Goal: Task Accomplishment & Management: Manage account settings

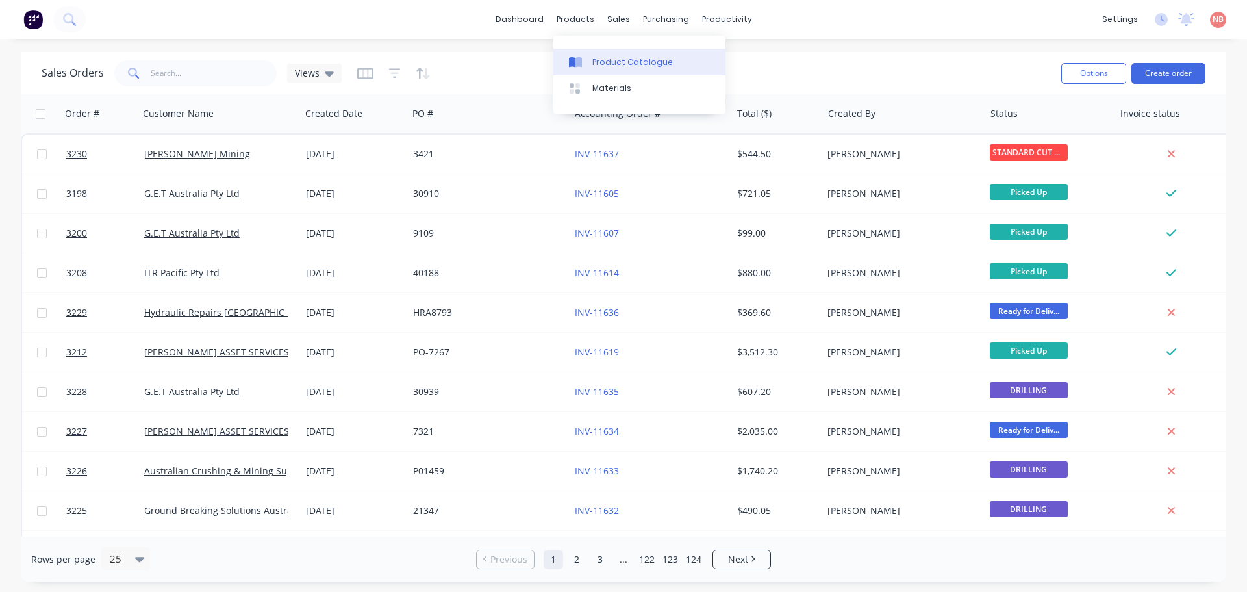
click at [579, 58] on icon at bounding box center [579, 62] width 6 height 10
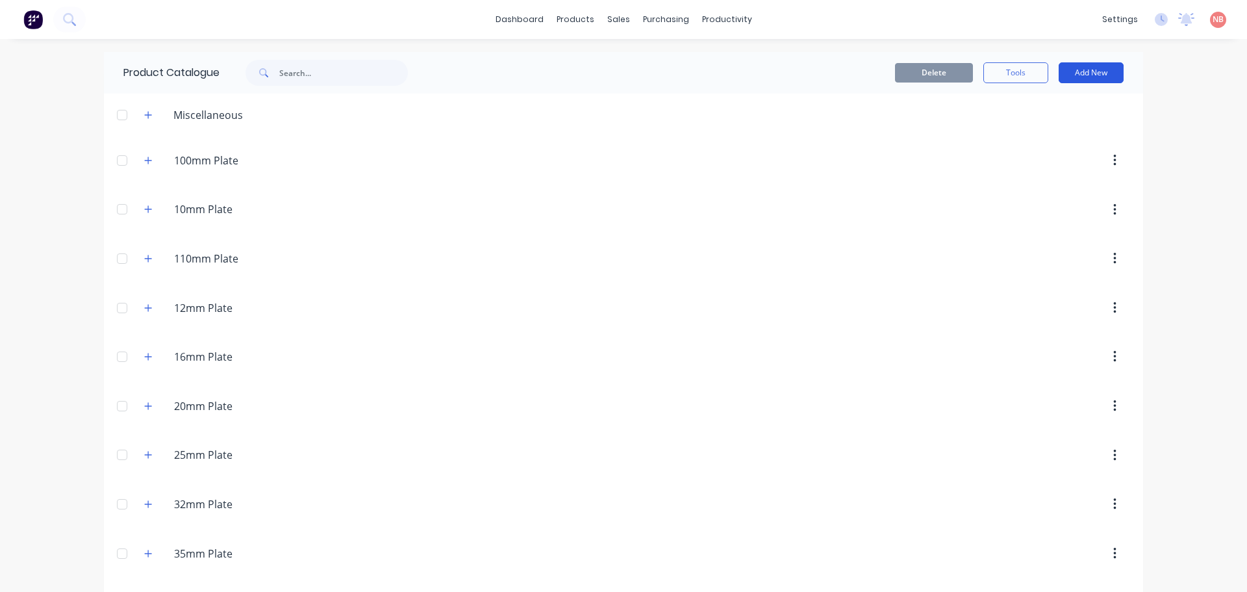
click at [1091, 74] on button "Add New" at bounding box center [1091, 72] width 65 height 21
click at [1030, 160] on div "Product Kit" at bounding box center [1062, 158] width 100 height 19
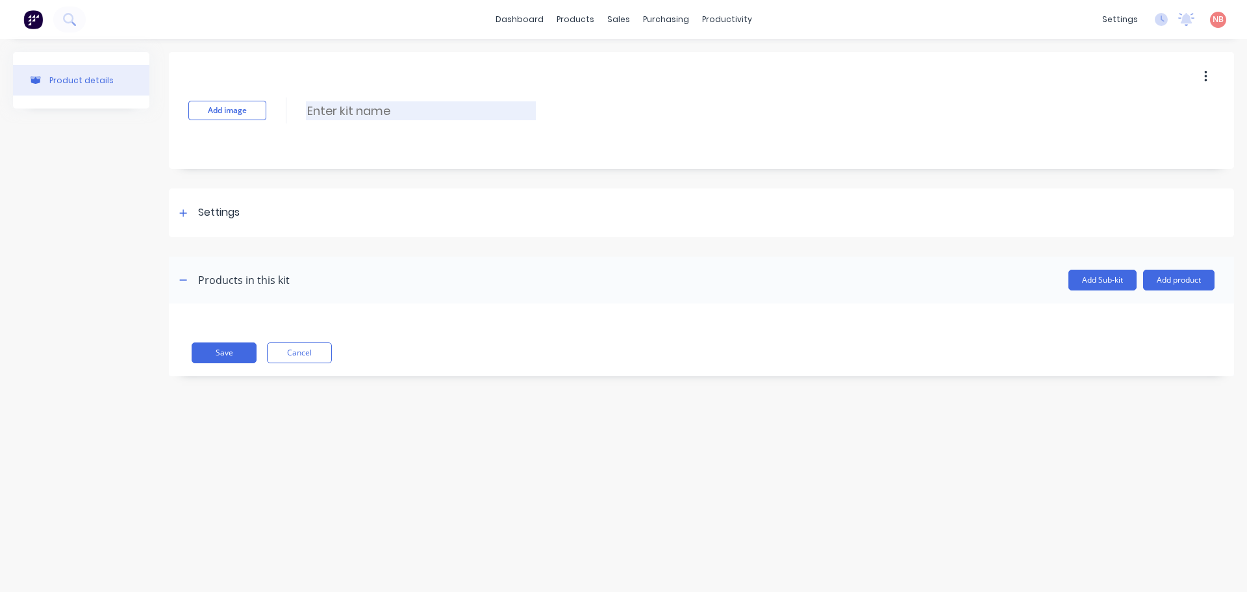
click at [372, 116] on input at bounding box center [421, 110] width 230 height 19
type input "HEPICS-7172-001"
click at [211, 213] on div "Settings" at bounding box center [219, 213] width 42 height 16
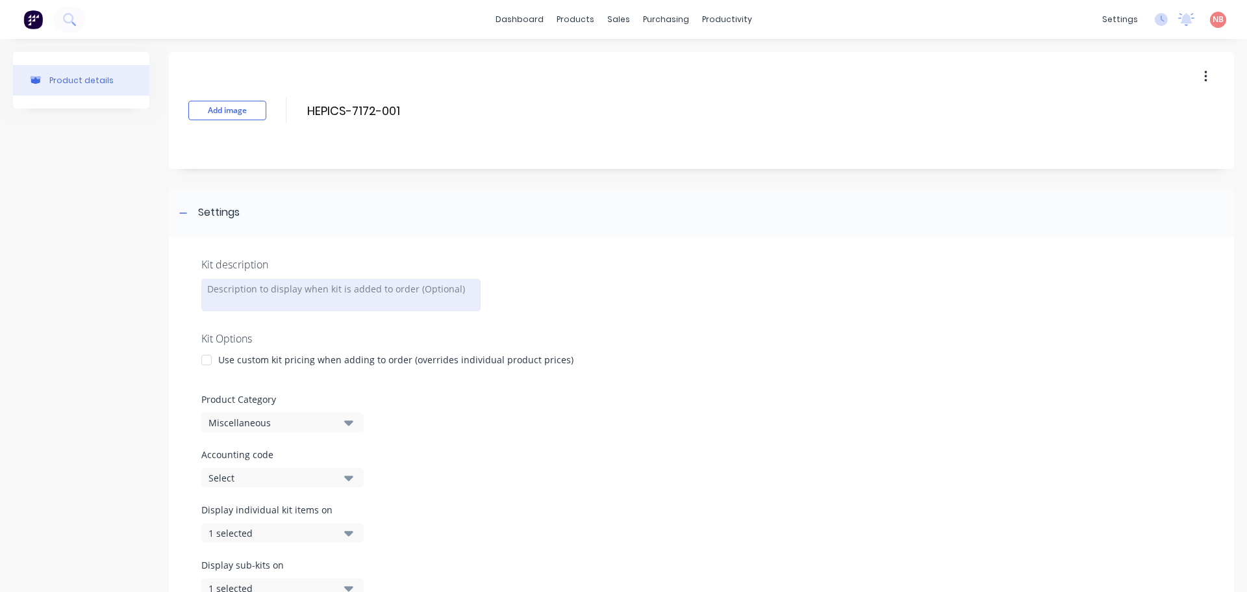
click at [258, 289] on div at bounding box center [340, 295] width 279 height 32
click at [207, 285] on div "16mm 450 Gr pressed parts" at bounding box center [340, 296] width 279 height 34
click at [214, 302] on div "1 set - 3 off 16mm 450 Gr pressed parts" at bounding box center [340, 296] width 279 height 34
drag, startPoint x: 257, startPoint y: 288, endPoint x: 203, endPoint y: 289, distance: 53.9
click at [203, 289] on div "1 set - 3 off 16mm 450 Gr pressed parts" at bounding box center [340, 296] width 279 height 34
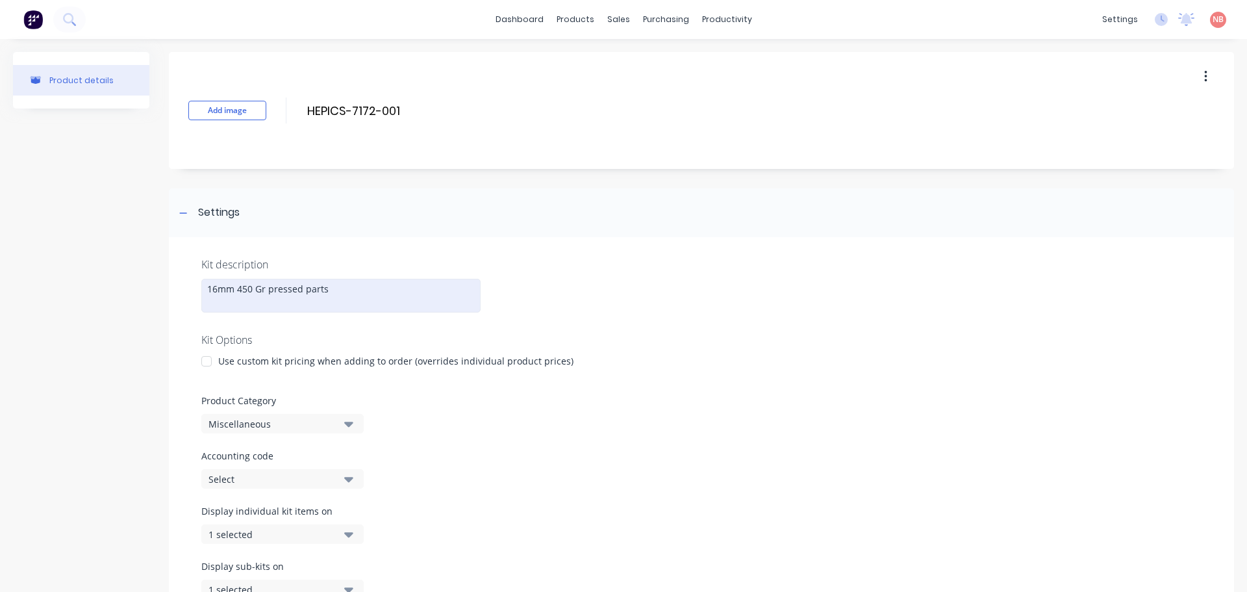
click at [213, 300] on div "16mm 450 Gr pressed parts" at bounding box center [340, 296] width 279 height 34
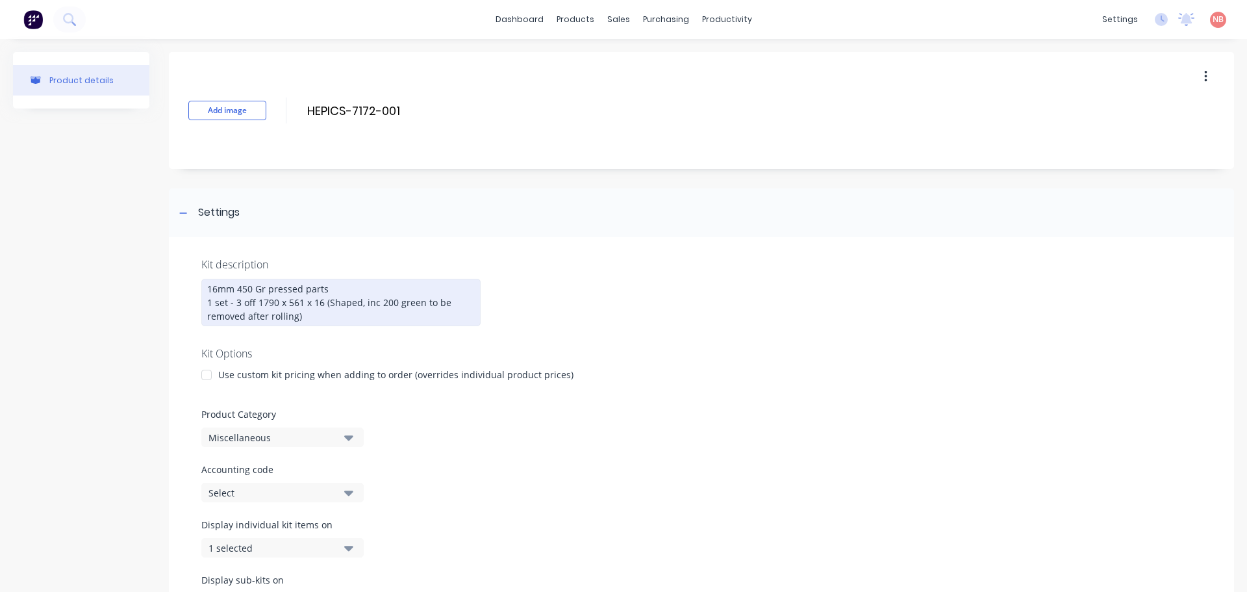
click at [373, 305] on div "16mm 450 Gr pressed parts 1 set - 3 off 1790 x 561 x 16 (Shaped, inc 200 green …" at bounding box center [340, 302] width 279 height 47
click at [375, 305] on div "16mm 450 Gr pressed parts 1 set - 3 off 1790 x 561 x 16 (Shaped, inc 200 green …" at bounding box center [340, 302] width 279 height 47
click at [314, 318] on div "16mm 450 Gr pressed parts 1 set - 3 off 1790 x 561 x 16 (Shaped, inc. 200 green…" at bounding box center [340, 302] width 279 height 47
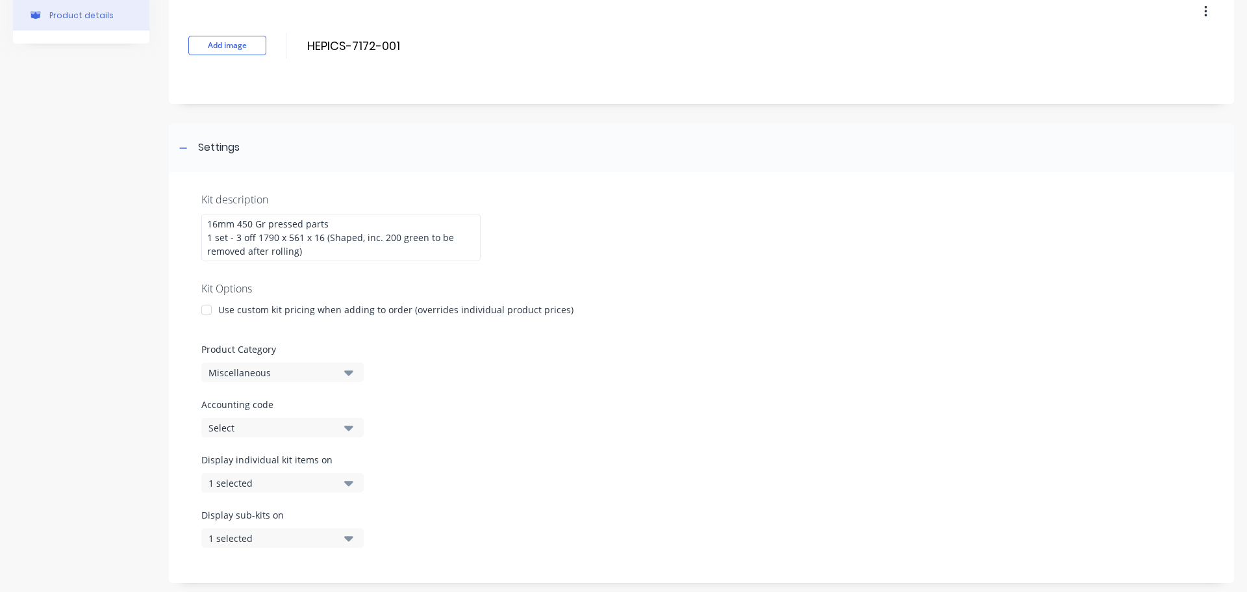
click at [307, 375] on div "Miscellaneous" at bounding box center [272, 373] width 126 height 14
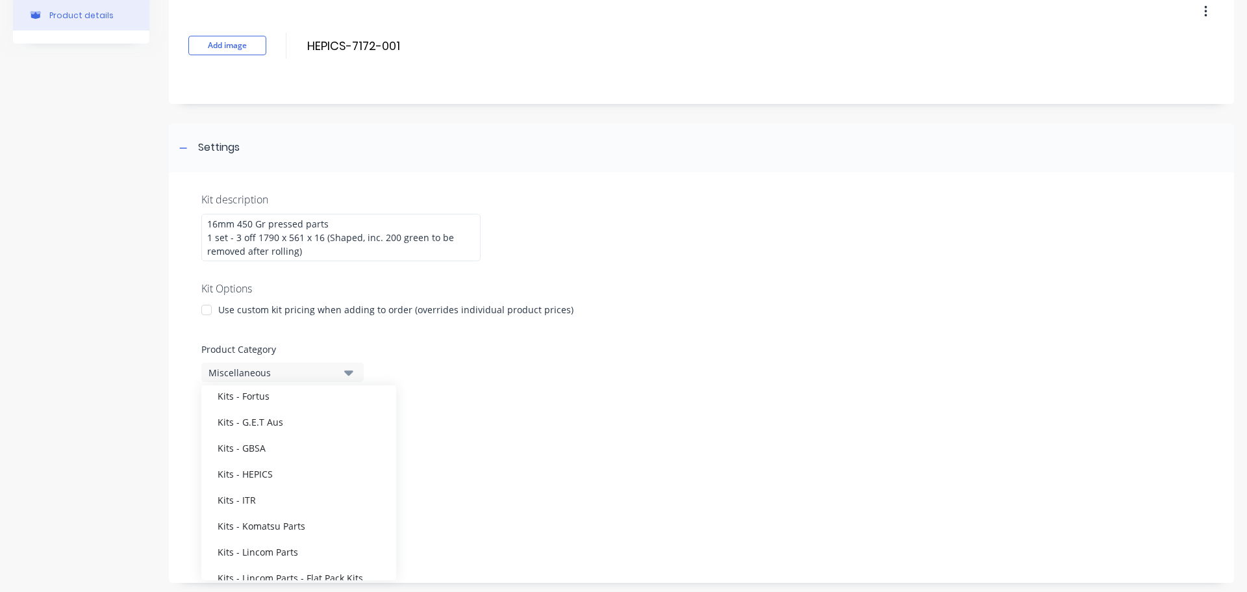
scroll to position [974, 0]
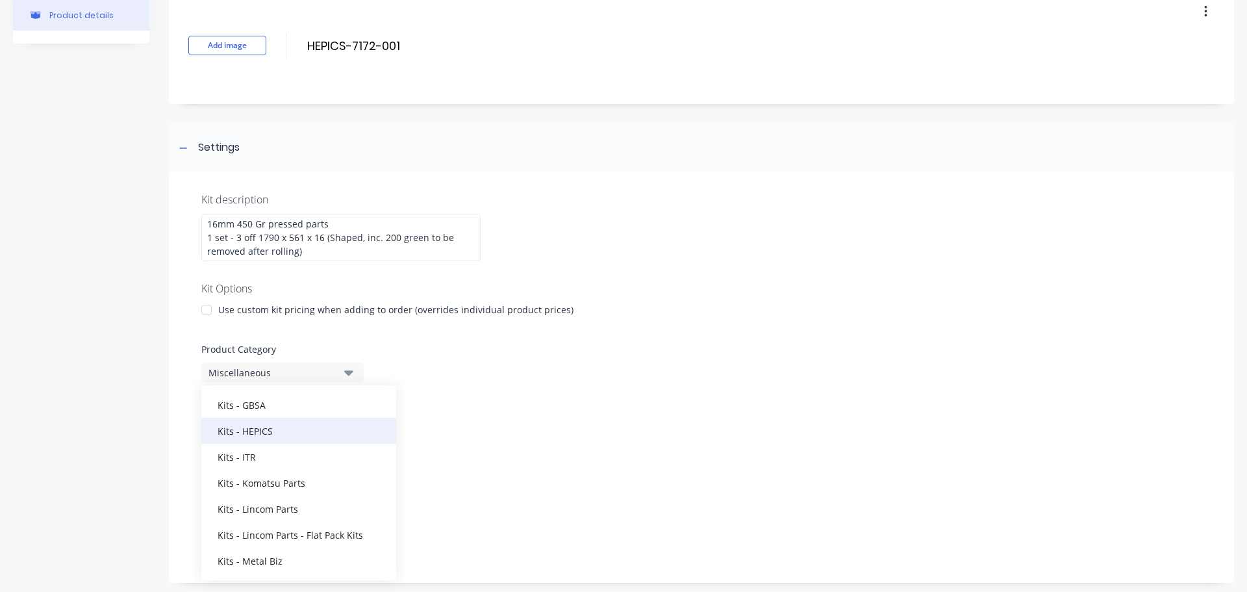
click at [266, 437] on div "Kits - HEPICS" at bounding box center [298, 431] width 195 height 26
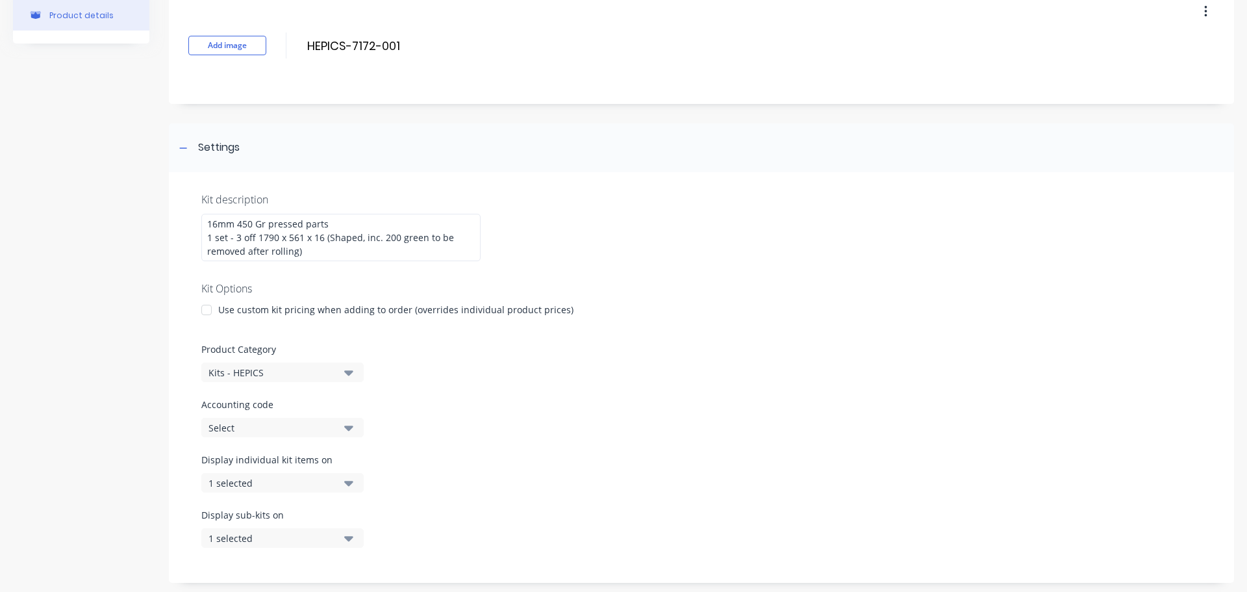
click at [314, 494] on div "Display individual kit items on 1 selected" at bounding box center [701, 480] width 1000 height 55
click at [314, 487] on div "1 selected" at bounding box center [272, 483] width 126 height 14
click at [487, 459] on div "Display individual kit items on 1 selected" at bounding box center [701, 480] width 1000 height 55
click at [355, 537] on button "1 selected" at bounding box center [282, 537] width 162 height 19
click at [504, 490] on div "Display individual kit items on 1 selected" at bounding box center [701, 480] width 1000 height 55
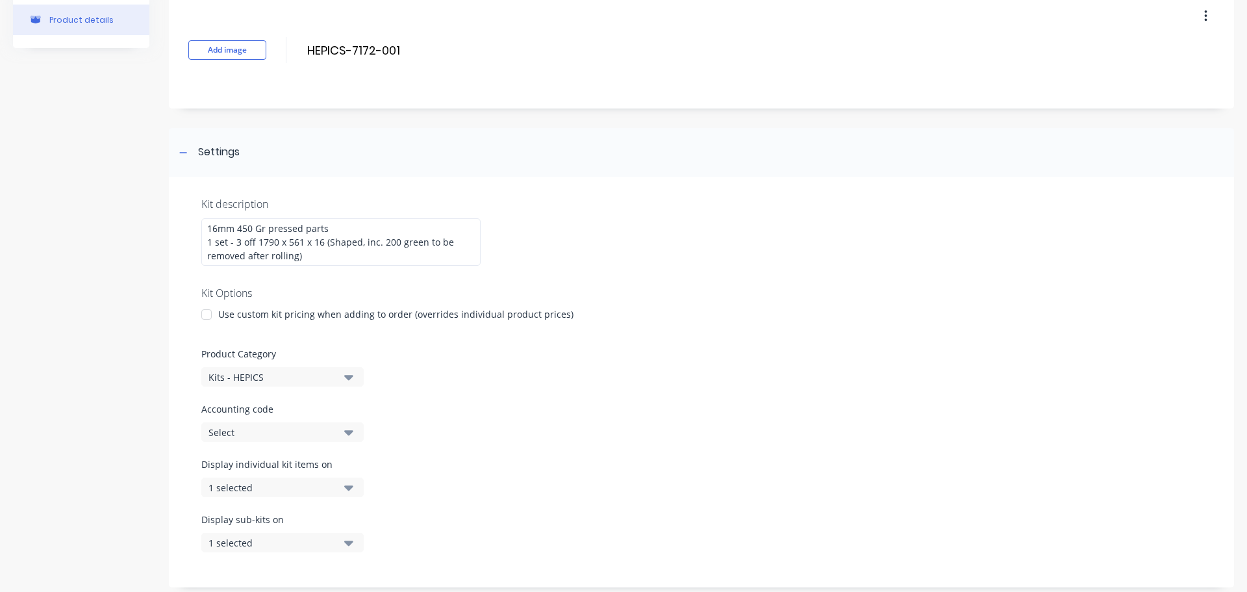
scroll to position [45, 0]
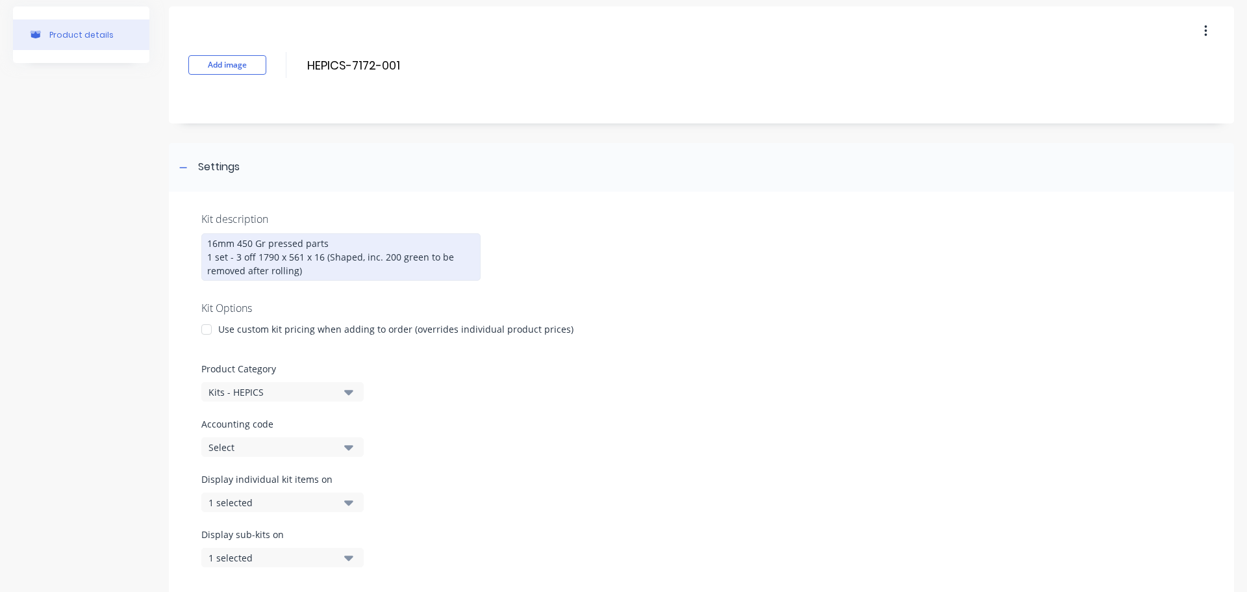
click at [310, 268] on div "16mm 450 Gr pressed parts 1 set - 3 off 1790 x 561 x 16 (Shaped, inc. 200 green…" at bounding box center [340, 256] width 279 height 47
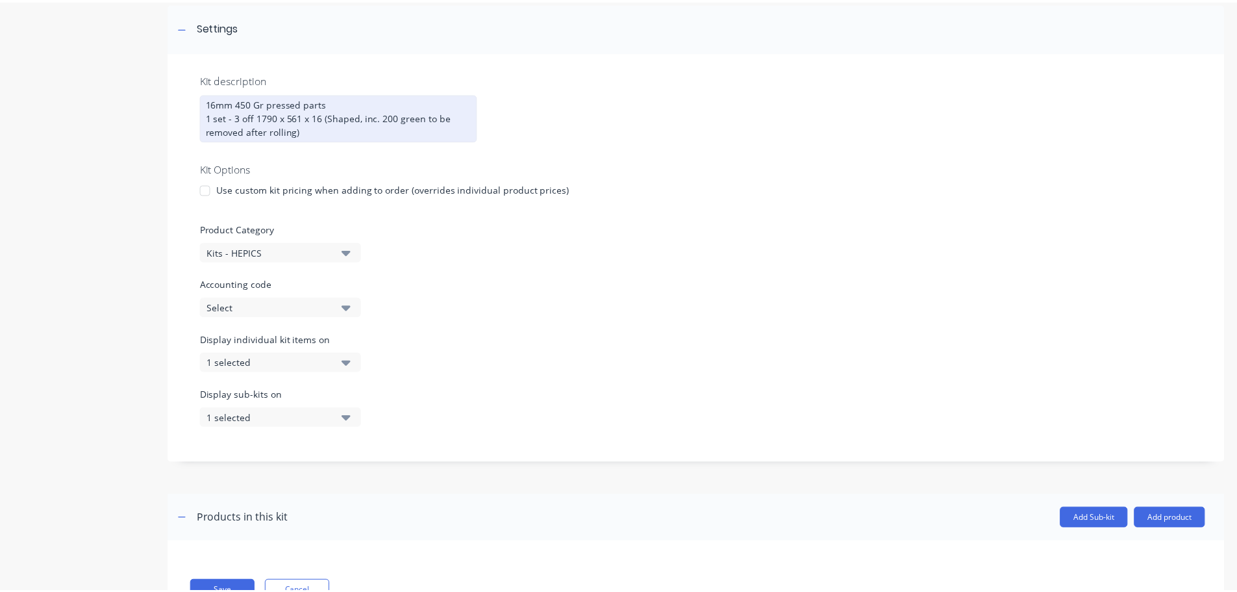
scroll to position [240, 0]
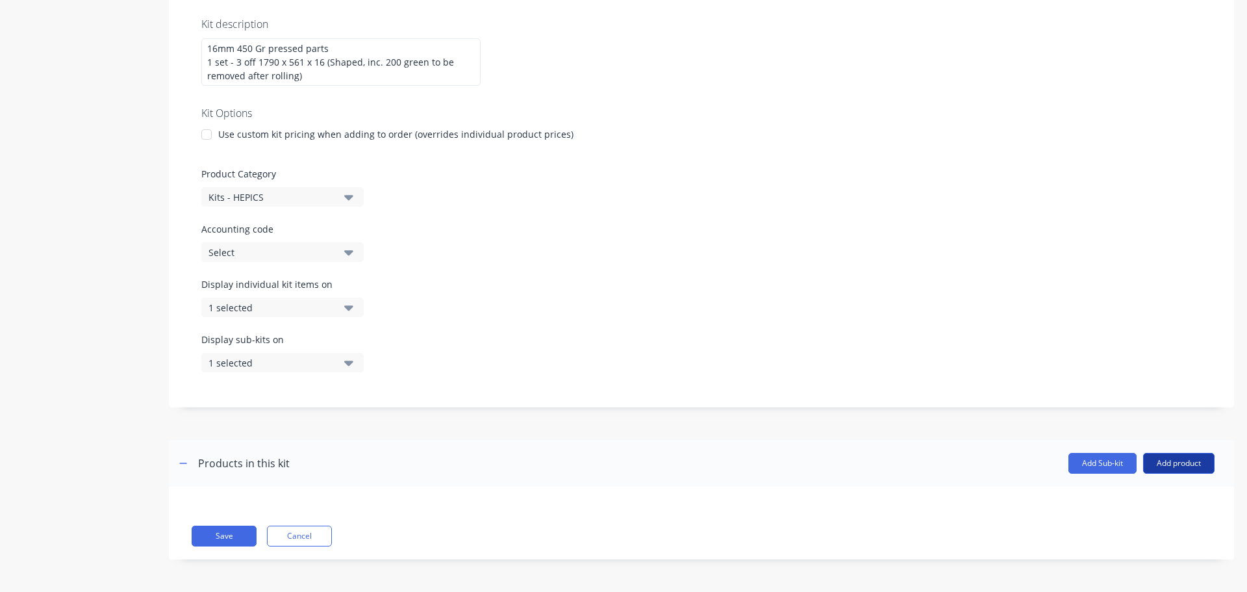
click at [1169, 472] on button "Add product" at bounding box center [1178, 463] width 71 height 21
click at [1157, 501] on div "Product catalogue" at bounding box center [1153, 496] width 100 height 19
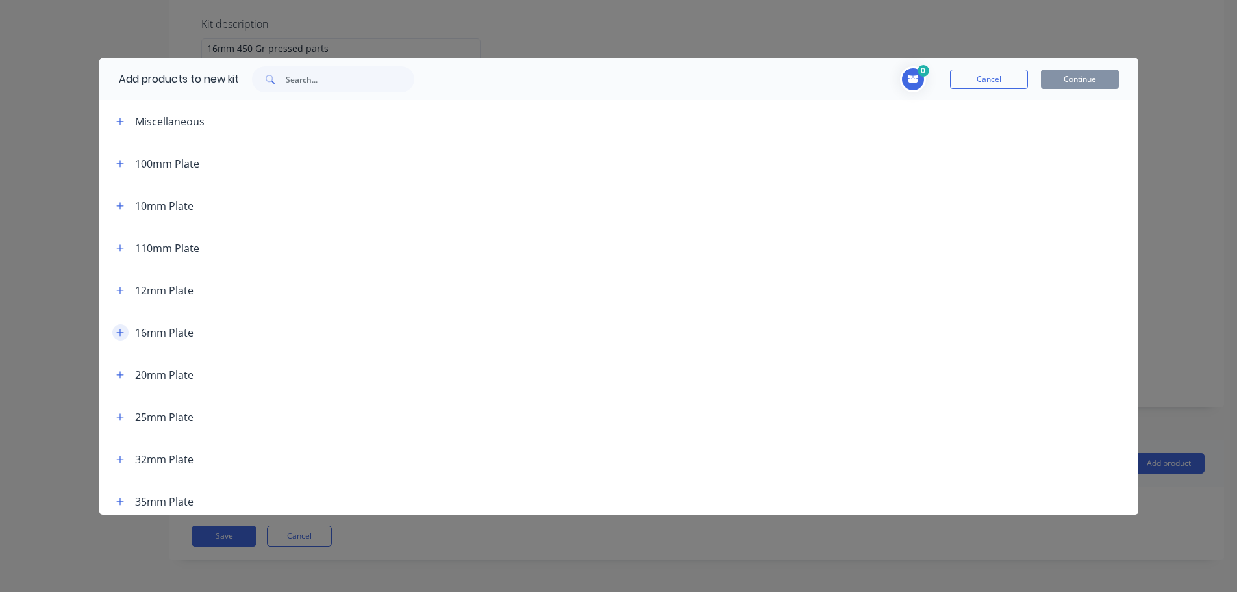
click at [121, 332] on icon "button" at bounding box center [119, 332] width 7 height 7
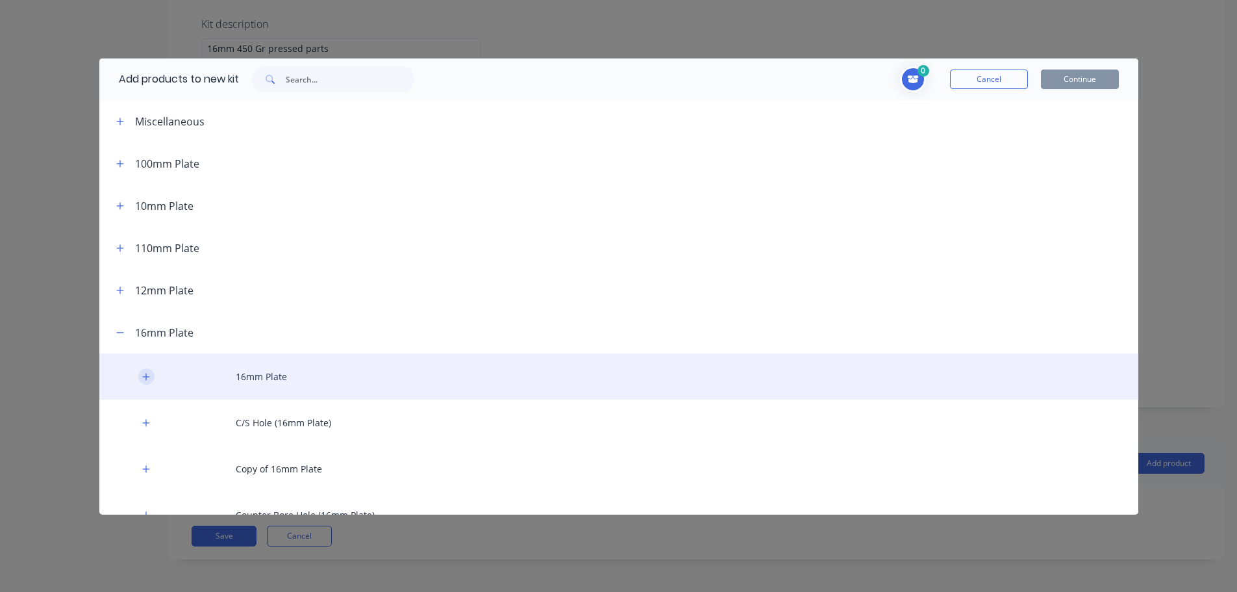
click at [147, 381] on button "button" at bounding box center [146, 376] width 16 height 16
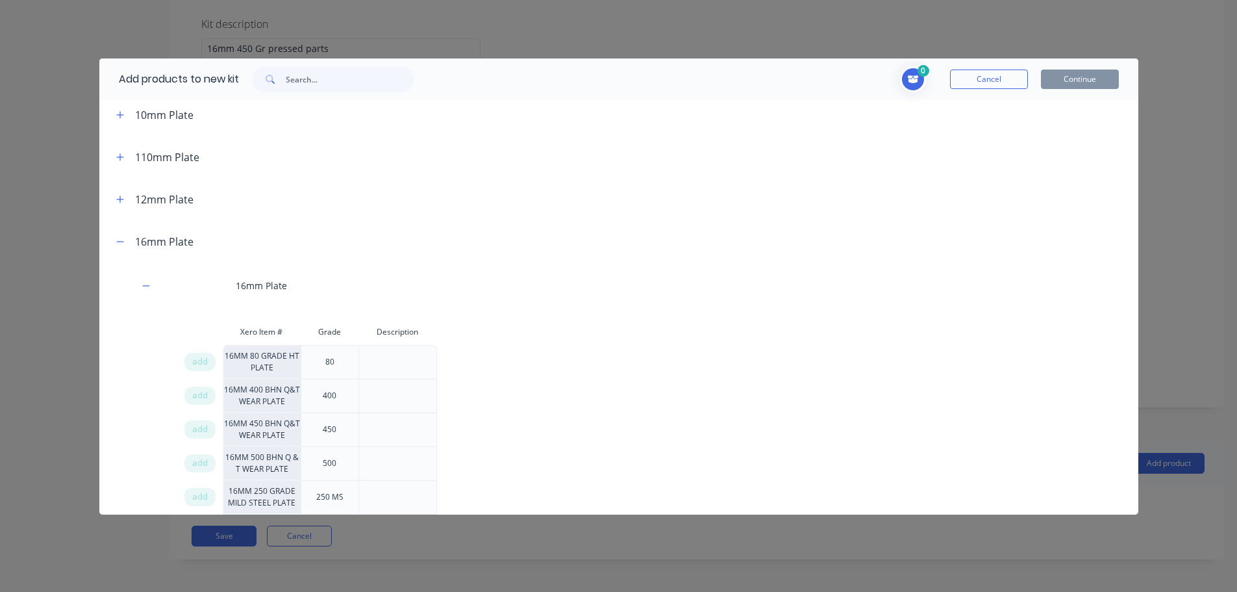
scroll to position [130, 0]
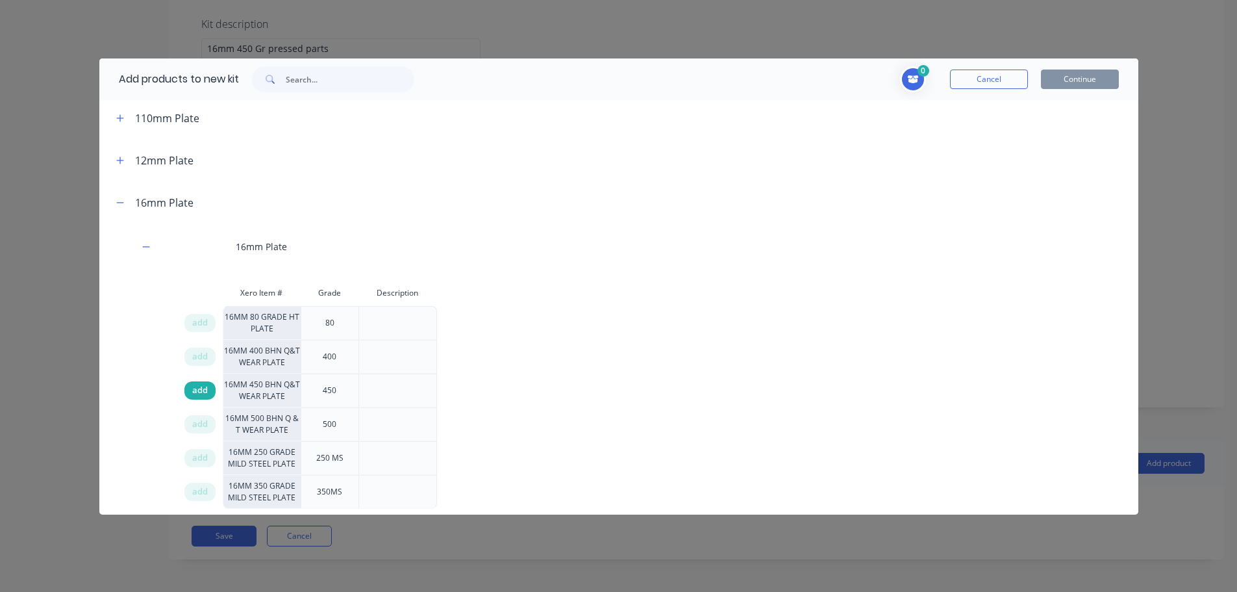
click at [197, 392] on span "add" at bounding box center [200, 390] width 16 height 13
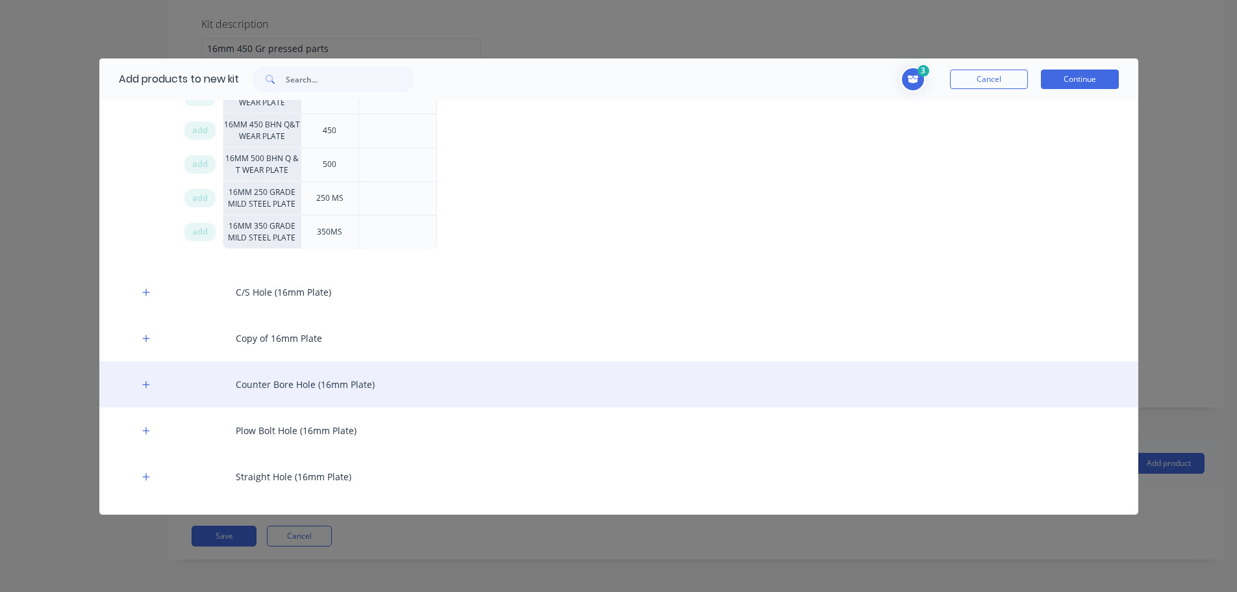
scroll to position [455, 0]
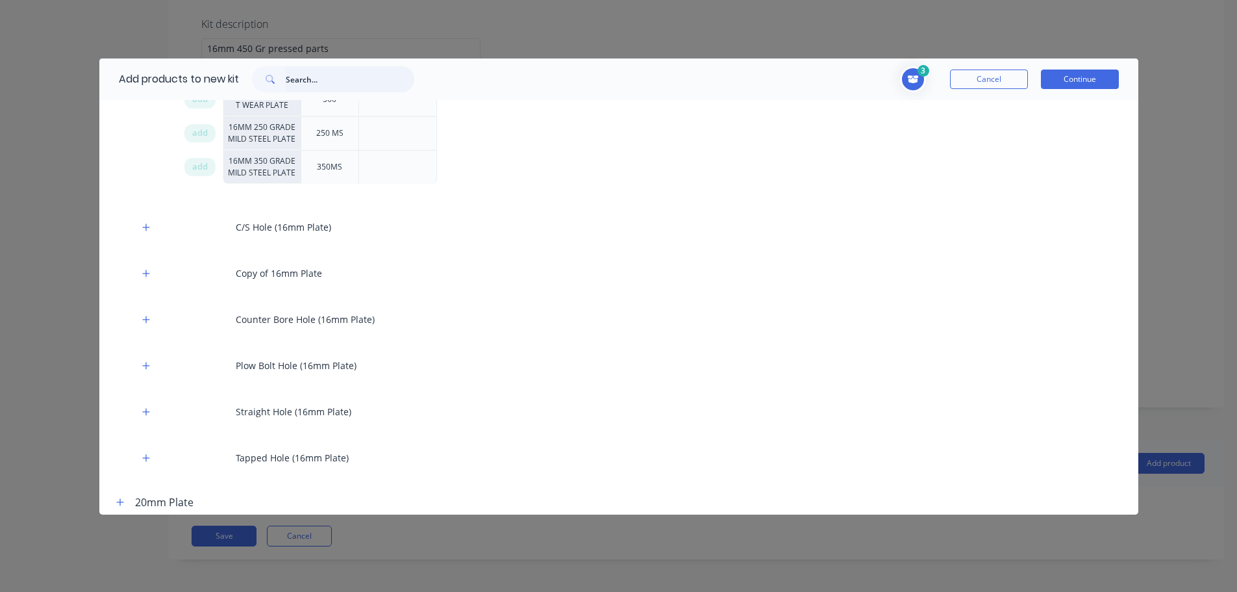
click at [319, 85] on input "text" at bounding box center [350, 79] width 129 height 26
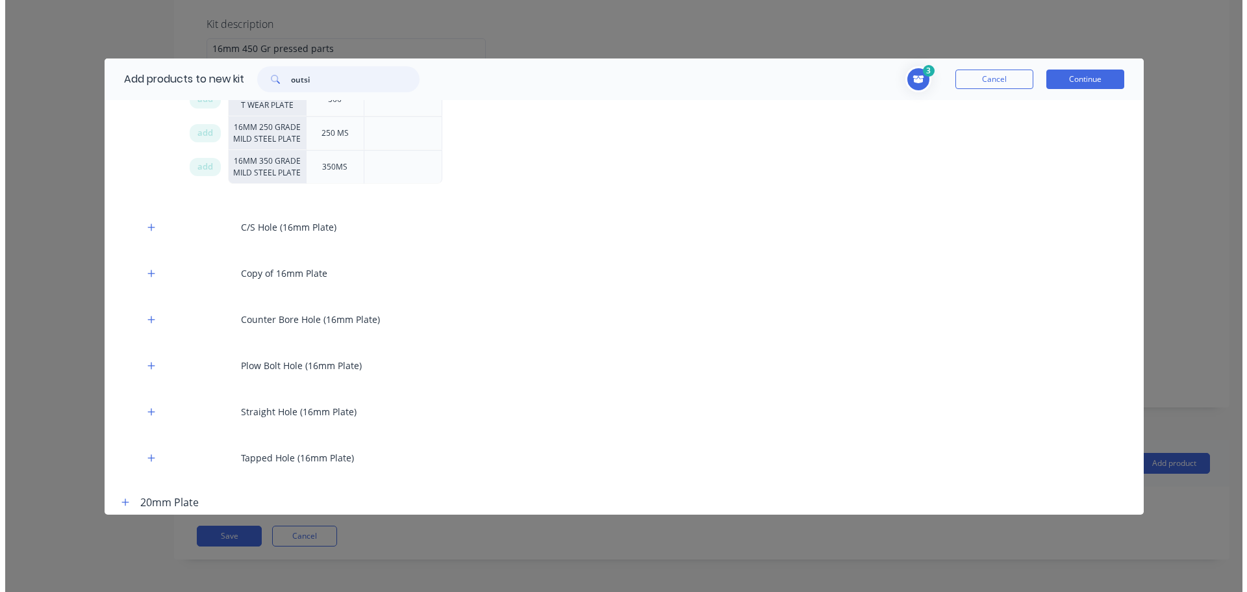
scroll to position [0, 0]
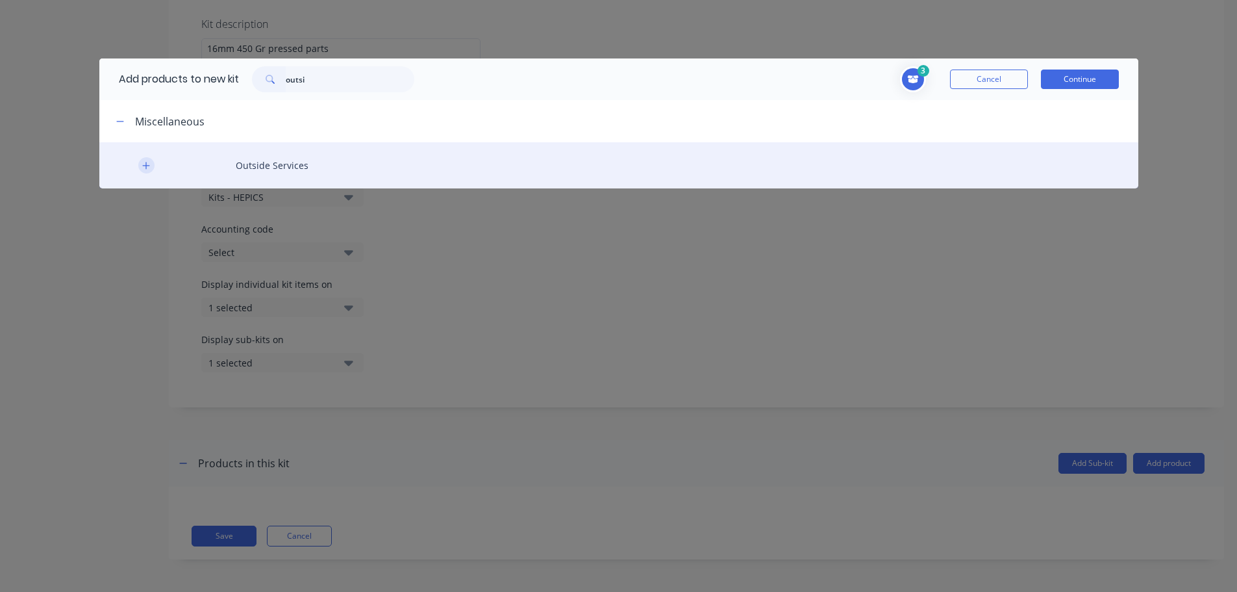
click at [143, 164] on icon "button" at bounding box center [146, 165] width 8 height 9
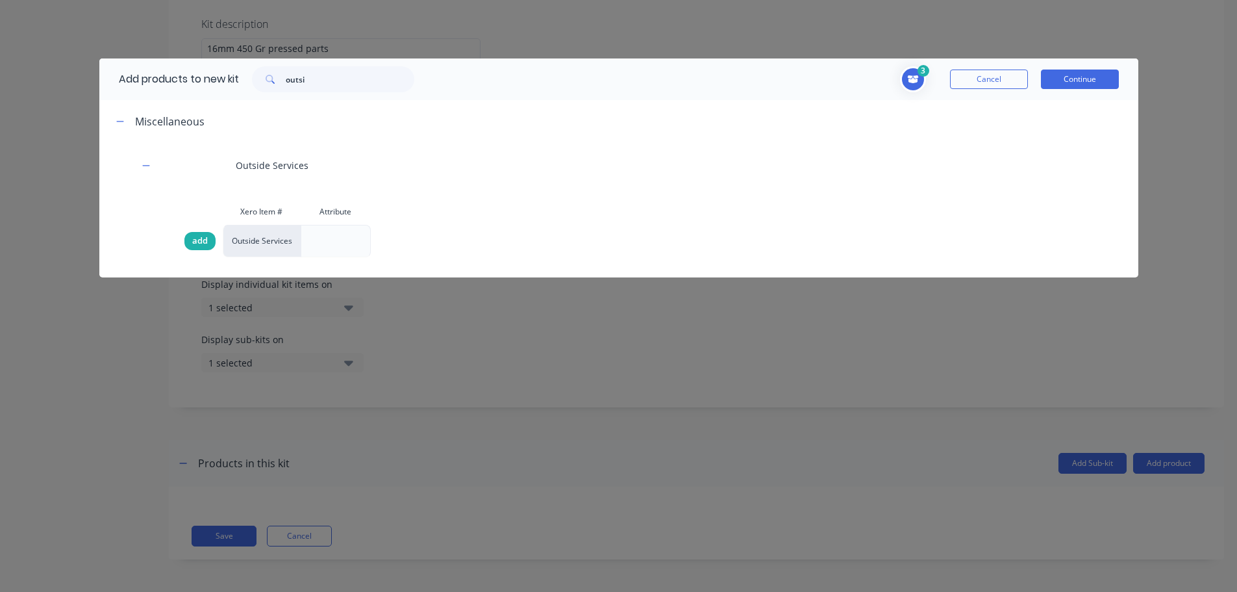
click at [194, 236] on span "add" at bounding box center [200, 240] width 16 height 13
drag, startPoint x: 333, startPoint y: 86, endPoint x: 221, endPoint y: 85, distance: 111.1
click at [221, 85] on div "Add products to new kit outsi" at bounding box center [263, 79] width 328 height 42
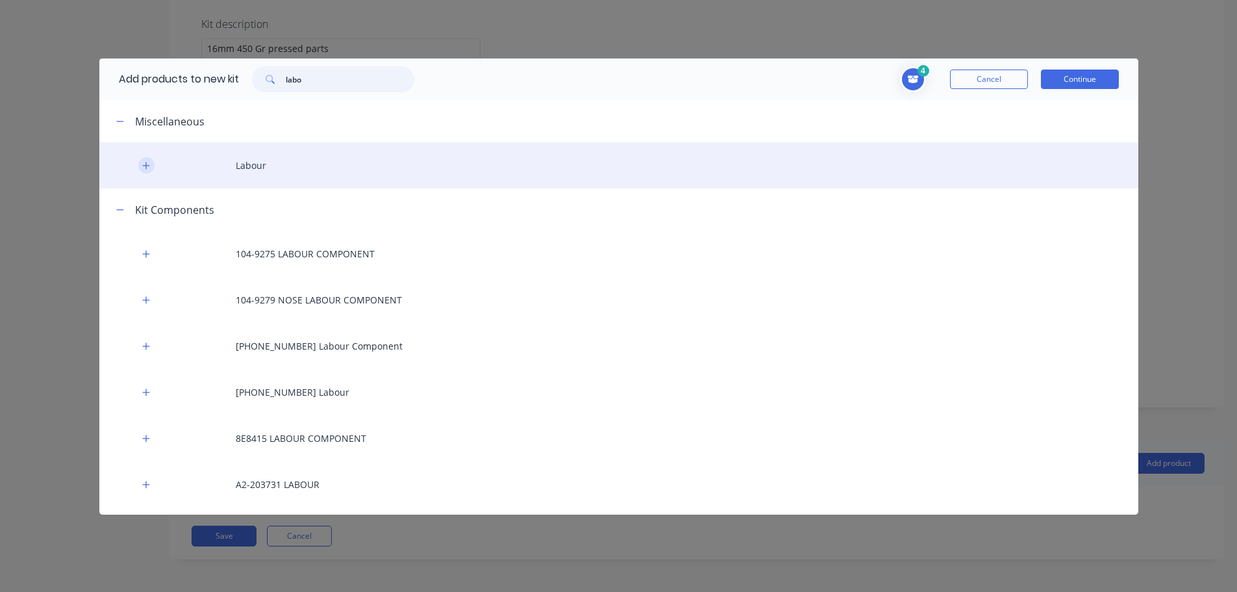
type input "labo"
click at [146, 168] on icon "button" at bounding box center [146, 165] width 8 height 9
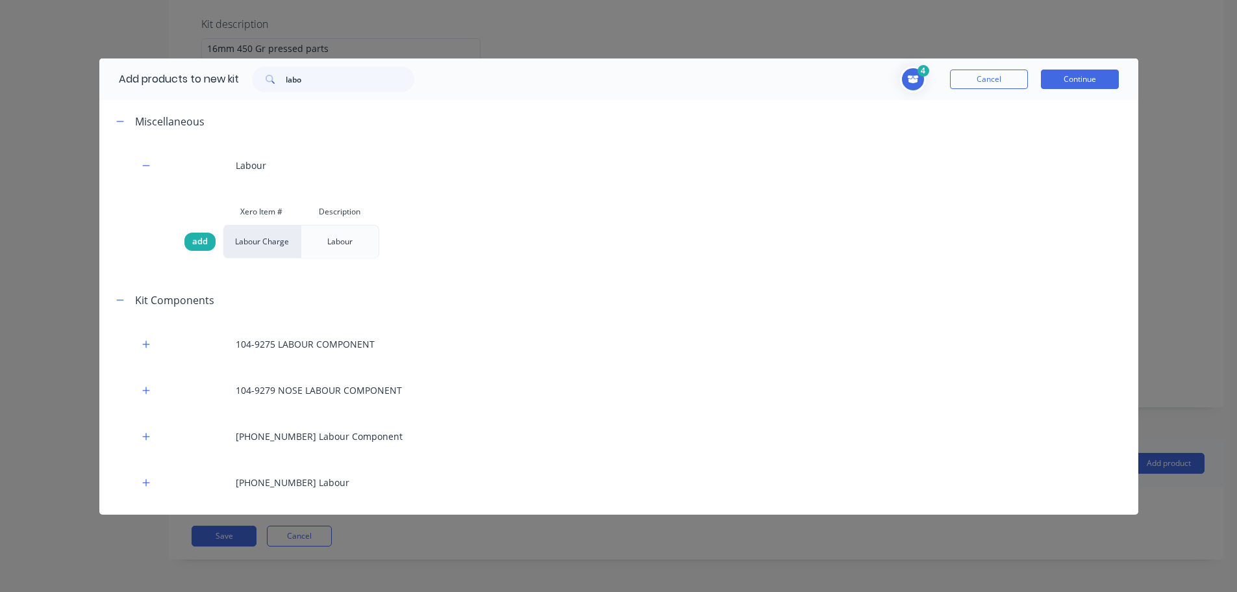
click at [198, 238] on span "add" at bounding box center [200, 241] width 16 height 13
click at [1078, 73] on button "Continue" at bounding box center [1080, 79] width 78 height 19
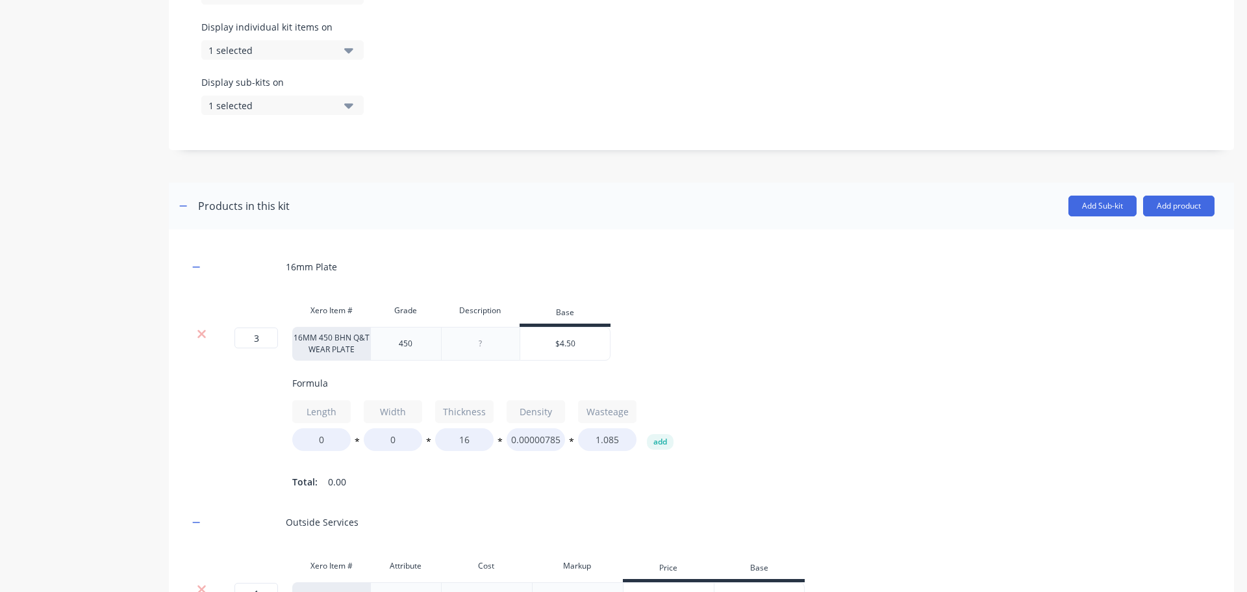
scroll to position [500, 0]
click at [475, 338] on div at bounding box center [480, 341] width 65 height 17
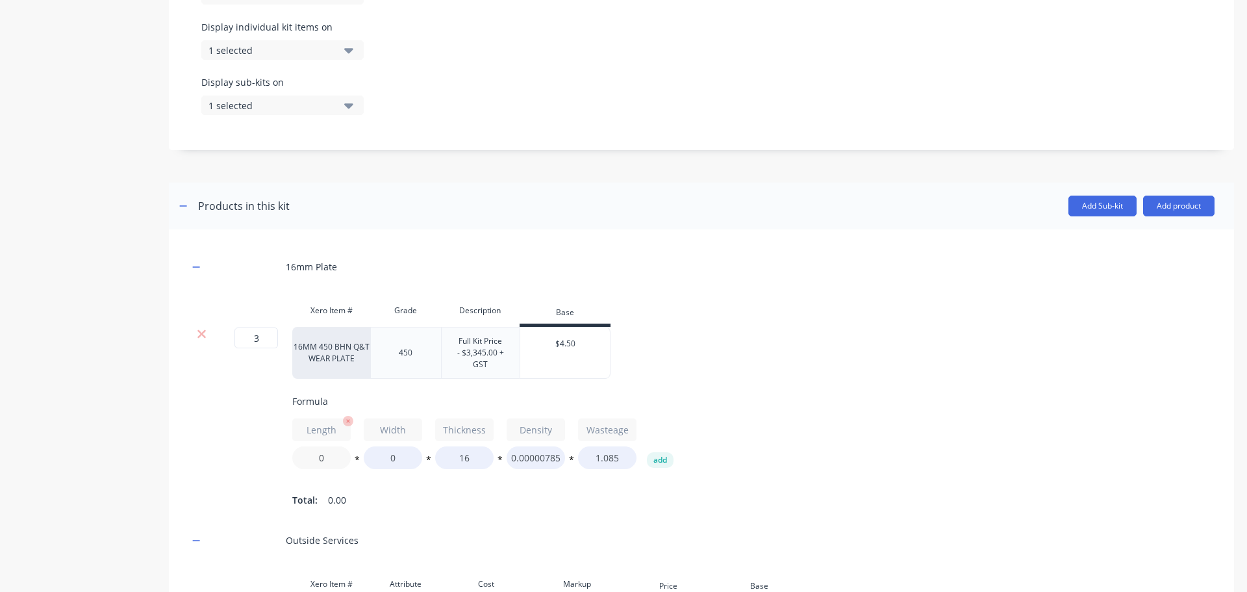
click at [333, 453] on div "Formula Length 0 * Width 0 * Thickness 16 * Density 0.00000785 * Wasteage 1.085…" at bounding box center [805, 451] width 1026 height 115
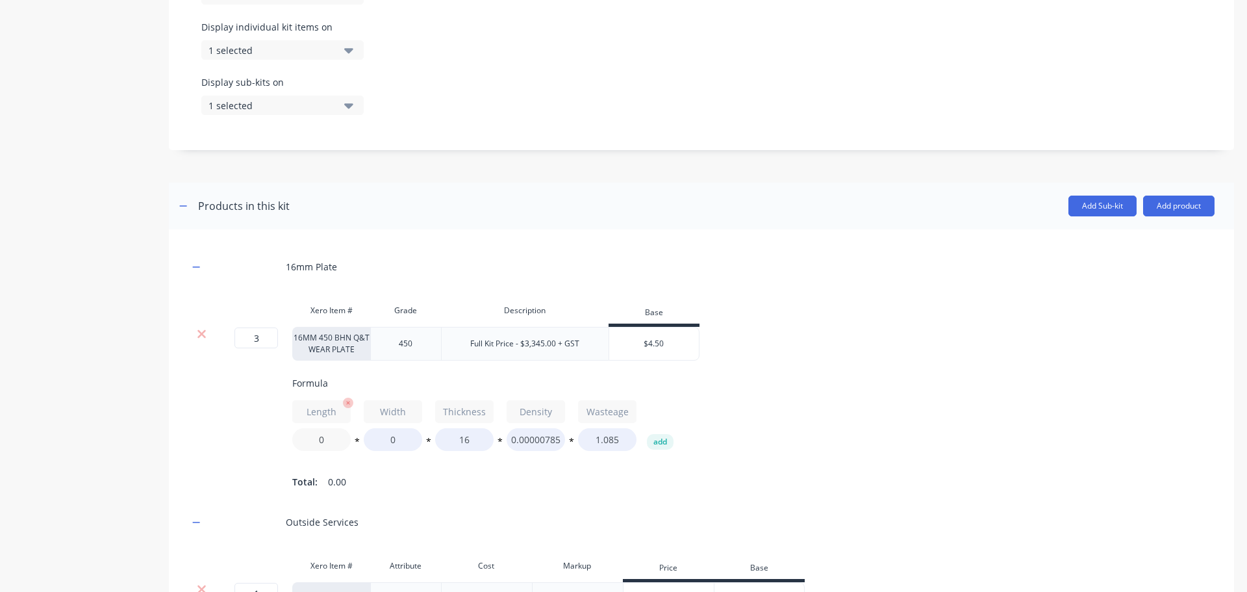
scroll to position [500, 0]
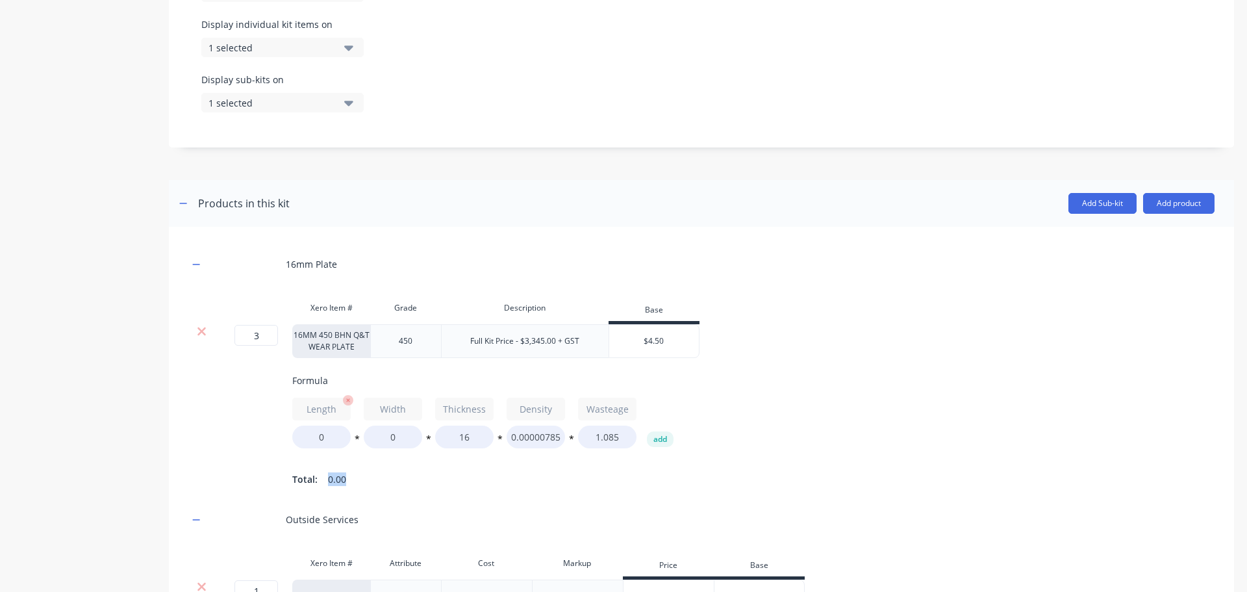
click at [333, 453] on div "Formula Length 0 * Width 0 * Thickness 16 * Density 0.00000785 * Wasteage 1.085…" at bounding box center [805, 430] width 1026 height 115
click at [320, 437] on input "0" at bounding box center [321, 436] width 58 height 23
type input "1790"
click at [386, 434] on input "0" at bounding box center [393, 436] width 58 height 23
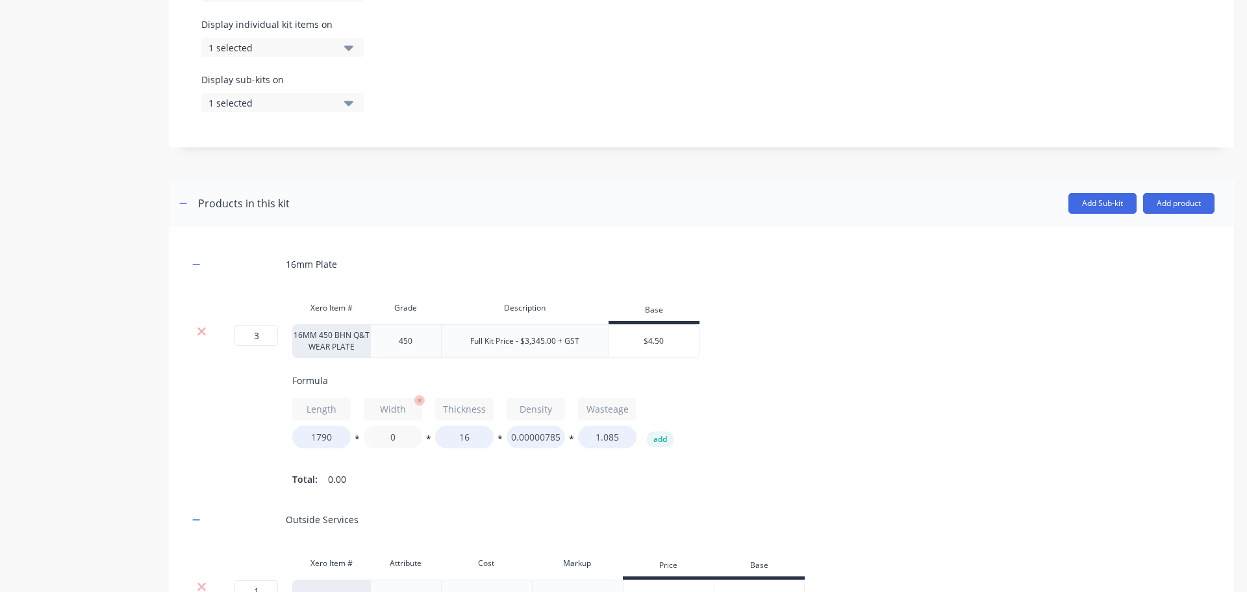
click at [386, 434] on input "0" at bounding box center [393, 436] width 58 height 23
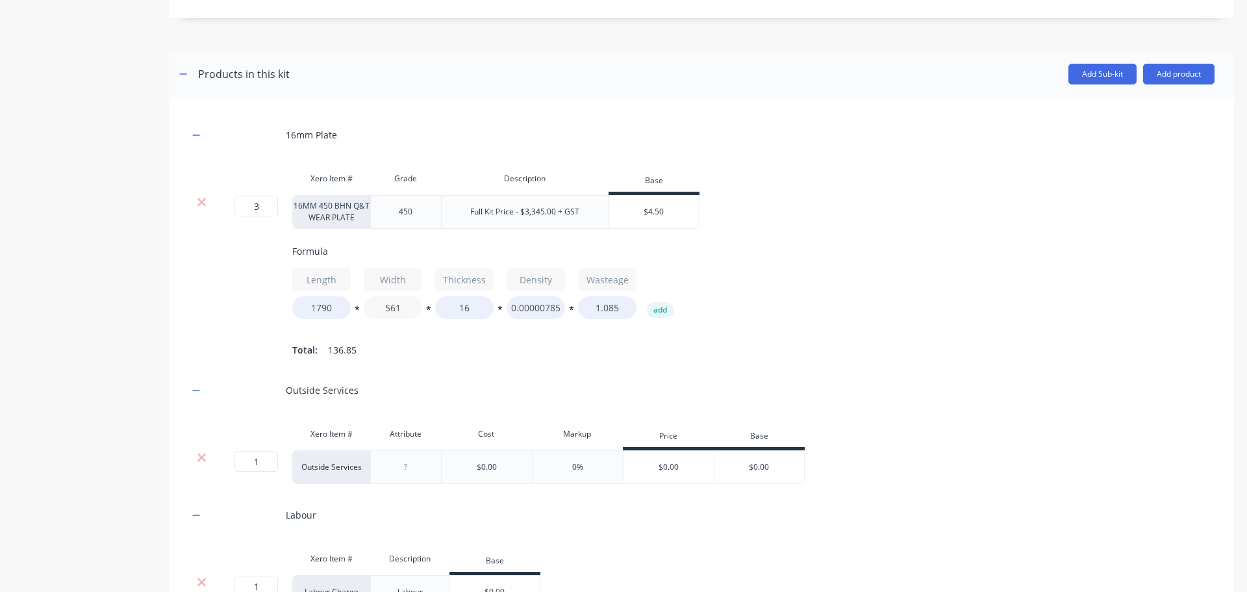
scroll to position [630, 0]
type input "561"
click at [257, 471] on input "1" at bounding box center [256, 460] width 44 height 21
type input "3"
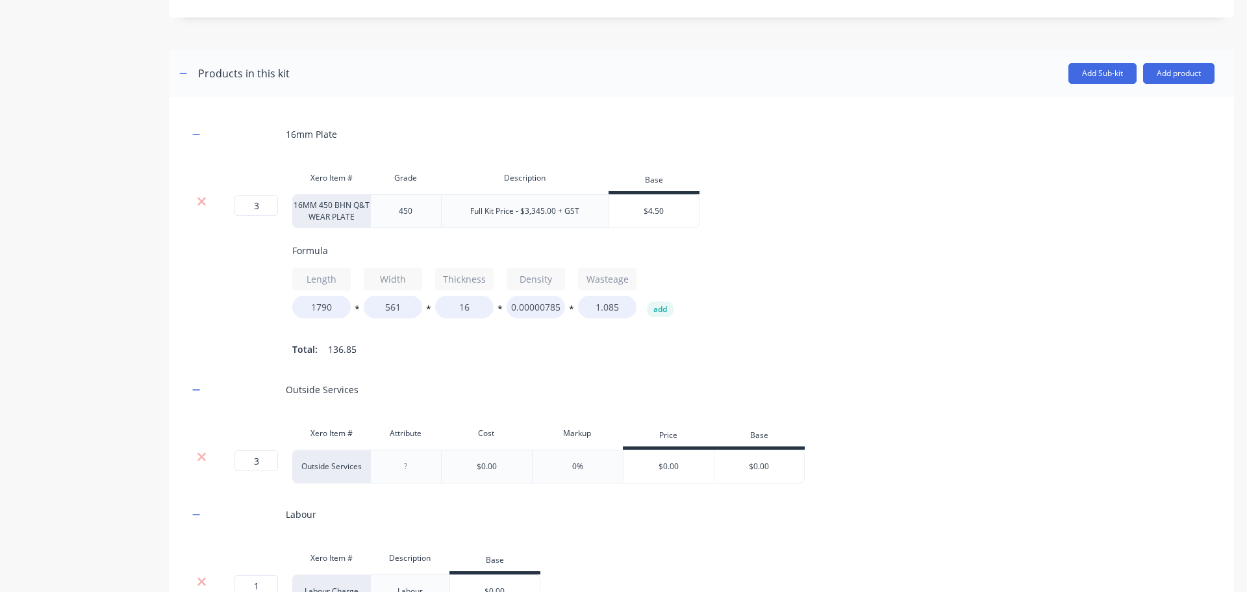
click at [411, 475] on div at bounding box center [405, 466] width 65 height 17
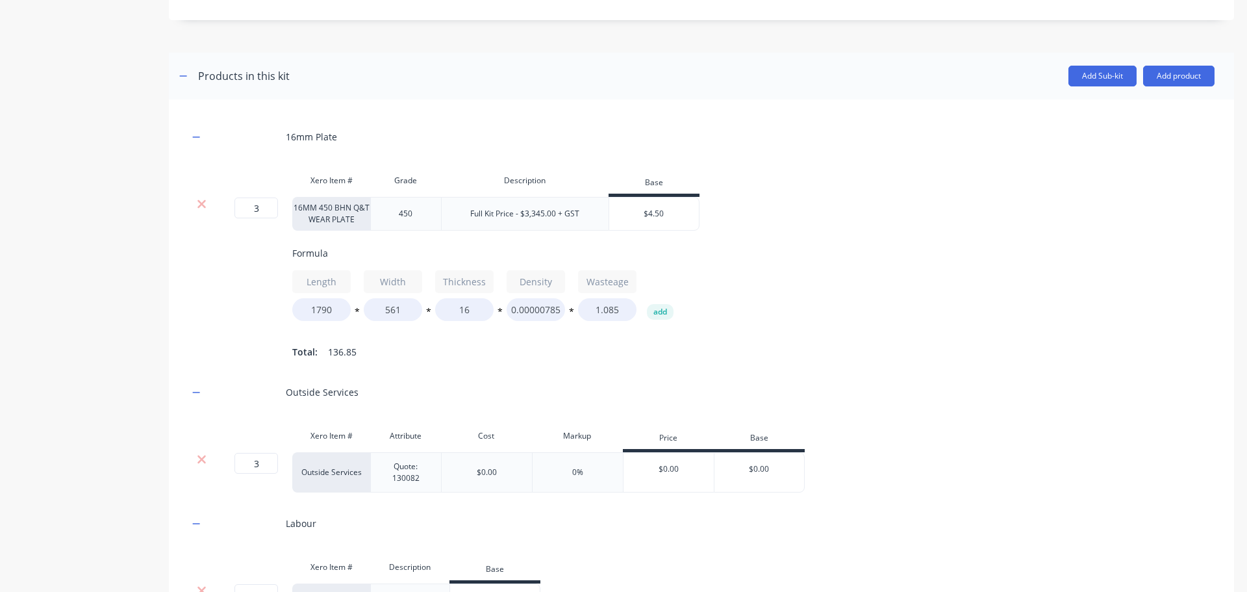
click at [673, 480] on div "$0.00" at bounding box center [669, 469] width 91 height 32
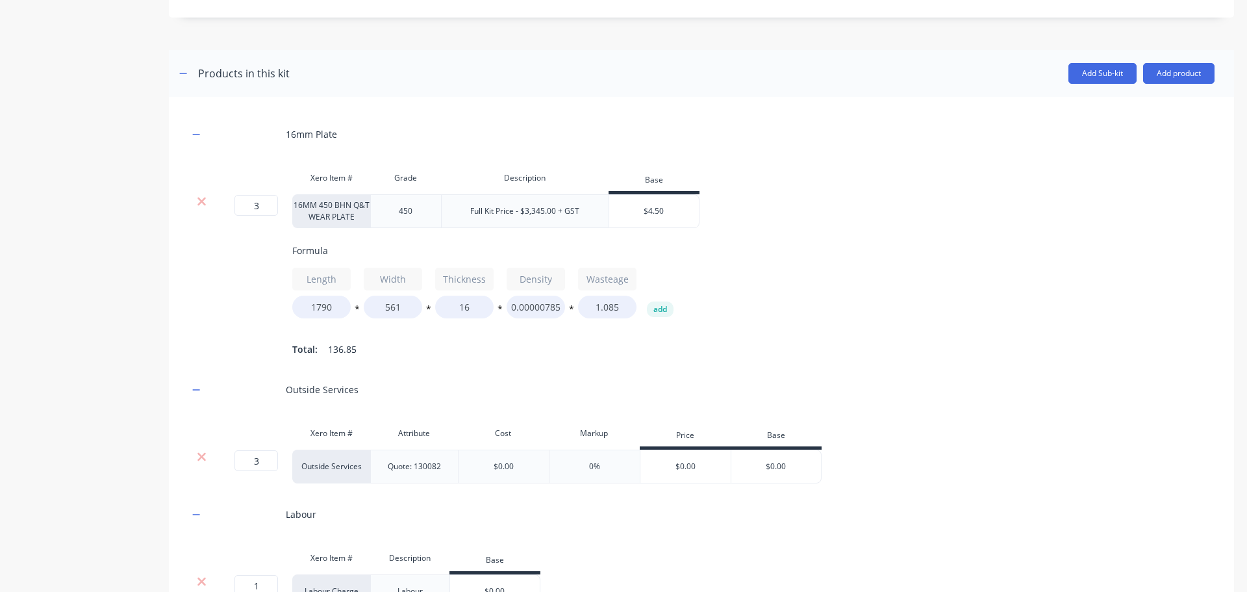
click at [696, 474] on div "$0.00" at bounding box center [685, 466] width 91 height 32
click at [788, 472] on input "$0.00" at bounding box center [776, 467] width 90 height 12
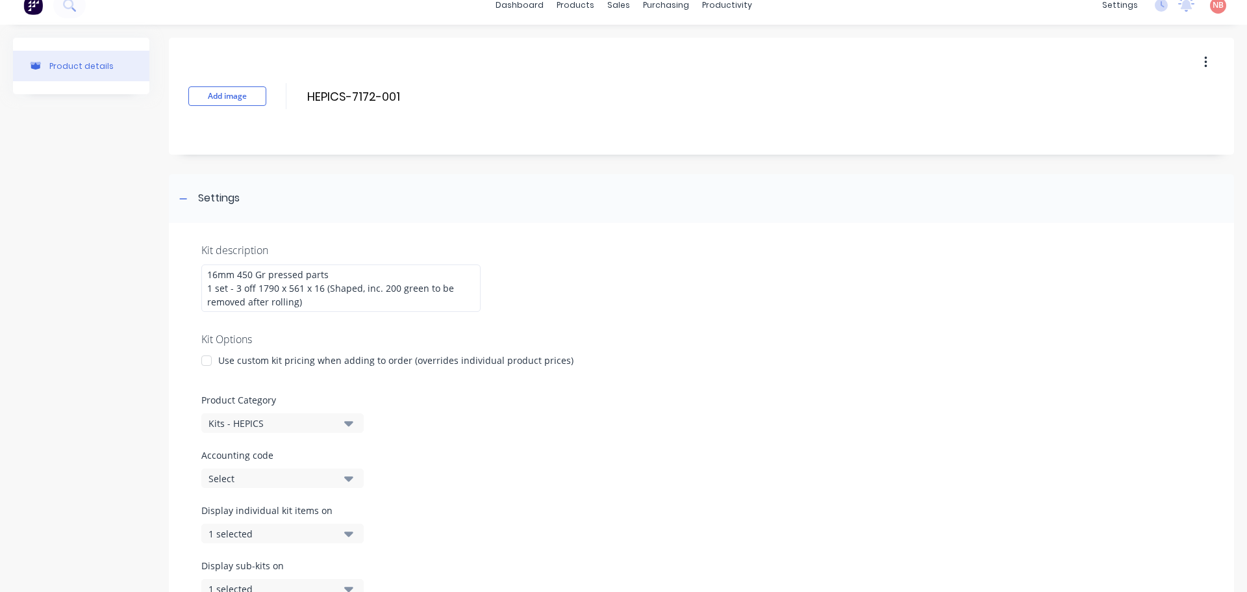
scroll to position [0, 0]
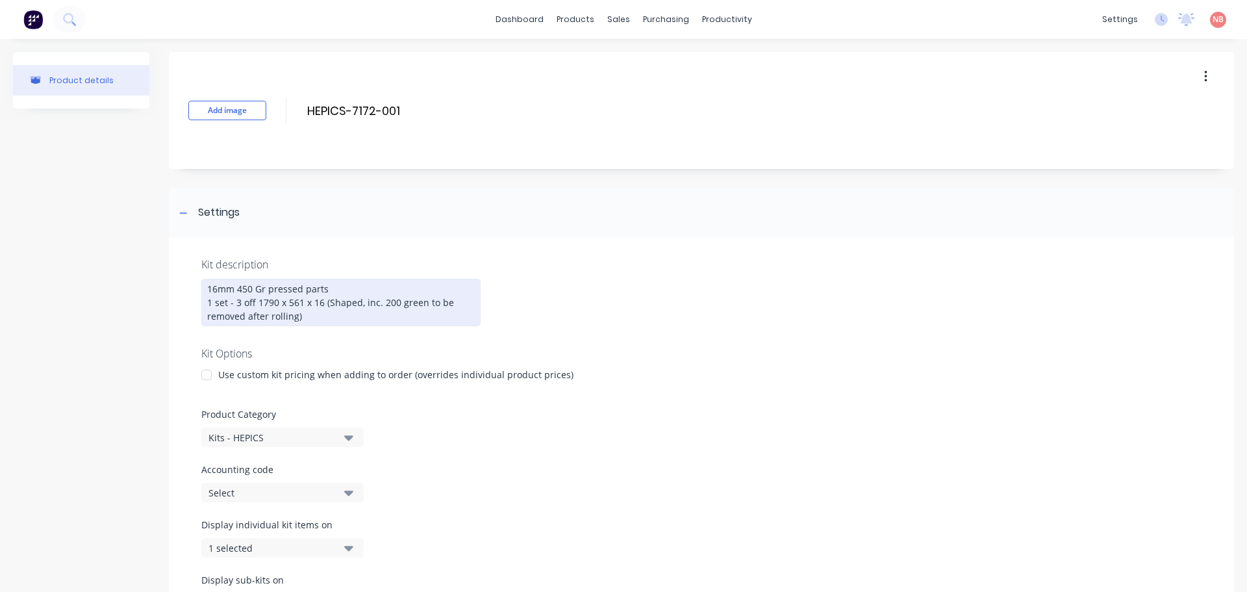
type input "$400"
click at [289, 318] on div "16mm 450 Gr pressed parts 1 set - 3 off 1790 x 561 x 16 (Shaped, inc. 200 green…" at bounding box center [340, 302] width 279 height 47
click at [634, 469] on label "Accounting code" at bounding box center [701, 469] width 1000 height 14
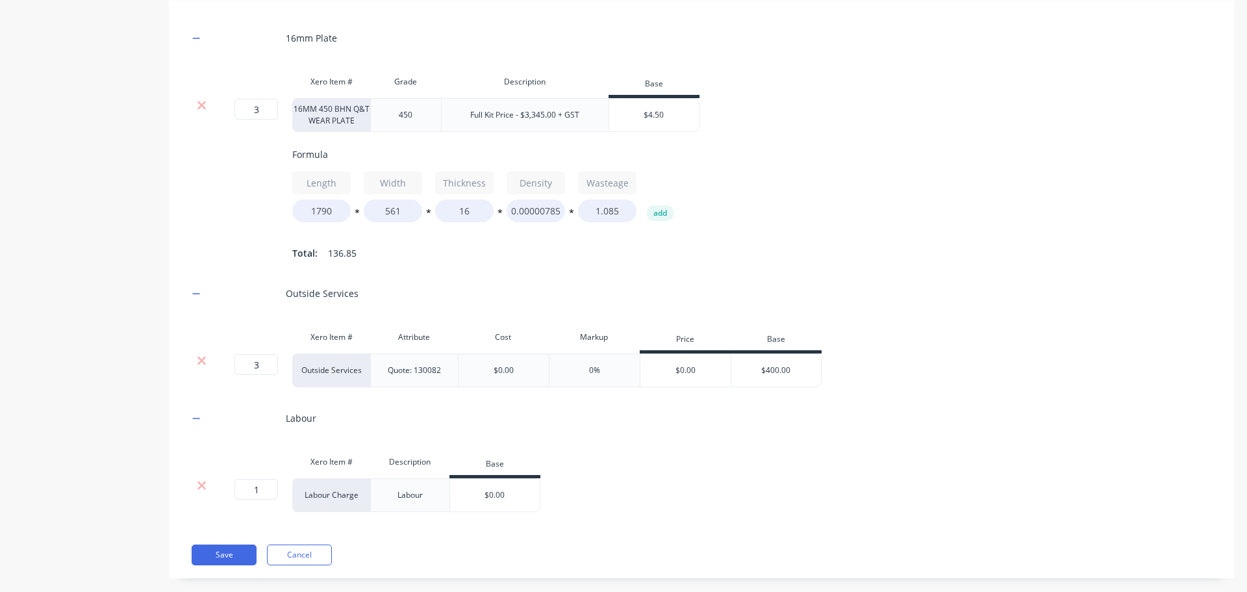
scroll to position [755, 0]
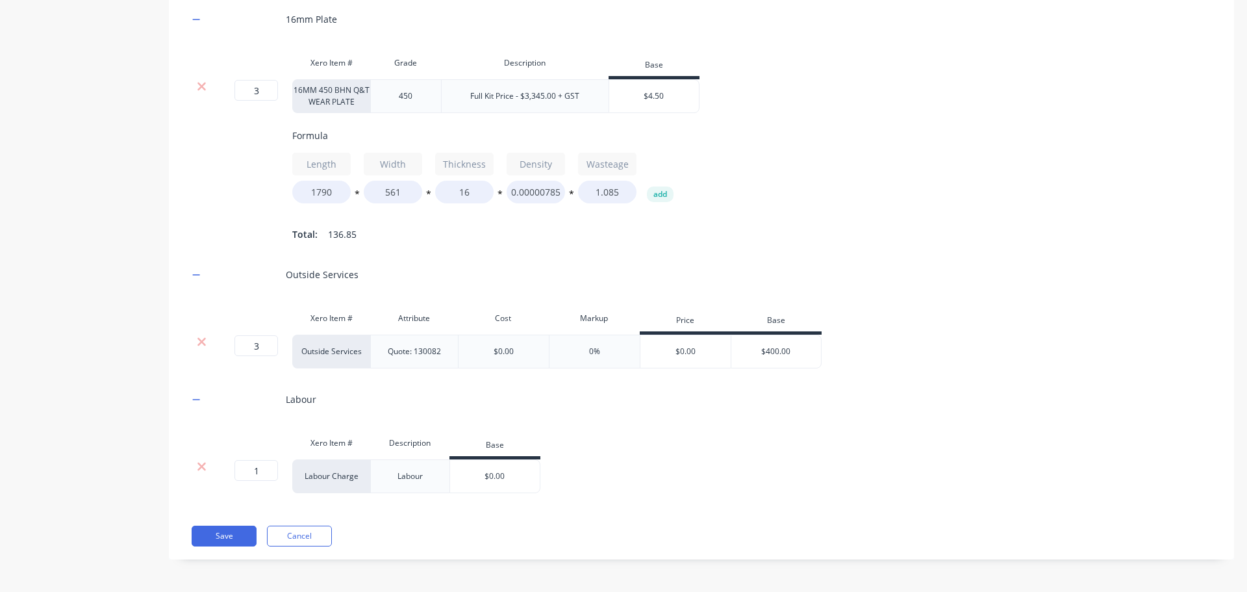
click at [685, 347] on div "$0.00" at bounding box center [685, 351] width 91 height 32
click at [509, 347] on div "$0.00" at bounding box center [504, 352] width 20 height 12
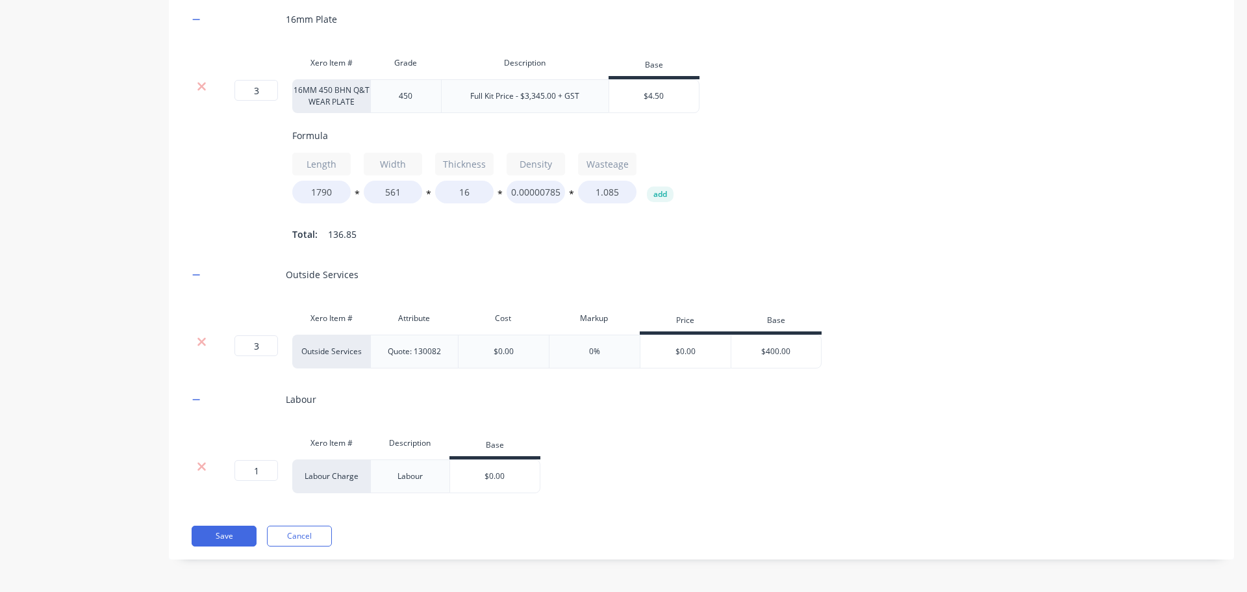
click at [509, 270] on div "Outside Services" at bounding box center [701, 275] width 1026 height 36
click at [683, 348] on div "$0.00" at bounding box center [685, 351] width 91 height 32
click at [695, 419] on div "16mm Plate Xero Item # Grade Description Base 3 3 ? 16MM 450 BHN Q&T WEAR PLATE…" at bounding box center [701, 247] width 1026 height 492
click at [505, 348] on div "$0.00" at bounding box center [504, 352] width 20 height 12
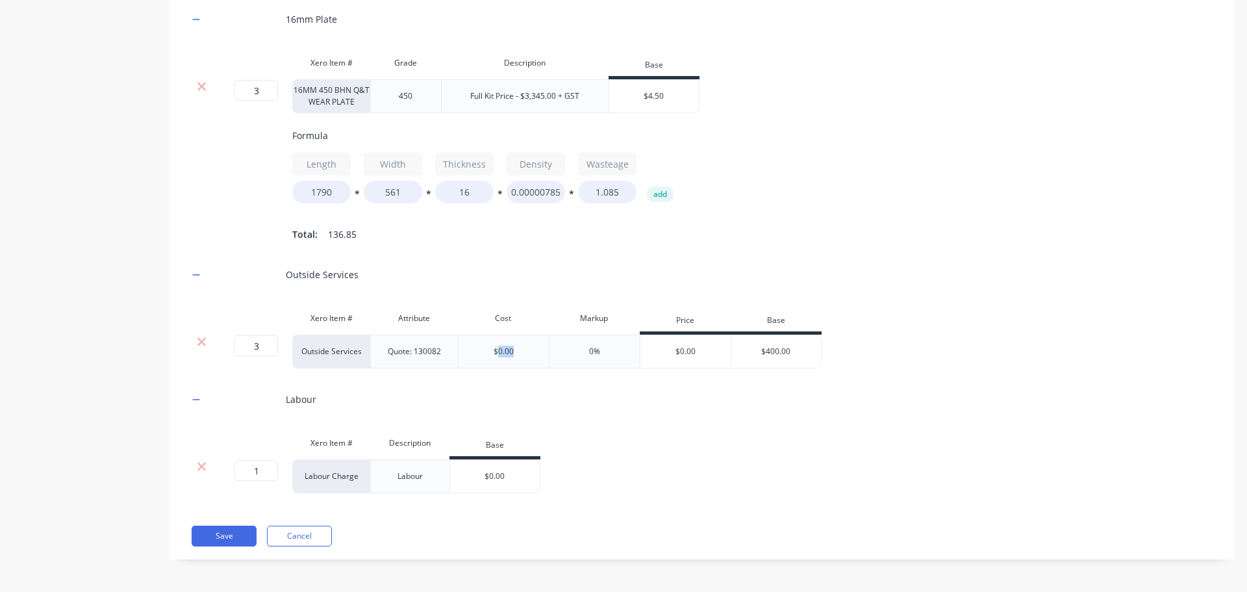
click at [505, 348] on div "$0.00" at bounding box center [504, 352] width 20 height 12
click at [563, 403] on div "Labour" at bounding box center [701, 399] width 1026 height 36
click at [501, 483] on div "$0.00" at bounding box center [495, 476] width 90 height 32
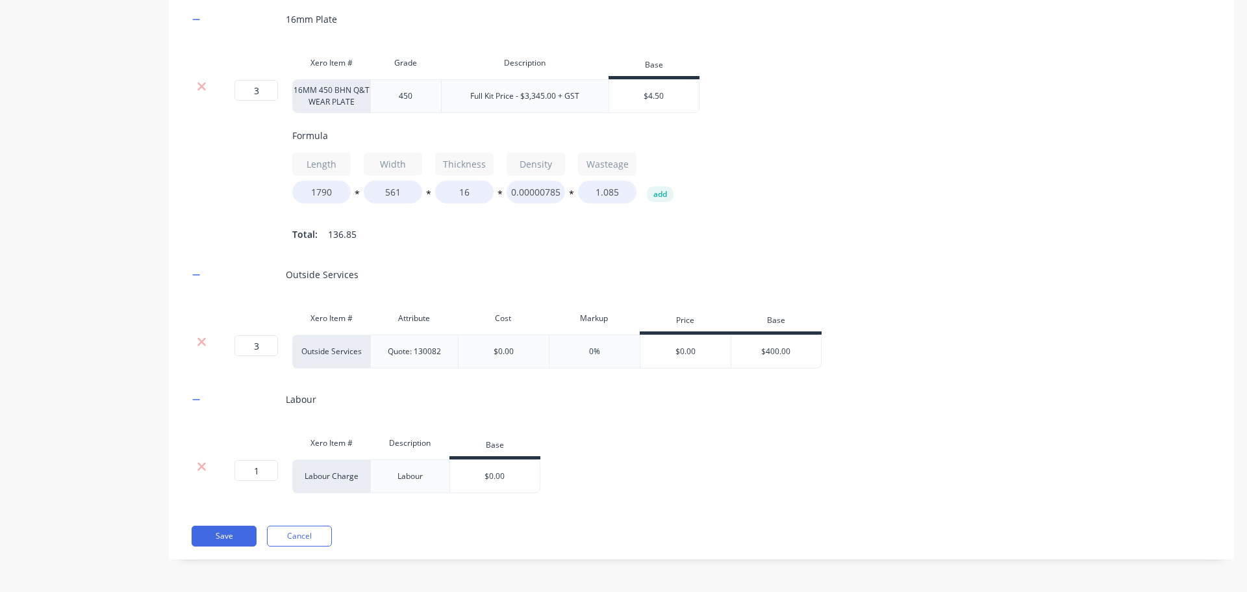
click at [501, 483] on div "$0.00" at bounding box center [495, 476] width 90 height 32
drag, startPoint x: 501, startPoint y: 483, endPoint x: 500, endPoint y: 476, distance: 6.6
click at [501, 476] on div "$0.00 $0.00" at bounding box center [495, 476] width 90 height 32
click at [500, 475] on input "$0.00" at bounding box center [495, 476] width 90 height 12
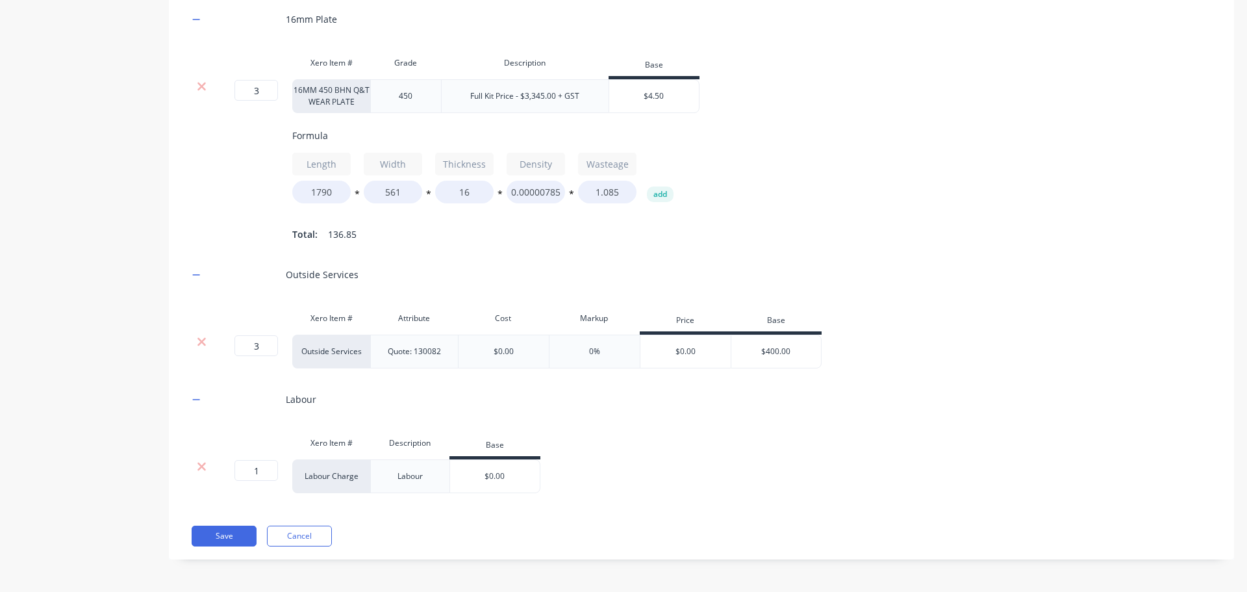
click at [500, 475] on input "$0.00" at bounding box center [495, 476] width 90 height 12
type input "$295.5"
click at [247, 535] on button "Save" at bounding box center [224, 535] width 65 height 21
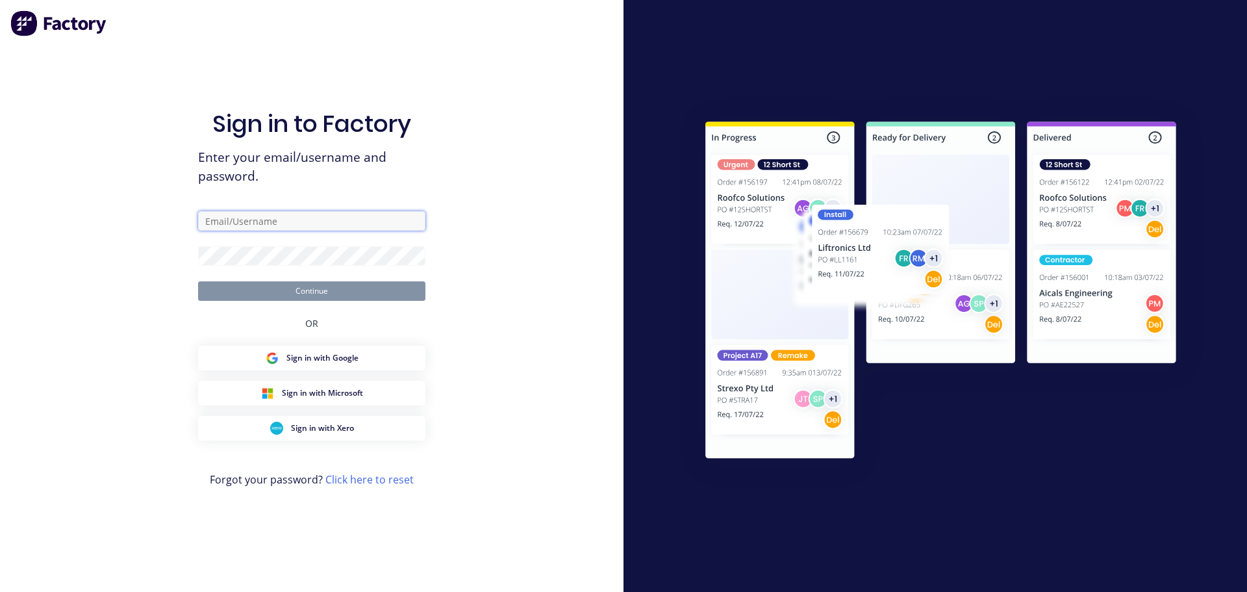
click at [329, 225] on input "text" at bounding box center [311, 220] width 227 height 19
type input "[EMAIL_ADDRESS][DOMAIN_NAME]"
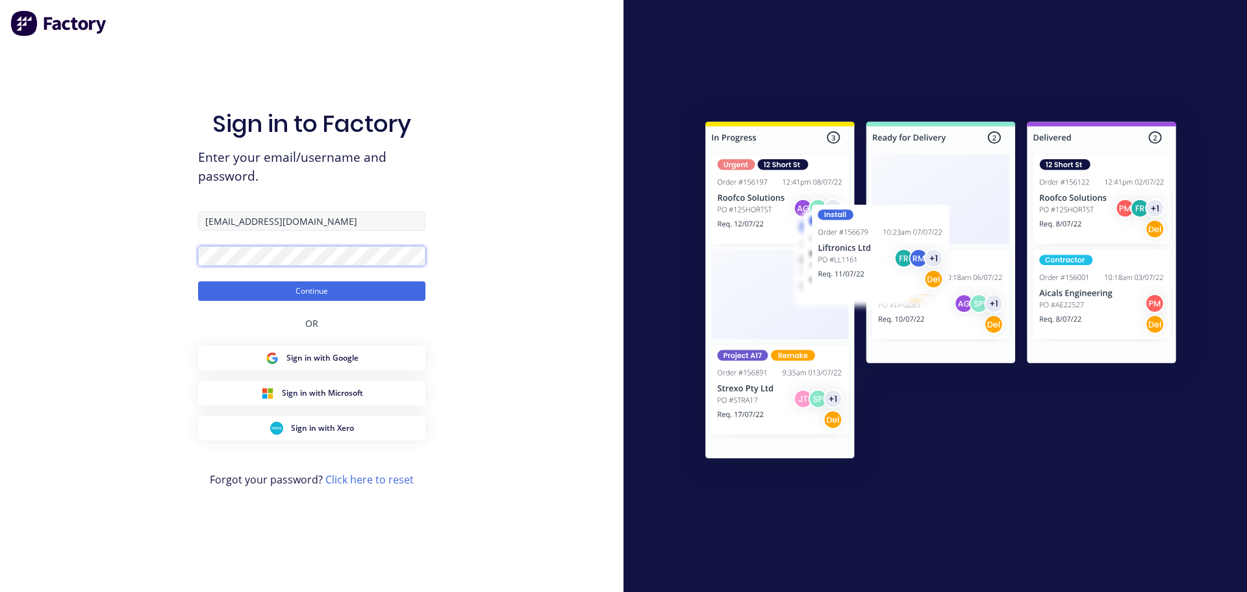
click at [198, 281] on button "Continue" at bounding box center [311, 290] width 227 height 19
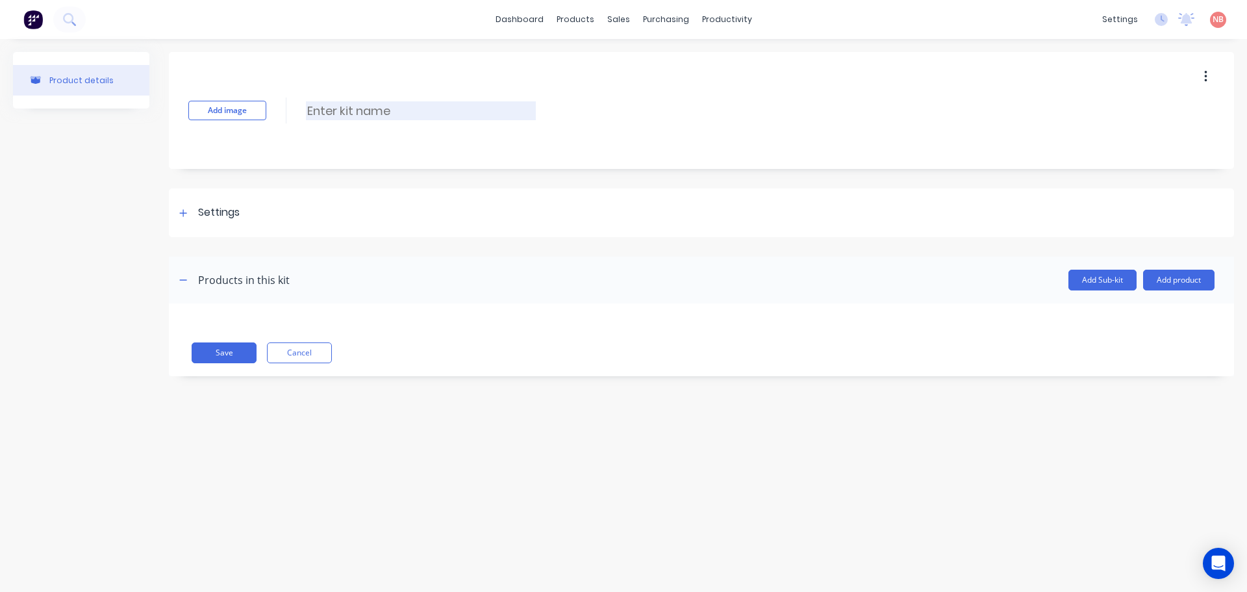
click at [344, 108] on input at bounding box center [421, 110] width 230 height 19
type input "HEPICS-7172-001"
click at [201, 214] on div "Settings" at bounding box center [219, 213] width 42 height 16
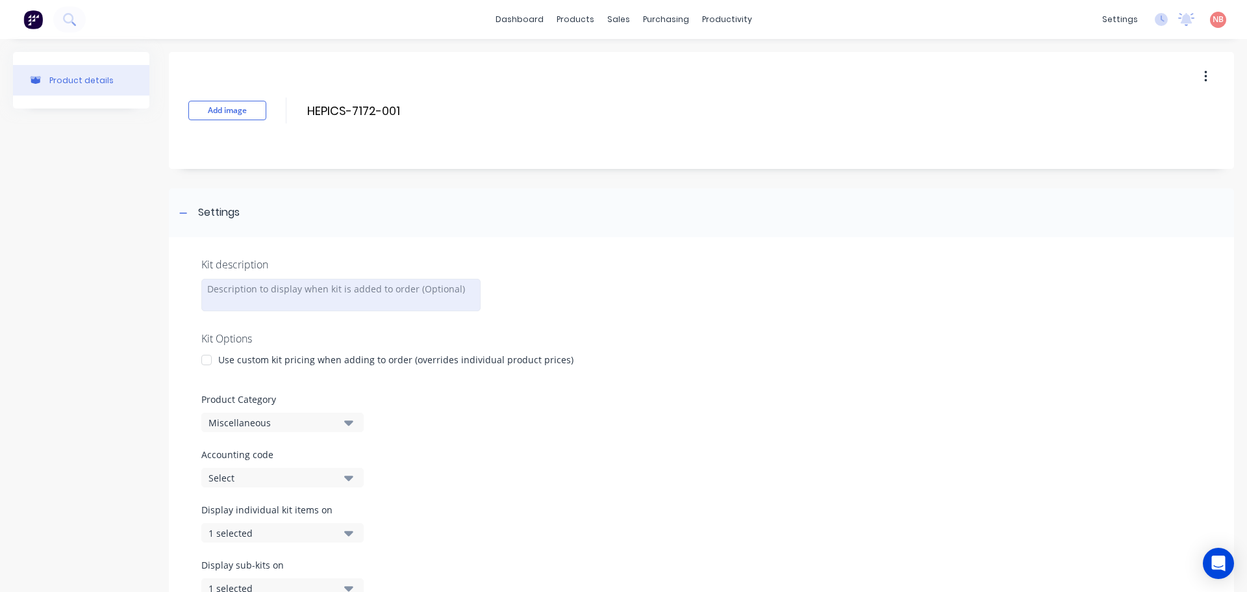
click at [257, 291] on div at bounding box center [340, 295] width 279 height 32
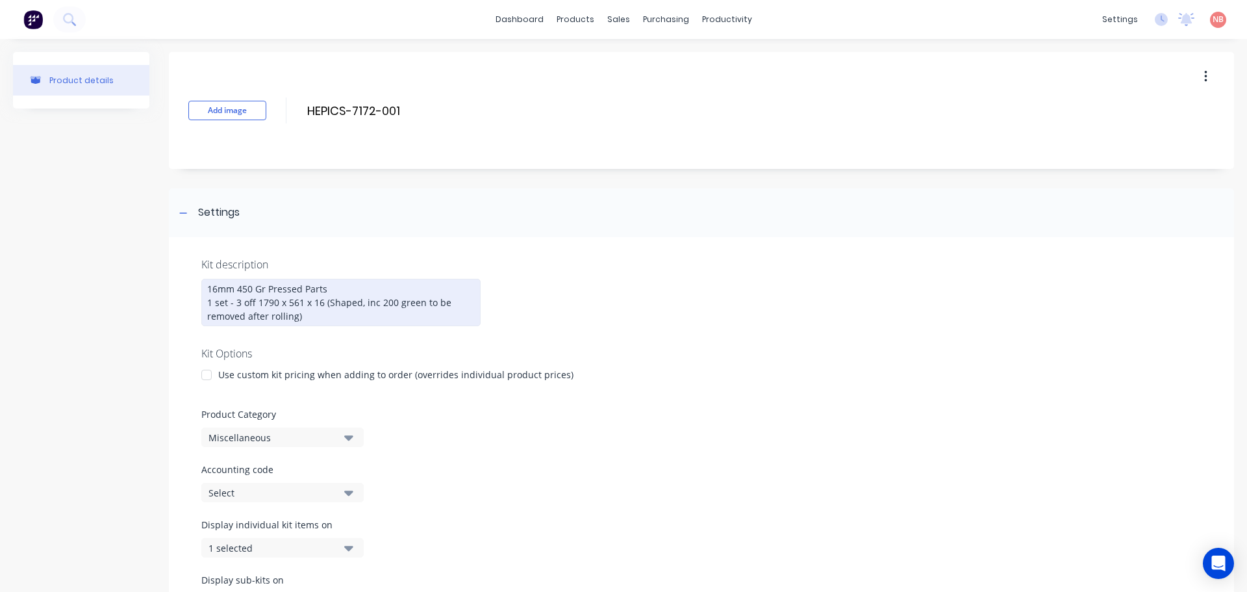
click at [374, 303] on div "16mm 450 Gr Pressed Parts 1 set - 3 off 1790 x 561 x 16 (Shaped, inc 200 green …" at bounding box center [340, 302] width 279 height 47
click at [336, 320] on div "16mm 450 Gr Pressed Parts 1 set - 3 off 1790 x 561 x 16 (Shaped, inc. 200 green…" at bounding box center [340, 302] width 279 height 47
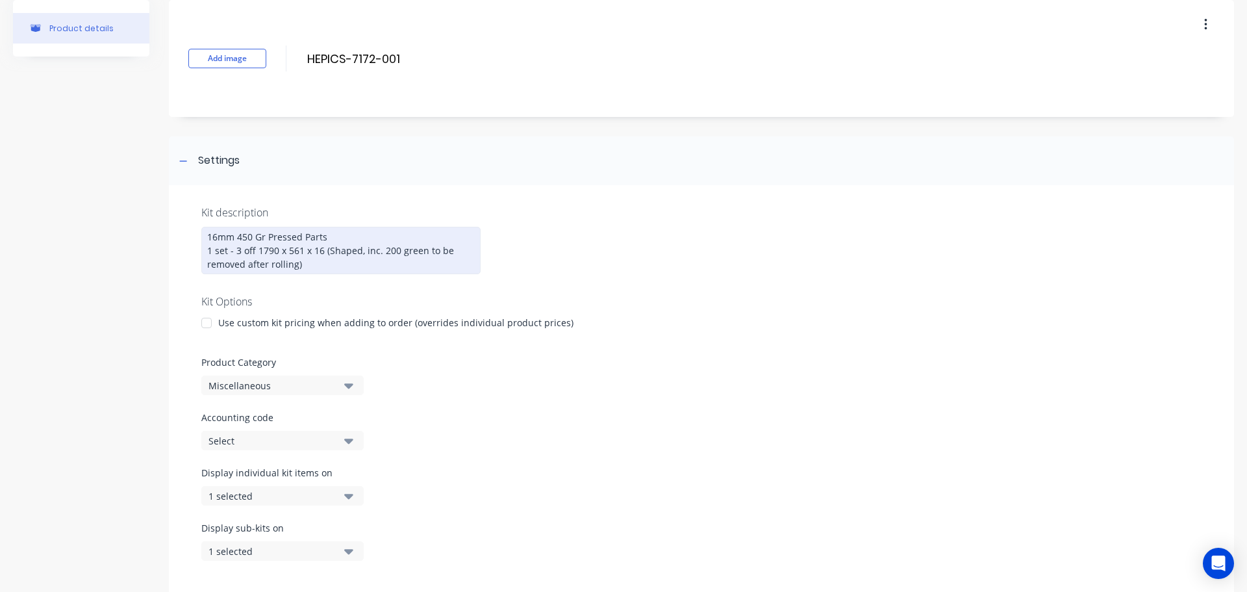
scroll to position [130, 0]
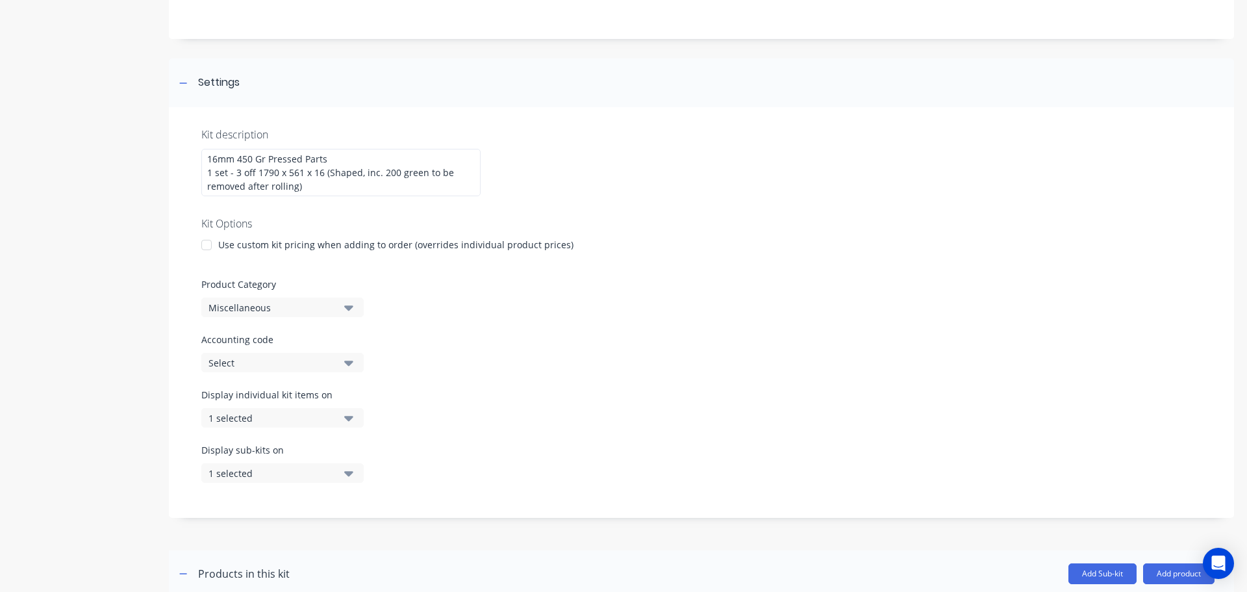
click at [330, 312] on div "Miscellaneous" at bounding box center [272, 308] width 126 height 14
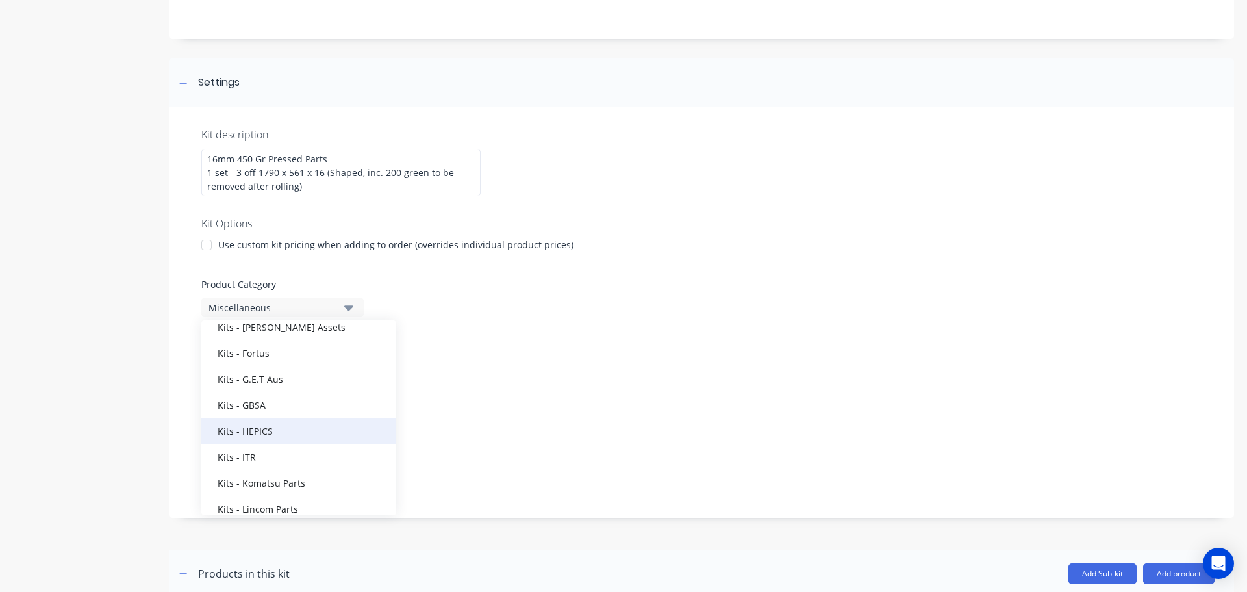
click at [277, 425] on div "Kits - HEPICS" at bounding box center [298, 431] width 195 height 26
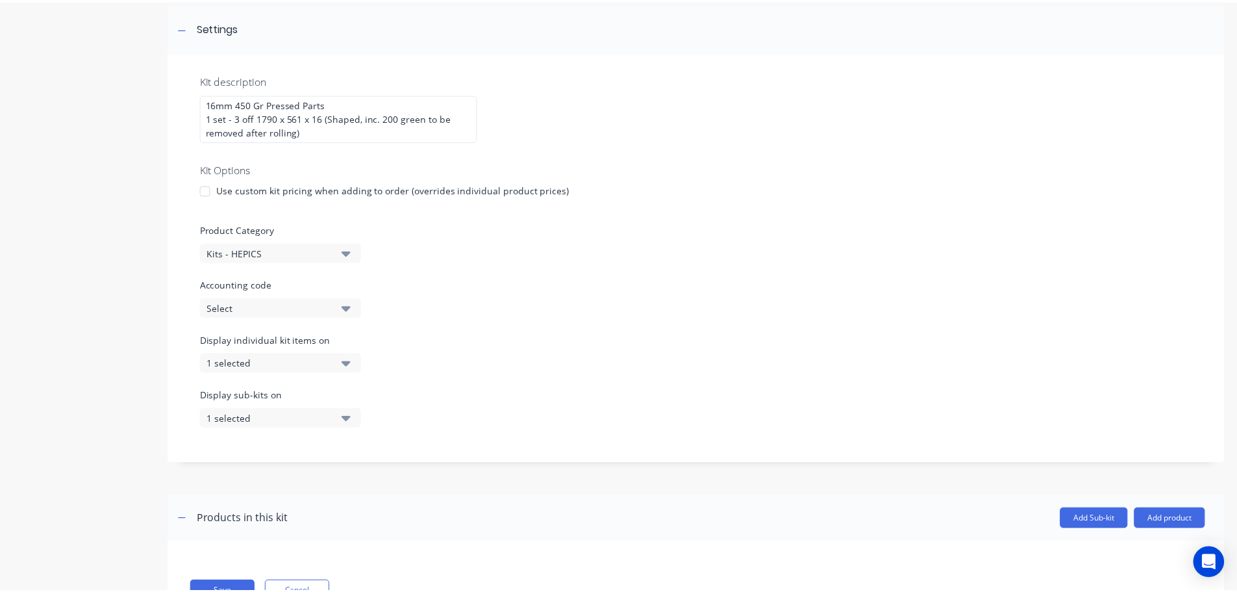
scroll to position [240, 0]
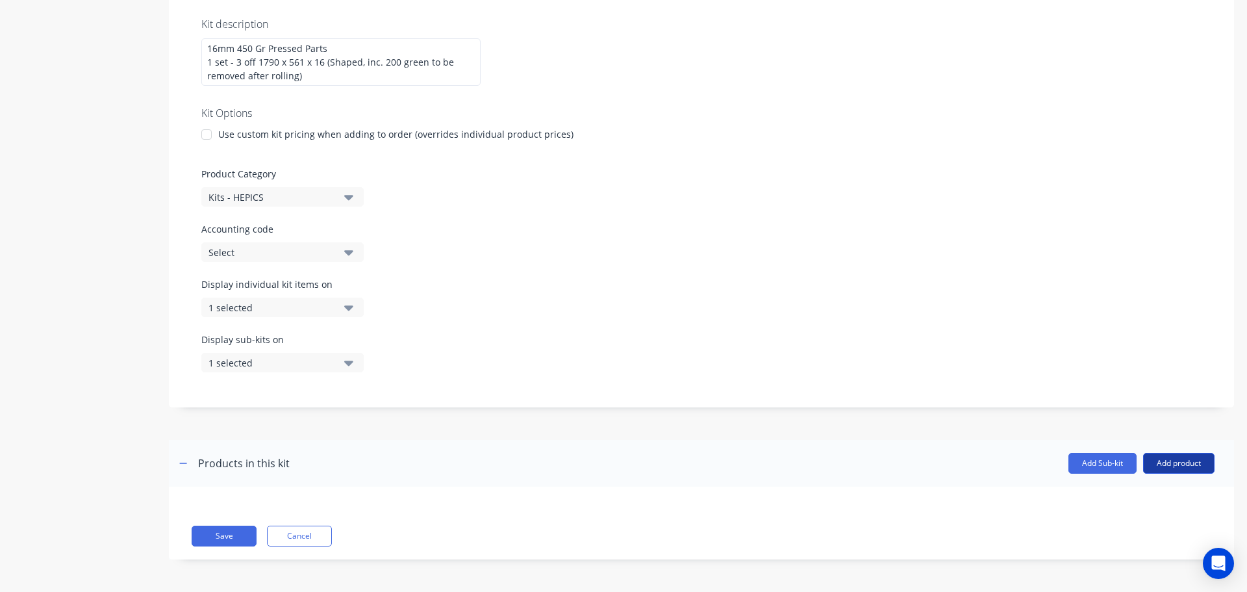
click at [1161, 461] on button "Add product" at bounding box center [1178, 463] width 71 height 21
click at [1137, 496] on div "Product catalogue" at bounding box center [1153, 496] width 100 height 19
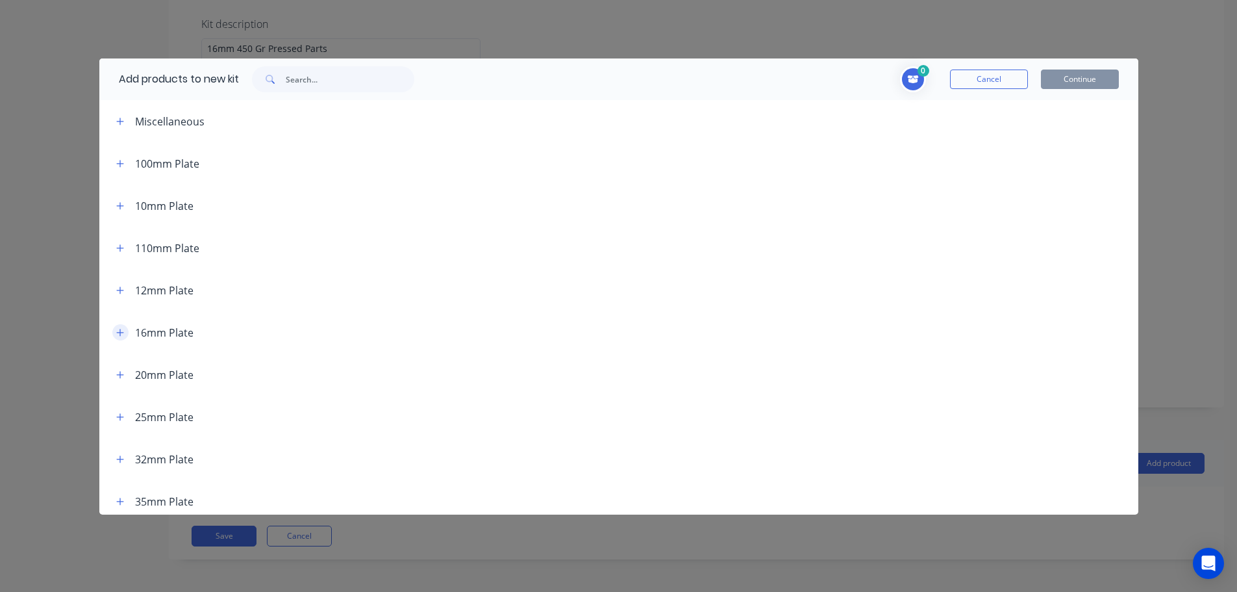
click at [123, 338] on button "button" at bounding box center [120, 332] width 16 height 16
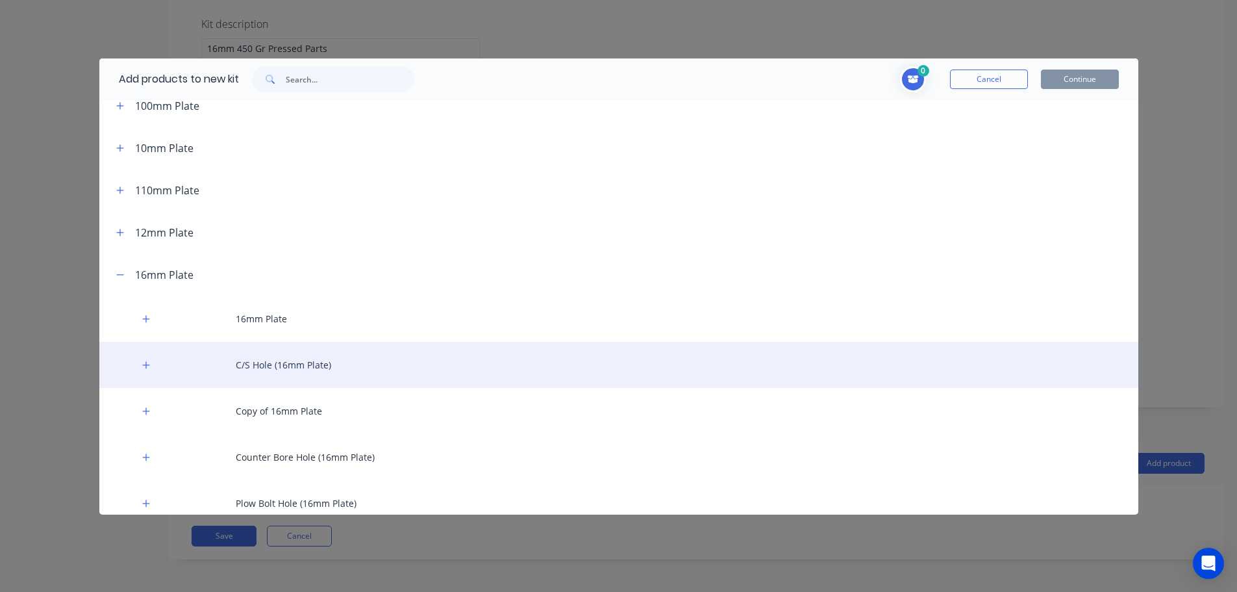
scroll to position [130, 0]
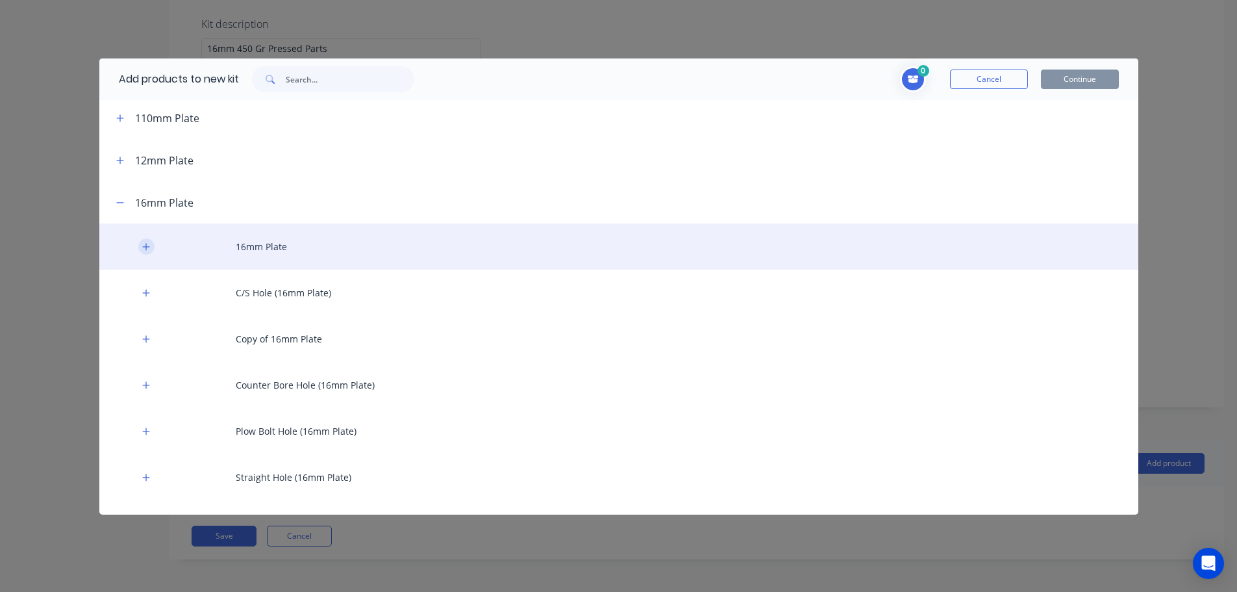
click at [144, 251] on button "button" at bounding box center [146, 246] width 16 height 16
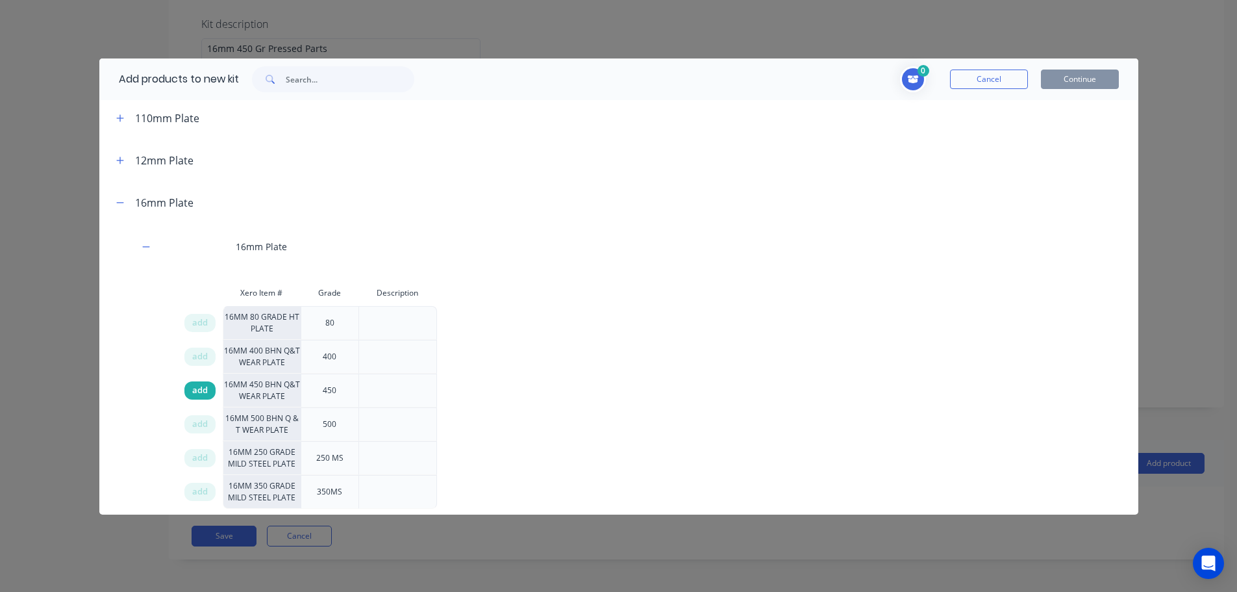
click at [207, 390] on span "add" at bounding box center [200, 390] width 16 height 13
click at [301, 83] on input "text" at bounding box center [350, 79] width 129 height 26
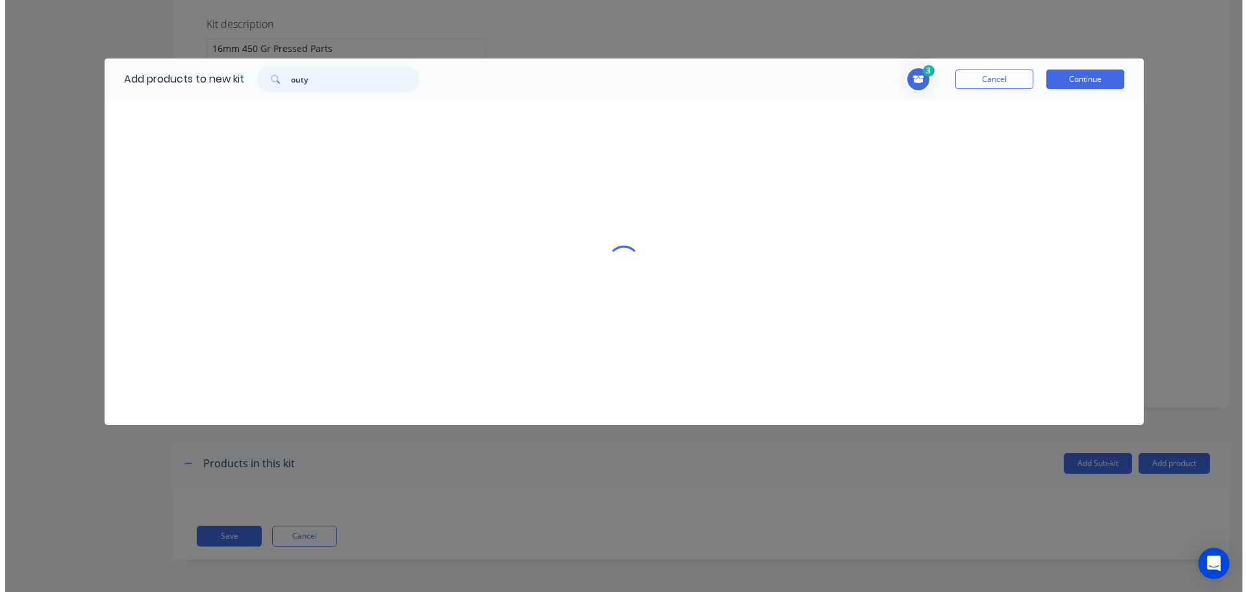
scroll to position [0, 0]
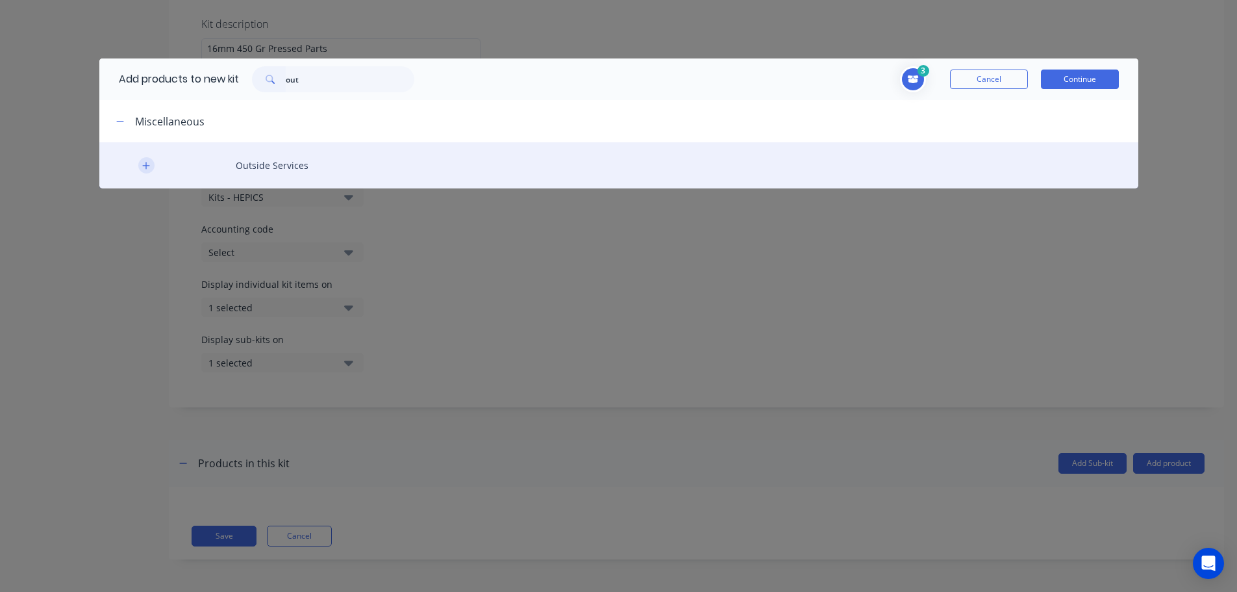
click at [144, 167] on icon "button" at bounding box center [146, 165] width 8 height 9
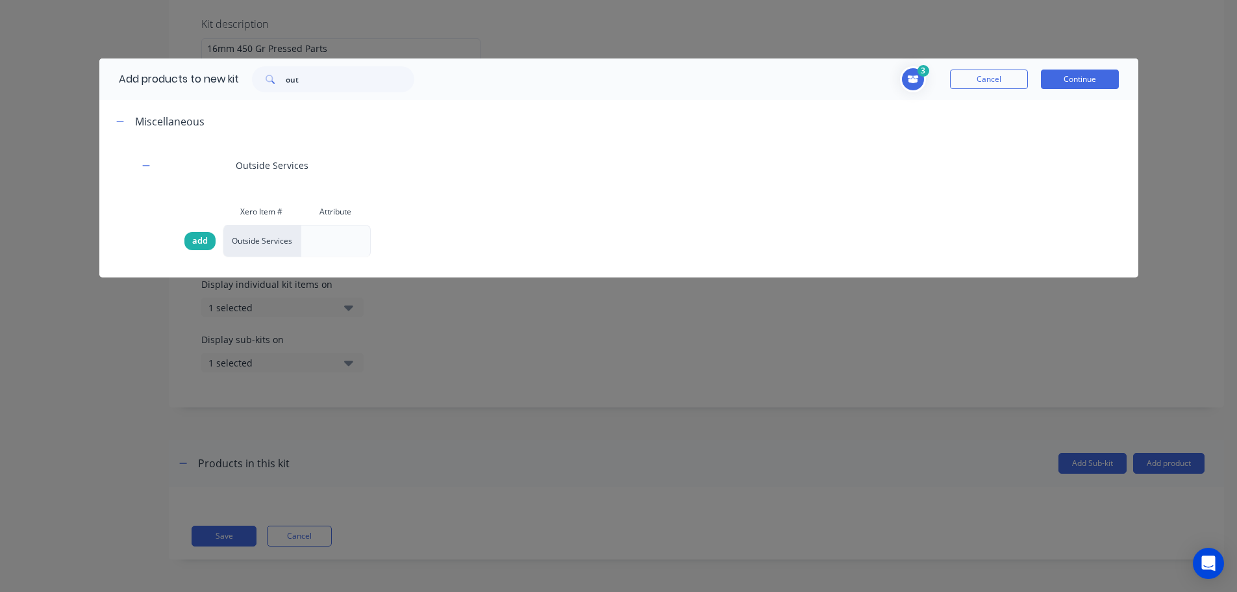
click at [192, 240] on div "add" at bounding box center [199, 241] width 31 height 18
drag, startPoint x: 300, startPoint y: 80, endPoint x: 191, endPoint y: 88, distance: 109.4
click at [196, 88] on div "Add products to new kit out" at bounding box center [263, 79] width 328 height 42
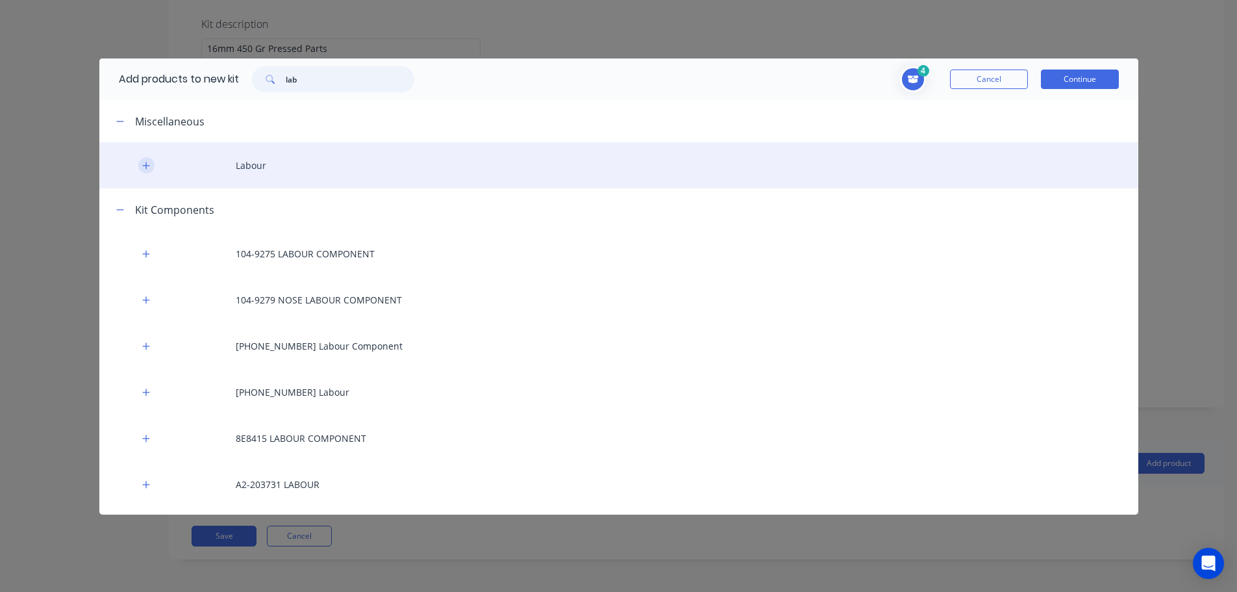
type input "lab"
click at [149, 169] on icon "button" at bounding box center [146, 165] width 8 height 9
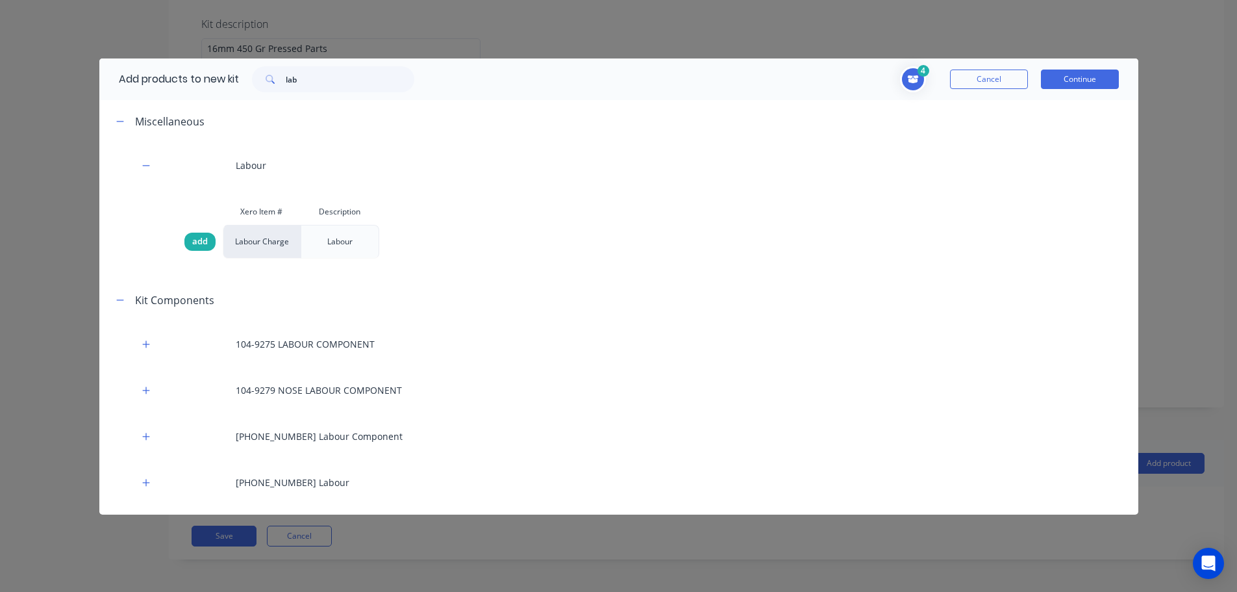
click at [205, 241] on span "add" at bounding box center [200, 241] width 16 height 13
click at [1072, 78] on button "Continue" at bounding box center [1080, 79] width 78 height 19
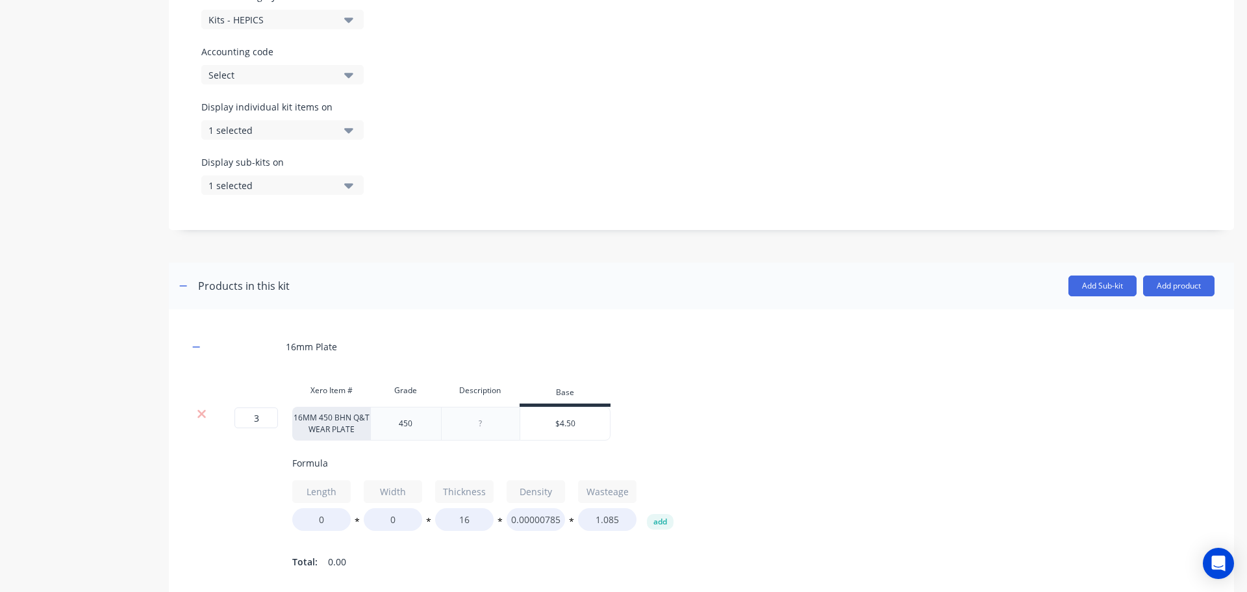
scroll to position [565, 0]
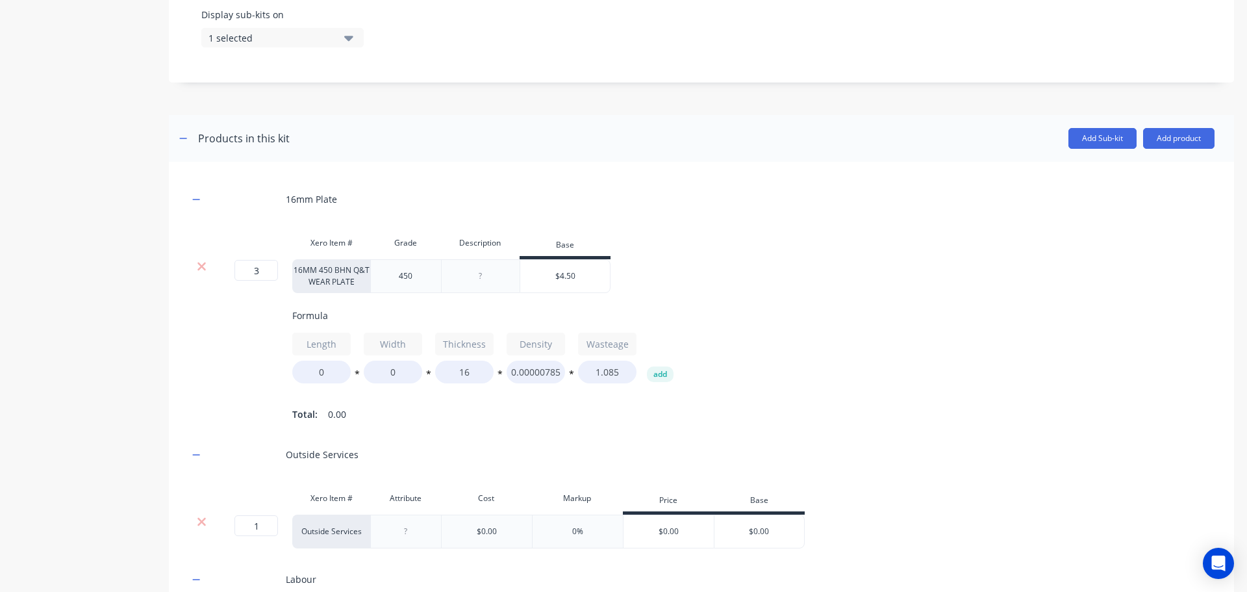
click at [474, 277] on div at bounding box center [480, 276] width 65 height 17
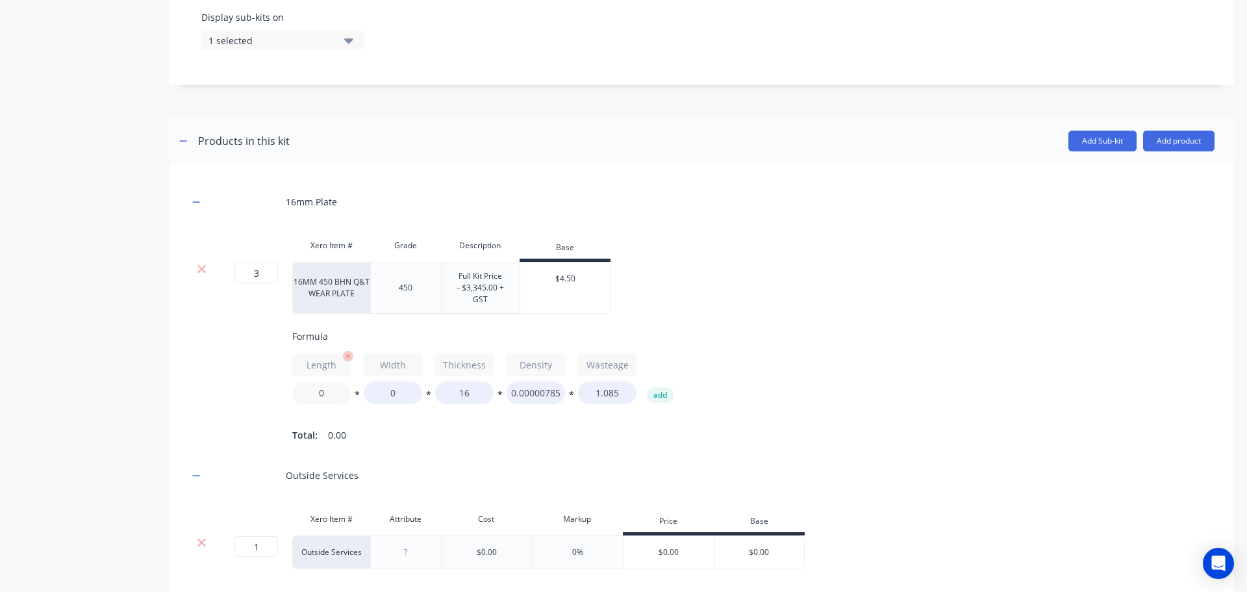
click at [316, 399] on div "Formula Length 0 * Width 0 * Thickness 16 * Density 0.00000785 * Wasteage 1.085…" at bounding box center [805, 386] width 1026 height 115
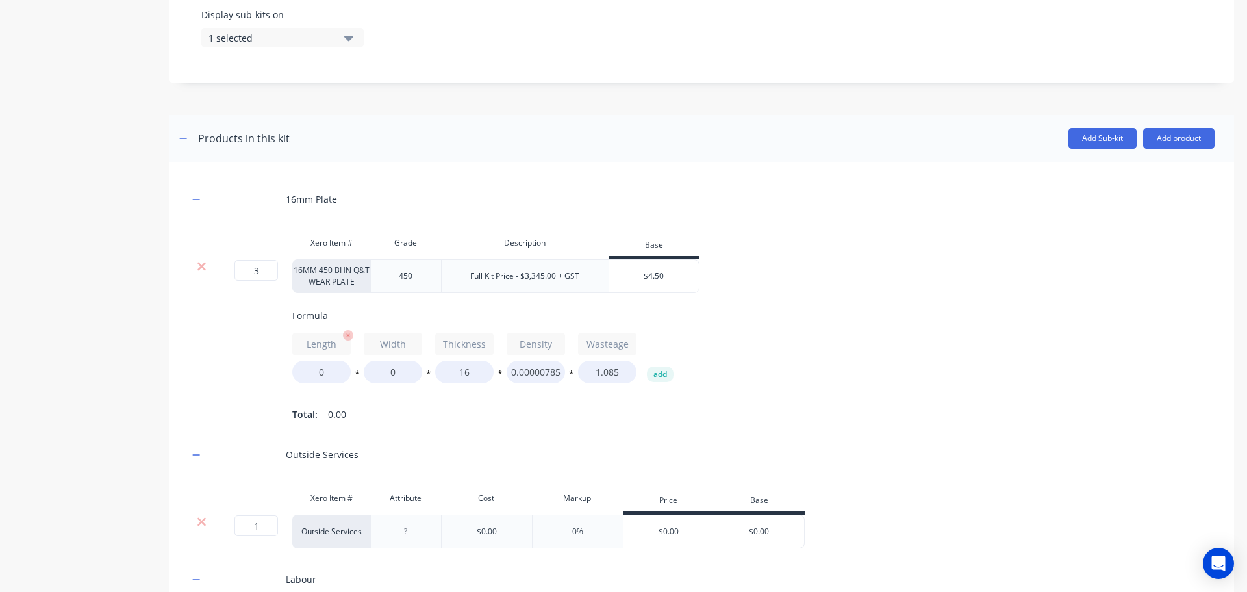
click at [316, 399] on div "Formula Length 0 * Width 0 * Thickness 16 * Density 0.00000785 * Wasteage 1.085…" at bounding box center [805, 366] width 1026 height 115
click at [321, 373] on input "0" at bounding box center [321, 372] width 58 height 23
type input "1790"
click at [389, 368] on input "0" at bounding box center [393, 372] width 58 height 23
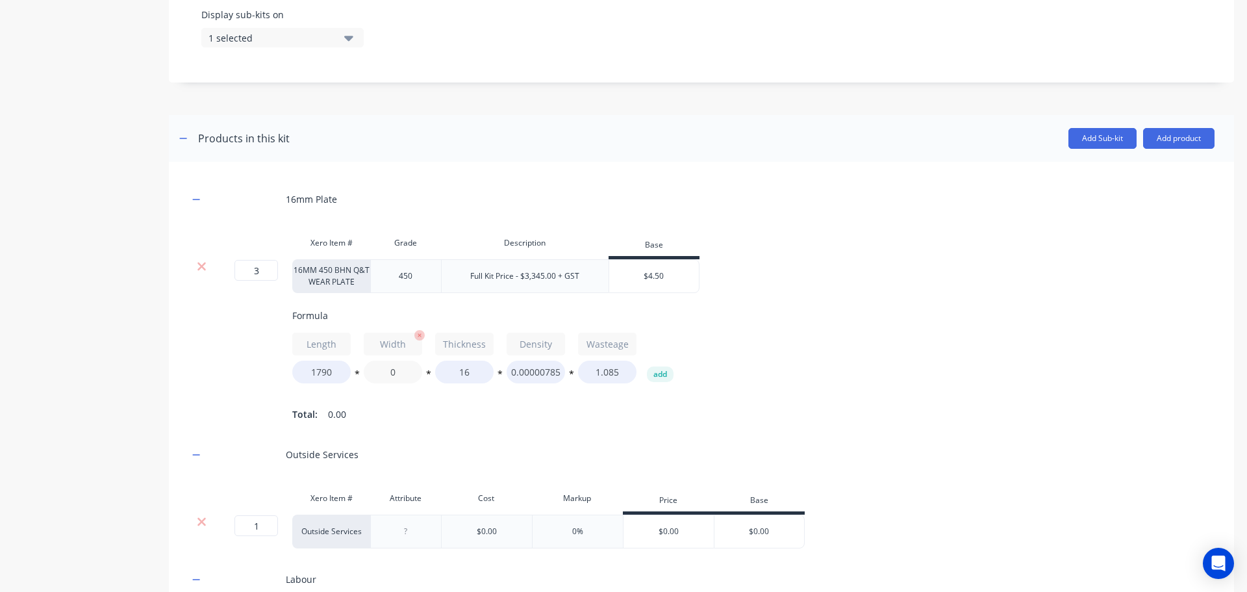
click at [389, 367] on input "0" at bounding box center [393, 372] width 58 height 23
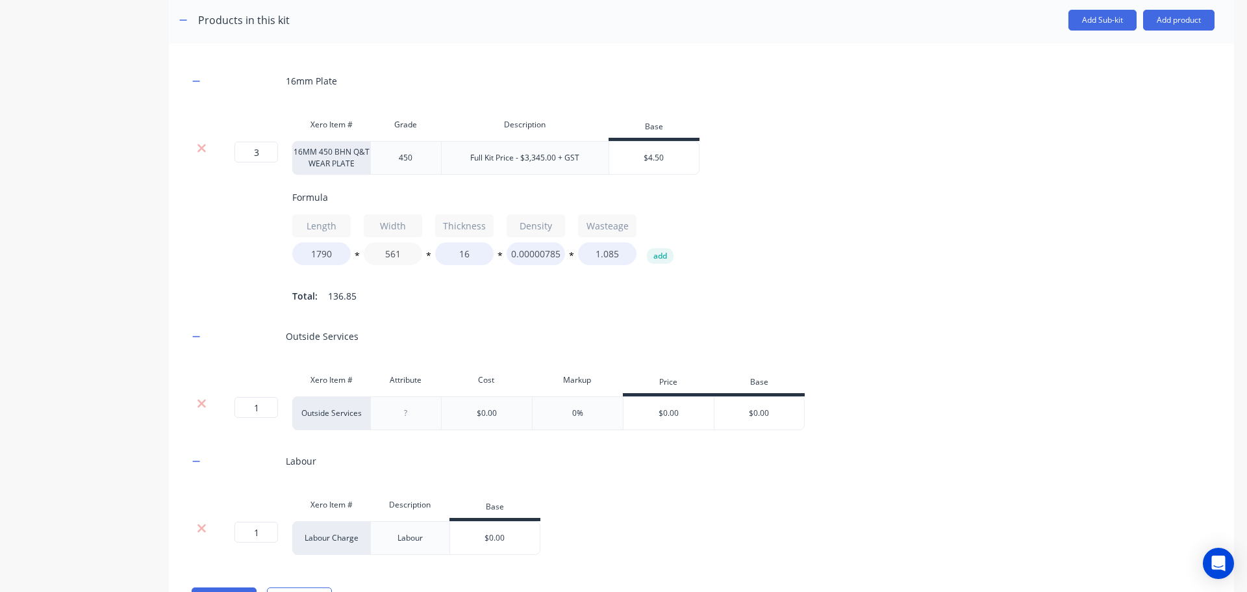
scroll to position [695, 0]
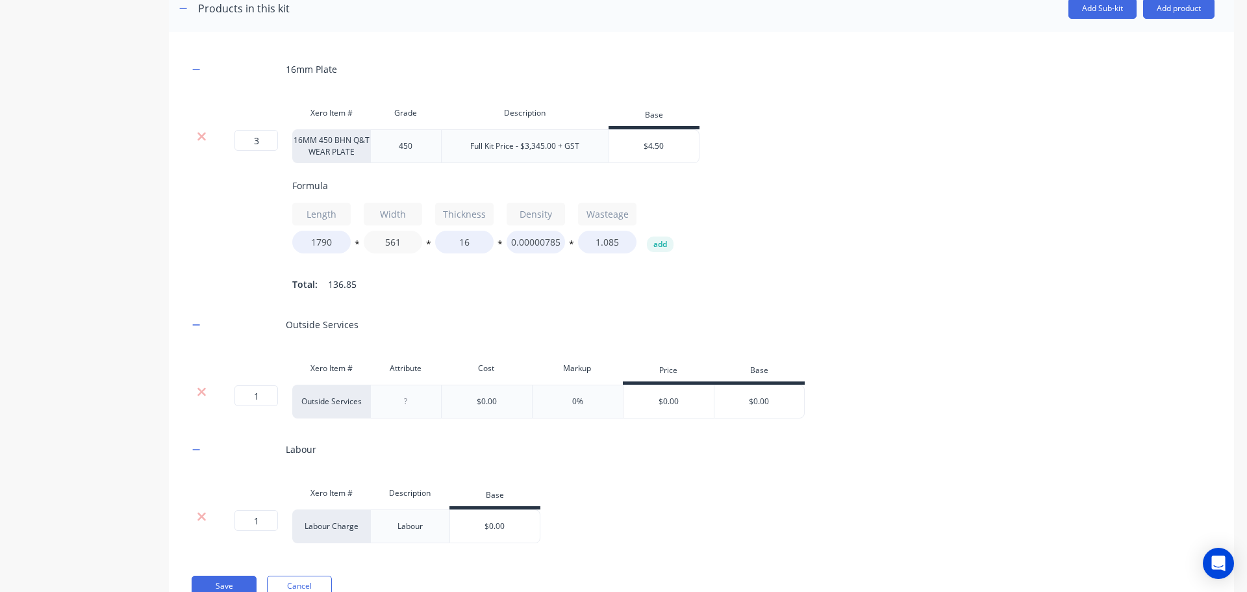
type input "561"
click at [268, 406] on input "1" at bounding box center [256, 395] width 44 height 21
type input "3"
click at [411, 404] on div at bounding box center [405, 401] width 65 height 17
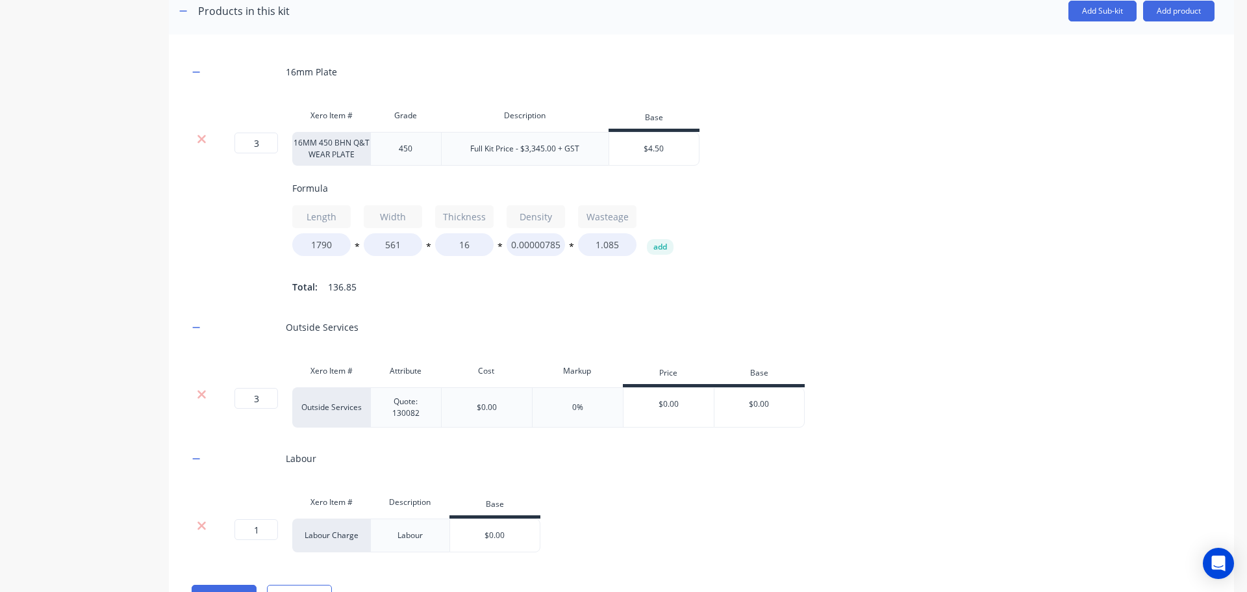
click at [758, 410] on input "$0.00" at bounding box center [760, 404] width 90 height 12
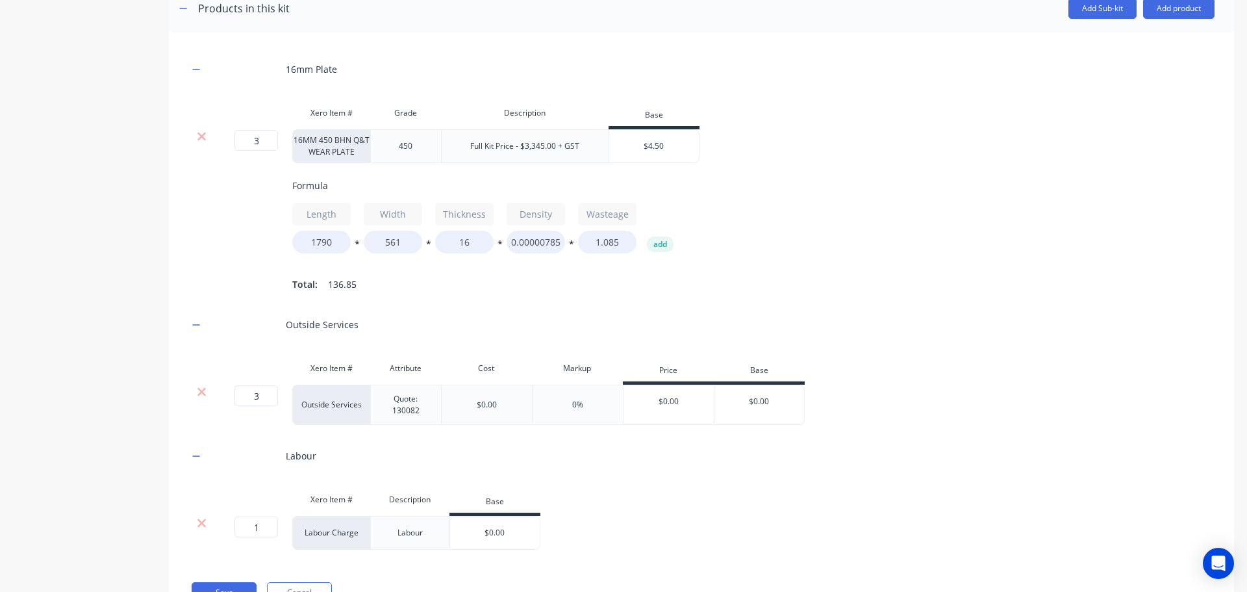
click at [758, 407] on input "$0.00" at bounding box center [760, 402] width 90 height 12
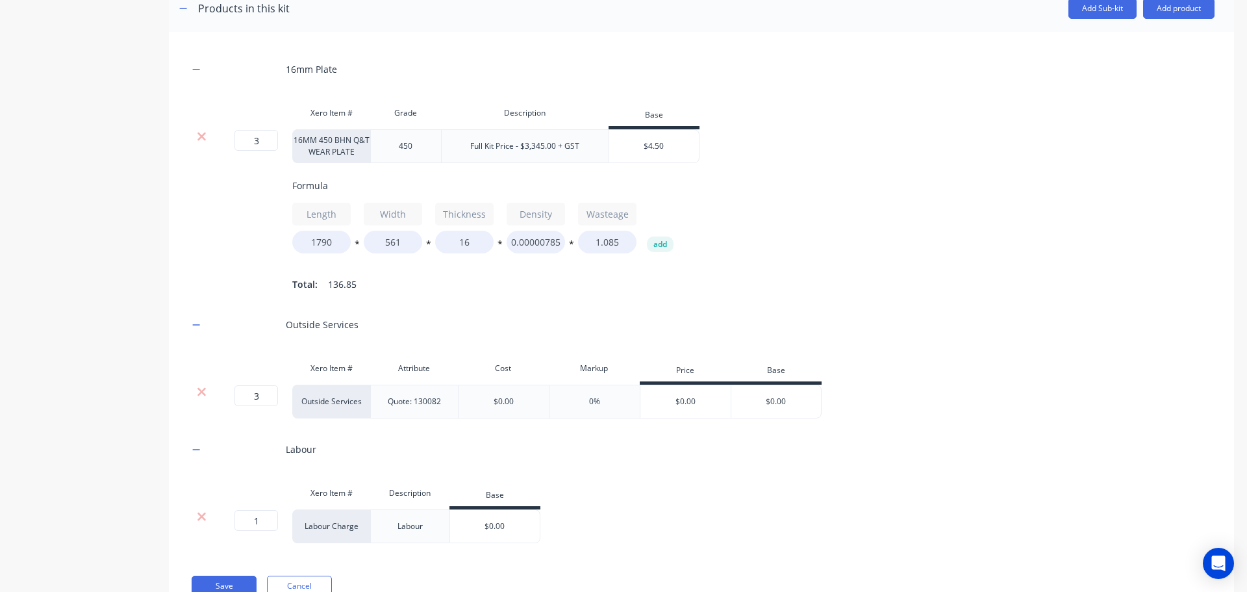
click at [694, 403] on div "$0.00" at bounding box center [685, 401] width 91 height 32
click at [689, 410] on div "$0.00" at bounding box center [685, 401] width 91 height 32
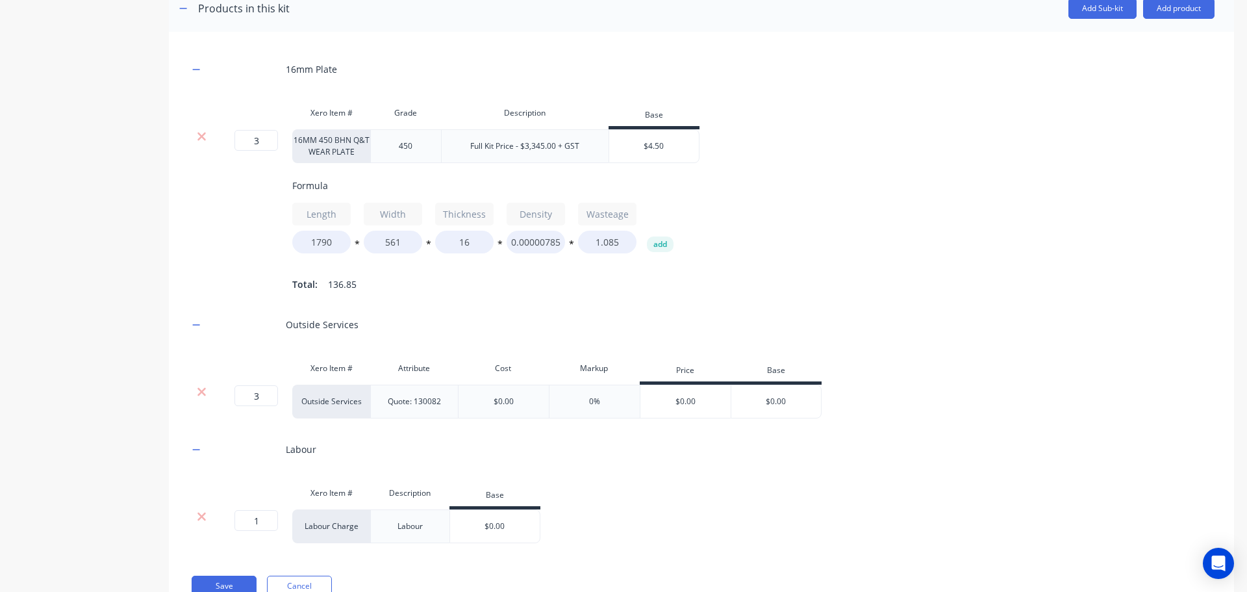
click at [774, 407] on input "$0.00" at bounding box center [776, 402] width 90 height 12
click at [498, 403] on div "$0.00" at bounding box center [503, 402] width 91 height 34
click at [500, 407] on div "$0.00" at bounding box center [504, 402] width 20 height 12
click at [770, 407] on input "$0.00" at bounding box center [776, 402] width 90 height 12
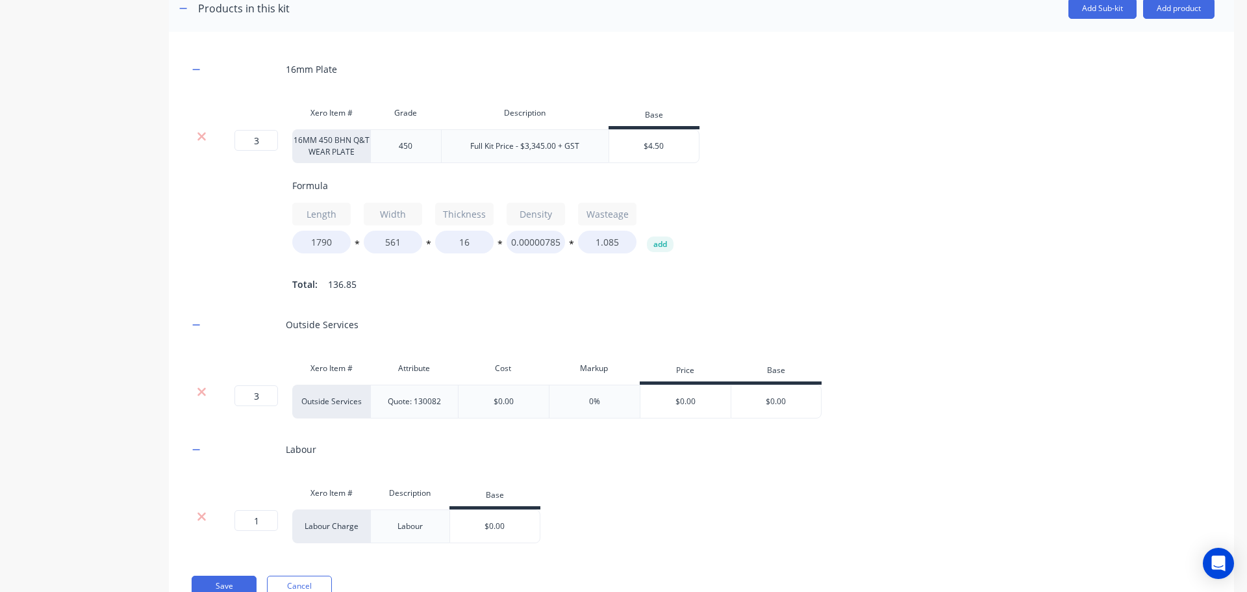
click at [771, 407] on input "$0.00" at bounding box center [776, 402] width 90 height 12
type input "$400"
click at [501, 529] on div "$0.00" at bounding box center [495, 526] width 90 height 32
click at [502, 529] on div "$0.00" at bounding box center [495, 526] width 90 height 32
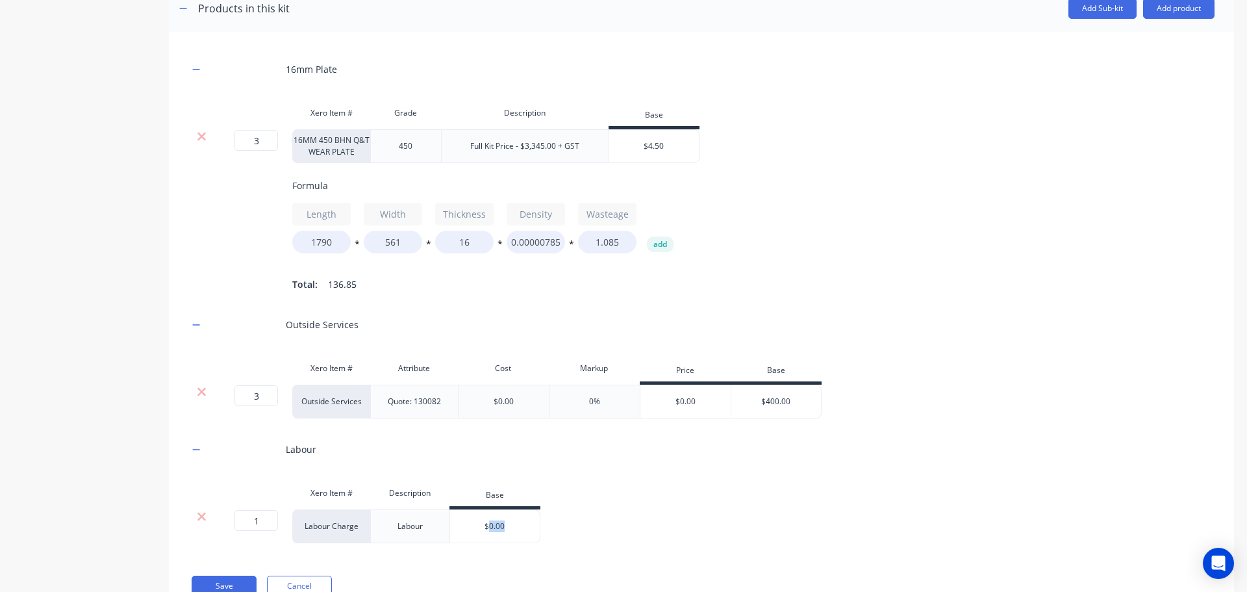
click at [502, 529] on div "$0.00" at bounding box center [495, 526] width 90 height 32
click at [498, 542] on div "$0.00" at bounding box center [495, 526] width 90 height 32
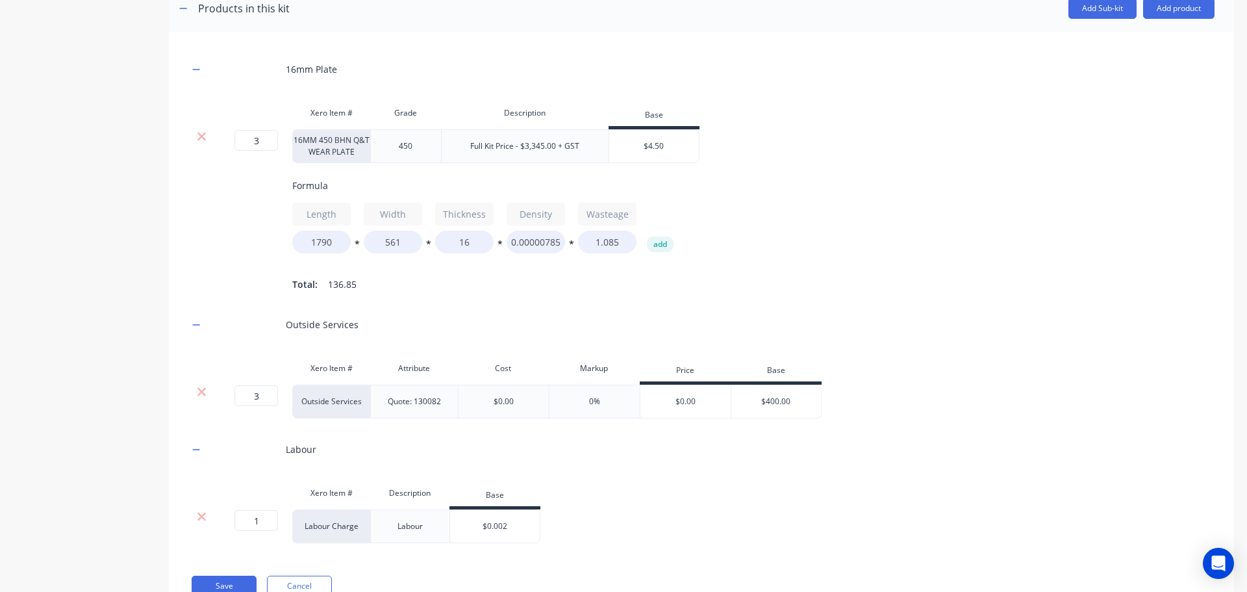
click at [497, 542] on div "$0.002" at bounding box center [495, 526] width 90 height 32
click at [497, 542] on div "$0.0022" at bounding box center [495, 526] width 90 height 32
click at [496, 542] on div "$0.0022" at bounding box center [495, 526] width 90 height 32
click at [496, 532] on input "$0.0022" at bounding box center [495, 526] width 90 height 12
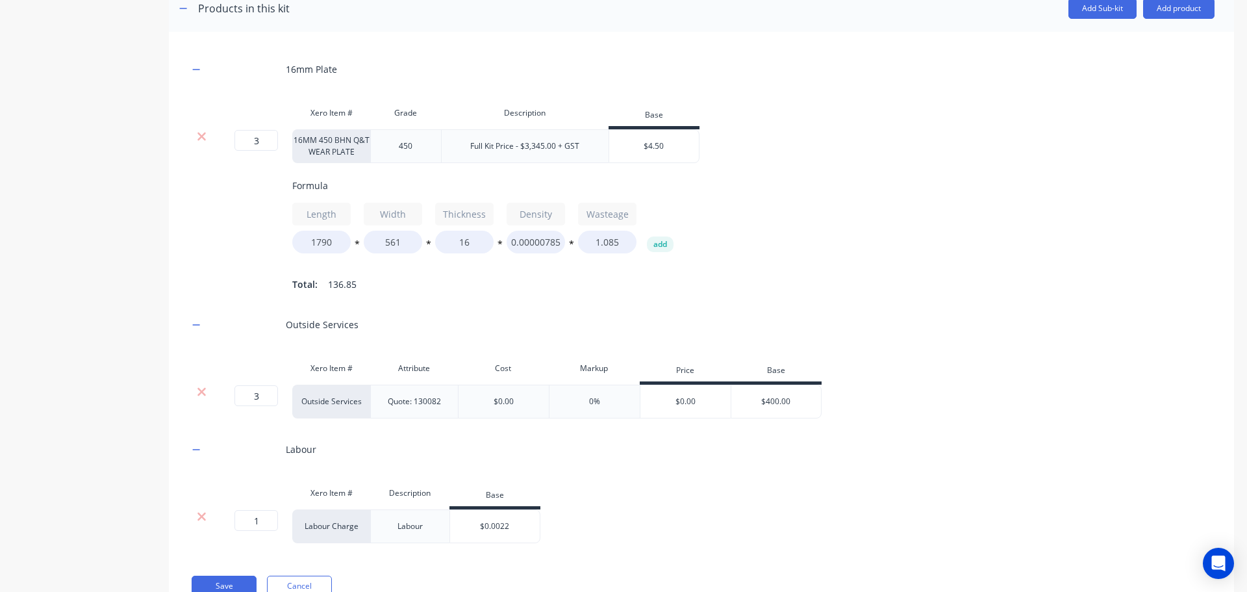
click at [496, 532] on input "$0.0022" at bounding box center [495, 526] width 90 height 12
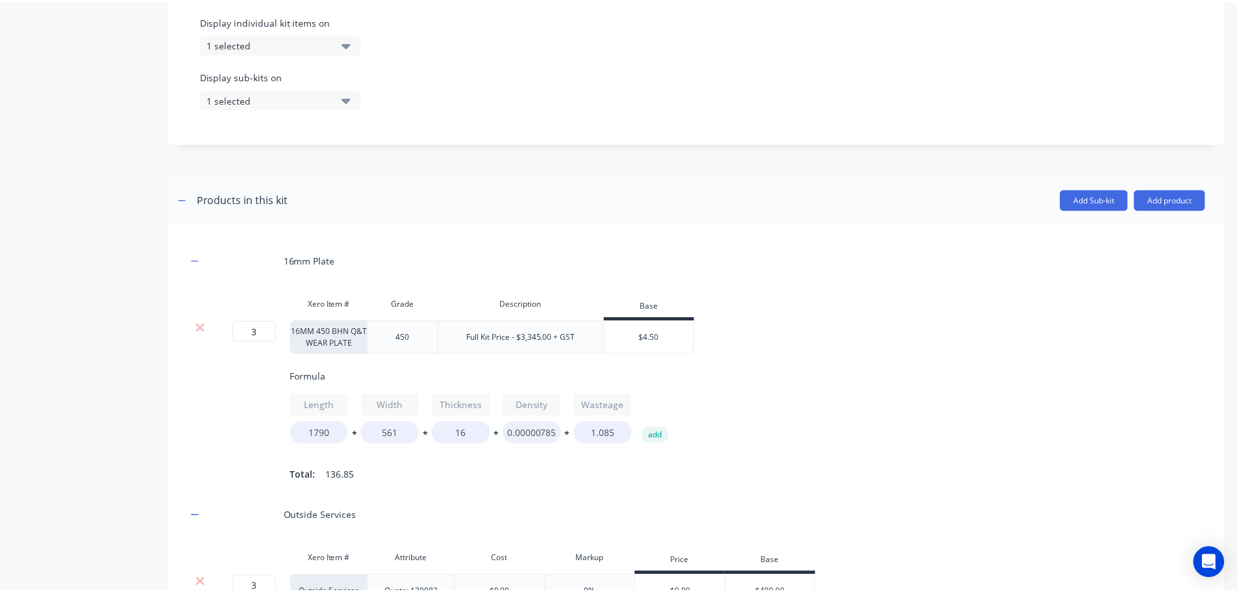
scroll to position [755, 0]
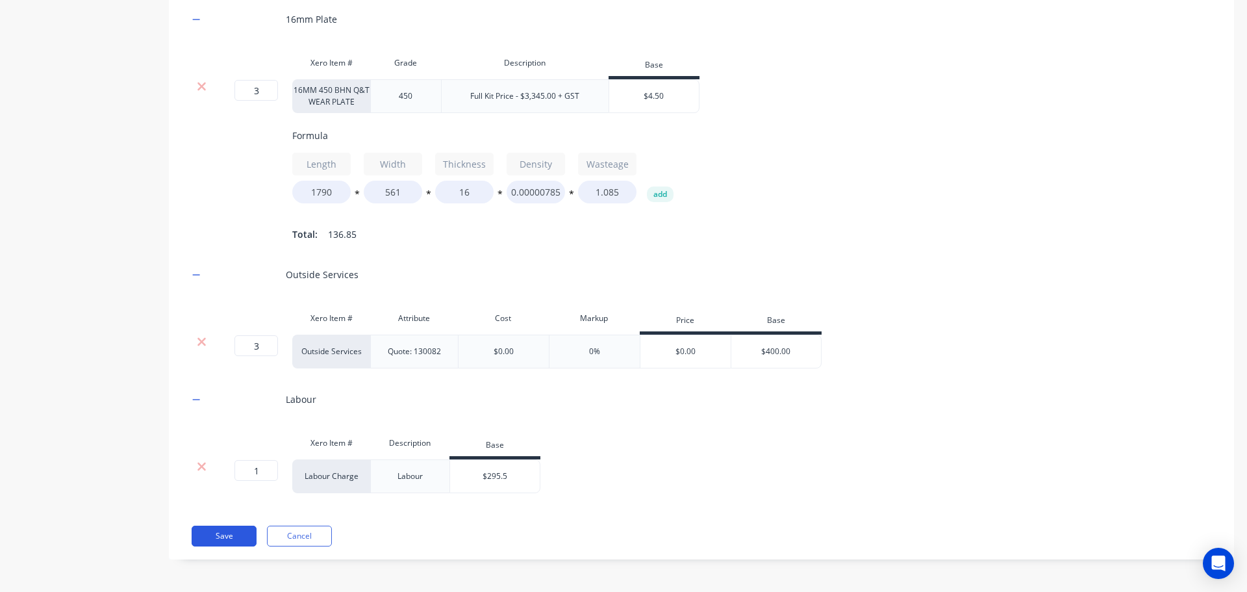
type input "$295.5"
click at [234, 529] on button "Save" at bounding box center [224, 535] width 65 height 21
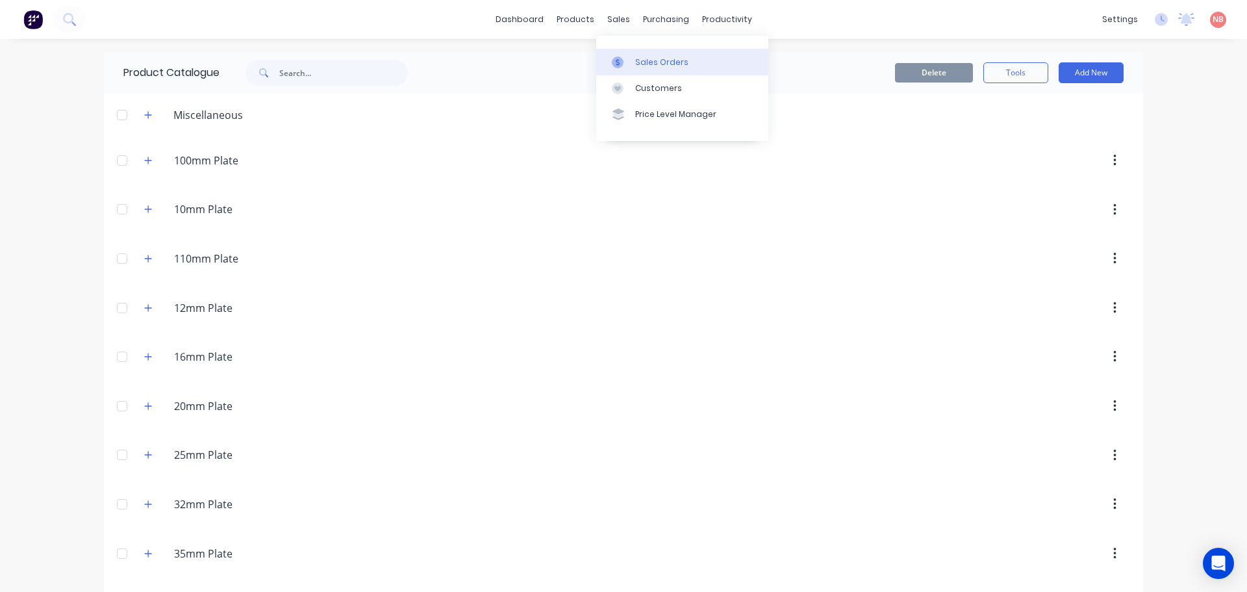
click at [620, 57] on icon at bounding box center [618, 63] width 12 height 12
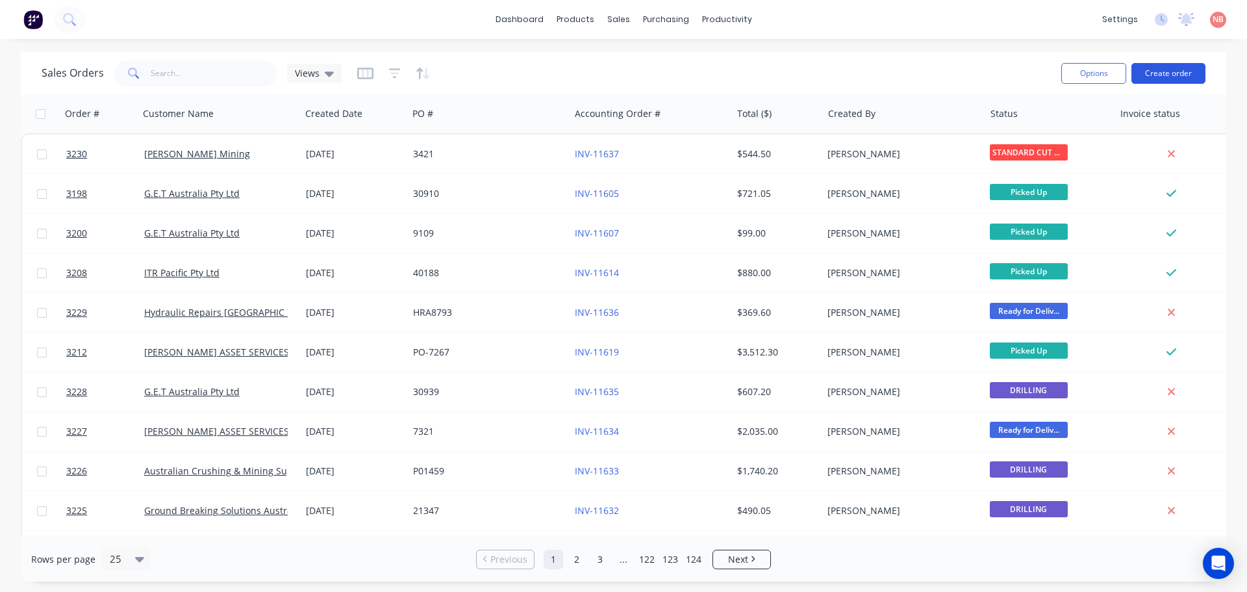
click at [1142, 70] on button "Create order" at bounding box center [1169, 73] width 74 height 21
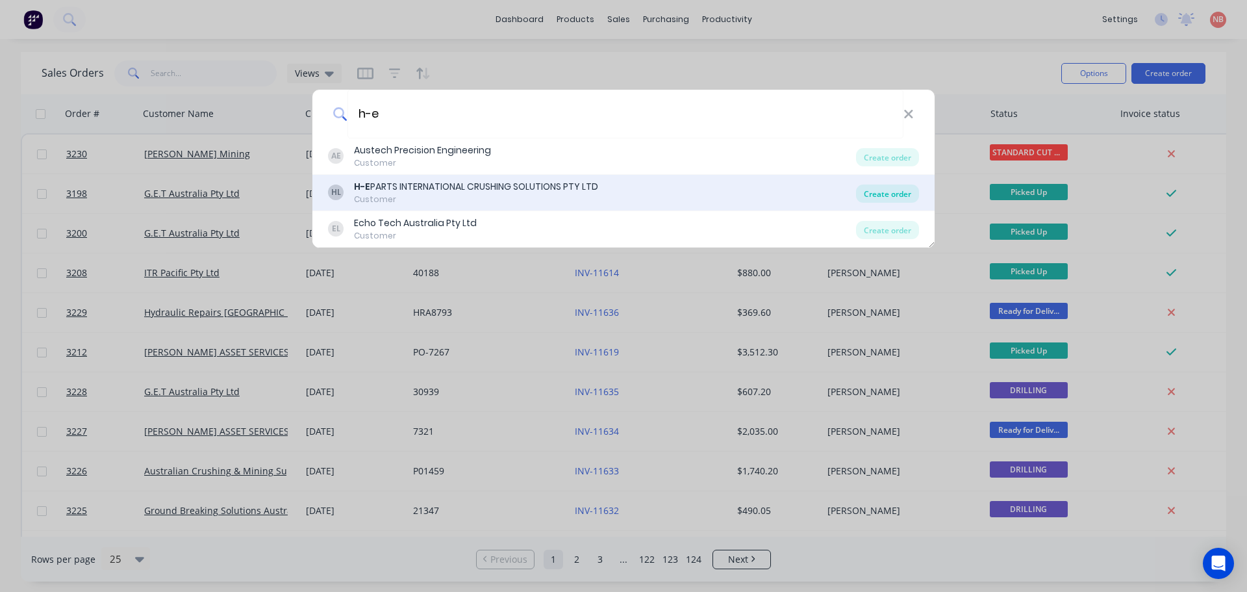
type input "h-e"
click at [896, 192] on div "Create order" at bounding box center [887, 193] width 63 height 18
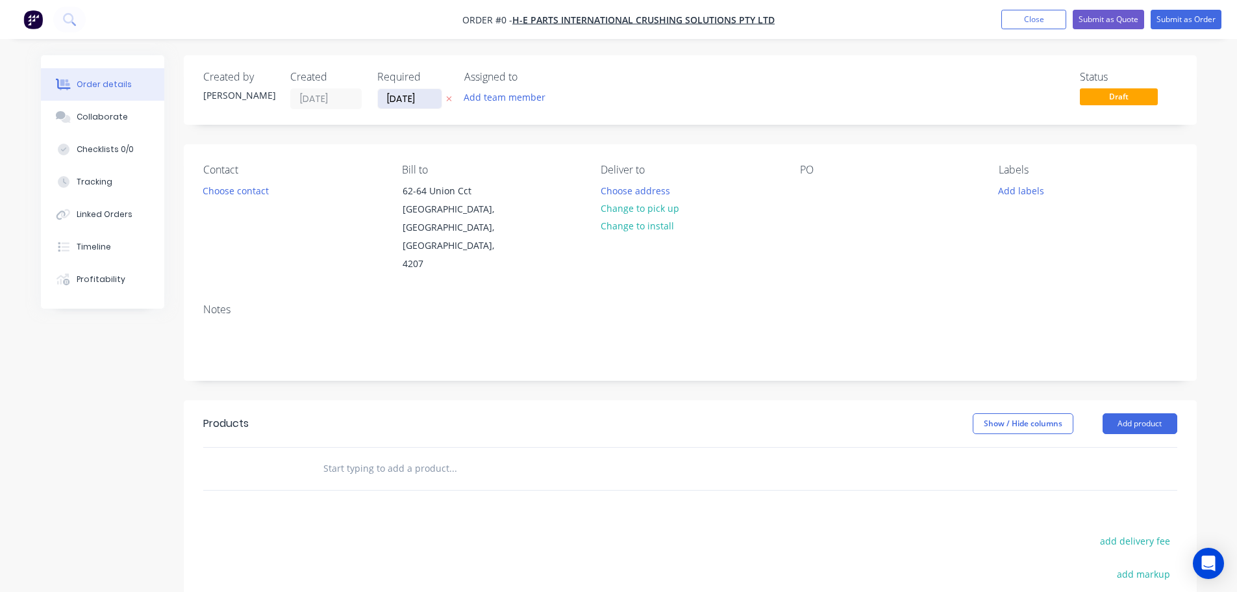
click at [396, 98] on input "[DATE]" at bounding box center [410, 98] width 64 height 19
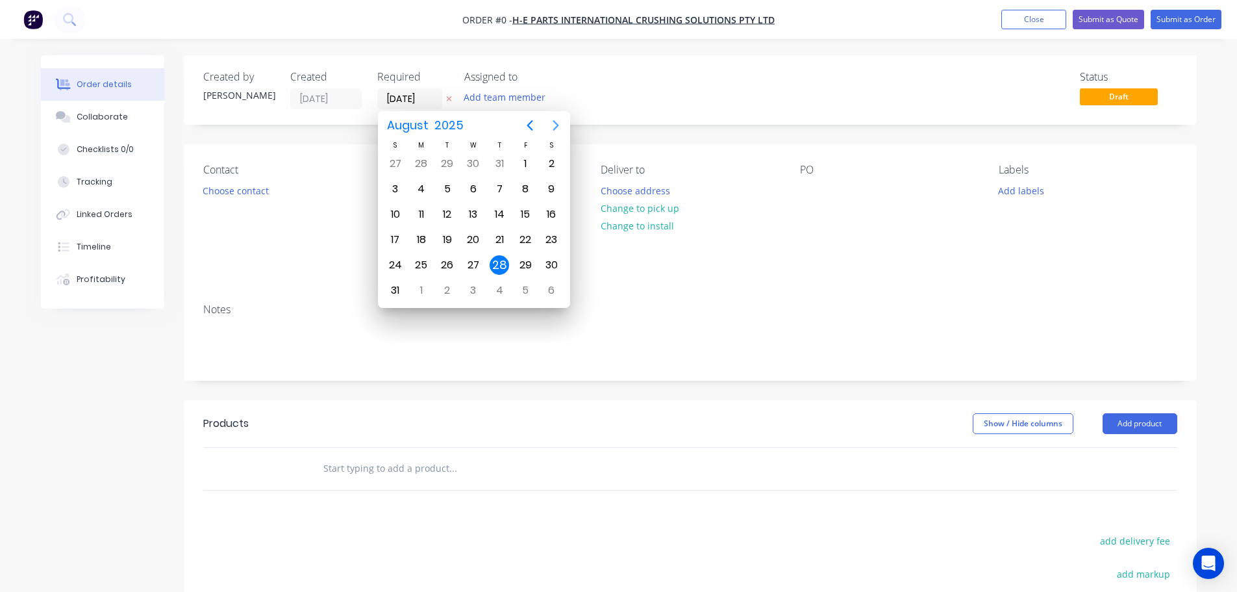
click at [555, 125] on icon "Next page" at bounding box center [556, 126] width 16 height 16
click at [425, 162] on div "1" at bounding box center [421, 163] width 19 height 19
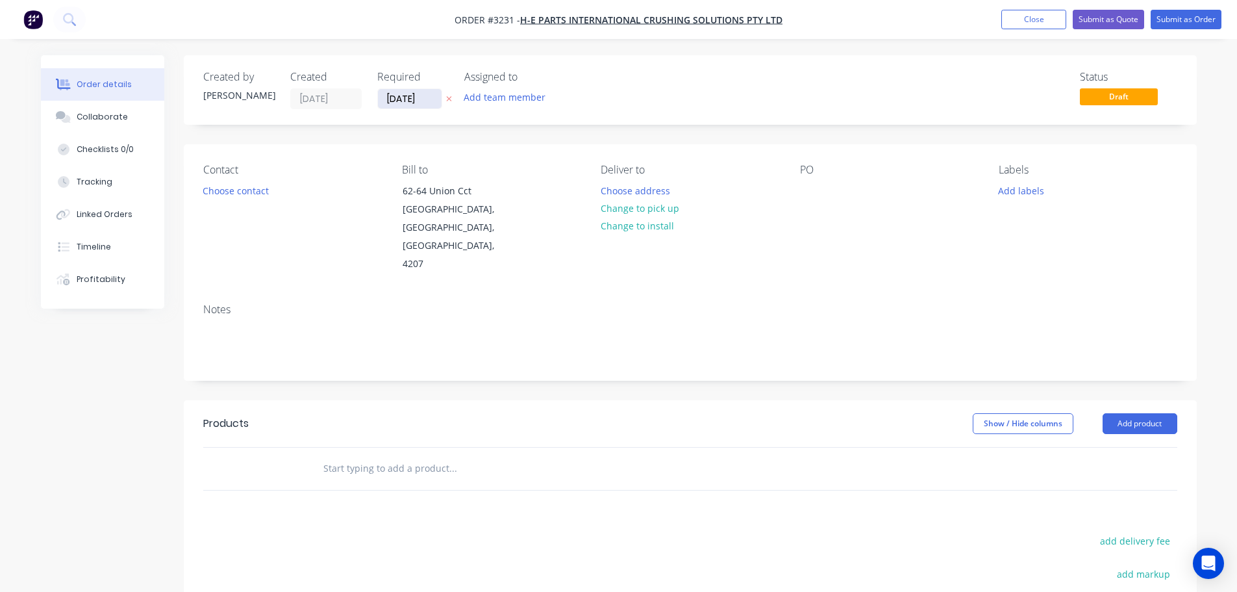
click at [404, 99] on input "[DATE]" at bounding box center [410, 98] width 64 height 19
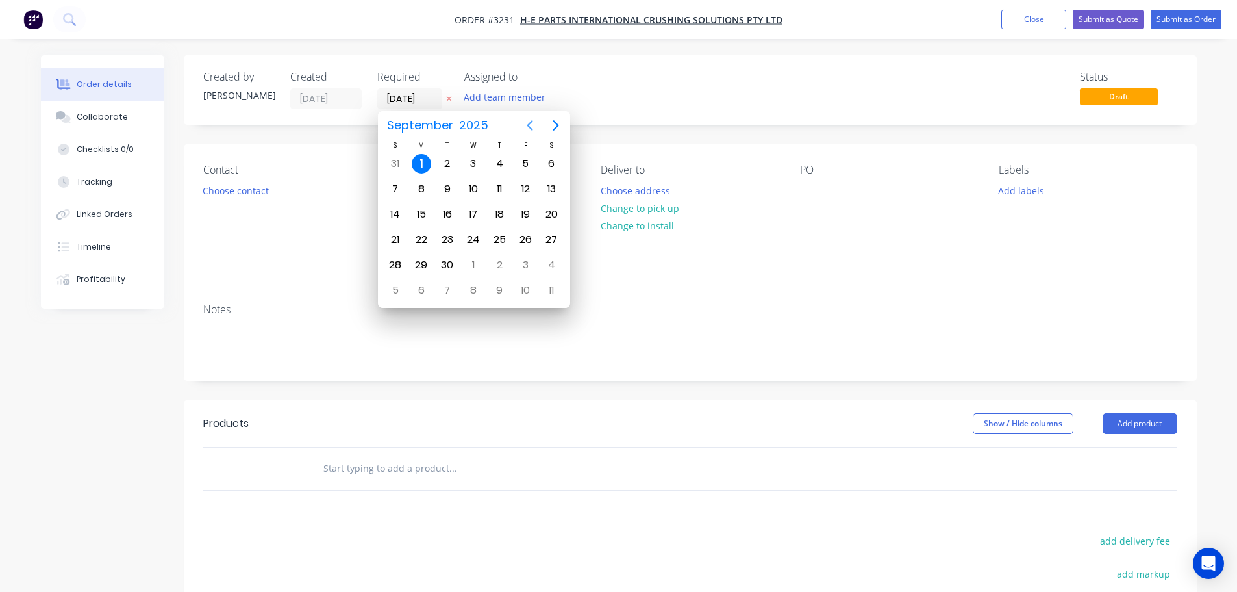
click at [529, 122] on icon "Previous page" at bounding box center [530, 126] width 16 height 16
click at [559, 127] on icon "Next page" at bounding box center [556, 126] width 16 height 16
click at [429, 182] on div "8" at bounding box center [422, 189] width 26 height 25
type input "[DATE]"
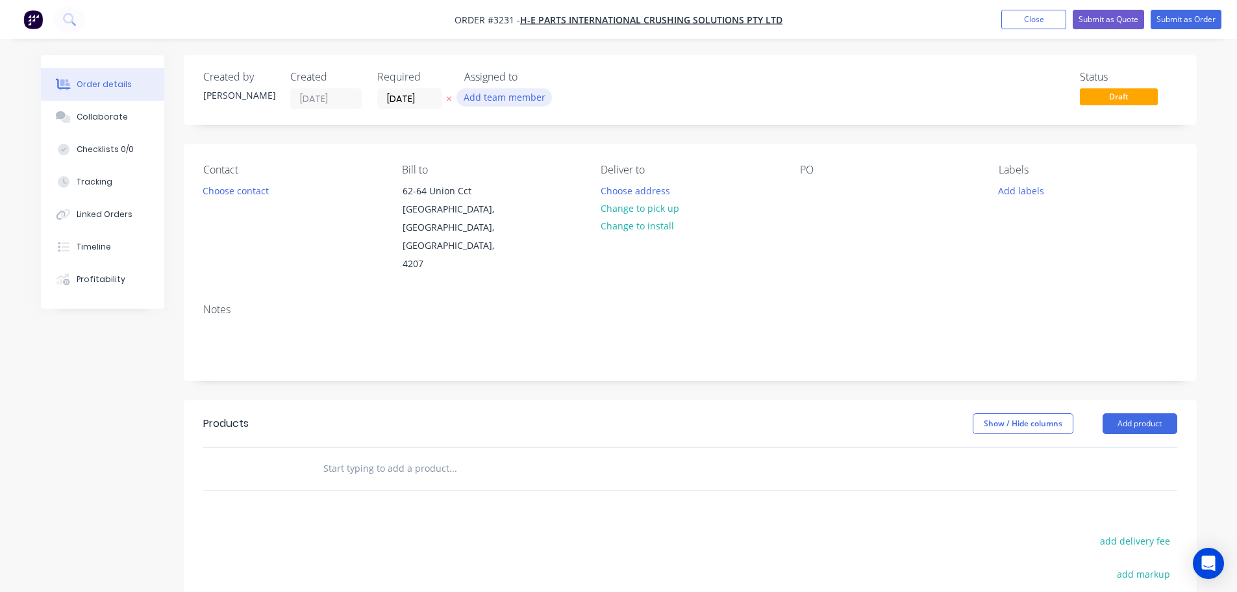
click at [484, 97] on button "Add team member" at bounding box center [504, 97] width 95 height 18
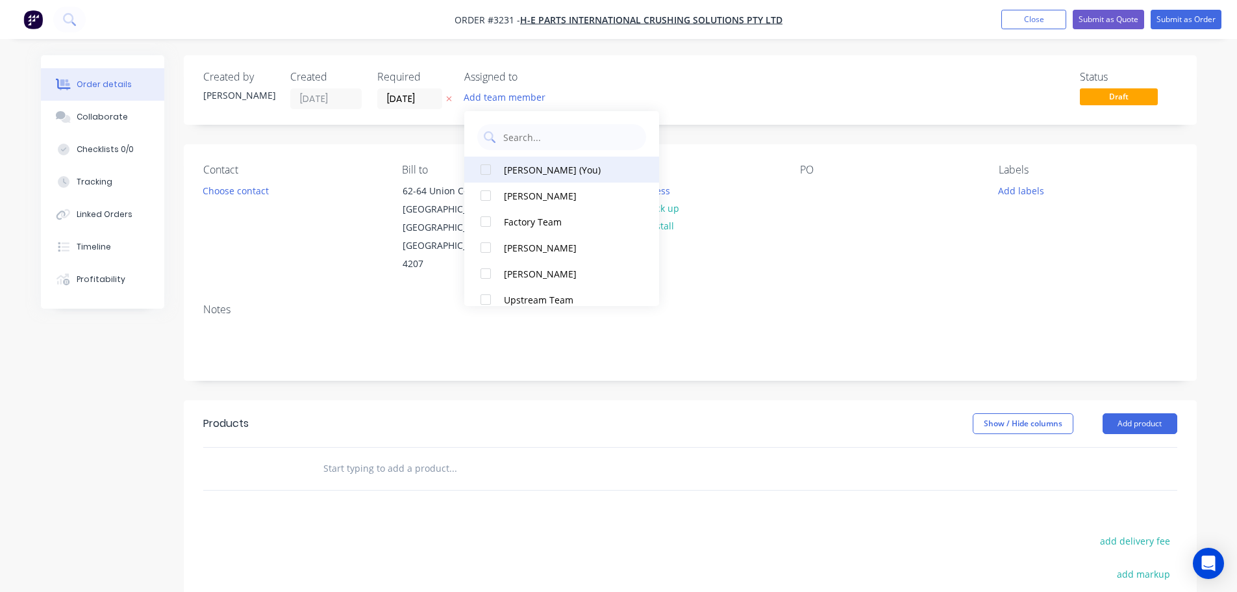
click at [518, 170] on div "[PERSON_NAME] (You)" at bounding box center [569, 170] width 130 height 14
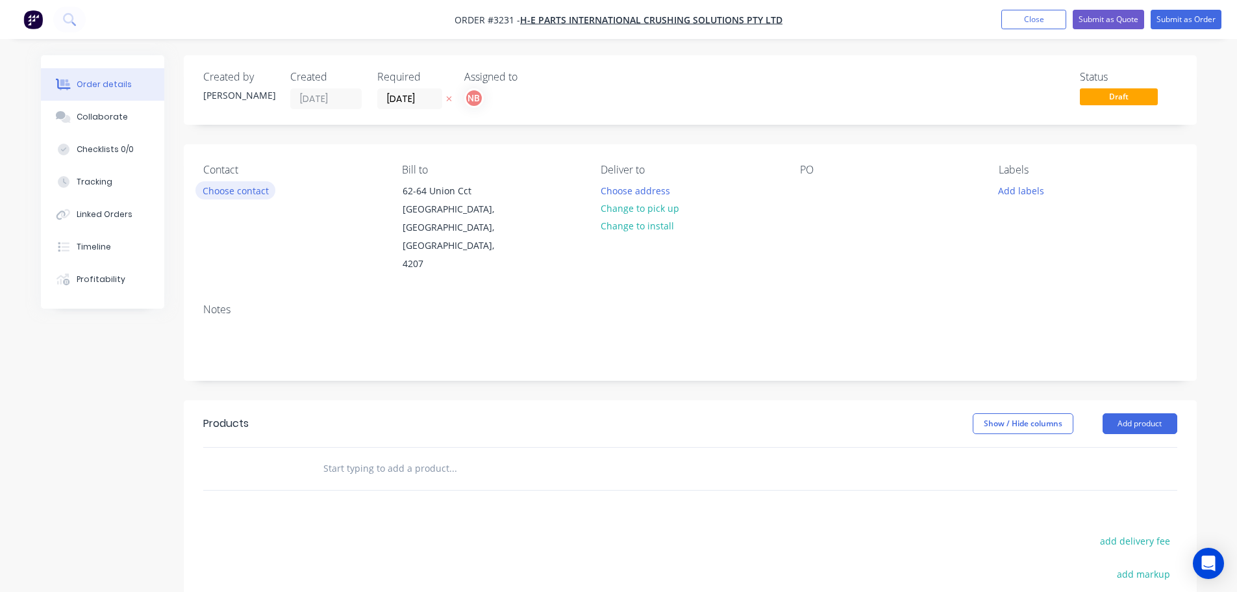
click at [233, 186] on button "Choose contact" at bounding box center [236, 190] width 80 height 18
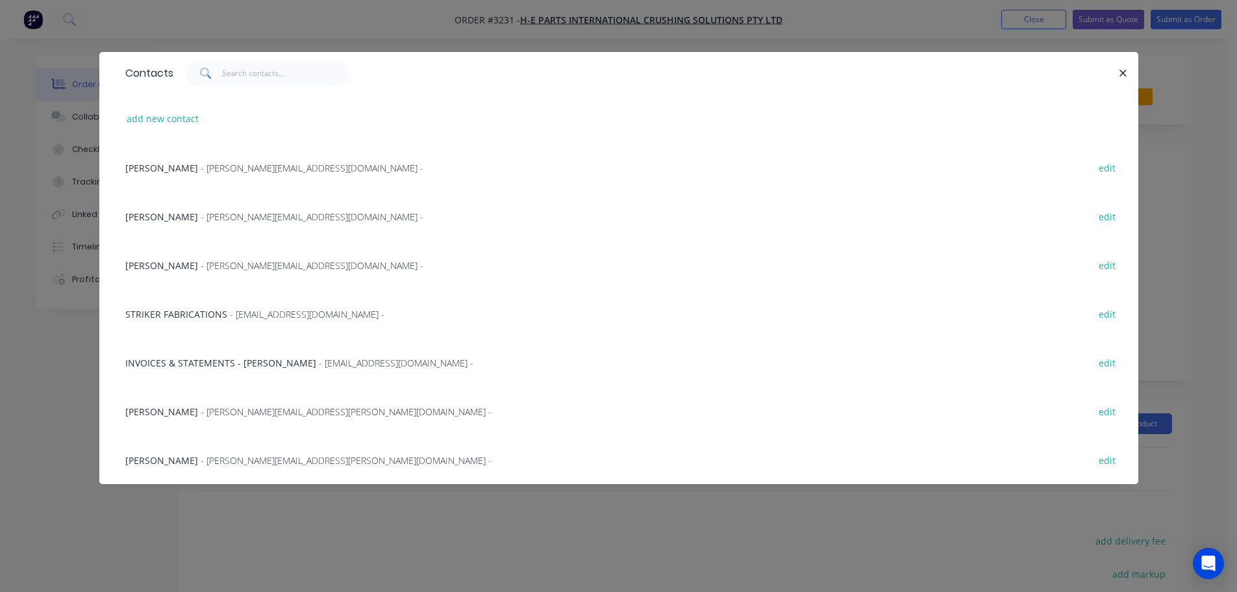
click at [170, 275] on div "[PERSON_NAME] - [PERSON_NAME][EMAIL_ADDRESS][DOMAIN_NAME] - edit" at bounding box center [619, 264] width 1000 height 49
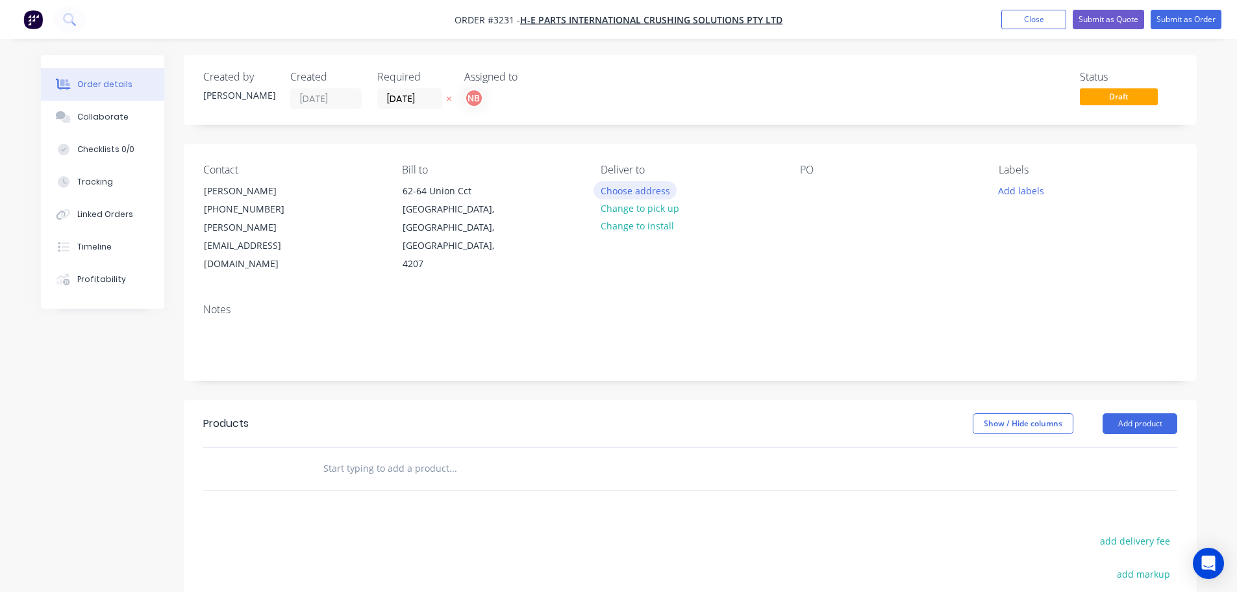
click at [613, 194] on button "Choose address" at bounding box center [635, 190] width 83 height 18
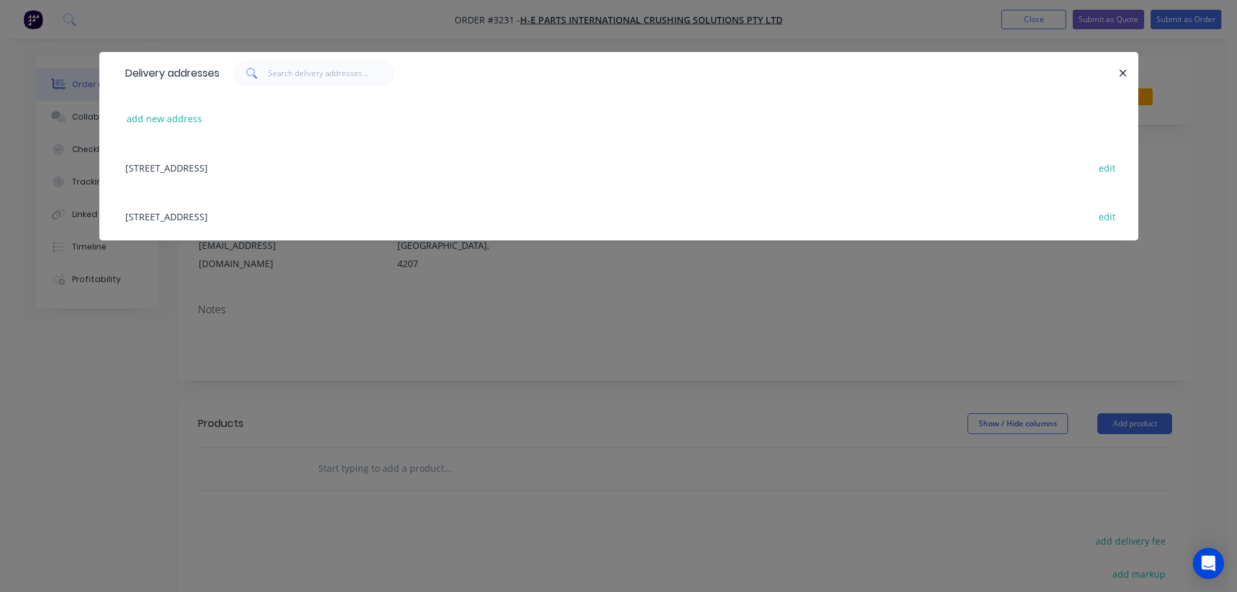
click at [257, 224] on div "[STREET_ADDRESS] edit" at bounding box center [619, 216] width 1000 height 49
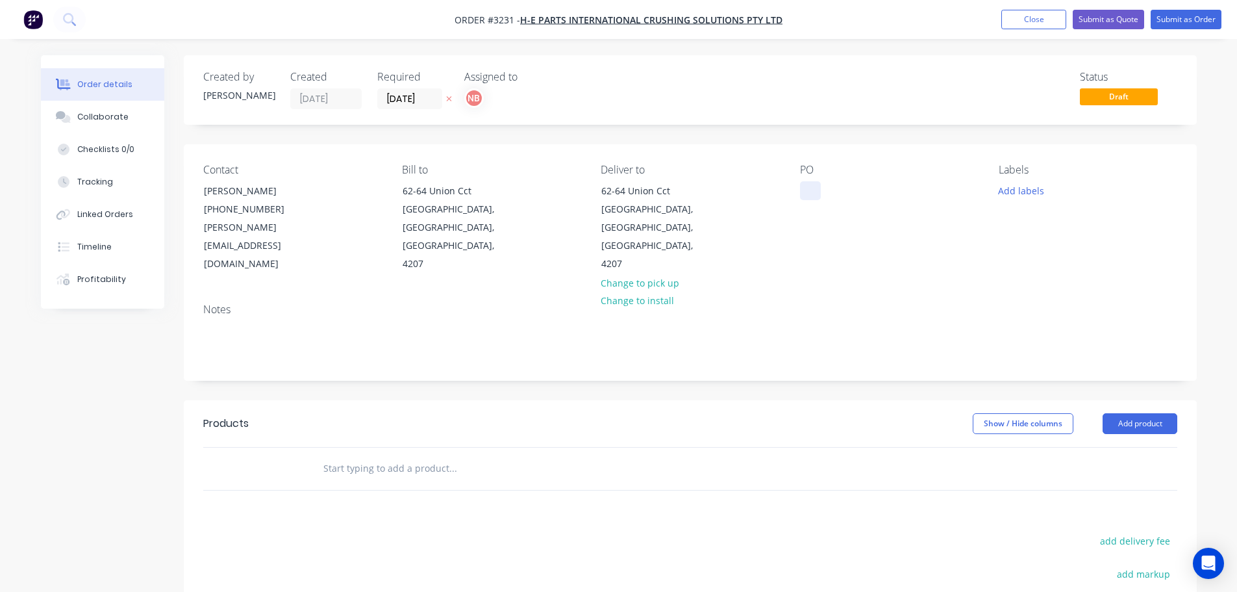
click at [805, 188] on div at bounding box center [810, 190] width 21 height 19
click at [1032, 192] on button "Add labels" at bounding box center [1022, 190] width 60 height 18
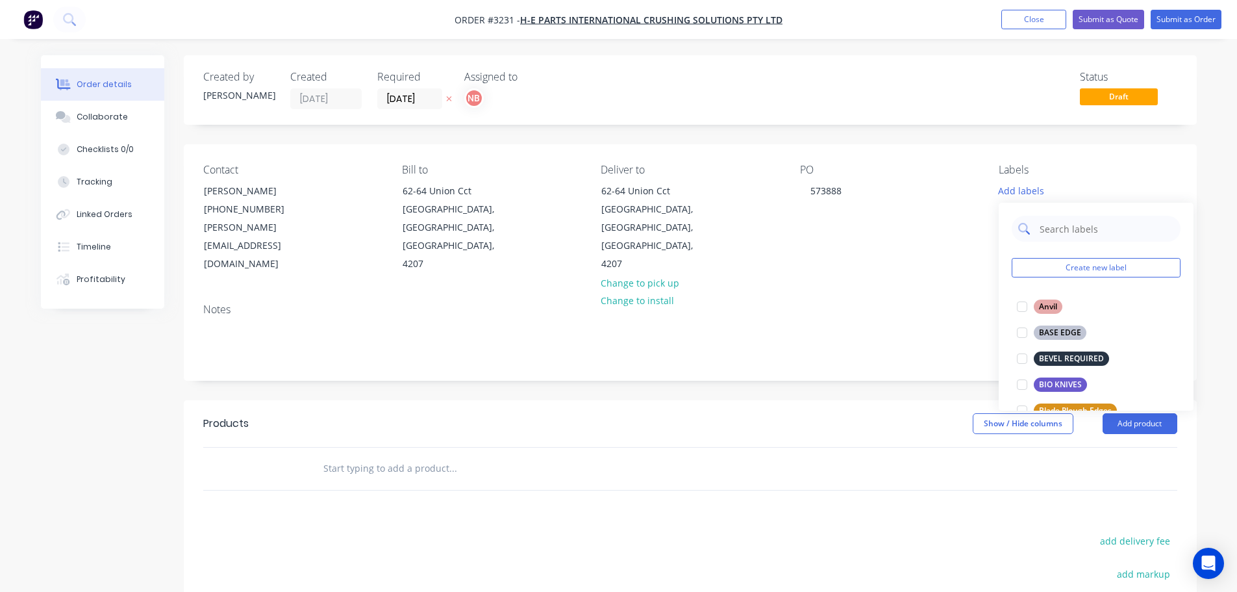
click at [1041, 229] on input "text" at bounding box center [1107, 229] width 136 height 26
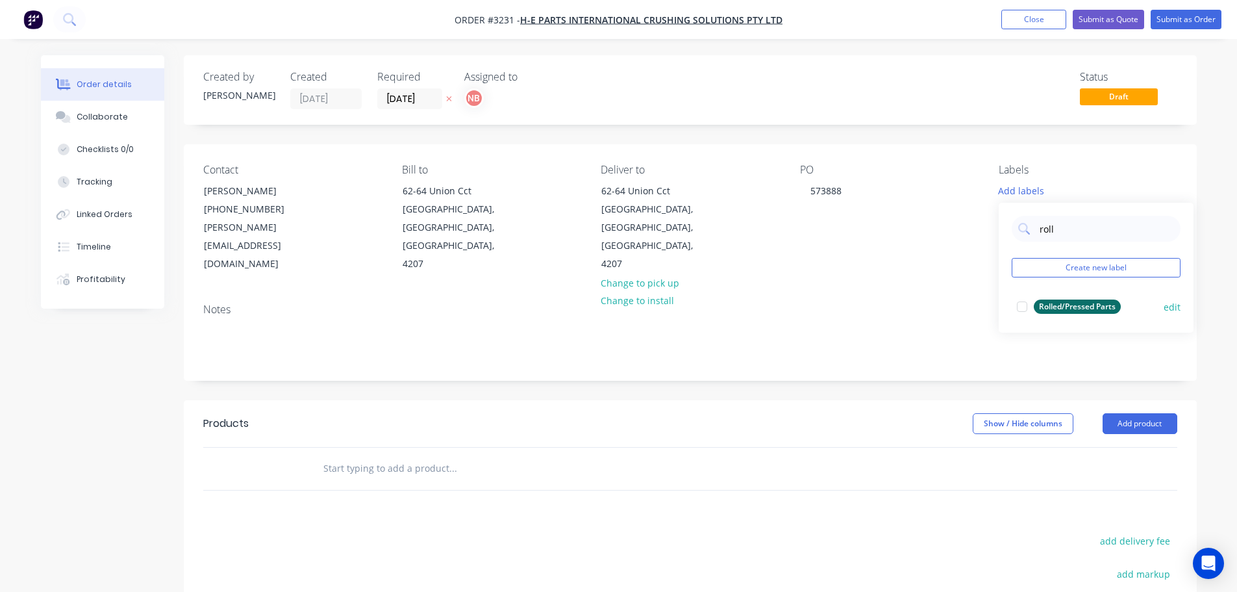
click at [1074, 308] on div "Rolled/Pressed Parts" at bounding box center [1077, 306] width 87 height 14
click at [1053, 220] on input "roll" at bounding box center [1107, 222] width 136 height 26
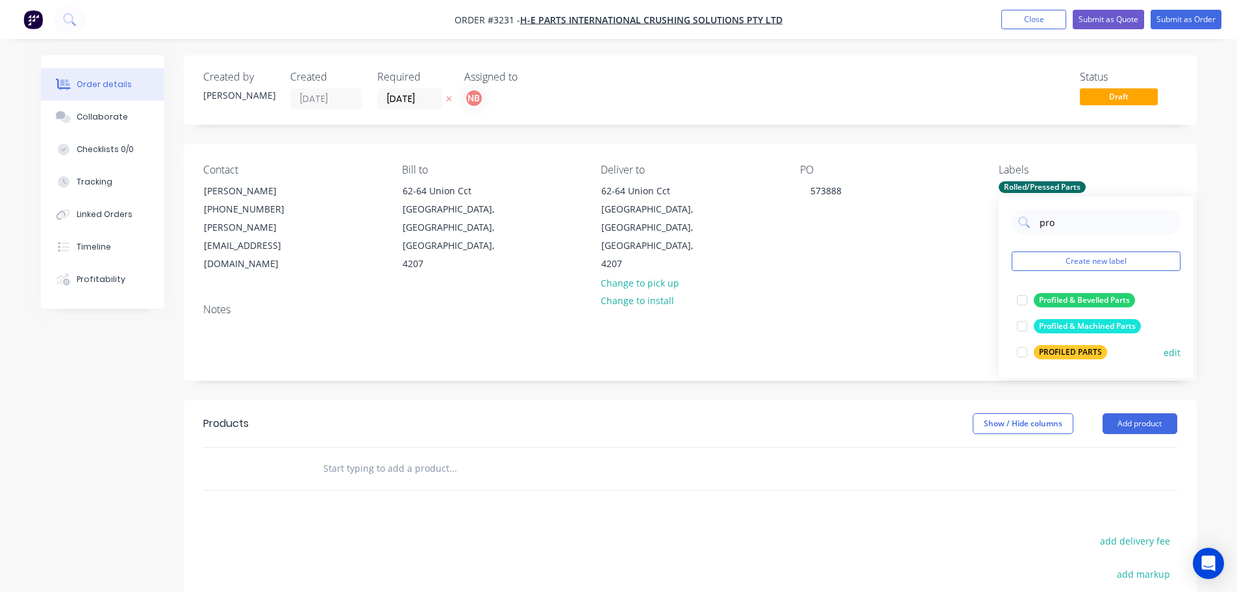
type input "pro"
click at [1059, 348] on div "PROFILED PARTS" at bounding box center [1070, 352] width 73 height 14
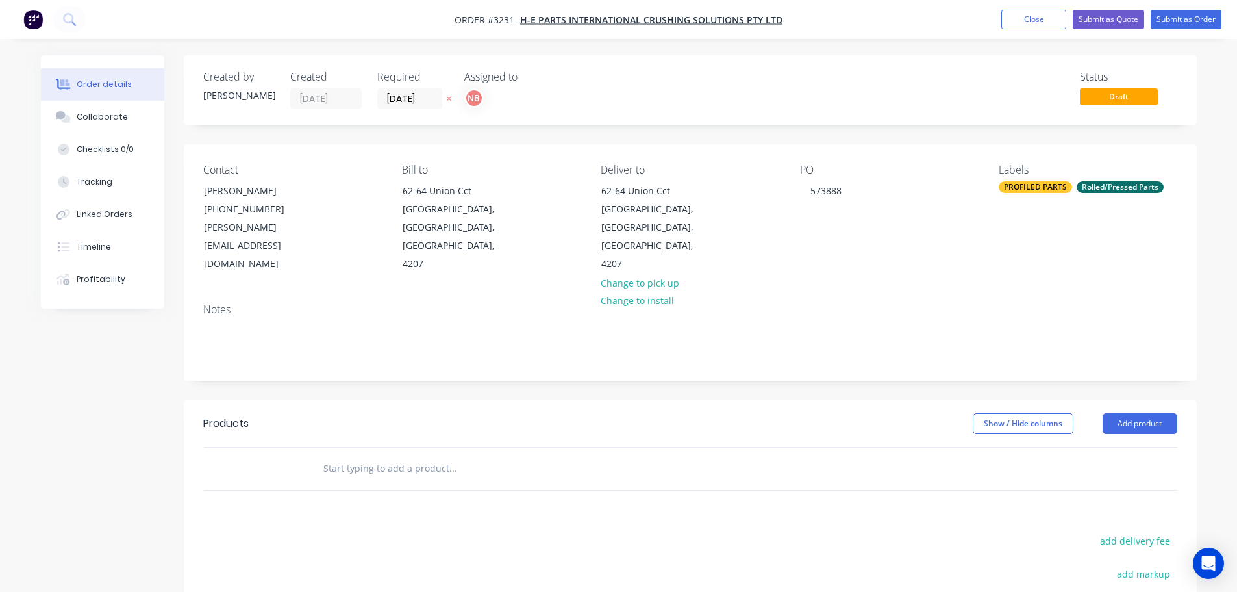
click at [874, 400] on header "Products Show / Hide columns Add product" at bounding box center [690, 423] width 1013 height 47
click at [1143, 413] on button "Add product" at bounding box center [1140, 423] width 75 height 21
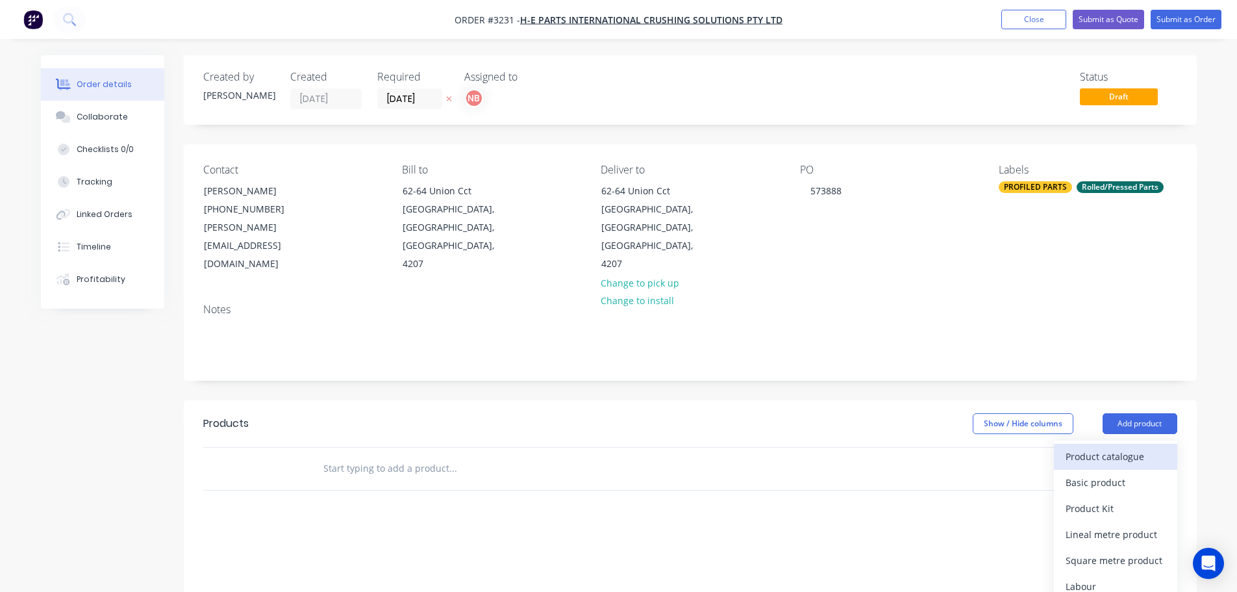
click at [1111, 447] on div "Product catalogue" at bounding box center [1116, 456] width 100 height 19
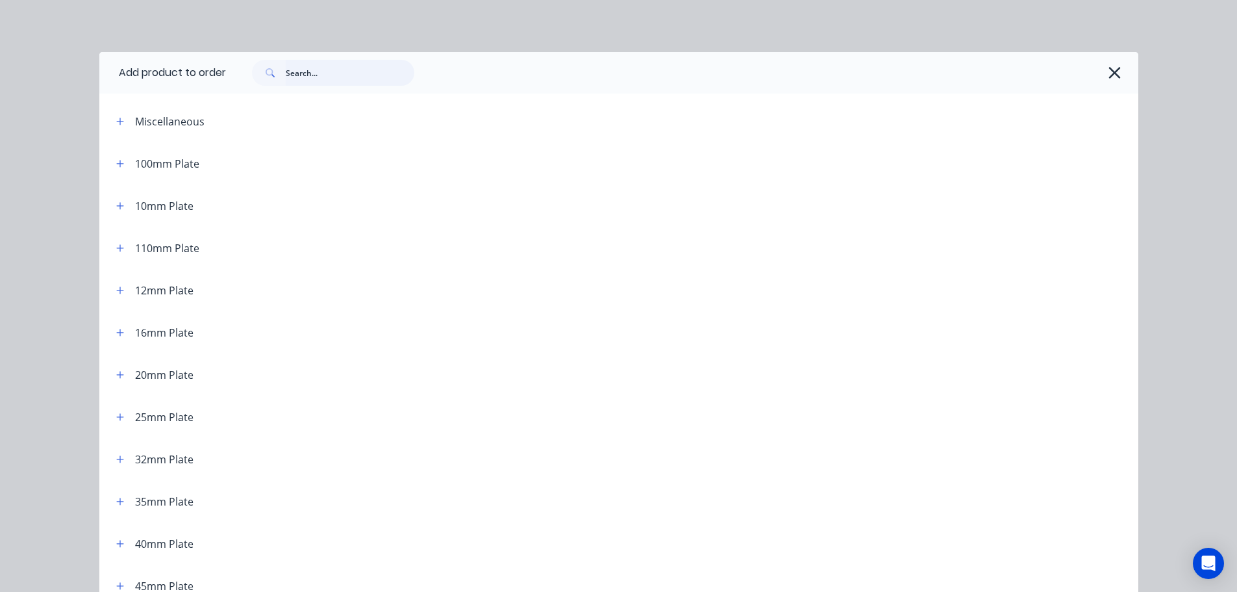
click at [324, 75] on input "text" at bounding box center [350, 73] width 129 height 26
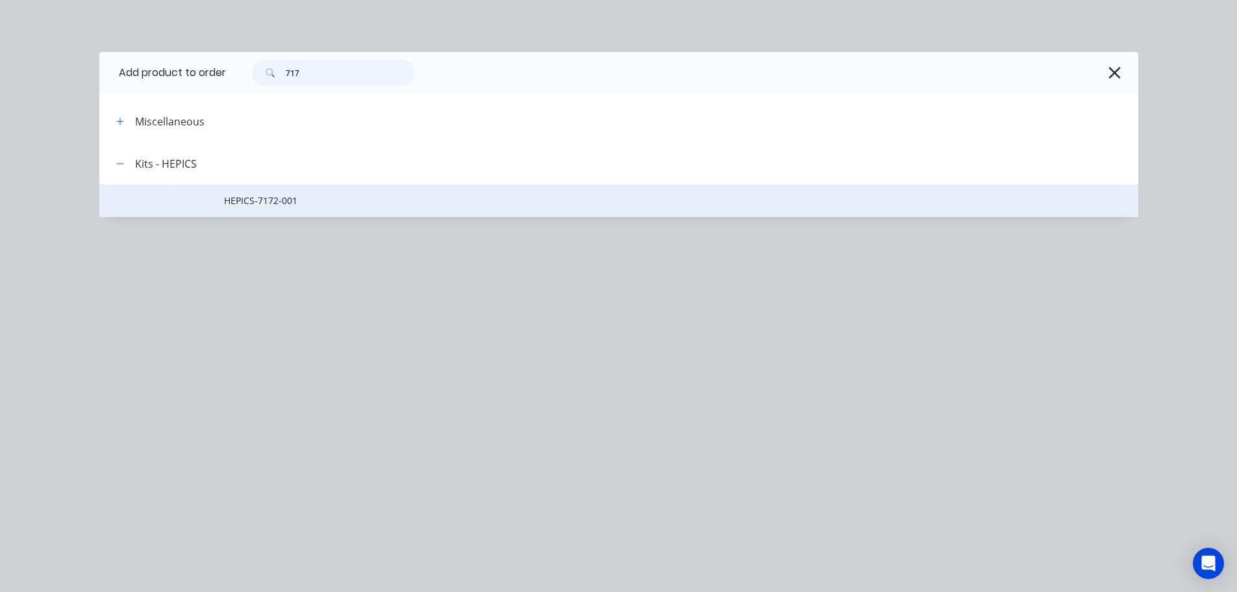
type input "717"
click at [272, 201] on span "HEPICS-7172-001" at bounding box center [589, 201] width 731 height 14
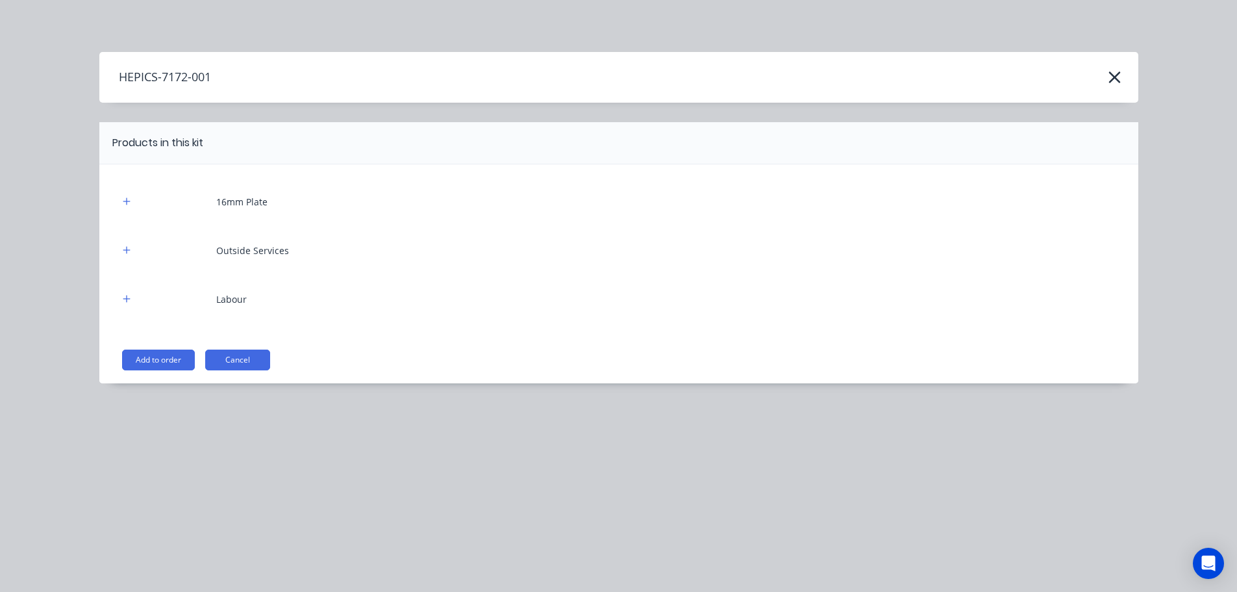
click at [156, 368] on button "Add to order" at bounding box center [158, 359] width 73 height 21
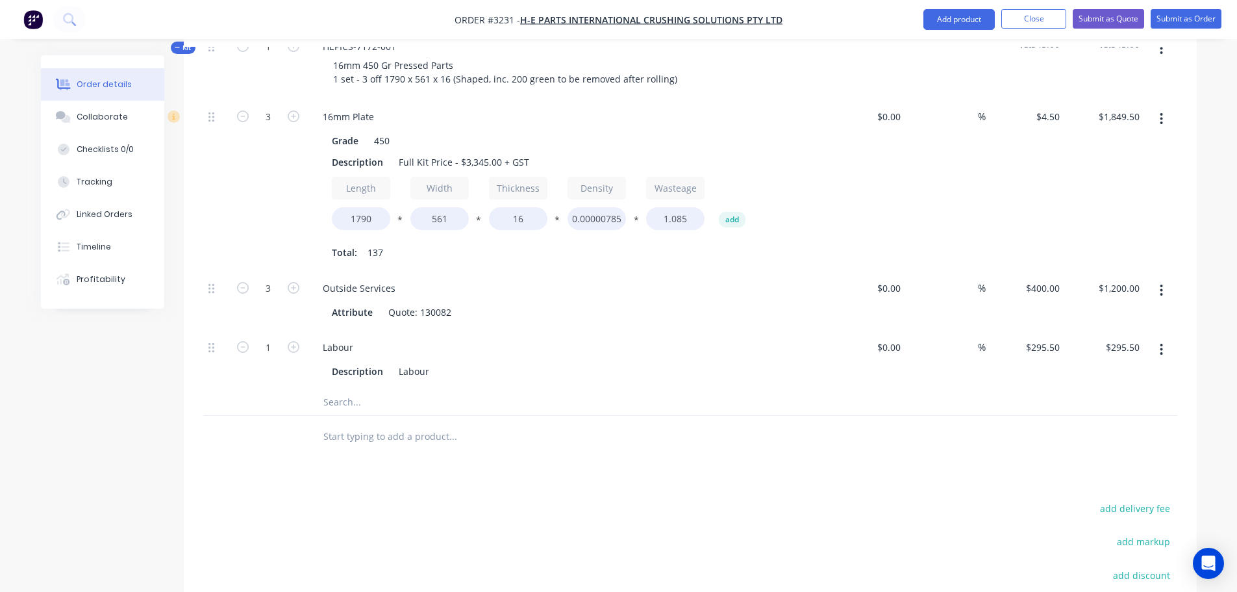
scroll to position [455, 0]
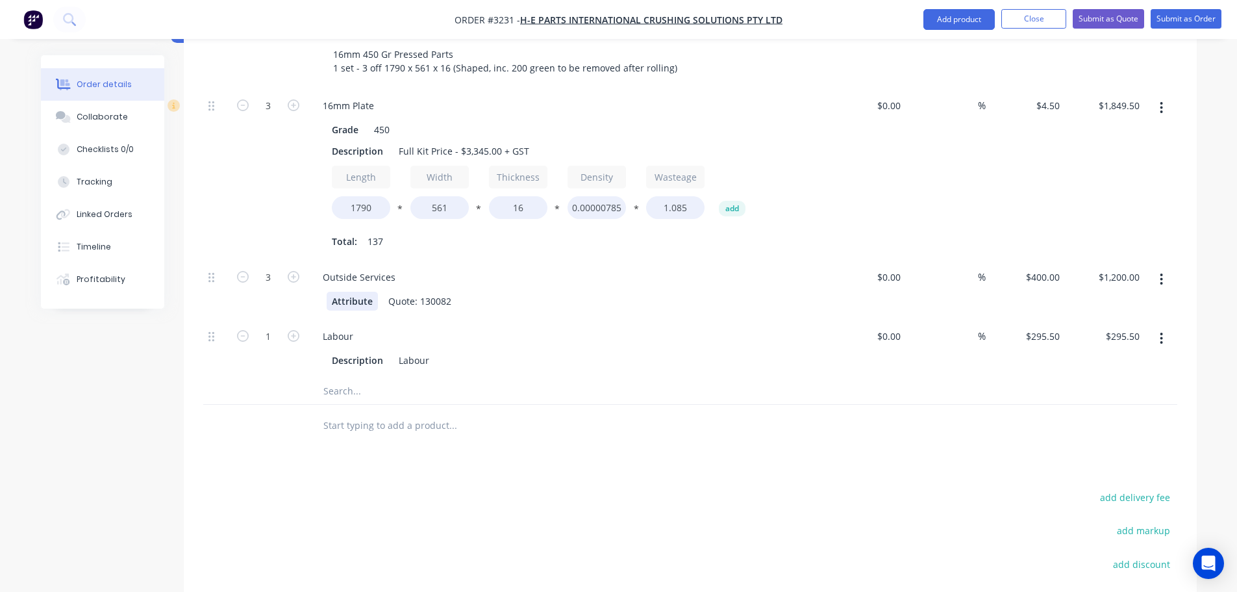
click at [358, 292] on div "Attribute" at bounding box center [352, 301] width 51 height 19
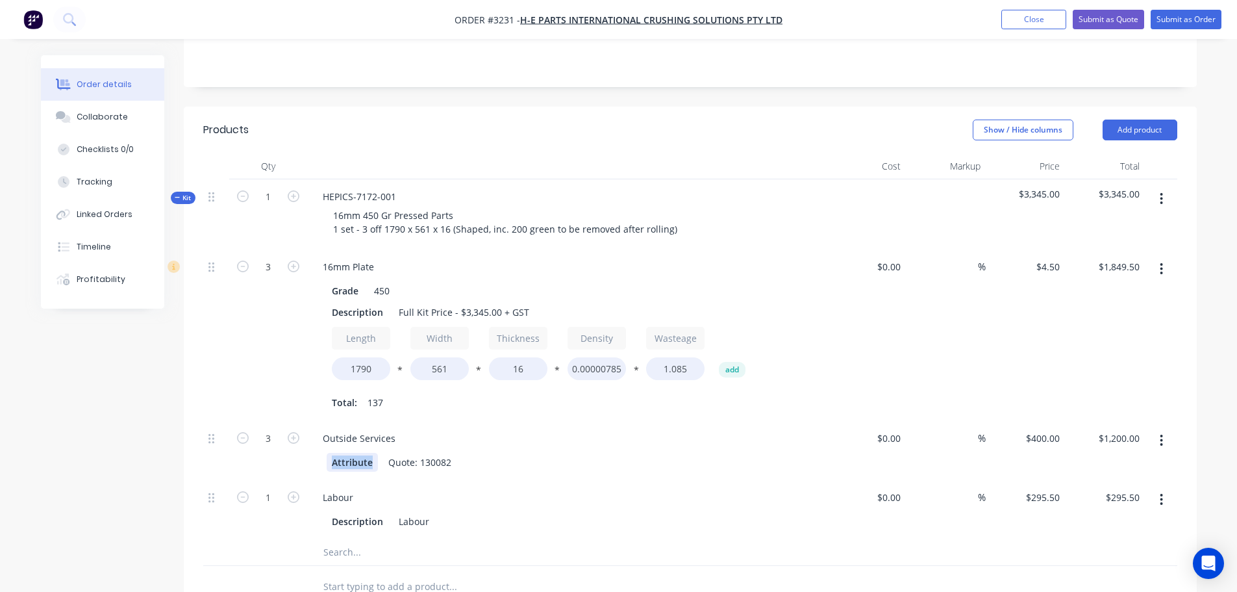
scroll to position [325, 0]
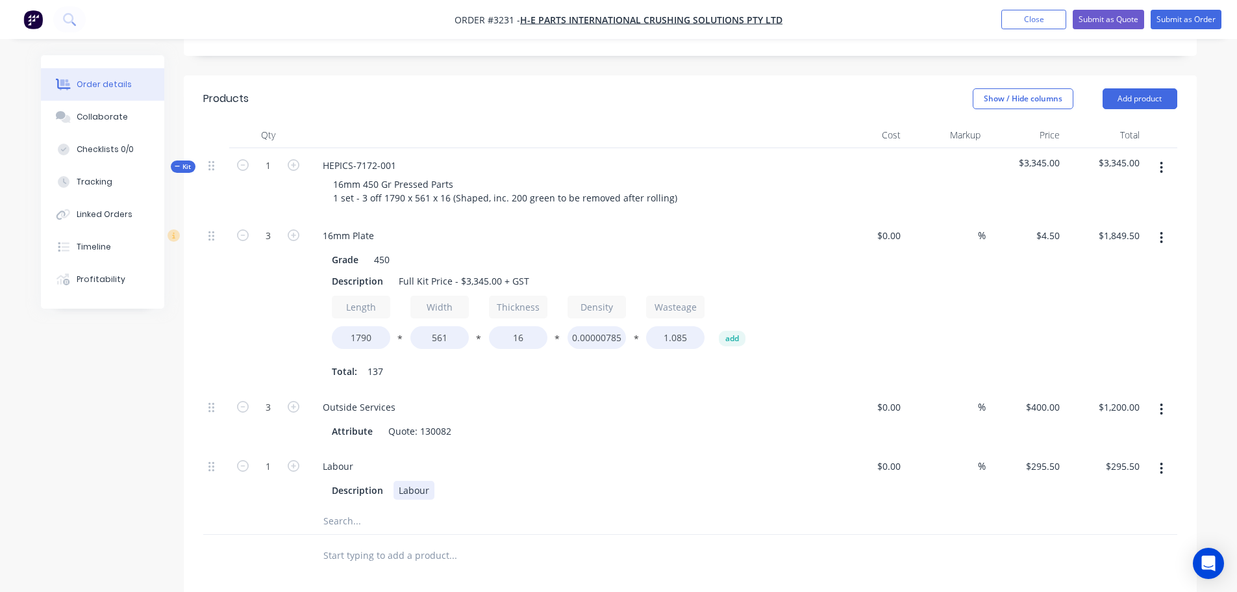
click at [594, 483] on div "Labour Description Labour" at bounding box center [567, 478] width 520 height 59
click at [362, 422] on div "Attribute" at bounding box center [352, 431] width 51 height 19
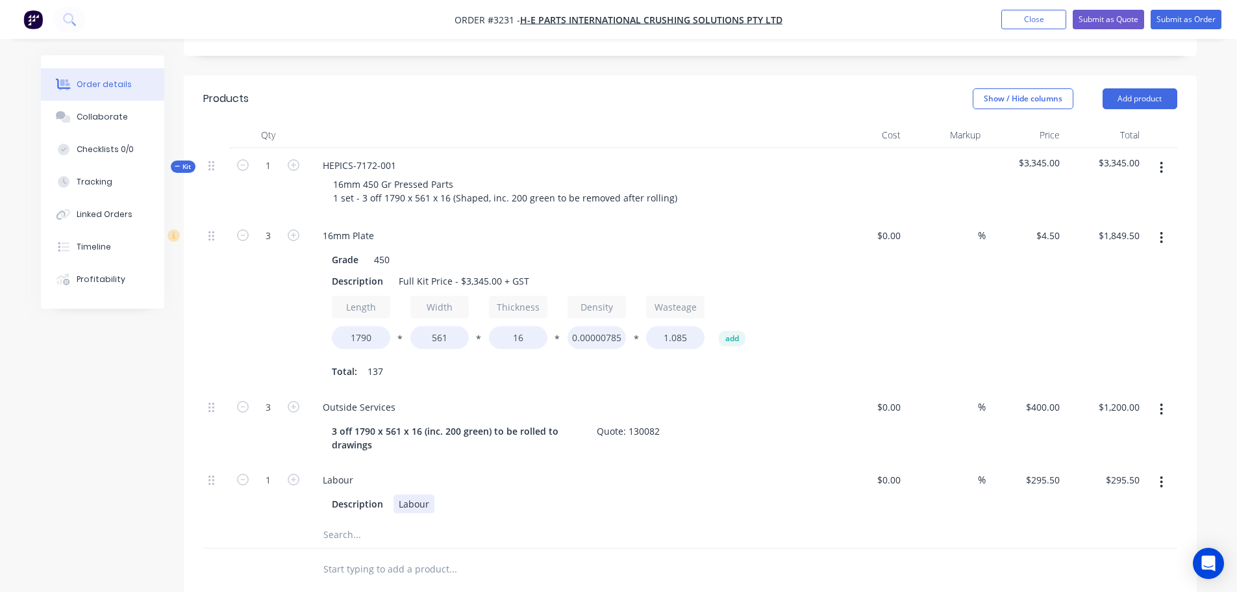
click at [669, 494] on div "Description Labour" at bounding box center [564, 503] width 475 height 19
click at [1140, 88] on button "Add product" at bounding box center [1140, 98] width 75 height 21
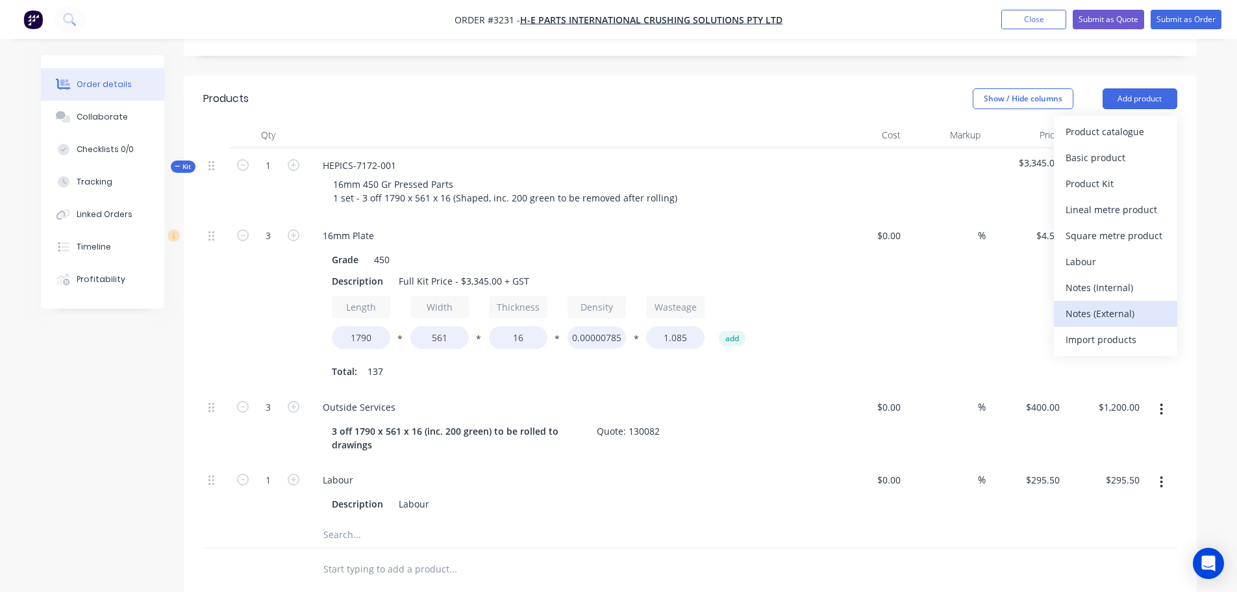
click at [1093, 304] on div "Notes (External)" at bounding box center [1116, 313] width 100 height 19
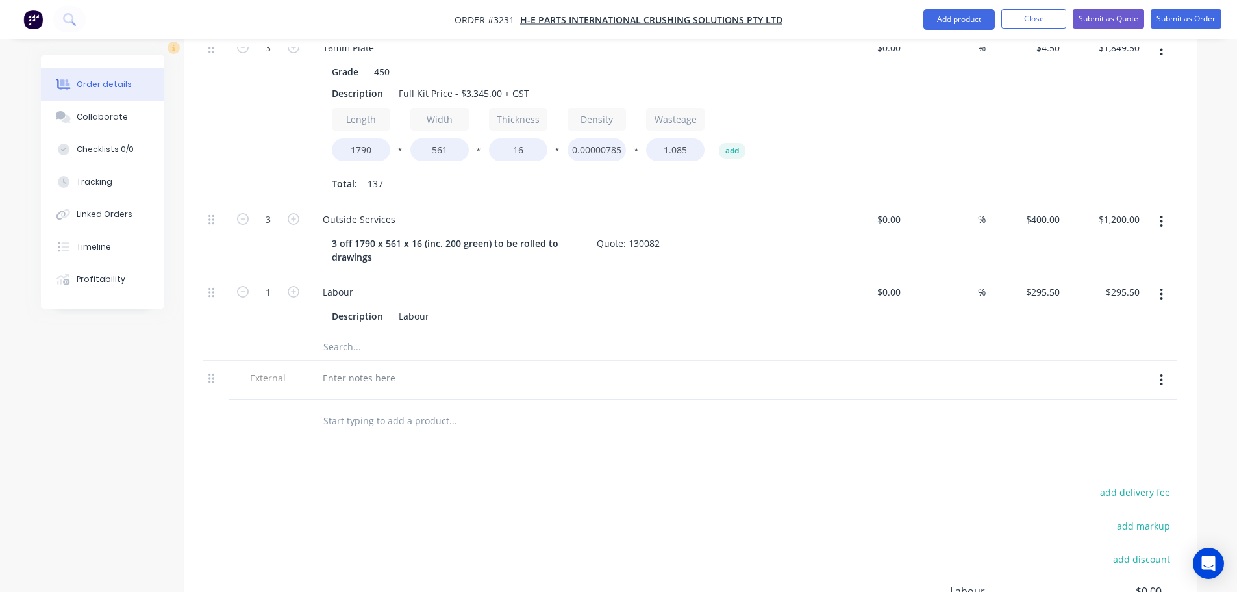
scroll to position [520, 0]
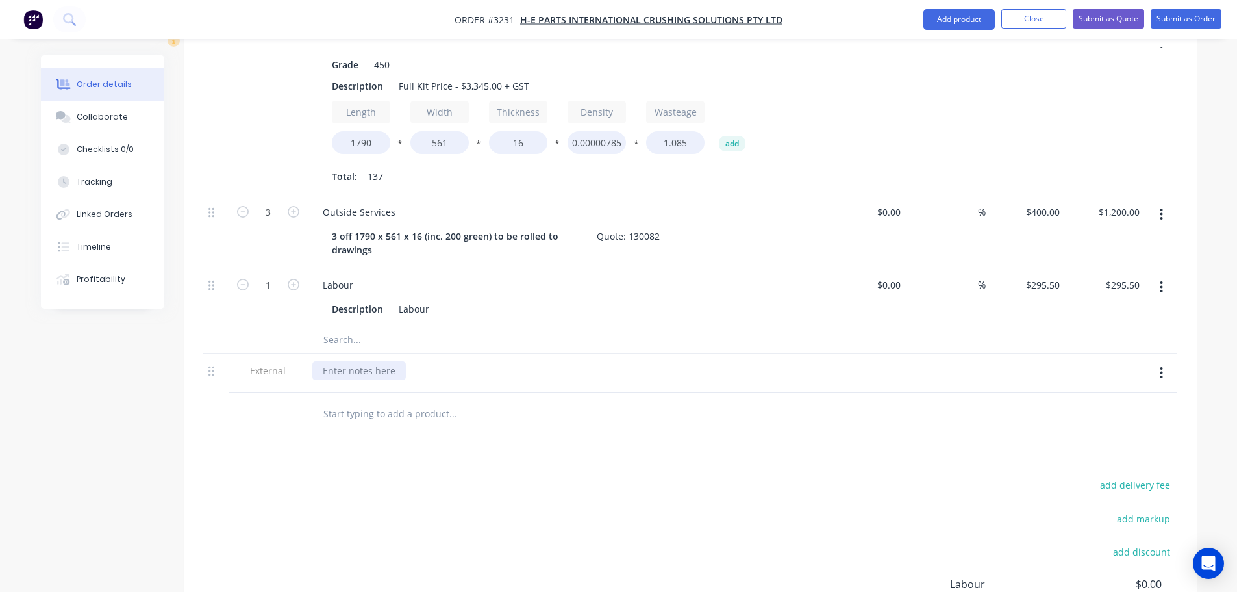
click at [364, 361] on div at bounding box center [359, 370] width 94 height 19
click at [365, 361] on div at bounding box center [359, 370] width 94 height 19
paste div
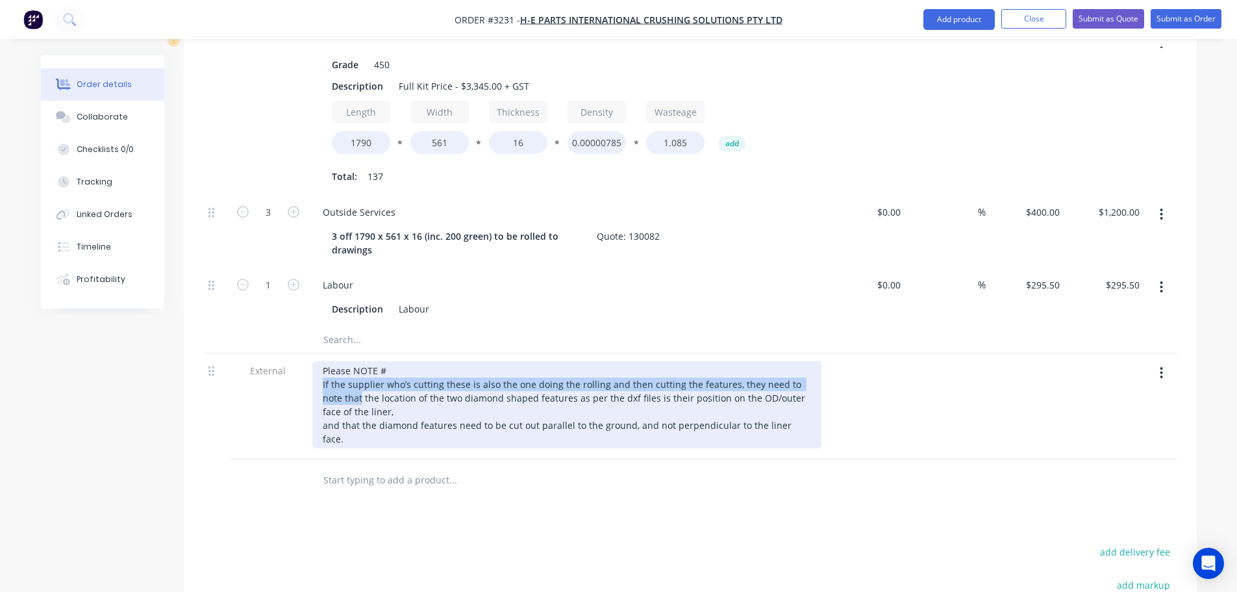
drag, startPoint x: 338, startPoint y: 377, endPoint x: 322, endPoint y: 368, distance: 19.5
click at [322, 368] on div "Please NOTE # If the supplier who’s cutting these is also the one doing the rol…" at bounding box center [566, 404] width 509 height 87
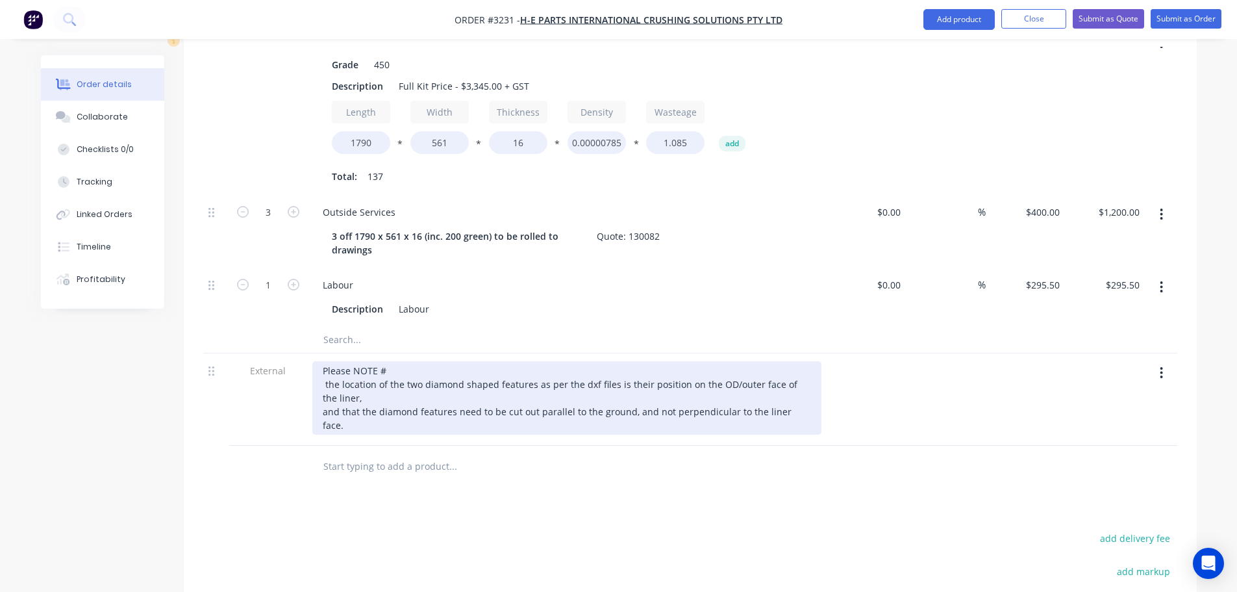
click at [327, 367] on div "Please NOTE # the location of the two diamond shaped features as per the dxf fi…" at bounding box center [566, 397] width 509 height 73
click at [322, 366] on div "Please NOTE # The location of the two diamond shaped features as per the dxf fi…" at bounding box center [566, 397] width 509 height 73
click at [325, 366] on div "Please NOTE # The location of the two diamond shaped features as per the dxf fi…" at bounding box center [566, 397] width 509 height 73
click at [321, 396] on div "Please NOTE # The location of the two diamond shaped features as per the dxf fi…" at bounding box center [566, 397] width 509 height 73
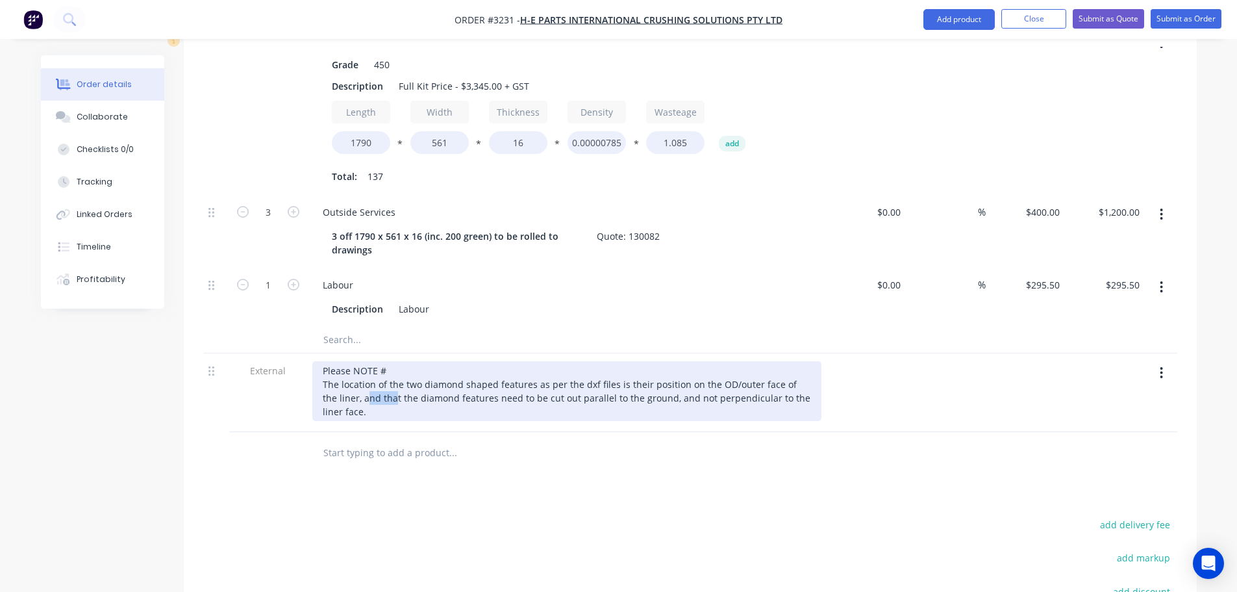
drag, startPoint x: 380, startPoint y: 381, endPoint x: 351, endPoint y: 380, distance: 28.6
click at [351, 380] on div "Please NOTE # The location of the two diamond shaped features as per the dxf fi…" at bounding box center [566, 391] width 509 height 60
click at [363, 383] on div "Please NOTE # The location of the two diamond shaped features as per the dxf fi…" at bounding box center [566, 391] width 509 height 60
drag, startPoint x: 382, startPoint y: 381, endPoint x: 348, endPoint y: 381, distance: 33.8
click at [348, 381] on div "Please NOTE # The location of the two diamond shaped features as per the dxf fi…" at bounding box center [566, 391] width 509 height 60
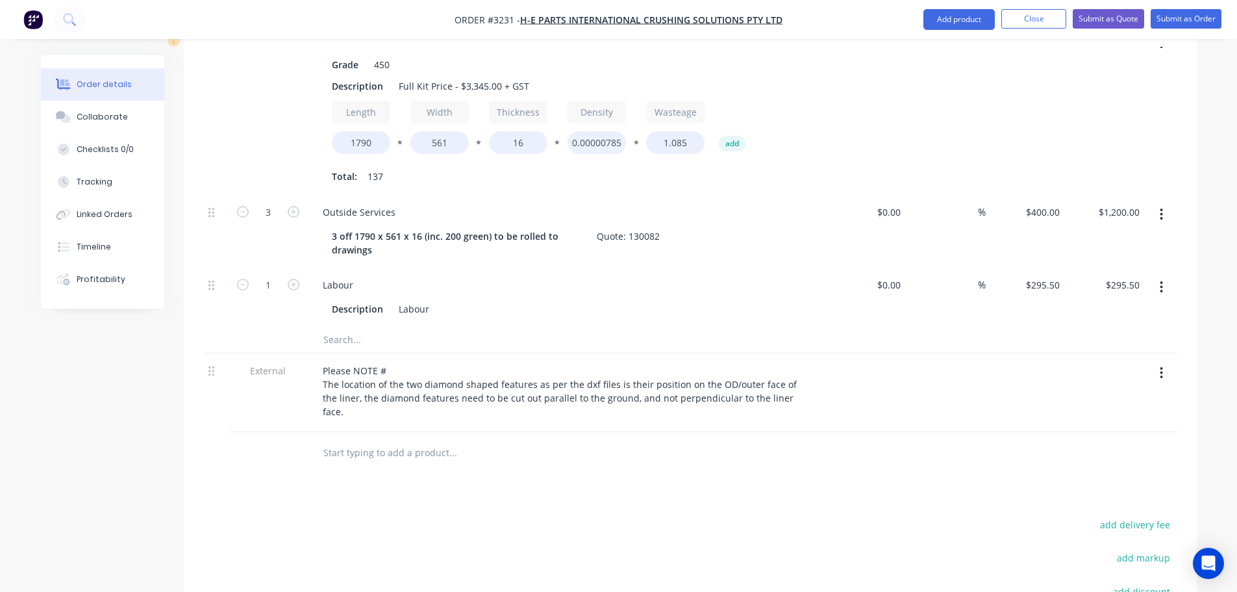
click at [850, 432] on div at bounding box center [690, 453] width 974 height 42
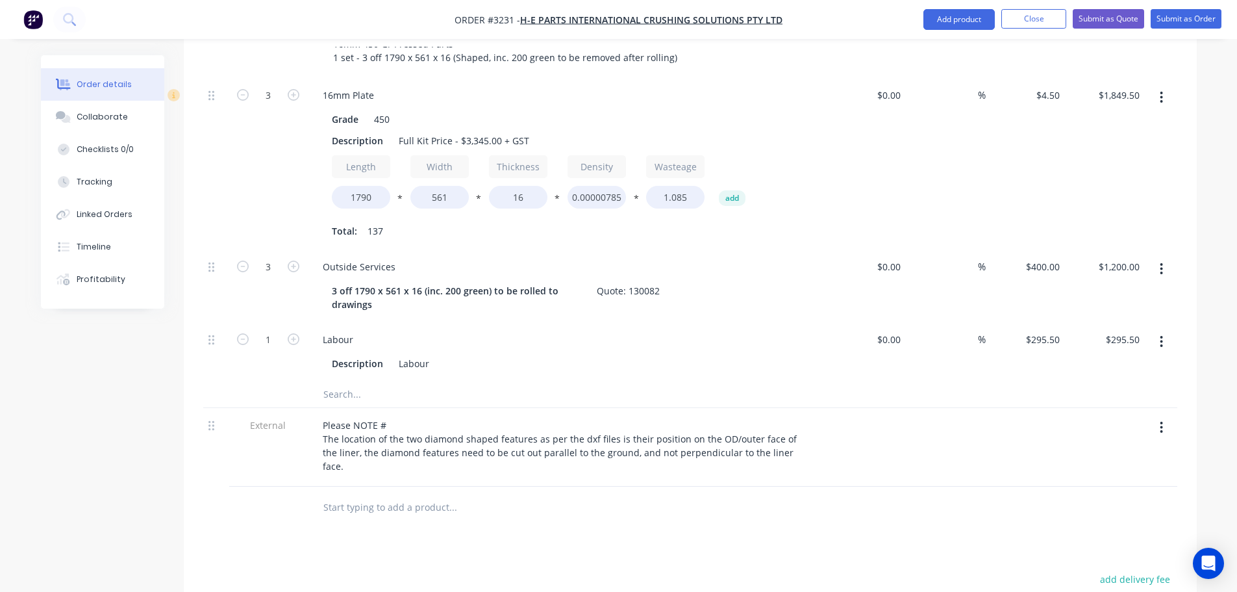
scroll to position [442, 0]
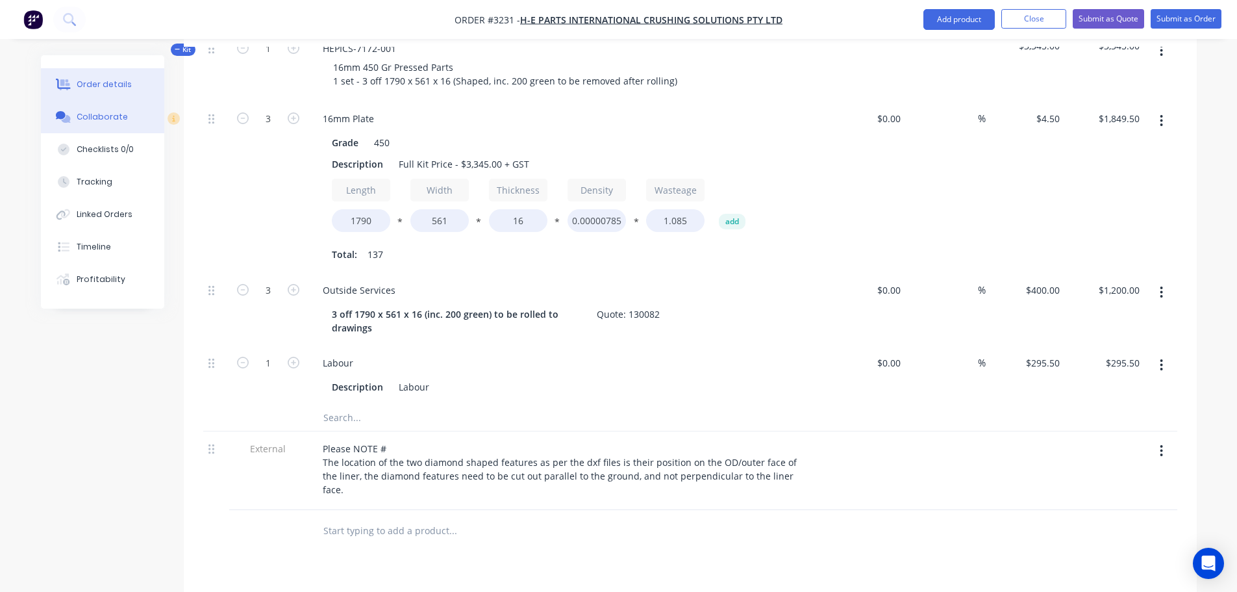
click at [128, 113] on button "Collaborate" at bounding box center [102, 117] width 123 height 32
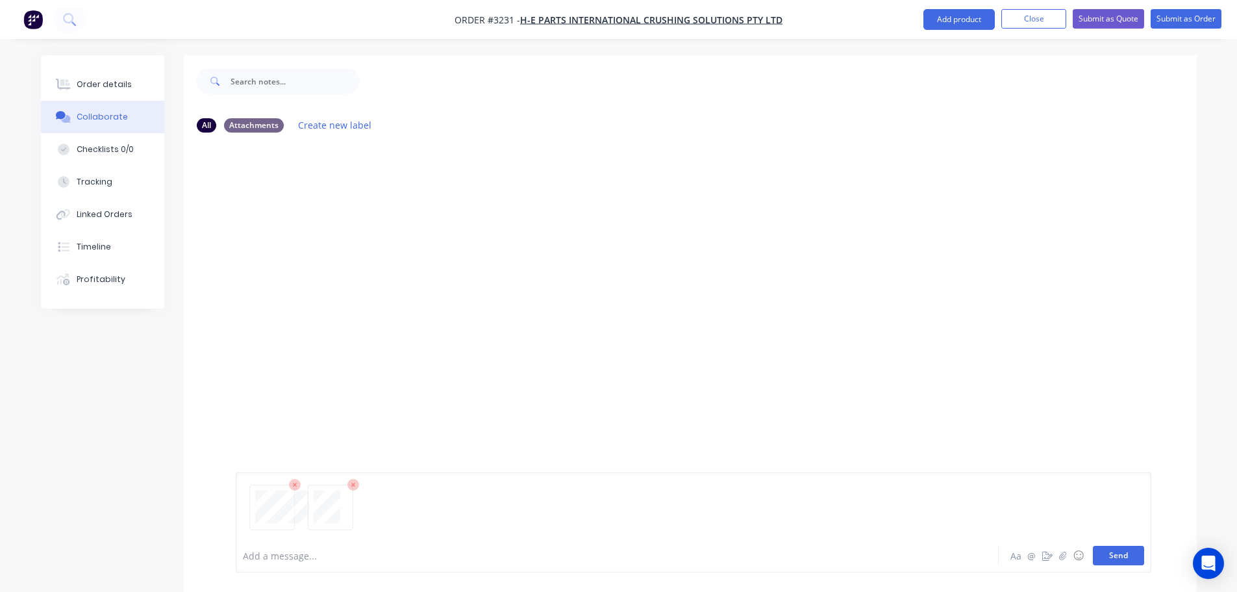
click at [1122, 557] on button "Send" at bounding box center [1118, 555] width 51 height 19
click at [134, 85] on button "Order details" at bounding box center [102, 84] width 123 height 32
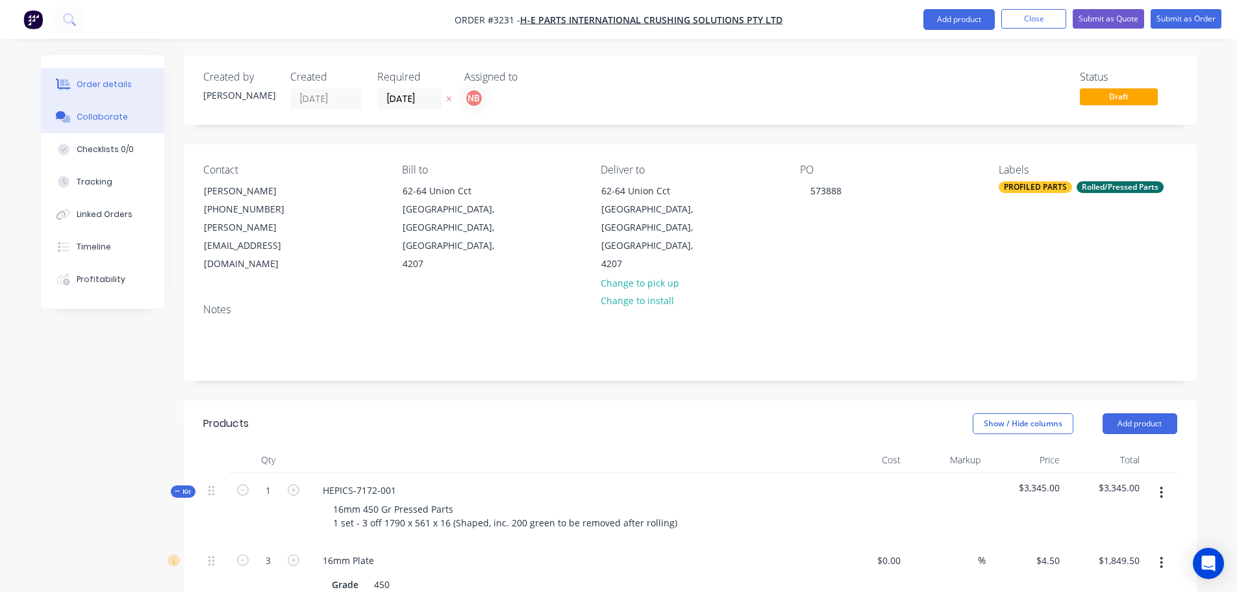
click at [118, 109] on button "Collaborate" at bounding box center [102, 117] width 123 height 32
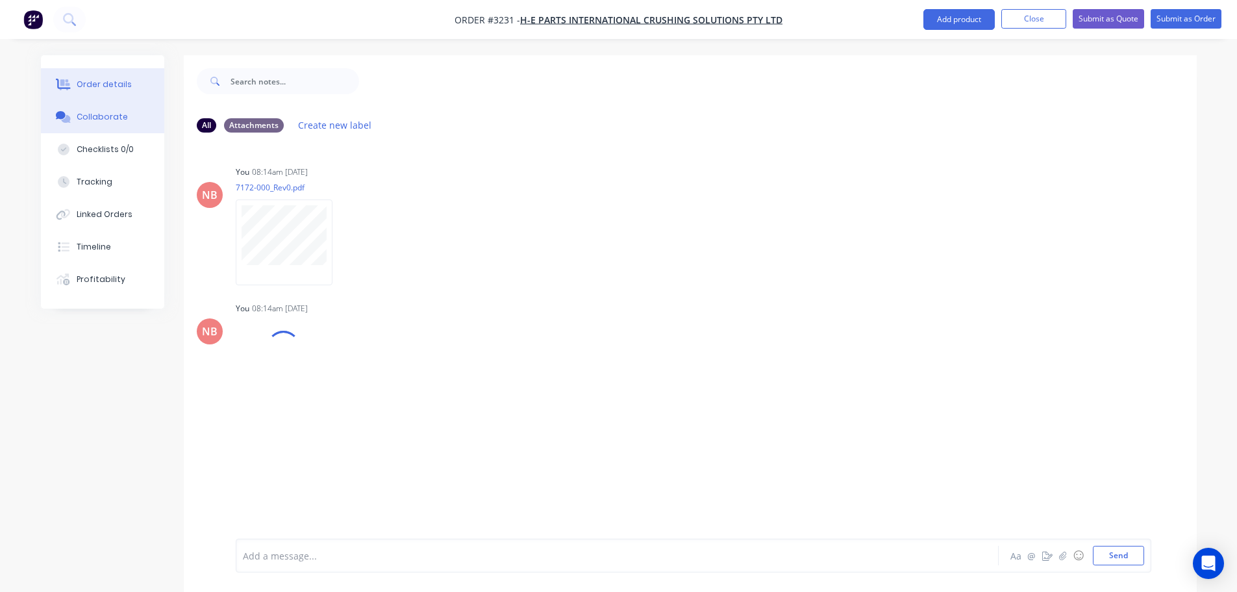
click at [118, 86] on div "Order details" at bounding box center [104, 85] width 55 height 12
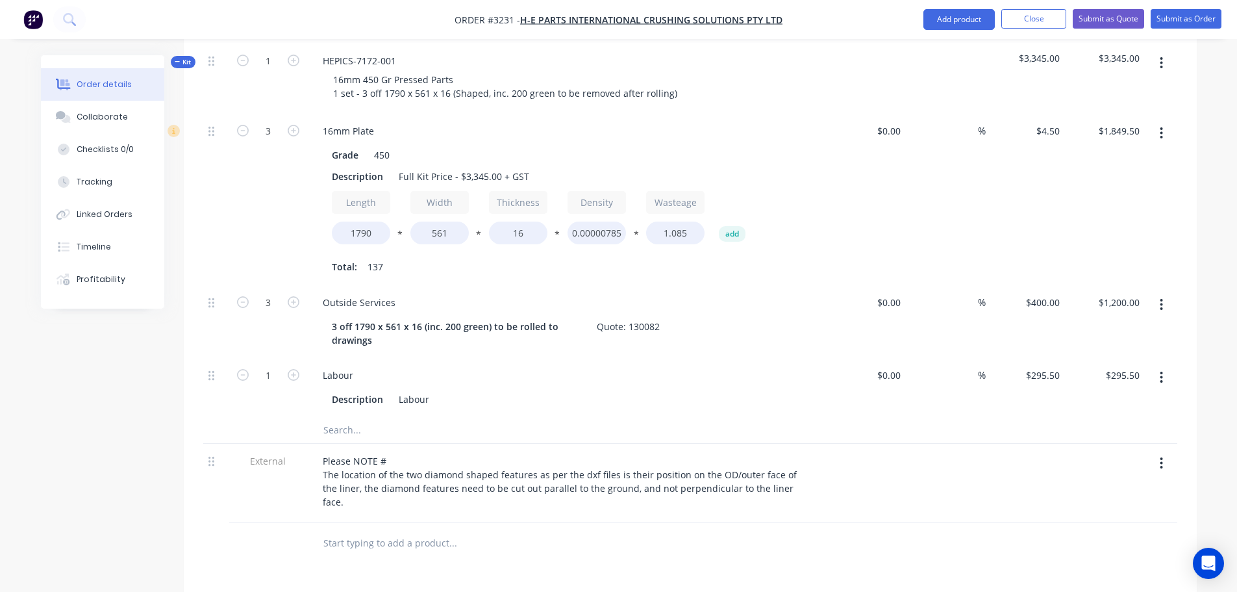
scroll to position [377, 0]
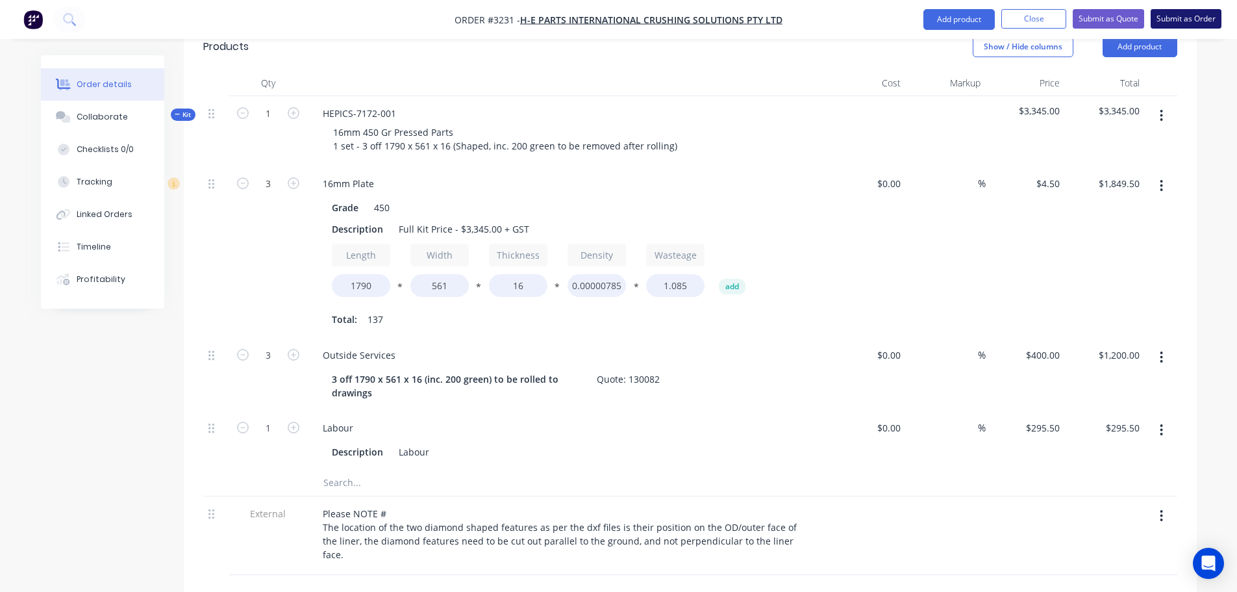
click at [1176, 25] on button "Submit as Order" at bounding box center [1186, 18] width 71 height 19
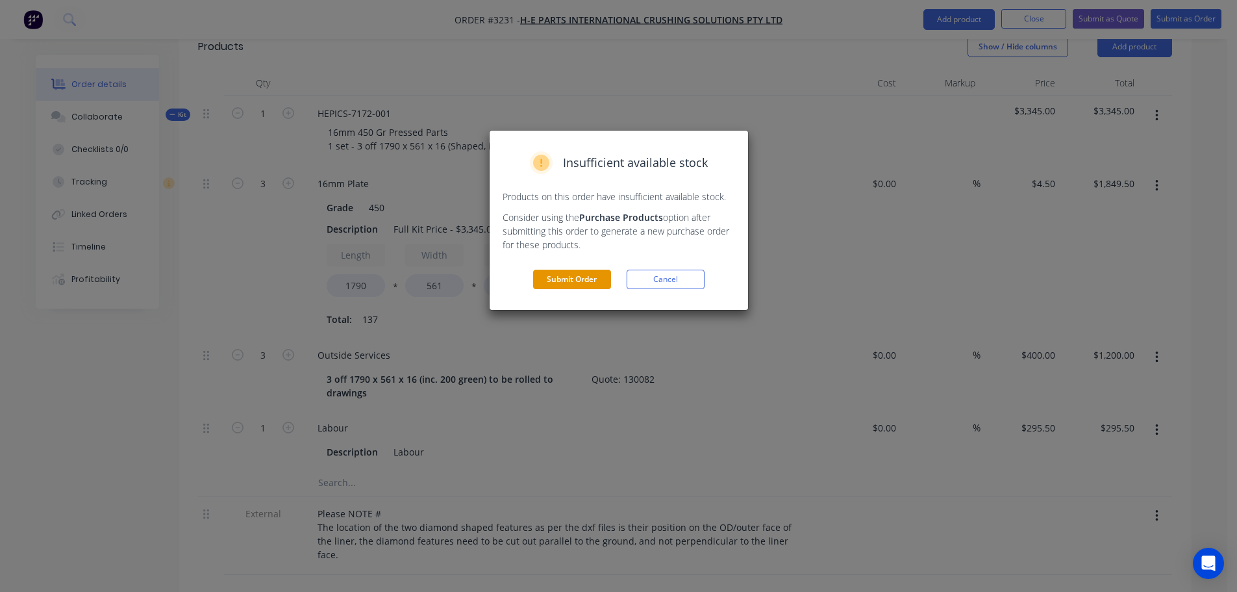
click at [572, 279] on button "Submit Order" at bounding box center [572, 279] width 78 height 19
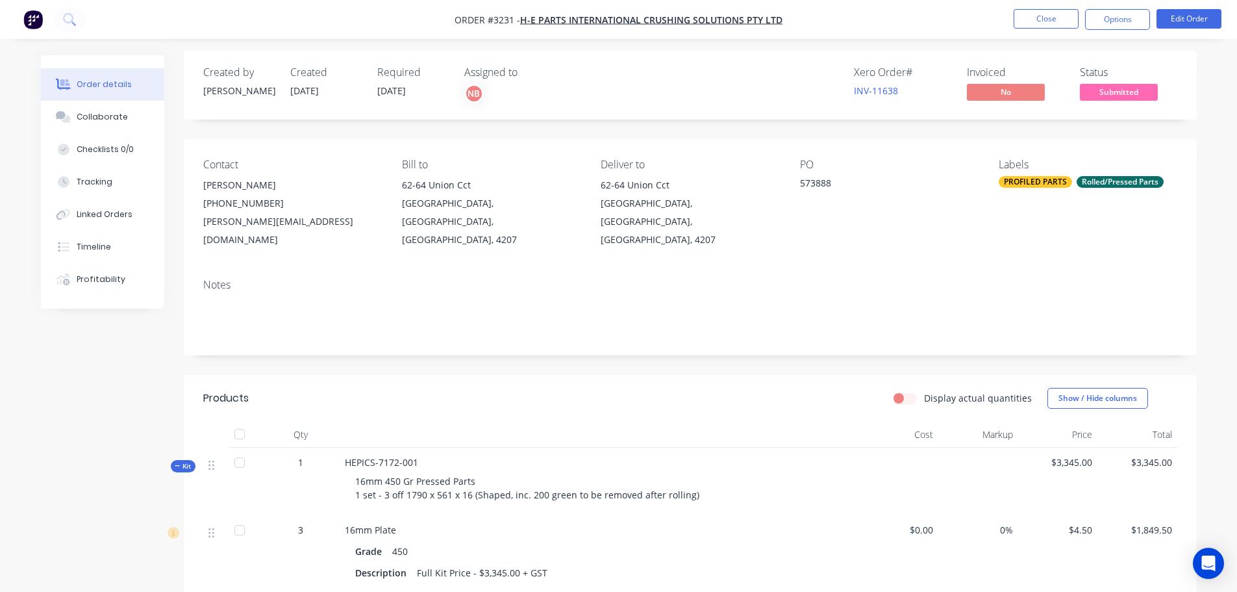
scroll to position [0, 0]
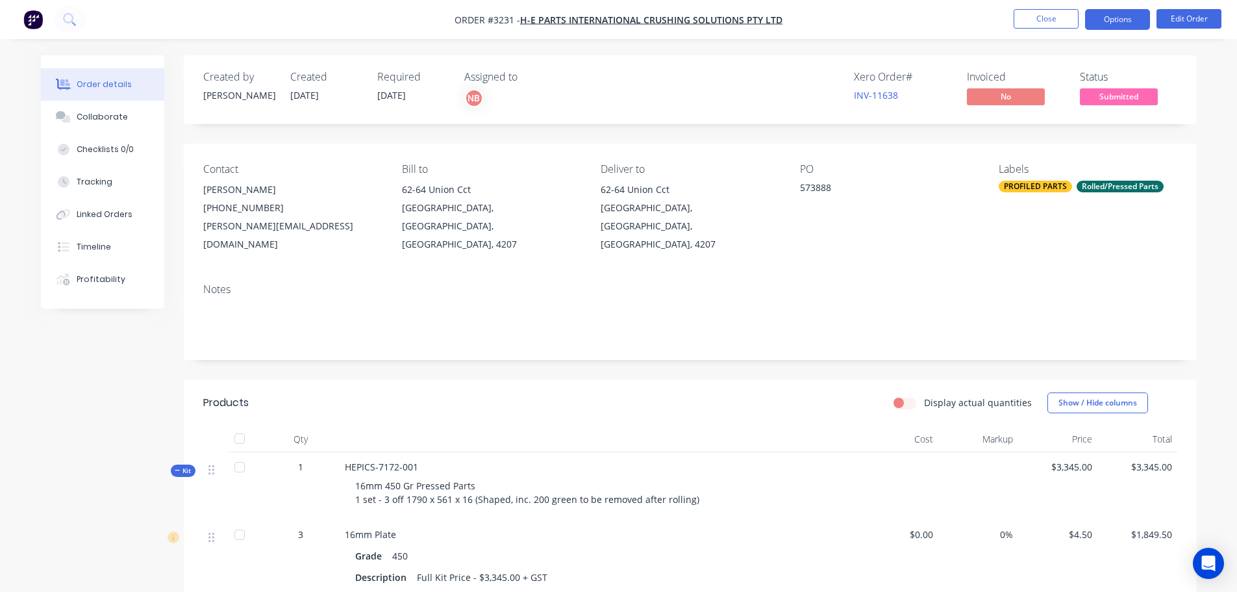
click at [1135, 15] on button "Options" at bounding box center [1117, 19] width 65 height 21
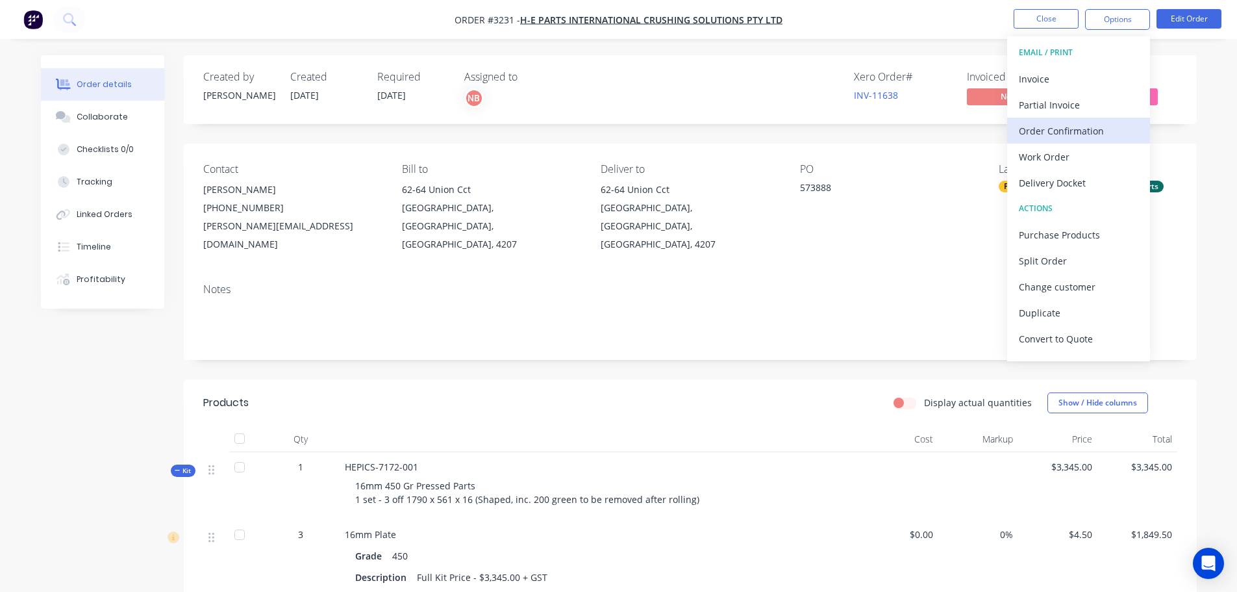
click at [1065, 133] on div "Order Confirmation" at bounding box center [1079, 130] width 120 height 19
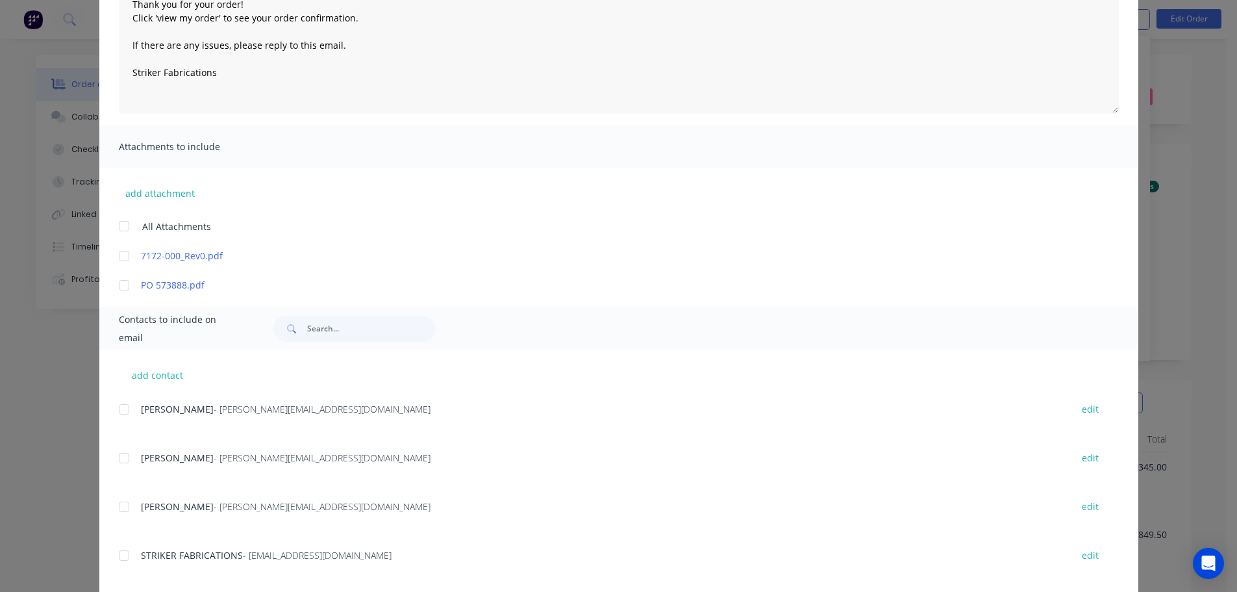
scroll to position [195, 0]
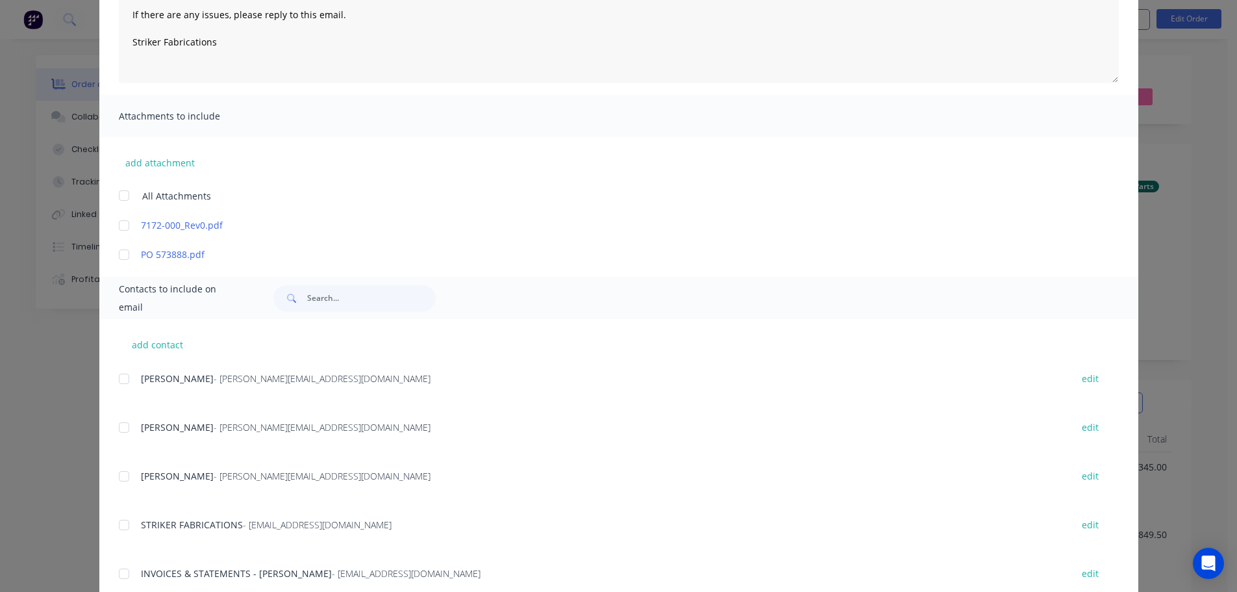
click at [120, 473] on div at bounding box center [124, 476] width 26 height 26
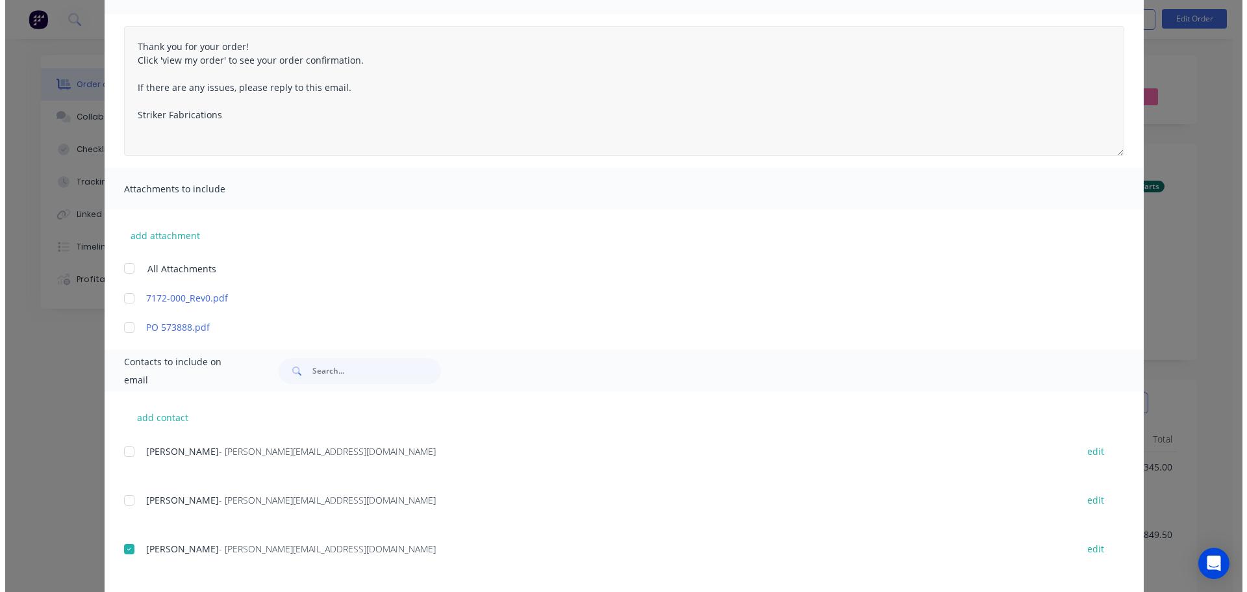
scroll to position [0, 0]
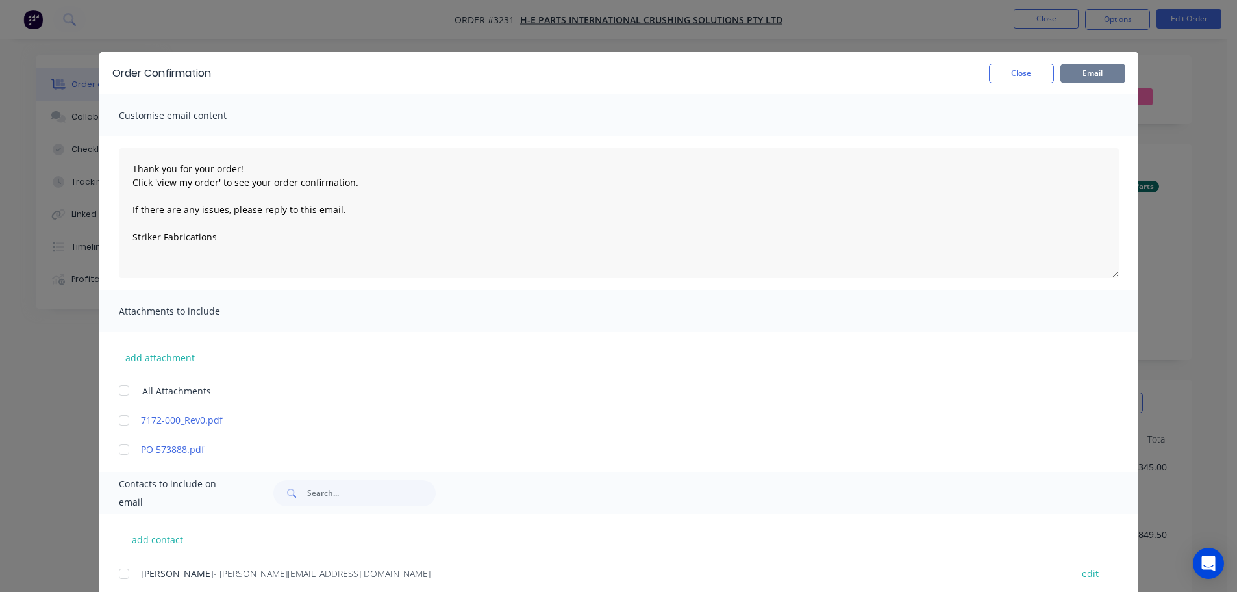
click at [1082, 77] on button "Email" at bounding box center [1093, 73] width 65 height 19
click at [1021, 70] on button "Close" at bounding box center [1021, 73] width 65 height 19
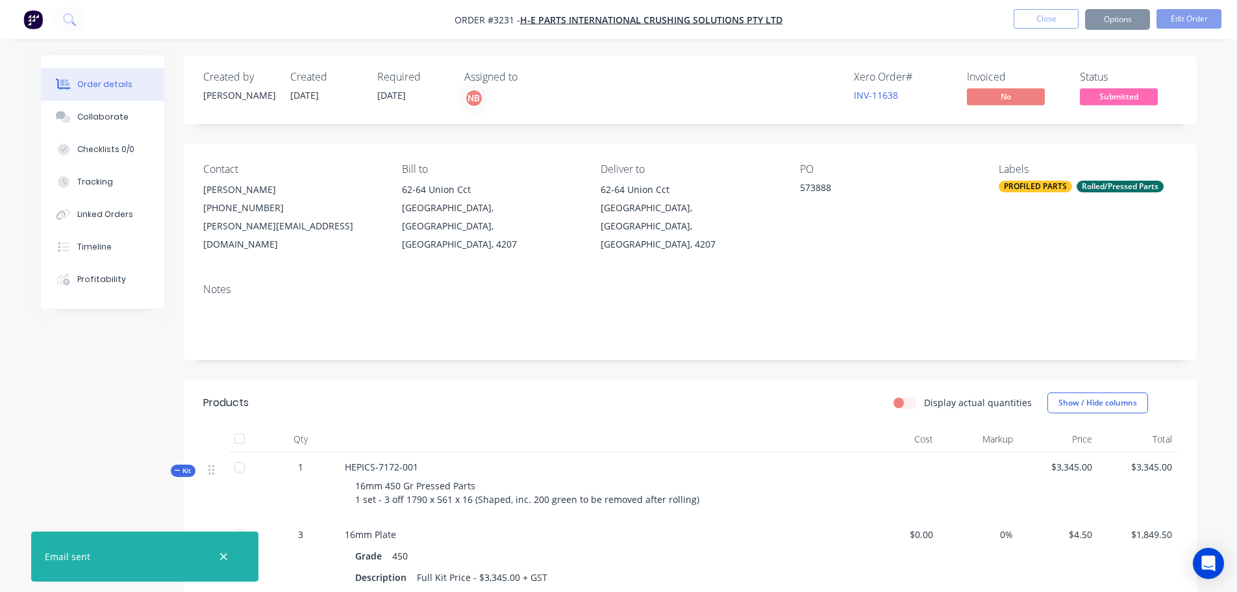
click at [1103, 21] on button "Options" at bounding box center [1117, 19] width 65 height 21
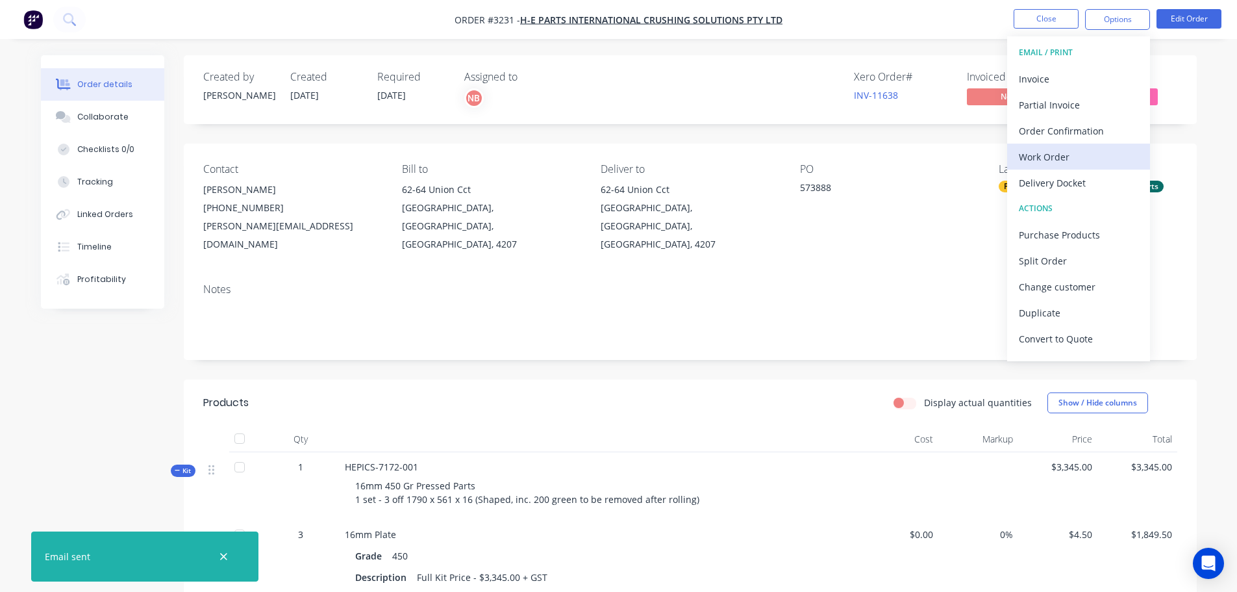
click at [1051, 149] on div "Work Order" at bounding box center [1079, 156] width 120 height 19
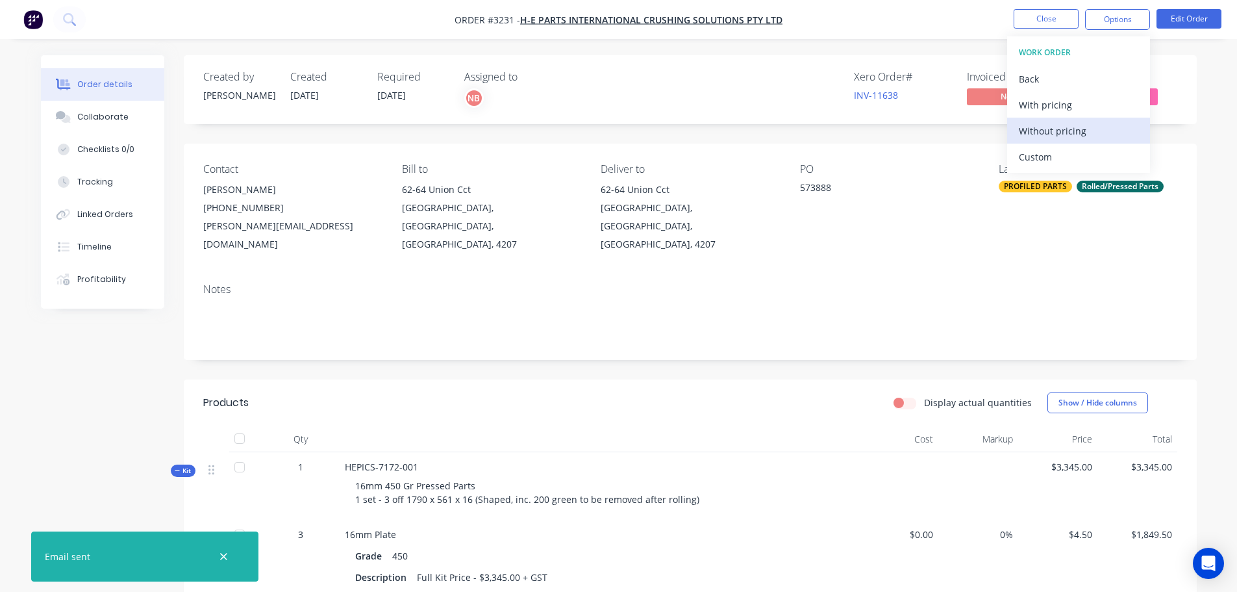
click at [1048, 120] on button "Without pricing" at bounding box center [1078, 131] width 143 height 26
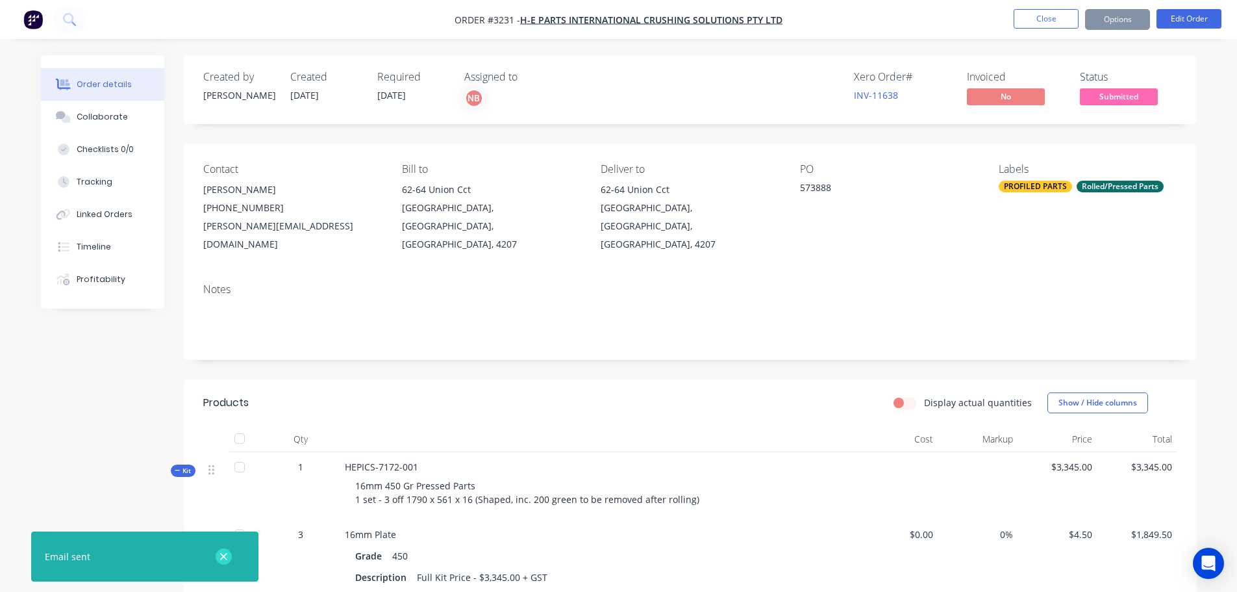
click at [221, 553] on icon "button" at bounding box center [223, 556] width 7 height 7
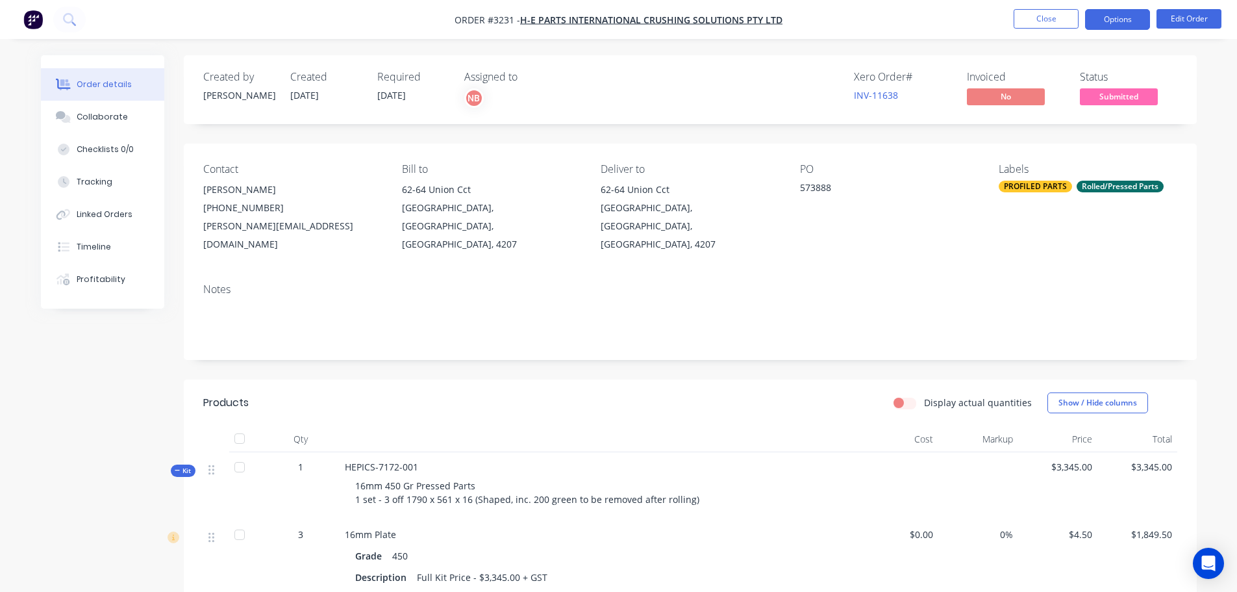
click at [1113, 18] on button "Options" at bounding box center [1117, 19] width 65 height 21
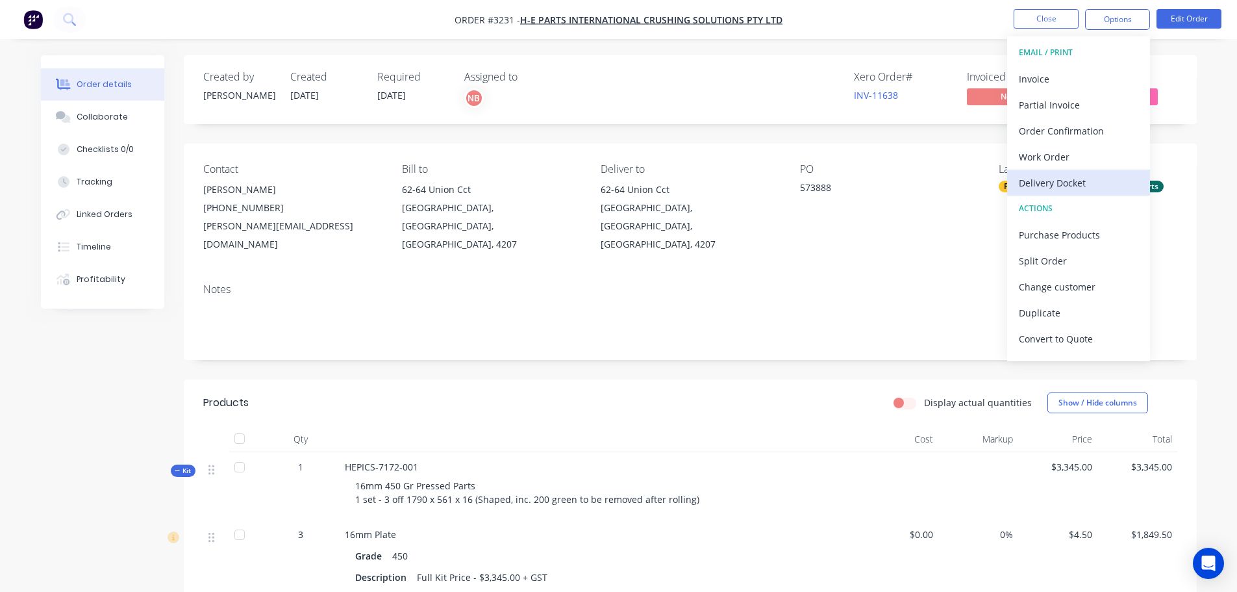
click at [1074, 179] on div "Delivery Docket" at bounding box center [1079, 182] width 120 height 19
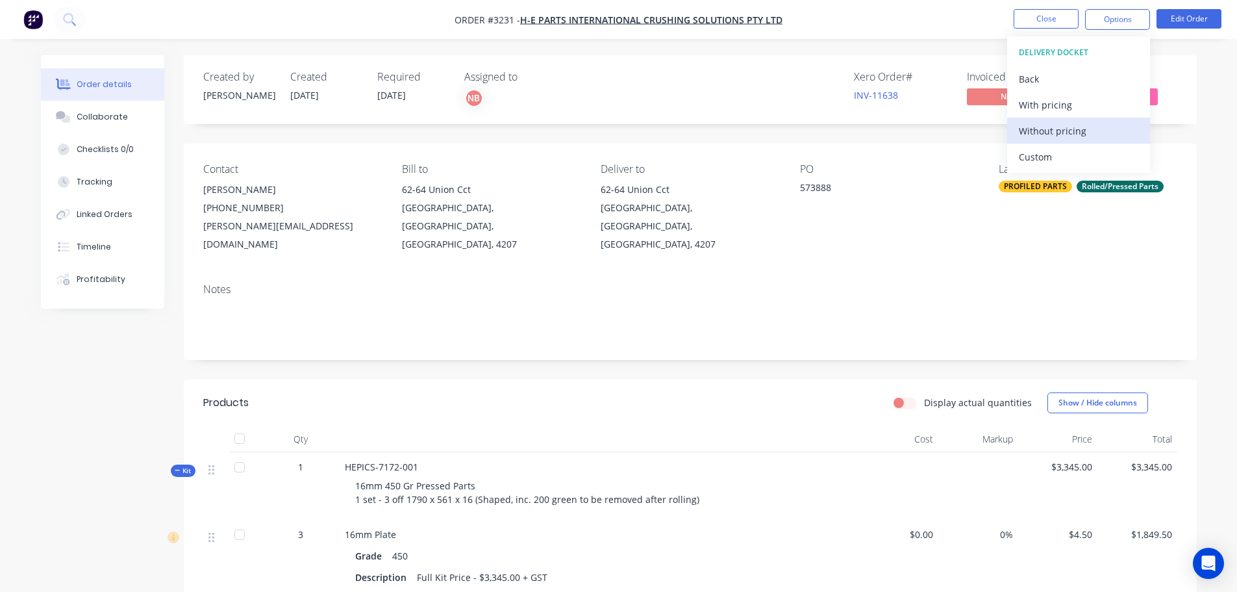
click at [1062, 124] on div "Without pricing" at bounding box center [1079, 130] width 120 height 19
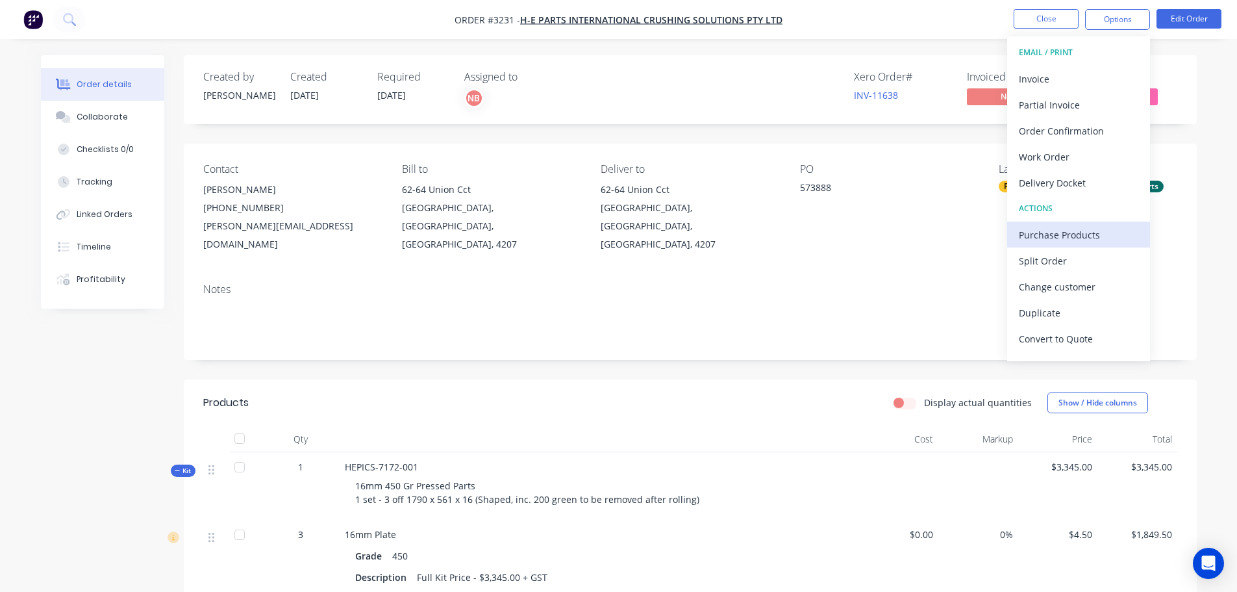
click at [1041, 236] on div "Purchase Products" at bounding box center [1079, 234] width 120 height 19
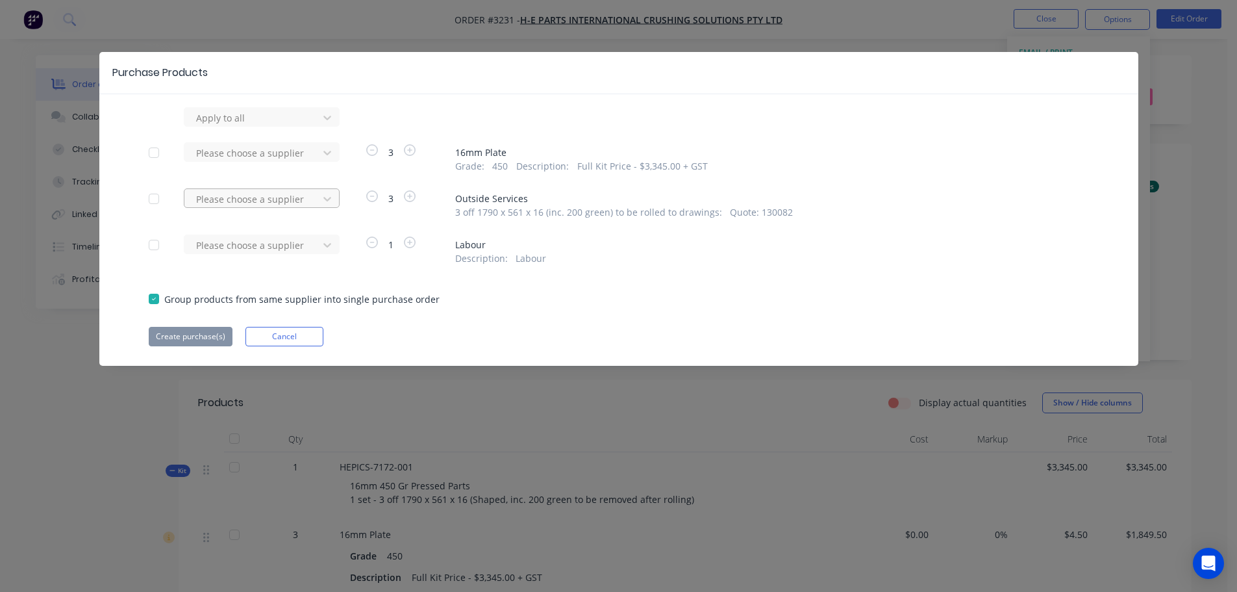
click at [302, 126] on div at bounding box center [253, 118] width 117 height 16
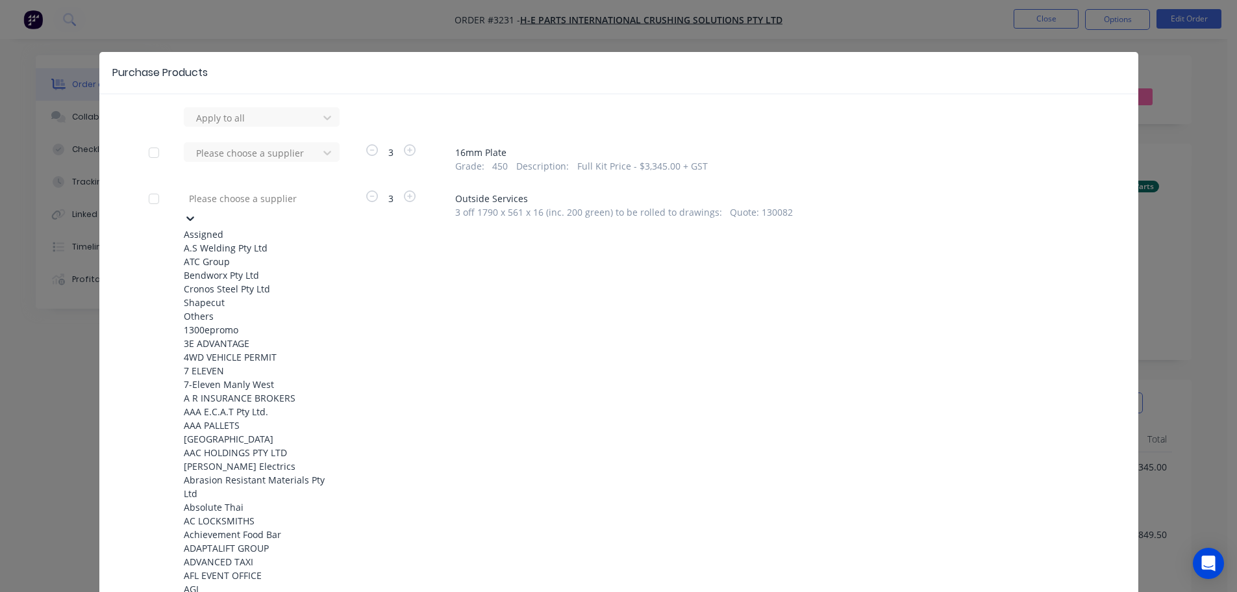
click at [245, 282] on div "Bendworx Pty Ltd" at bounding box center [255, 275] width 143 height 14
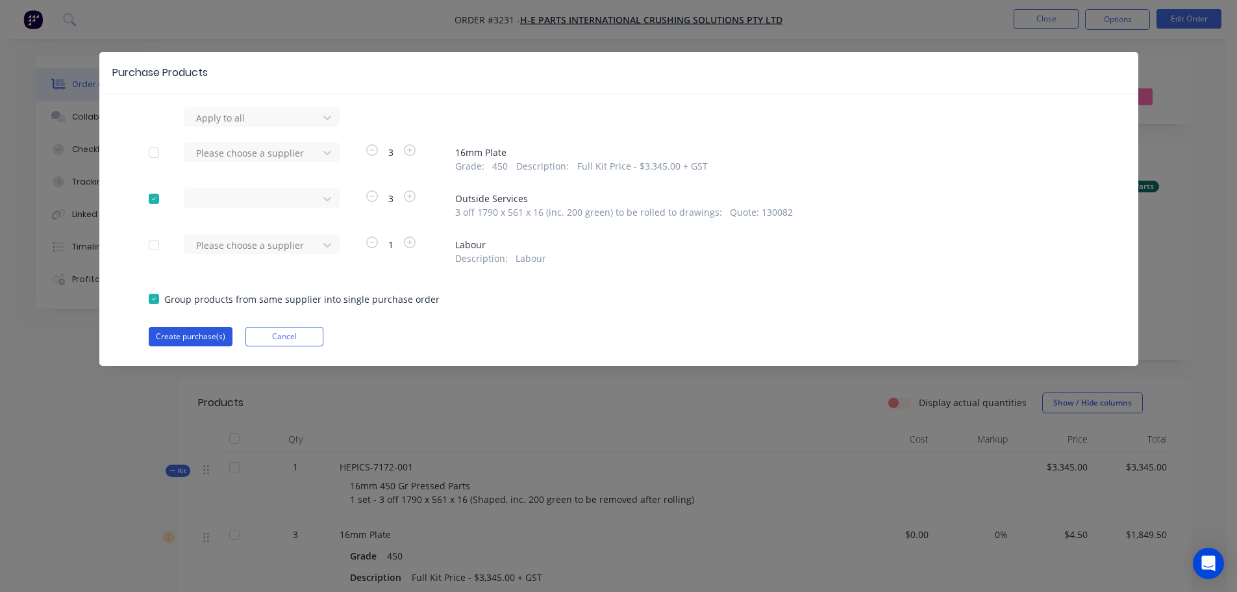
click at [202, 336] on button "Create purchase(s)" at bounding box center [191, 336] width 84 height 19
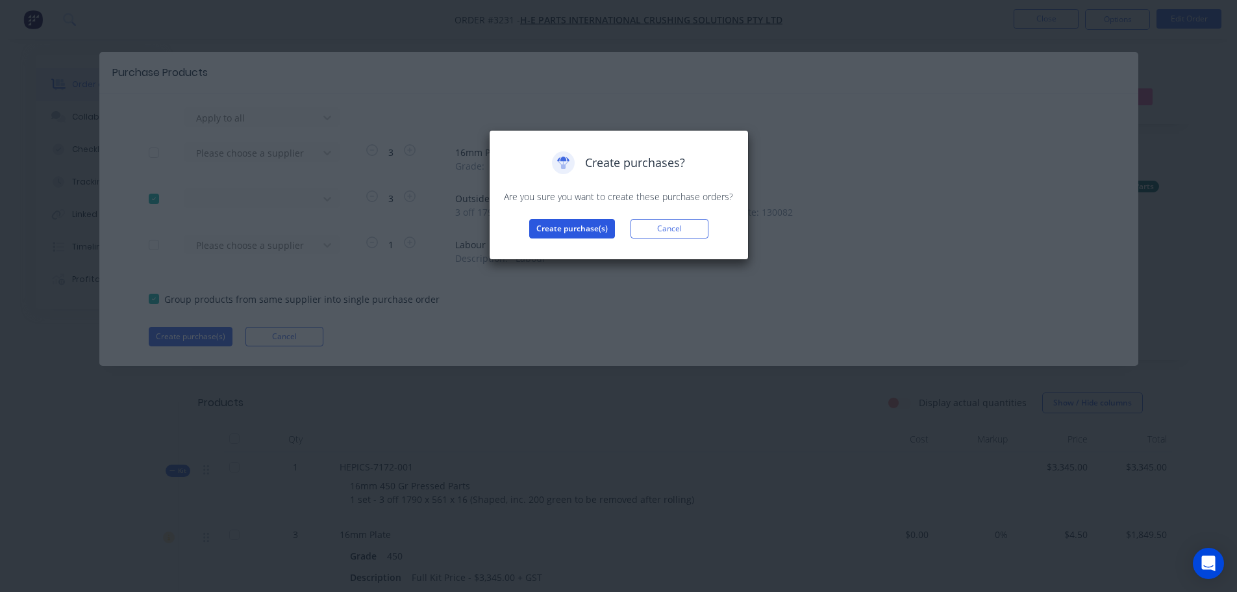
click at [594, 220] on button "Create purchase(s)" at bounding box center [572, 228] width 86 height 19
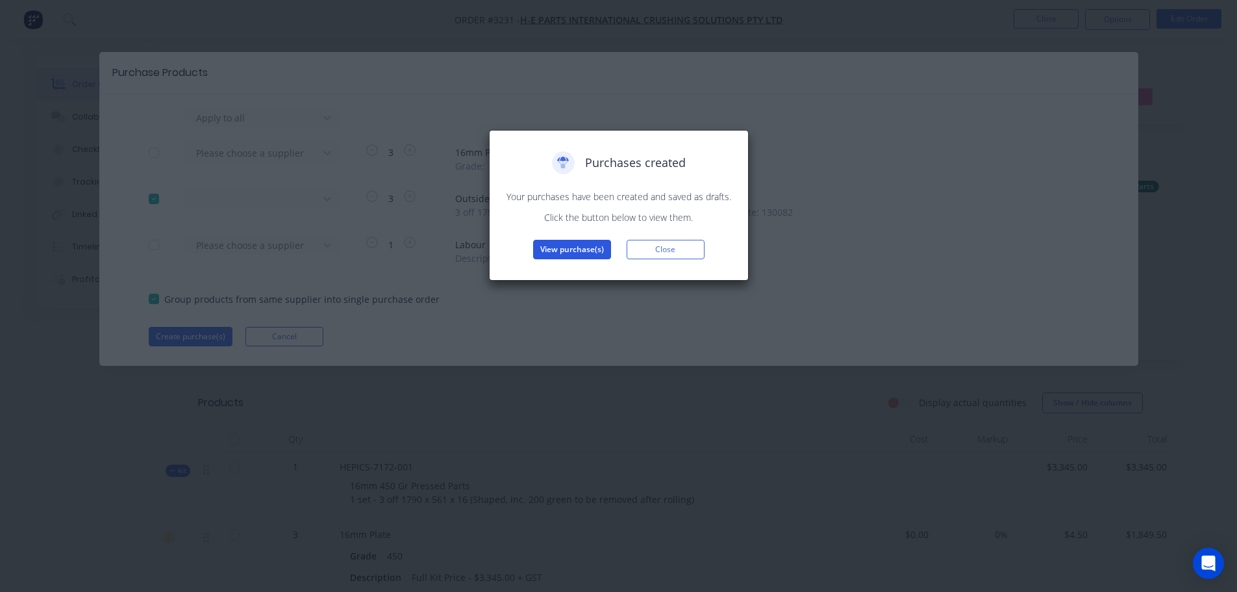
click at [566, 252] on button "View purchase(s)" at bounding box center [572, 249] width 78 height 19
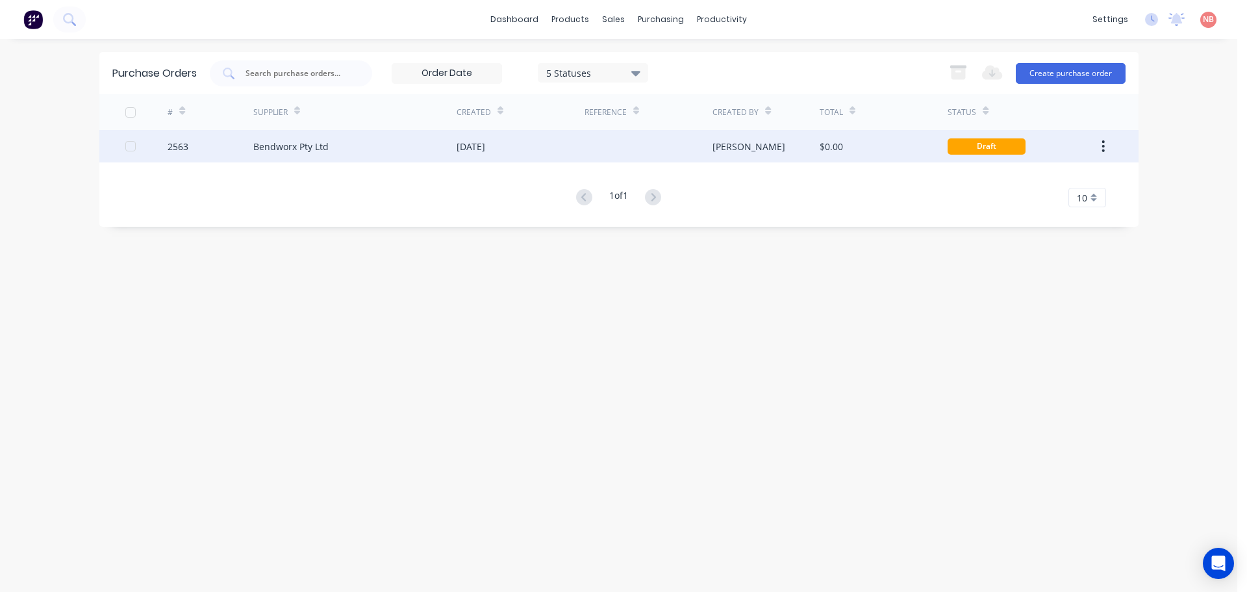
click at [475, 146] on div "[DATE]" at bounding box center [471, 147] width 29 height 14
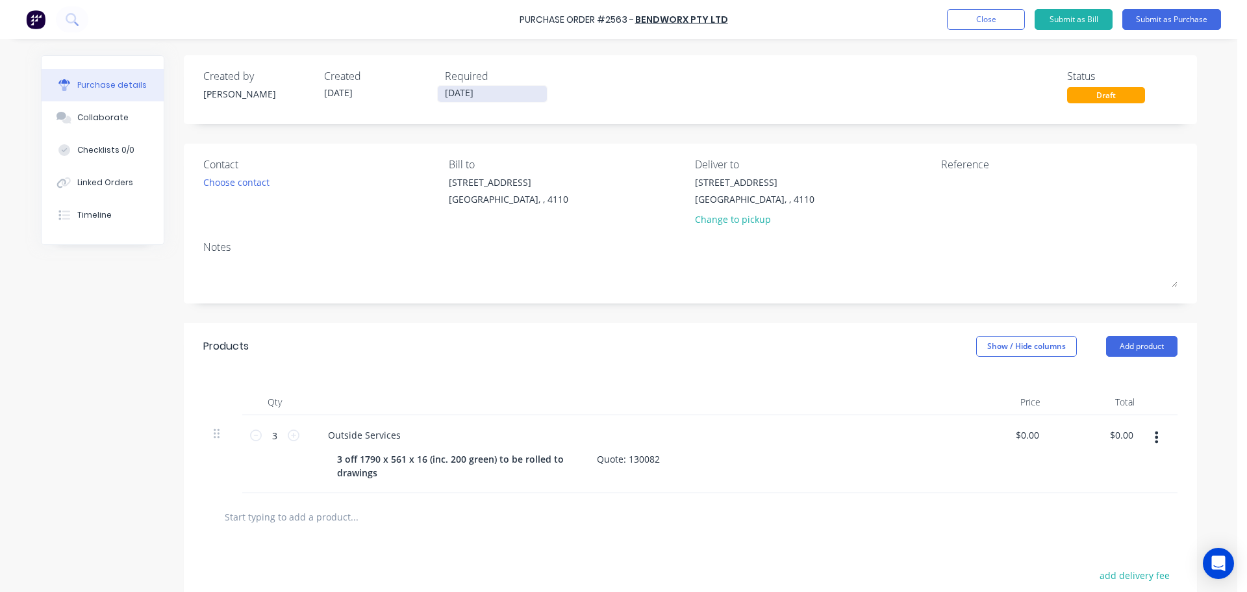
click at [471, 90] on input "[DATE]" at bounding box center [492, 94] width 109 height 16
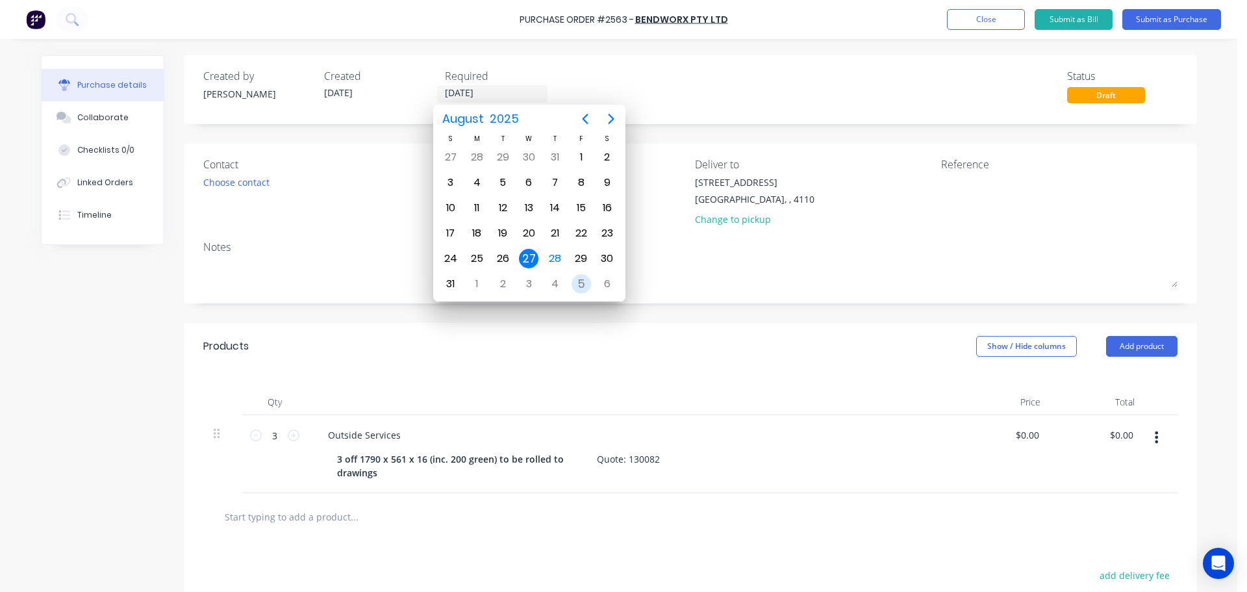
click at [593, 287] on div "5" at bounding box center [581, 284] width 26 height 25
type input "[DATE]"
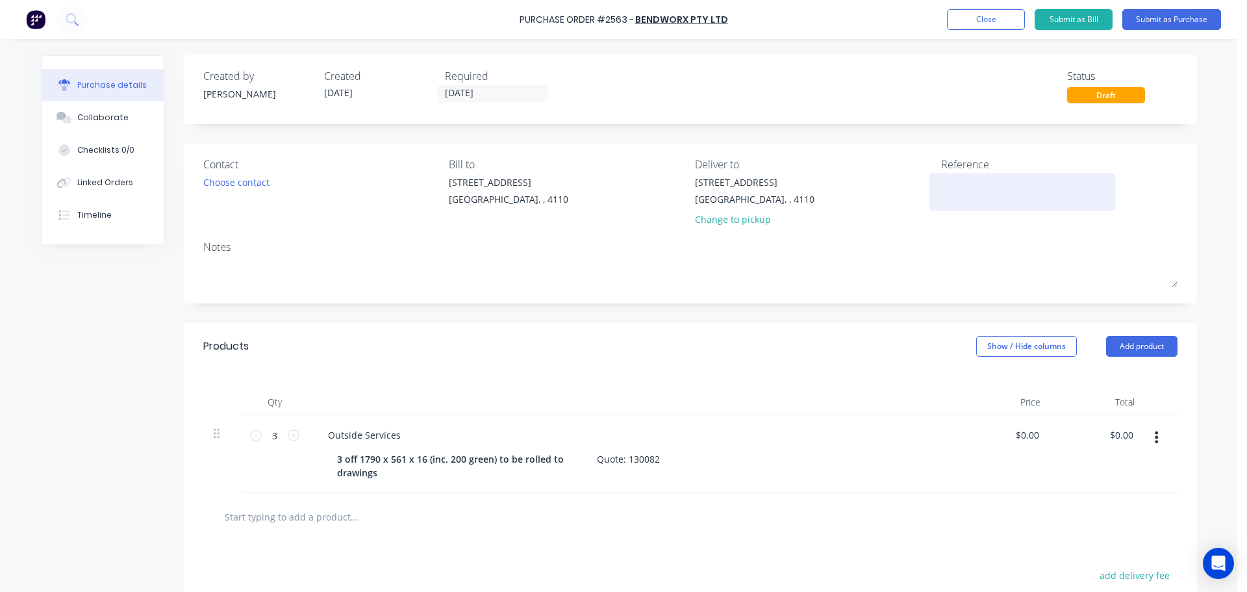
click at [950, 188] on textarea at bounding box center [1022, 189] width 162 height 29
type textarea "16mm pressed parts HEPICS"
click at [1027, 434] on input "0.0000" at bounding box center [1027, 434] width 30 height 19
click at [1028, 434] on input "0.0032000" at bounding box center [1016, 434] width 51 height 19
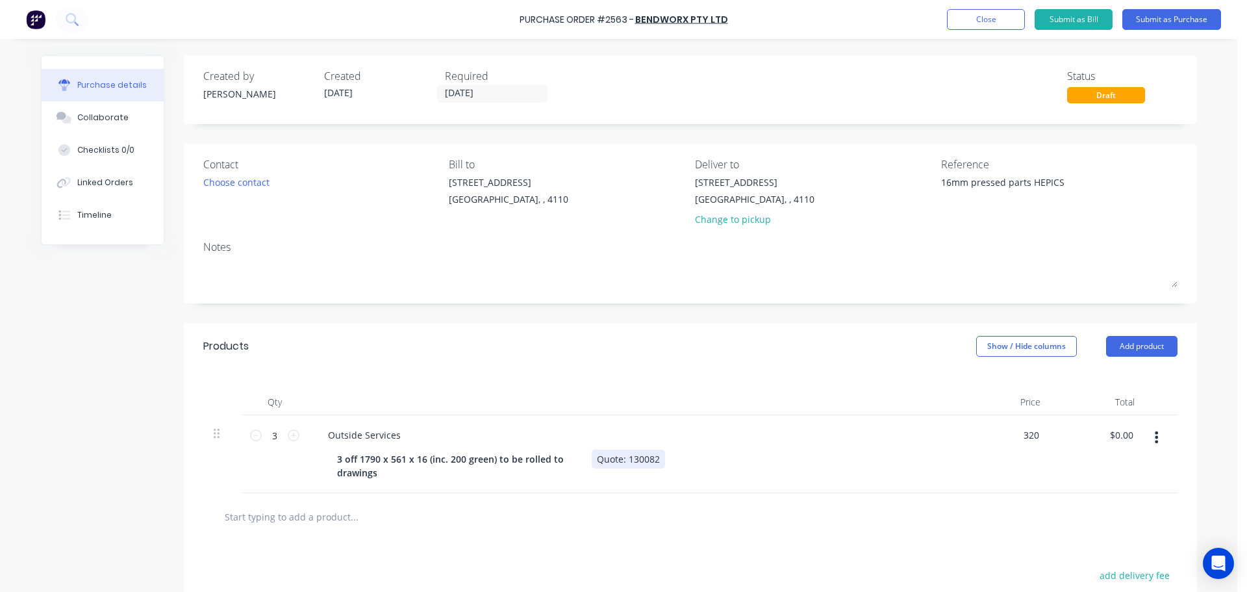
type input "$320.00"
type input "$960.00"
click at [913, 472] on div "3 off 1790 x 561 x 16 (inc. 200 green) to be rolled to drawings Quote: 130082" at bounding box center [629, 465] width 595 height 32
click at [120, 120] on button "Collaborate" at bounding box center [103, 117] width 122 height 32
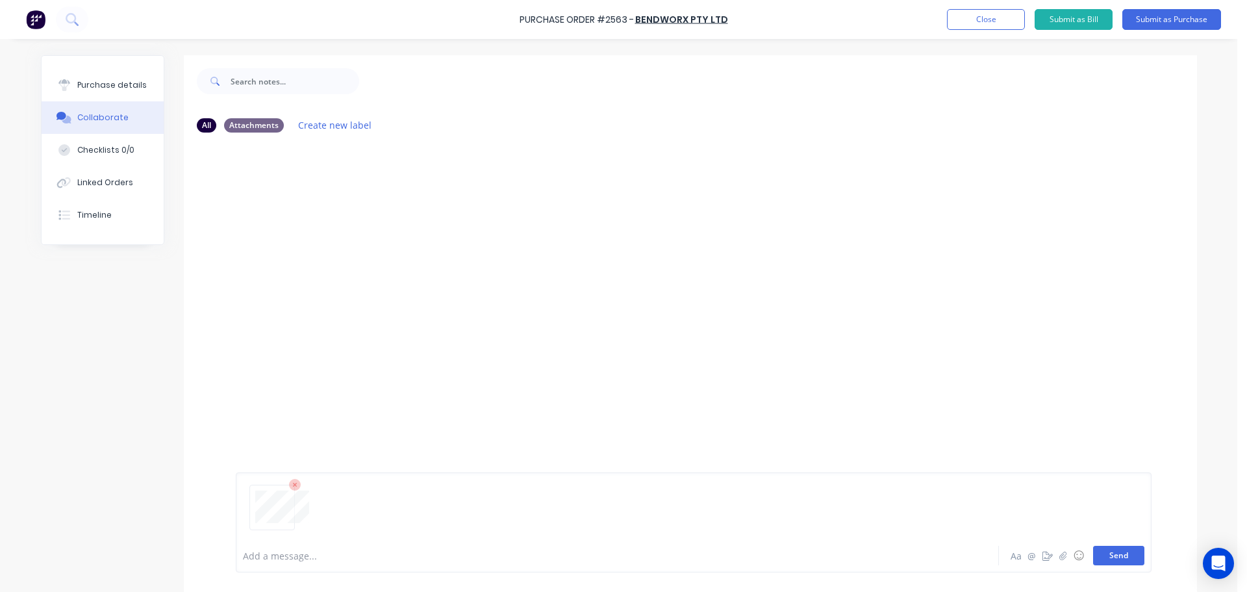
click at [1104, 558] on button "Send" at bounding box center [1118, 555] width 51 height 19
click at [92, 88] on div "Purchase details" at bounding box center [112, 85] width 70 height 12
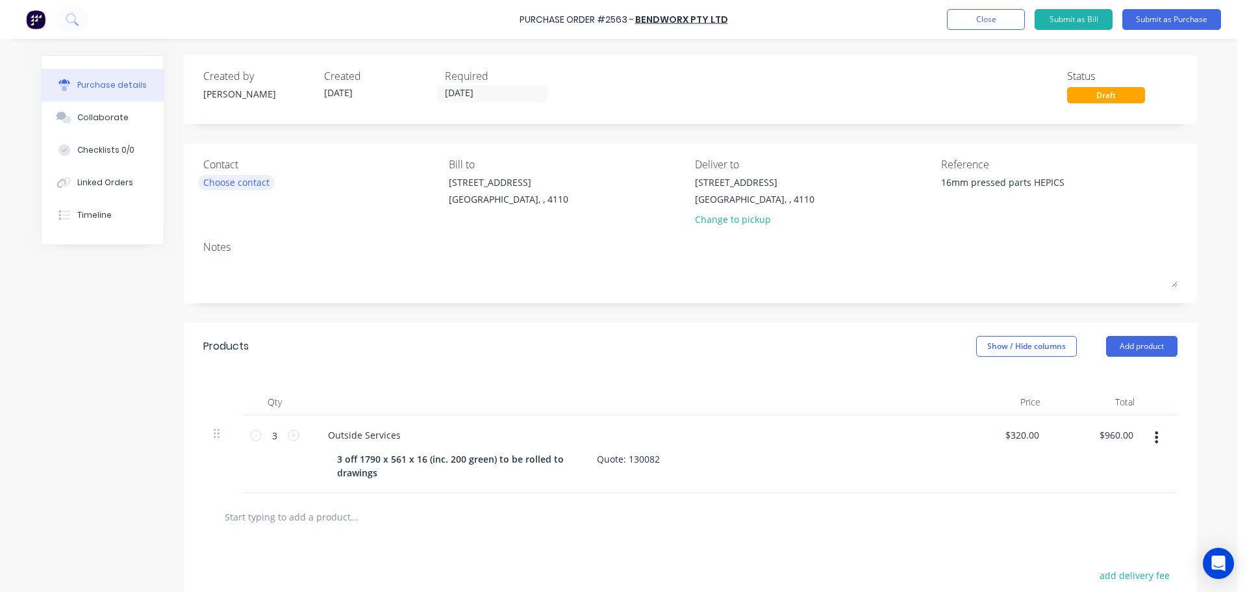
click at [218, 185] on div "Choose contact" at bounding box center [236, 182] width 66 height 14
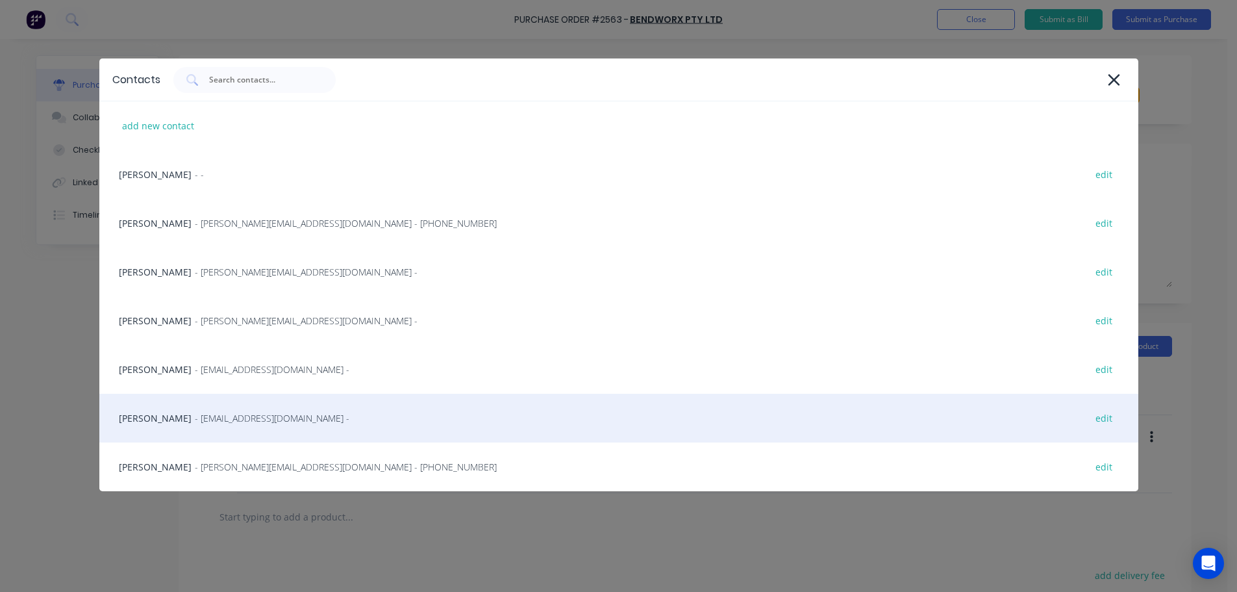
click at [161, 405] on div "[PERSON_NAME] - [EMAIL_ADDRESS][DOMAIN_NAME] - edit" at bounding box center [618, 418] width 1039 height 49
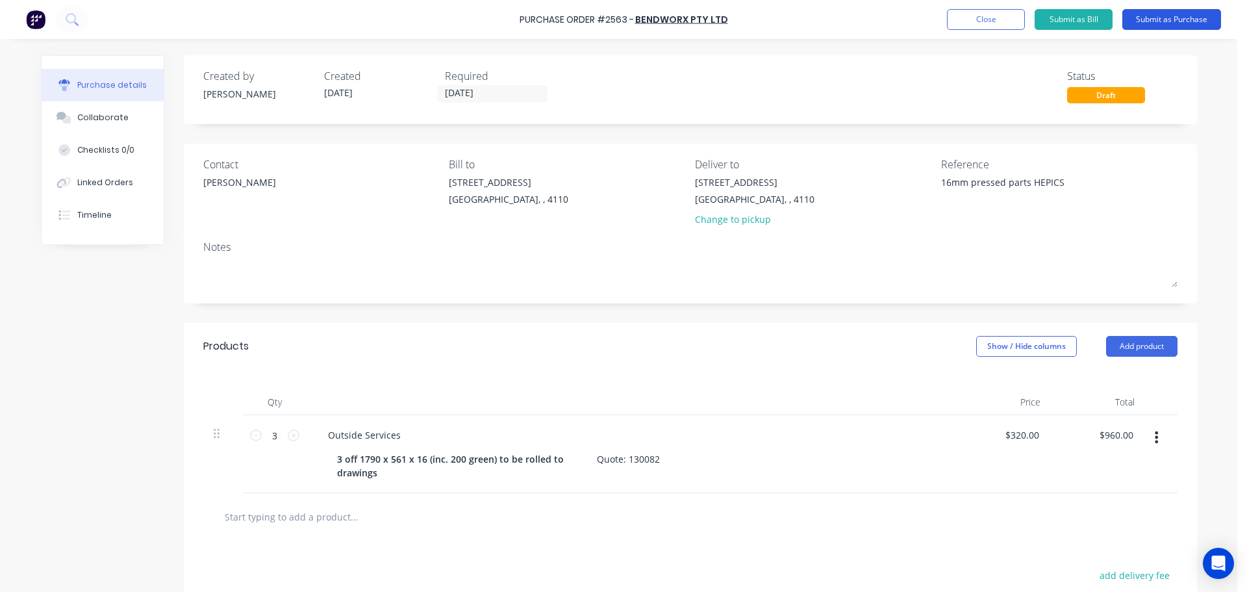
click at [1178, 10] on button "Submit as Purchase" at bounding box center [1171, 19] width 99 height 21
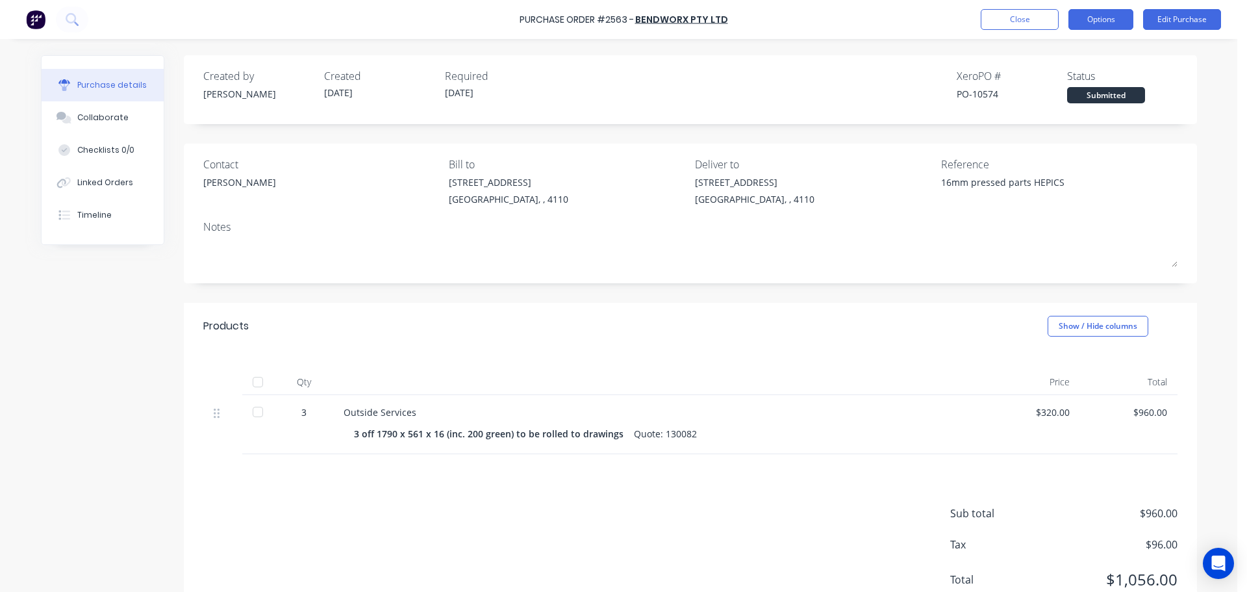
click at [1091, 21] on button "Options" at bounding box center [1101, 19] width 65 height 21
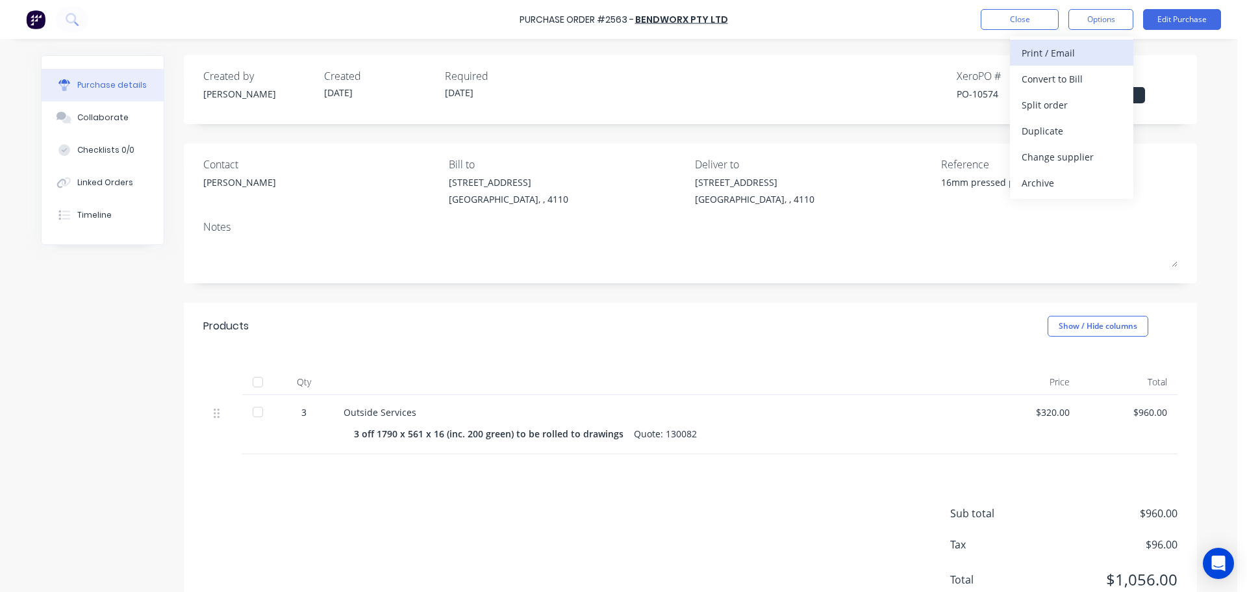
click at [1054, 50] on div "Print / Email" at bounding box center [1072, 53] width 100 height 19
click at [1052, 70] on div "With pricing" at bounding box center [1072, 79] width 100 height 19
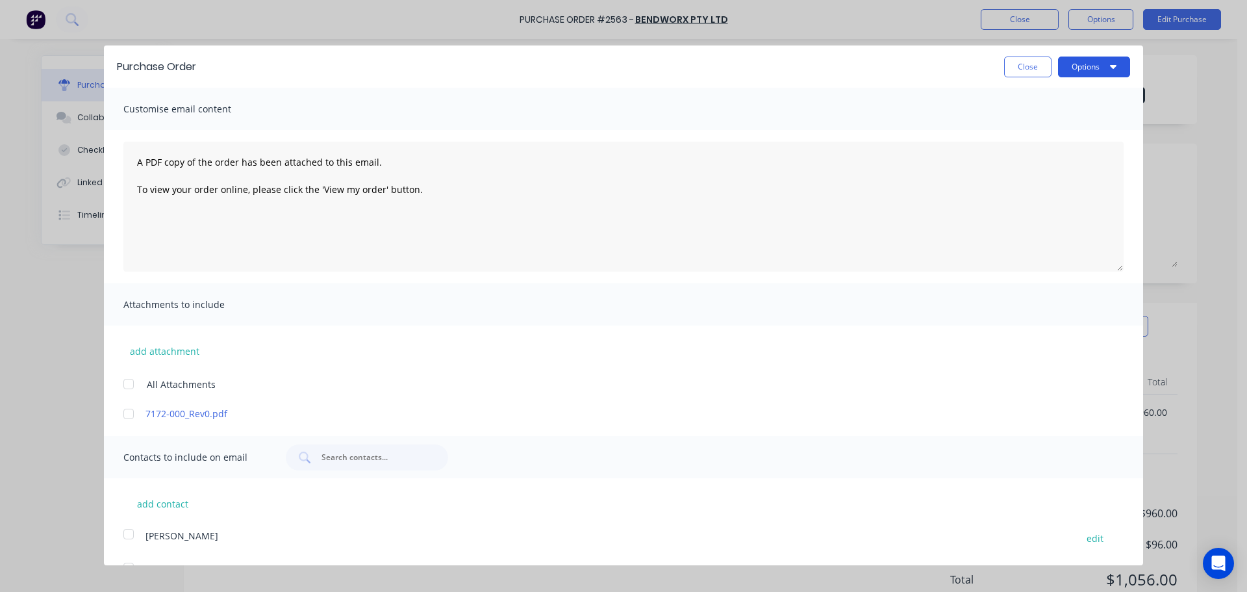
click at [1068, 66] on button "Options" at bounding box center [1094, 67] width 72 height 21
click at [1064, 95] on div "Print" at bounding box center [1069, 99] width 100 height 19
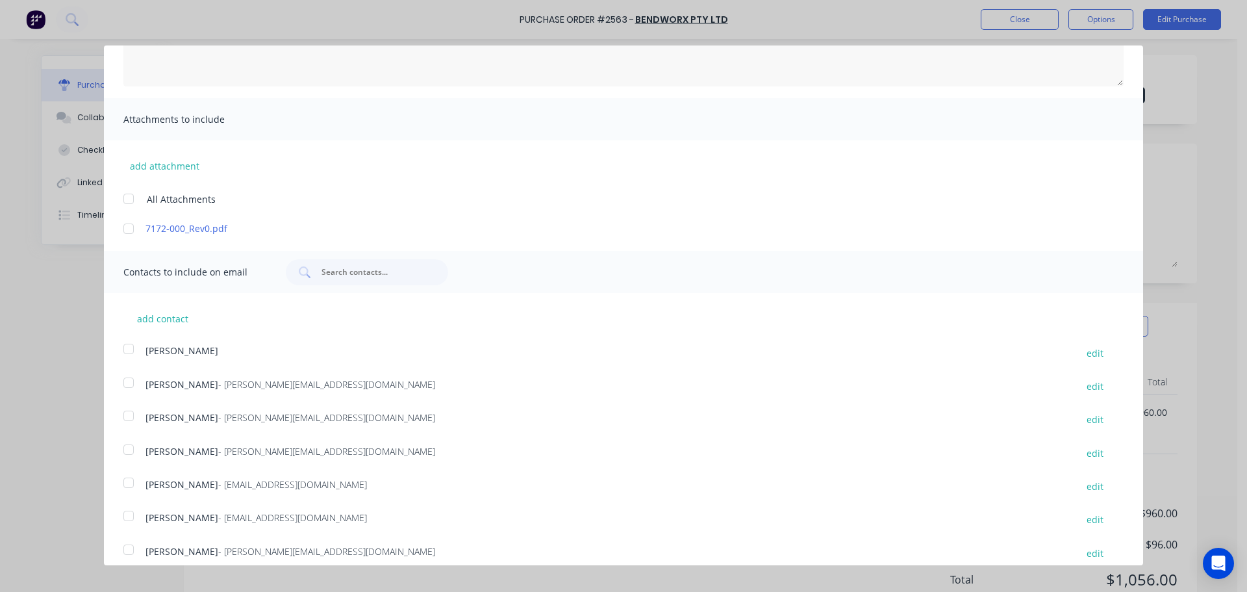
scroll to position [195, 0]
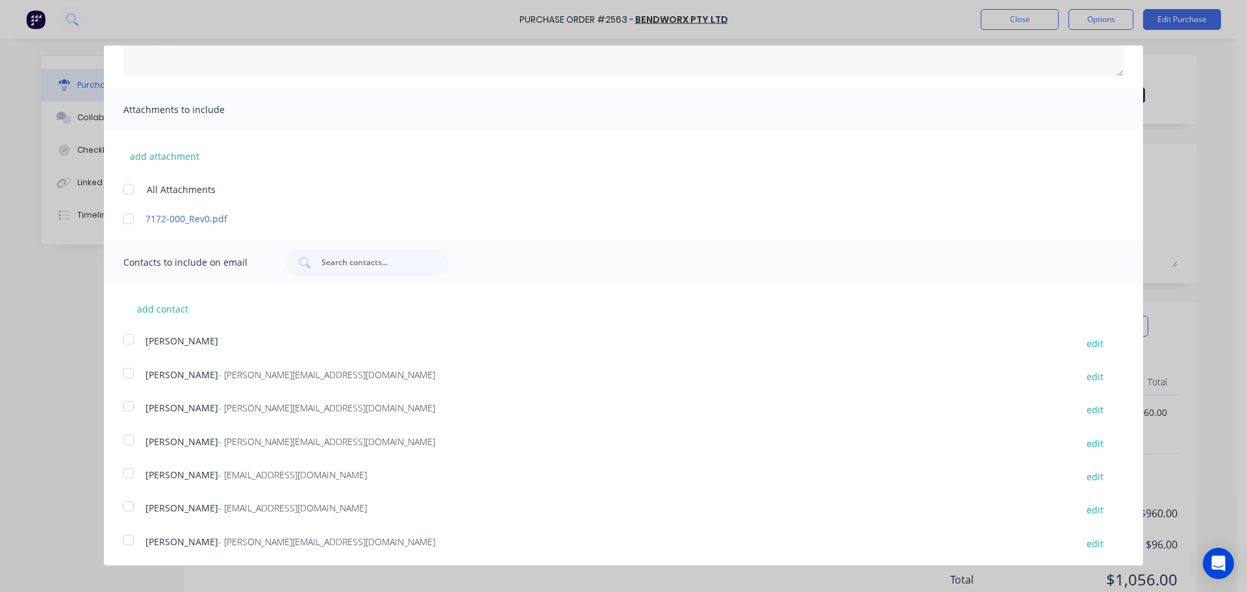
click at [125, 409] on div at bounding box center [129, 406] width 26 height 26
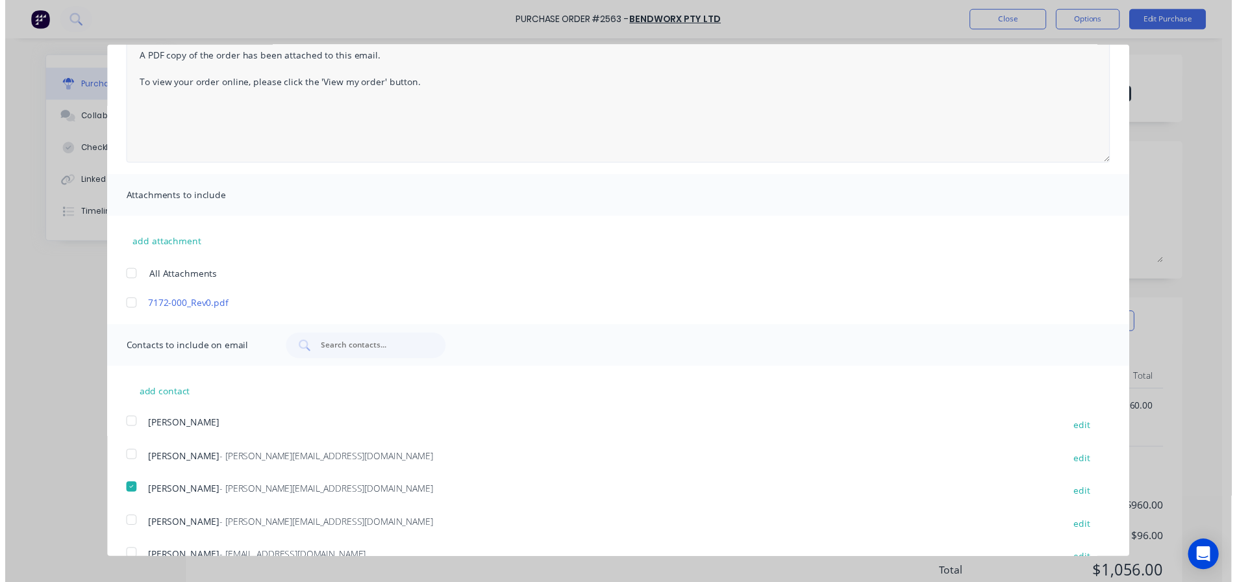
scroll to position [0, 0]
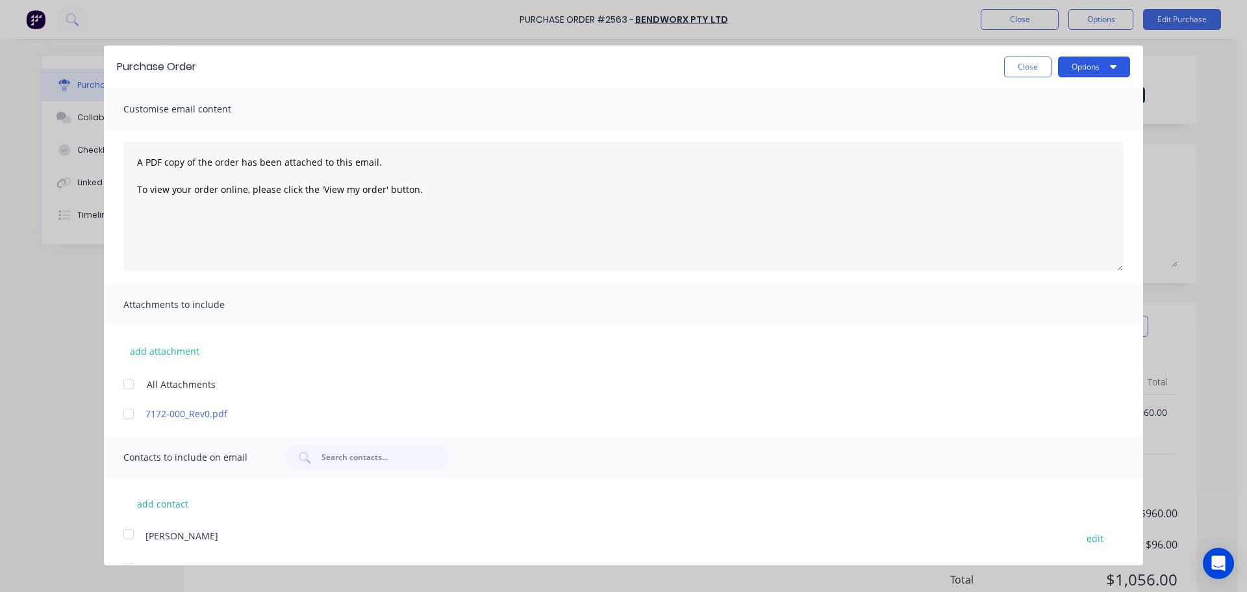
click at [1065, 62] on button "Options" at bounding box center [1094, 67] width 72 height 21
click at [1059, 123] on div "Email" at bounding box center [1069, 125] width 100 height 19
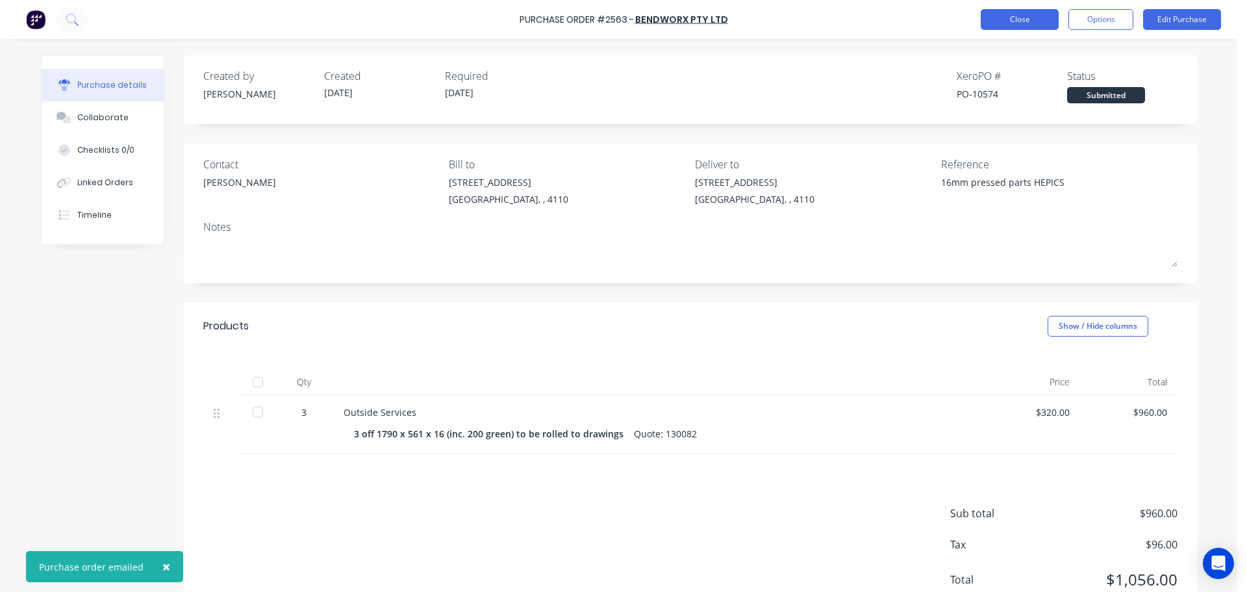
click at [1007, 21] on button "Close" at bounding box center [1020, 19] width 78 height 21
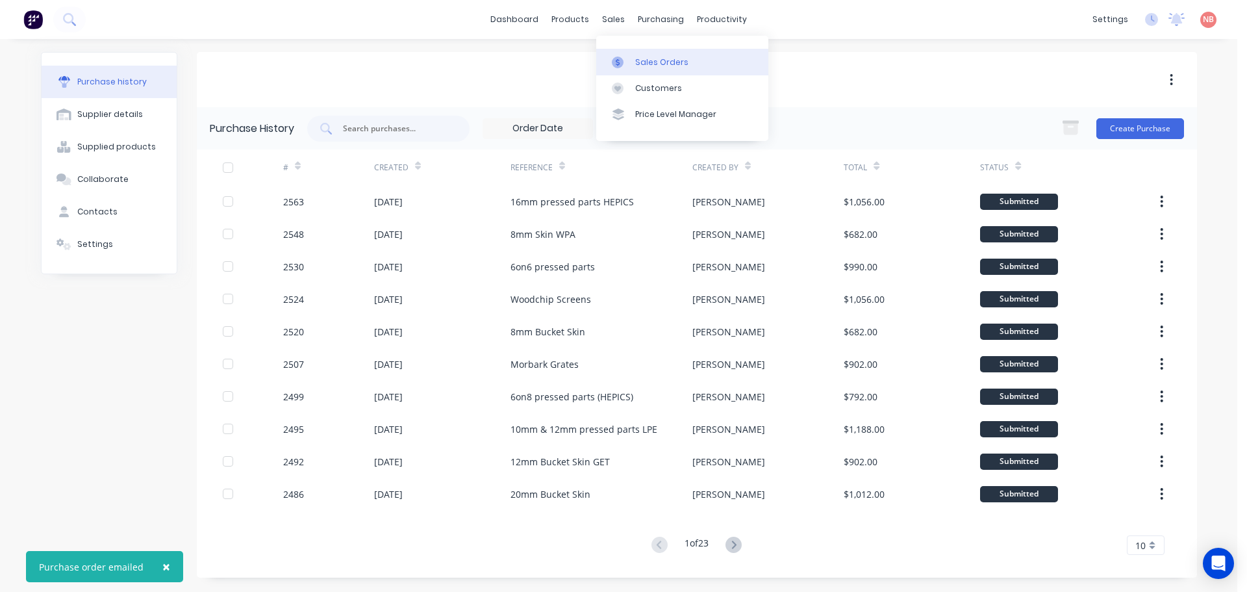
click at [644, 66] on div "Sales Orders" at bounding box center [661, 63] width 53 height 12
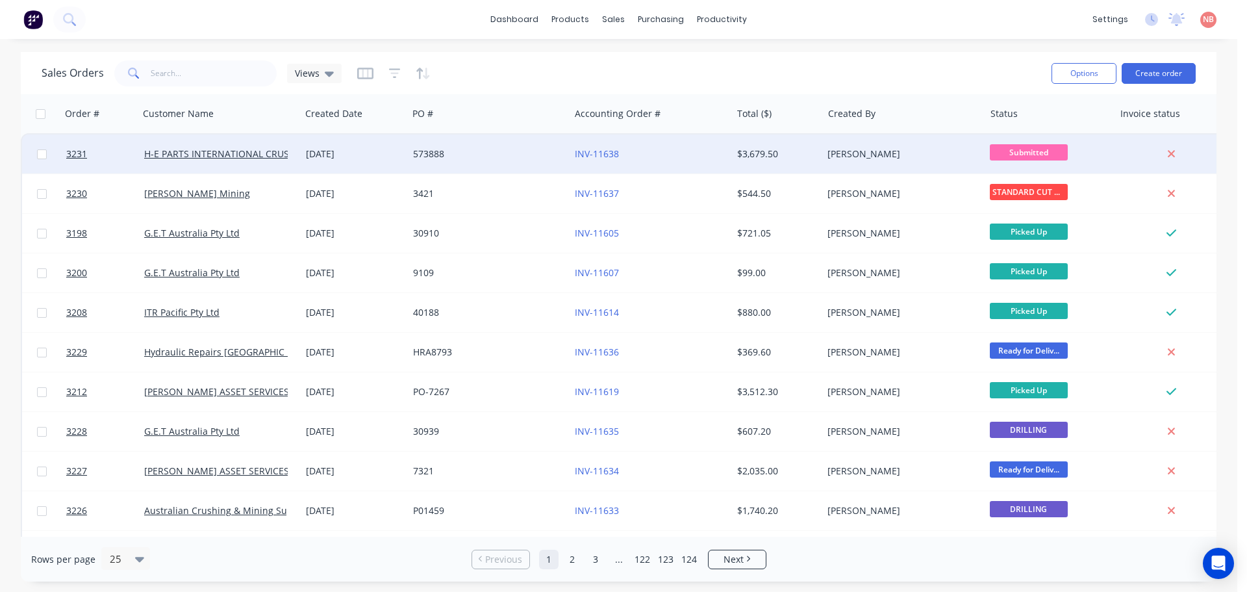
click at [473, 153] on div "573888" at bounding box center [485, 153] width 144 height 13
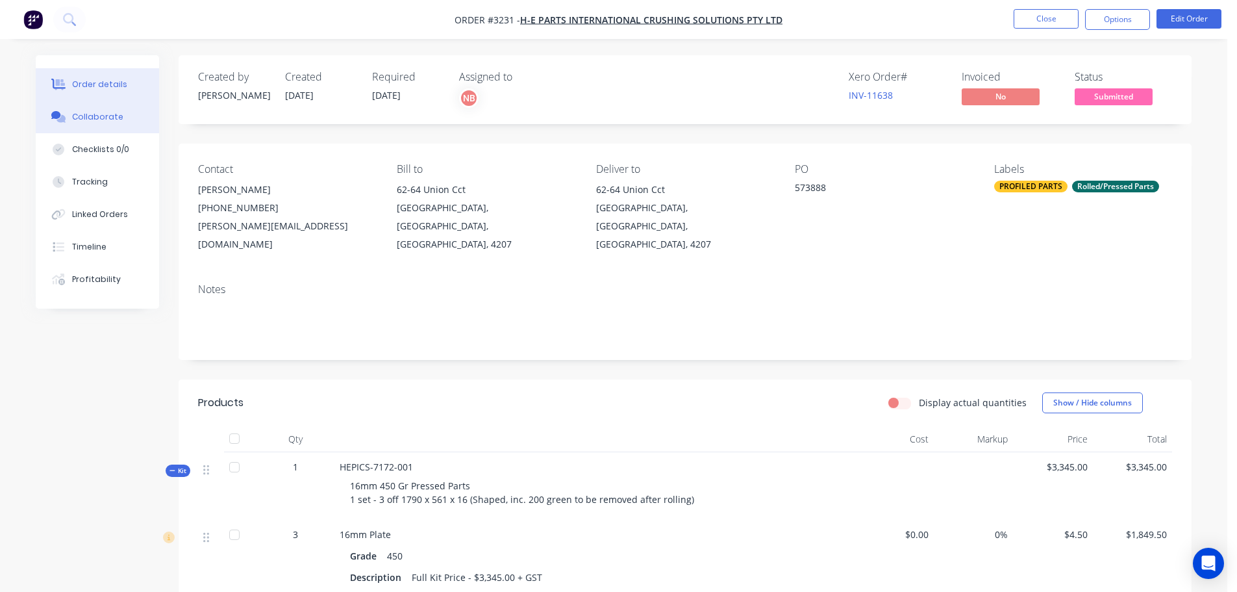
click at [86, 117] on div "Collaborate" at bounding box center [97, 117] width 51 height 12
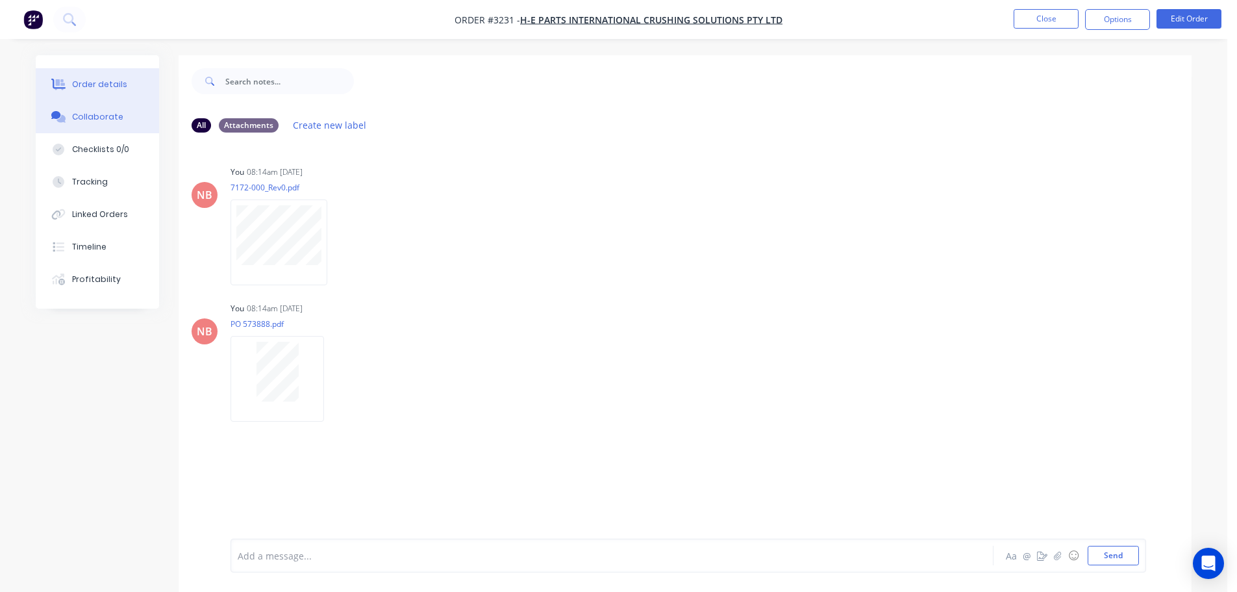
click at [120, 84] on div "Order details" at bounding box center [99, 85] width 55 height 12
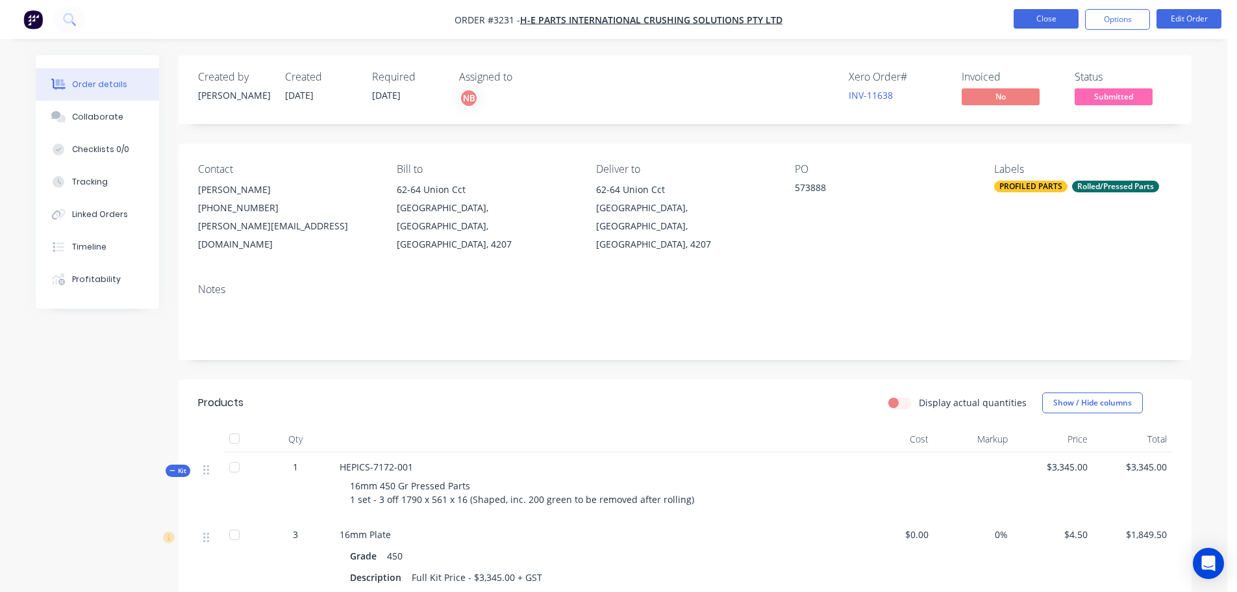
click at [1024, 15] on button "Close" at bounding box center [1046, 18] width 65 height 19
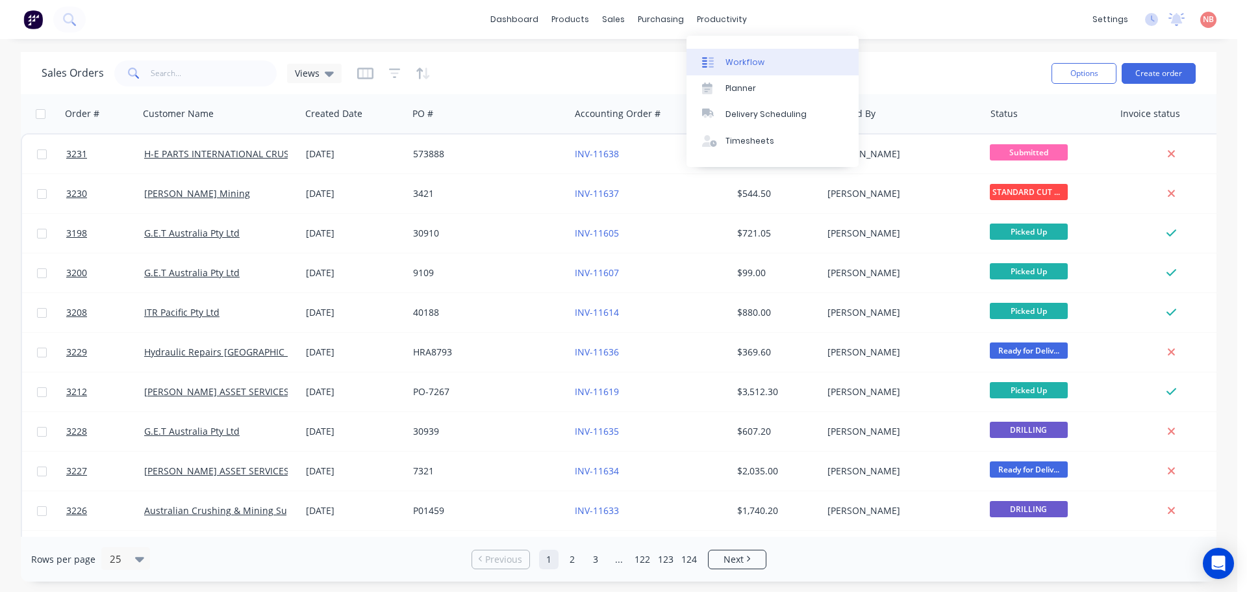
click at [716, 57] on div at bounding box center [711, 63] width 19 height 12
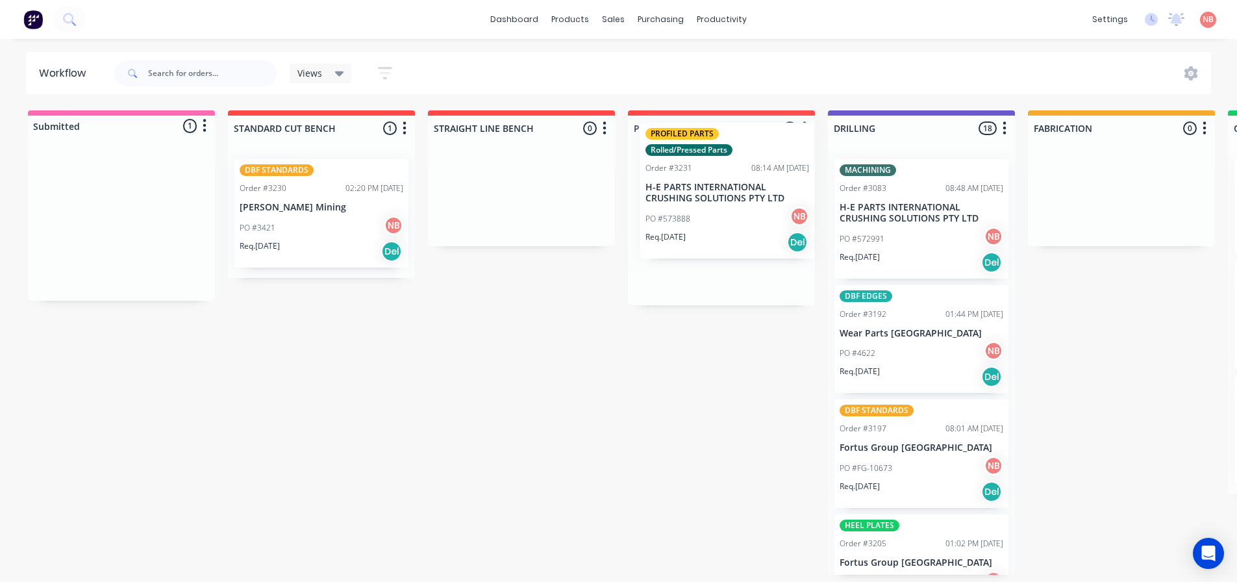
drag, startPoint x: 105, startPoint y: 242, endPoint x: 723, endPoint y: 209, distance: 618.6
click at [723, 209] on div "Submitted 1 Status colour #FF69B4 hex #FF69B4 Save Cancel Summaries Total order…" at bounding box center [1073, 342] width 2166 height 464
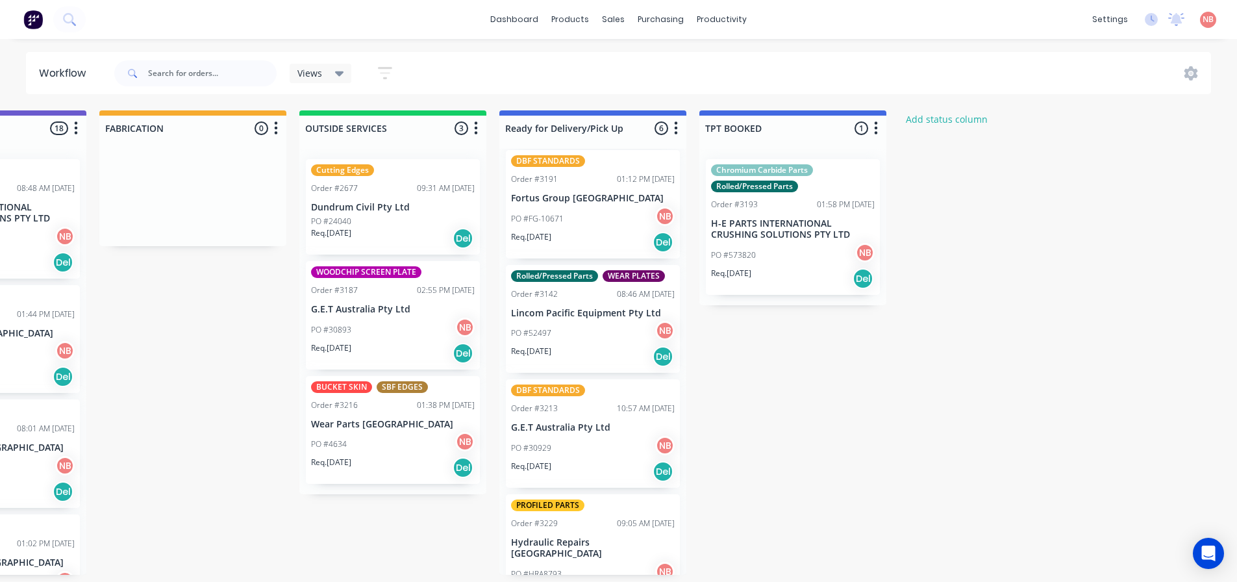
scroll to position [130, 0]
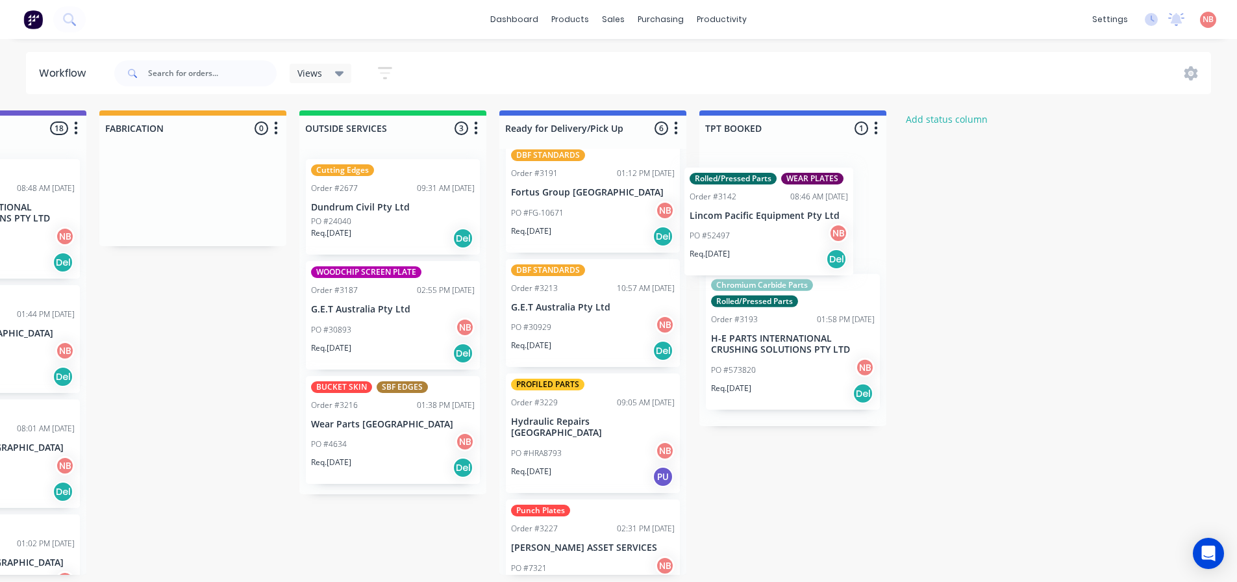
drag, startPoint x: 573, startPoint y: 346, endPoint x: 757, endPoint y: 250, distance: 207.4
click at [757, 250] on div "Submitted 0 Status colour #FF69B4 hex #FF69B4 Save Cancel Summaries Total order…" at bounding box center [144, 342] width 2166 height 464
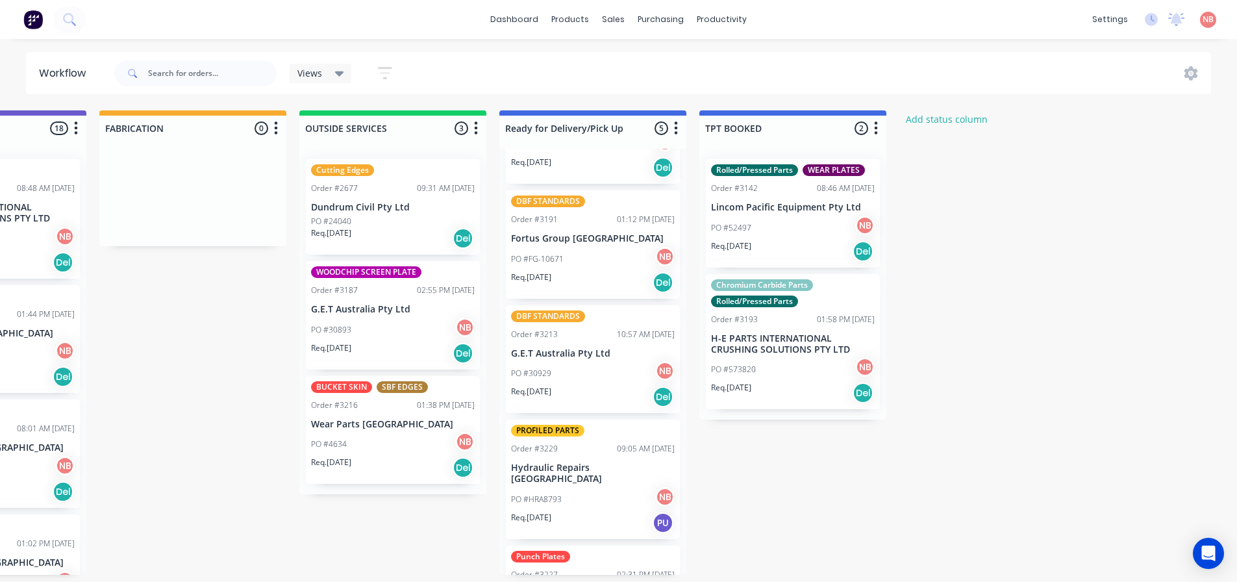
scroll to position [0, 0]
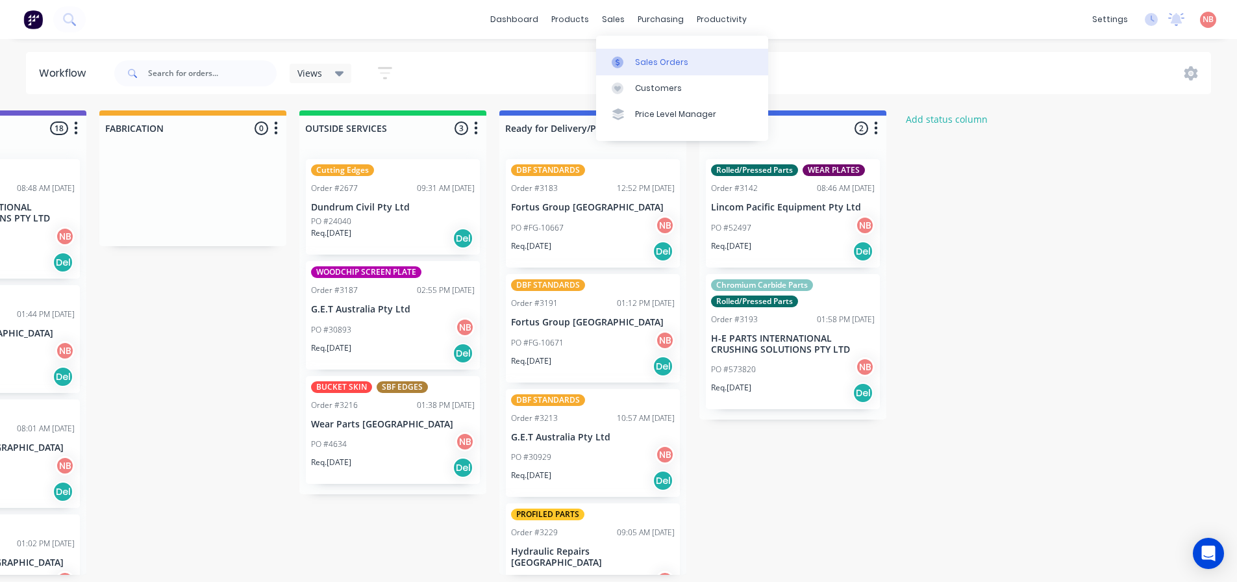
click at [623, 57] on icon at bounding box center [618, 63] width 12 height 12
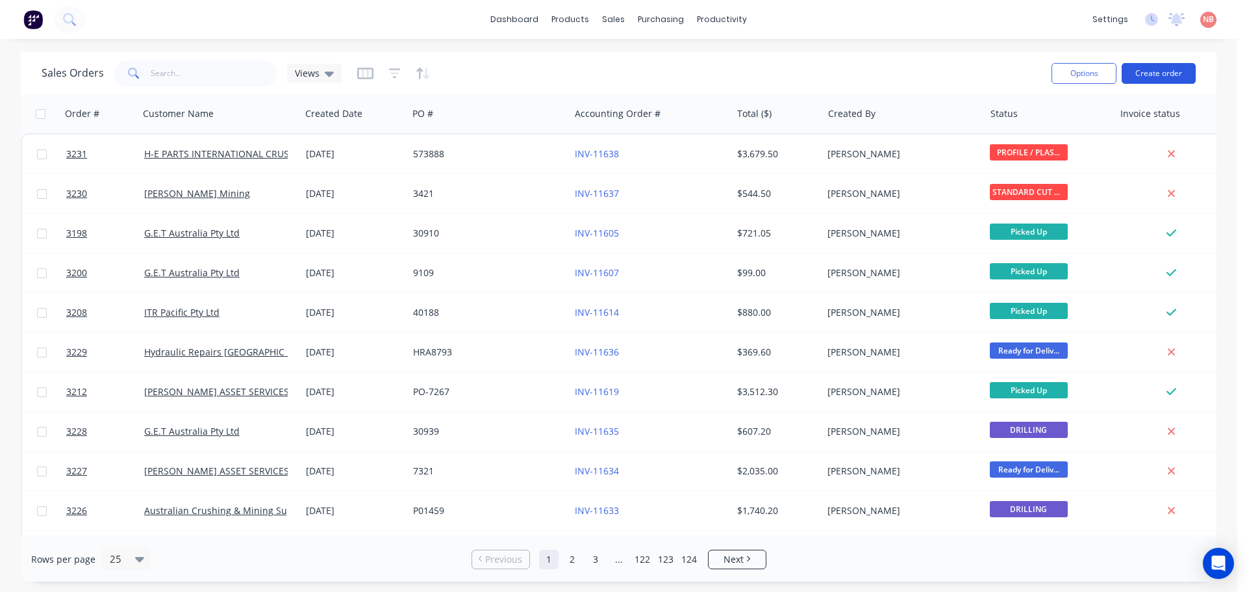
click at [1168, 70] on button "Create order" at bounding box center [1159, 73] width 74 height 21
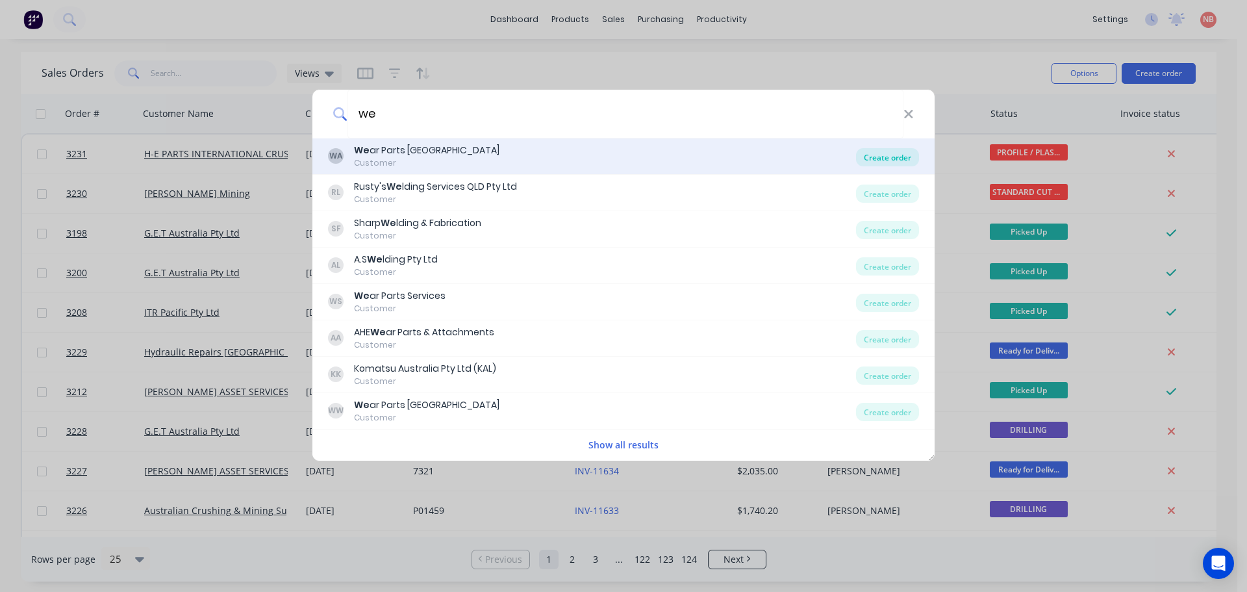
type input "we"
click at [861, 160] on div "Create order" at bounding box center [887, 157] width 63 height 18
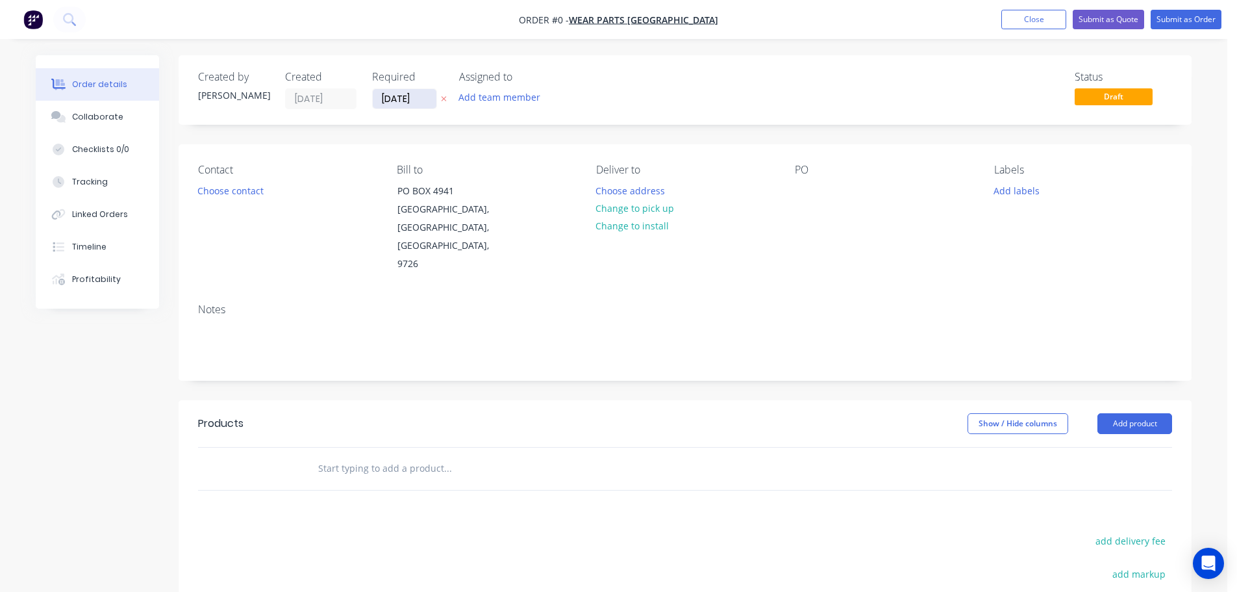
click at [402, 101] on input "[DATE]" at bounding box center [405, 98] width 64 height 19
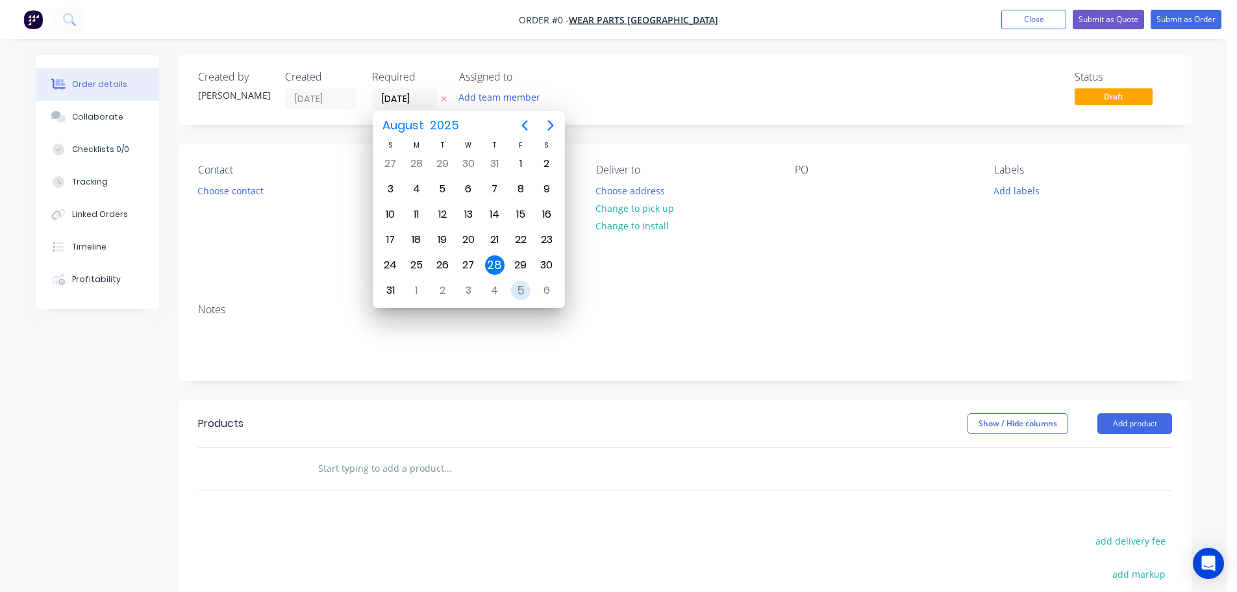
click at [520, 294] on div "5" at bounding box center [520, 290] width 19 height 19
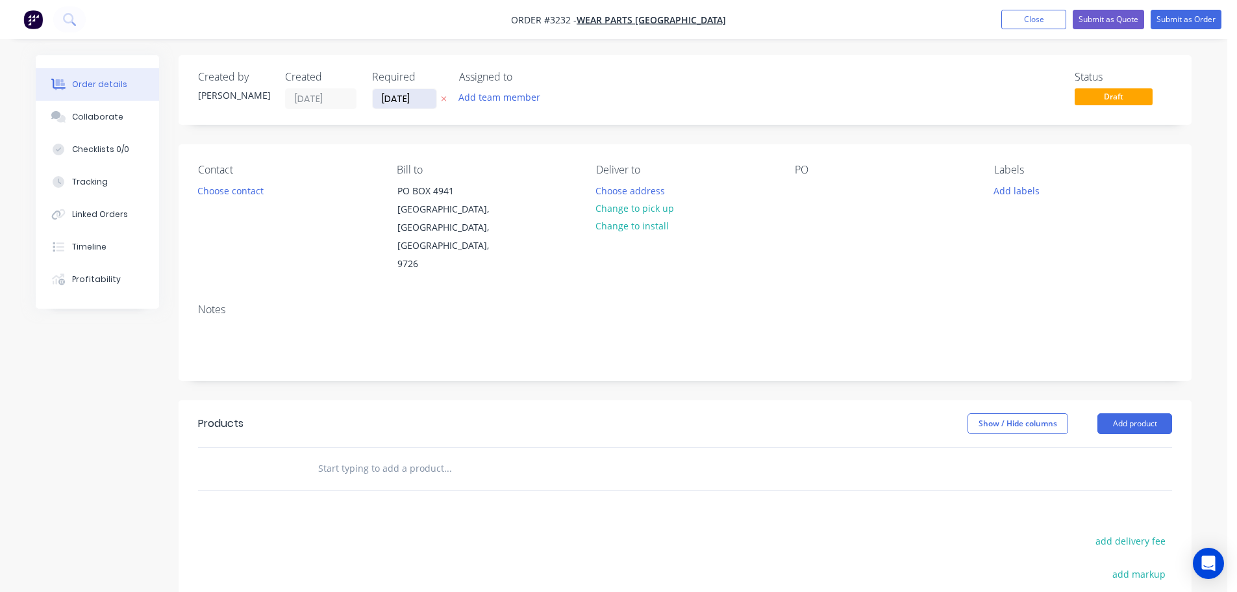
click at [401, 105] on input "[DATE]" at bounding box center [405, 98] width 64 height 19
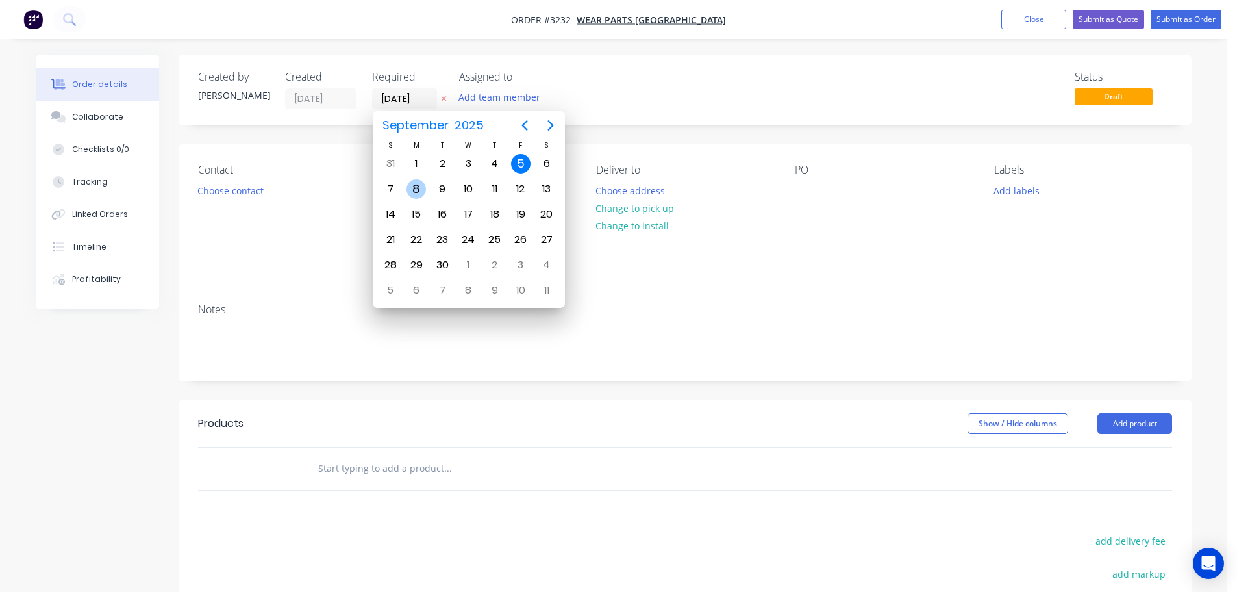
click at [421, 187] on div "8" at bounding box center [416, 188] width 19 height 19
type input "[DATE]"
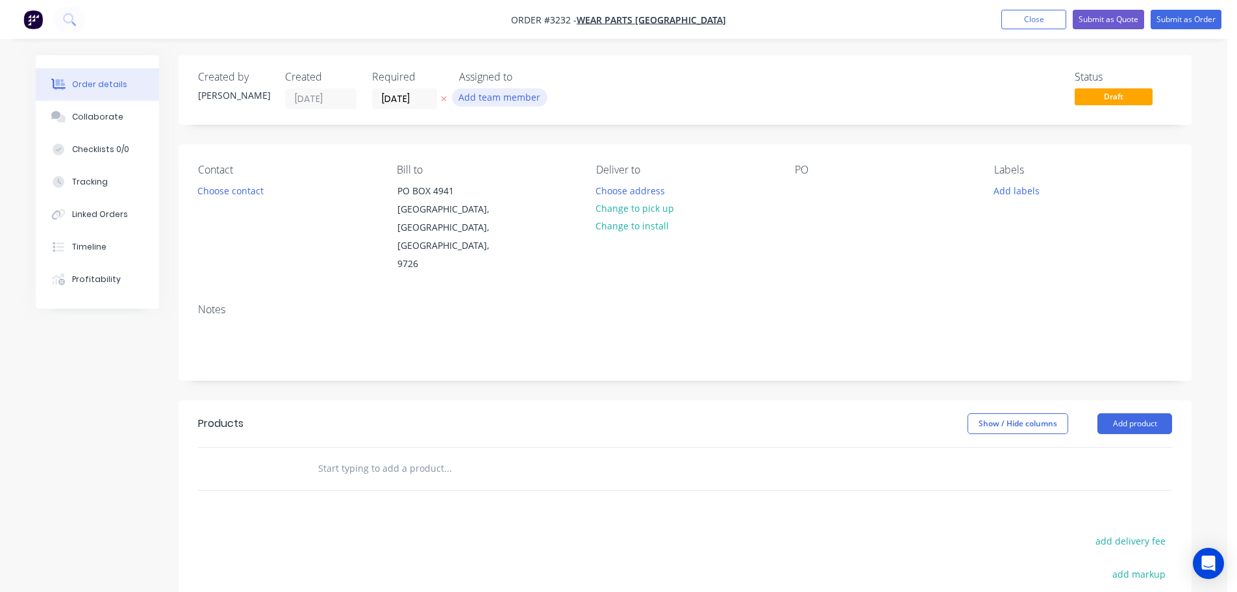
click at [483, 91] on button "Add team member" at bounding box center [499, 97] width 95 height 18
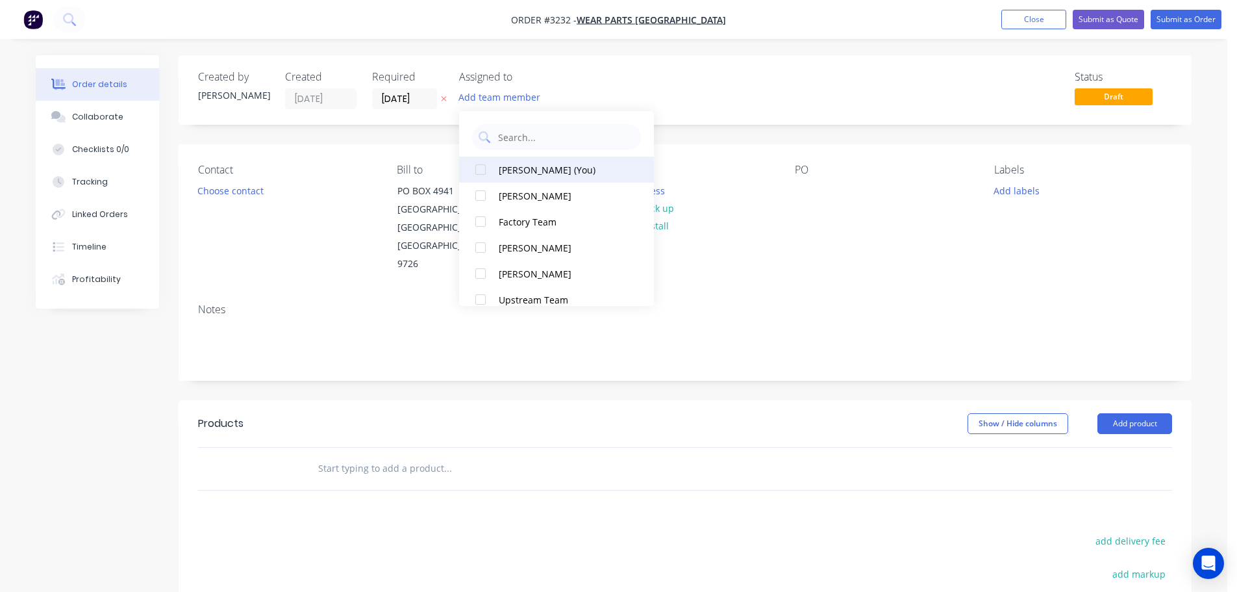
click at [517, 163] on div "[PERSON_NAME] (You)" at bounding box center [564, 170] width 130 height 14
click at [251, 193] on button "Choose contact" at bounding box center [231, 190] width 80 height 18
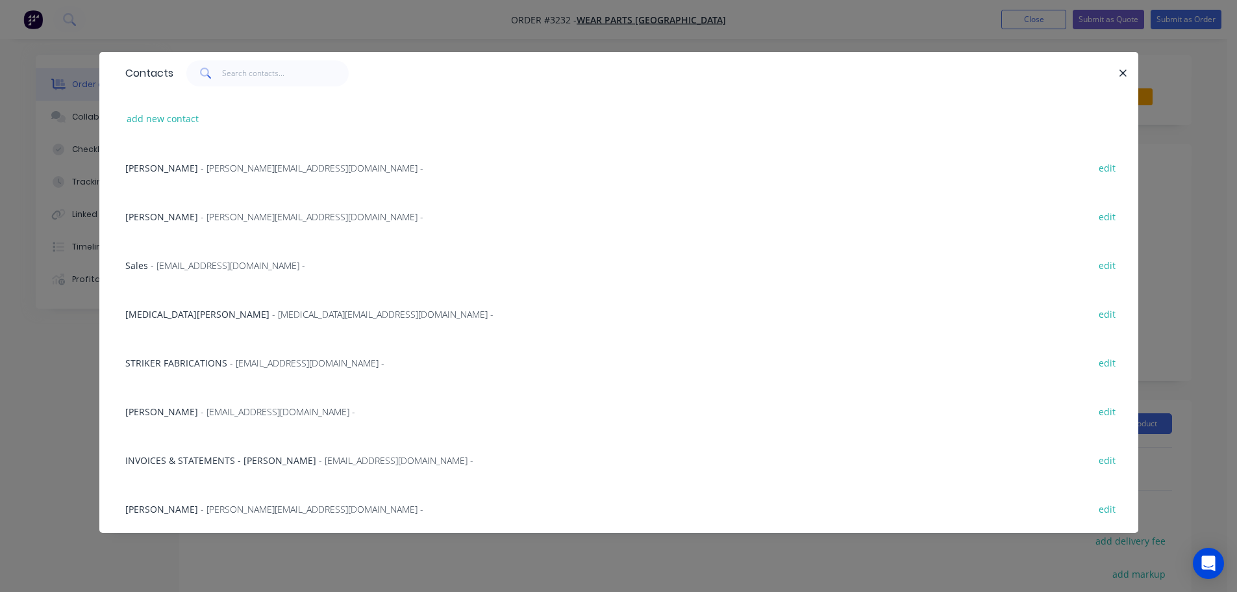
click at [158, 317] on span "[MEDICAL_DATA][PERSON_NAME]" at bounding box center [197, 314] width 144 height 12
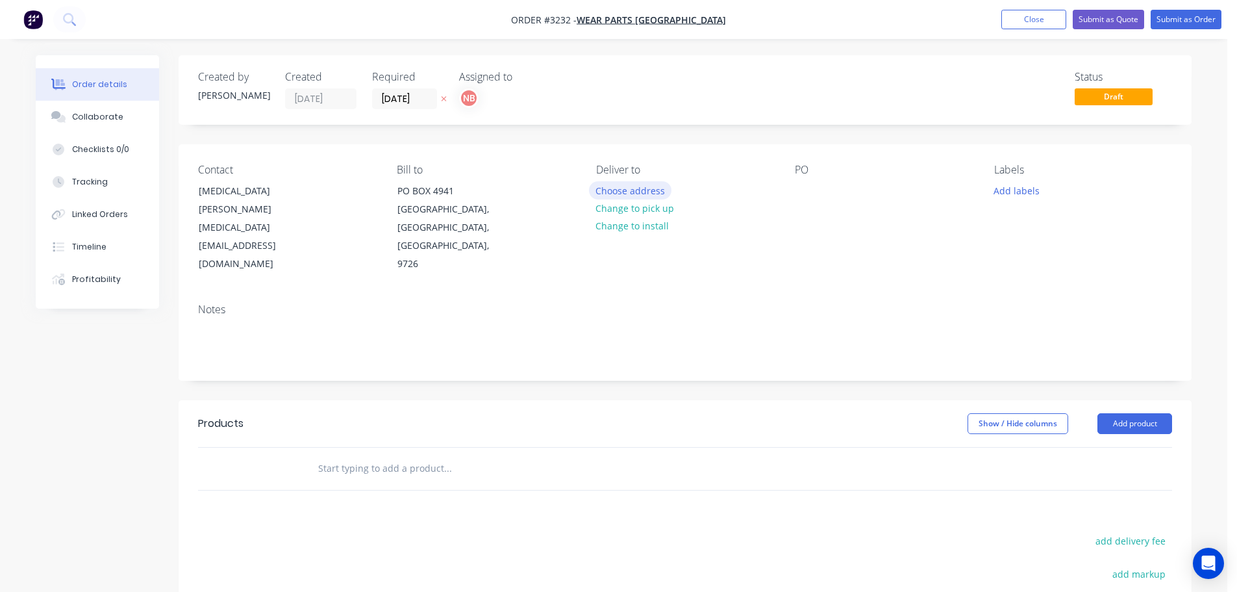
click at [644, 190] on button "Choose address" at bounding box center [630, 190] width 83 height 18
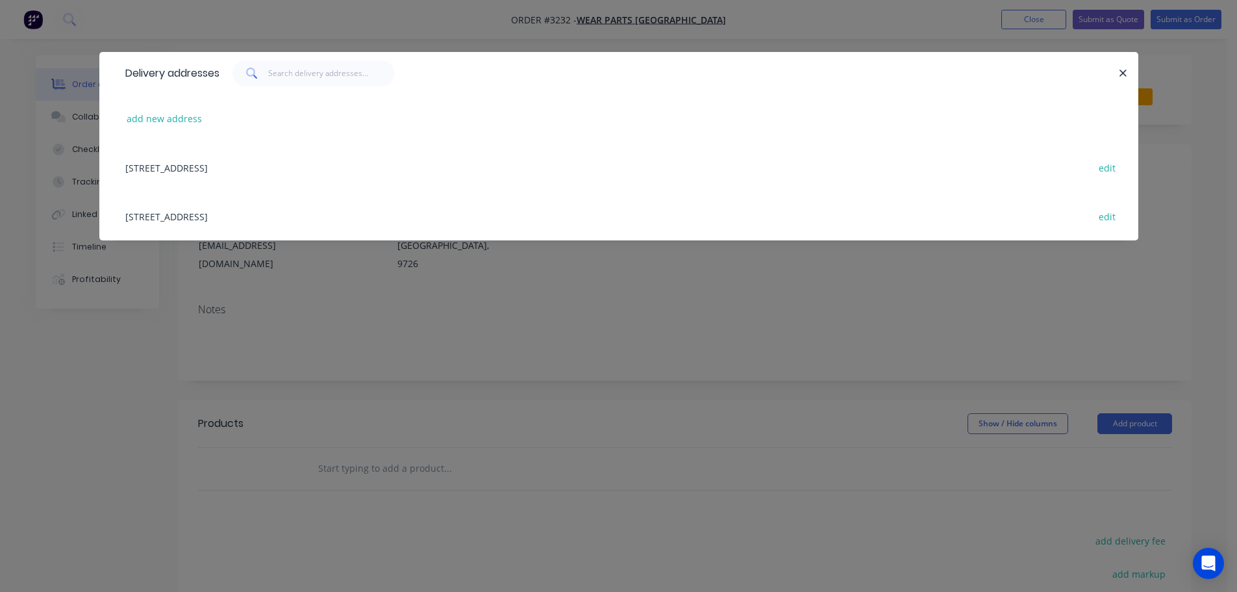
click at [213, 217] on div "[STREET_ADDRESS] edit" at bounding box center [619, 216] width 1000 height 49
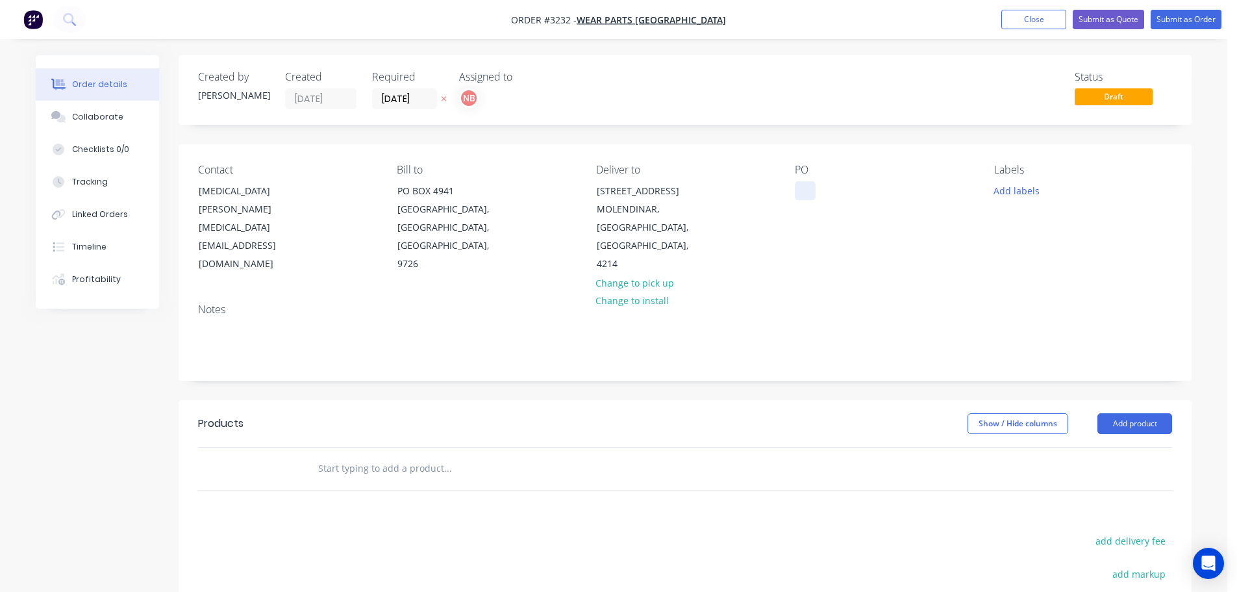
click at [802, 193] on div at bounding box center [805, 190] width 21 height 19
click at [1031, 192] on button "Add labels" at bounding box center [1017, 190] width 60 height 18
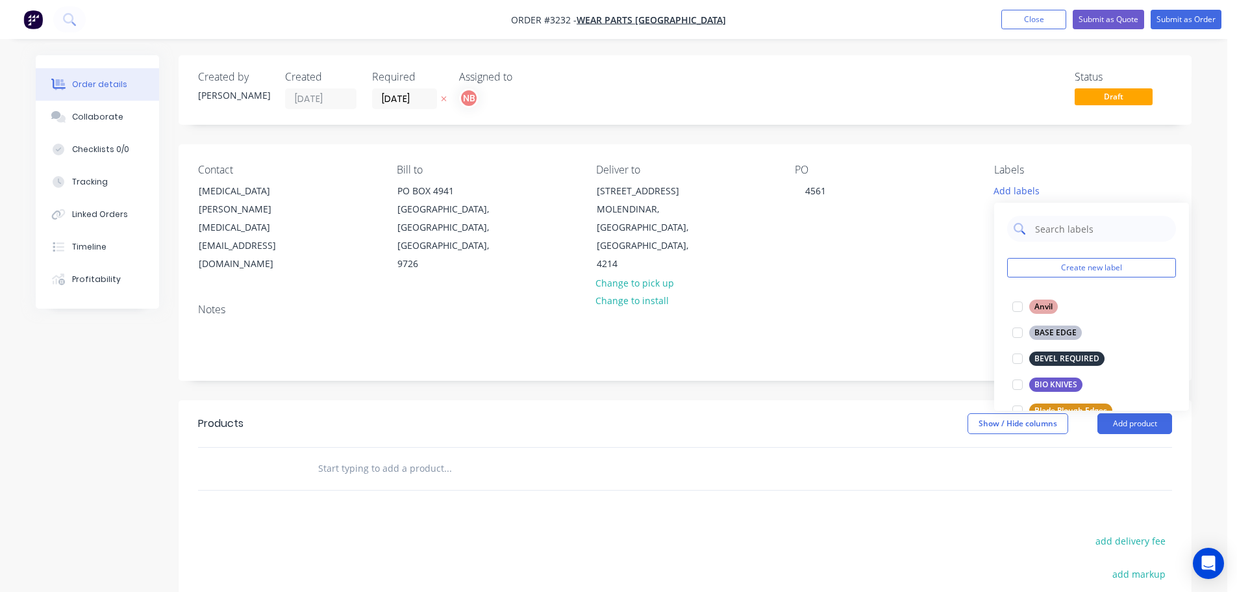
drag, startPoint x: 1058, startPoint y: 223, endPoint x: 1036, endPoint y: 224, distance: 22.1
click at [1058, 223] on input "text" at bounding box center [1102, 229] width 136 height 26
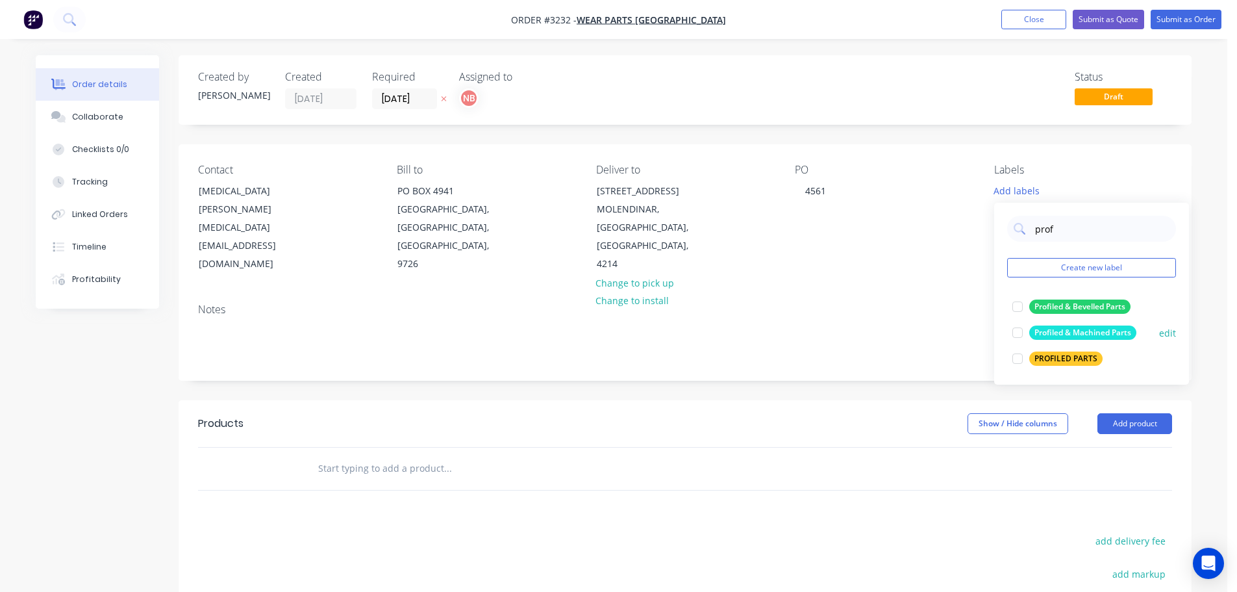
type input "prof"
drag, startPoint x: 1062, startPoint y: 328, endPoint x: 1000, endPoint y: 359, distance: 69.7
click at [1062, 328] on div "Profiled & Machined Parts" at bounding box center [1083, 332] width 107 height 14
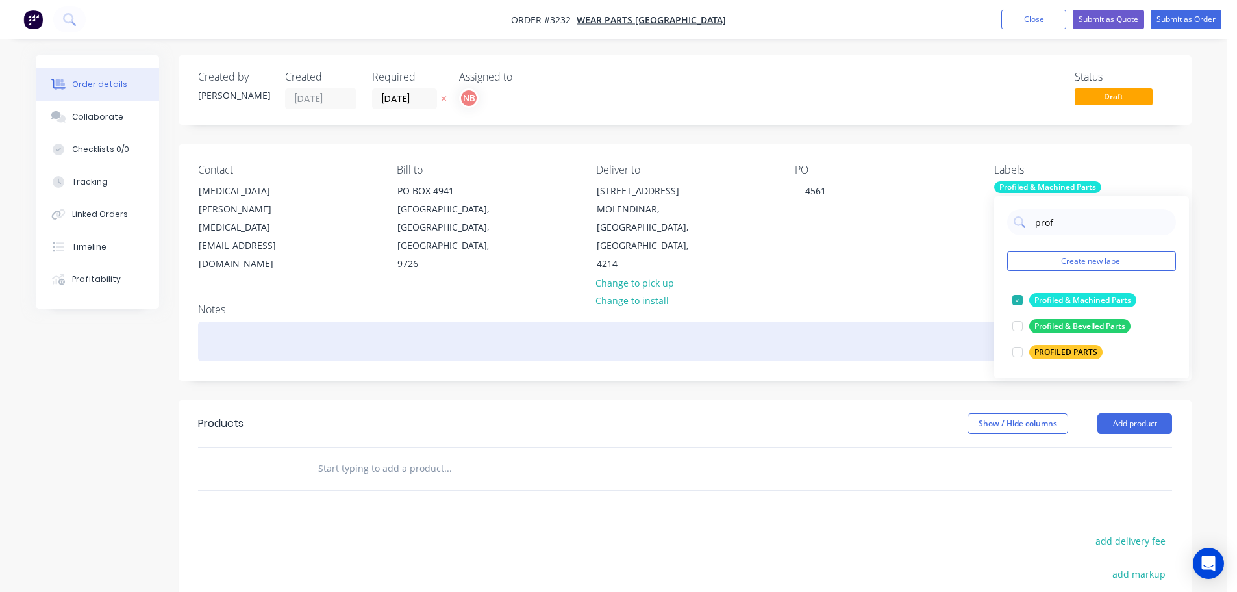
drag, startPoint x: 868, startPoint y: 424, endPoint x: 1126, endPoint y: 348, distance: 268.8
click at [868, 422] on div "Show / Hide columns Add product" at bounding box center [788, 423] width 767 height 21
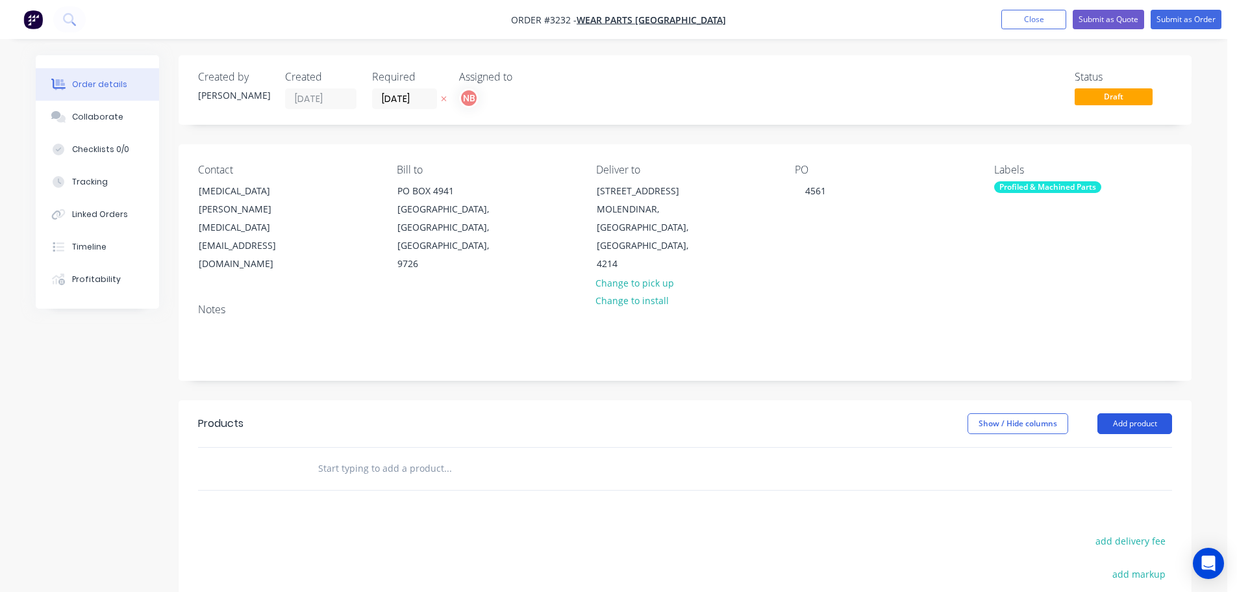
drag, startPoint x: 1140, startPoint y: 421, endPoint x: 1131, endPoint y: 427, distance: 11.2
click at [1140, 421] on button "Add product" at bounding box center [1135, 423] width 75 height 21
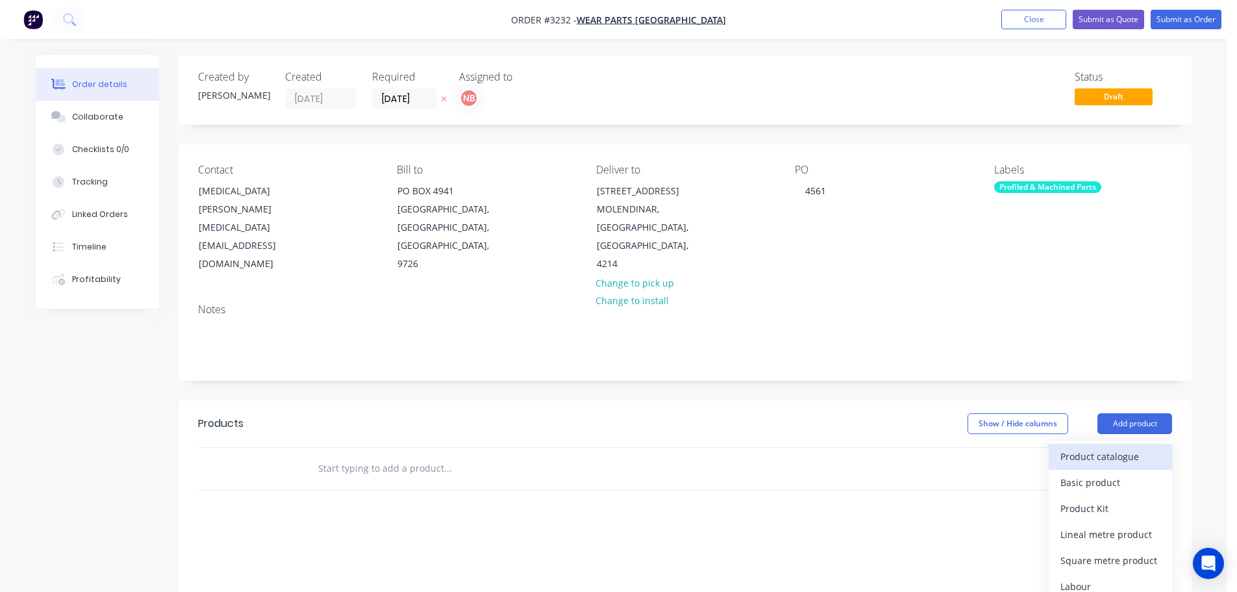
click at [1110, 457] on div "Product catalogue" at bounding box center [1111, 456] width 100 height 19
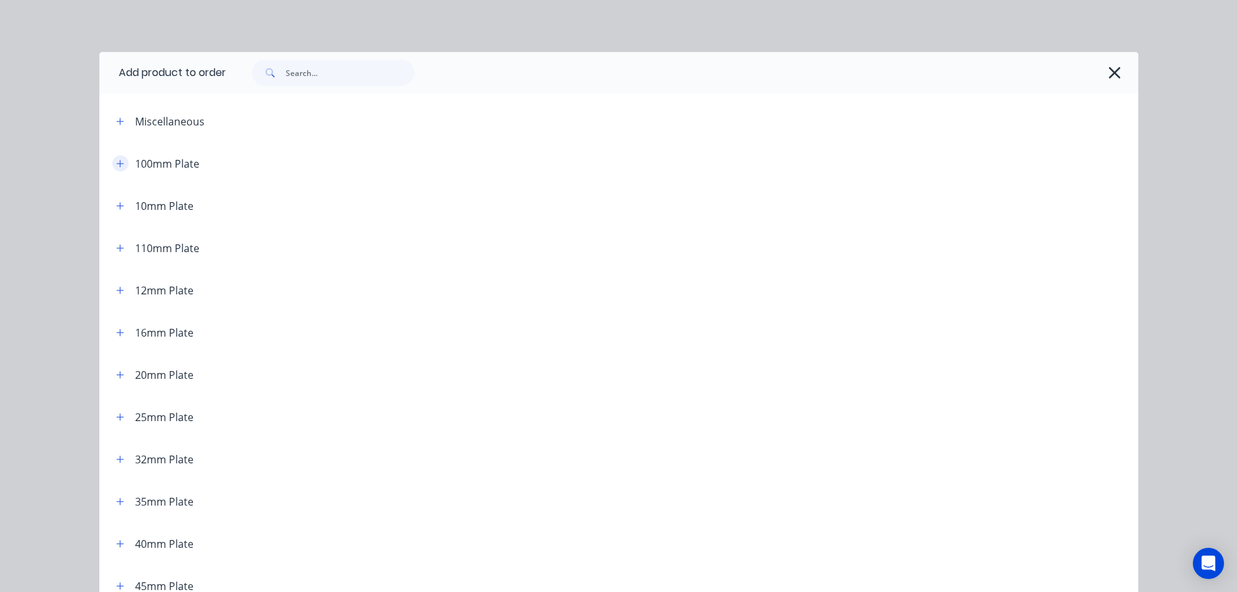
click at [116, 163] on icon "button" at bounding box center [119, 163] width 7 height 7
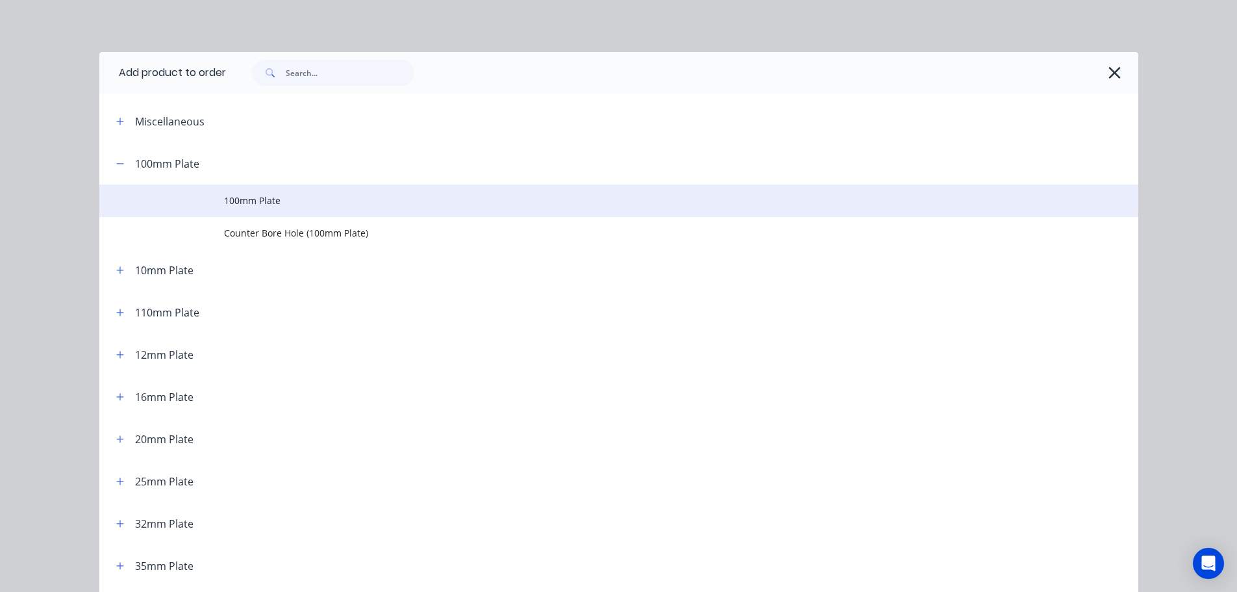
click at [238, 201] on span "100mm Plate" at bounding box center [589, 201] width 731 height 14
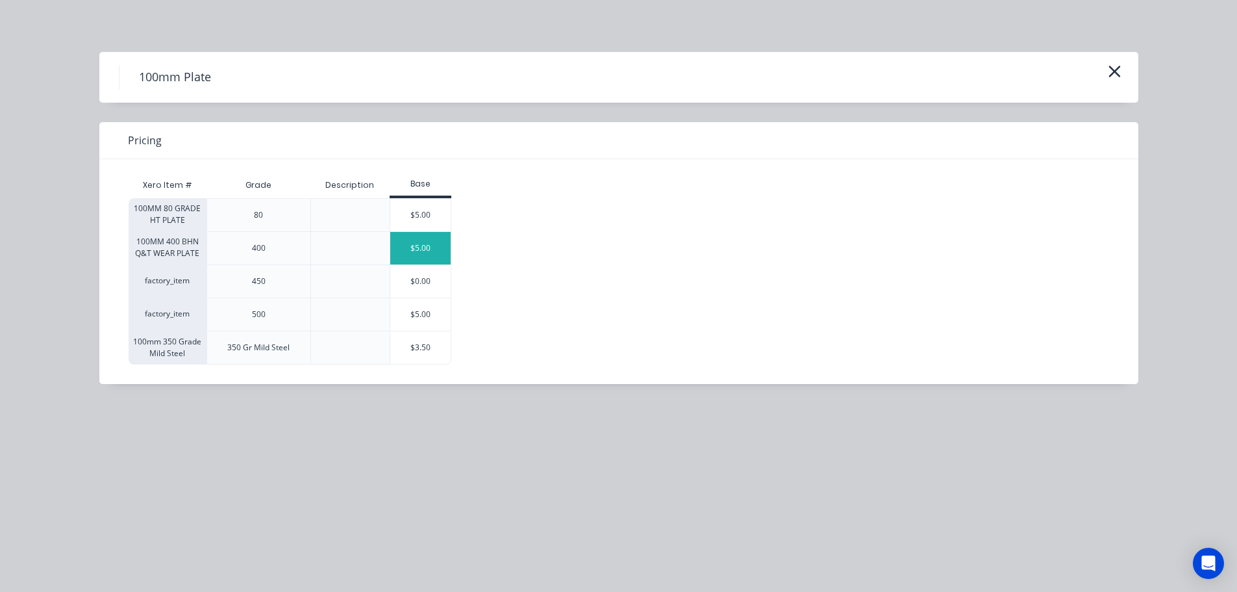
click at [405, 249] on div "$5.00" at bounding box center [420, 248] width 61 height 32
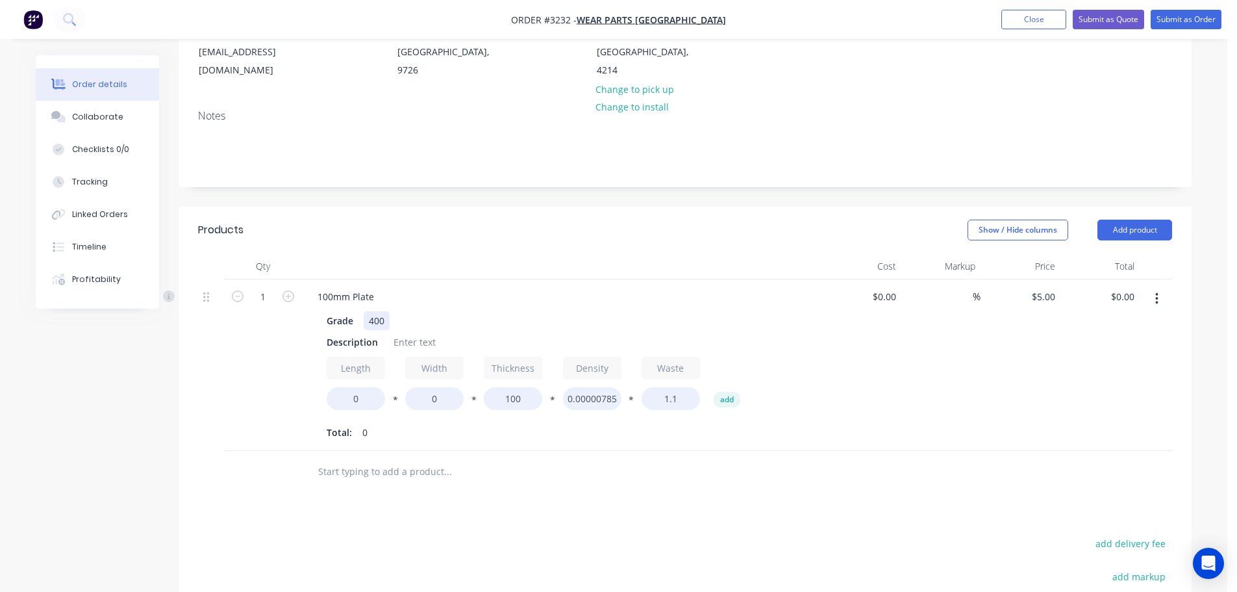
scroll to position [195, 0]
click at [261, 298] on input "1" at bounding box center [263, 295] width 34 height 19
type input "2"
click at [323, 244] on header "Products Show / Hide columns Add product" at bounding box center [685, 228] width 1013 height 47
click at [353, 349] on div "Description" at bounding box center [353, 340] width 62 height 19
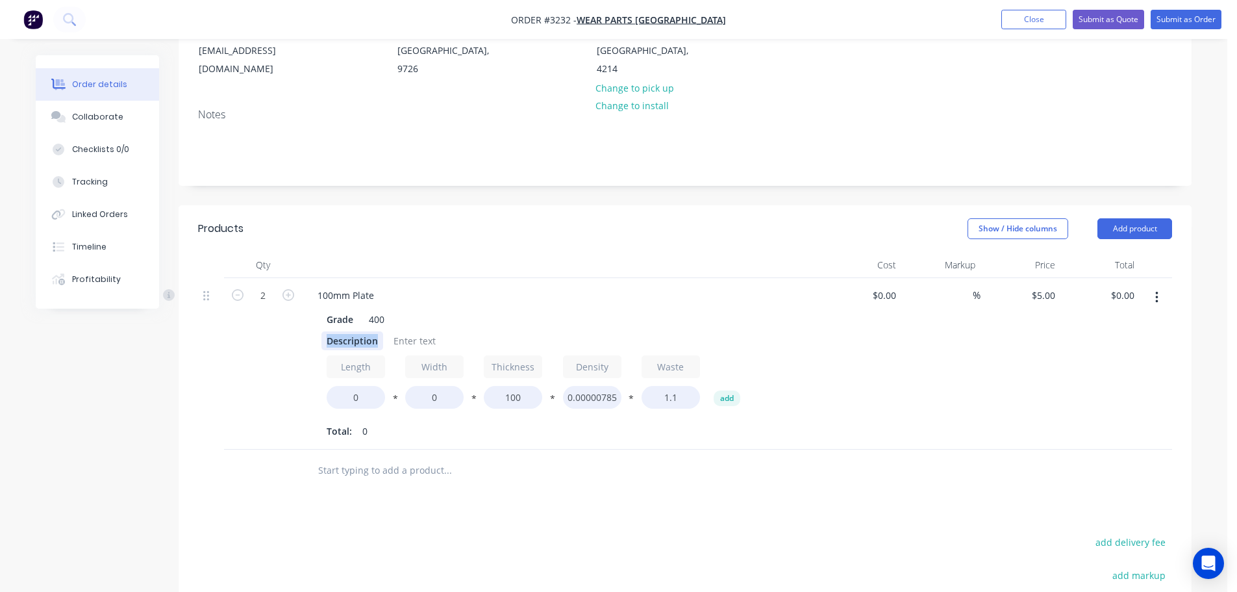
click at [353, 349] on div "Description" at bounding box center [353, 340] width 62 height 19
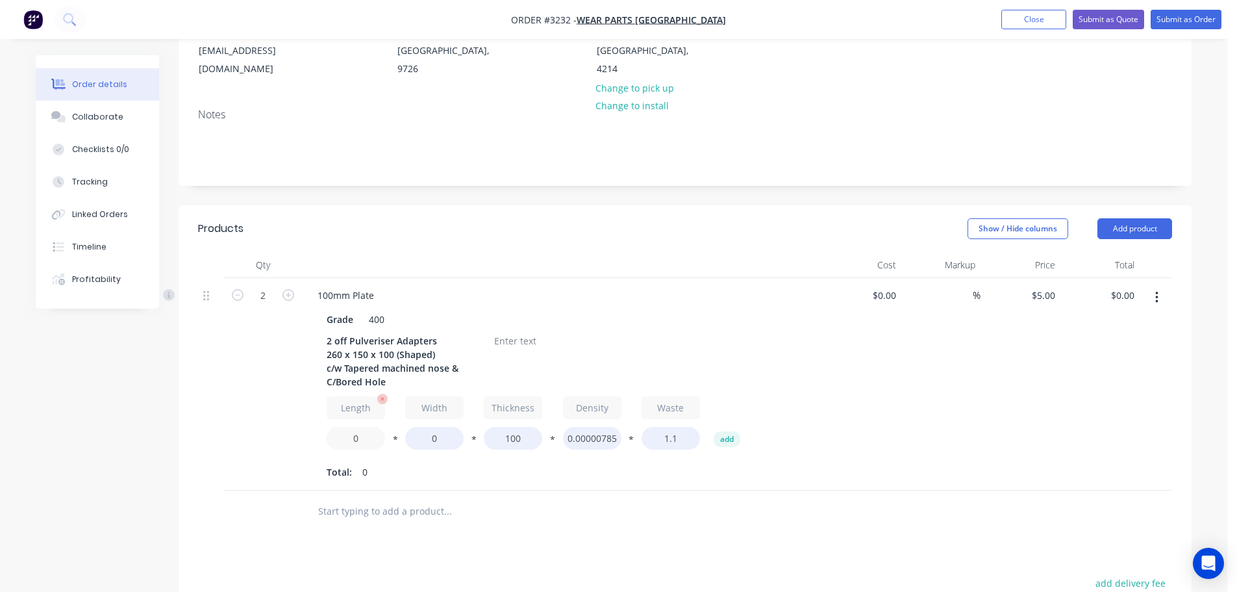
click at [352, 437] on input "0" at bounding box center [356, 438] width 58 height 23
type input "260"
click at [426, 437] on input "0" at bounding box center [434, 438] width 58 height 23
type input "150"
type input "$340.00"
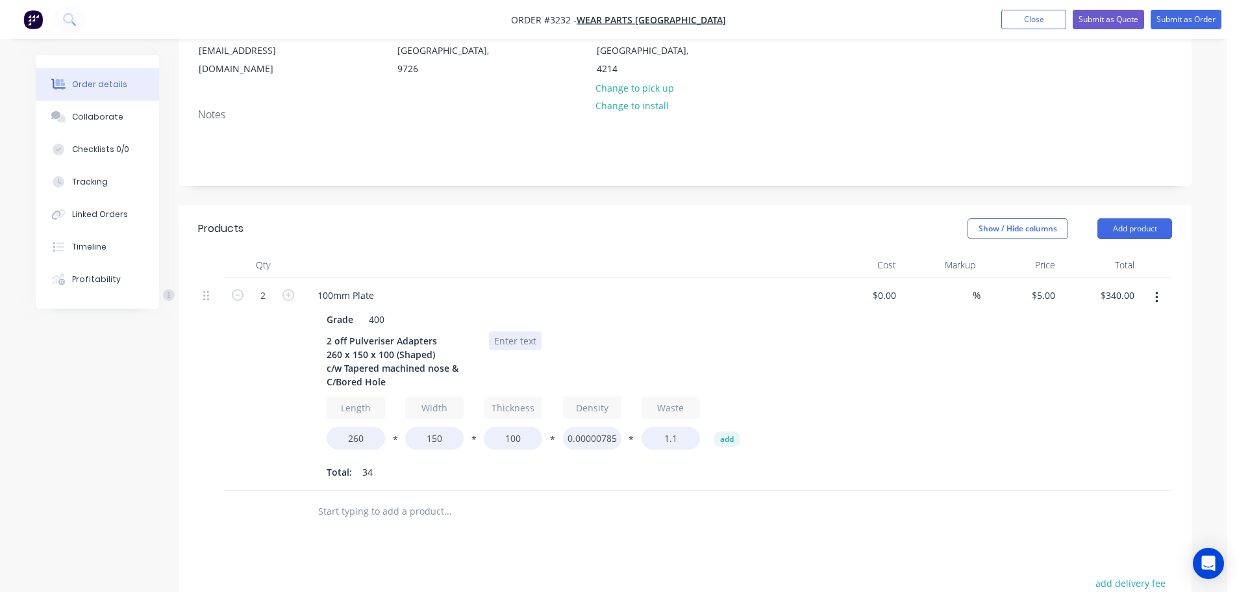
click at [509, 340] on div at bounding box center [515, 340] width 53 height 19
click at [504, 335] on div at bounding box center [515, 340] width 53 height 19
click at [1121, 229] on button "Add product" at bounding box center [1135, 228] width 75 height 21
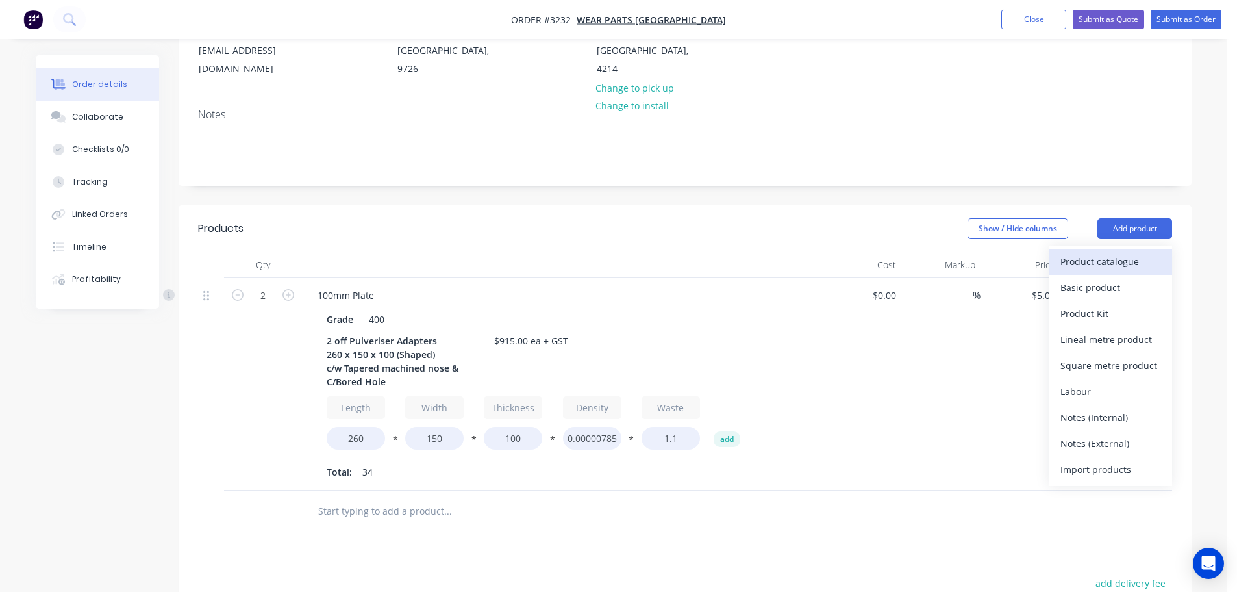
click at [1108, 260] on div "Product catalogue" at bounding box center [1111, 261] width 100 height 19
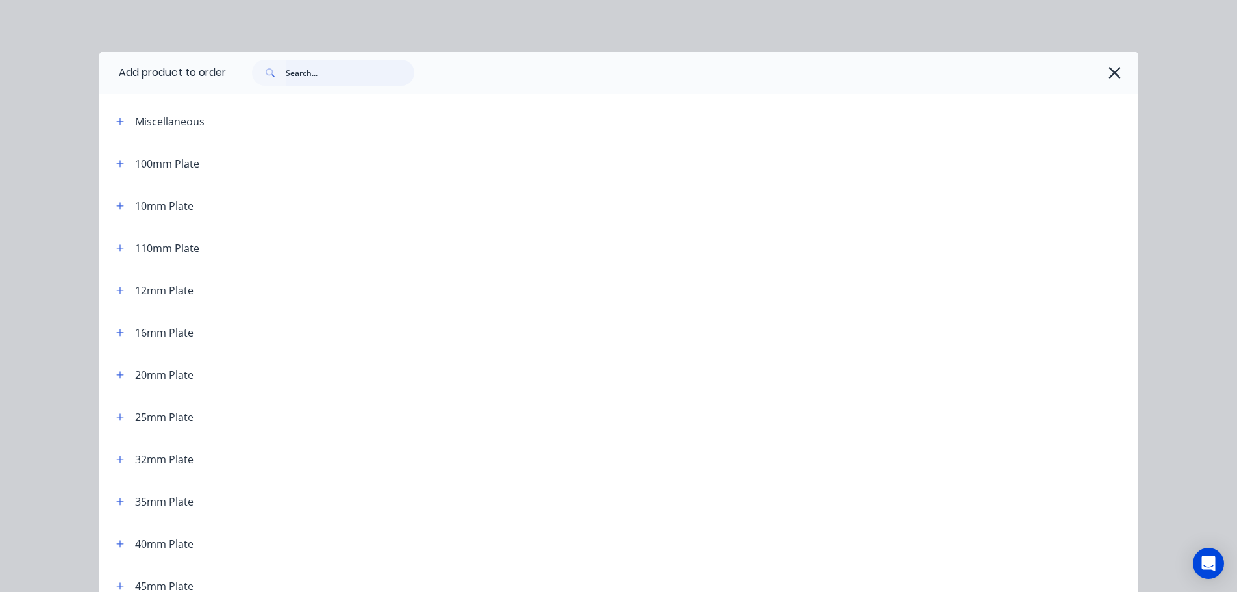
click at [372, 75] on input "text" at bounding box center [350, 73] width 129 height 26
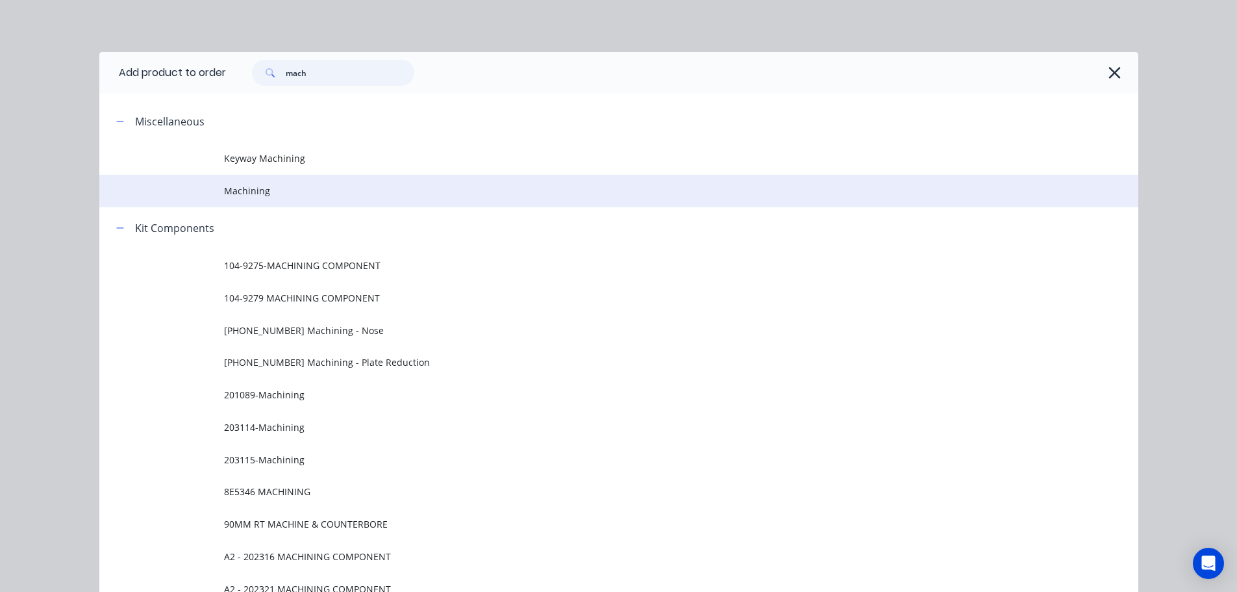
type input "mach"
click at [255, 184] on span "Machining" at bounding box center [589, 191] width 731 height 14
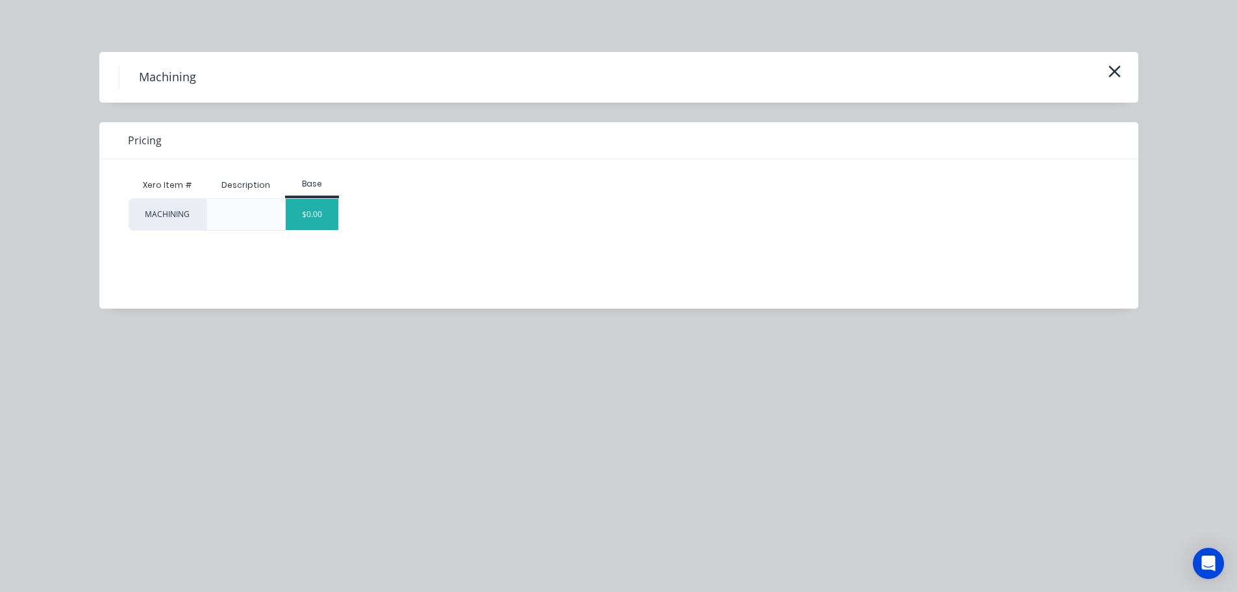
click at [301, 214] on div "$0.00" at bounding box center [312, 214] width 53 height 31
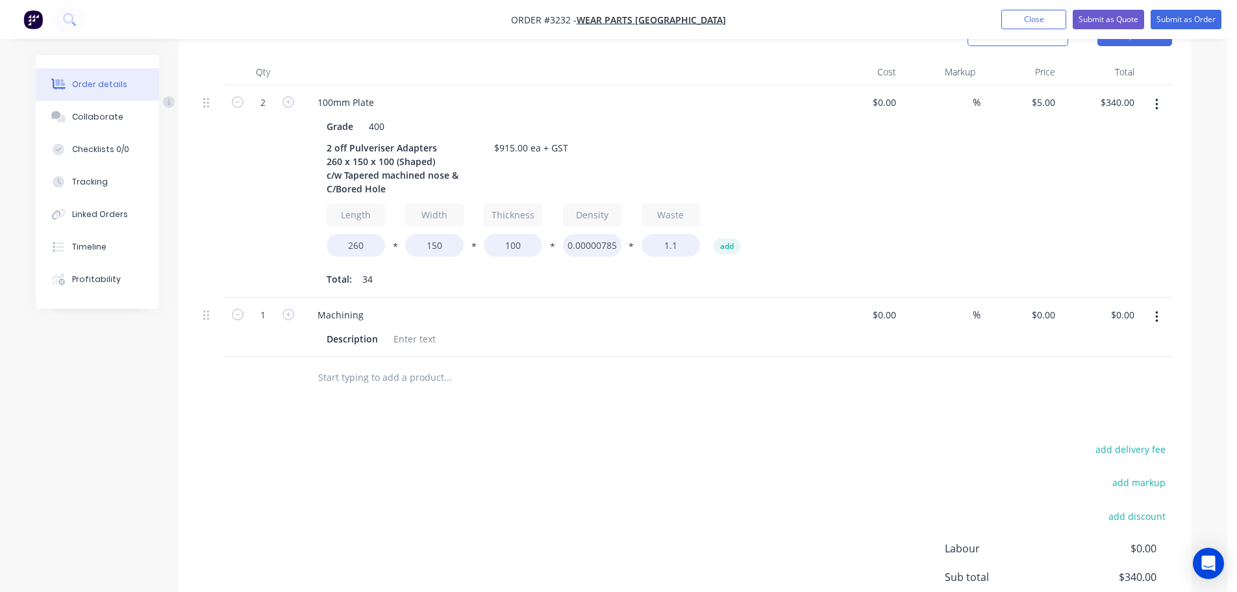
scroll to position [390, 0]
click at [337, 342] on div "Description" at bounding box center [353, 336] width 62 height 19
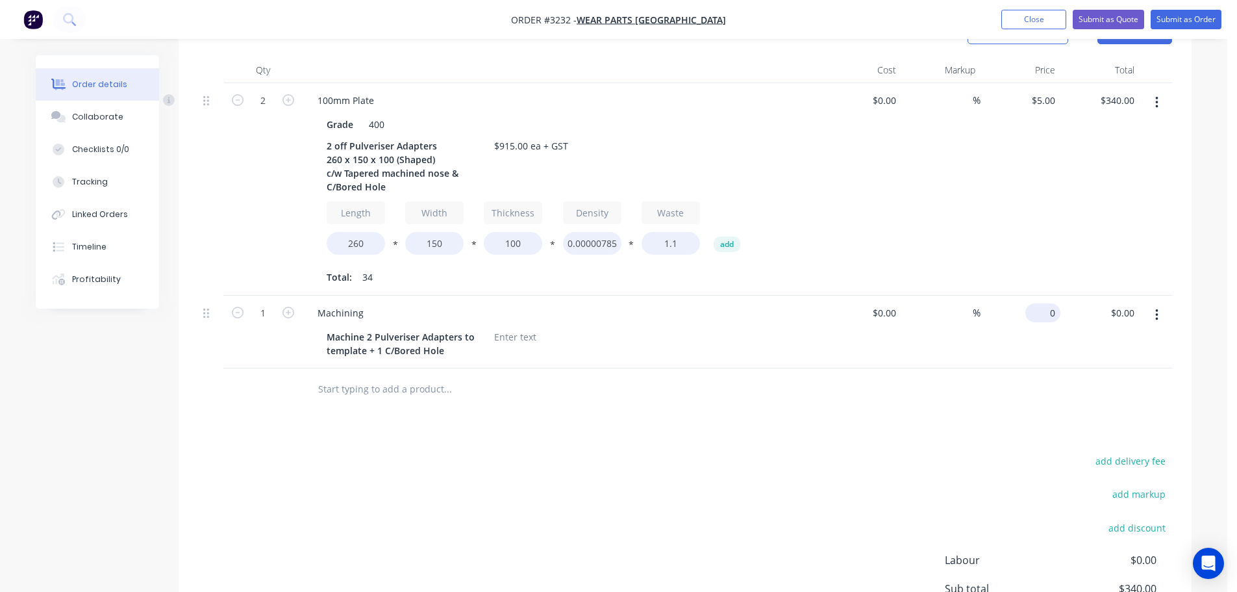
click at [1046, 317] on input "0" at bounding box center [1046, 312] width 30 height 19
drag, startPoint x: 453, startPoint y: 351, endPoint x: 377, endPoint y: 342, distance: 77.2
click at [377, 342] on div "Machine 2 Pulveriser Adapters to template + 1 C/Bored Hole" at bounding box center [403, 343] width 162 height 32
click at [447, 349] on div "Machine 2 Pulveriser Adapters to template + 1 C/Bored Hole" at bounding box center [403, 343] width 162 height 32
drag, startPoint x: 447, startPoint y: 349, endPoint x: 372, endPoint y: 345, distance: 74.8
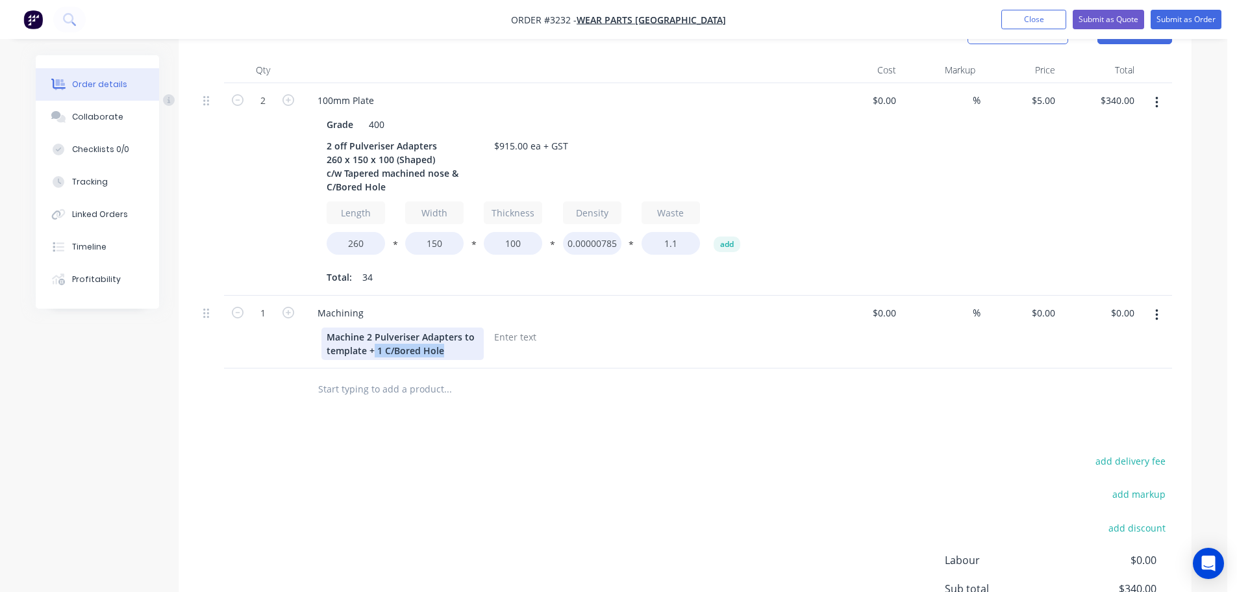
click at [372, 345] on div "Machine 2 Pulveriser Adapters to template + 1 C/Bored Hole" at bounding box center [403, 343] width 162 height 32
click at [1038, 313] on div "0 $0.00" at bounding box center [1021, 332] width 80 height 73
type input "$580.00"
click at [1009, 345] on div "$580.00 580" at bounding box center [1021, 332] width 80 height 73
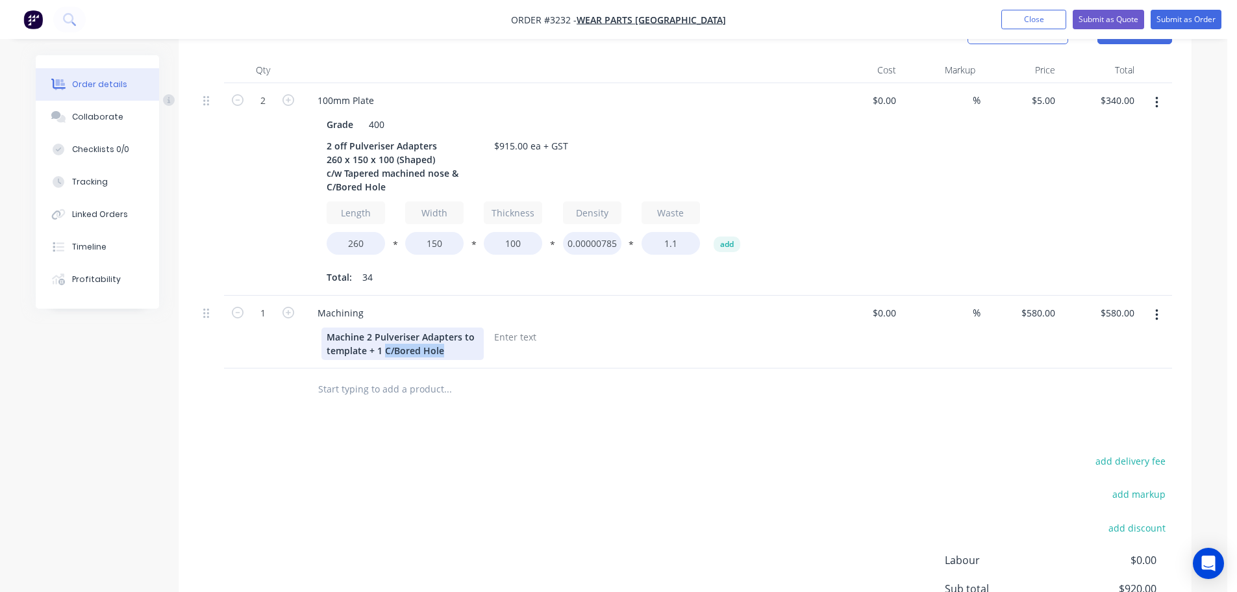
drag, startPoint x: 445, startPoint y: 351, endPoint x: 384, endPoint y: 351, distance: 61.1
click at [384, 351] on div "Machine 2 Pulveriser Adapters to template + 1 C/Bored Hole" at bounding box center [403, 343] width 162 height 32
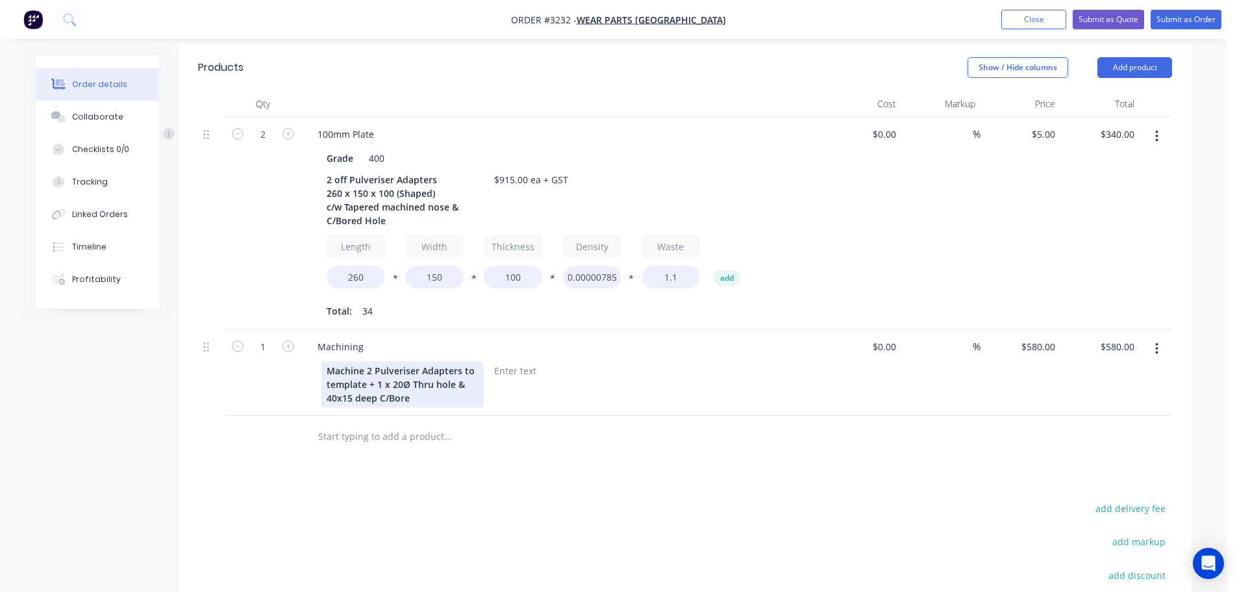
scroll to position [325, 0]
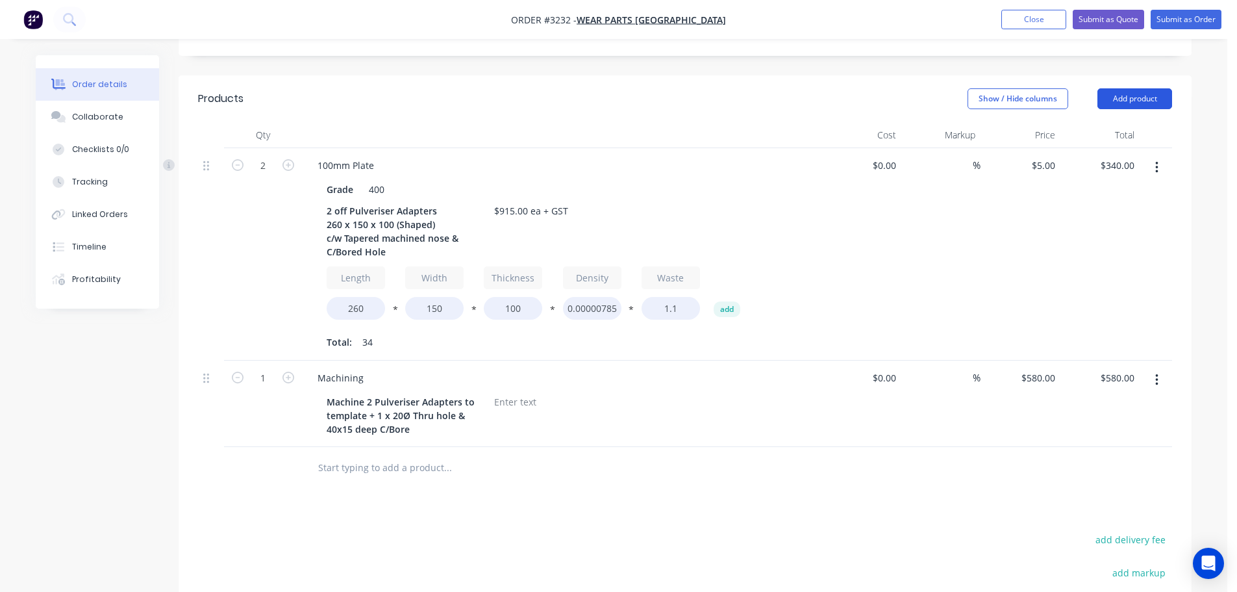
click at [1109, 97] on button "Add product" at bounding box center [1135, 98] width 75 height 21
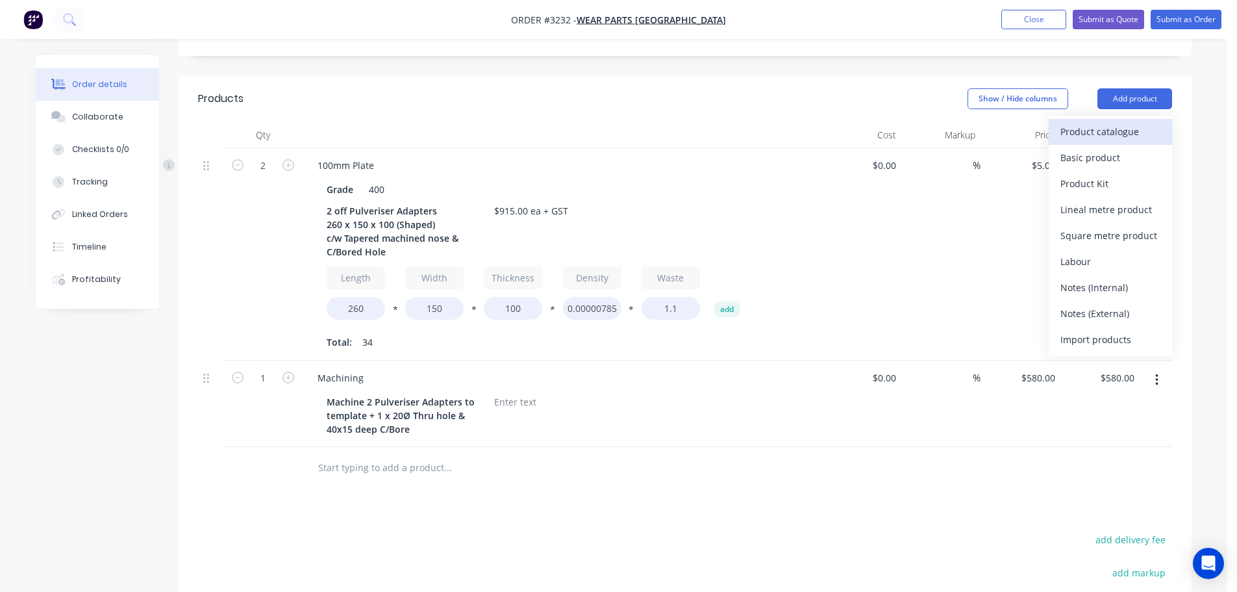
click at [1087, 133] on div "Product catalogue" at bounding box center [1111, 131] width 100 height 19
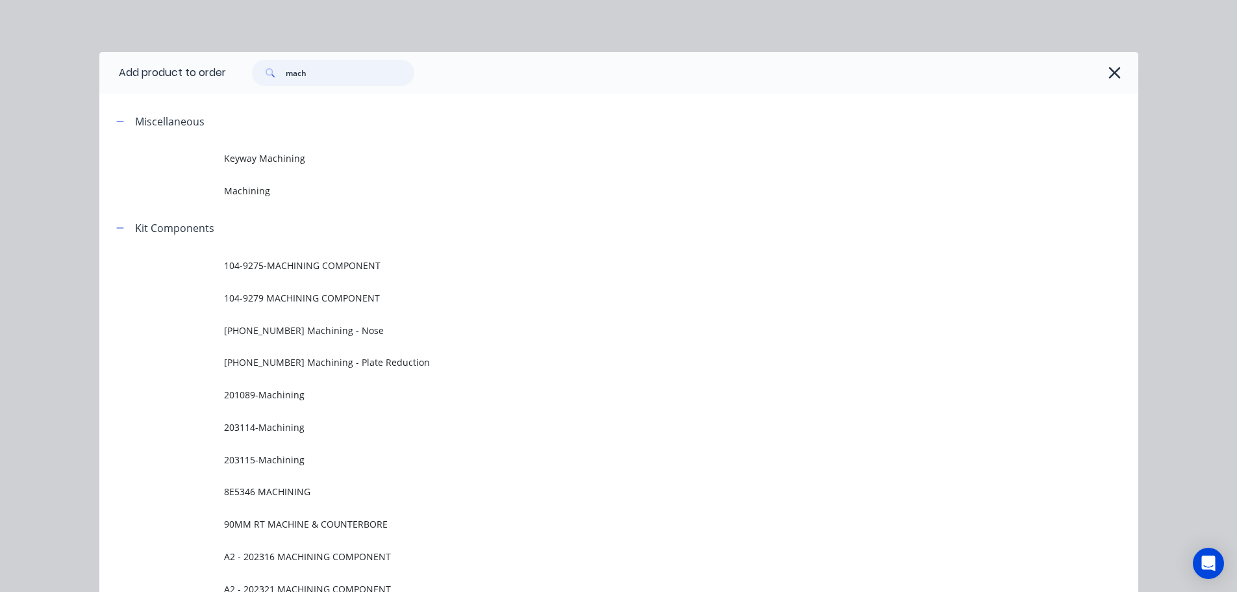
drag, startPoint x: 322, startPoint y: 65, endPoint x: 223, endPoint y: 84, distance: 100.0
click at [226, 84] on div "mach" at bounding box center [676, 73] width 900 height 26
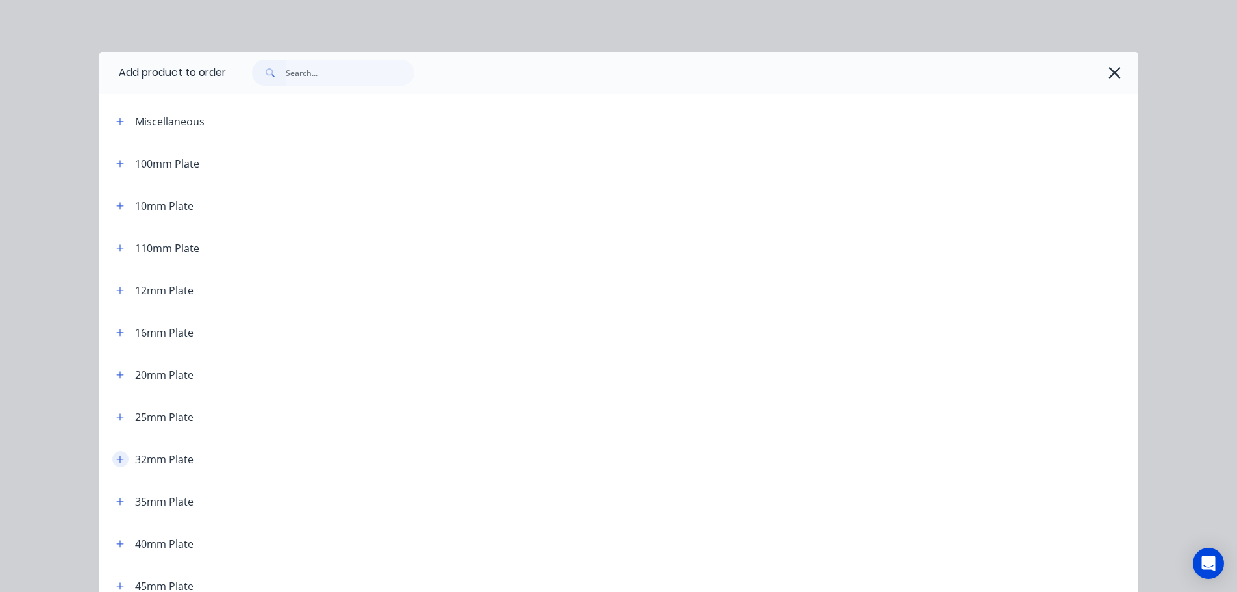
click at [116, 452] on button "button" at bounding box center [120, 459] width 16 height 16
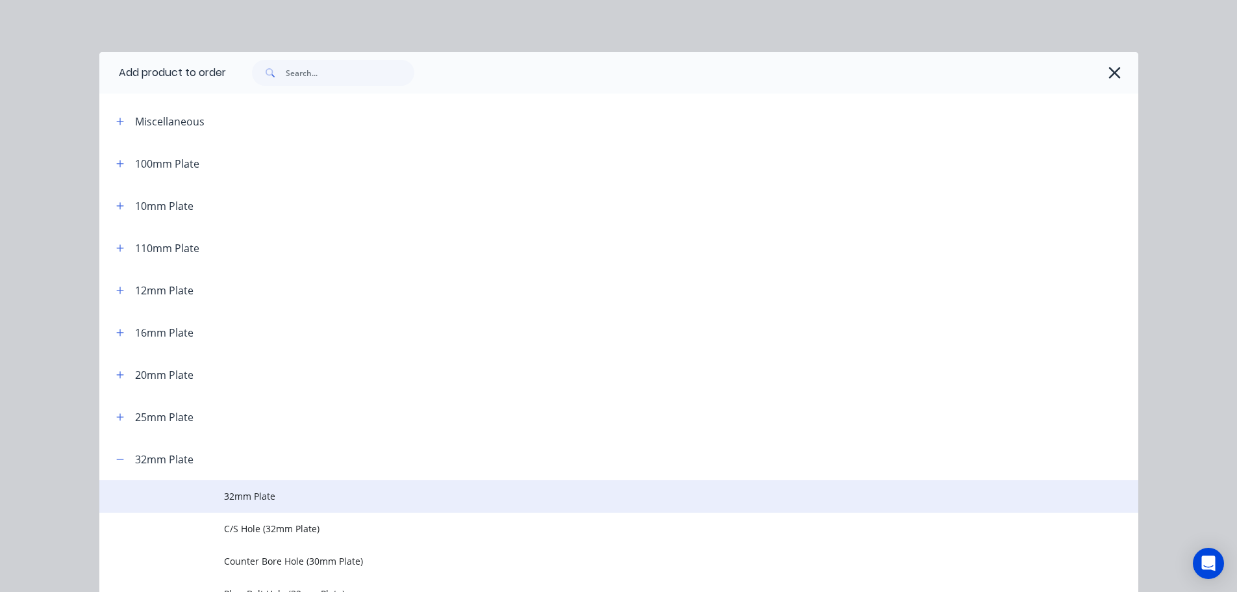
click at [261, 485] on td "32mm Plate" at bounding box center [681, 496] width 915 height 32
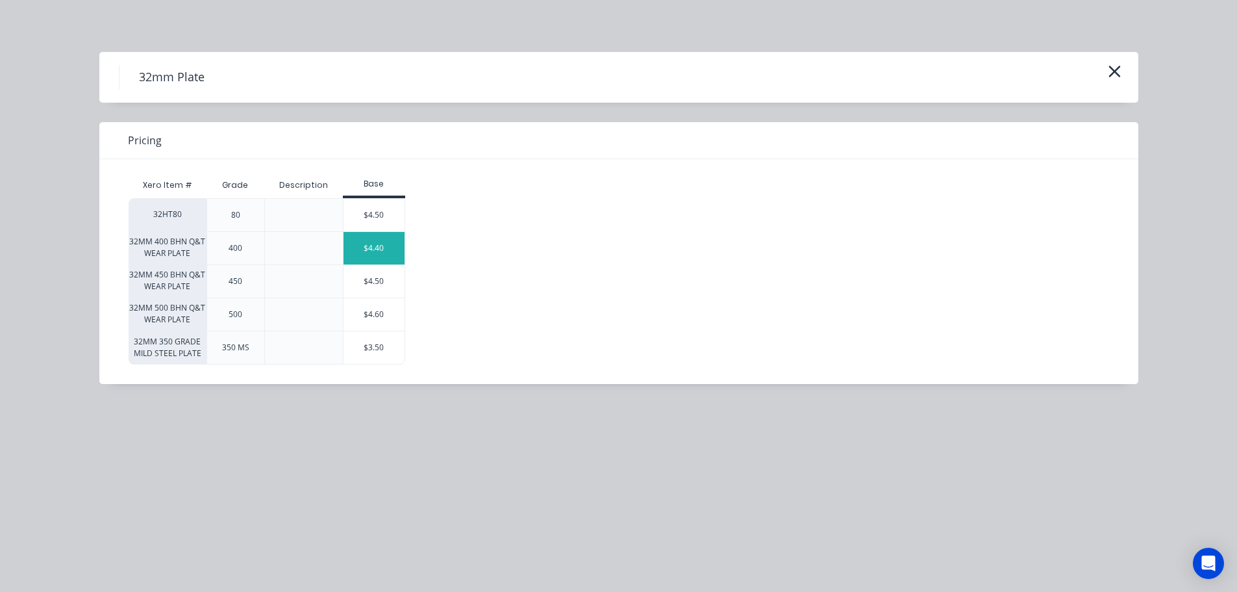
click at [388, 246] on div "$4.40" at bounding box center [374, 248] width 61 height 32
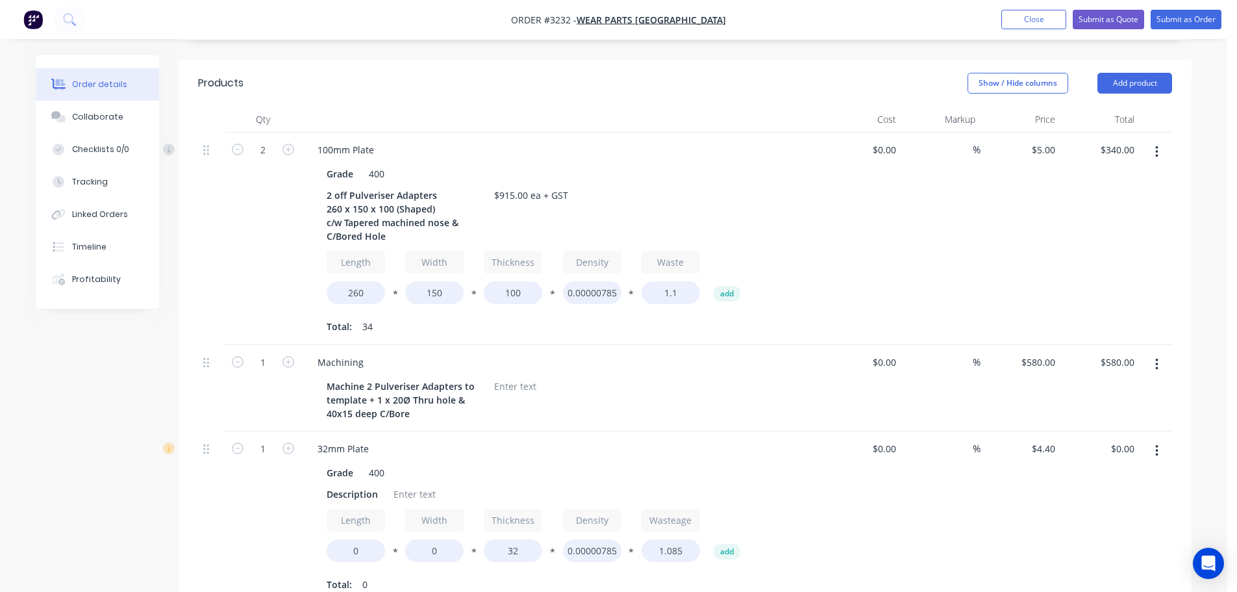
scroll to position [455, 0]
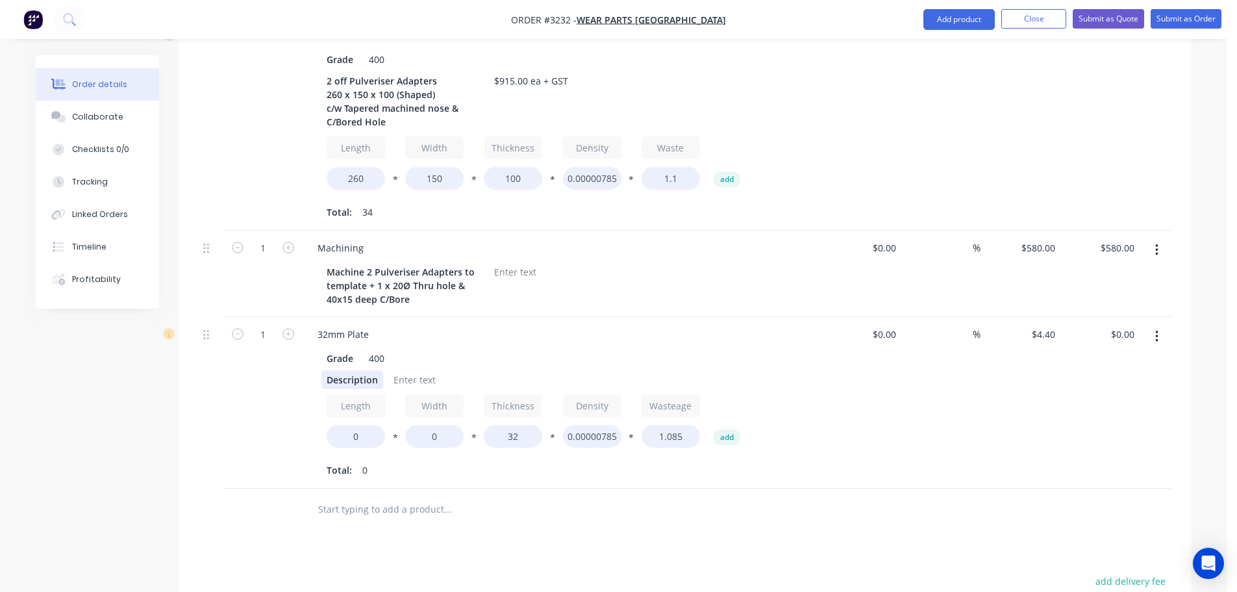
click at [357, 385] on div "Description" at bounding box center [353, 379] width 62 height 19
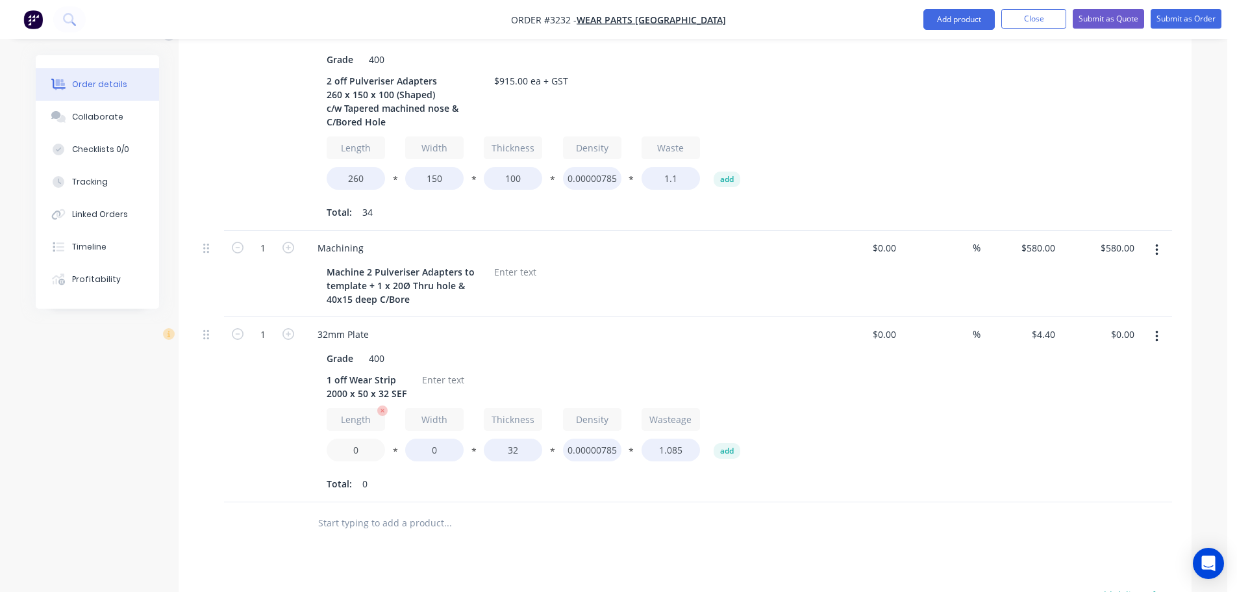
click at [350, 443] on input "0" at bounding box center [356, 449] width 58 height 23
type input "2000"
click at [422, 447] on input "0" at bounding box center [434, 449] width 58 height 23
type input "50"
type input "$118.80"
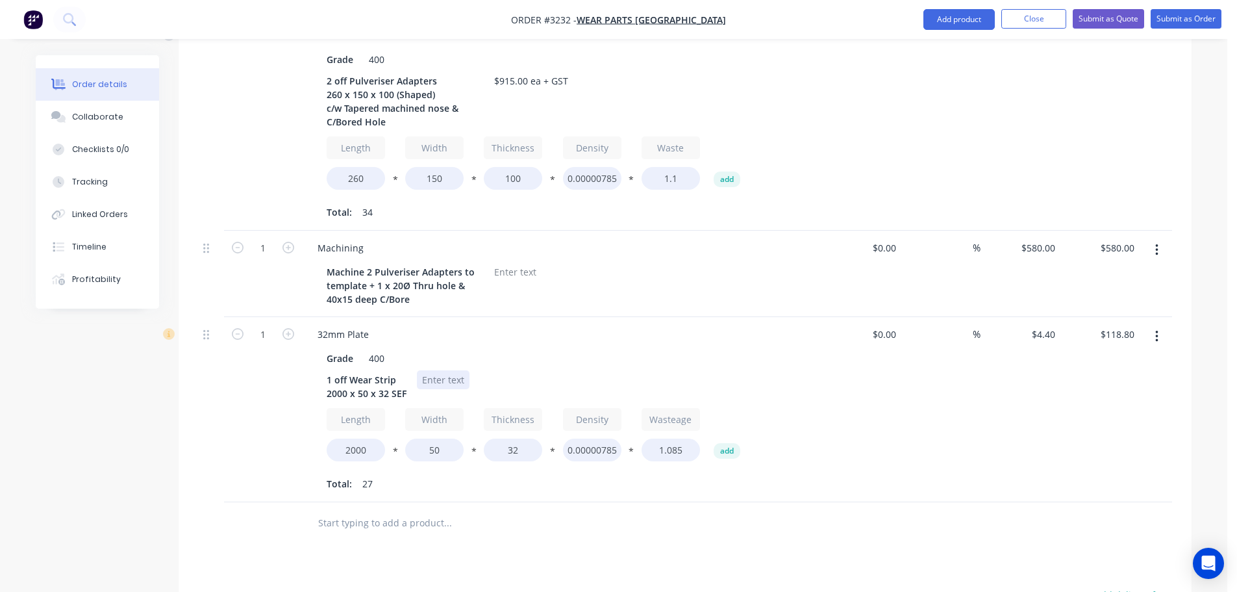
click at [431, 381] on div at bounding box center [443, 379] width 53 height 19
click at [779, 323] on div "32mm Plate Grade 400 1 off Wear Strip 2000 x 50 x 32 SEF $179.55 + GST Length 2…" at bounding box center [562, 409] width 520 height 185
click at [940, 12] on button "Add product" at bounding box center [959, 19] width 71 height 21
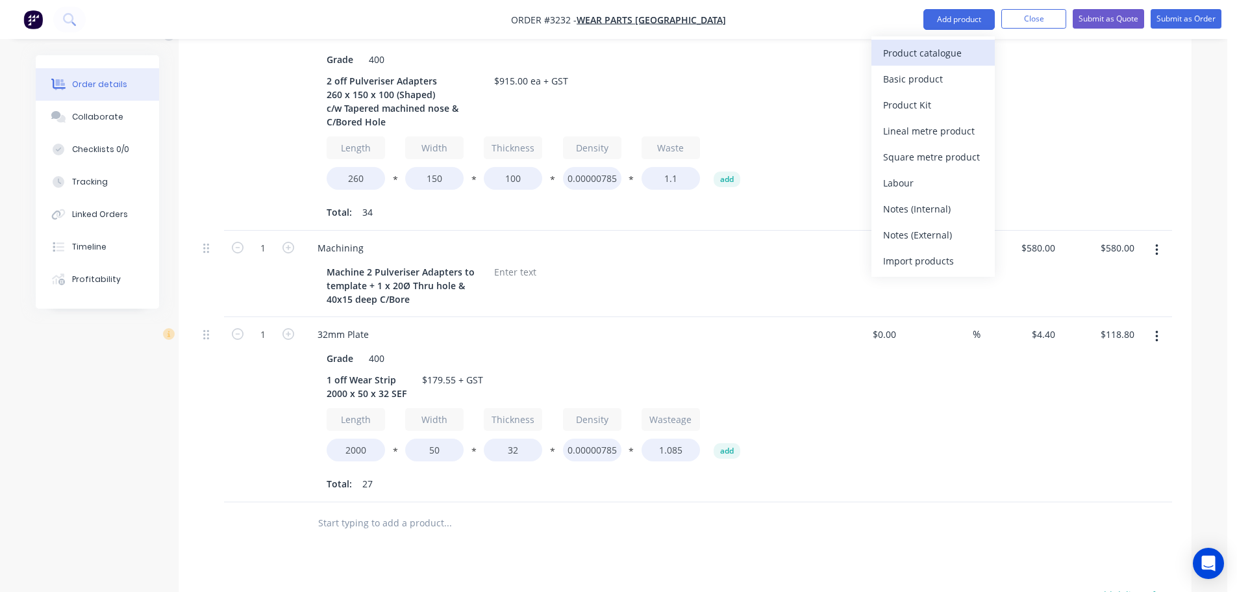
click at [928, 51] on div "Product catalogue" at bounding box center [933, 53] width 100 height 19
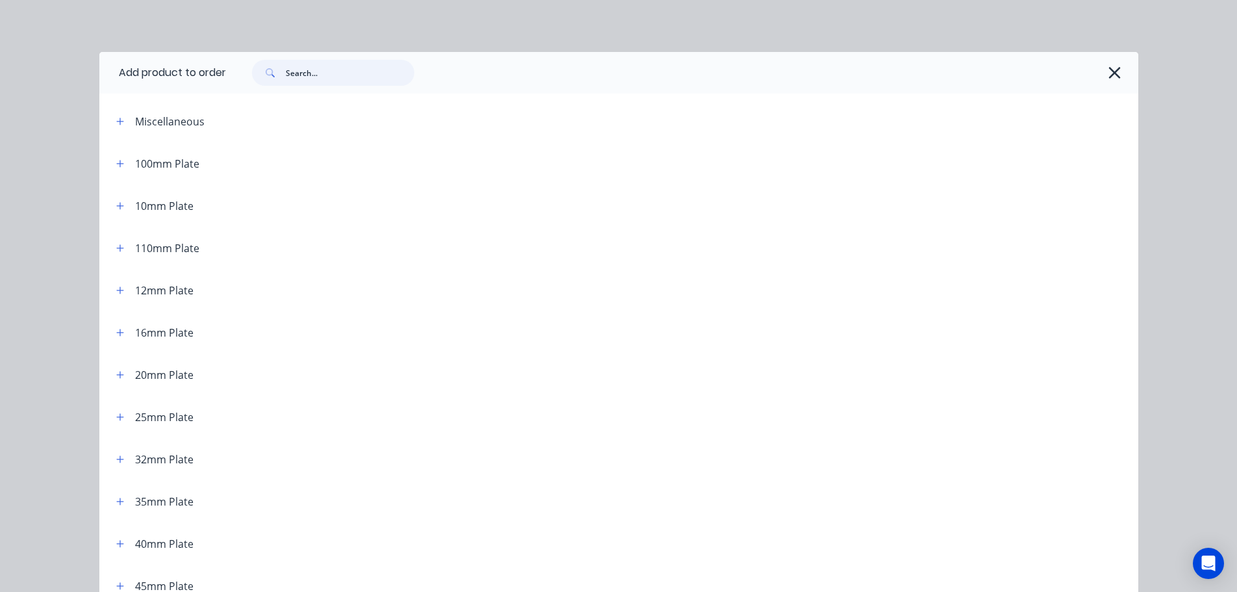
click at [315, 68] on input "text" at bounding box center [350, 73] width 129 height 26
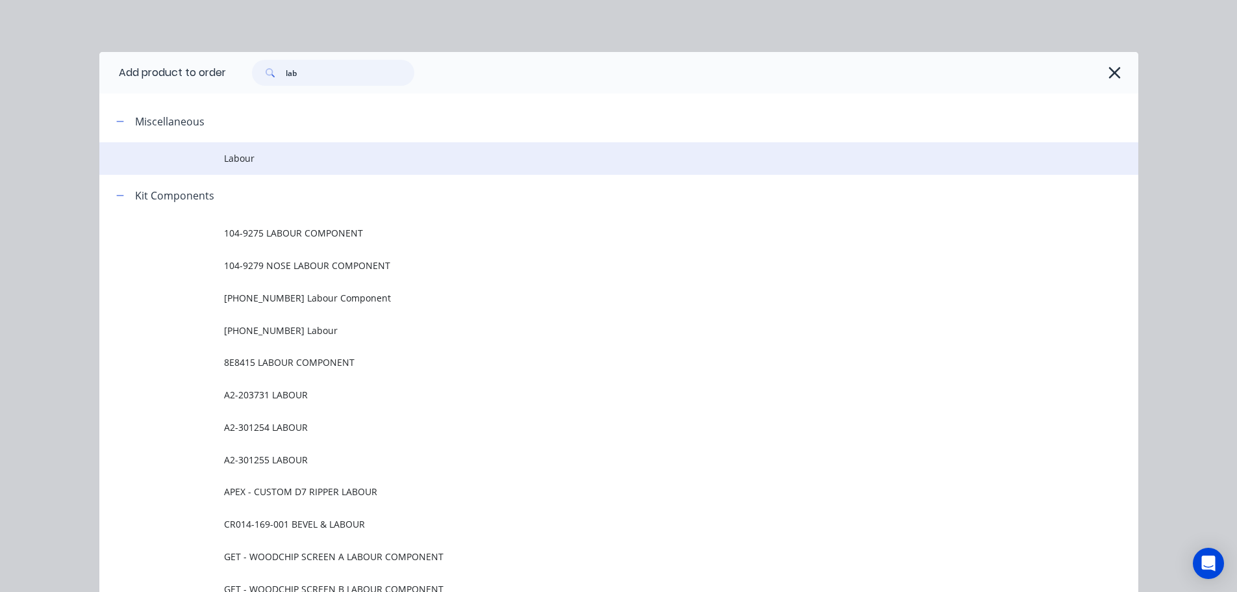
type input "lab"
click at [303, 163] on span "Labour" at bounding box center [589, 158] width 731 height 14
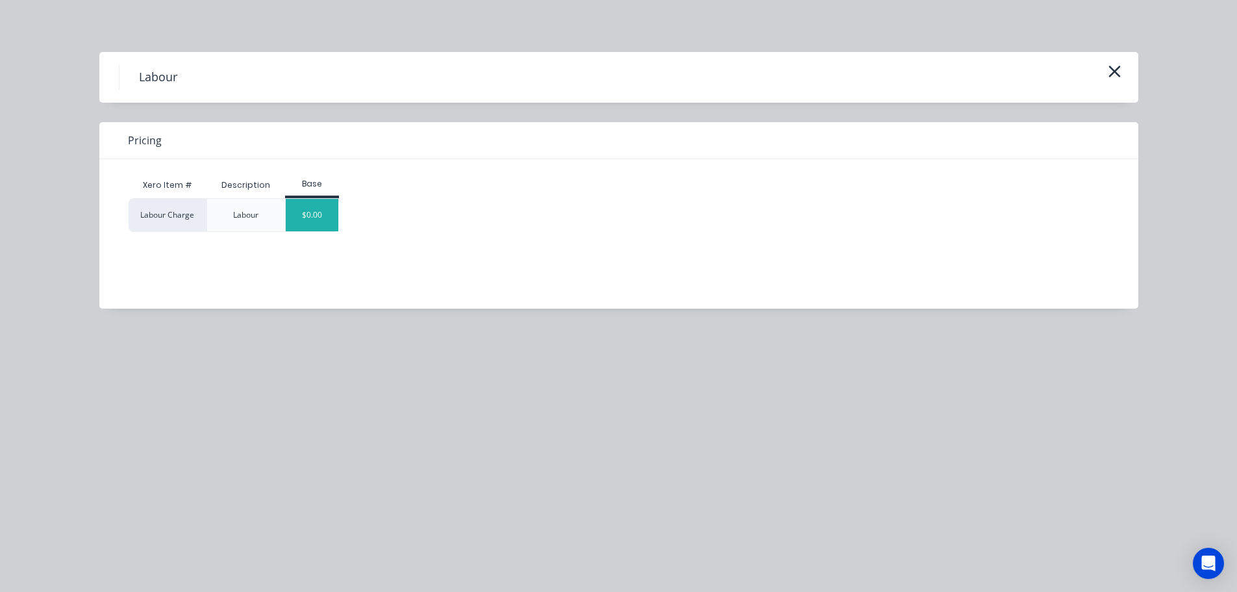
click at [303, 212] on div "$0.00" at bounding box center [312, 215] width 53 height 32
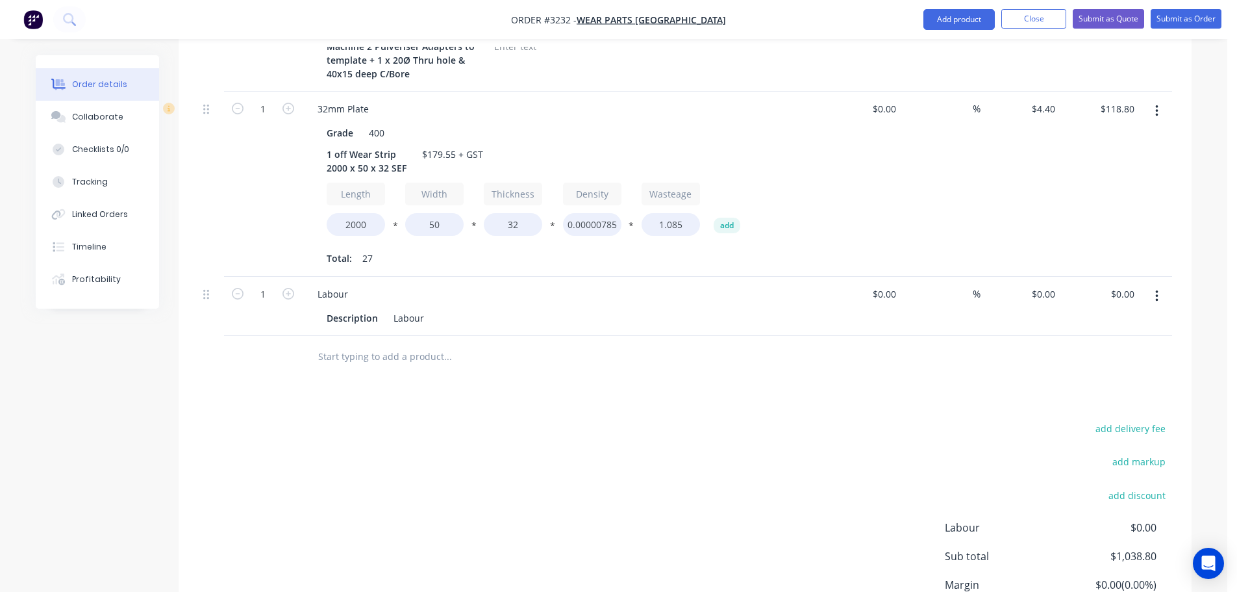
scroll to position [715, 0]
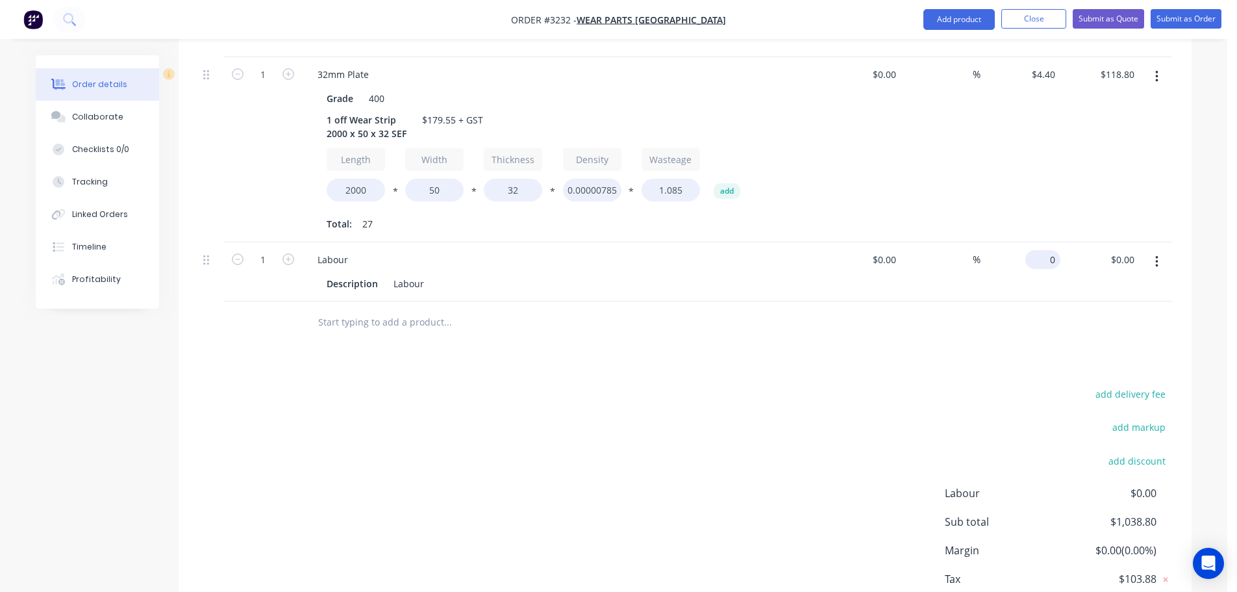
click at [1042, 260] on div "0 $0.00" at bounding box center [1043, 259] width 35 height 19
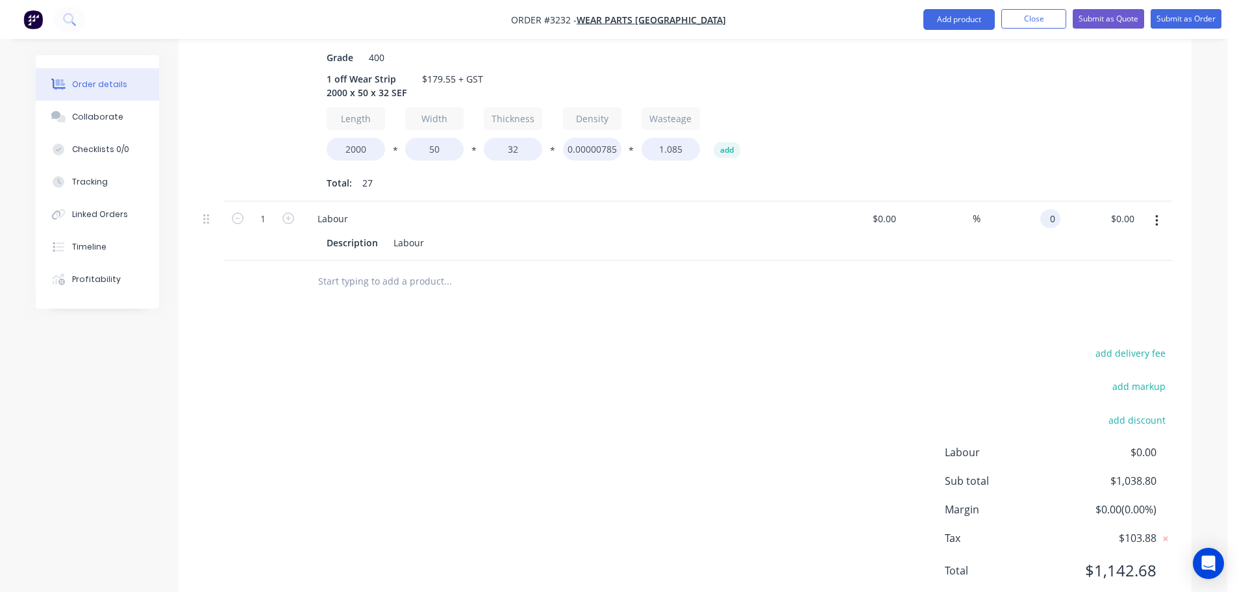
scroll to position [798, 0]
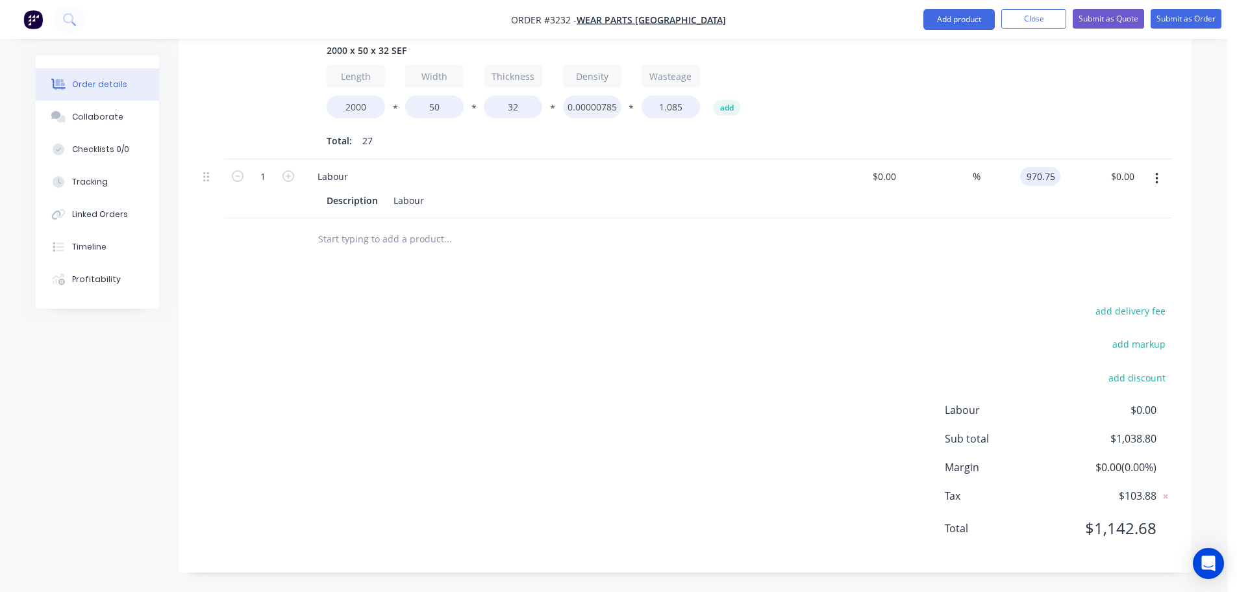
type input "$970.75"
click at [964, 278] on div "Products Show / Hide columns Add product Qty Cost Markup Price Total 2 100mm Pl…" at bounding box center [685, 87] width 1013 height 970
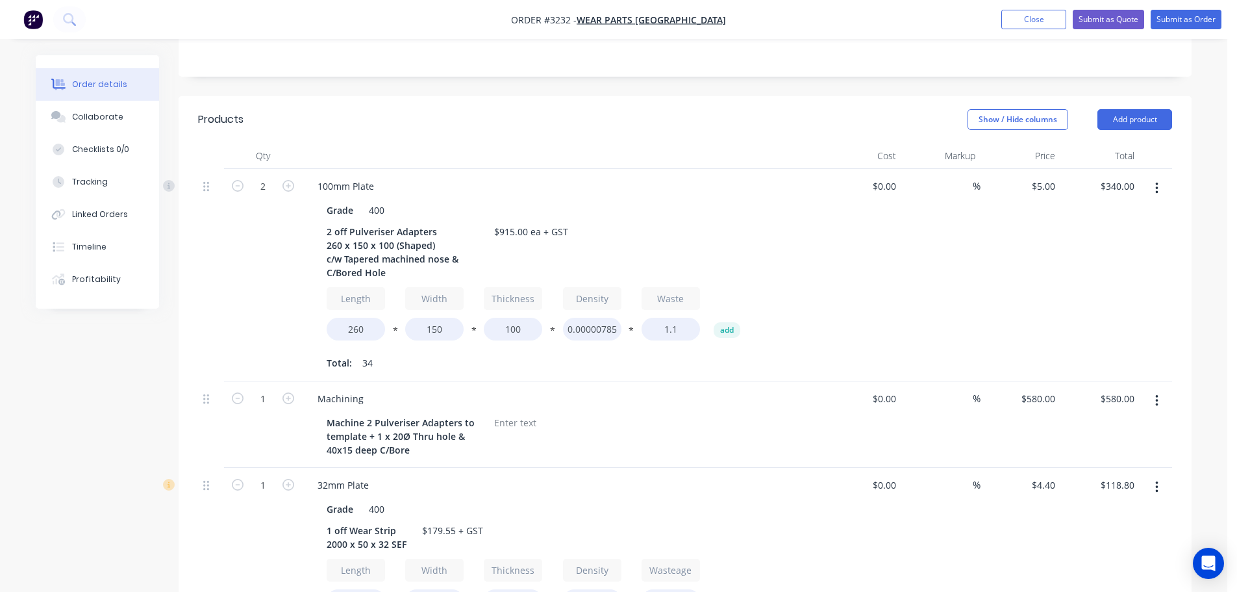
scroll to position [278, 0]
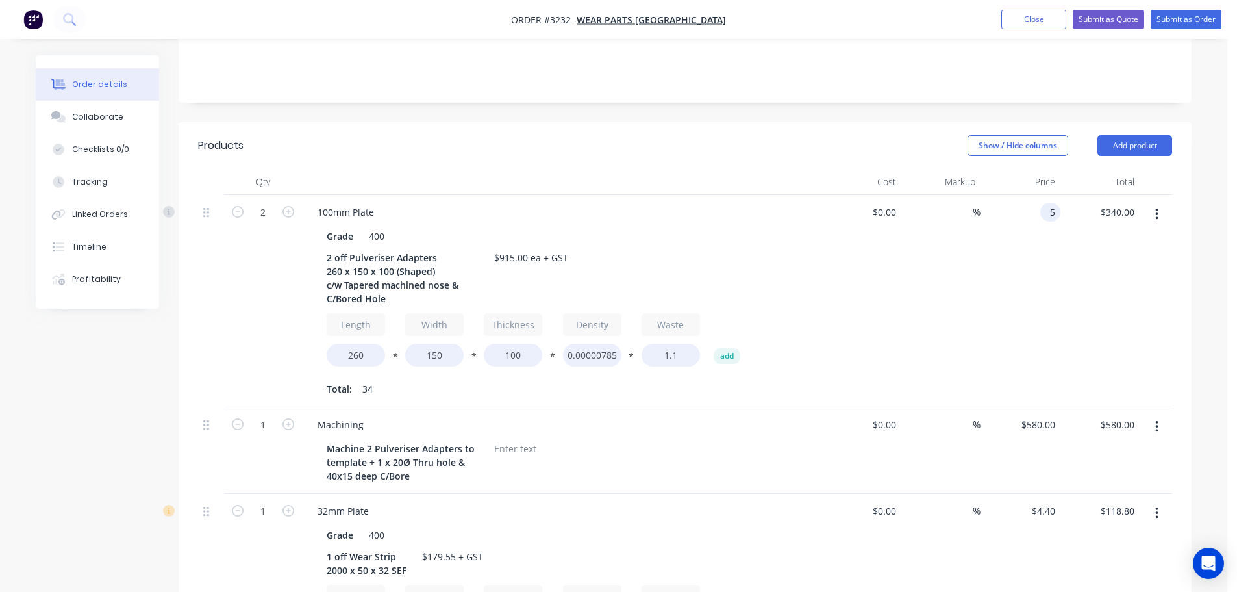
click at [1033, 209] on div "5 5" at bounding box center [1021, 301] width 80 height 212
type input "$6.00"
type input "$408.00"
click at [974, 269] on div "%" at bounding box center [942, 301] width 80 height 212
click at [1046, 209] on input "6" at bounding box center [1053, 212] width 15 height 19
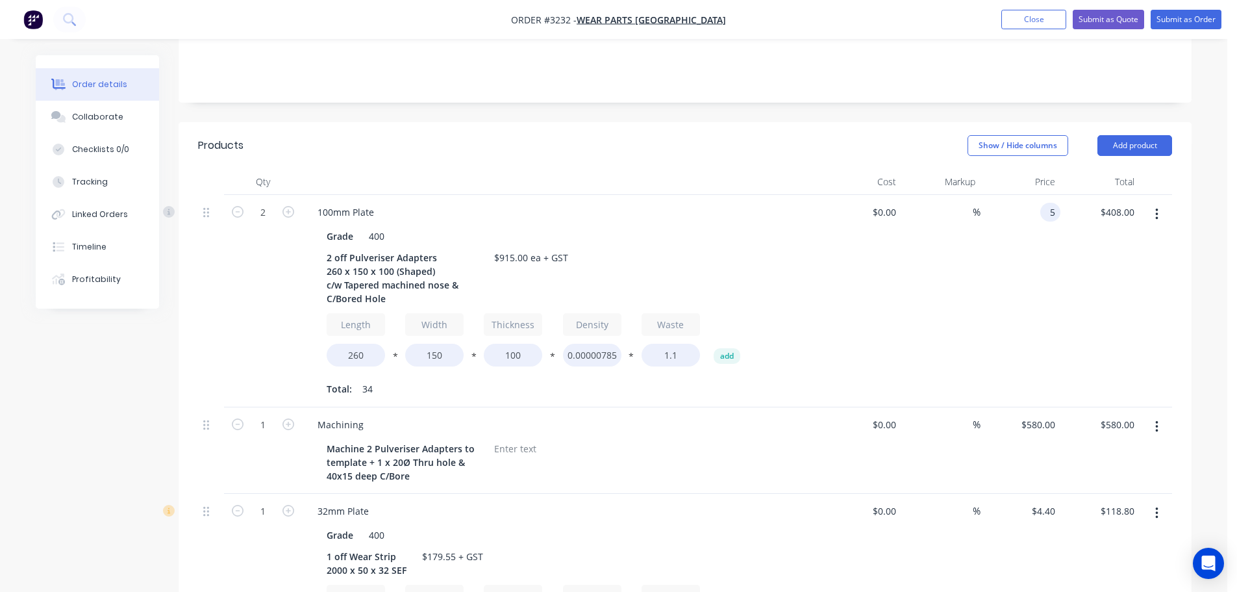
type input "$5.00"
type input "$340.00"
click at [1013, 287] on div "$5.00 5" at bounding box center [1021, 301] width 80 height 212
click at [1048, 218] on input "5" at bounding box center [1053, 212] width 15 height 19
type input "$6.00"
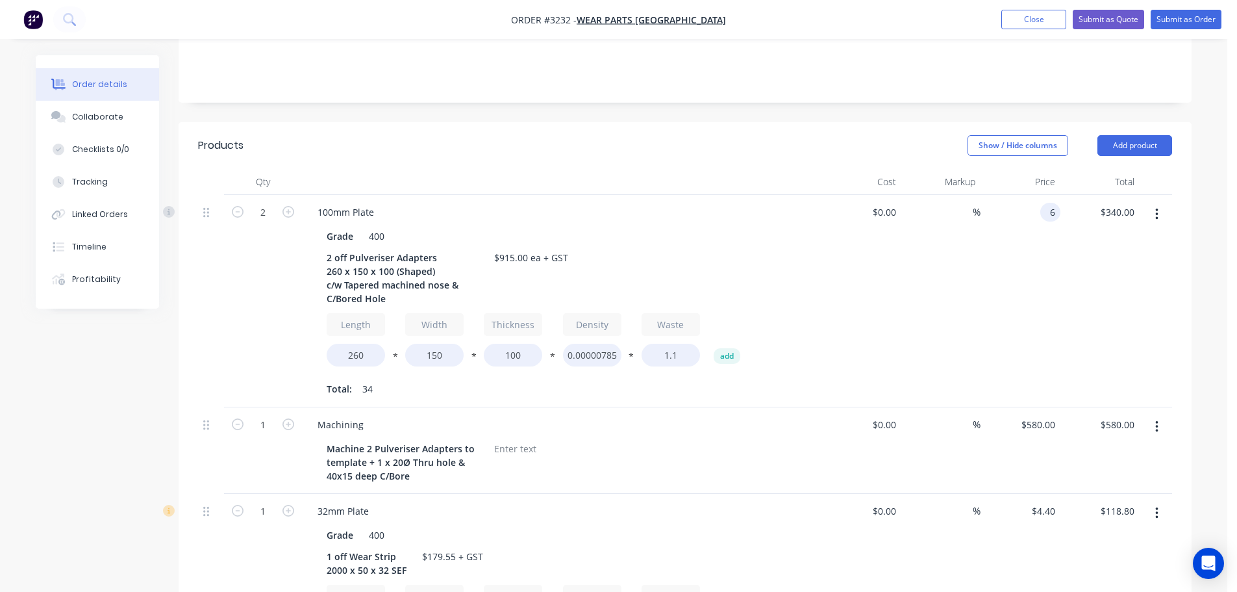
type input "$408.00"
click at [1006, 268] on div "$6.00 6" at bounding box center [1021, 301] width 80 height 212
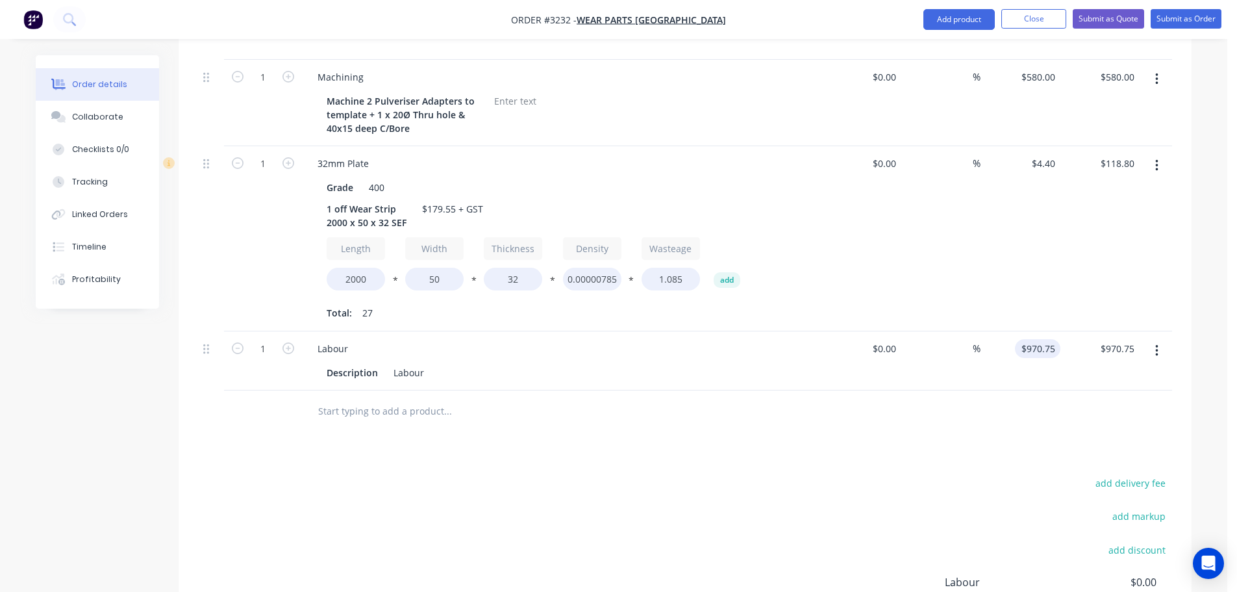
scroll to position [603, 0]
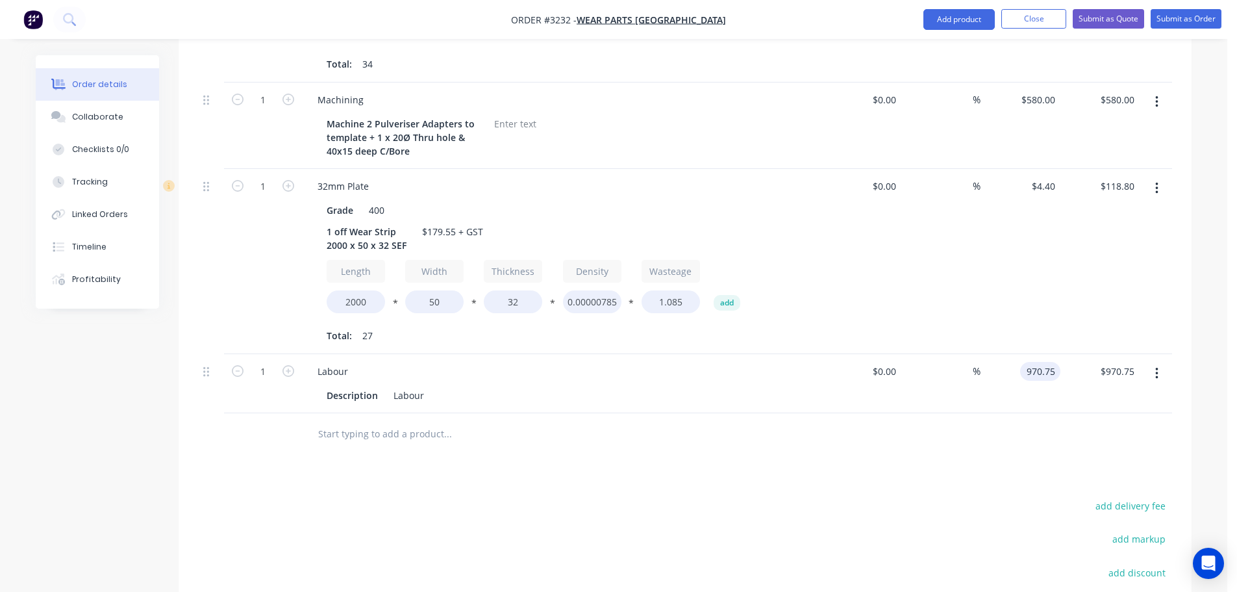
click at [1050, 373] on input "970.75" at bounding box center [1043, 371] width 35 height 19
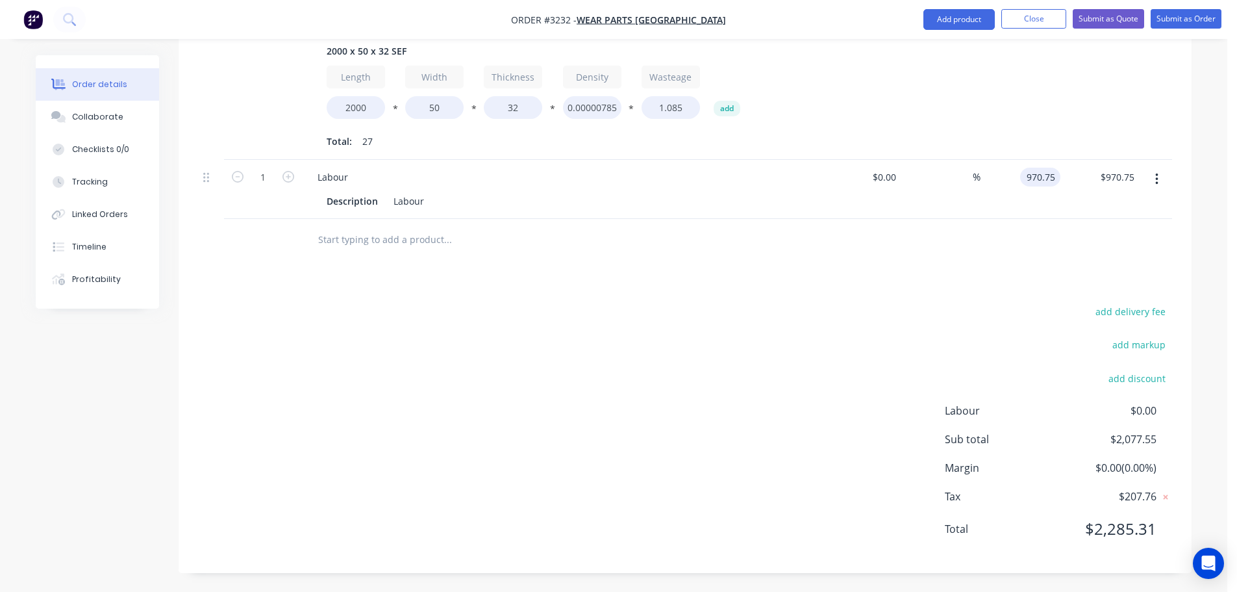
scroll to position [798, 0]
type input "$902.75"
click at [855, 285] on div "Products Show / Hide columns Add product Qty Cost Markup Price Total 2 100mm Pl…" at bounding box center [685, 87] width 1013 height 970
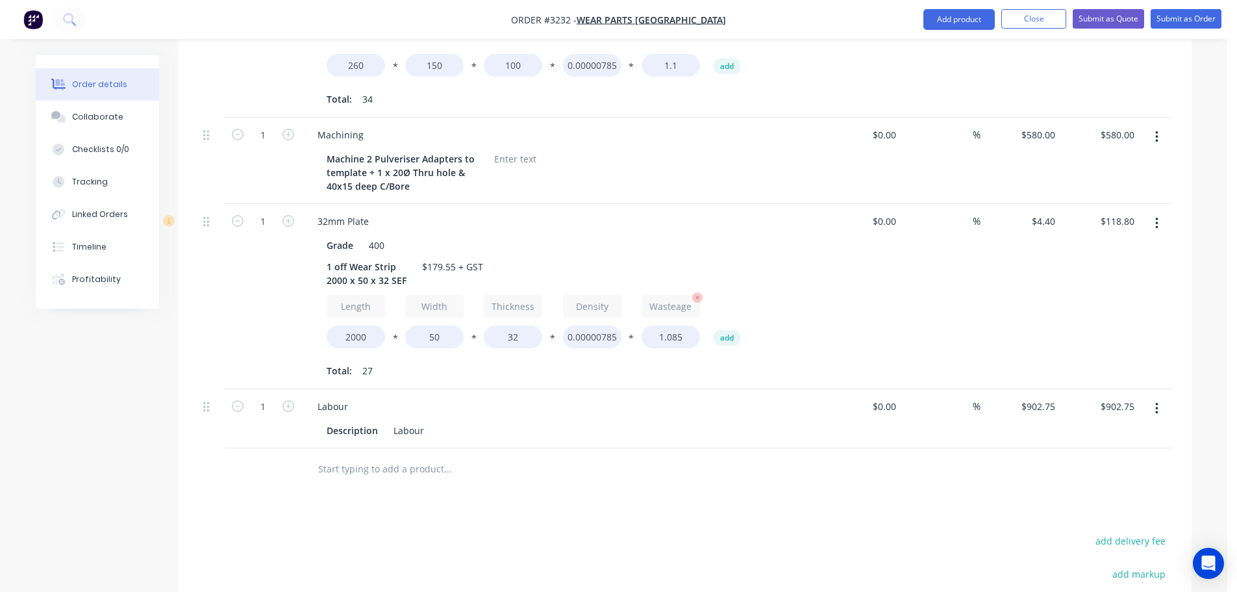
scroll to position [538, 0]
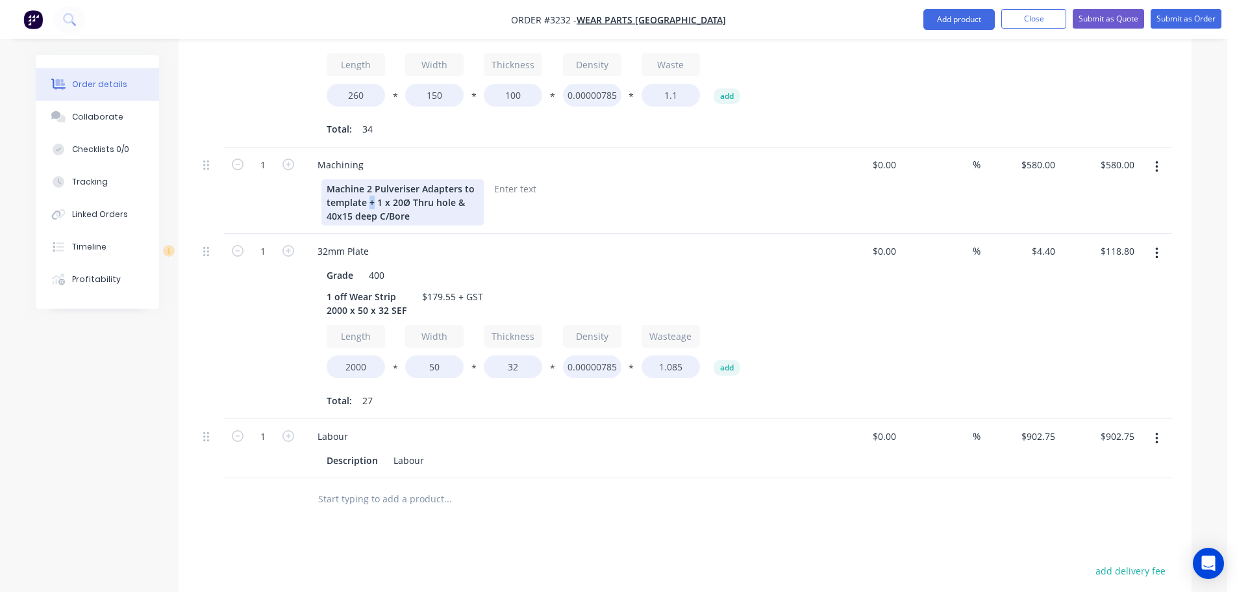
click at [370, 203] on div "Machine 2 Pulveriser Adapters to template + 1 x 20Ø Thru hole & 40x15 deep C/Bo…" at bounding box center [403, 202] width 162 height 46
click at [467, 202] on div "Machine 2 Pulveriser Adapters to template c/w 1 x 20Ø Thru hole & 40x15 deep C/…" at bounding box center [403, 202] width 162 height 46
click at [516, 236] on div "32mm Plate Grade 400 1 off Wear Strip 2000 x 50 x 32 SEF $179.55 + GST Length 2…" at bounding box center [562, 326] width 520 height 185
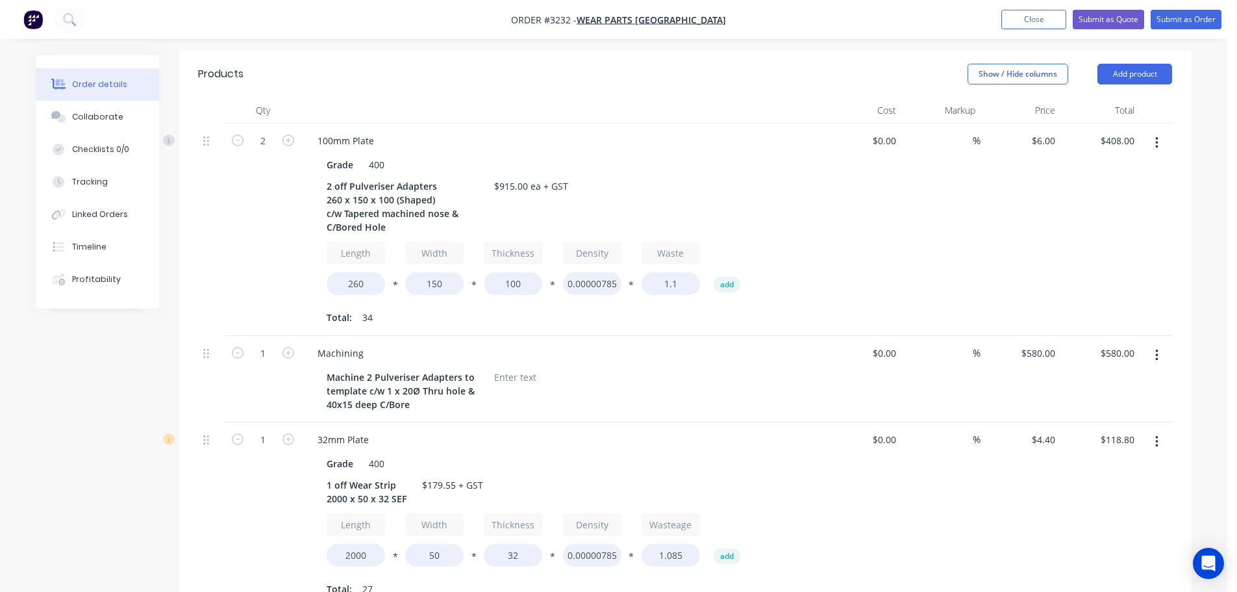
scroll to position [343, 0]
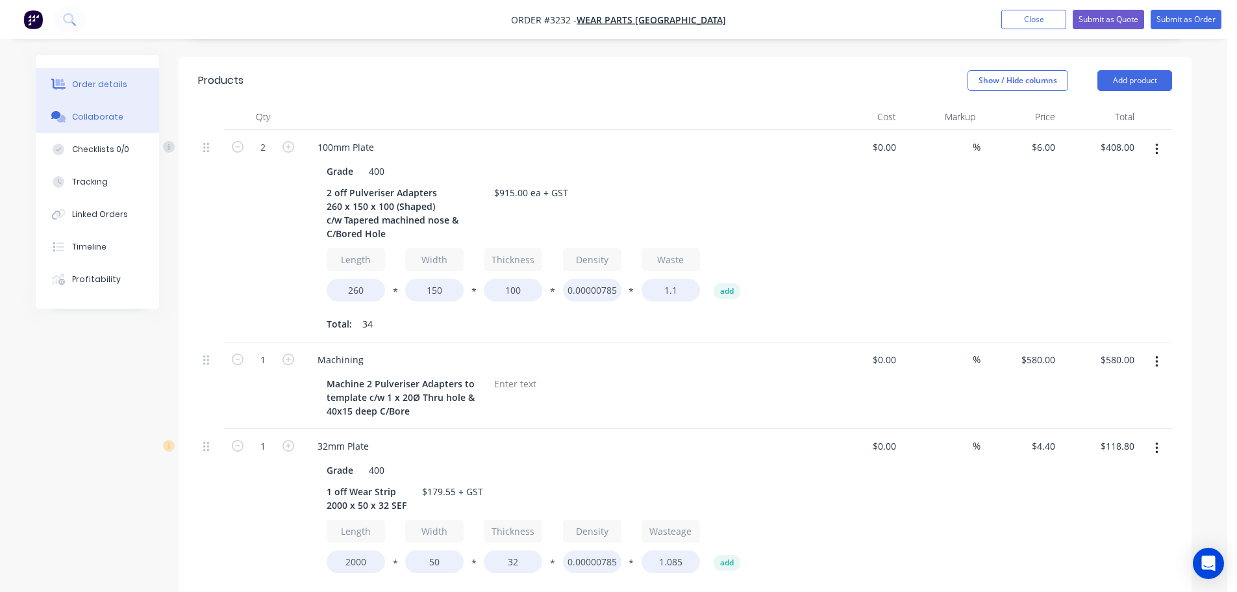
click at [74, 119] on div "Collaborate" at bounding box center [97, 117] width 51 height 12
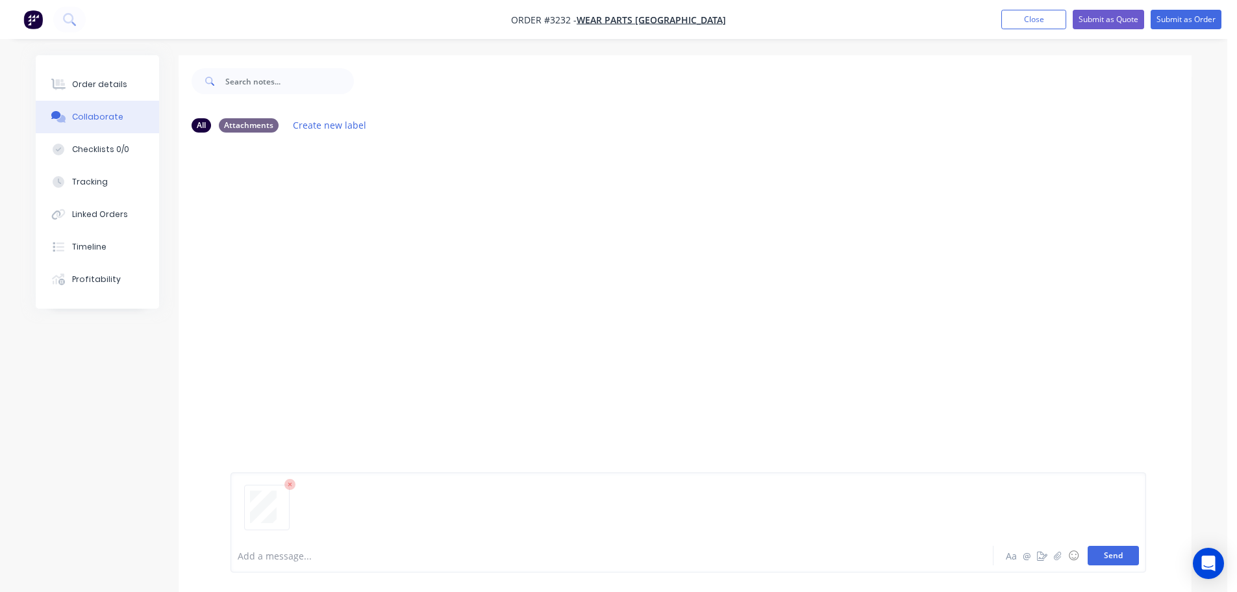
click at [1123, 557] on button "Send" at bounding box center [1113, 555] width 51 height 19
click at [58, 88] on icon at bounding box center [58, 84] width 15 height 10
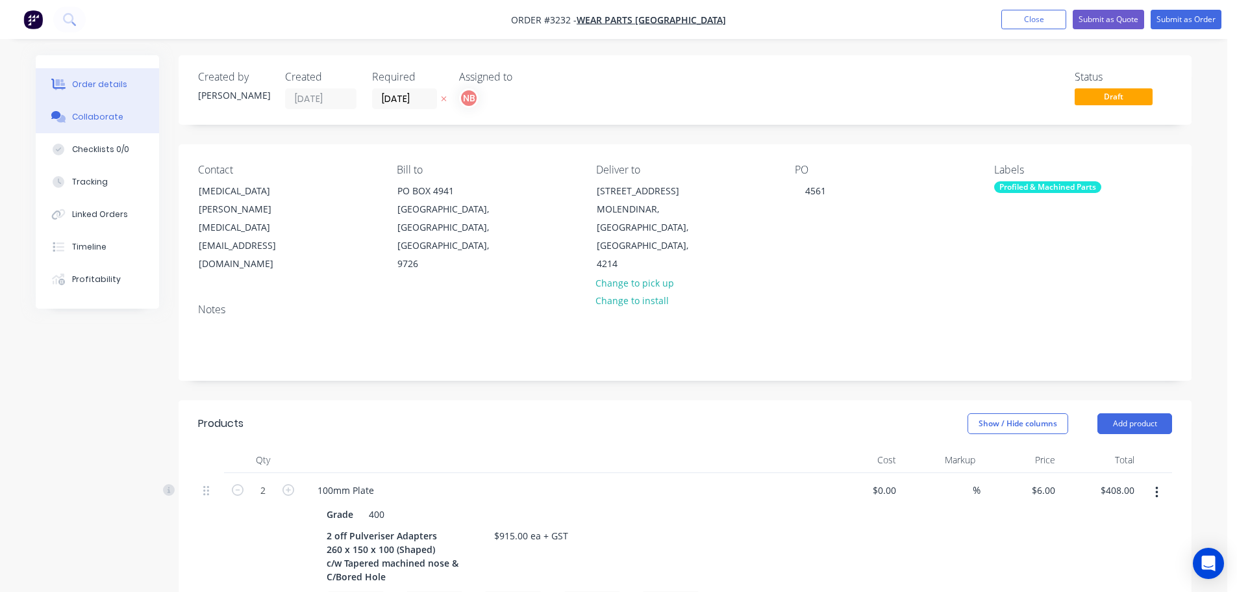
click at [84, 110] on button "Collaborate" at bounding box center [97, 117] width 123 height 32
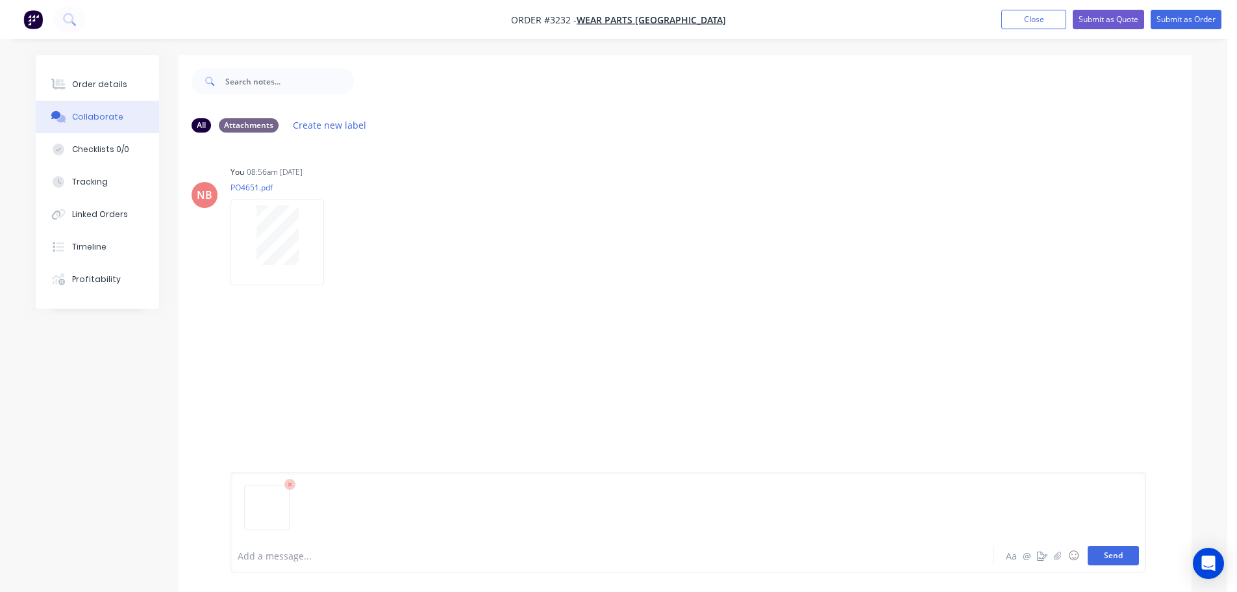
click at [1125, 553] on button "Send" at bounding box center [1113, 555] width 51 height 19
click at [113, 77] on button "Order details" at bounding box center [97, 84] width 123 height 32
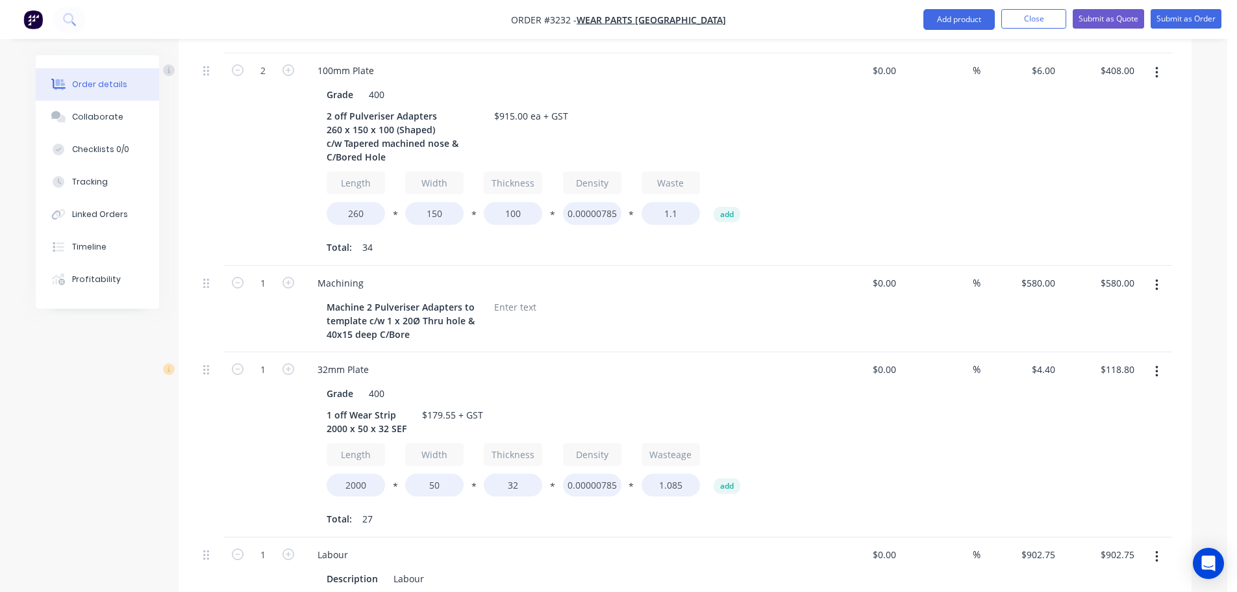
scroll to position [455, 0]
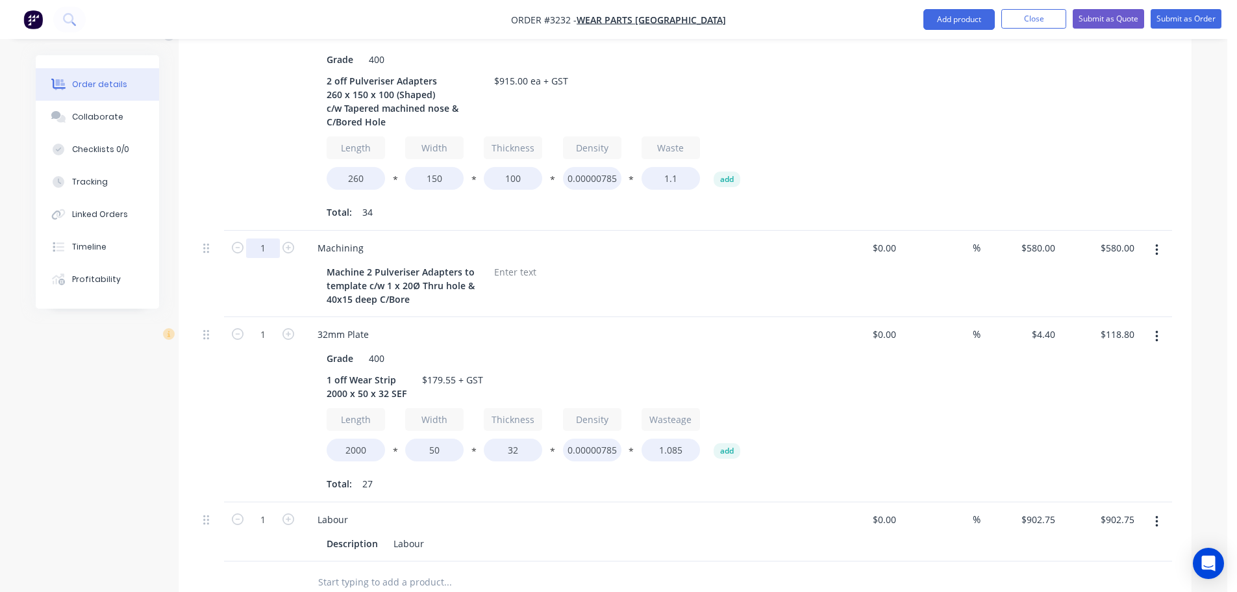
click at [263, 45] on input "1" at bounding box center [263, 35] width 34 height 19
type input "2"
type input "$1,160.00"
click at [264, 223] on div "2" at bounding box center [263, 124] width 78 height 212
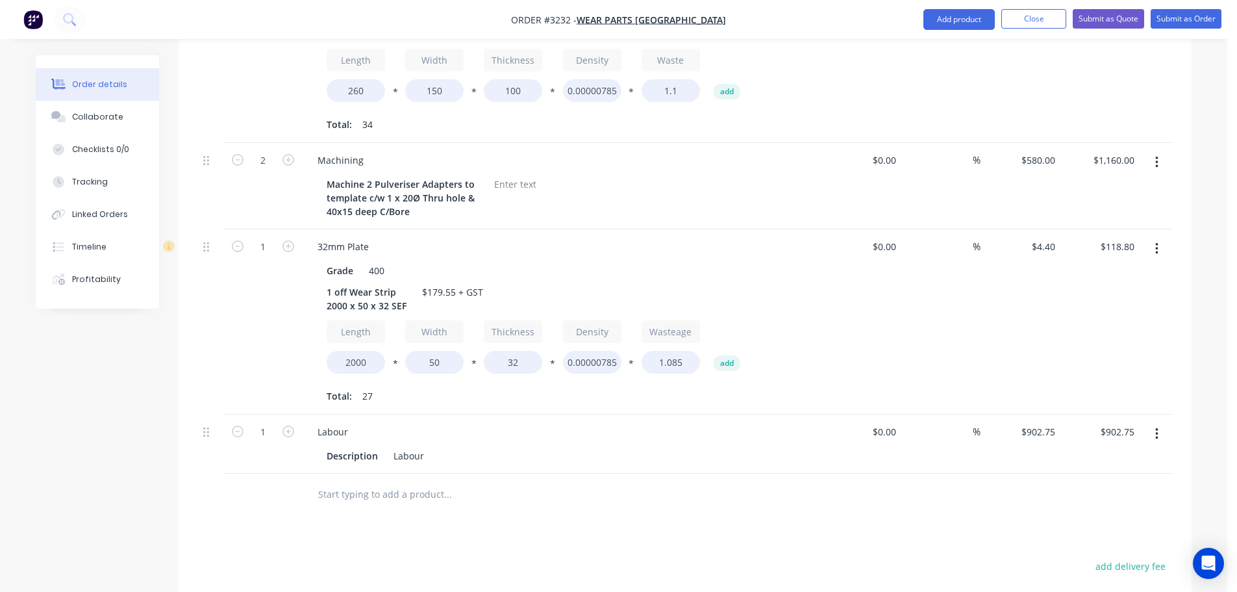
scroll to position [650, 0]
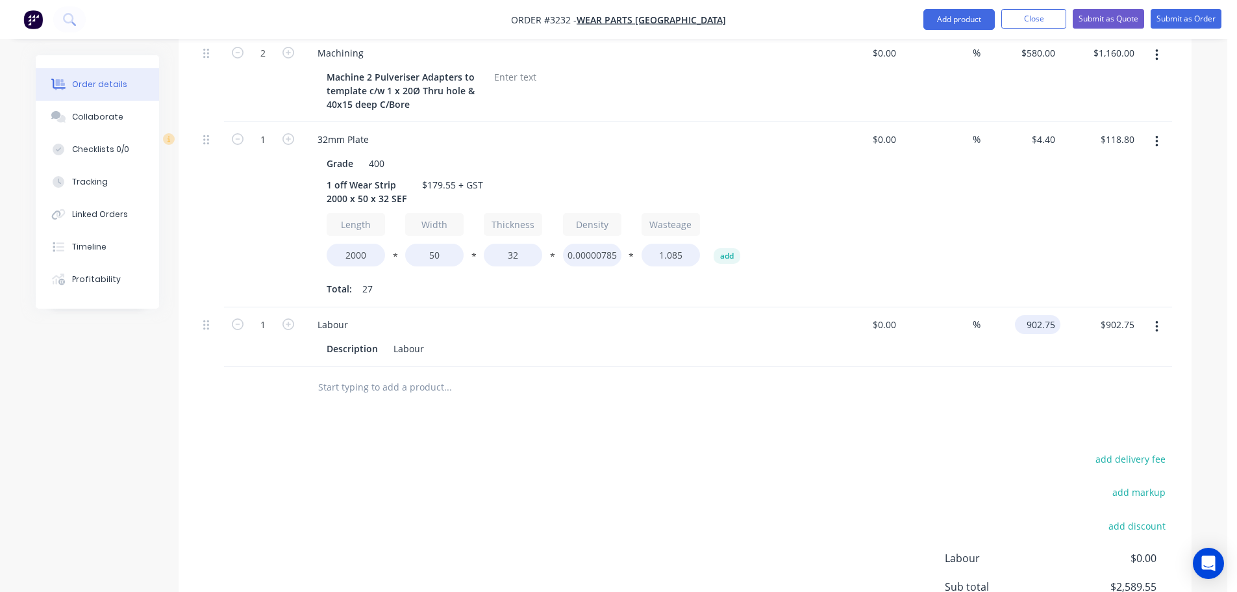
click at [1039, 324] on input "902.75" at bounding box center [1040, 324] width 40 height 19
type input "$0.00"
click at [986, 418] on div "Products Show / Hide columns Add product Qty Cost Markup Price Total 2 100mm Pl…" at bounding box center [685, 236] width 1013 height 970
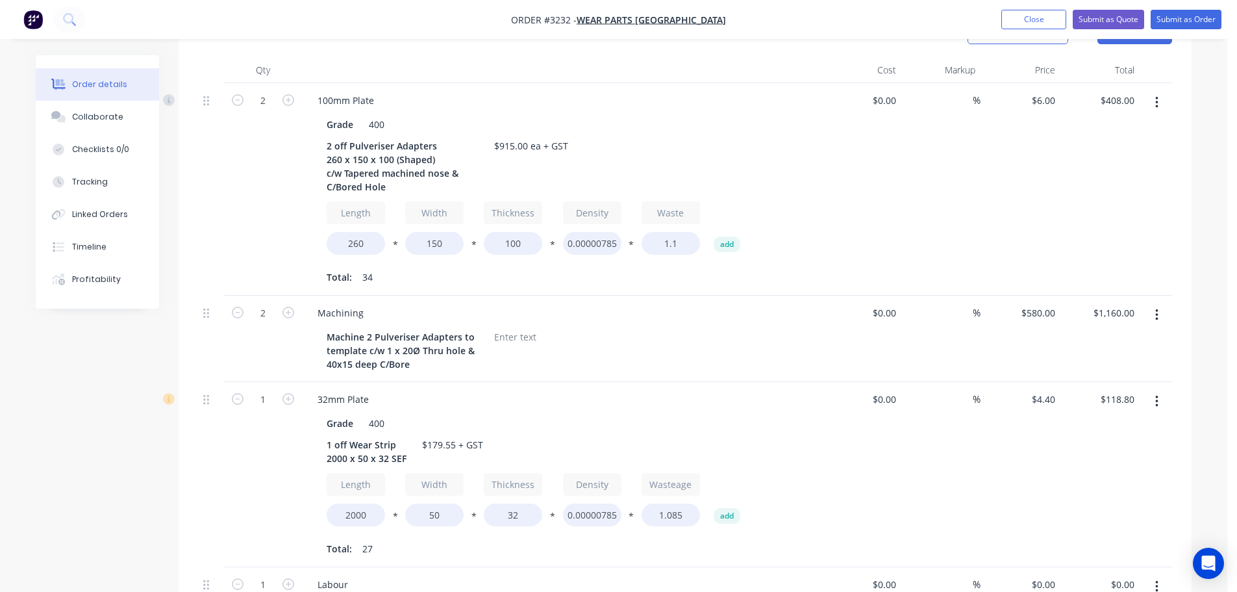
scroll to position [325, 0]
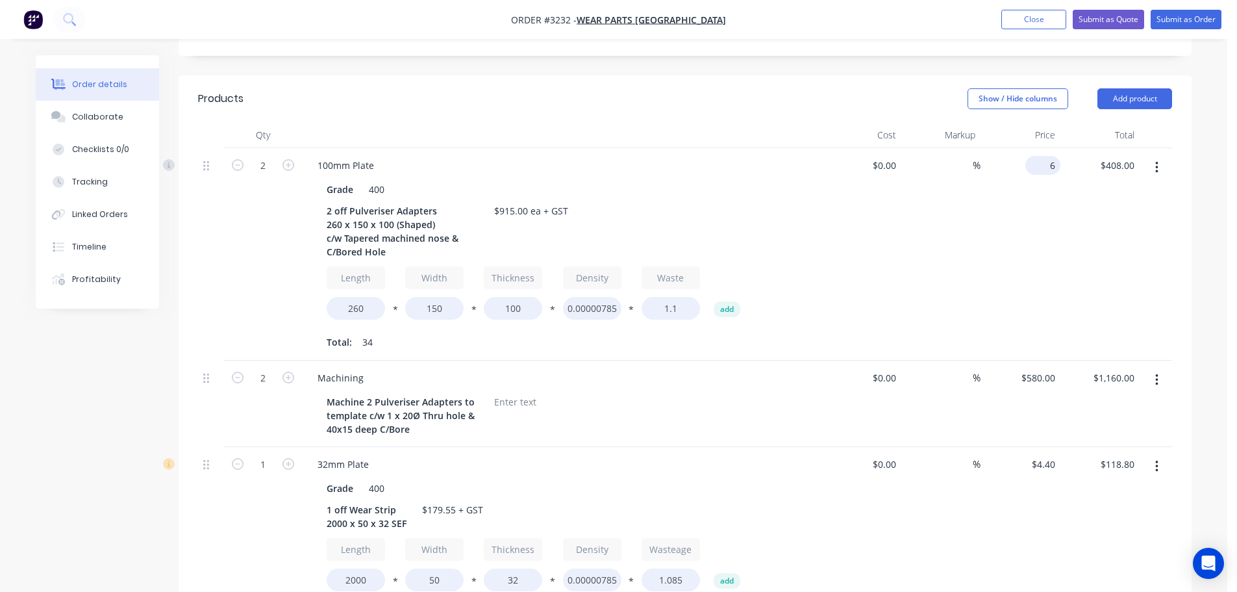
click at [1042, 160] on div "6 $6.00" at bounding box center [1043, 165] width 35 height 19
type input "$5.00"
type input "$340.00"
click at [931, 296] on div "%" at bounding box center [942, 254] width 80 height 212
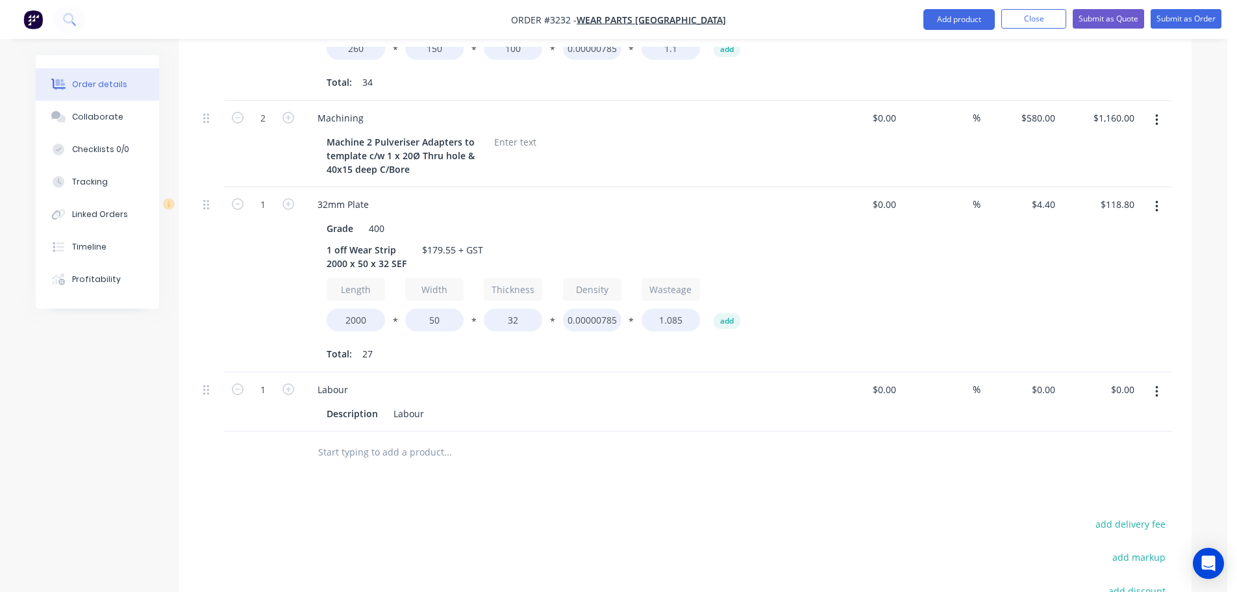
scroll to position [798, 0]
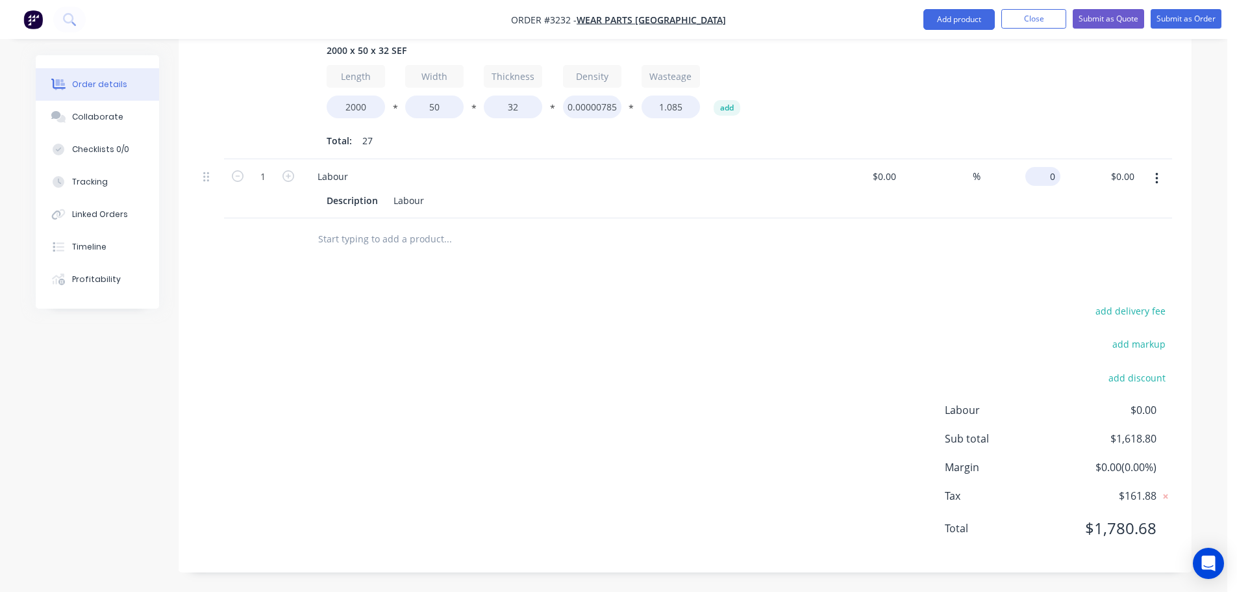
click at [1047, 171] on input "0" at bounding box center [1046, 176] width 30 height 19
type input "$390.75"
click at [924, 302] on div "add delivery fee add markup add discount Labour $0.00 Sub total $1,618.80 Margi…" at bounding box center [685, 427] width 974 height 251
click at [1177, 16] on button "Submit as Order" at bounding box center [1186, 18] width 71 height 19
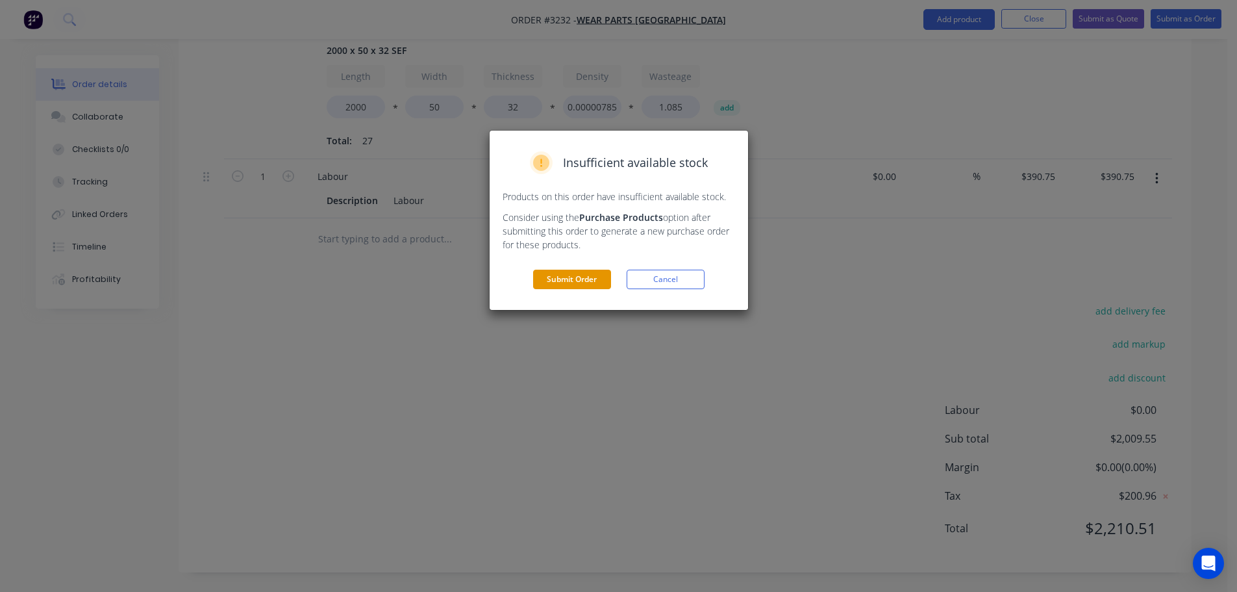
click at [565, 287] on button "Submit Order" at bounding box center [572, 279] width 78 height 19
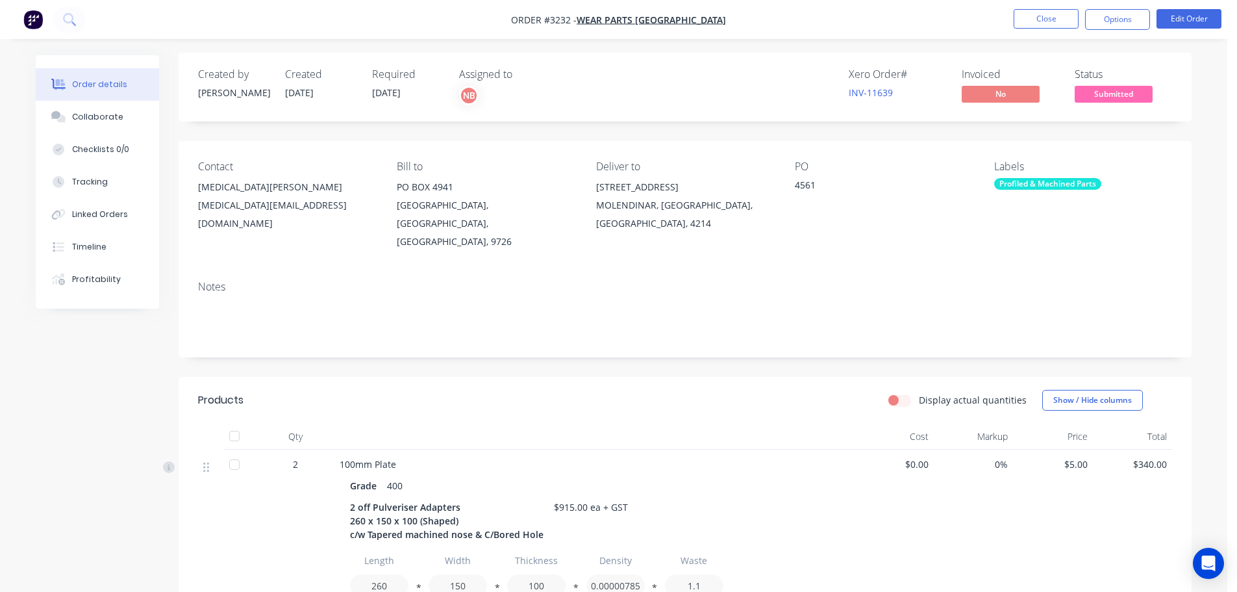
scroll to position [0, 0]
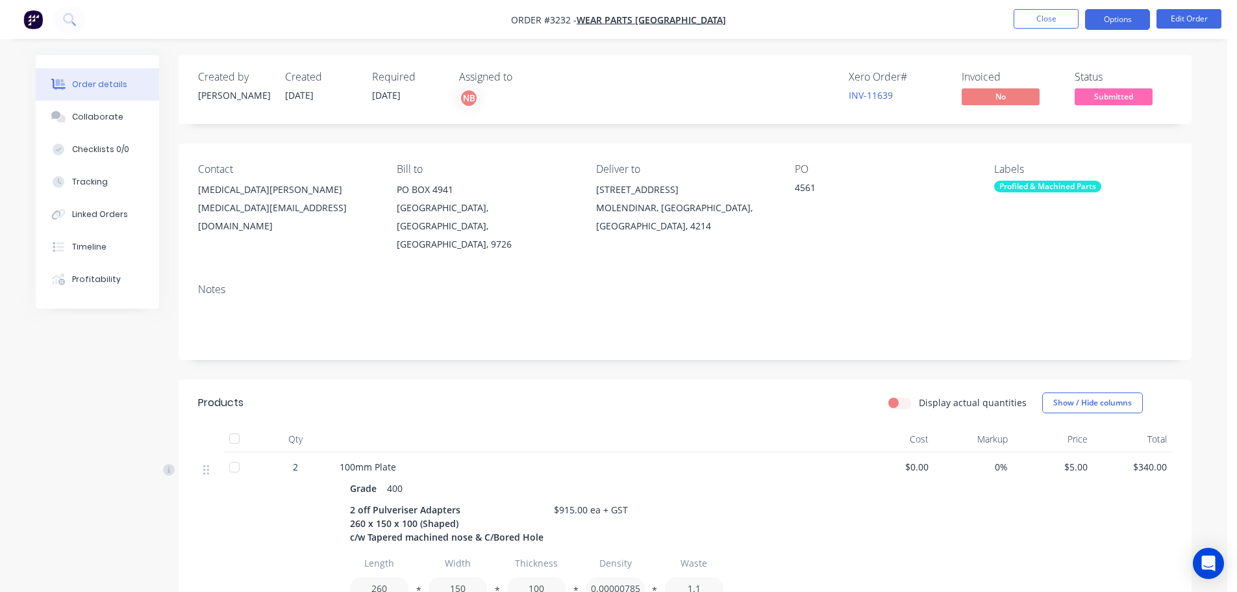
click at [1106, 23] on button "Options" at bounding box center [1117, 19] width 65 height 21
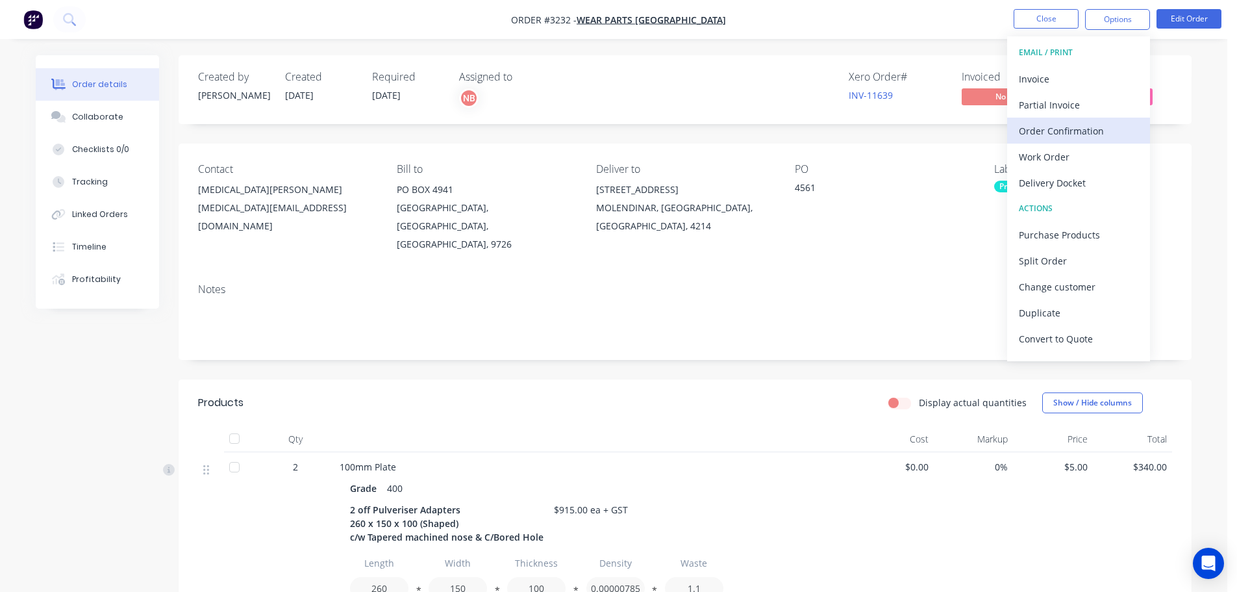
click at [1052, 122] on div "Order Confirmation" at bounding box center [1079, 130] width 120 height 19
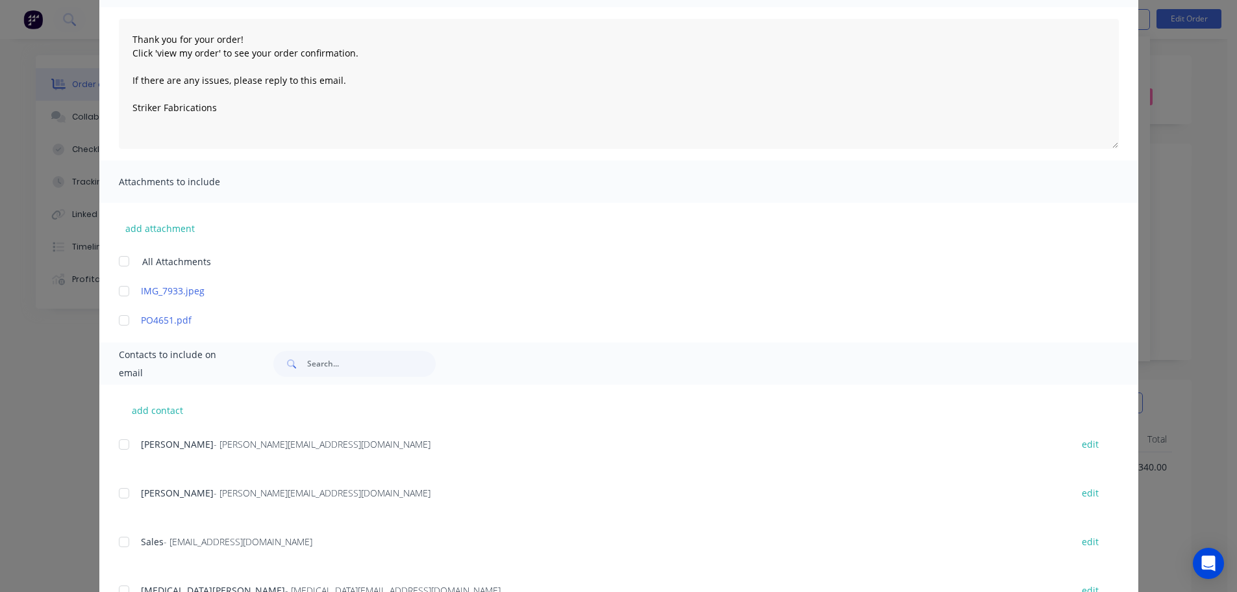
scroll to position [130, 0]
click at [118, 588] on div at bounding box center [124, 590] width 26 height 26
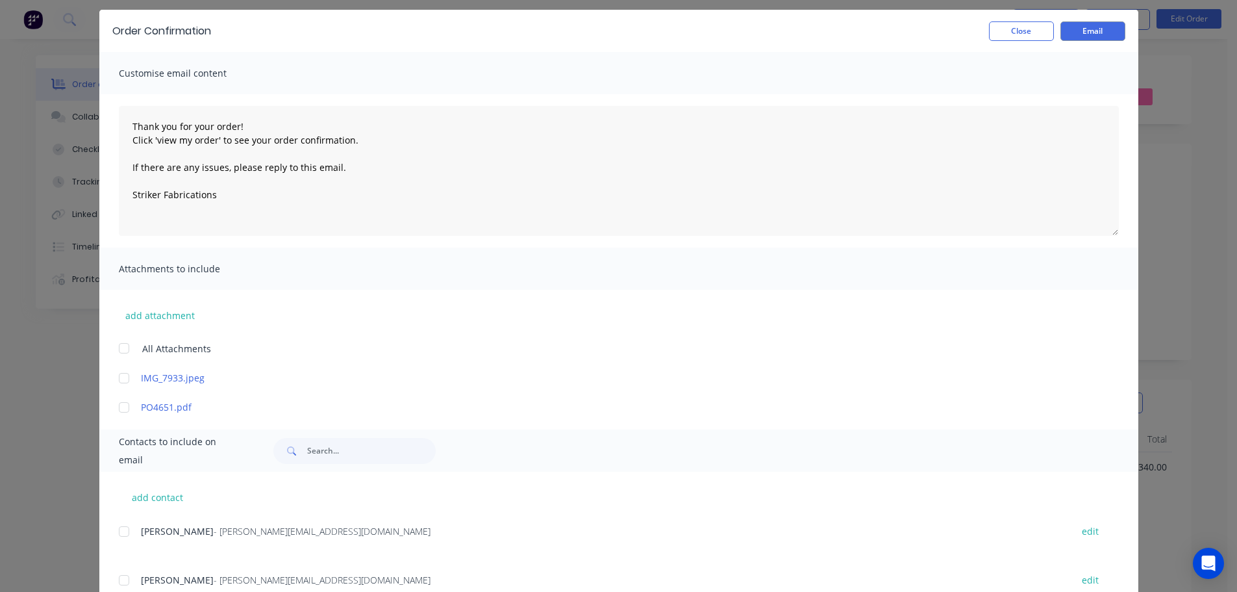
scroll to position [65, 0]
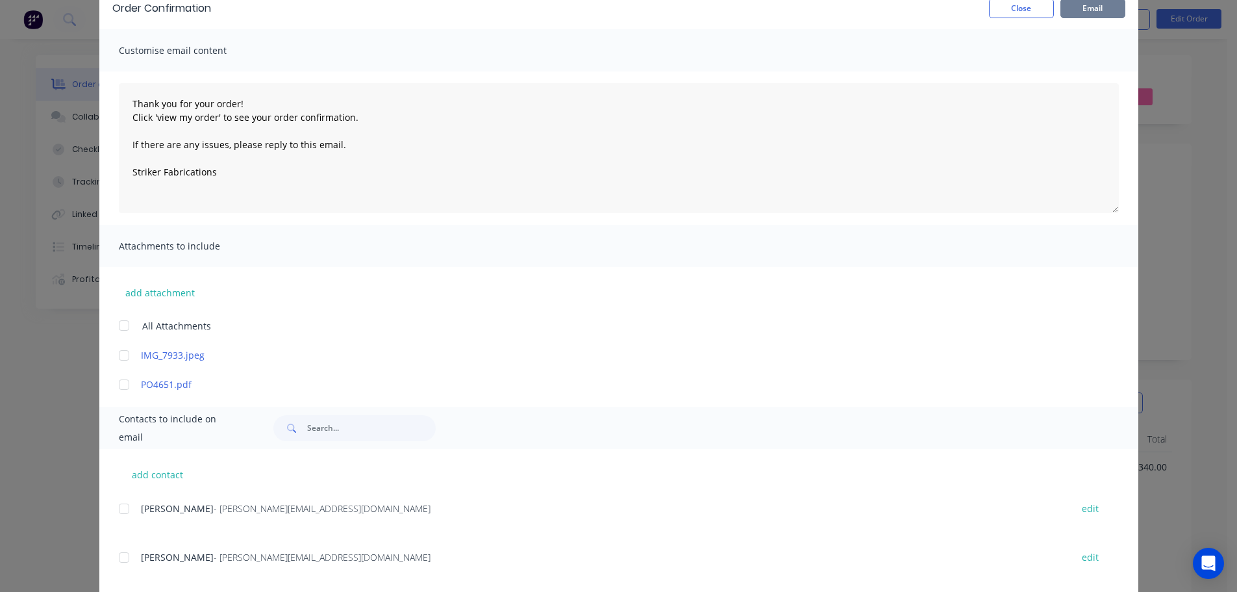
click at [1096, 10] on button "Email" at bounding box center [1093, 8] width 65 height 19
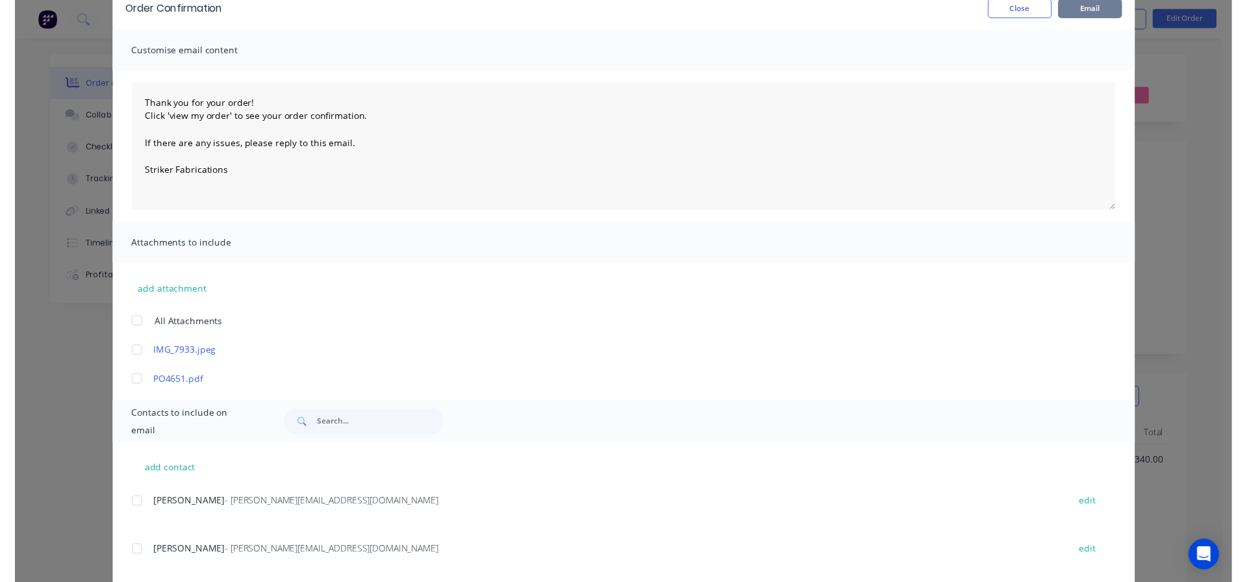
scroll to position [0, 0]
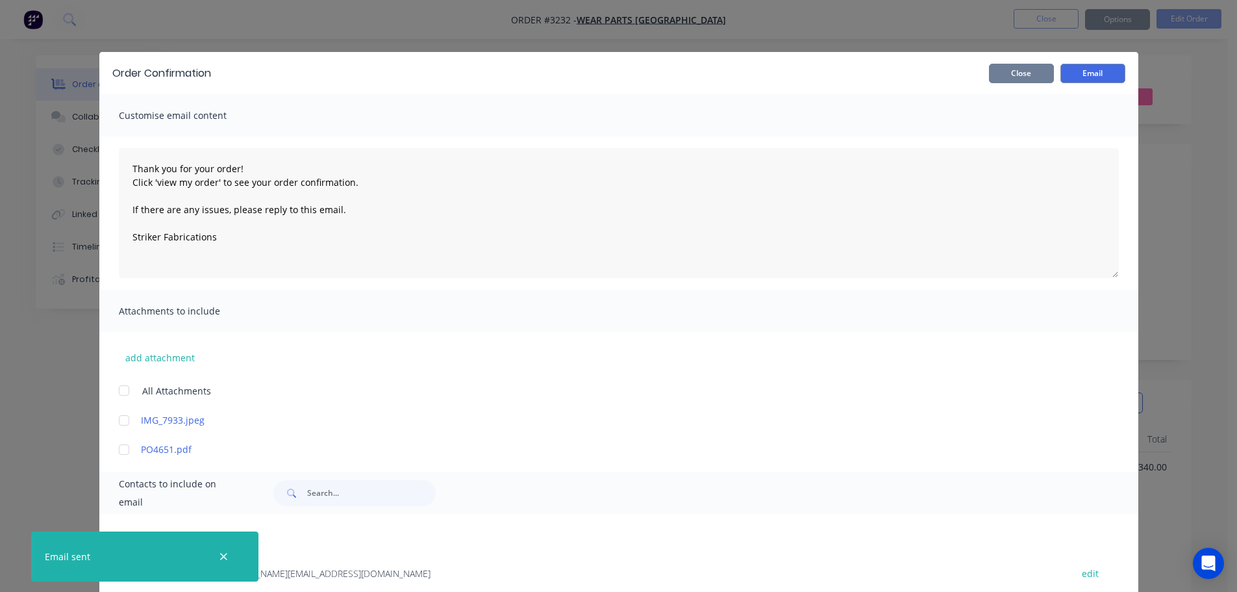
click at [1027, 69] on button "Close" at bounding box center [1021, 73] width 65 height 19
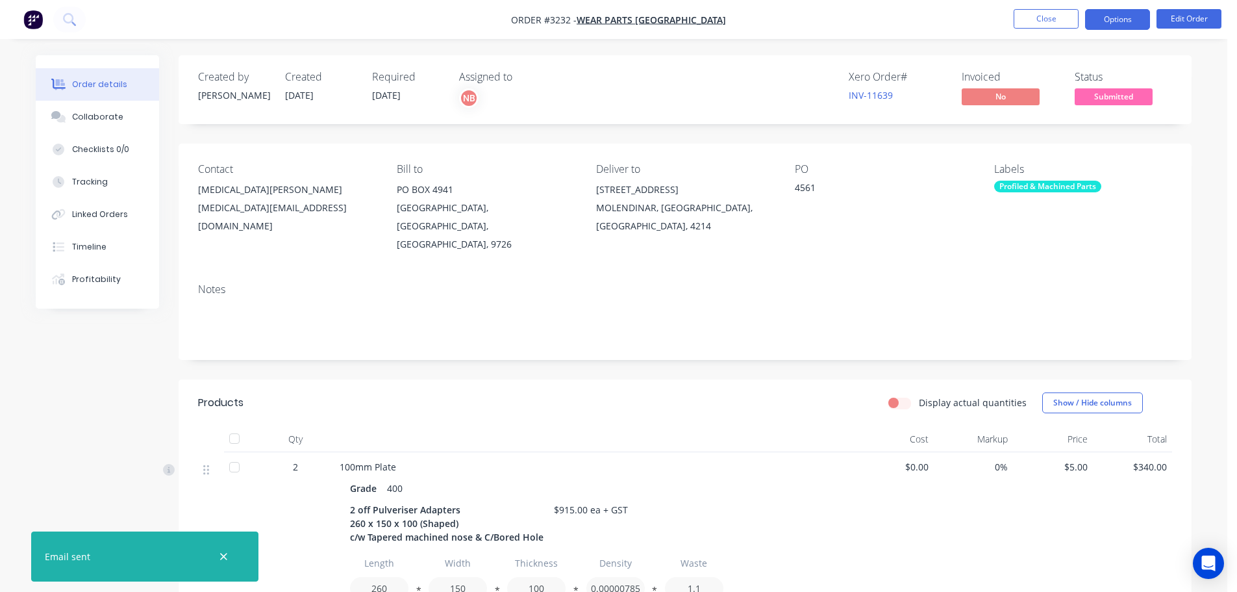
click at [1096, 24] on button "Options" at bounding box center [1117, 19] width 65 height 21
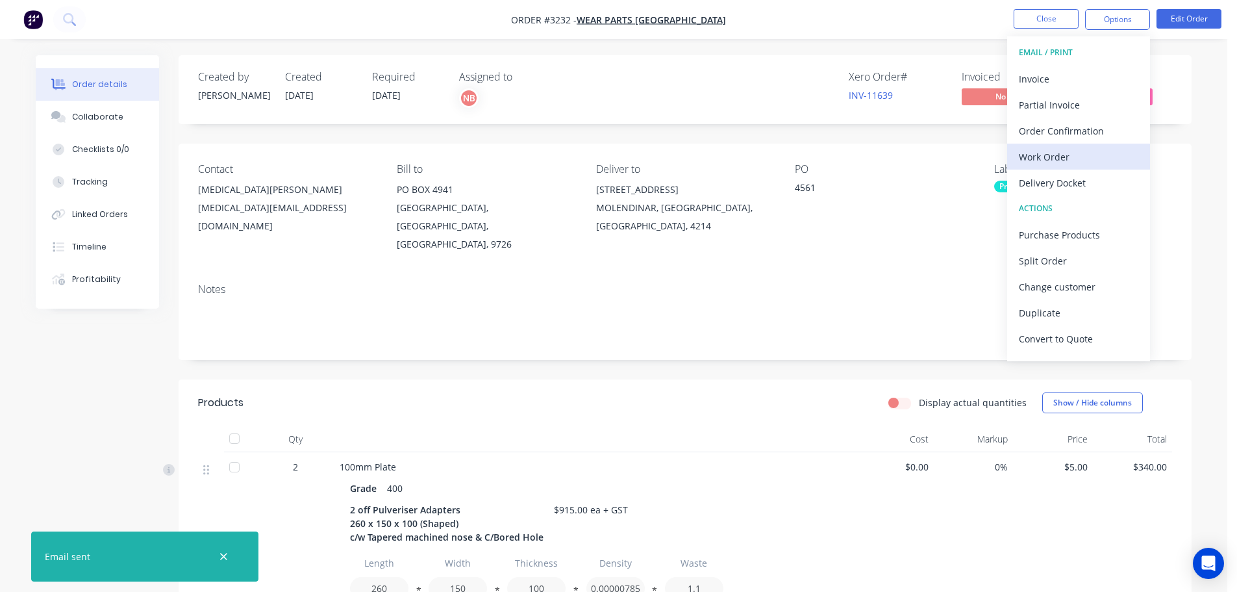
click at [1032, 153] on div "Work Order" at bounding box center [1079, 156] width 120 height 19
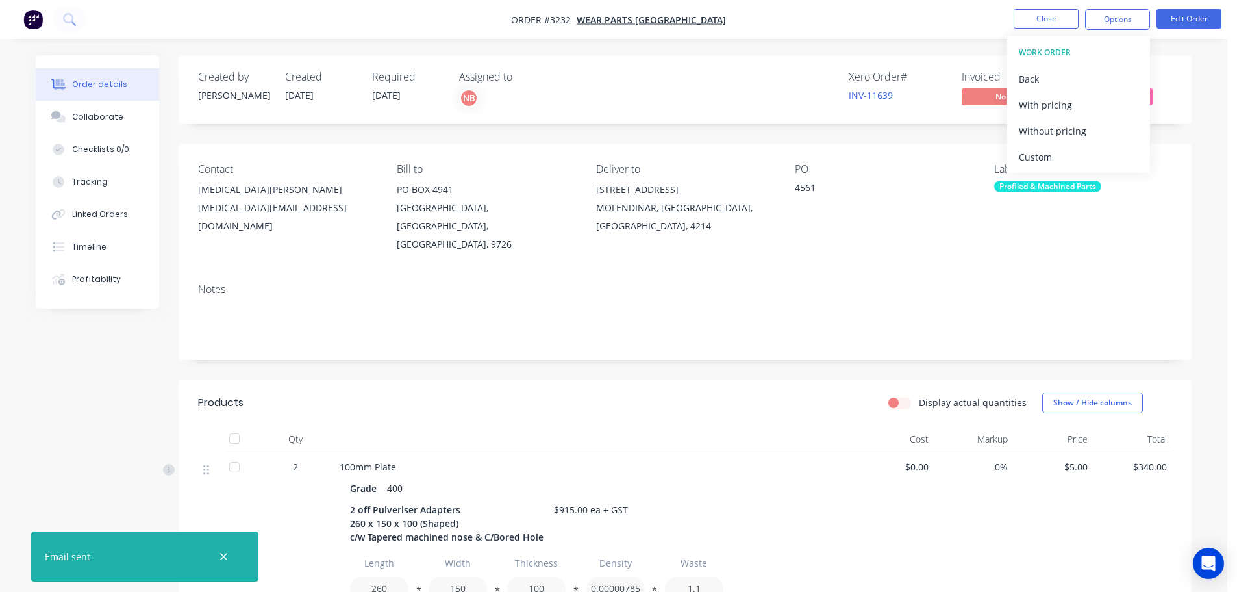
click at [1032, 153] on div "Custom" at bounding box center [1079, 156] width 120 height 19
click at [1028, 132] on div "Without pricing" at bounding box center [1079, 130] width 120 height 19
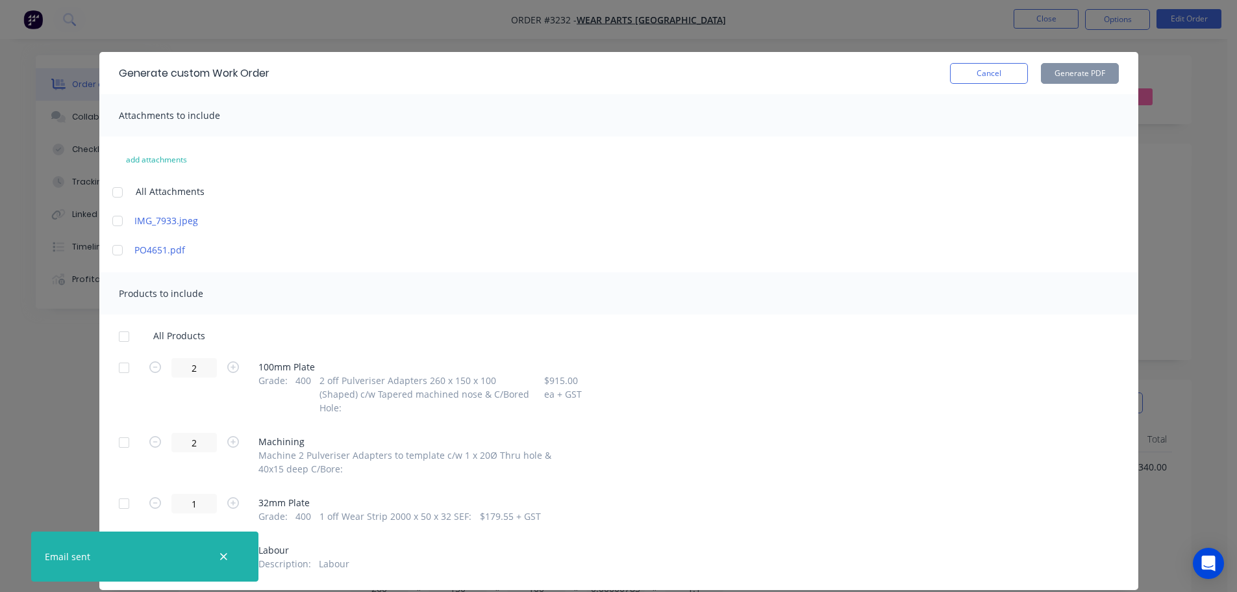
click at [123, 373] on div at bounding box center [124, 368] width 26 height 26
click at [123, 491] on div at bounding box center [124, 503] width 26 height 26
click at [1067, 81] on button "Generate PDF" at bounding box center [1080, 73] width 78 height 21
drag, startPoint x: 978, startPoint y: 64, endPoint x: 1003, endPoint y: 49, distance: 28.5
click at [980, 64] on button "Cancel" at bounding box center [989, 73] width 78 height 21
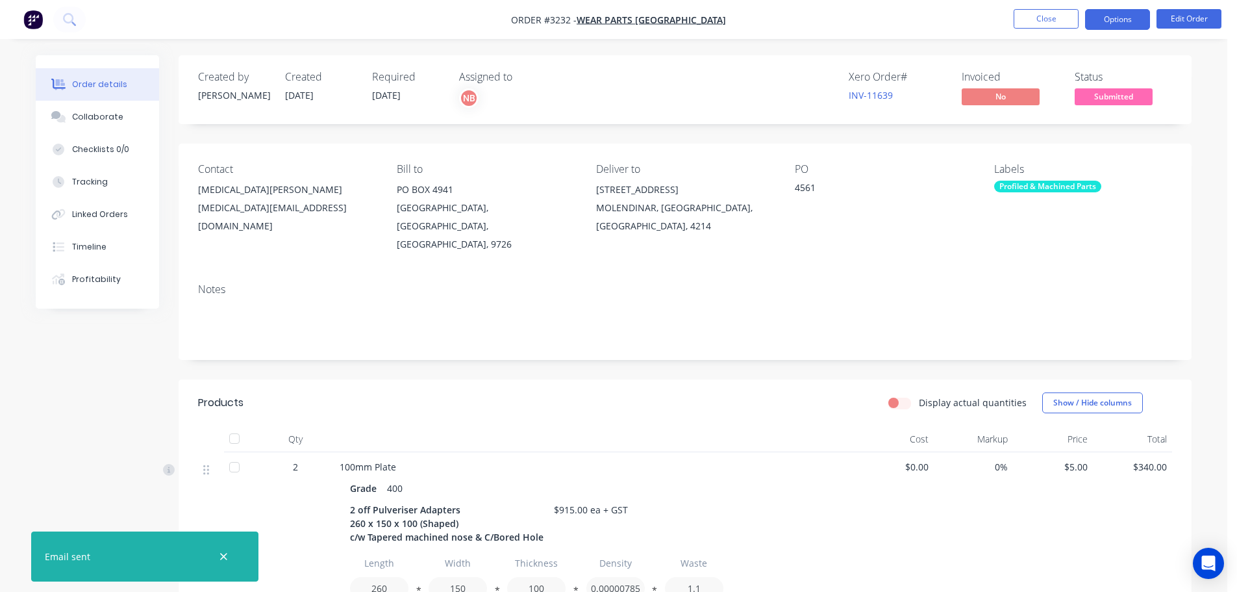
click at [1107, 14] on button "Options" at bounding box center [1117, 19] width 65 height 21
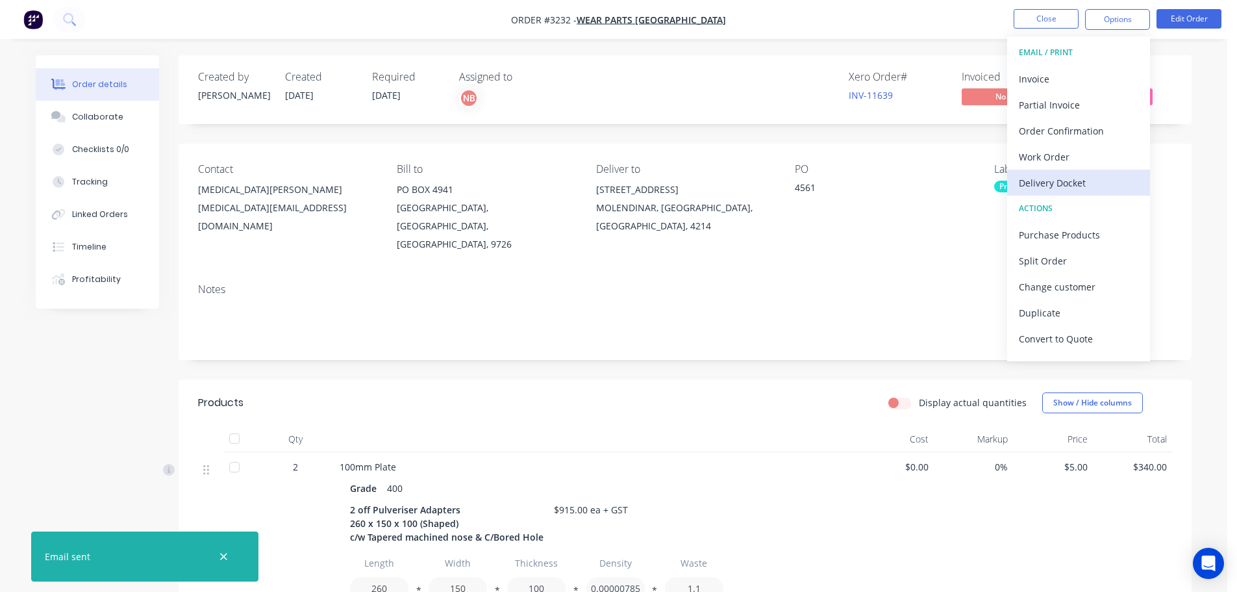
click at [1063, 177] on div "Delivery Docket" at bounding box center [1079, 182] width 120 height 19
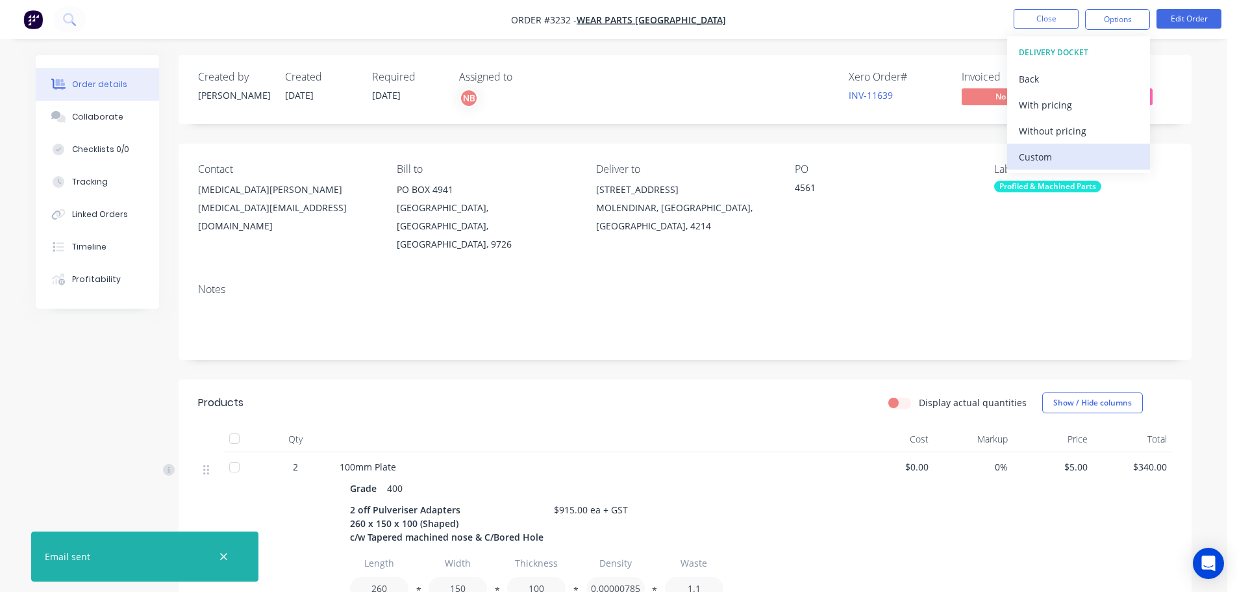
click at [1060, 162] on div "Custom" at bounding box center [1079, 156] width 120 height 19
click at [1060, 135] on div "Without pricing" at bounding box center [1079, 130] width 120 height 19
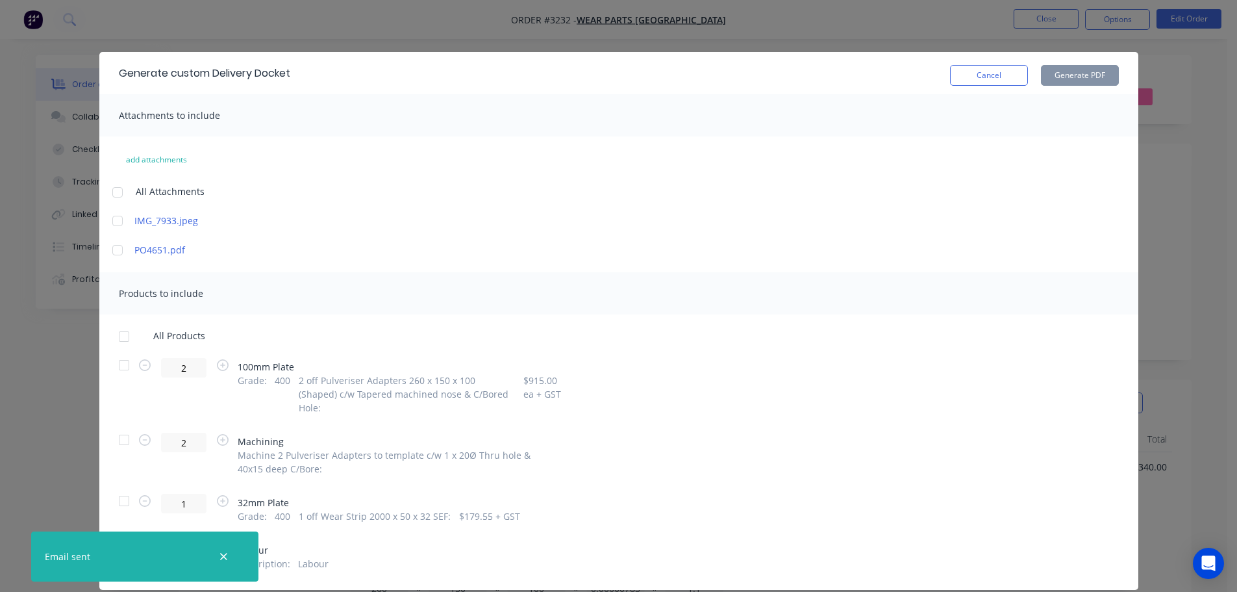
click at [121, 363] on div at bounding box center [124, 365] width 26 height 26
click at [120, 488] on div at bounding box center [124, 501] width 26 height 26
click at [1050, 78] on button "Generate PDF" at bounding box center [1080, 75] width 78 height 21
drag, startPoint x: 959, startPoint y: 72, endPoint x: 1020, endPoint y: 64, distance: 62.2
click at [960, 72] on button "Cancel" at bounding box center [989, 75] width 78 height 21
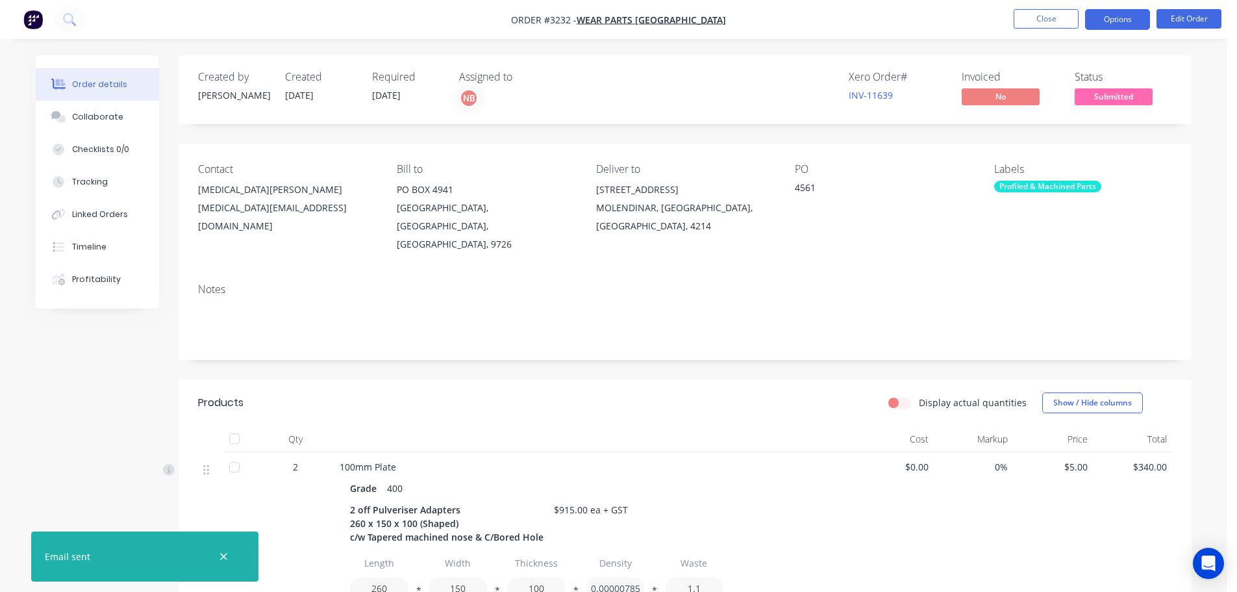
click at [1091, 25] on button "Options" at bounding box center [1117, 19] width 65 height 21
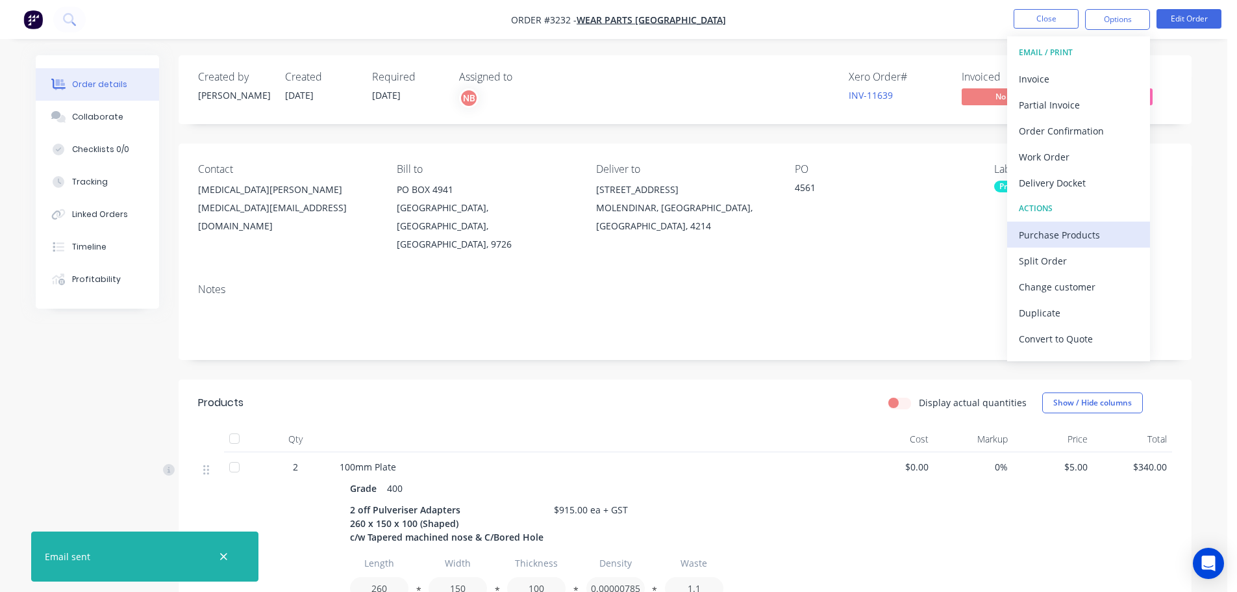
click at [1061, 233] on div "Purchase Products" at bounding box center [1079, 234] width 120 height 19
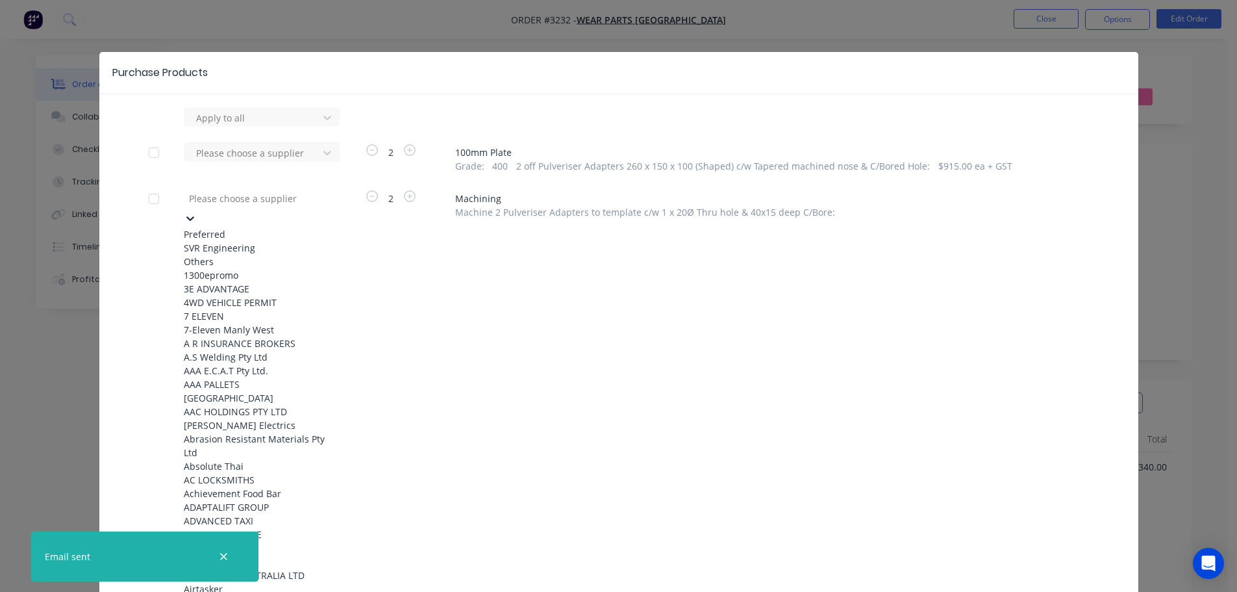
click at [298, 195] on div at bounding box center [281, 198] width 187 height 16
click at [276, 242] on div "SVR Engineering" at bounding box center [255, 248] width 143 height 14
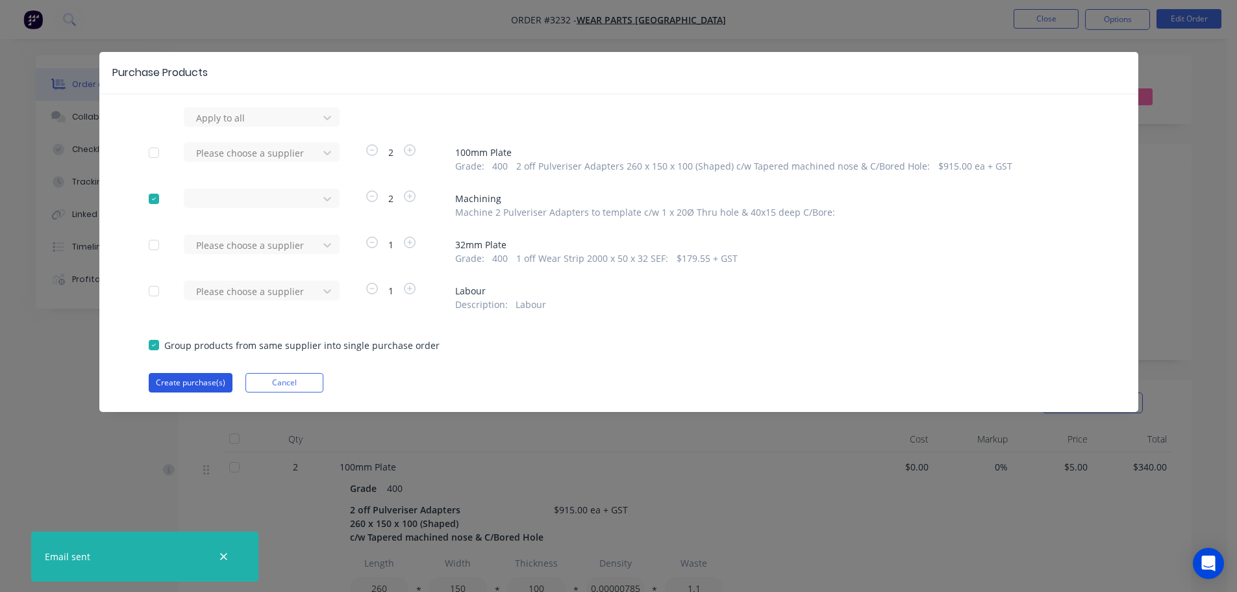
click at [199, 383] on button "Create purchase(s)" at bounding box center [191, 382] width 84 height 19
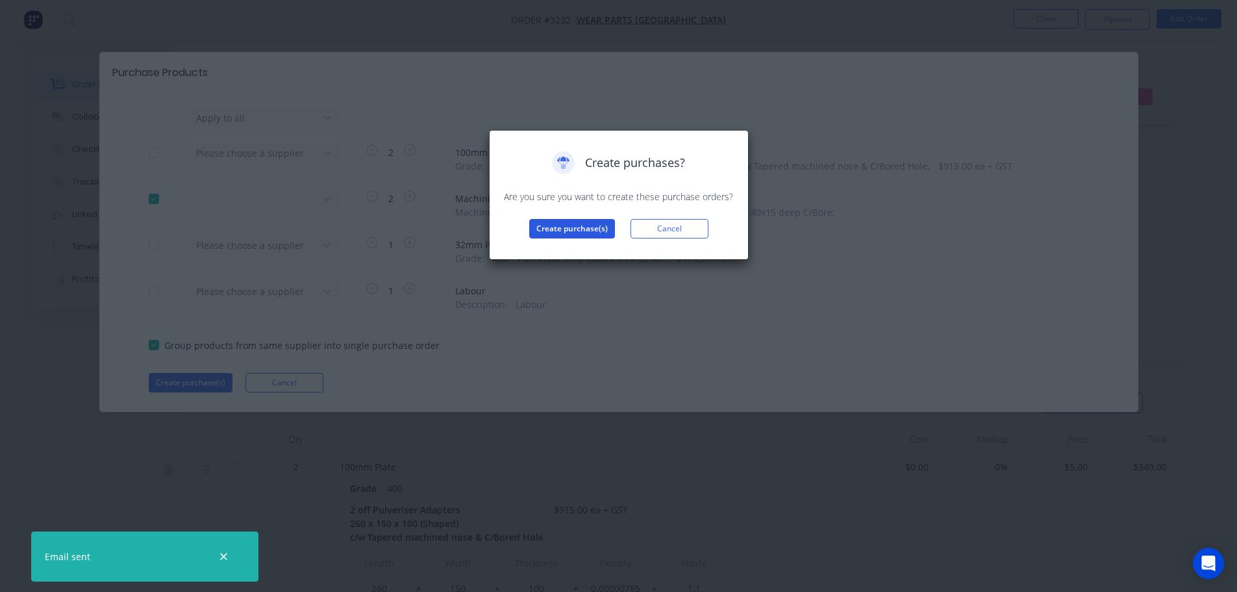
click at [566, 233] on button "Create purchase(s)" at bounding box center [572, 228] width 86 height 19
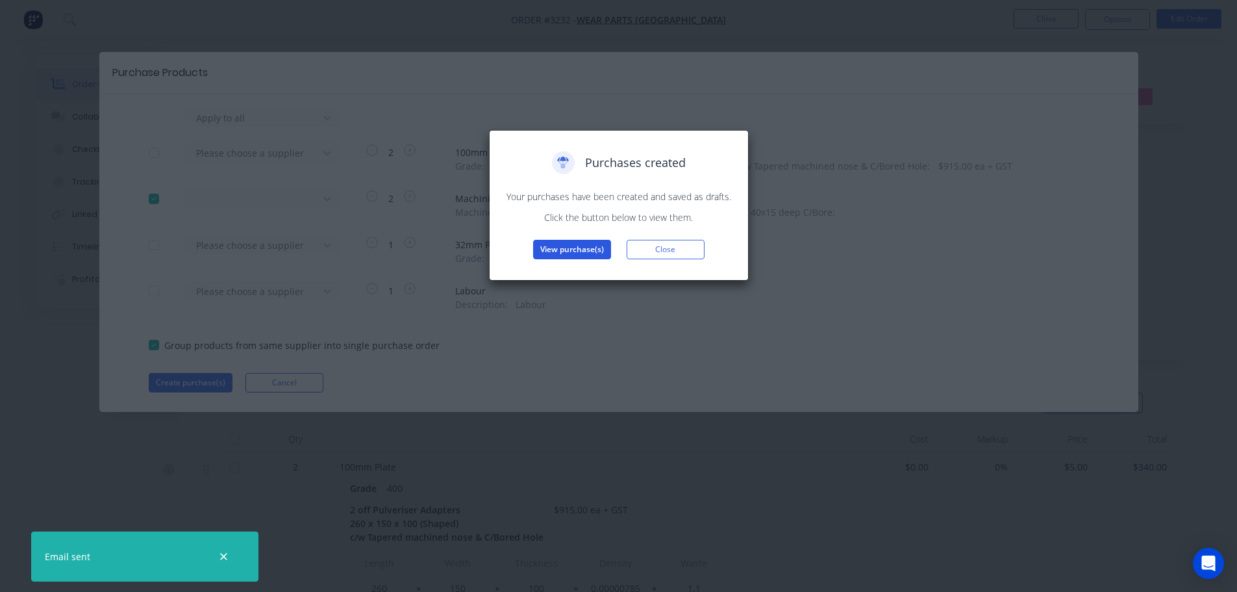
click at [574, 253] on button "View purchase(s)" at bounding box center [572, 249] width 78 height 19
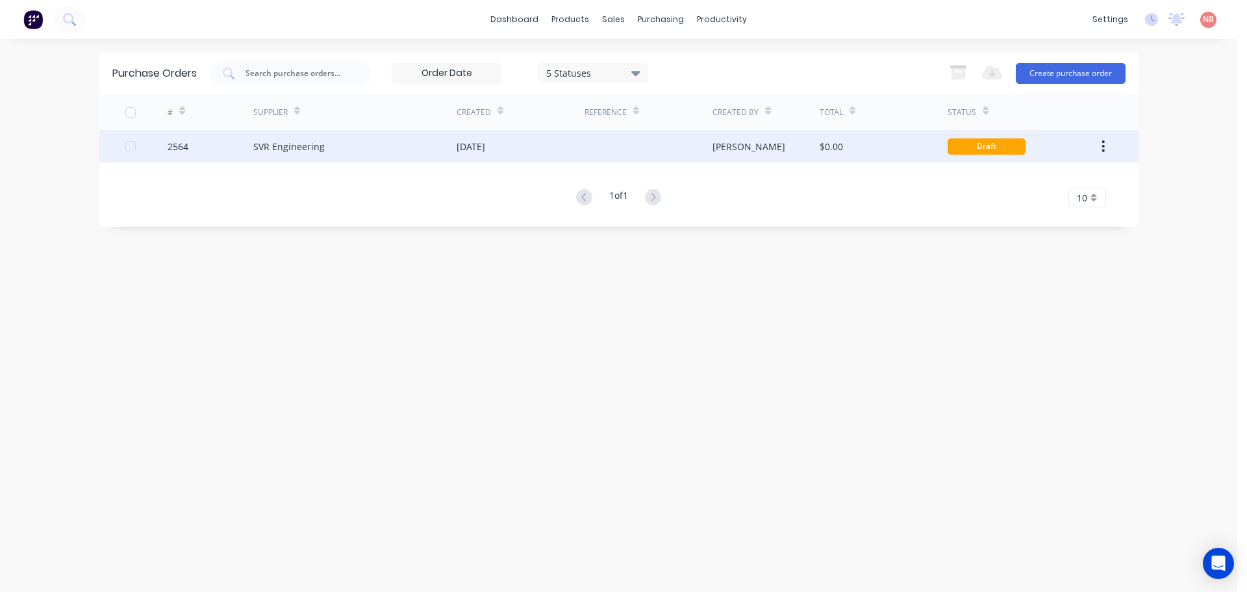
click at [485, 143] on div "[DATE]" at bounding box center [471, 147] width 29 height 14
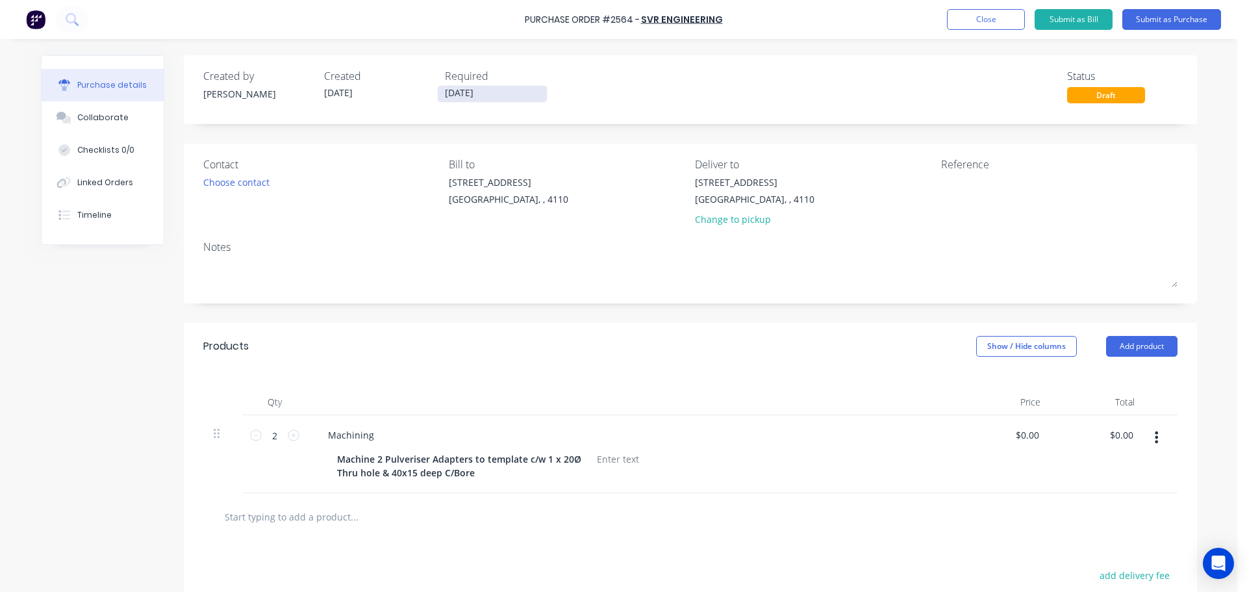
click at [490, 95] on input "[DATE]" at bounding box center [492, 94] width 109 height 16
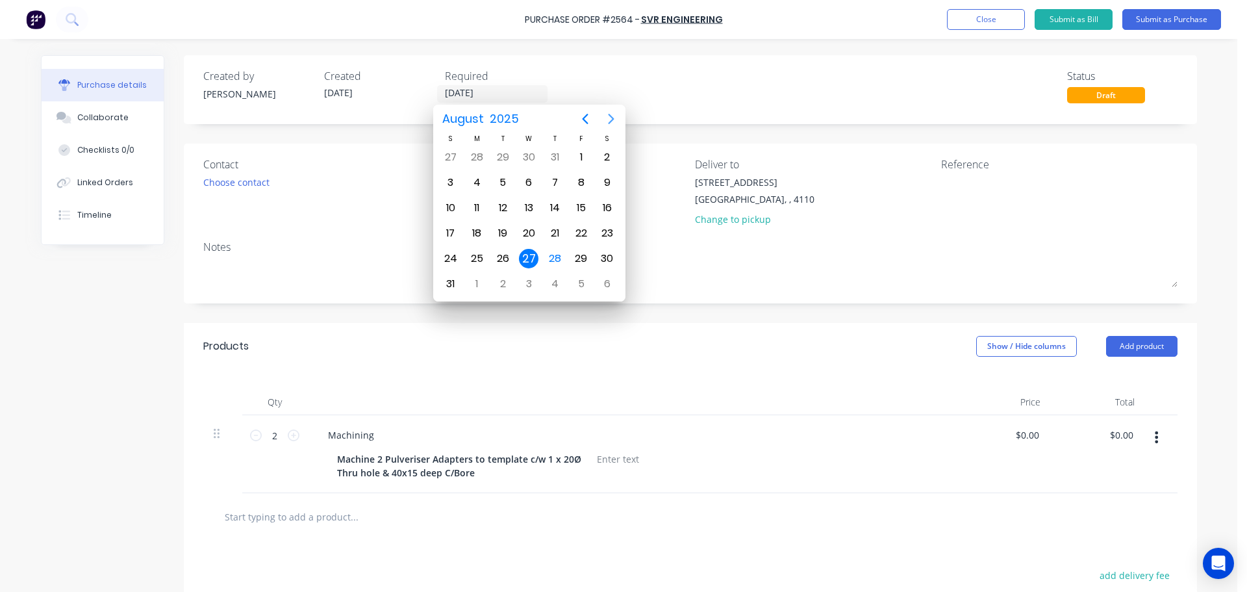
click at [608, 121] on icon "Next page" at bounding box center [611, 119] width 16 height 16
click at [476, 179] on div "8" at bounding box center [476, 182] width 19 height 19
type input "[DATE]"
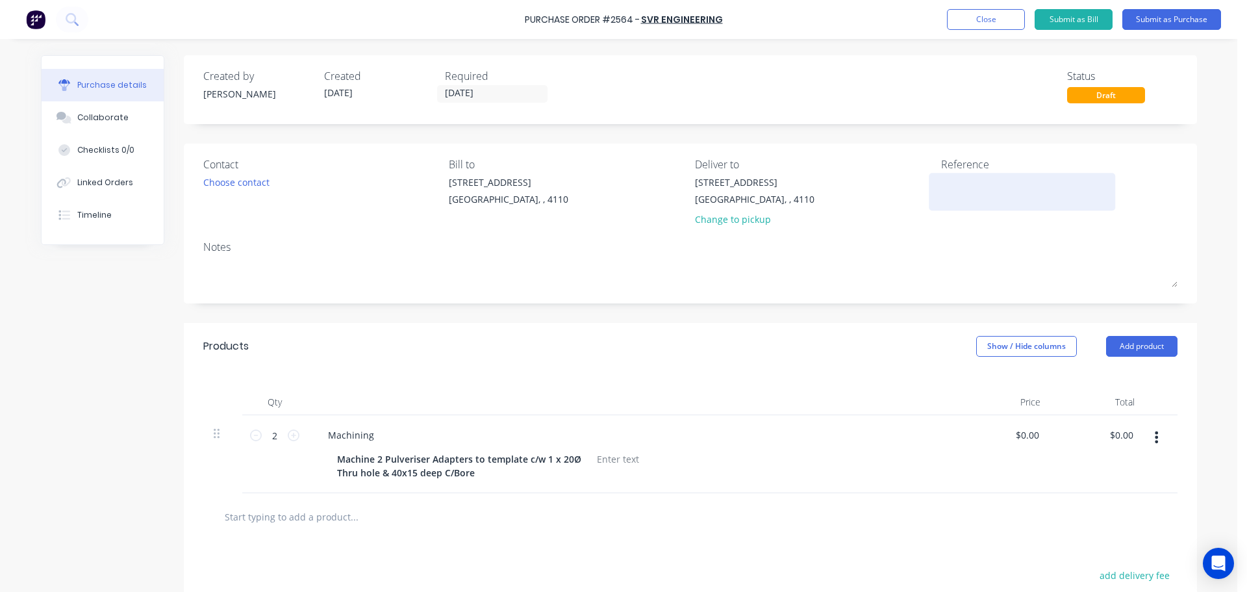
click at [944, 178] on textarea at bounding box center [1022, 189] width 162 height 29
type textarea "WPA 4651"
click at [1028, 432] on input "0.0000" at bounding box center [1027, 434] width 30 height 19
click at [948, 522] on div at bounding box center [691, 516] width 954 height 26
click at [1011, 437] on input "0.0005" at bounding box center [1022, 434] width 40 height 19
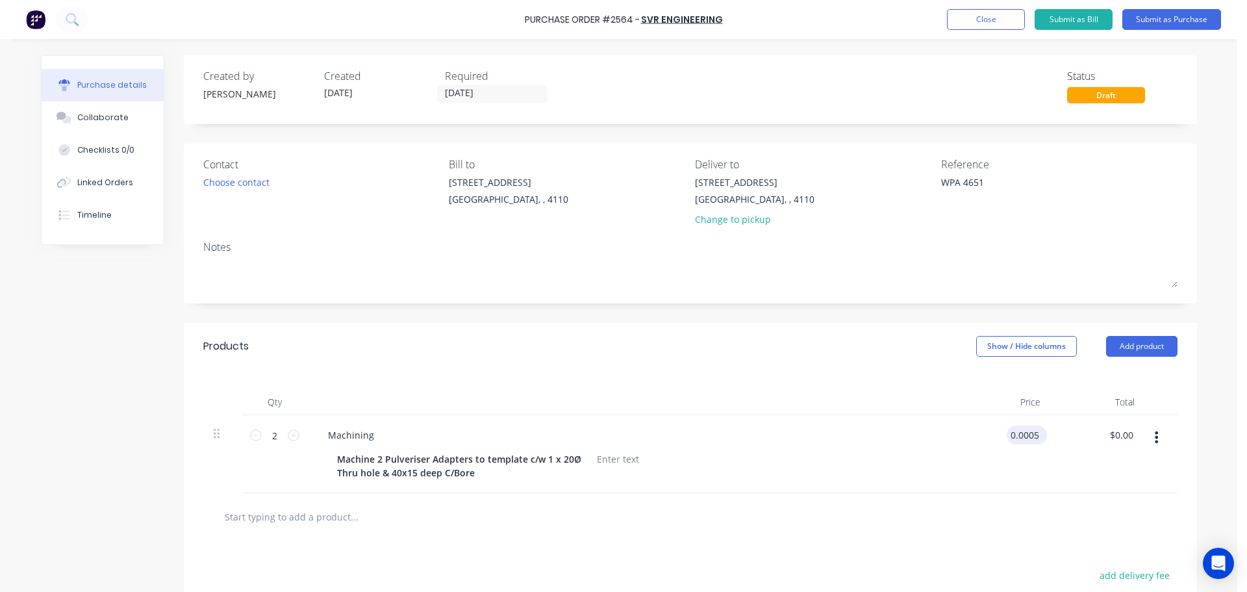
click at [1013, 437] on input "0.0005" at bounding box center [1024, 434] width 35 height 19
type input "$520.00"
type input "$1,040.00"
click at [993, 479] on div "$520.00 520" at bounding box center [1004, 454] width 94 height 78
click at [1154, 16] on button "Submit as Purchase" at bounding box center [1171, 19] width 99 height 21
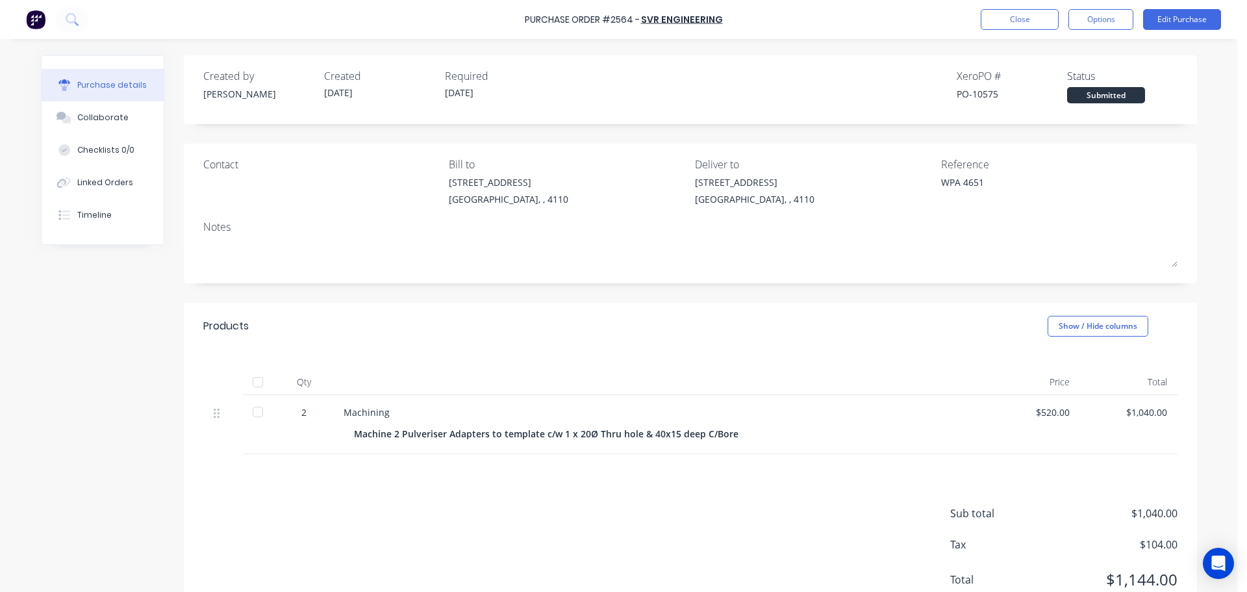
click at [1089, 32] on div "Purchase Order #2564 - SVR Engineering Close Options Edit Purchase" at bounding box center [623, 19] width 1247 height 39
click at [1089, 25] on button "Options" at bounding box center [1101, 19] width 65 height 21
click at [1067, 57] on div "Print / Email" at bounding box center [1072, 53] width 100 height 19
click at [1050, 76] on div "With pricing" at bounding box center [1072, 79] width 100 height 19
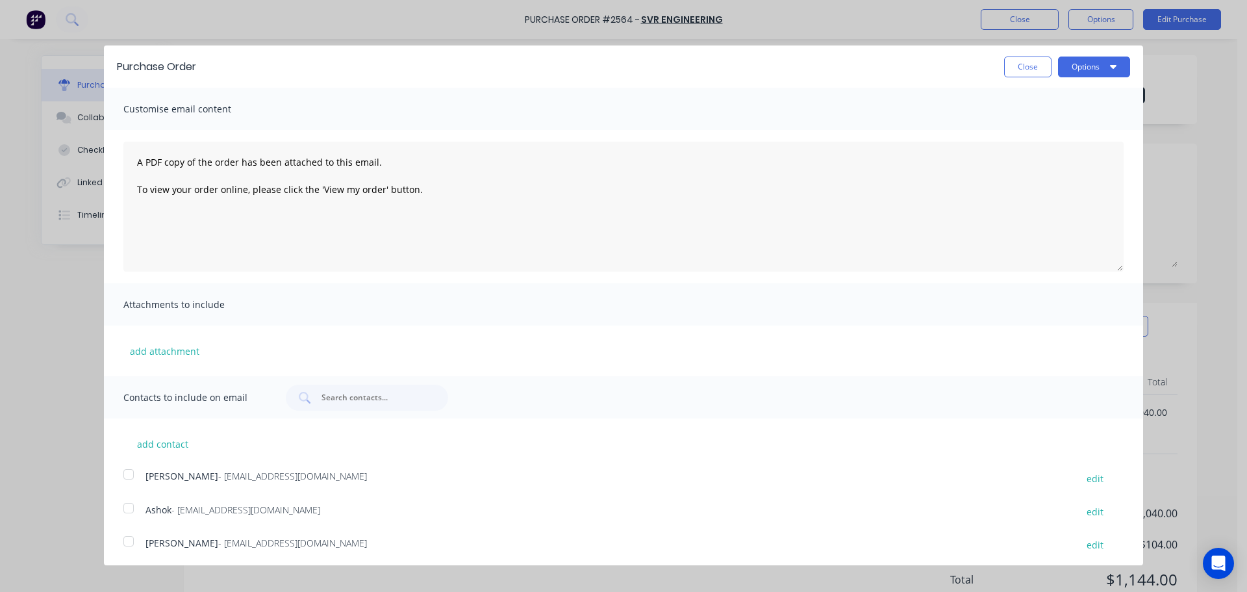
click at [123, 506] on div at bounding box center [129, 508] width 26 height 26
click at [1110, 66] on icon "button" at bounding box center [1113, 67] width 6 height 4
click at [1070, 103] on div "Print" at bounding box center [1069, 99] width 100 height 19
click at [1050, 127] on div "Email" at bounding box center [1069, 125] width 100 height 19
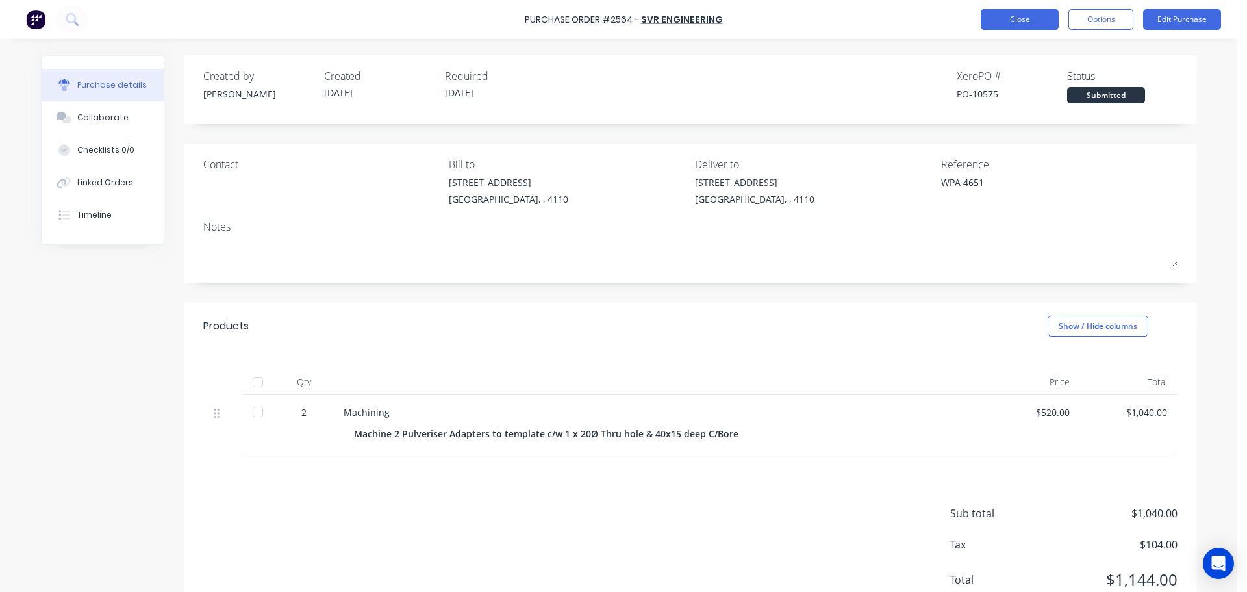
click at [1013, 19] on button "Close" at bounding box center [1020, 19] width 78 height 21
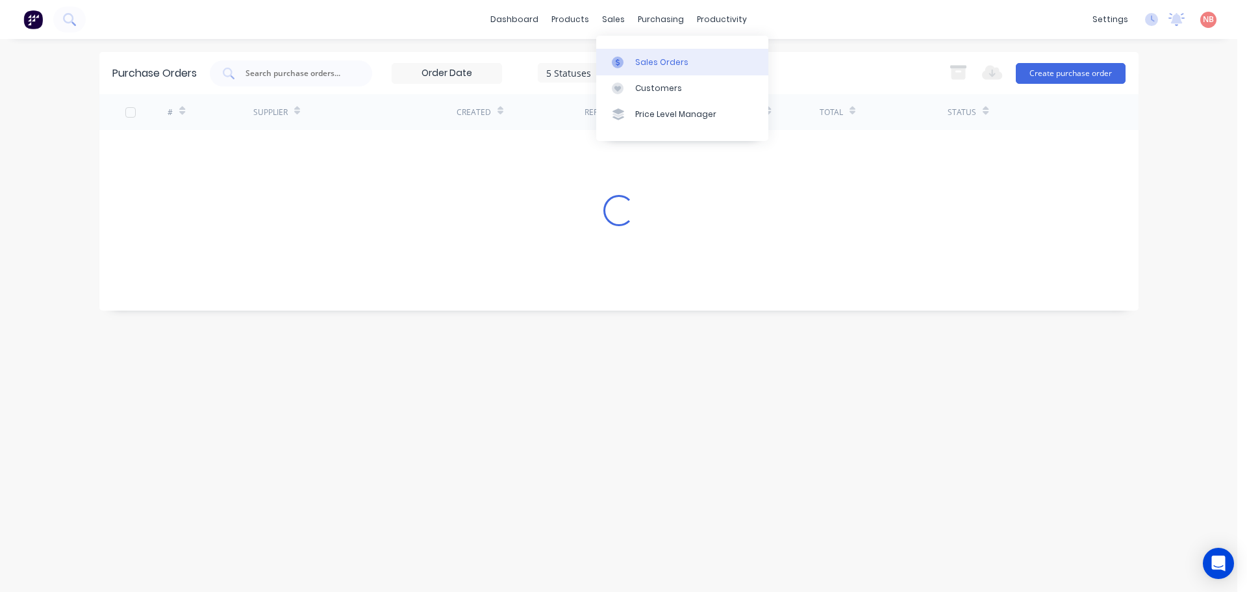
click at [627, 64] on div at bounding box center [621, 63] width 19 height 12
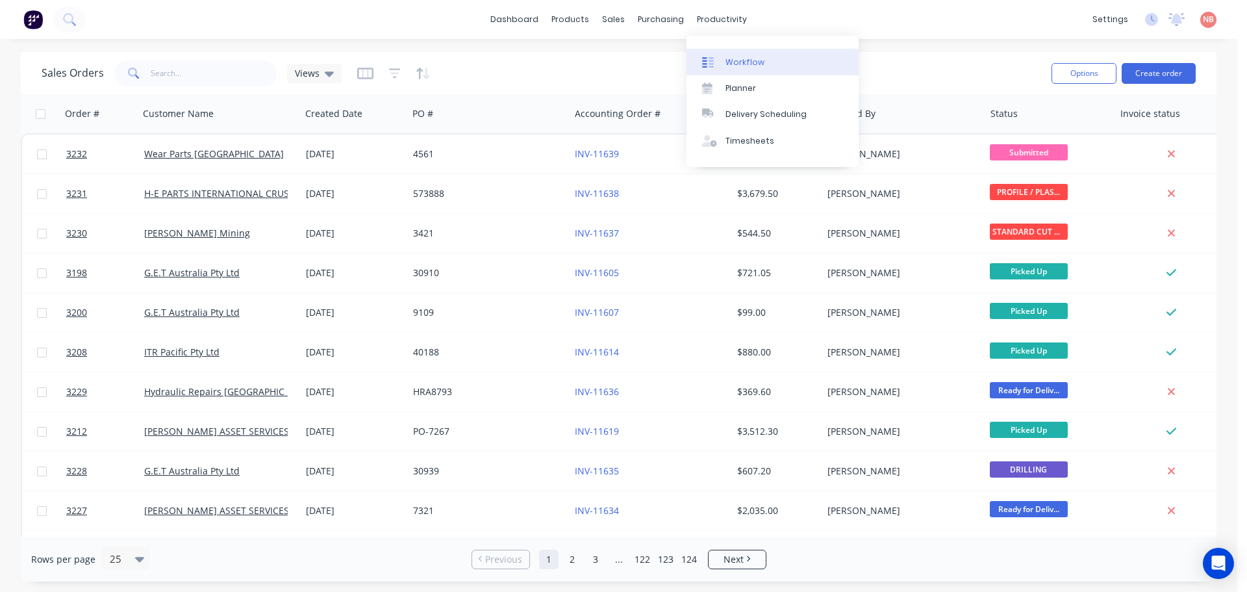
click at [740, 64] on div "Workflow" at bounding box center [745, 63] width 39 height 12
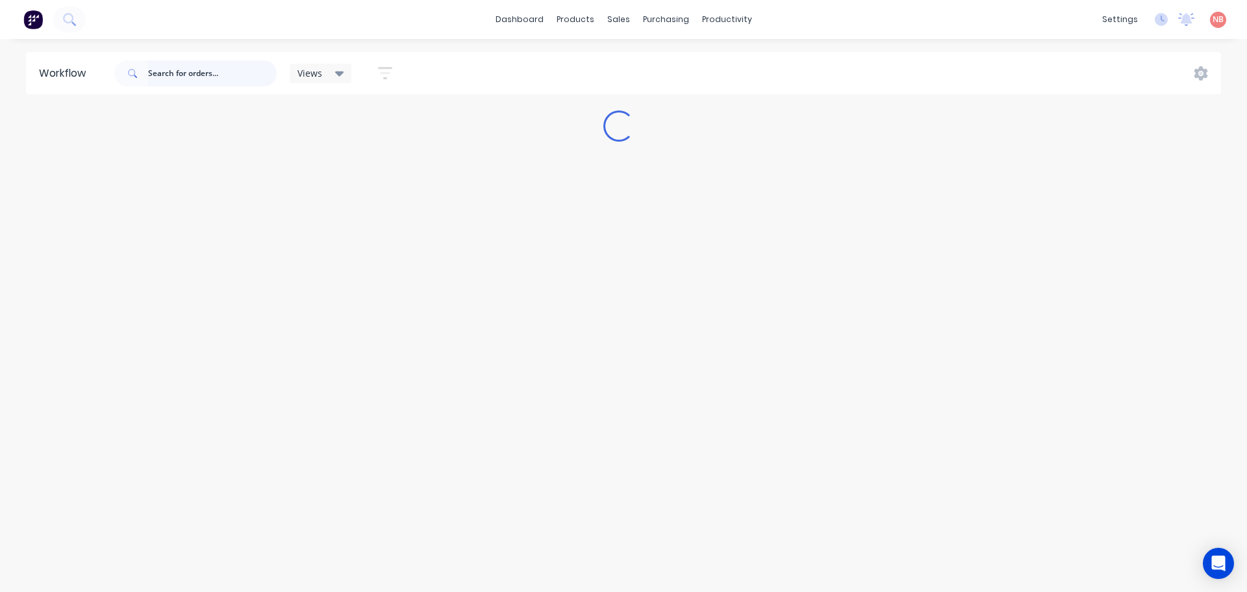
click at [216, 71] on input "text" at bounding box center [212, 73] width 129 height 26
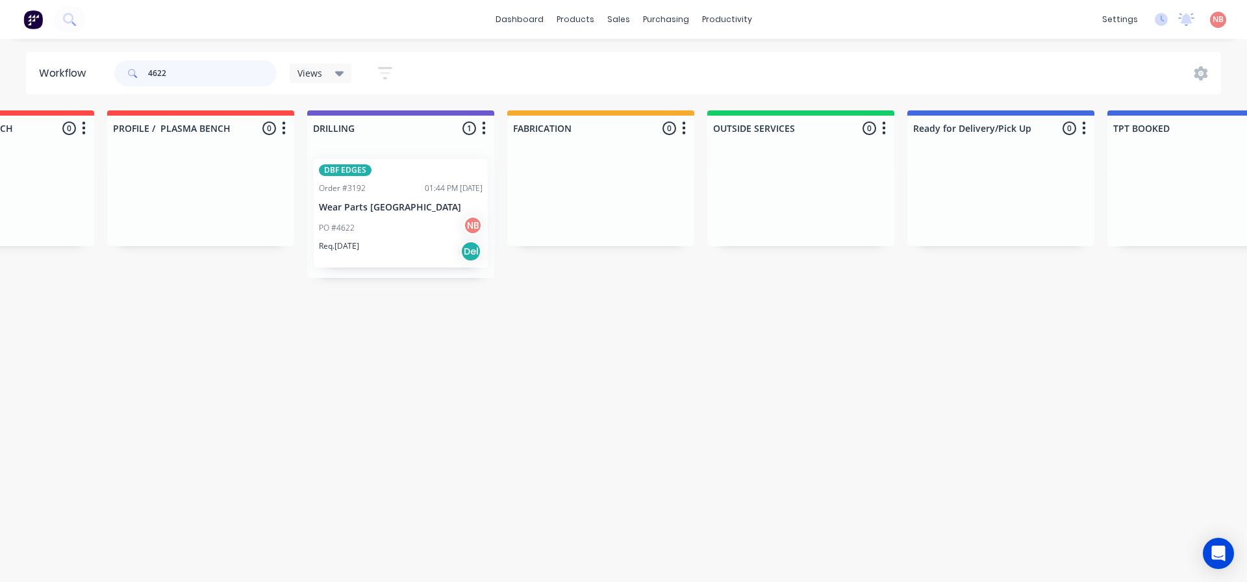
scroll to position [0, 529]
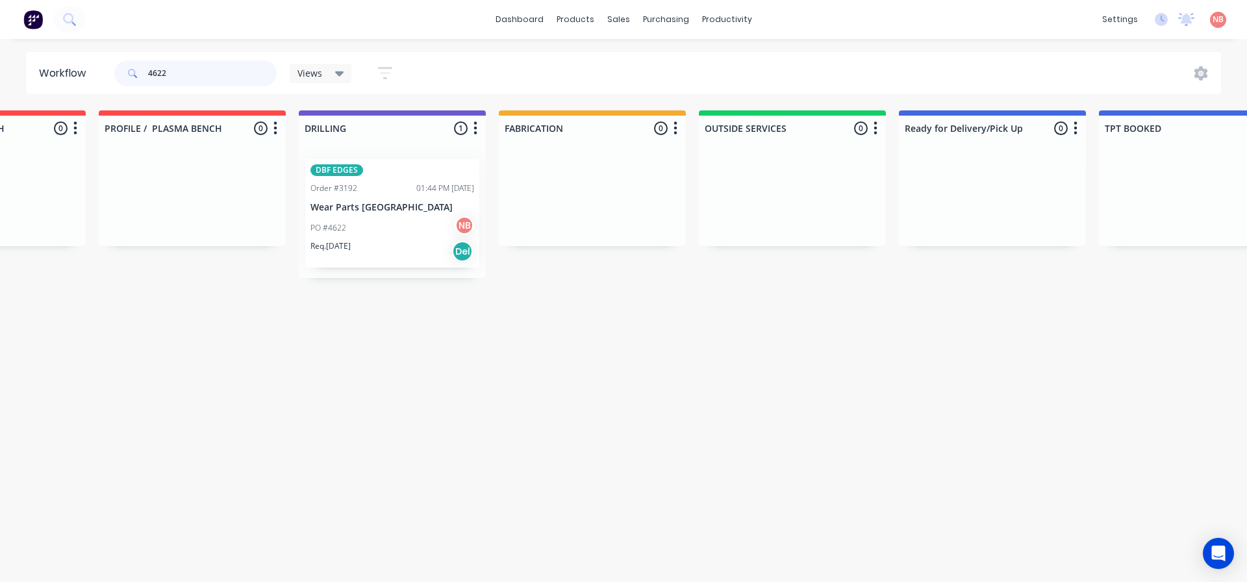
type input "4622"
click at [334, 175] on div "DBF EDGES" at bounding box center [336, 170] width 53 height 12
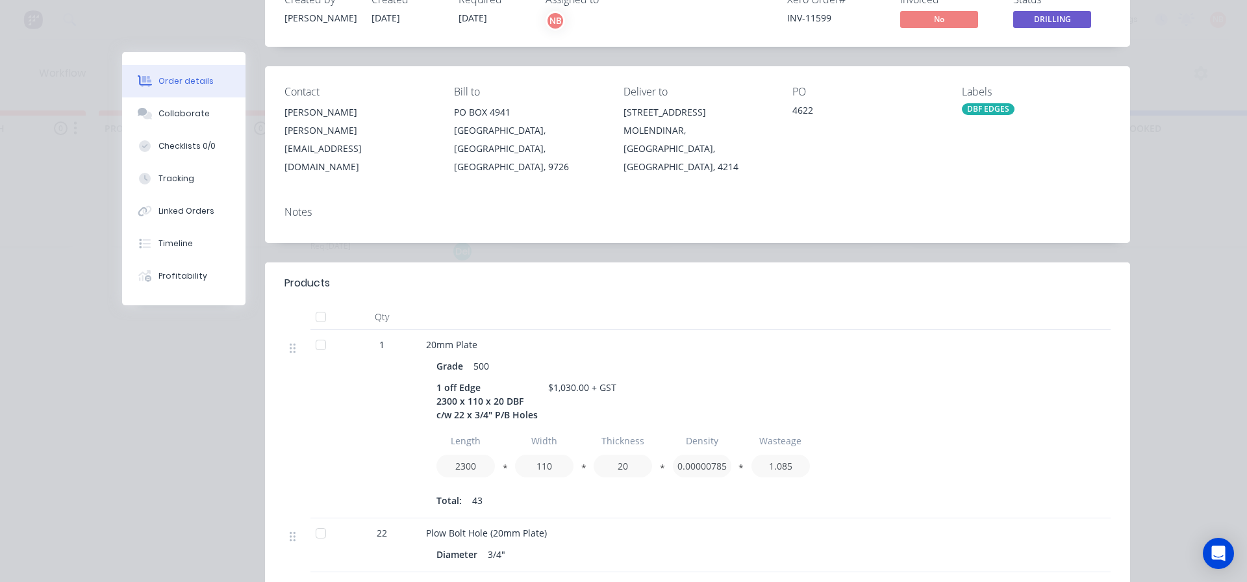
scroll to position [0, 0]
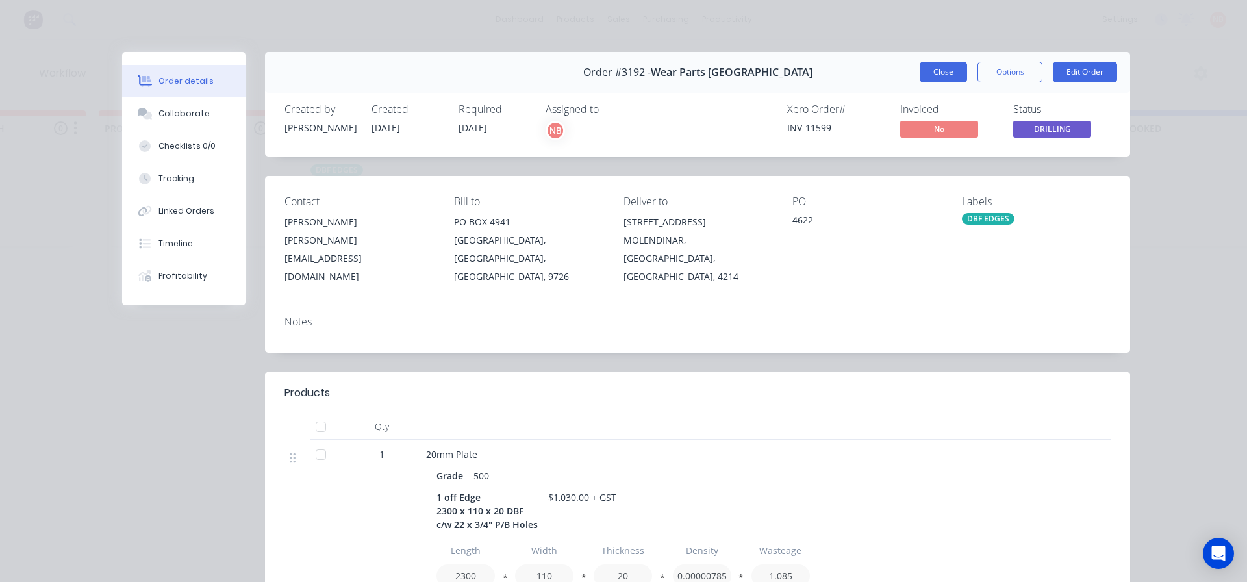
click at [937, 76] on button "Close" at bounding box center [943, 72] width 47 height 21
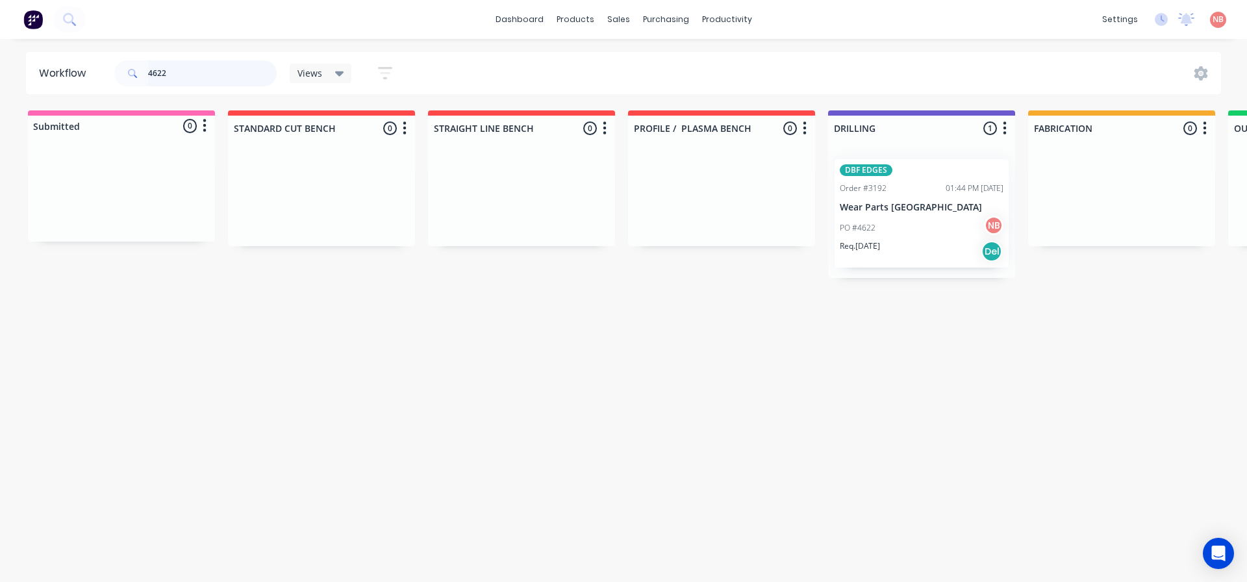
drag, startPoint x: 194, startPoint y: 73, endPoint x: 149, endPoint y: 68, distance: 45.7
click at [149, 68] on input "4622" at bounding box center [212, 73] width 129 height 26
click at [203, 73] on input "4622" at bounding box center [212, 73] width 129 height 26
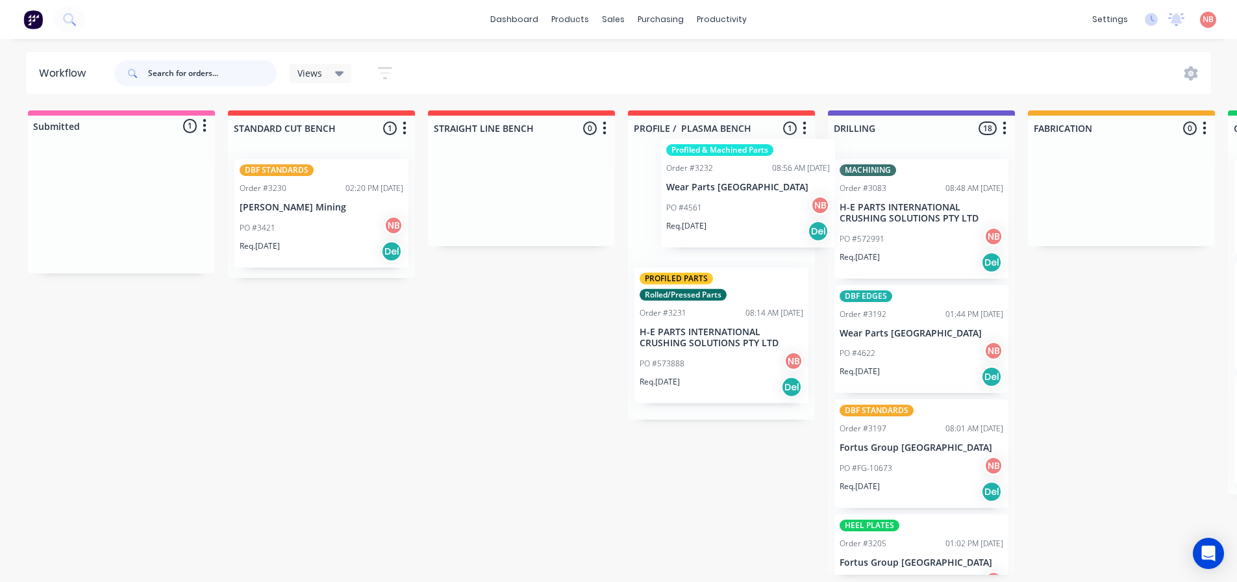
drag, startPoint x: 129, startPoint y: 211, endPoint x: 751, endPoint y: 188, distance: 622.7
click at [752, 188] on div "Submitted 1 Status colour #FF69B4 hex #FF69B4 Save Cancel Summaries Total order…" at bounding box center [1073, 342] width 2166 height 464
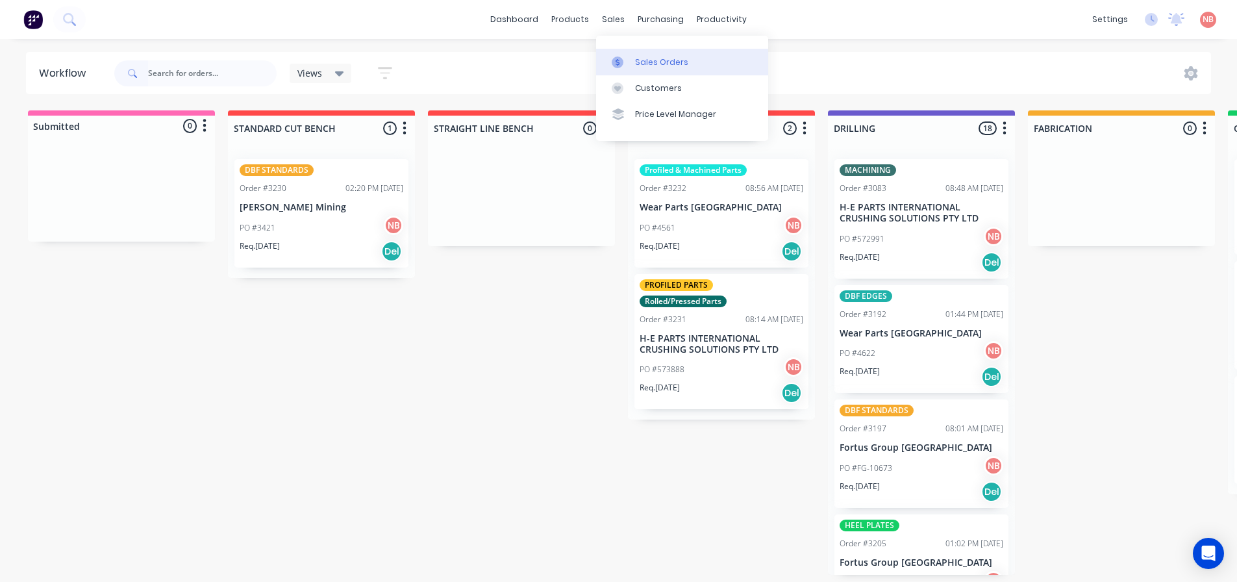
click at [635, 63] on div "Sales Orders" at bounding box center [661, 63] width 53 height 12
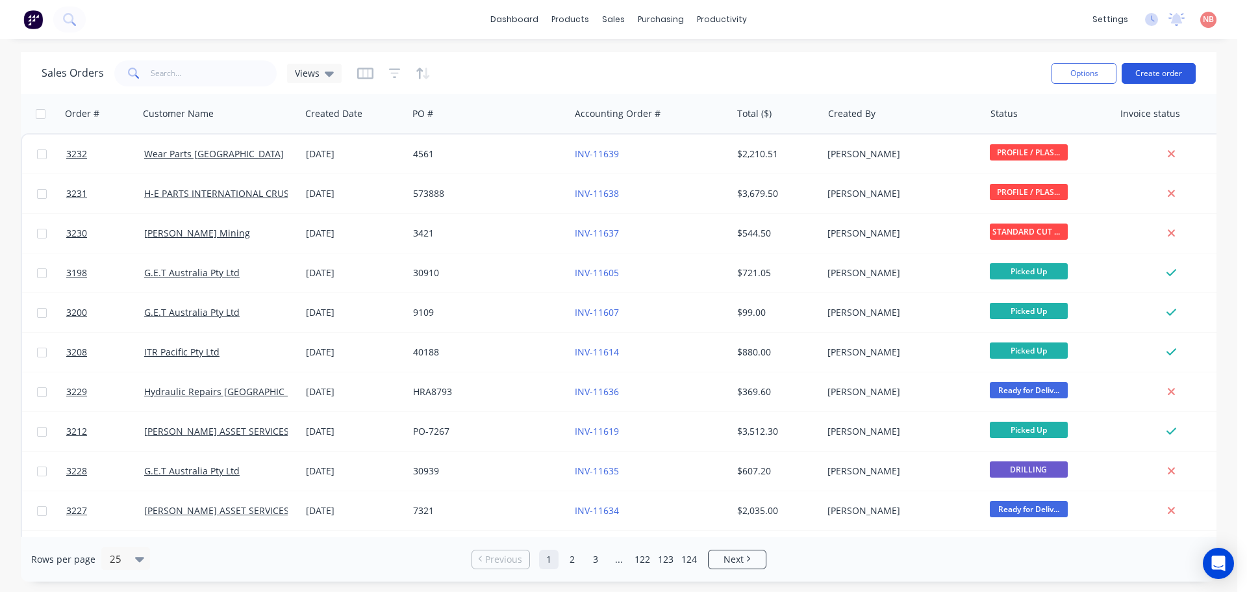
click at [1130, 67] on button "Create order" at bounding box center [1159, 73] width 74 height 21
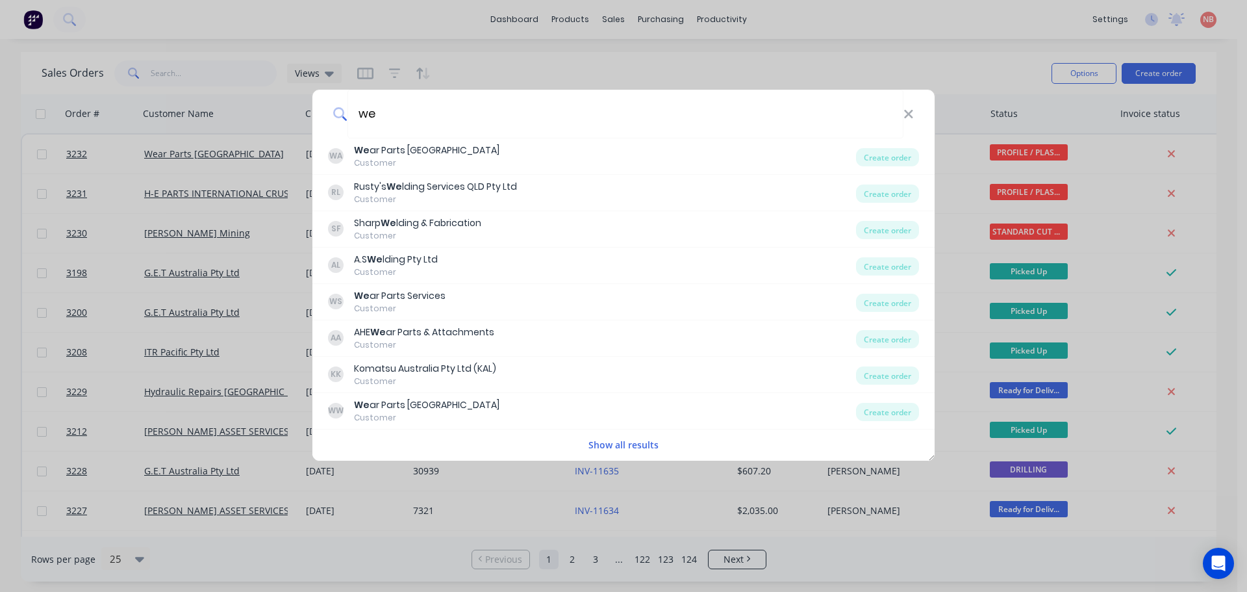
drag, startPoint x: 706, startPoint y: 114, endPoint x: 322, endPoint y: 114, distance: 383.9
click at [322, 114] on div "we" at bounding box center [623, 114] width 622 height 49
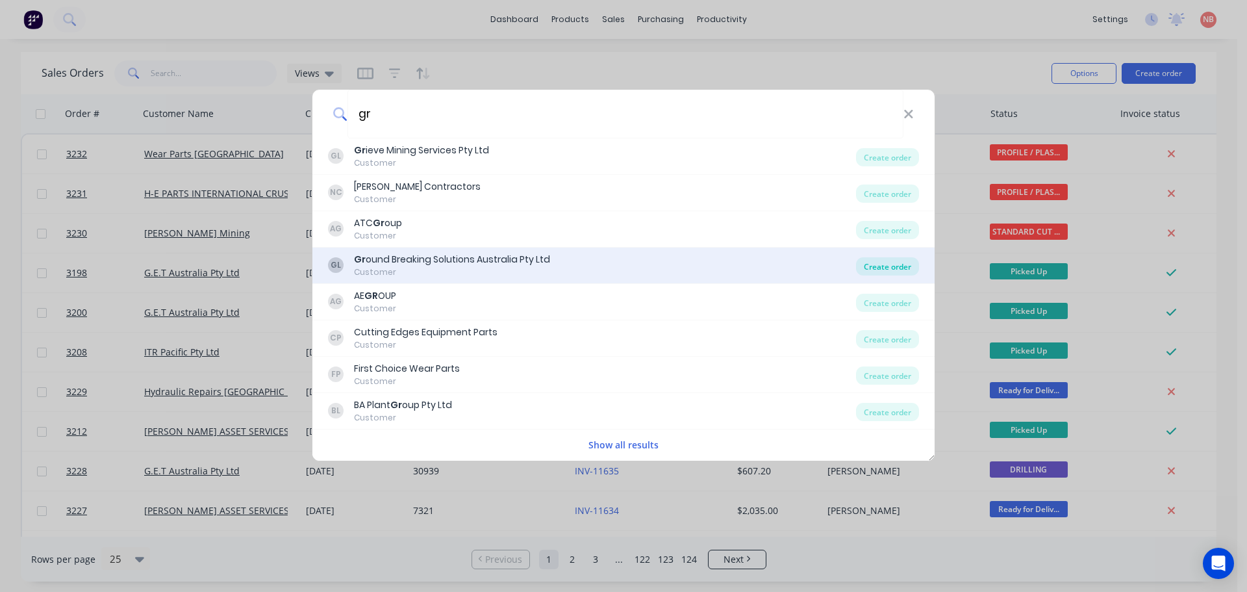
type input "gr"
click at [880, 269] on div "Create order" at bounding box center [887, 266] width 63 height 18
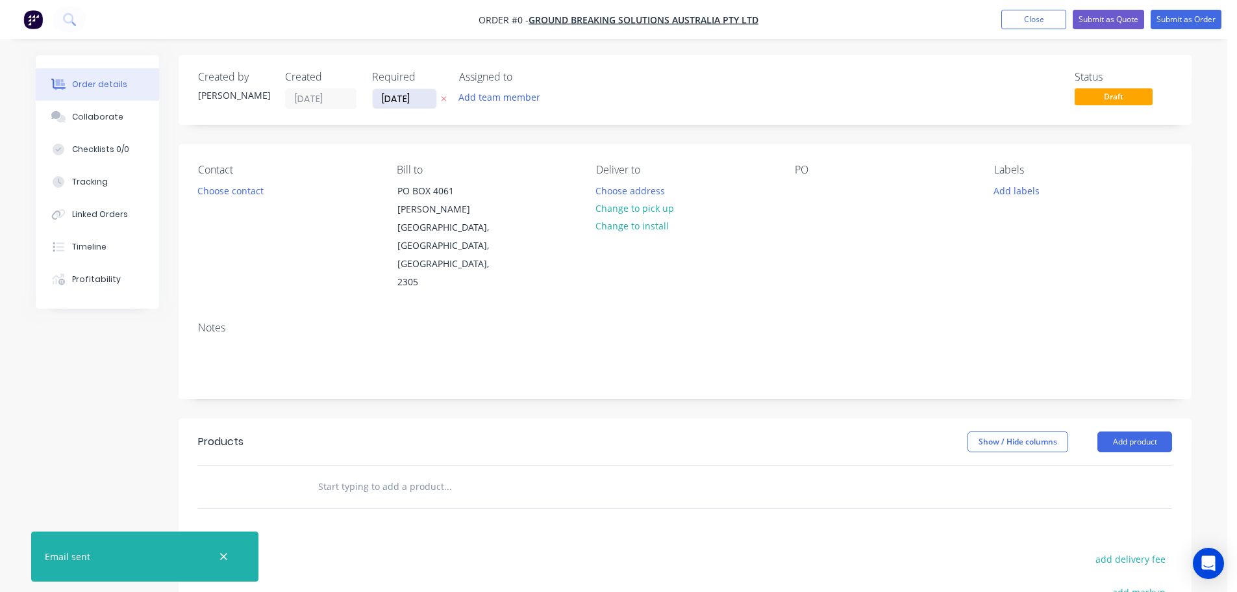
drag, startPoint x: 401, startPoint y: 94, endPoint x: 407, endPoint y: 98, distance: 7.0
click at [401, 94] on input "[DATE]" at bounding box center [405, 98] width 64 height 19
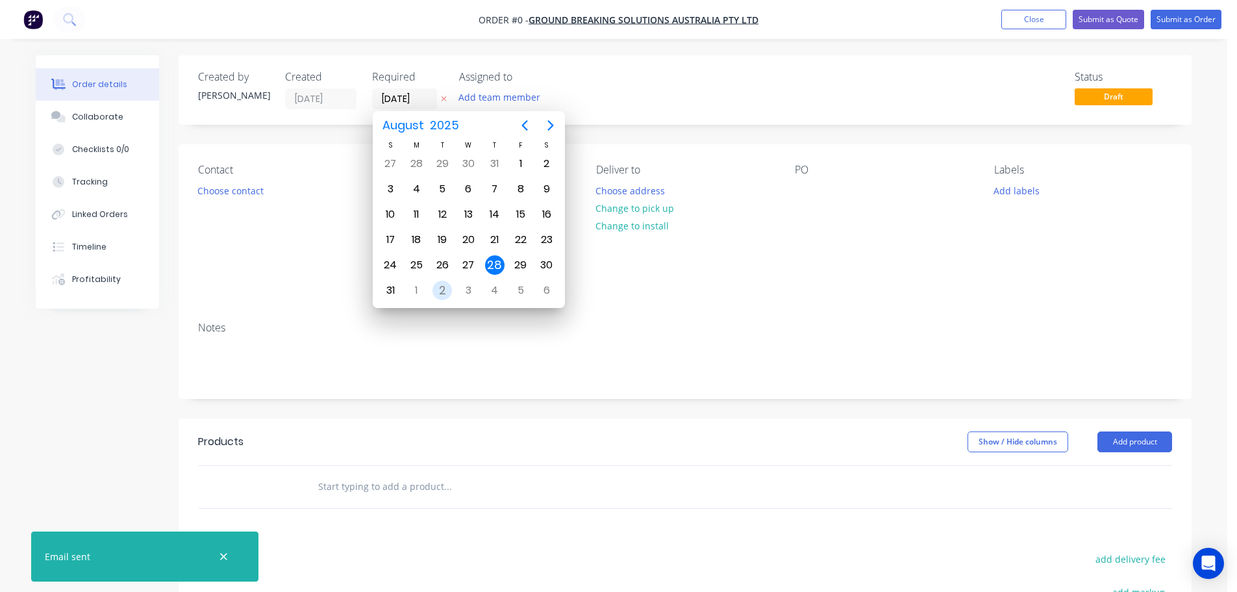
click at [454, 288] on div "2" at bounding box center [442, 290] width 26 height 25
type input "[DATE]"
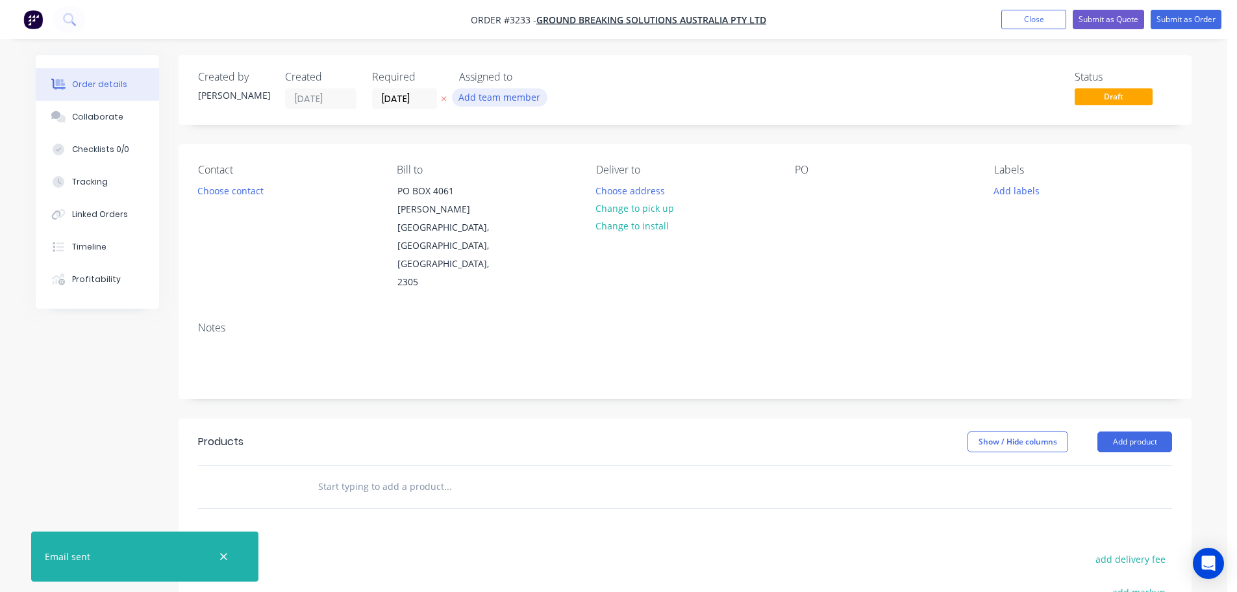
click at [508, 91] on button "Add team member" at bounding box center [499, 97] width 95 height 18
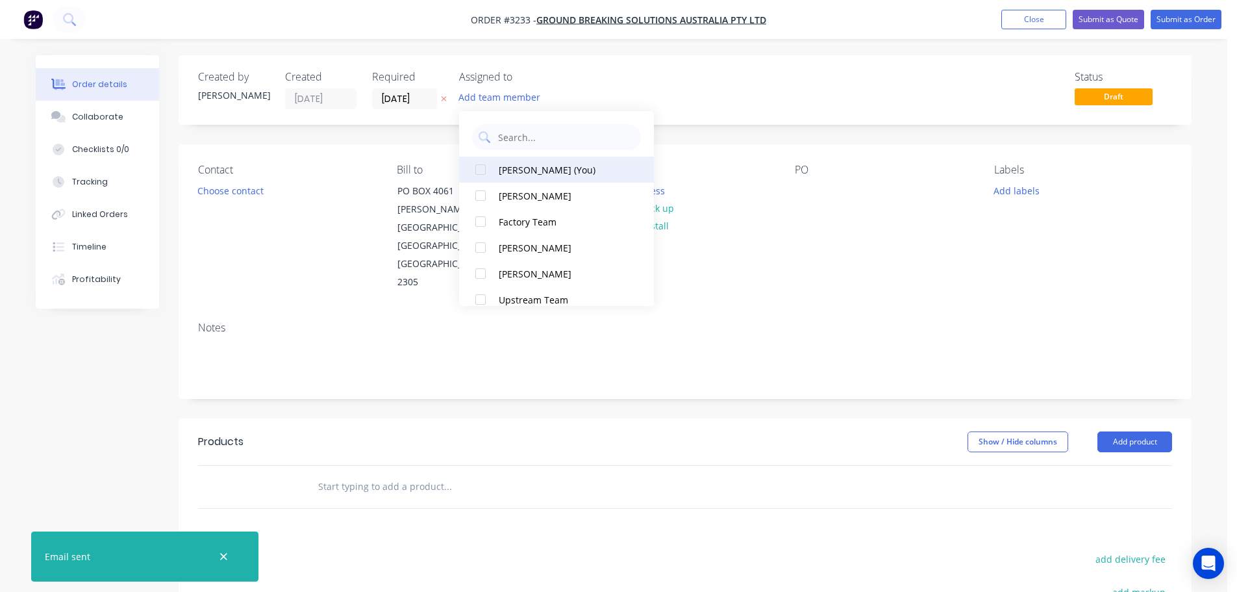
click at [533, 173] on div "[PERSON_NAME] (You)" at bounding box center [564, 170] width 130 height 14
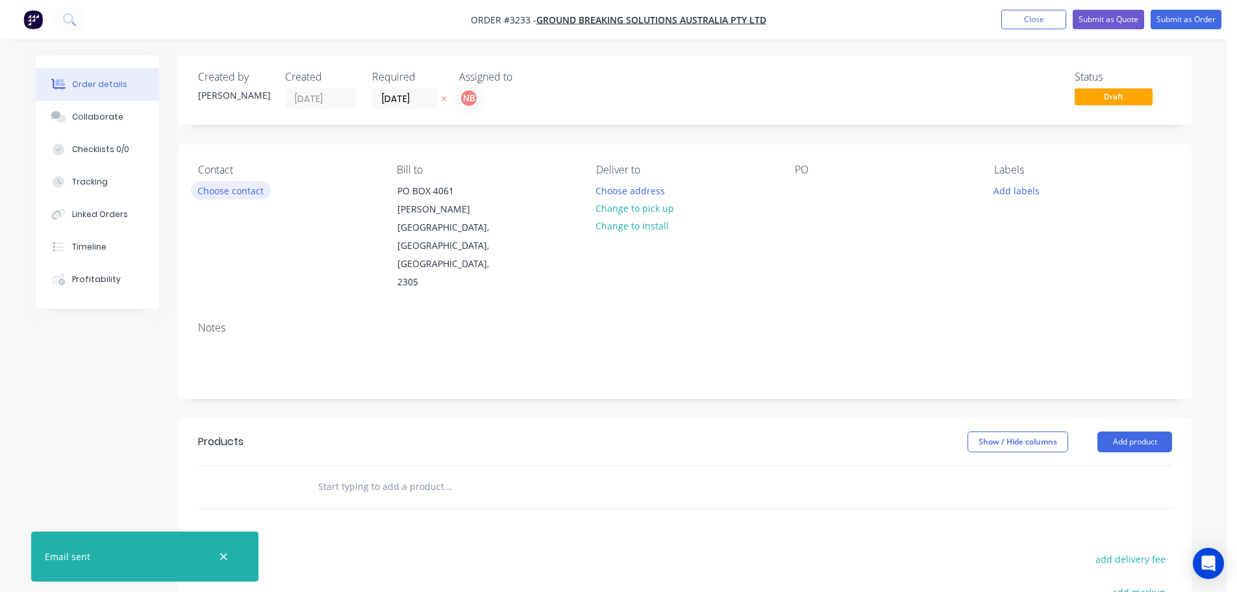
click at [254, 191] on button "Choose contact" at bounding box center [231, 190] width 80 height 18
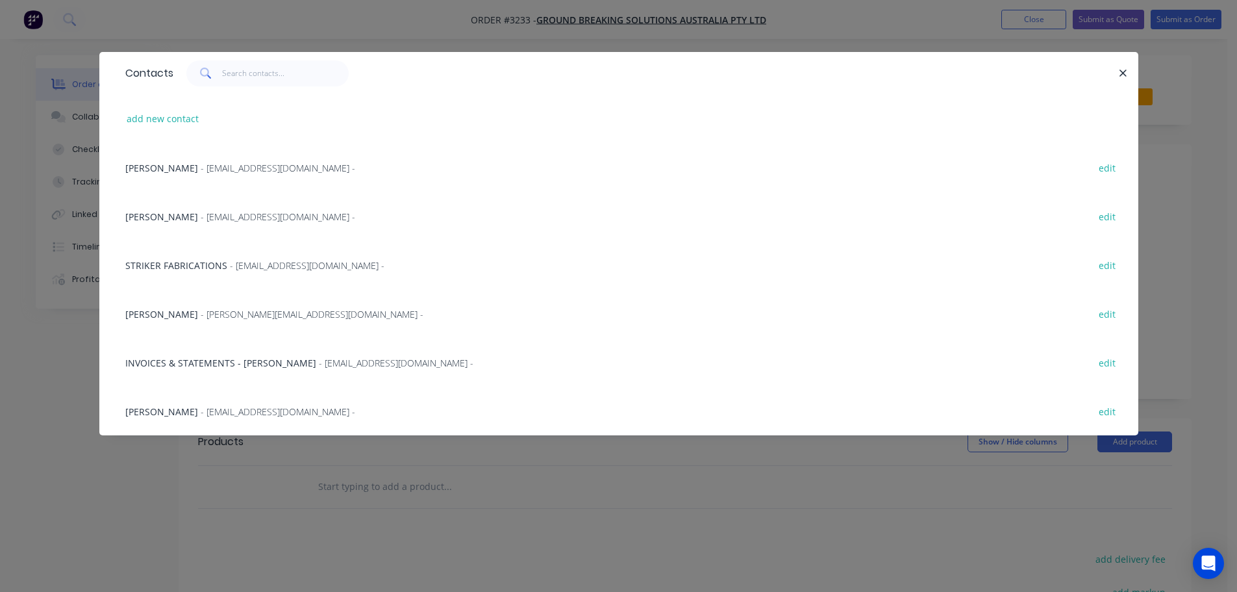
click at [161, 178] on div "[PERSON_NAME] - [EMAIL_ADDRESS][DOMAIN_NAME] - edit" at bounding box center [619, 167] width 1000 height 49
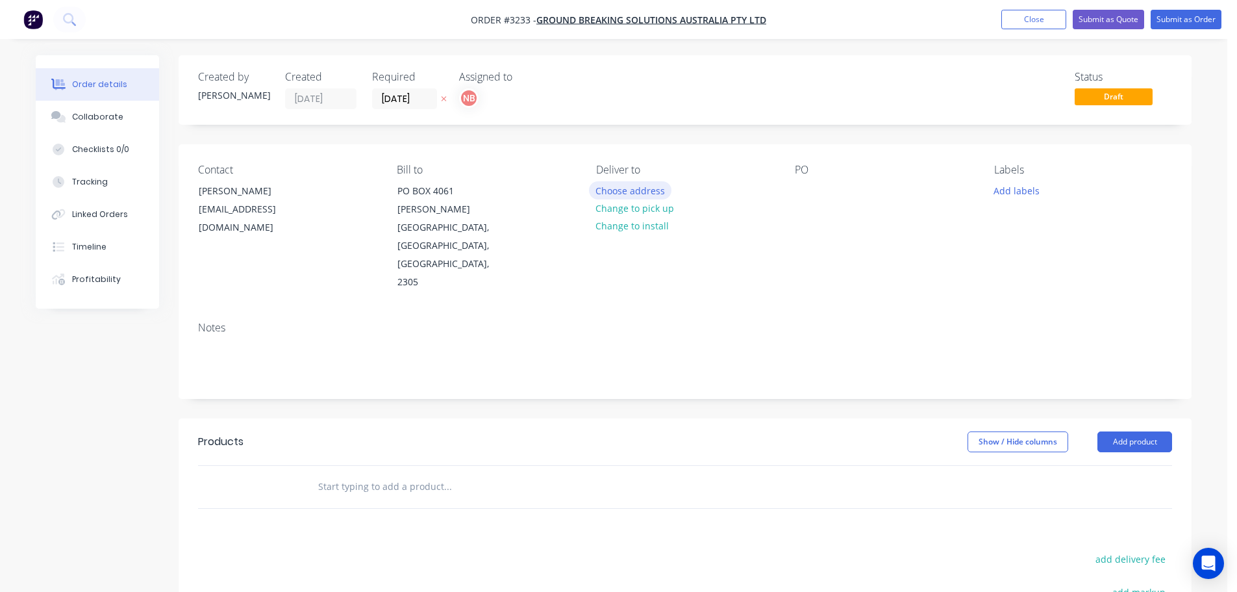
click at [625, 194] on button "Choose address" at bounding box center [630, 190] width 83 height 18
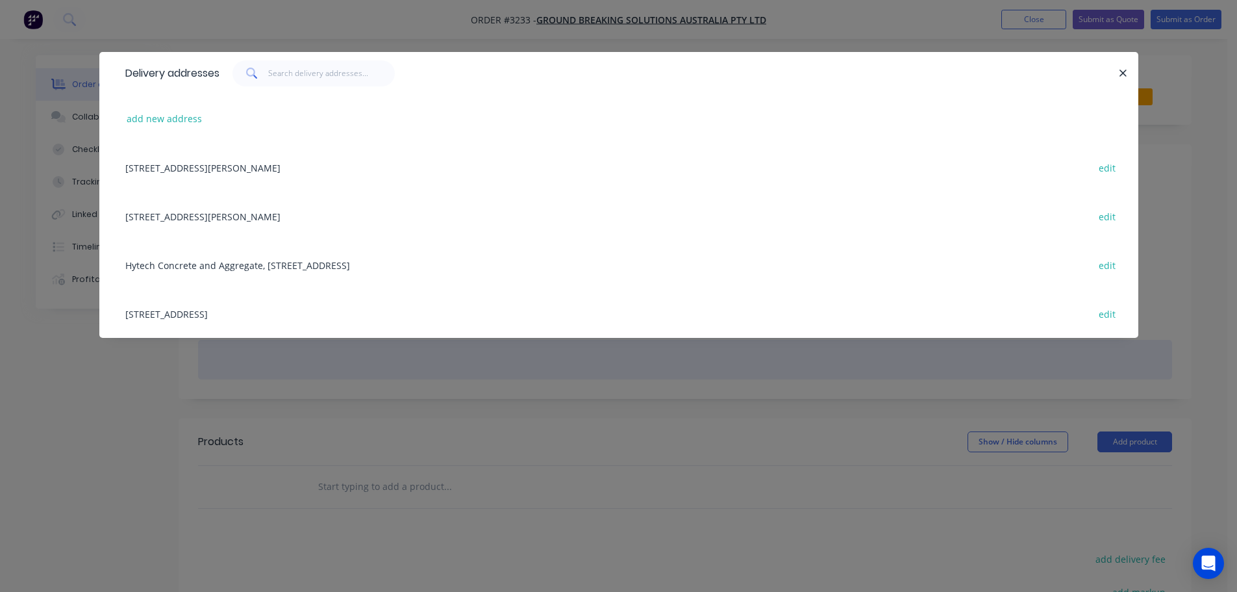
drag, startPoint x: 266, startPoint y: 310, endPoint x: 462, endPoint y: 297, distance: 197.2
click at [271, 311] on div "[STREET_ADDRESS] edit" at bounding box center [619, 313] width 1000 height 49
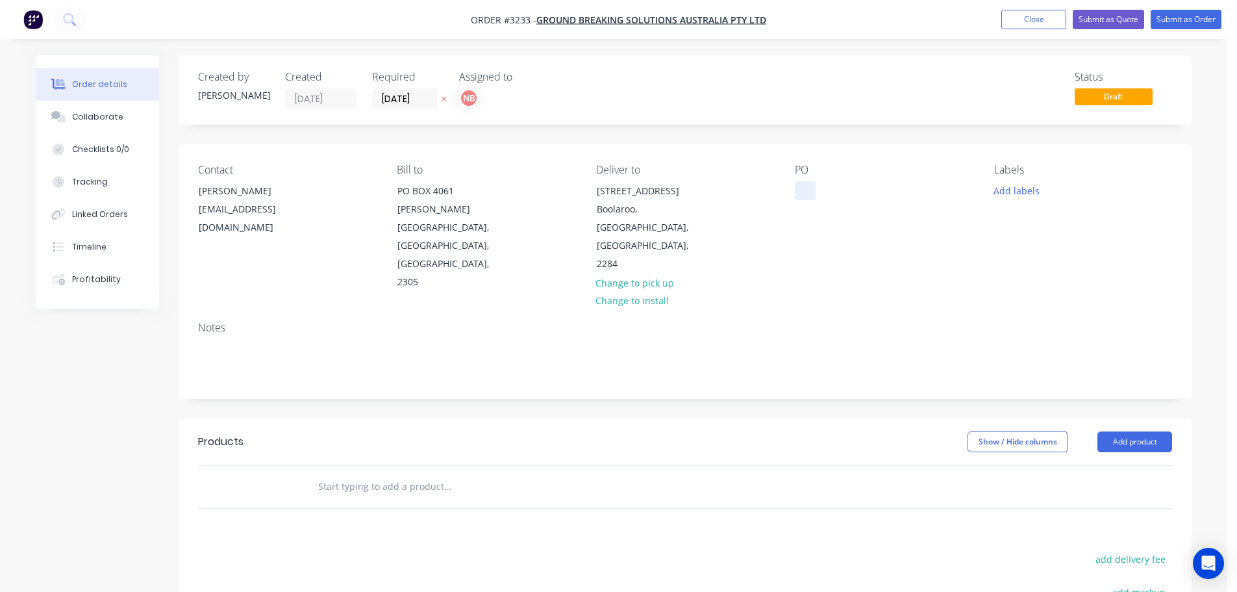
click at [807, 187] on div at bounding box center [805, 190] width 21 height 19
click at [1021, 190] on button "Add labels" at bounding box center [1017, 190] width 60 height 18
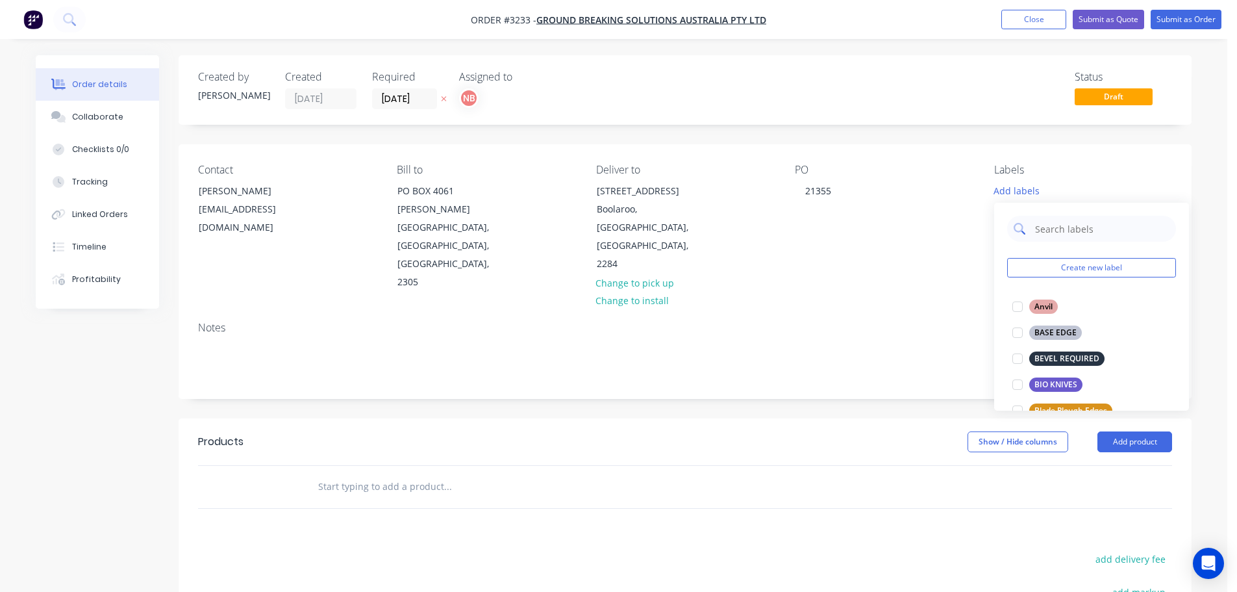
click at [1042, 227] on input "text" at bounding box center [1102, 229] width 136 height 26
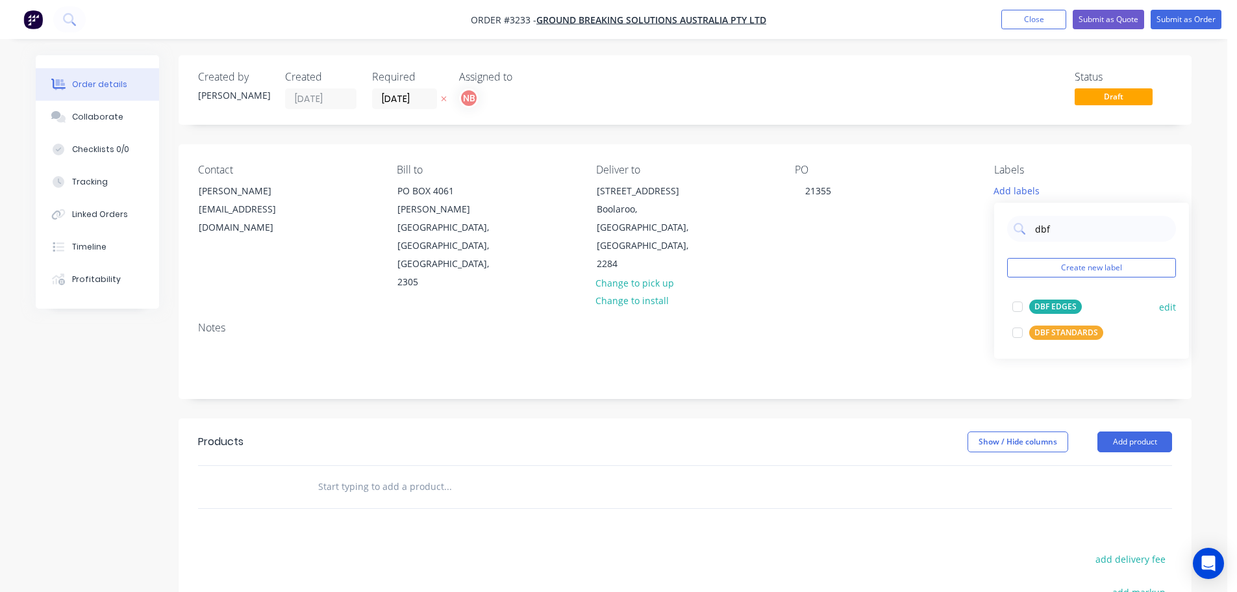
type input "dbf"
click at [1064, 336] on div "DBF STANDARDS" at bounding box center [1067, 332] width 74 height 14
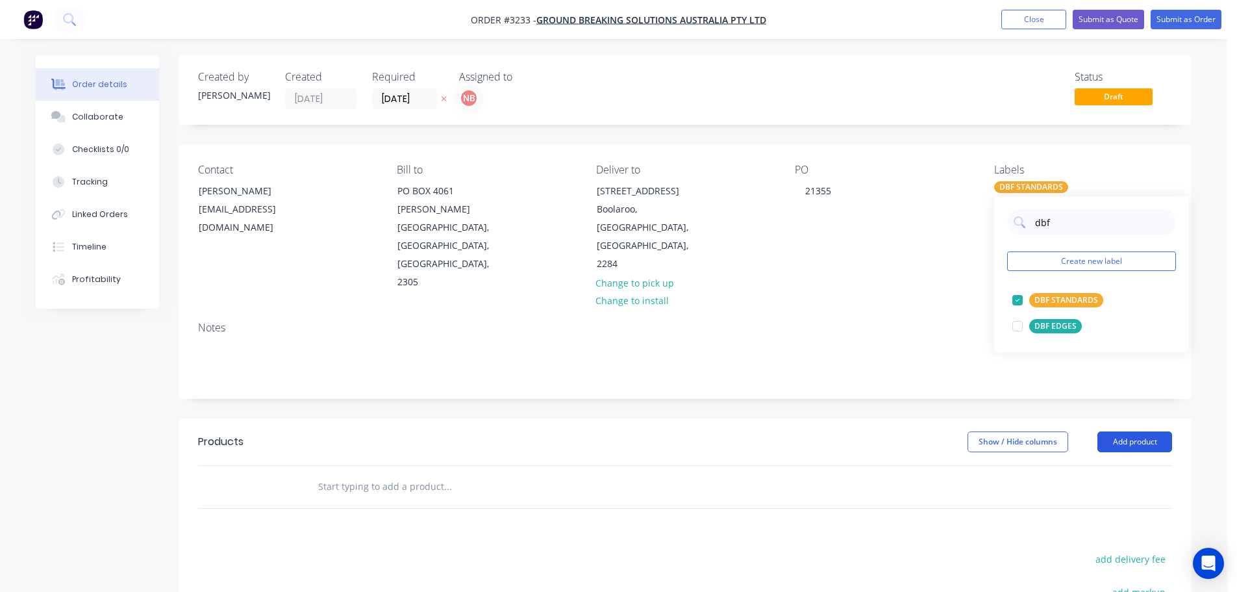
click at [1130, 431] on button "Add product" at bounding box center [1135, 441] width 75 height 21
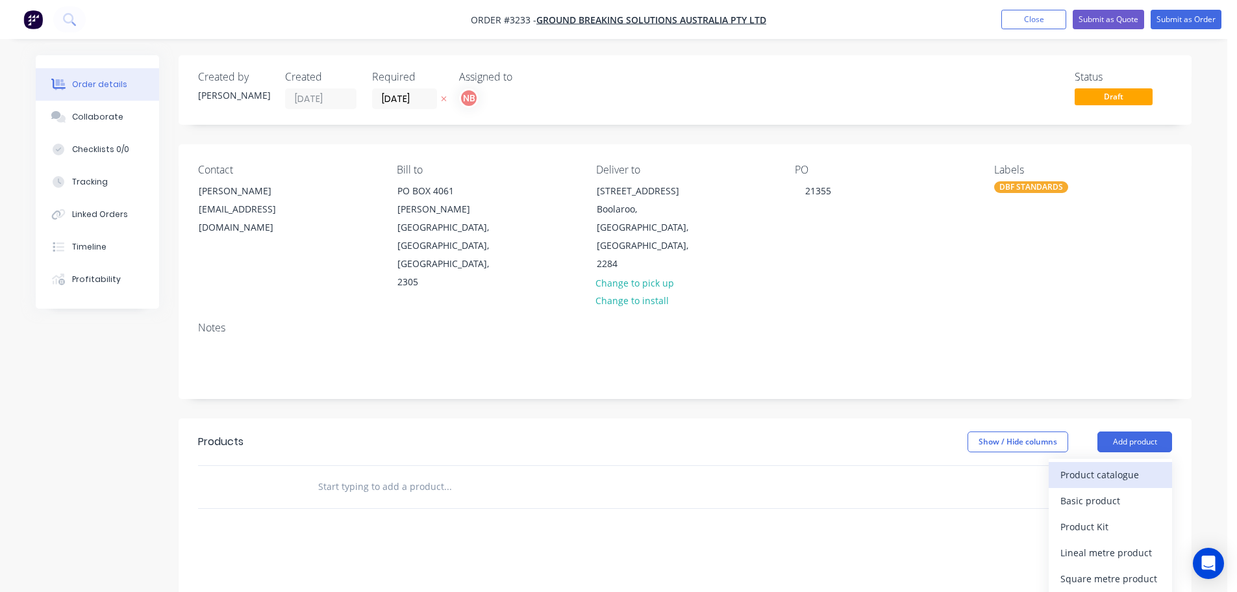
click at [1118, 462] on button "Product catalogue" at bounding box center [1110, 475] width 123 height 26
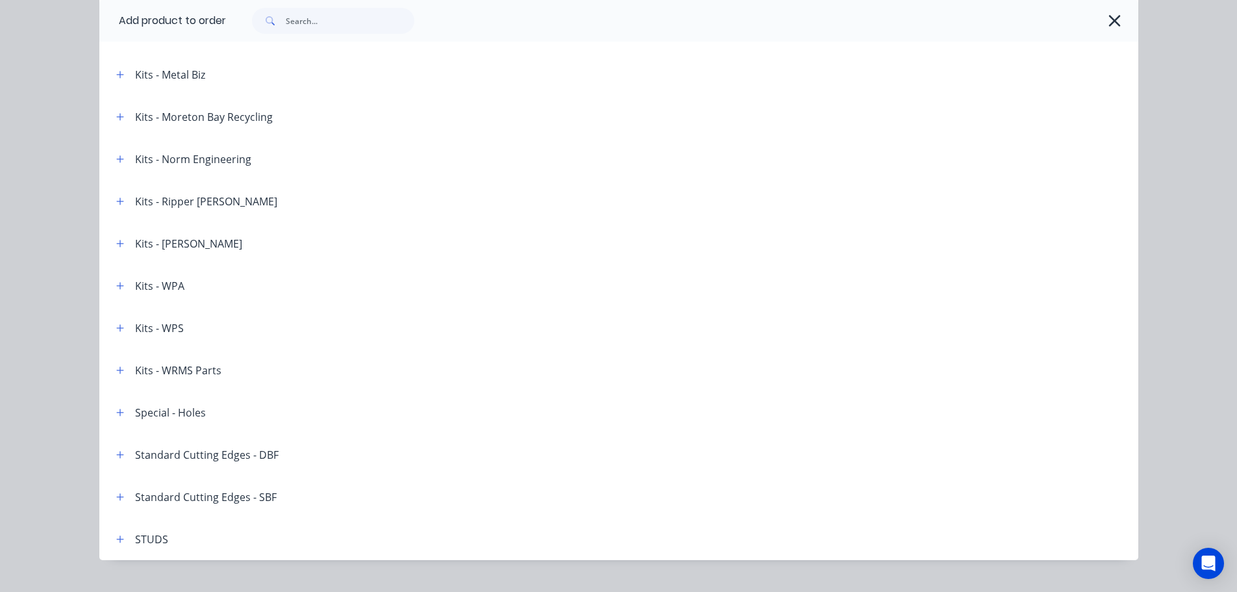
scroll to position [1888, 0]
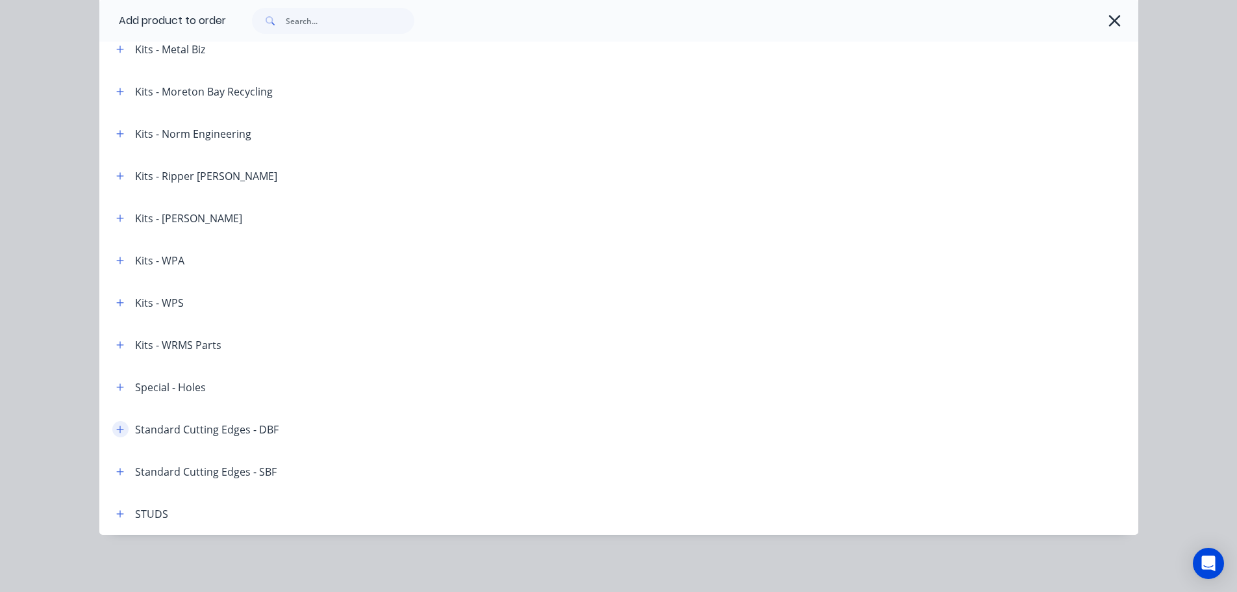
click at [120, 431] on button "button" at bounding box center [120, 429] width 16 height 16
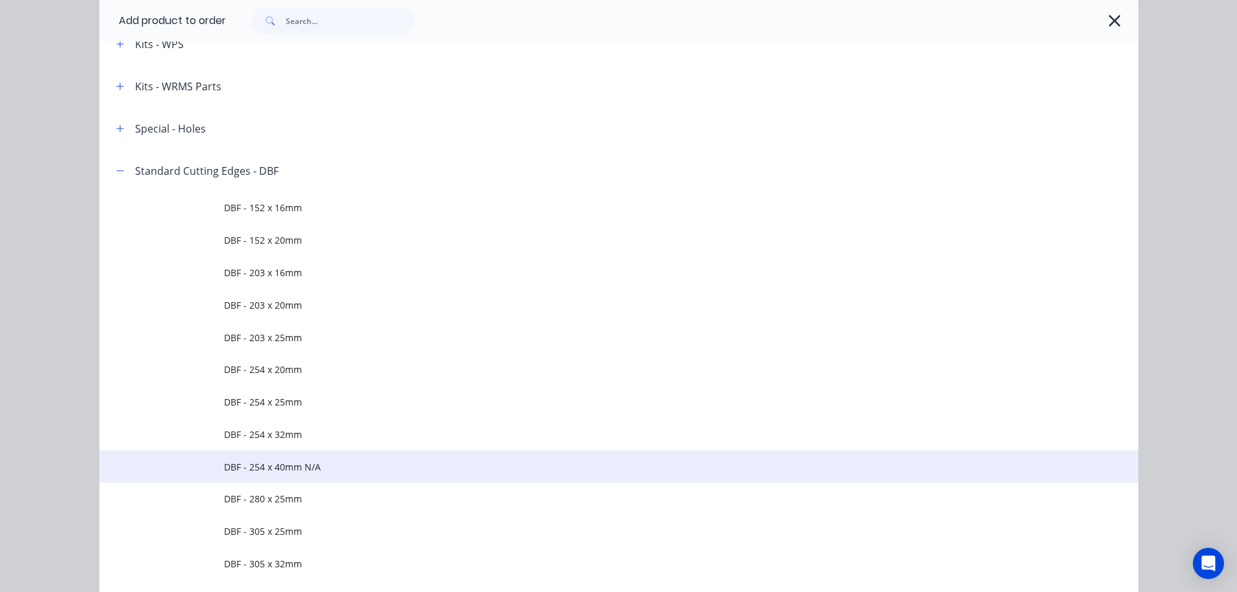
scroll to position [2277, 0]
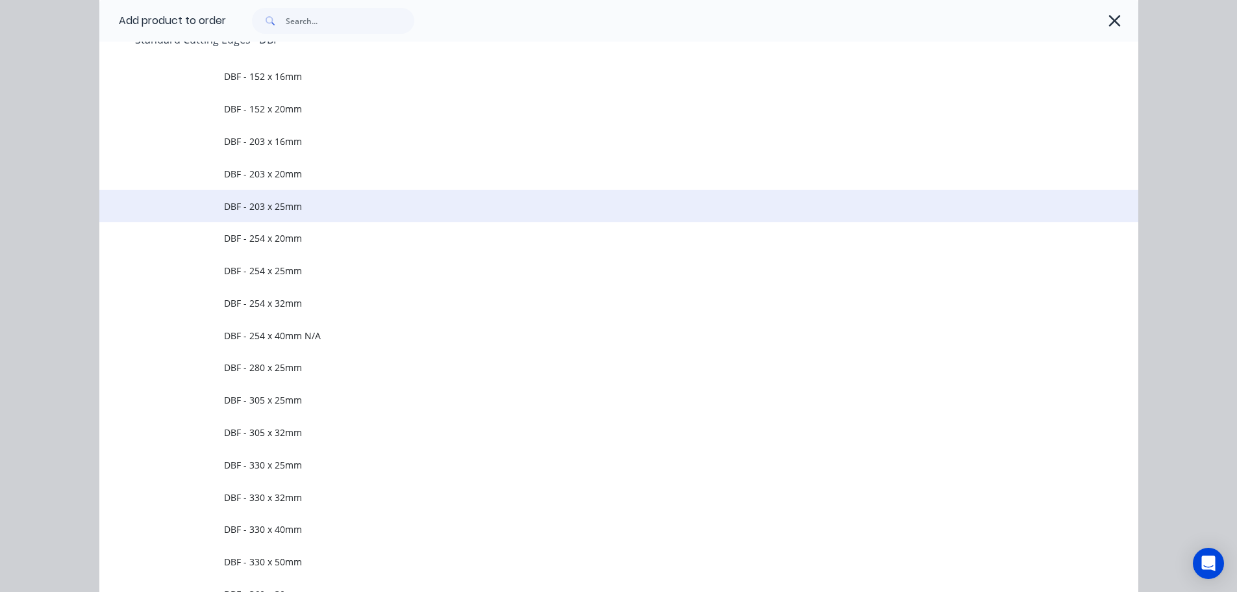
click at [260, 199] on span "DBF - 203 x 25mm" at bounding box center [589, 206] width 731 height 14
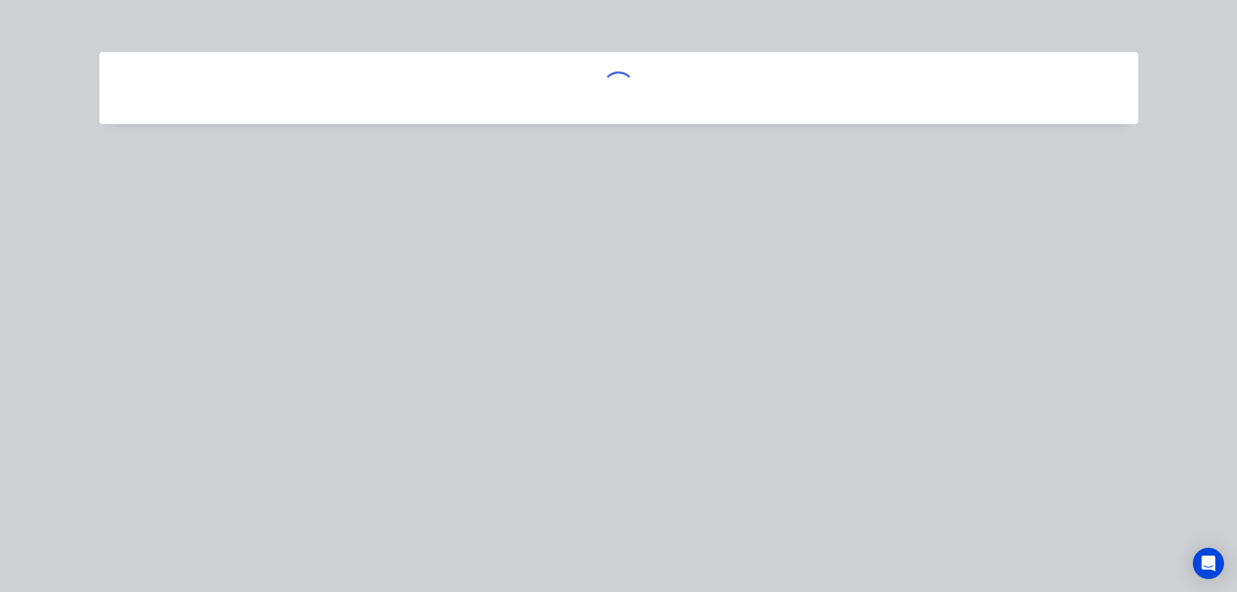
scroll to position [0, 0]
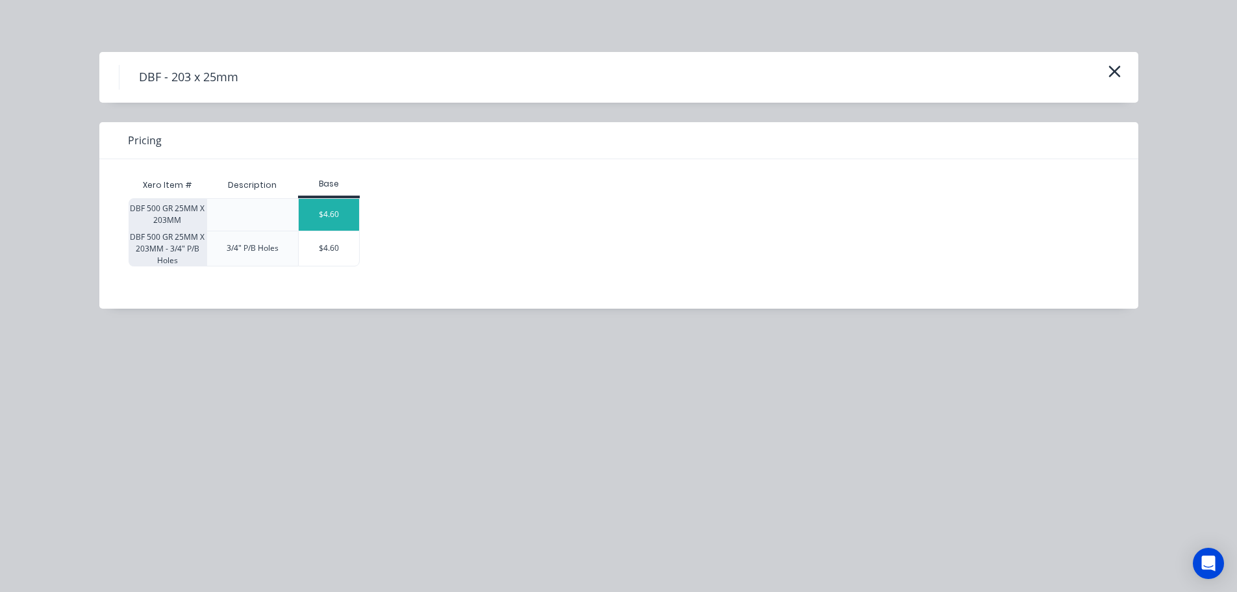
click at [312, 208] on div "$4.60" at bounding box center [329, 215] width 61 height 32
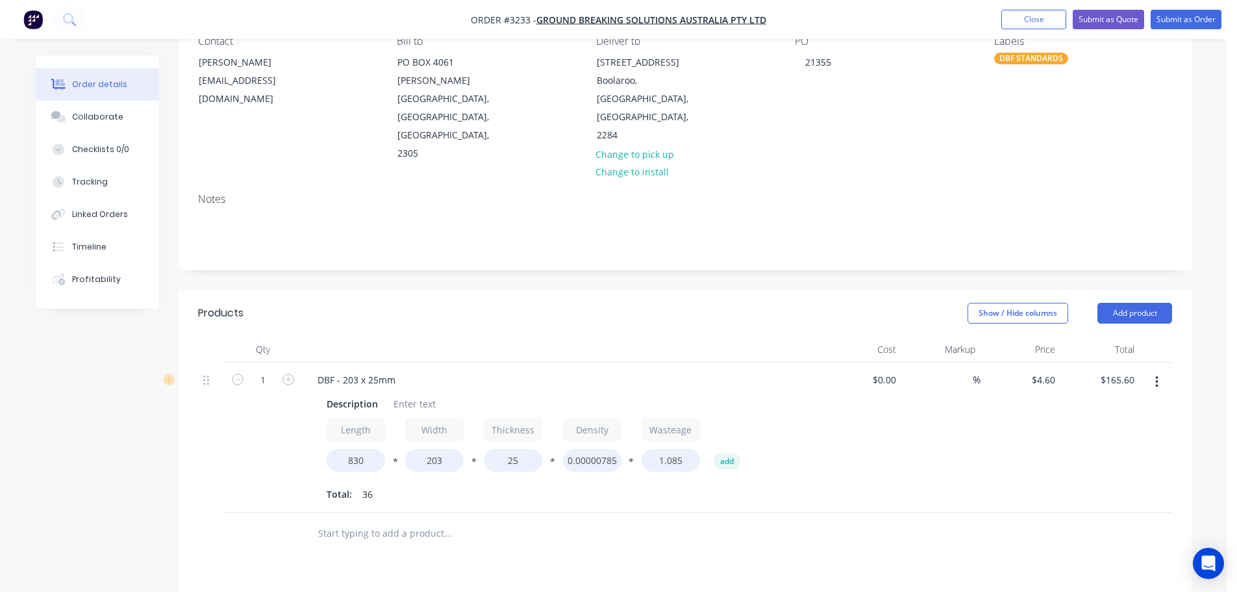
scroll to position [130, 0]
click at [348, 393] on div "Description" at bounding box center [353, 402] width 62 height 19
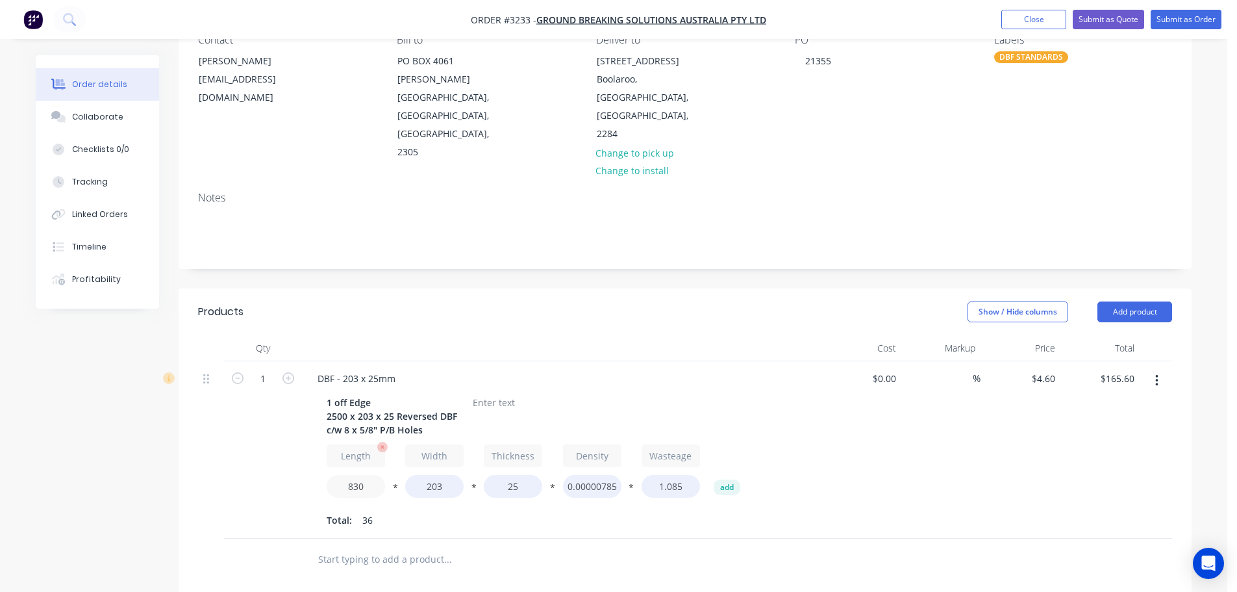
click at [359, 475] on input "830" at bounding box center [356, 486] width 58 height 23
type input "2500"
type input "$496.80"
click at [275, 420] on div "1" at bounding box center [263, 449] width 78 height 177
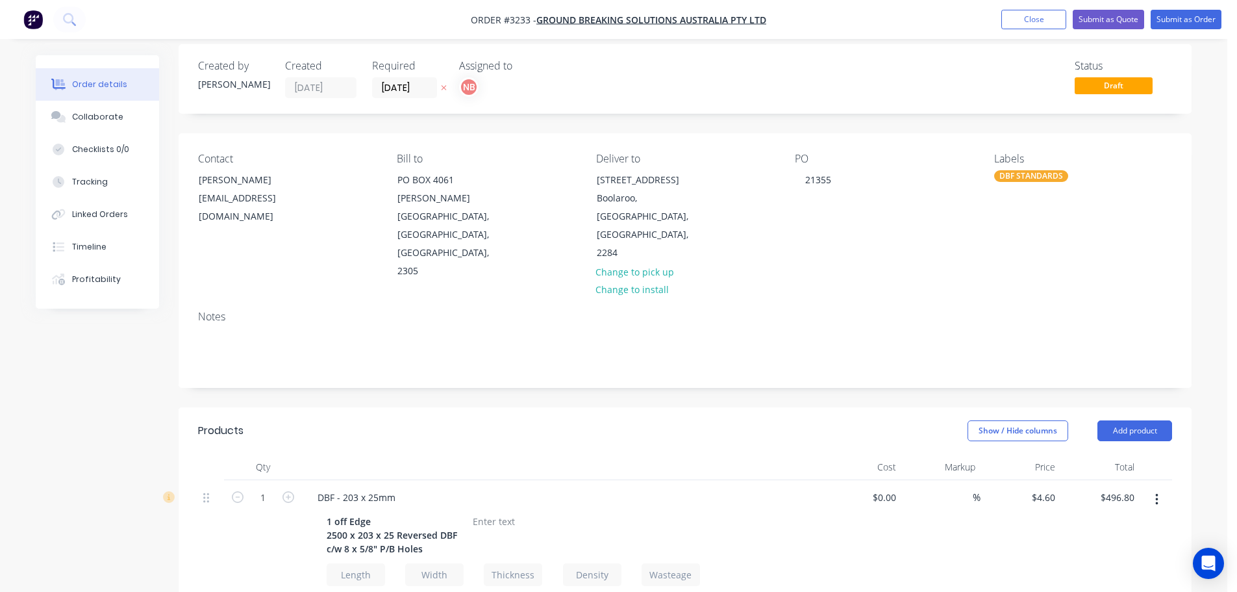
scroll to position [0, 0]
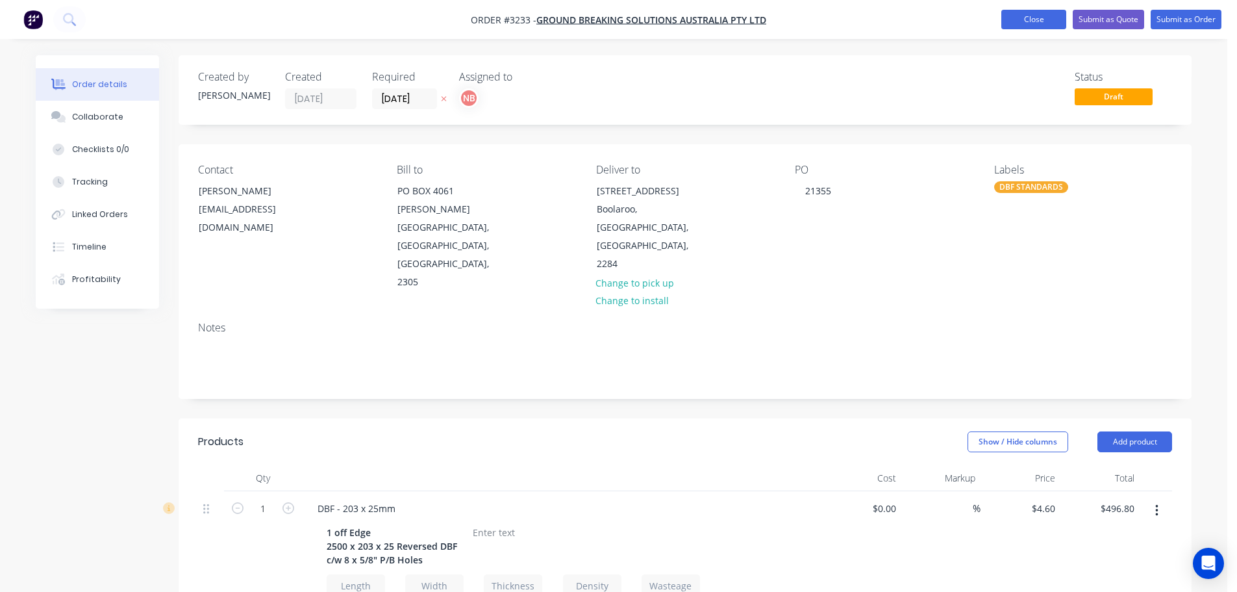
click at [1004, 15] on button "Close" at bounding box center [1034, 19] width 65 height 19
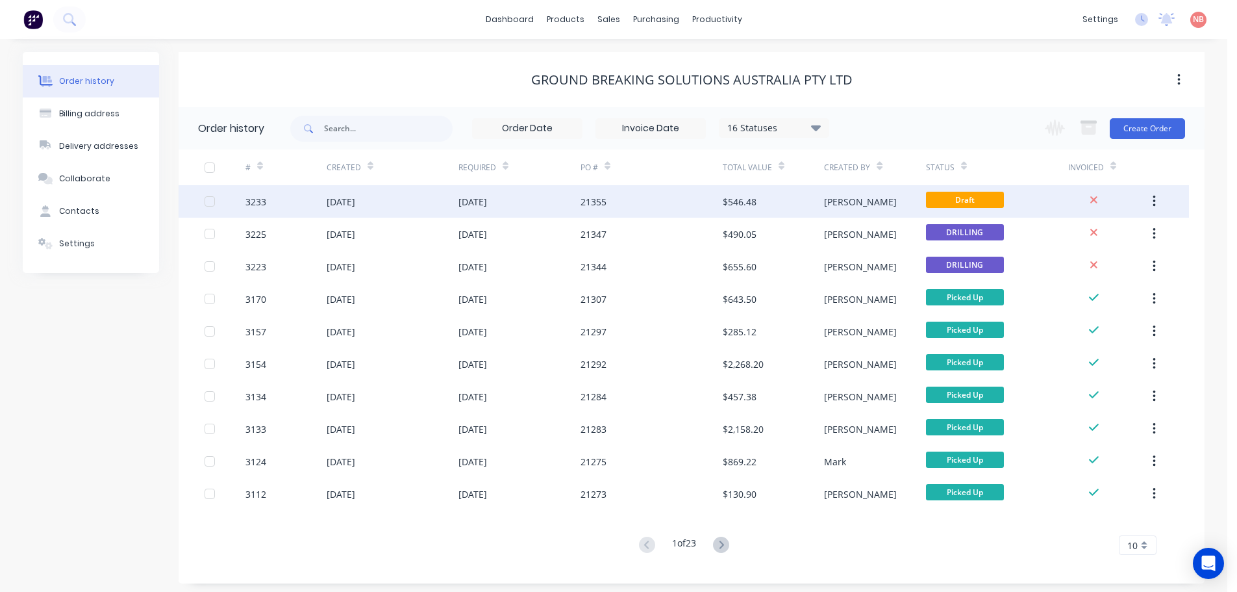
click at [650, 199] on div "21355" at bounding box center [652, 201] width 142 height 32
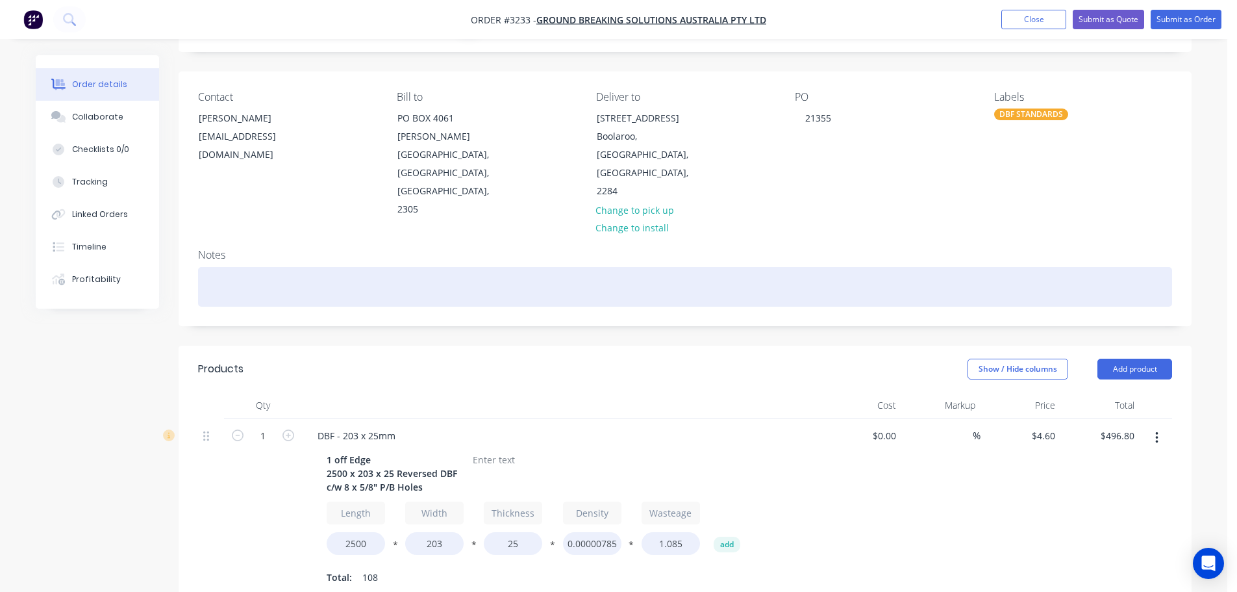
scroll to position [260, 0]
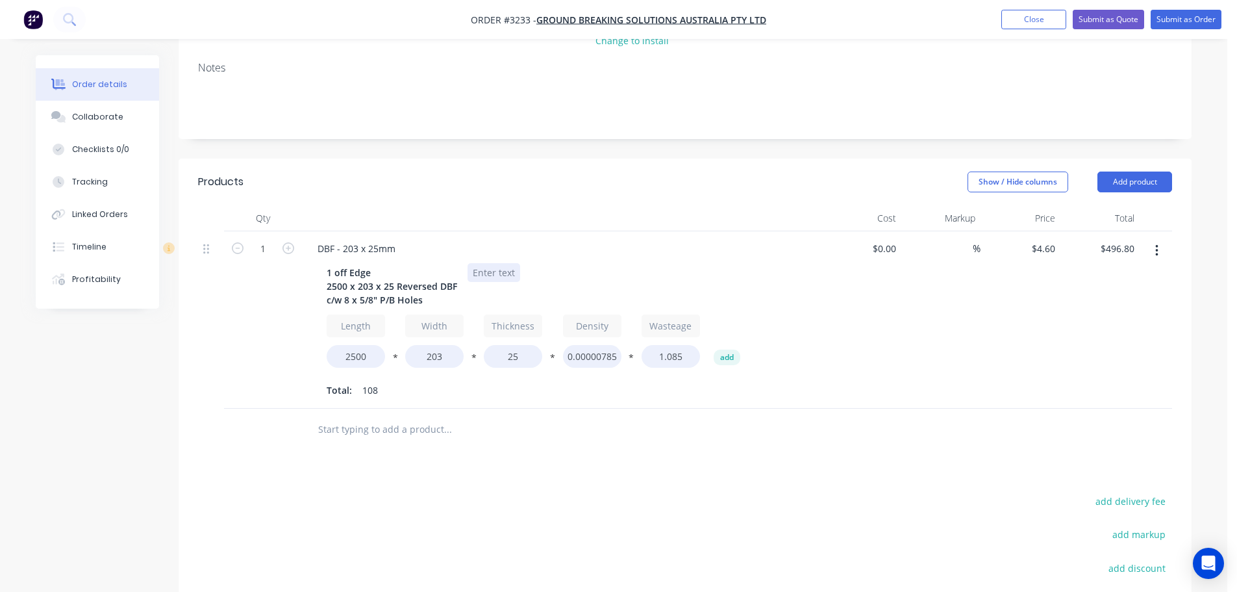
click at [488, 263] on div at bounding box center [494, 272] width 53 height 19
click at [1102, 171] on button "Add product" at bounding box center [1135, 181] width 75 height 21
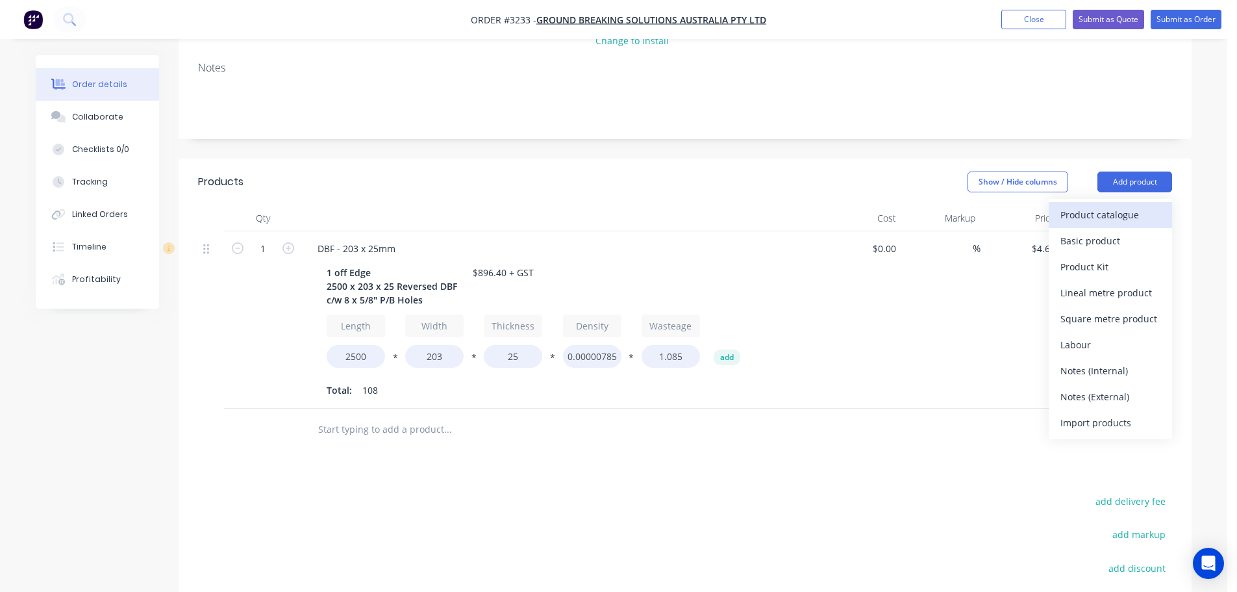
click at [1108, 205] on div "Product catalogue" at bounding box center [1111, 214] width 100 height 19
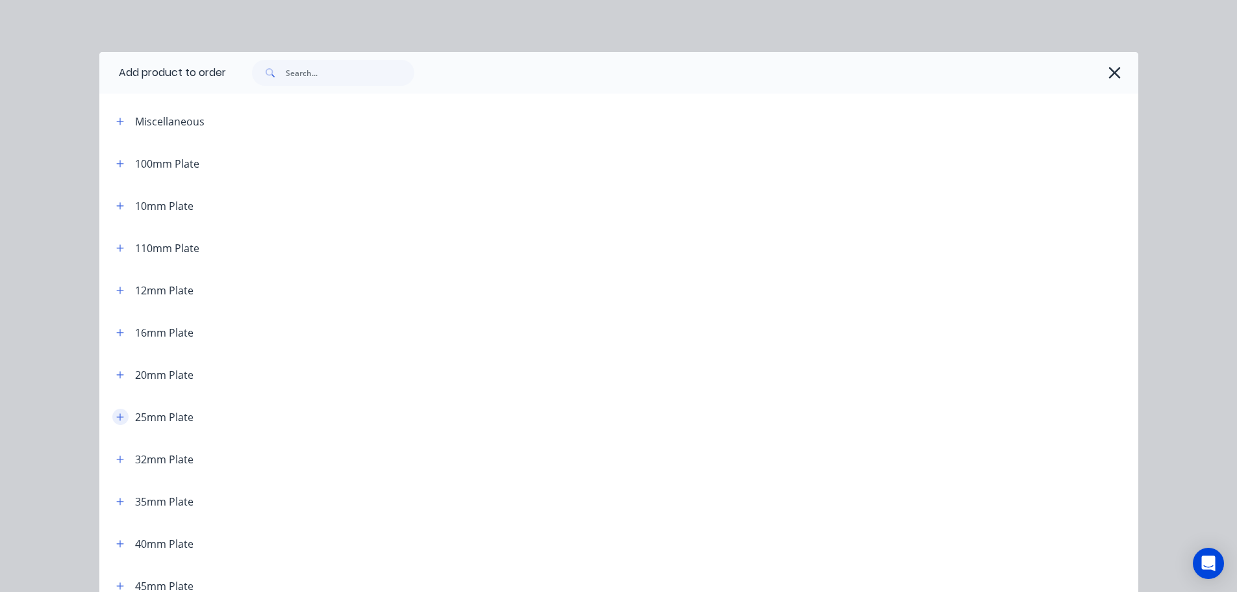
click at [119, 416] on icon "button" at bounding box center [120, 416] width 8 height 9
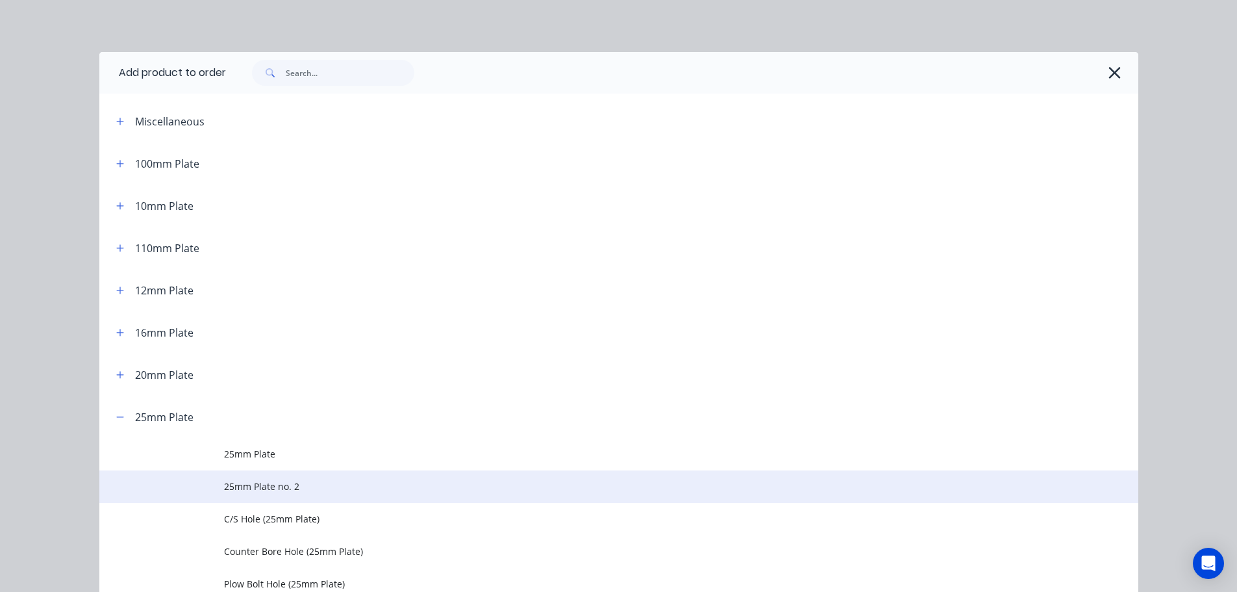
scroll to position [195, 0]
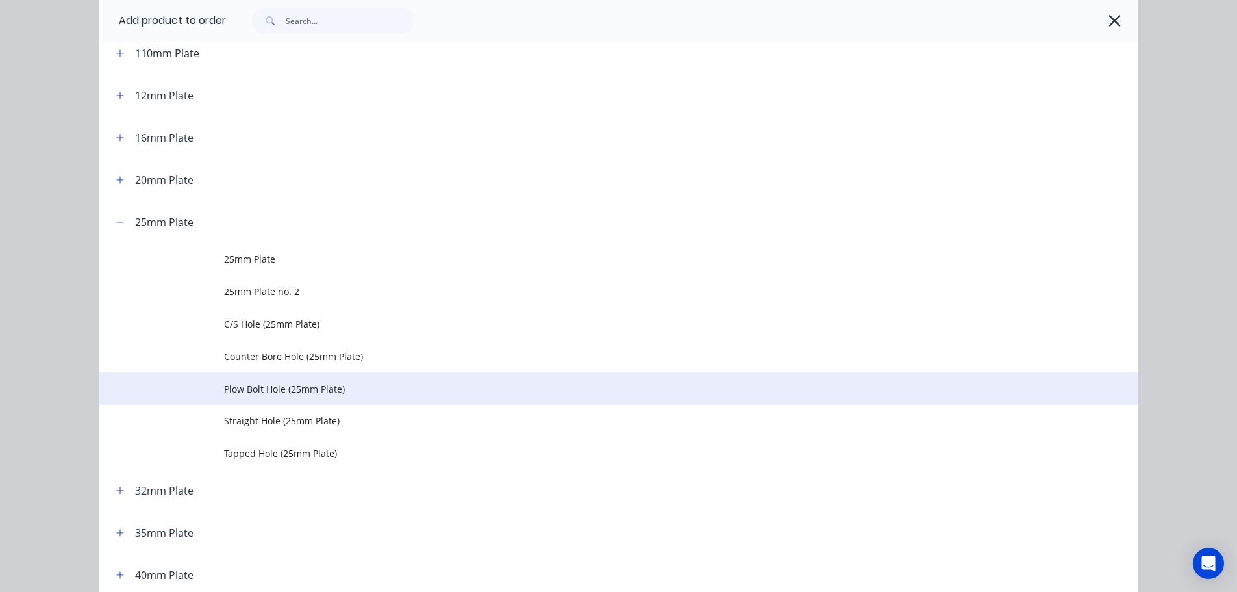
click at [251, 398] on td "Plow Bolt Hole (25mm Plate)" at bounding box center [681, 388] width 915 height 32
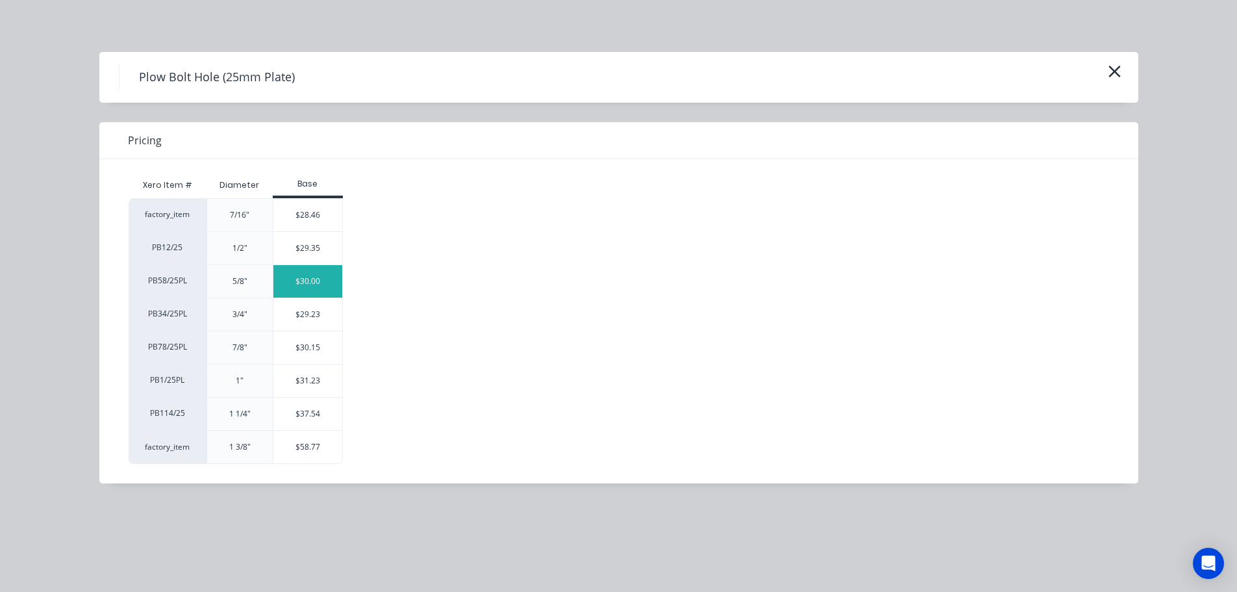
click at [282, 276] on div "$30.00" at bounding box center [308, 281] width 70 height 32
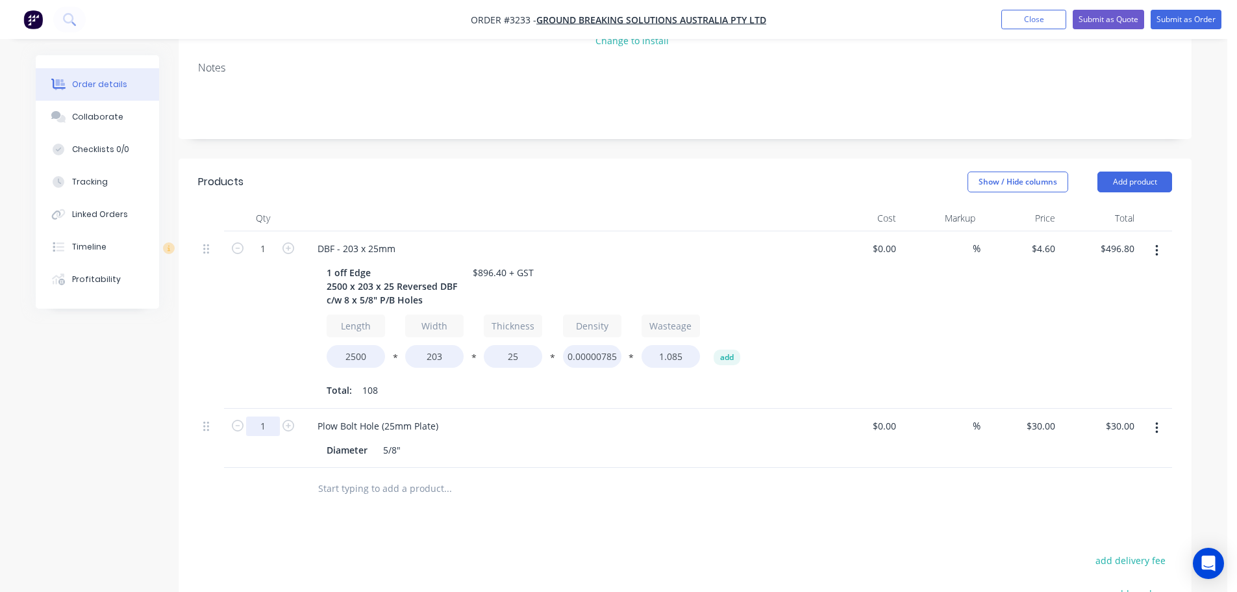
click at [264, 259] on input "1" at bounding box center [263, 248] width 34 height 19
type input "8"
type input "$240.00"
click at [247, 312] on div "1" at bounding box center [263, 319] width 78 height 177
click at [1133, 171] on button "Add product" at bounding box center [1135, 181] width 75 height 21
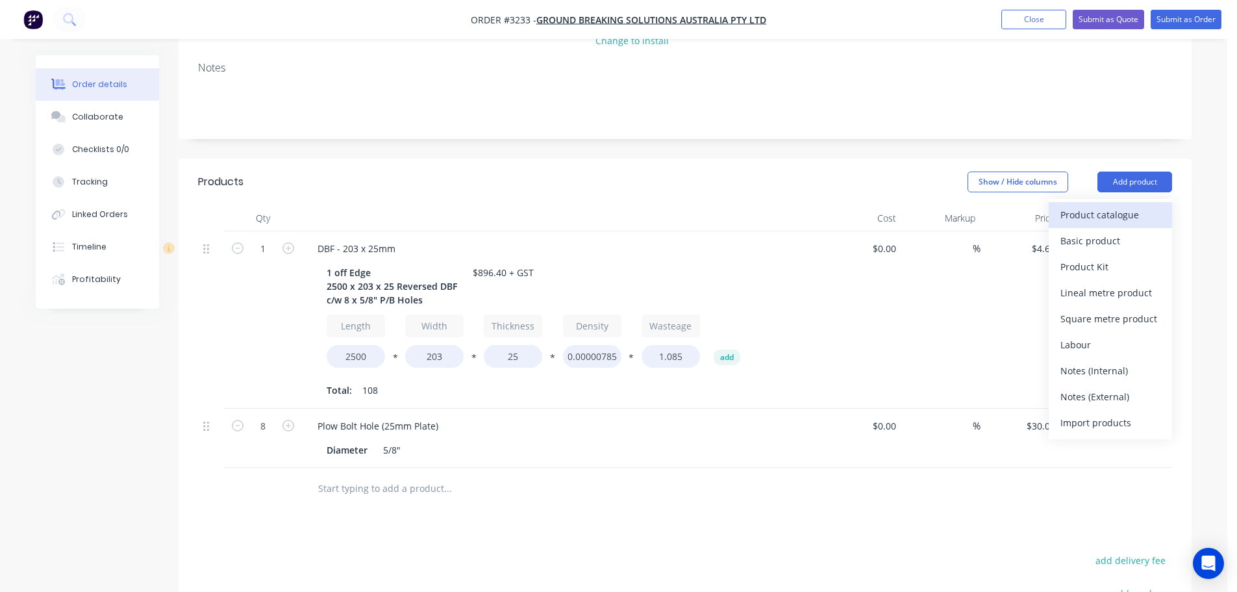
click at [1105, 205] on div "Product catalogue" at bounding box center [1111, 214] width 100 height 19
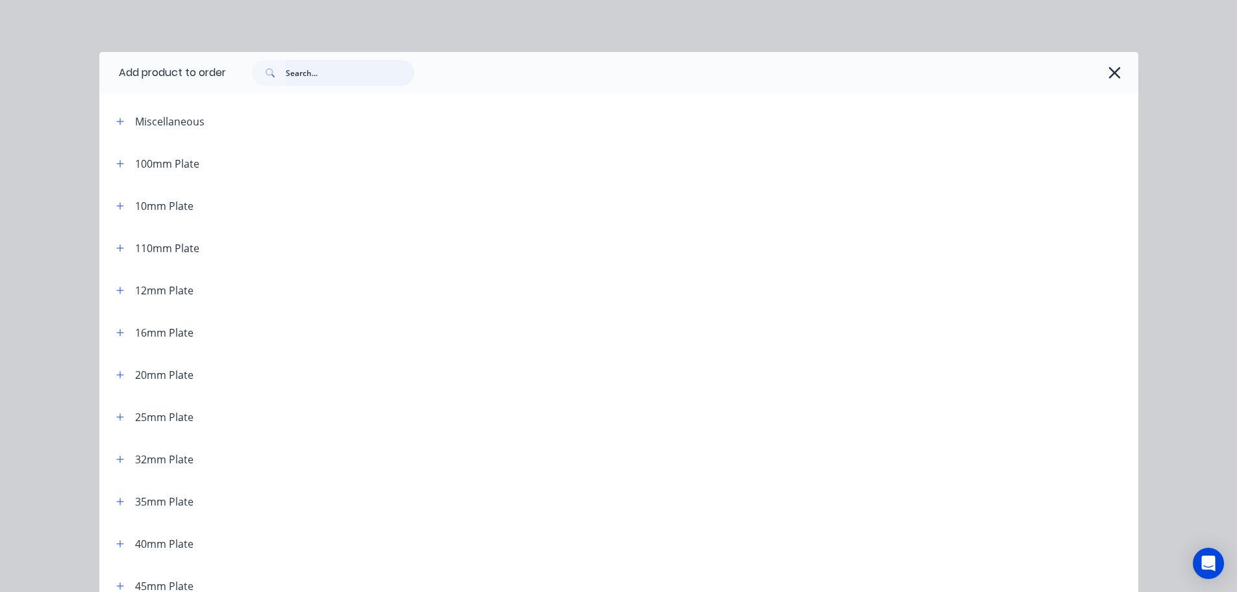
click at [320, 77] on input "text" at bounding box center [350, 73] width 129 height 26
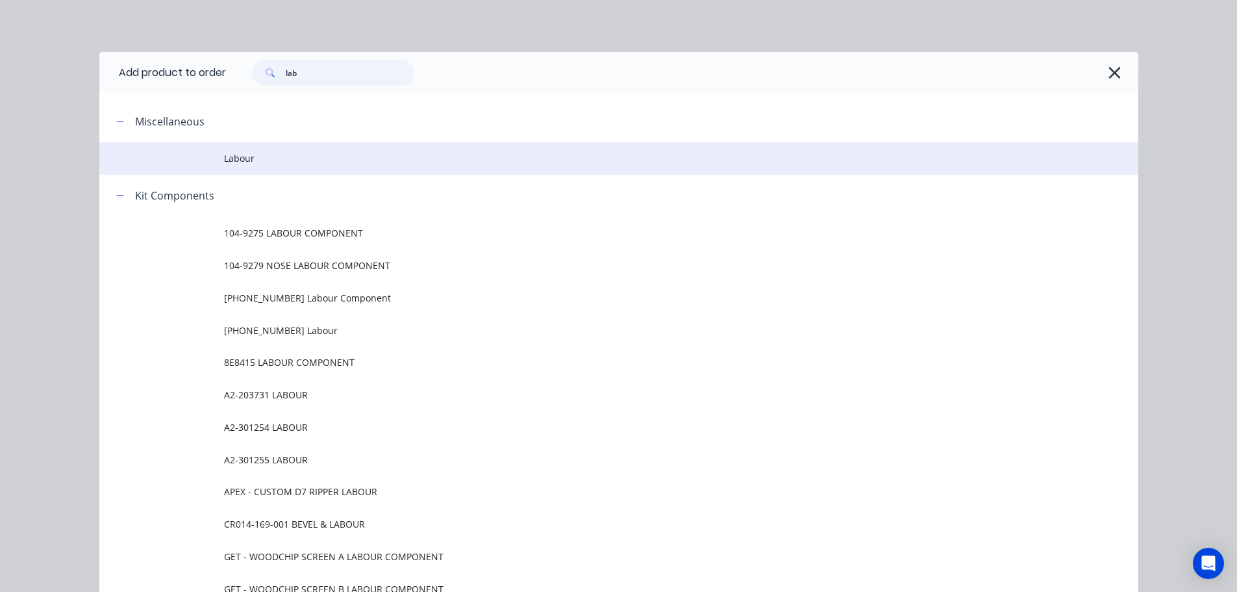
type input "lab"
click at [192, 166] on td at bounding box center [161, 158] width 125 height 32
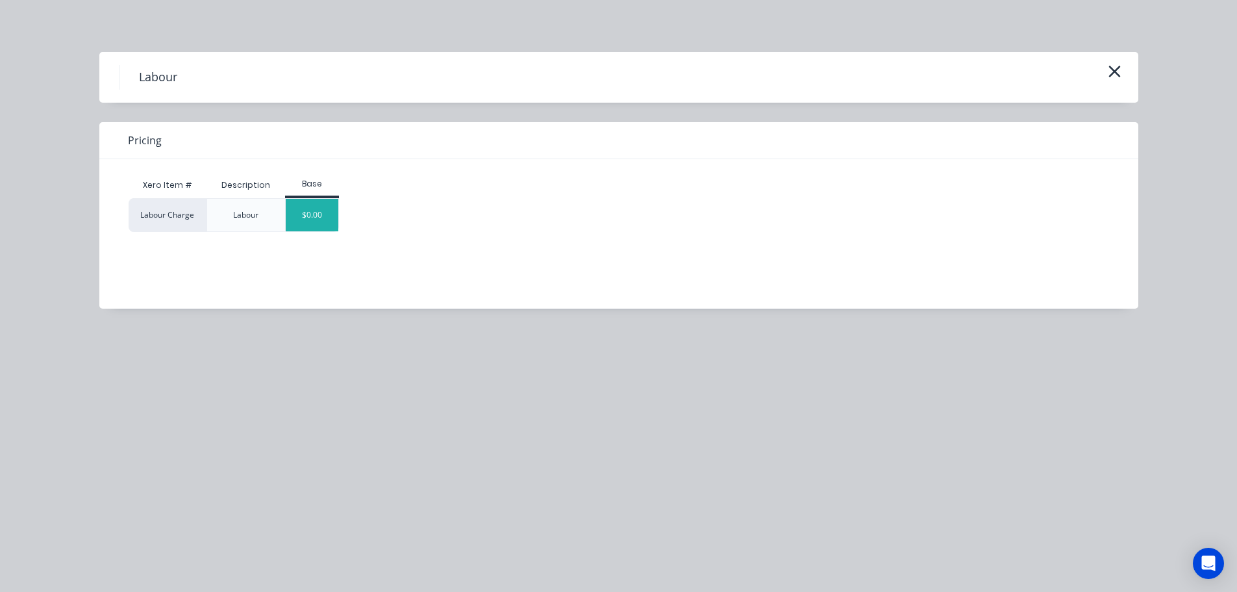
click at [323, 205] on div "$0.00" at bounding box center [312, 215] width 53 height 32
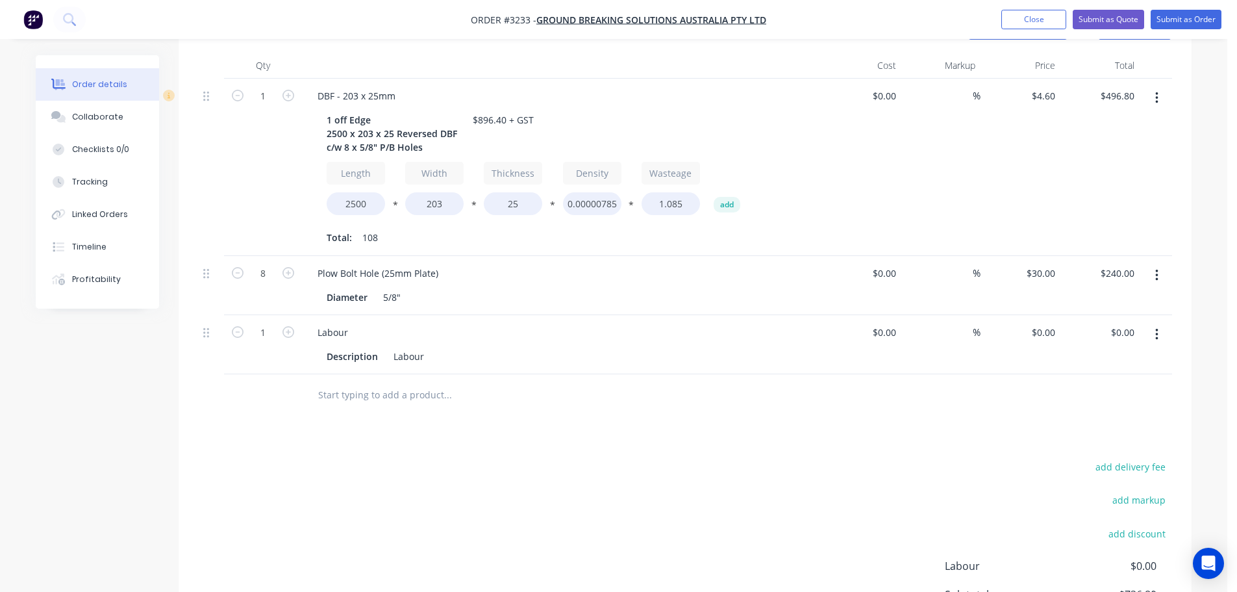
scroll to position [514, 0]
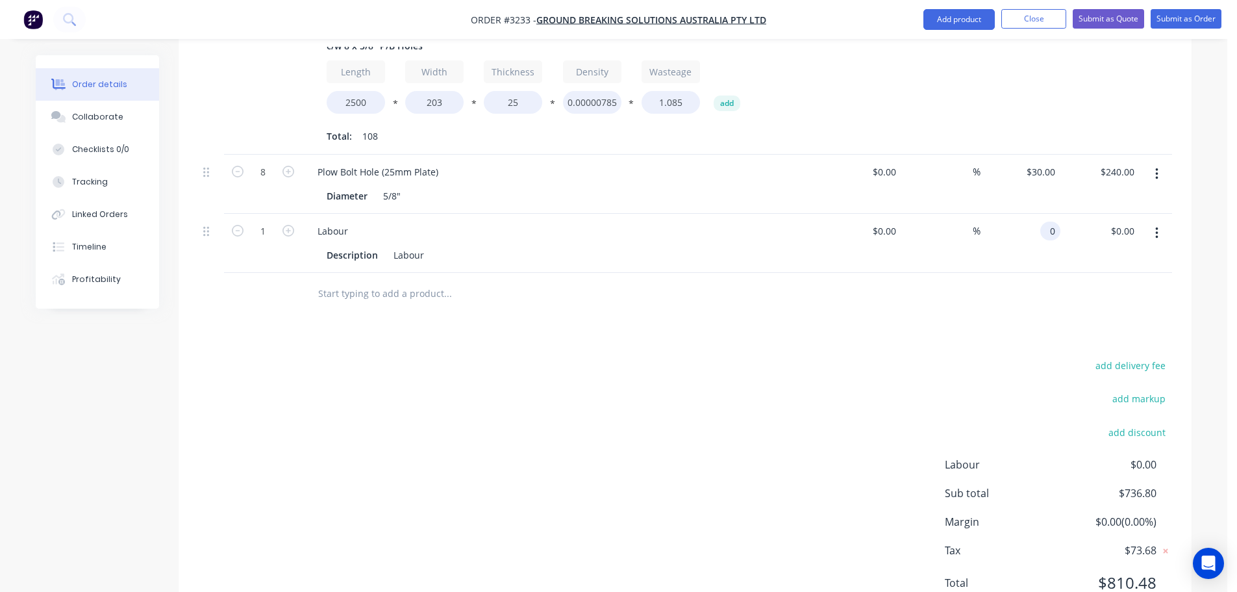
click at [1048, 221] on input "0" at bounding box center [1053, 230] width 15 height 19
type input "$159.60"
click at [958, 264] on div "Products Show / Hide columns Add product Qty Cost Markup Price Total 1 DBF - 20…" at bounding box center [685, 266] width 1013 height 722
drag, startPoint x: 57, startPoint y: 109, endPoint x: 81, endPoint y: 112, distance: 24.8
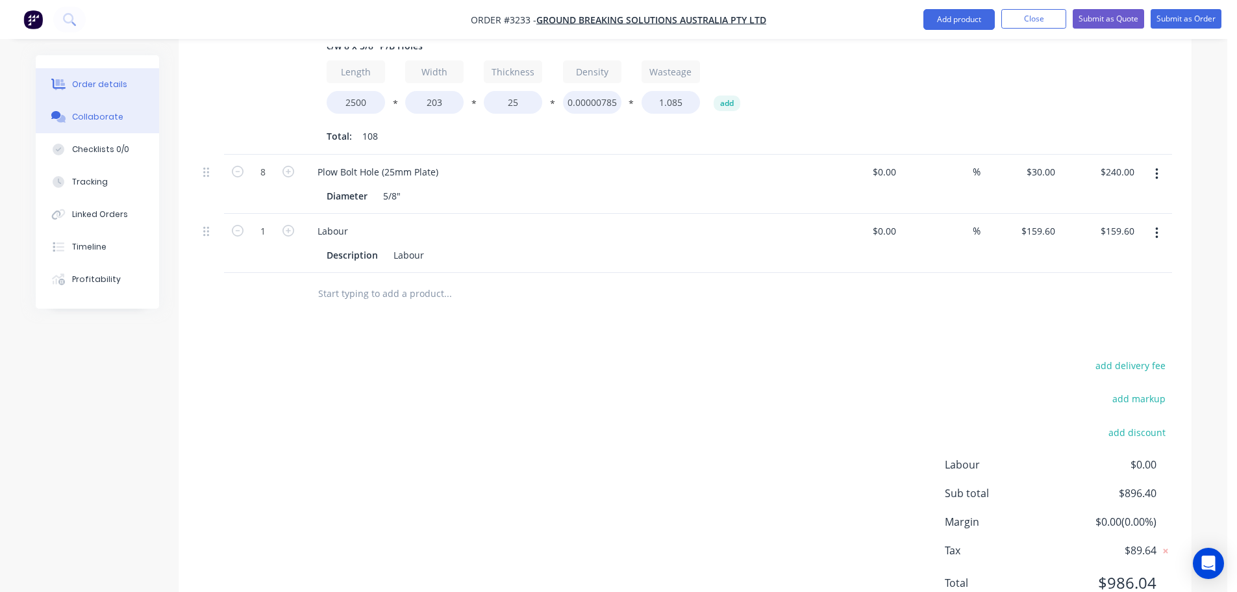
click at [58, 109] on button "Collaborate" at bounding box center [97, 117] width 123 height 32
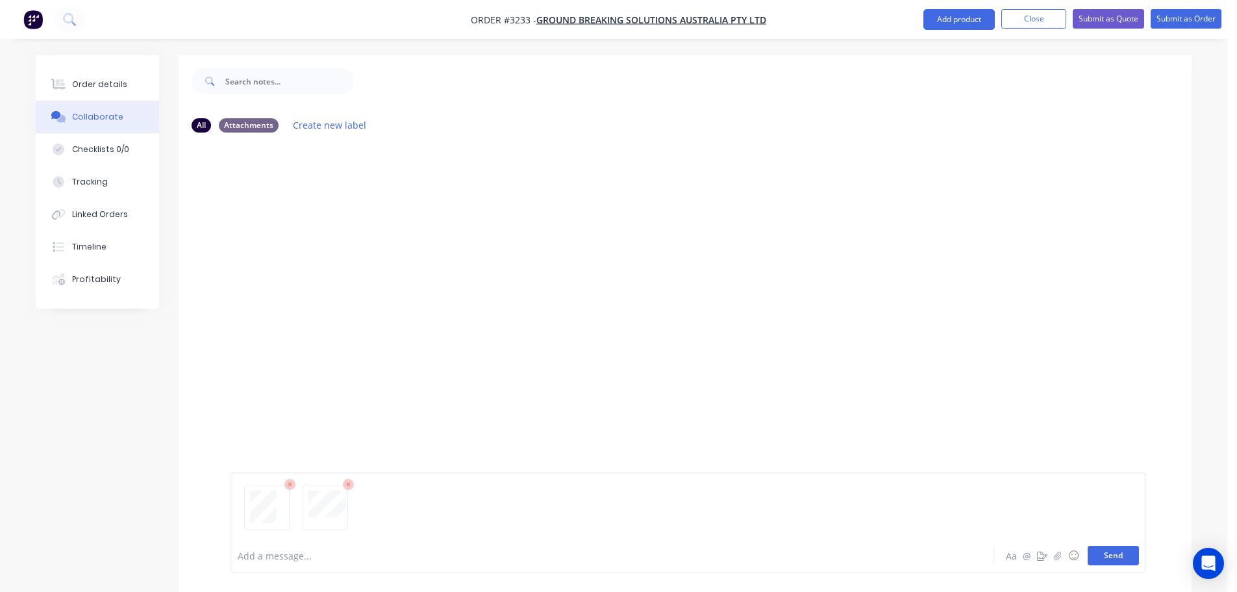
click at [1114, 557] on button "Send" at bounding box center [1113, 555] width 51 height 19
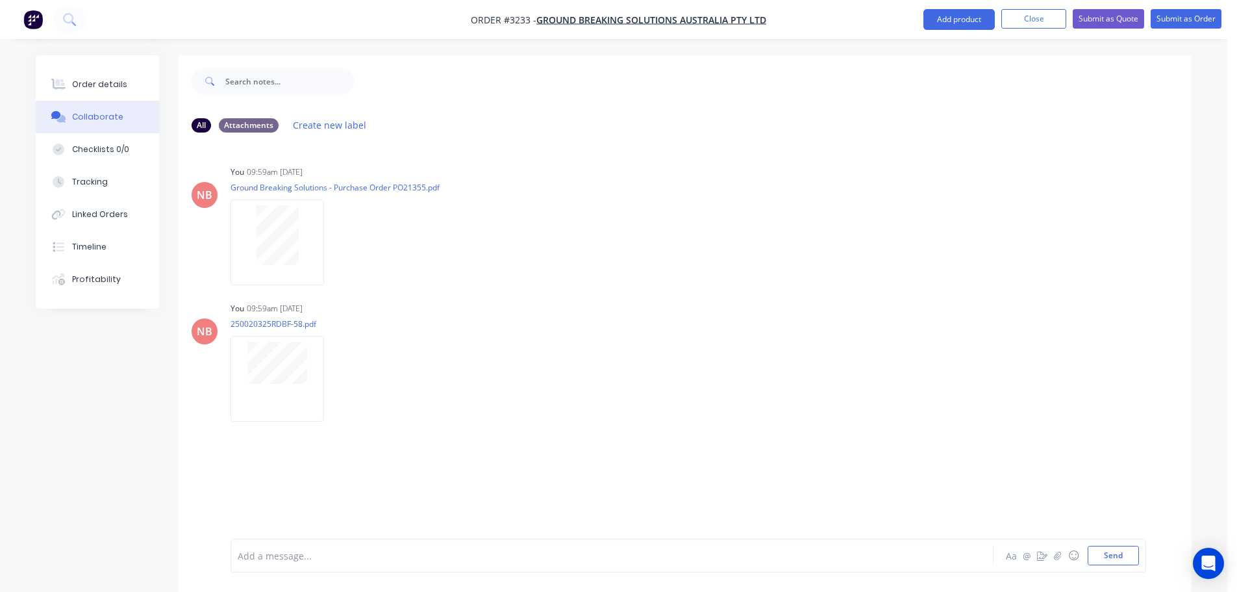
click at [121, 82] on div "Order details" at bounding box center [99, 85] width 55 height 12
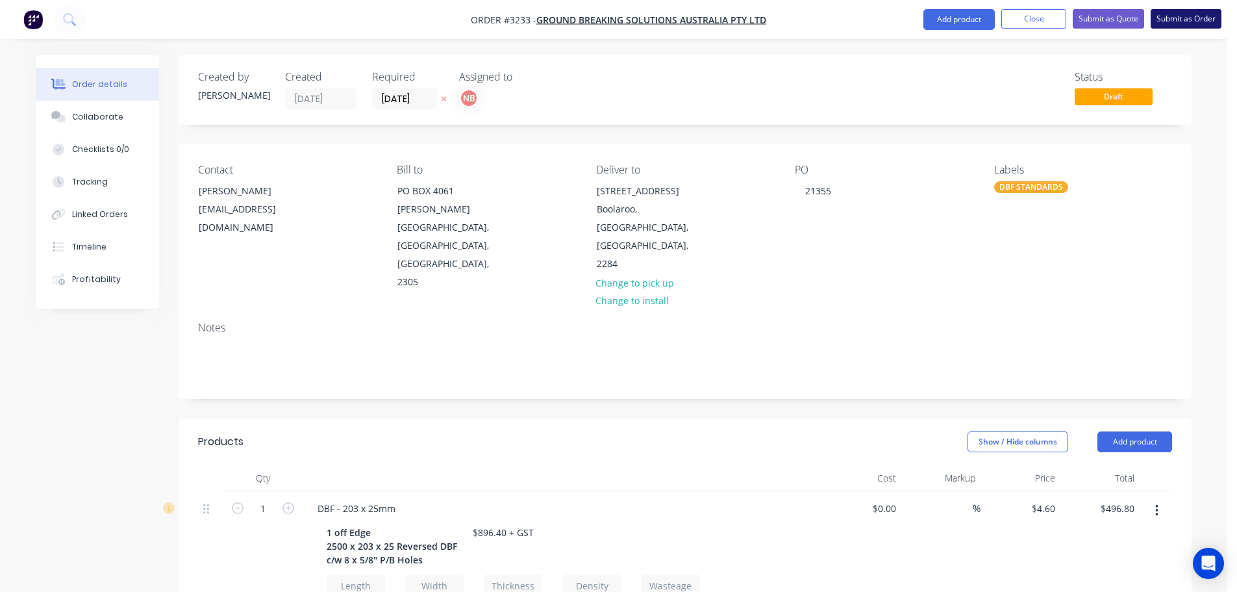
click at [1189, 16] on button "Submit as Order" at bounding box center [1186, 18] width 71 height 19
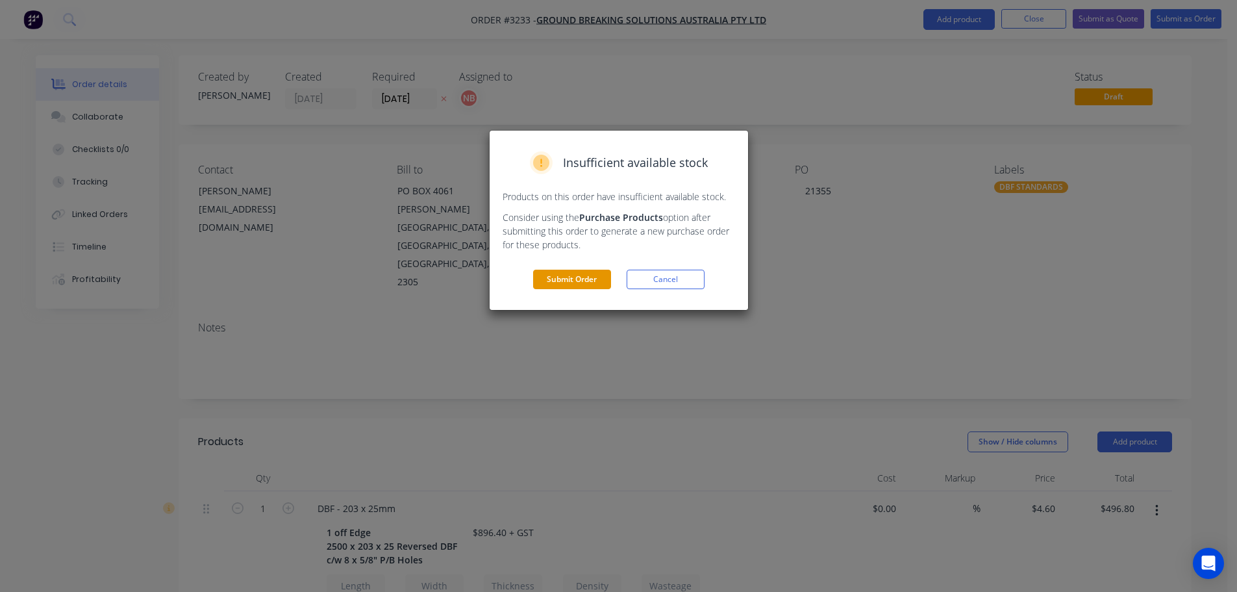
click at [553, 277] on button "Submit Order" at bounding box center [572, 279] width 78 height 19
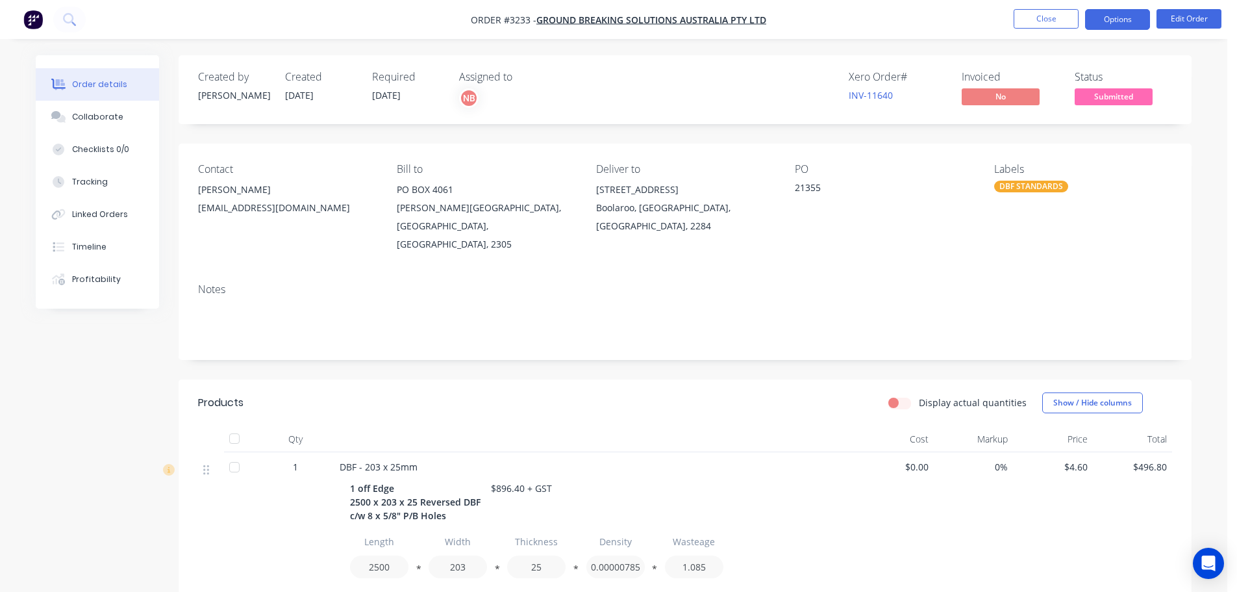
click at [1122, 10] on button "Options" at bounding box center [1117, 19] width 65 height 21
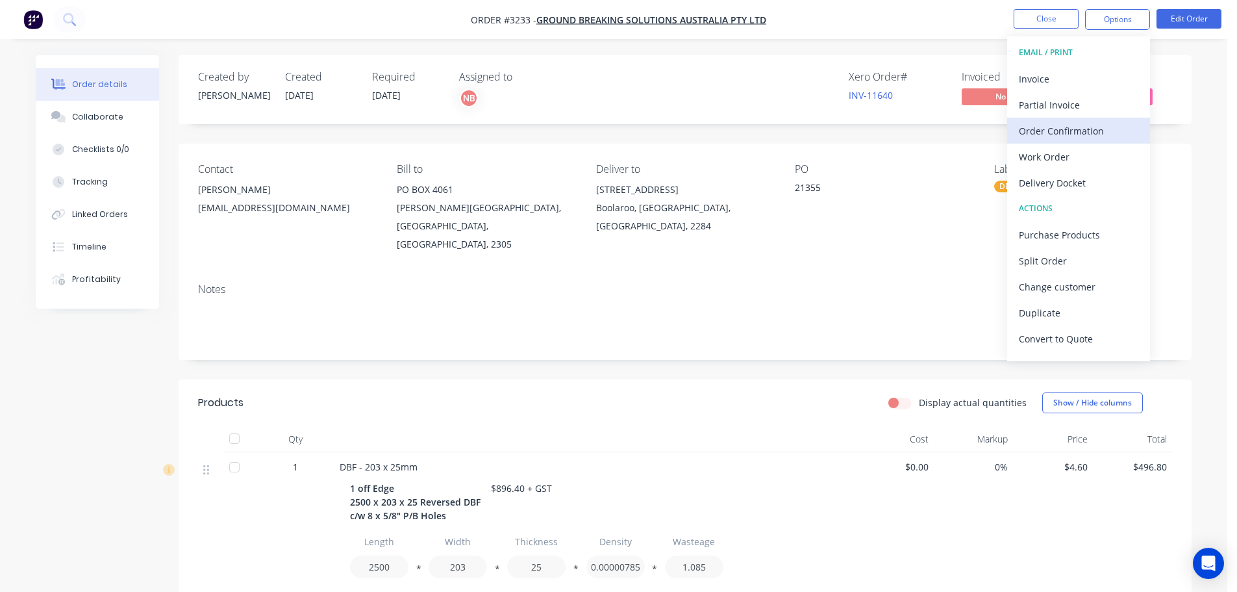
click at [1054, 137] on div "Order Confirmation" at bounding box center [1079, 130] width 120 height 19
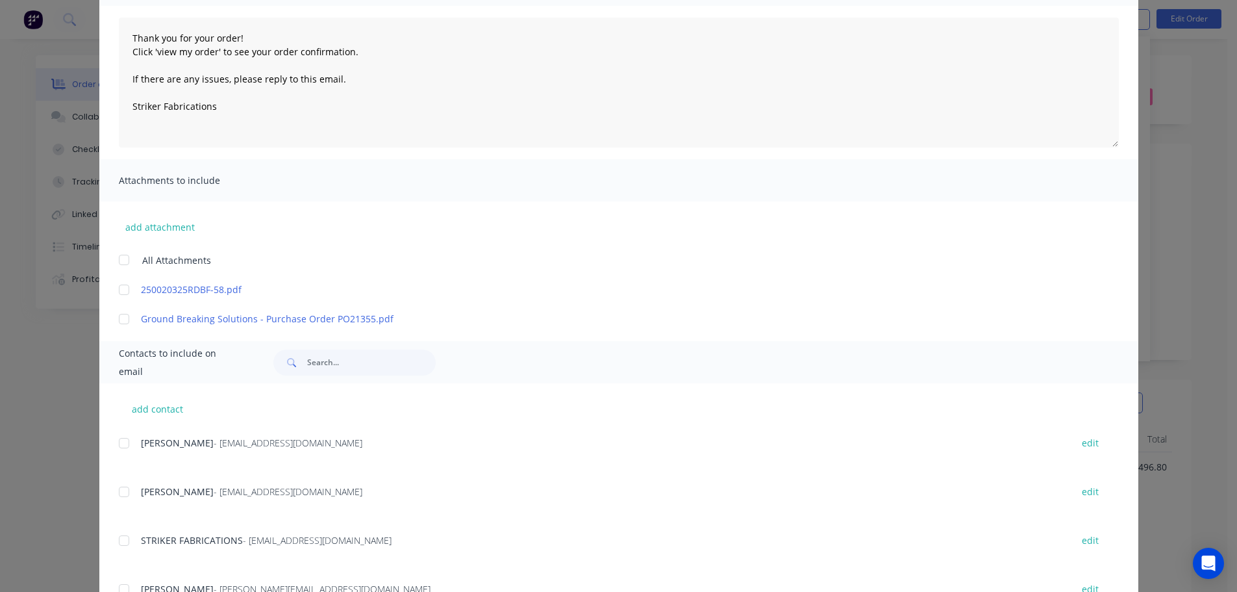
scroll to position [130, 0]
click at [115, 436] on div at bounding box center [124, 444] width 26 height 26
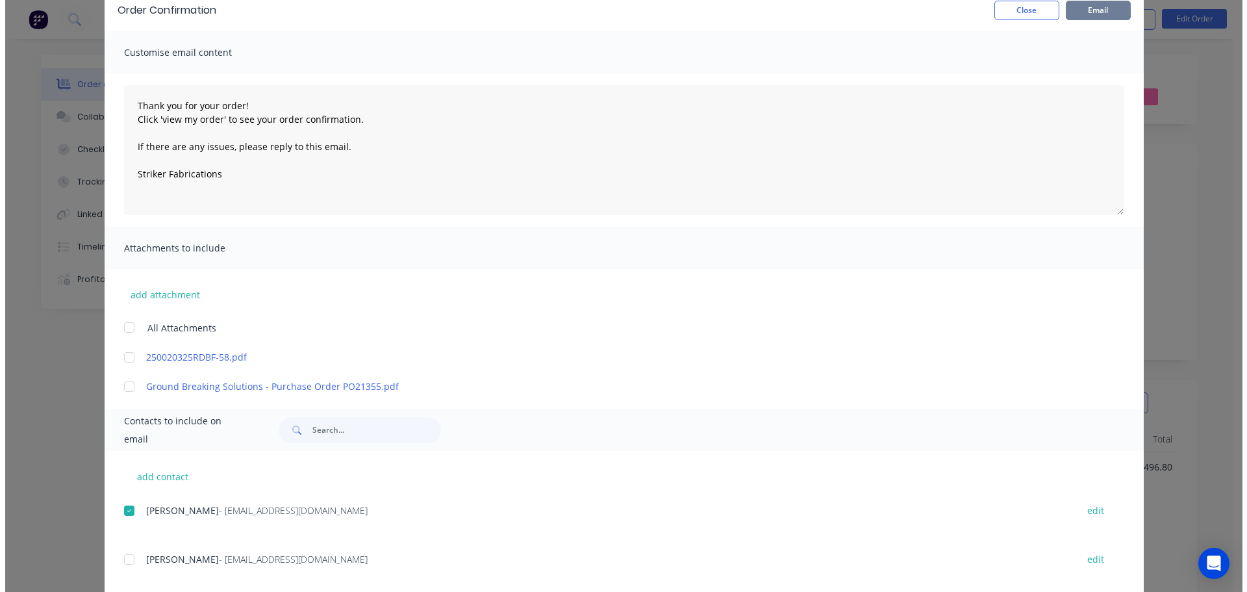
scroll to position [0, 0]
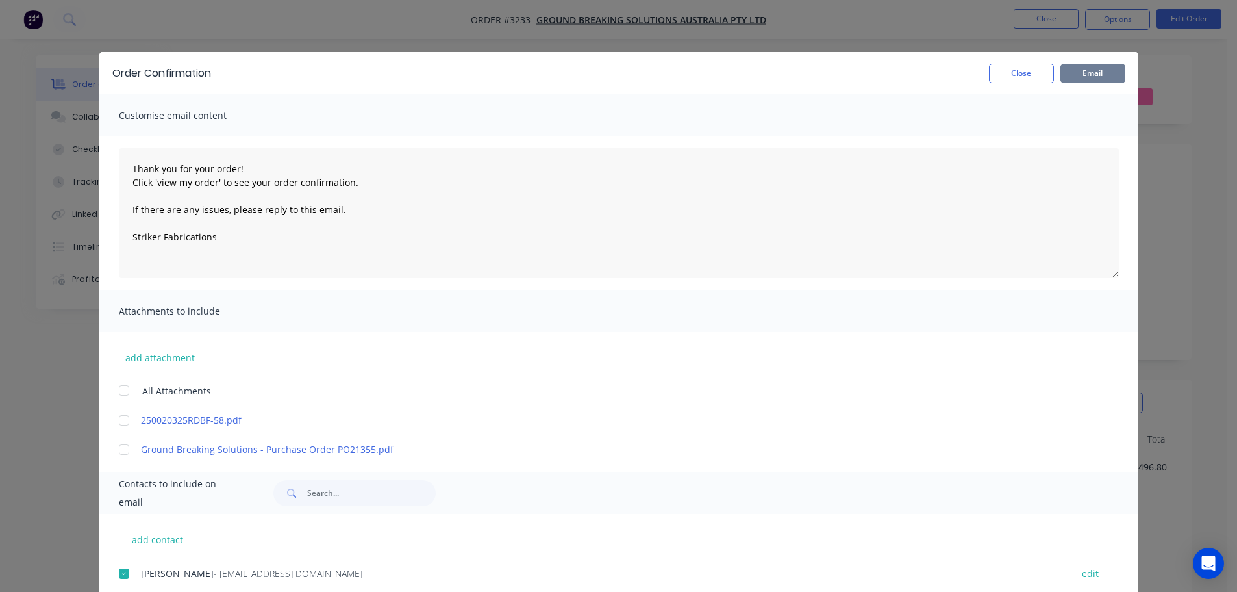
click at [1078, 71] on button "Email" at bounding box center [1093, 73] width 65 height 19
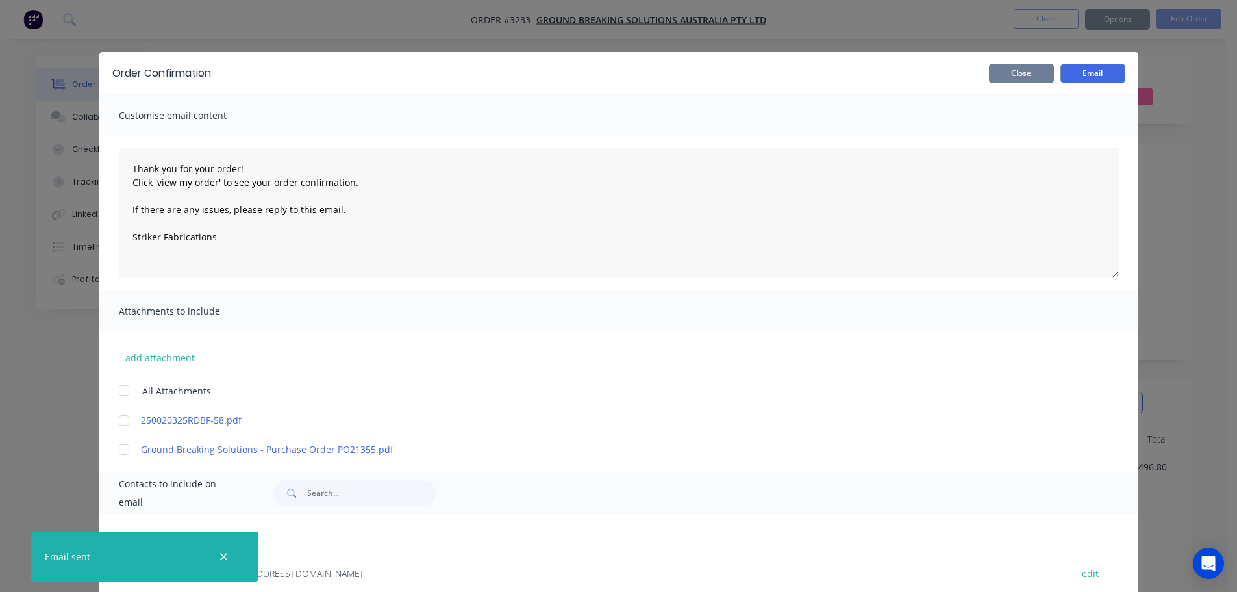
click at [1037, 72] on button "Close" at bounding box center [1021, 73] width 65 height 19
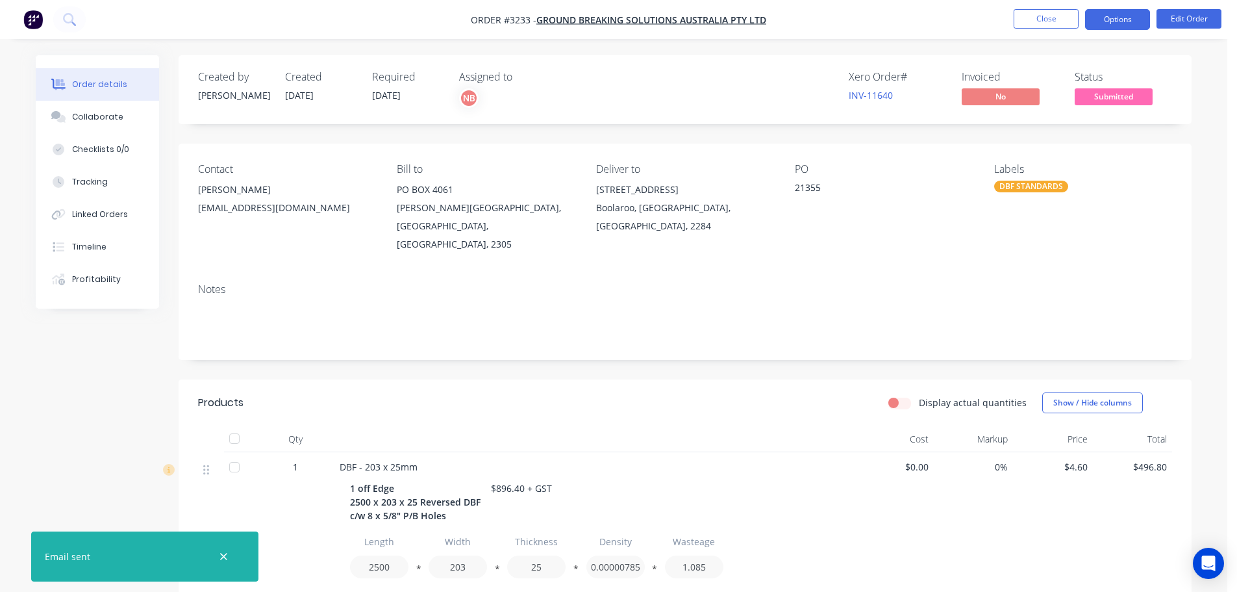
click at [1103, 24] on button "Options" at bounding box center [1117, 19] width 65 height 21
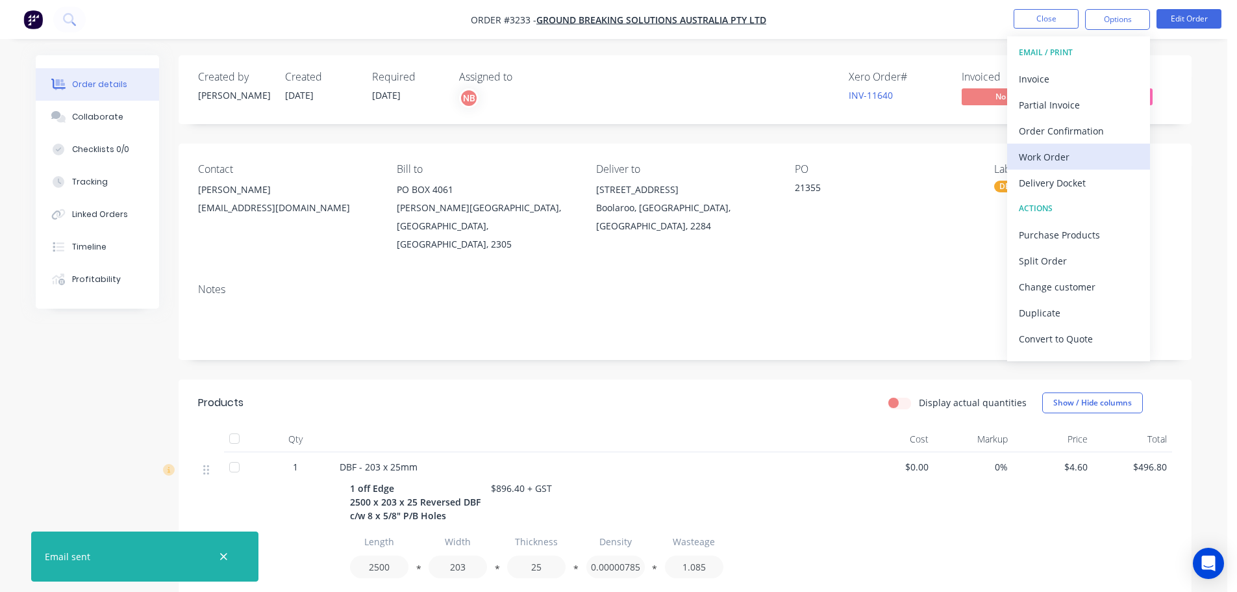
click at [1091, 149] on div "Work Order" at bounding box center [1079, 156] width 120 height 19
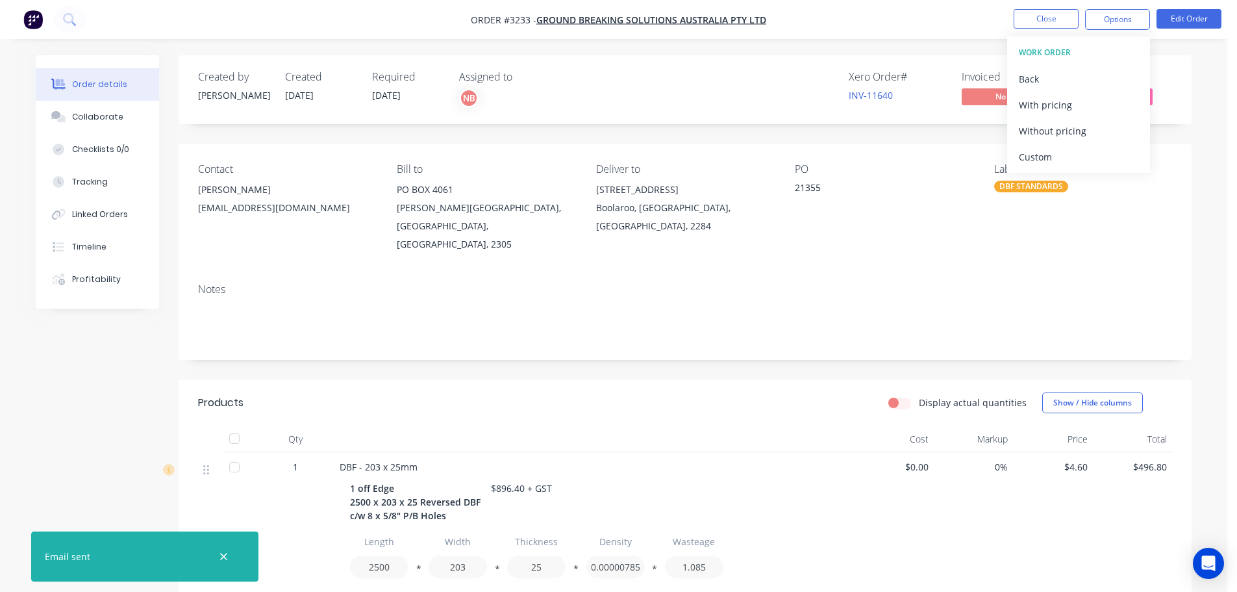
click at [1091, 149] on div "Custom" at bounding box center [1079, 156] width 120 height 19
click at [1089, 135] on div "Without pricing" at bounding box center [1079, 130] width 120 height 19
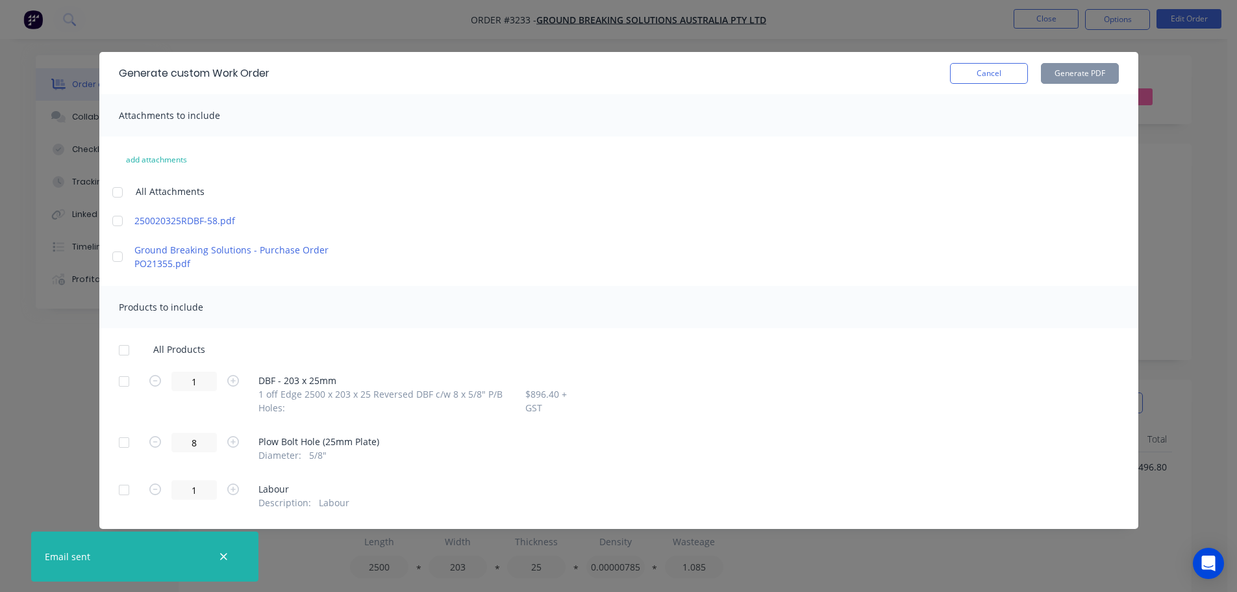
click at [121, 388] on div at bounding box center [124, 381] width 26 height 26
click at [1070, 71] on button "Generate PDF" at bounding box center [1080, 73] width 78 height 21
click at [979, 75] on button "Cancel" at bounding box center [989, 73] width 78 height 21
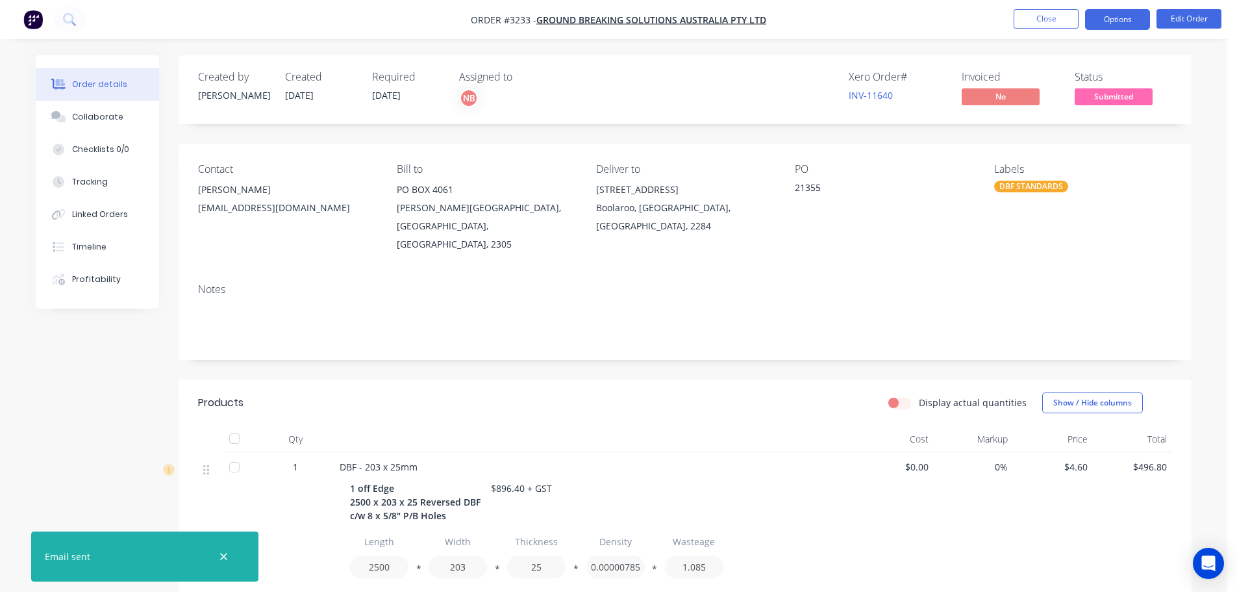
click at [1111, 21] on button "Options" at bounding box center [1117, 19] width 65 height 21
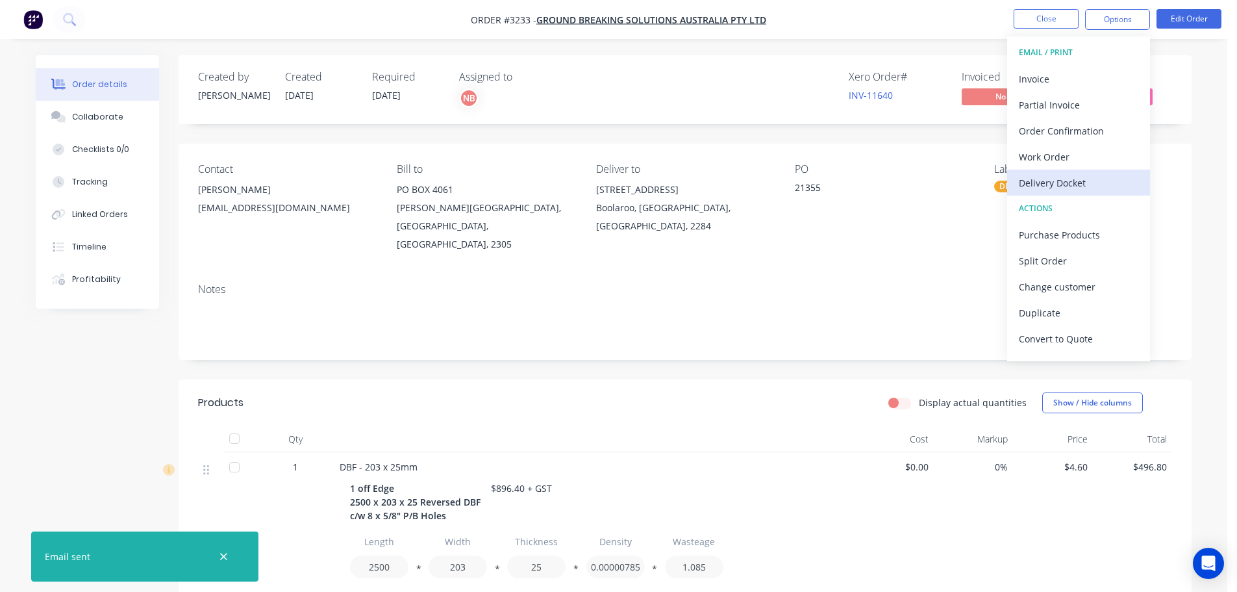
click at [1043, 181] on div "Delivery Docket" at bounding box center [1079, 182] width 120 height 19
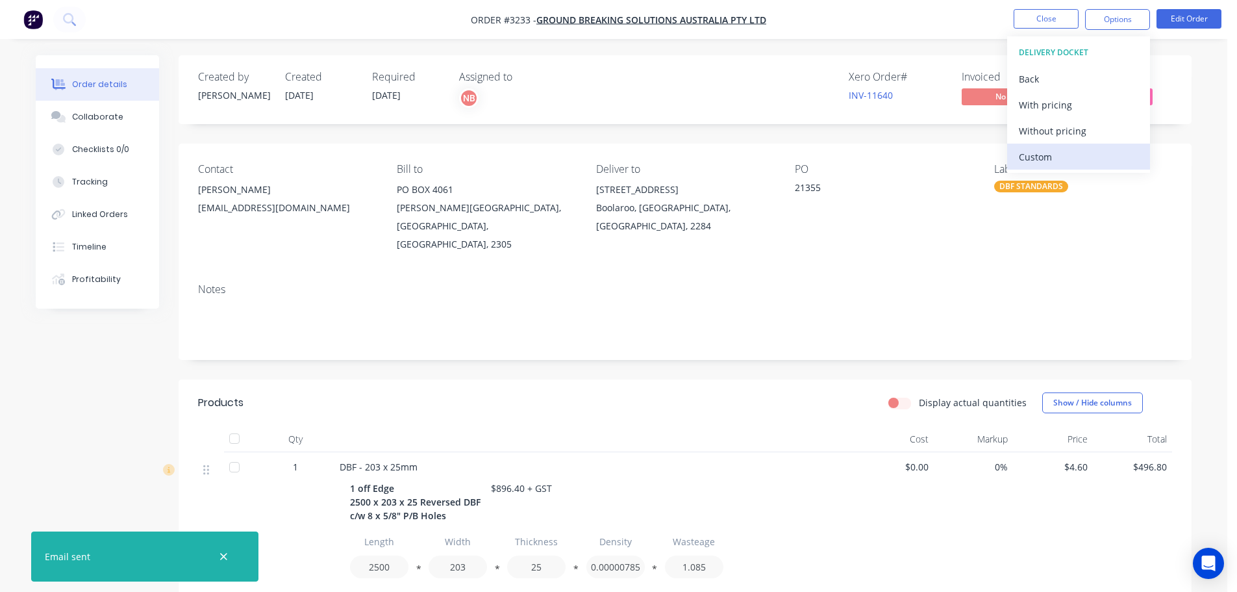
click at [1041, 157] on div "Custom" at bounding box center [1079, 156] width 120 height 19
click at [1041, 134] on div "Without pricing" at bounding box center [1079, 130] width 120 height 19
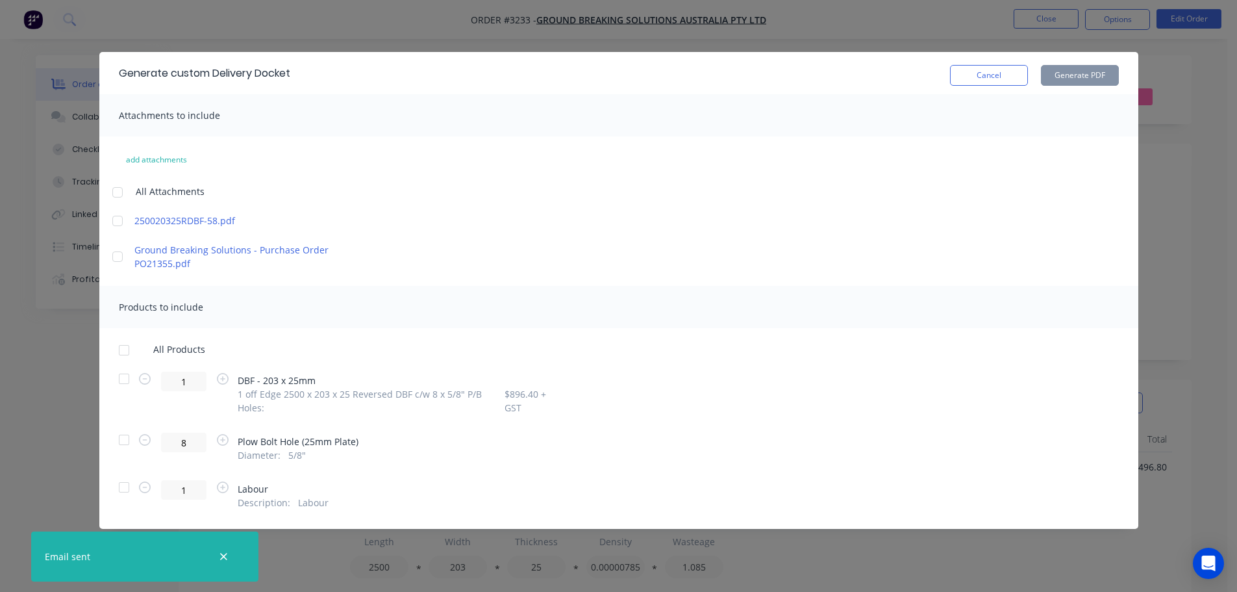
click at [130, 383] on div at bounding box center [124, 379] width 26 height 26
click at [1083, 81] on button "Generate PDF" at bounding box center [1080, 75] width 78 height 21
click at [977, 71] on button "Cancel" at bounding box center [989, 75] width 78 height 21
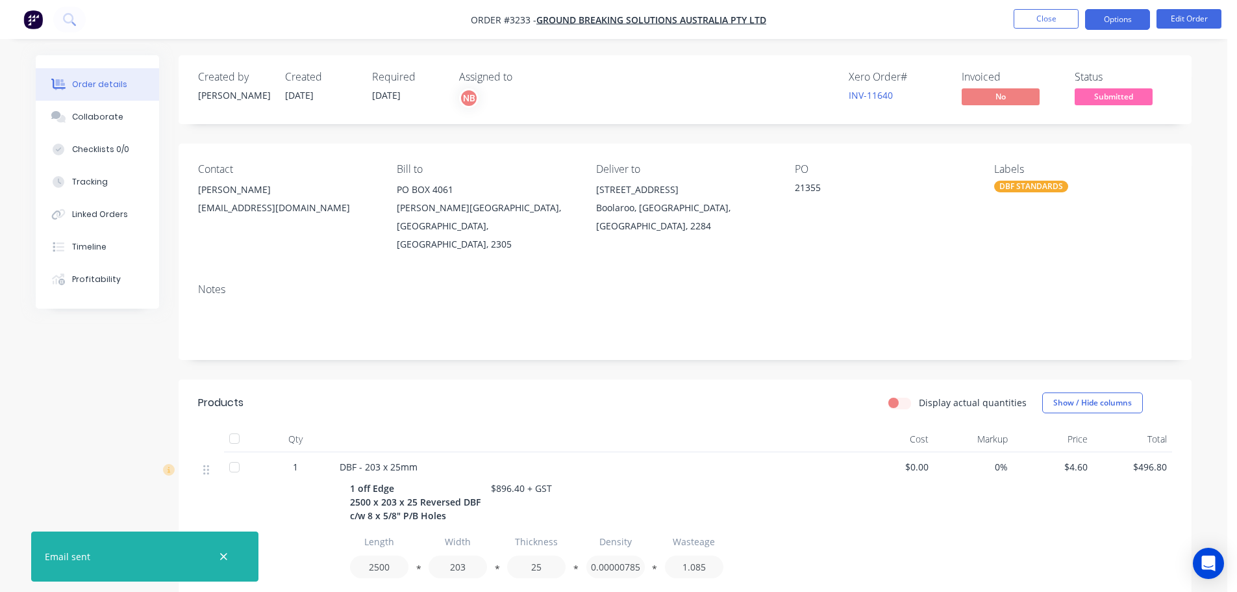
click at [1109, 19] on button "Options" at bounding box center [1117, 19] width 65 height 21
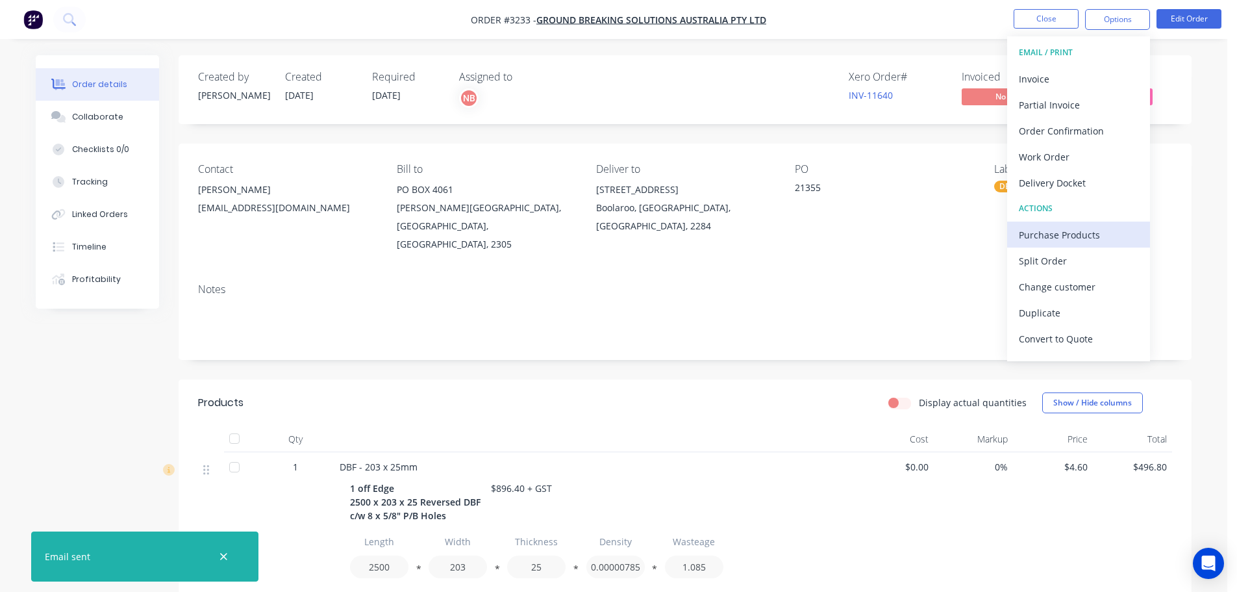
click at [1057, 238] on div "Purchase Products" at bounding box center [1079, 234] width 120 height 19
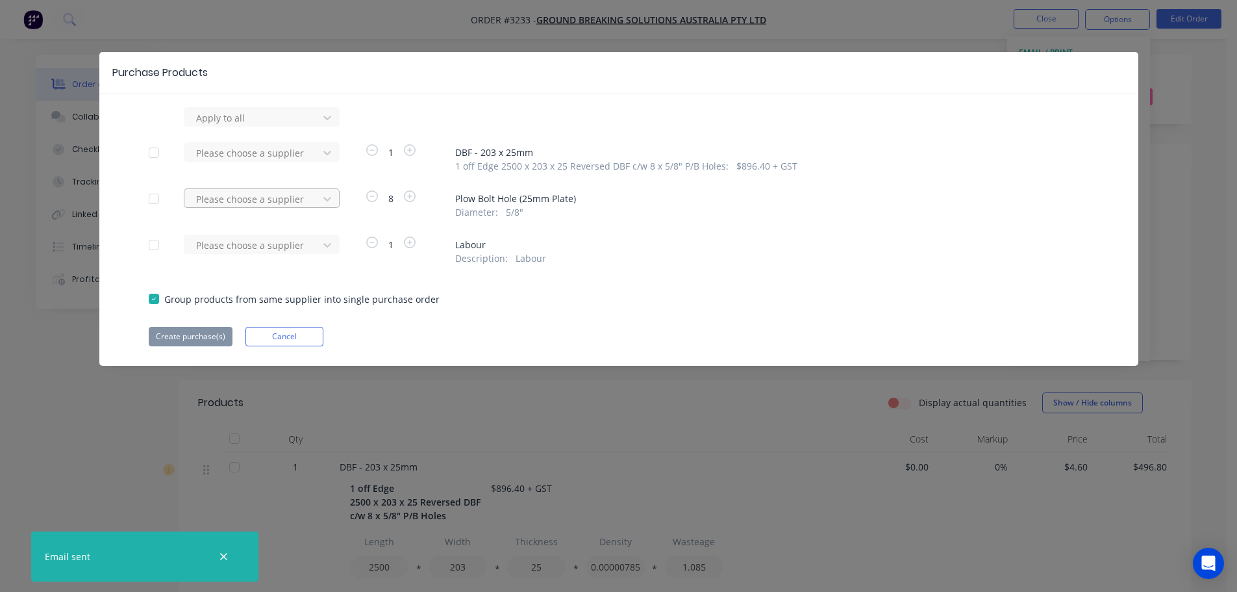
click at [292, 126] on div at bounding box center [253, 118] width 117 height 16
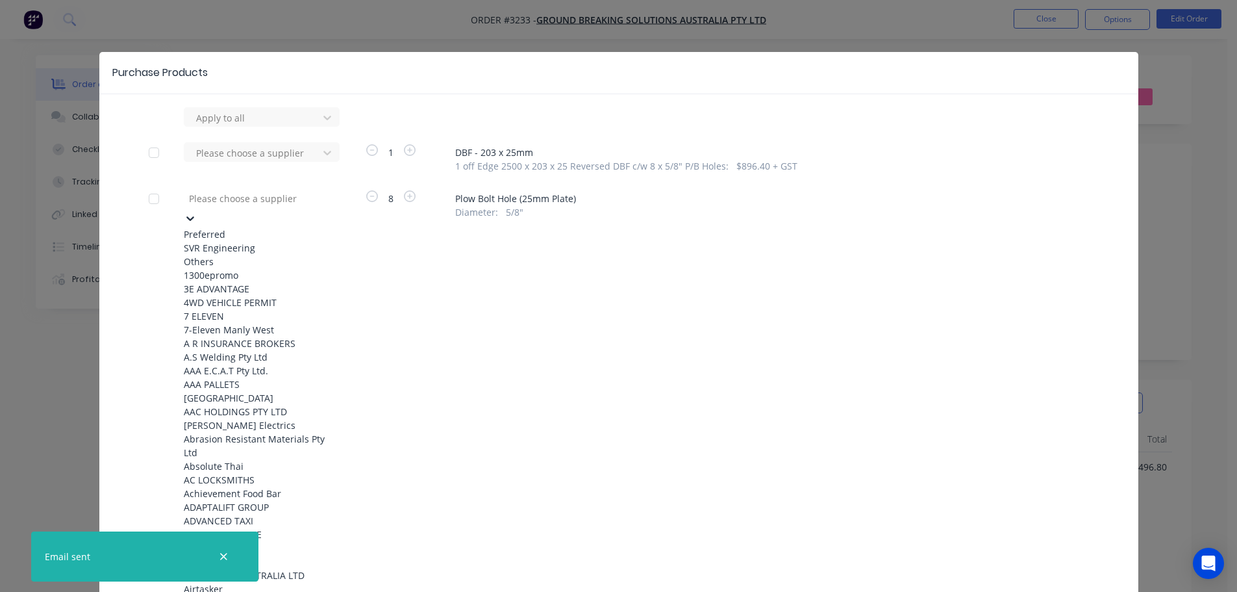
click at [249, 242] on div "SVR Engineering" at bounding box center [255, 248] width 143 height 14
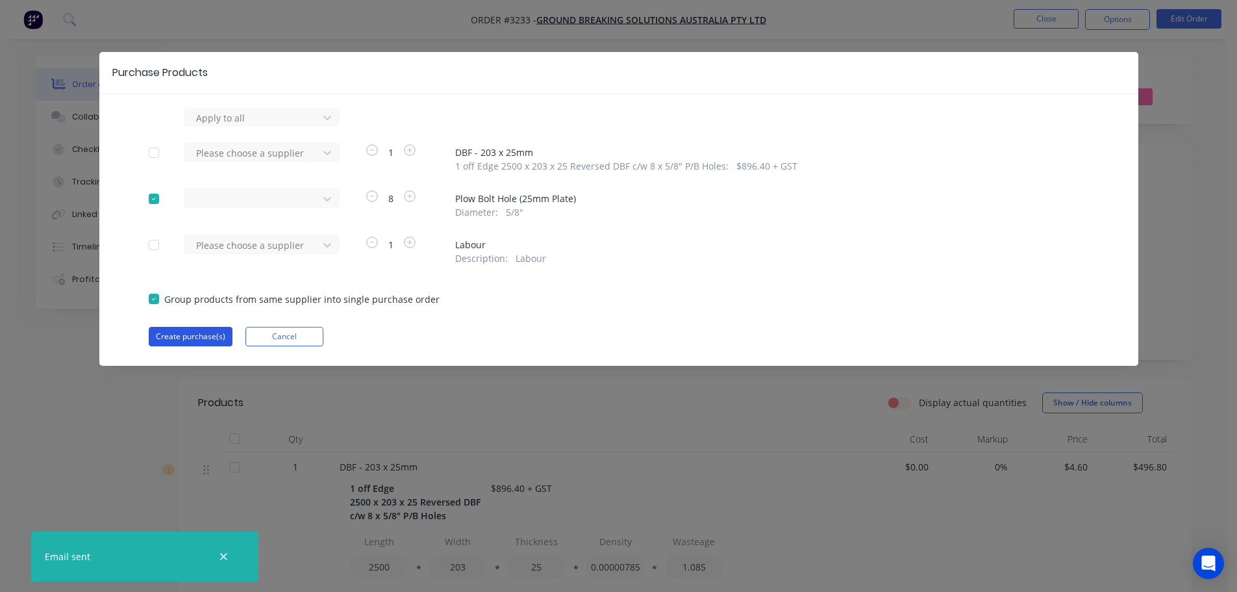
click at [213, 334] on button "Create purchase(s)" at bounding box center [191, 336] width 84 height 19
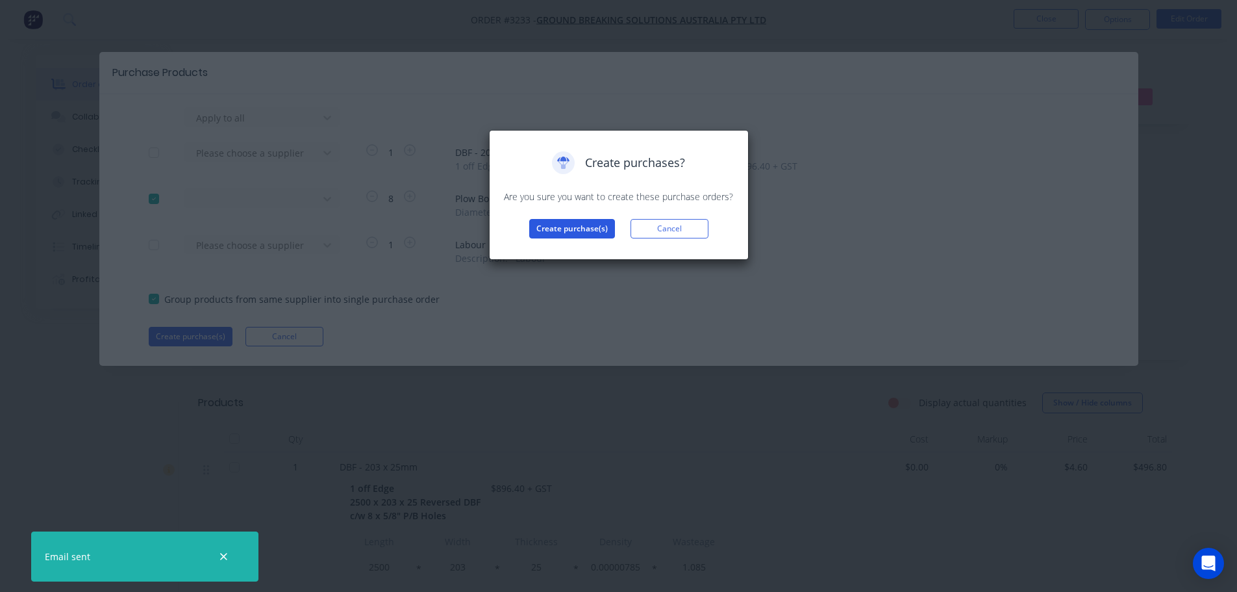
click at [543, 223] on button "Create purchase(s)" at bounding box center [572, 228] width 86 height 19
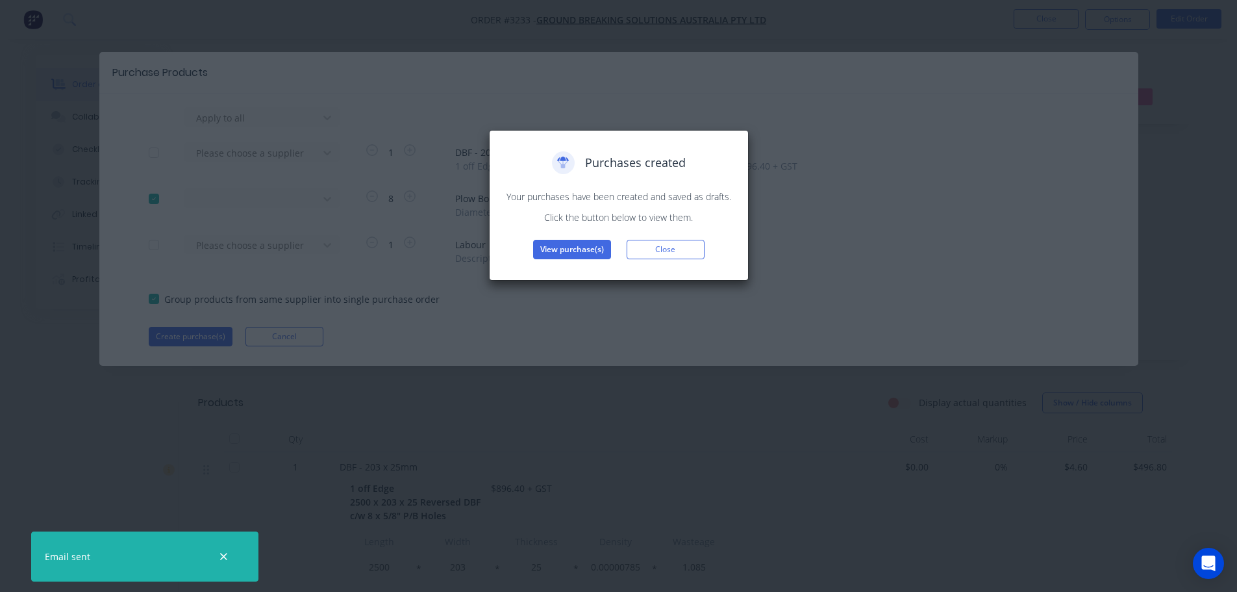
click at [557, 254] on button "View purchase(s)" at bounding box center [572, 249] width 78 height 19
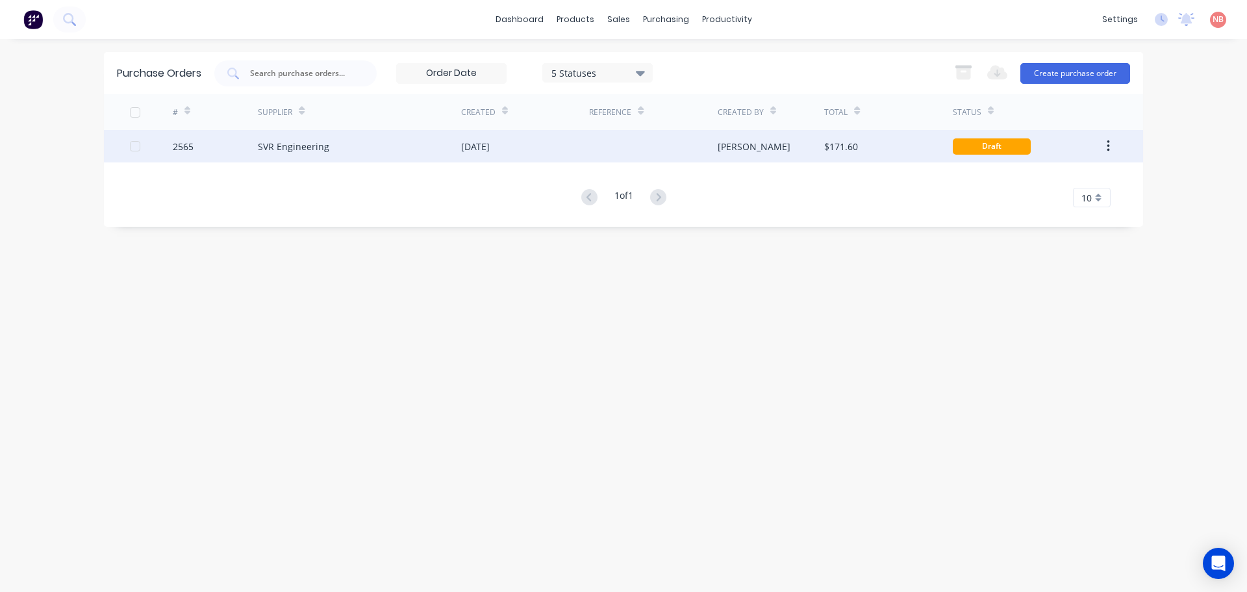
click at [549, 138] on div "[DATE]" at bounding box center [525, 146] width 128 height 32
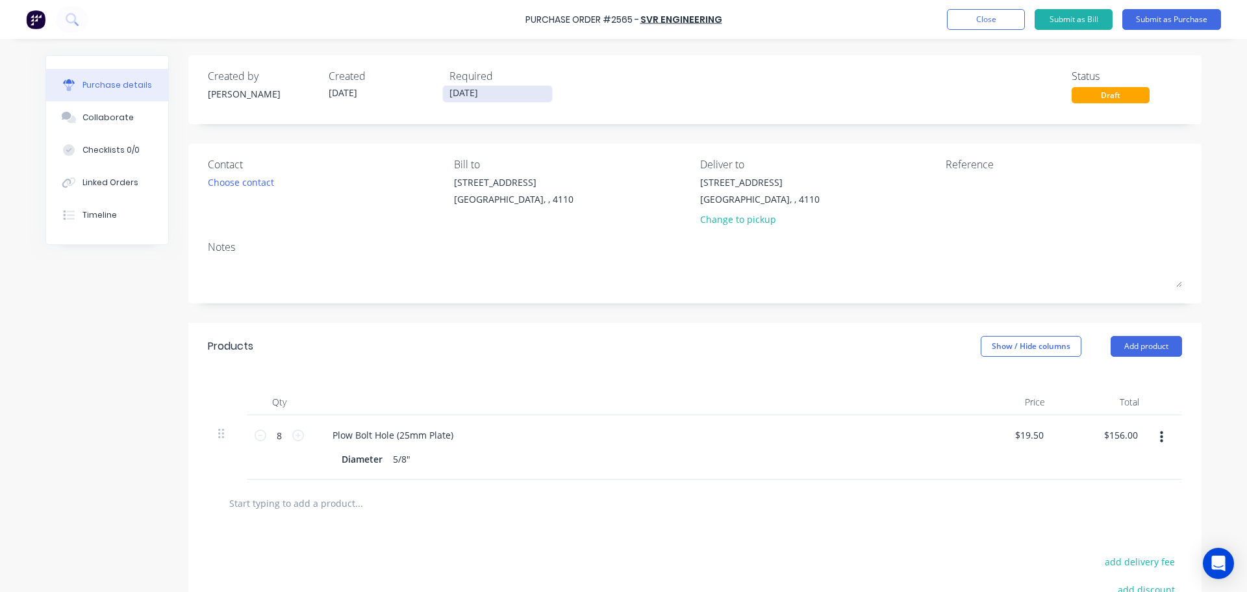
click at [483, 95] on input "[DATE]" at bounding box center [497, 94] width 109 height 16
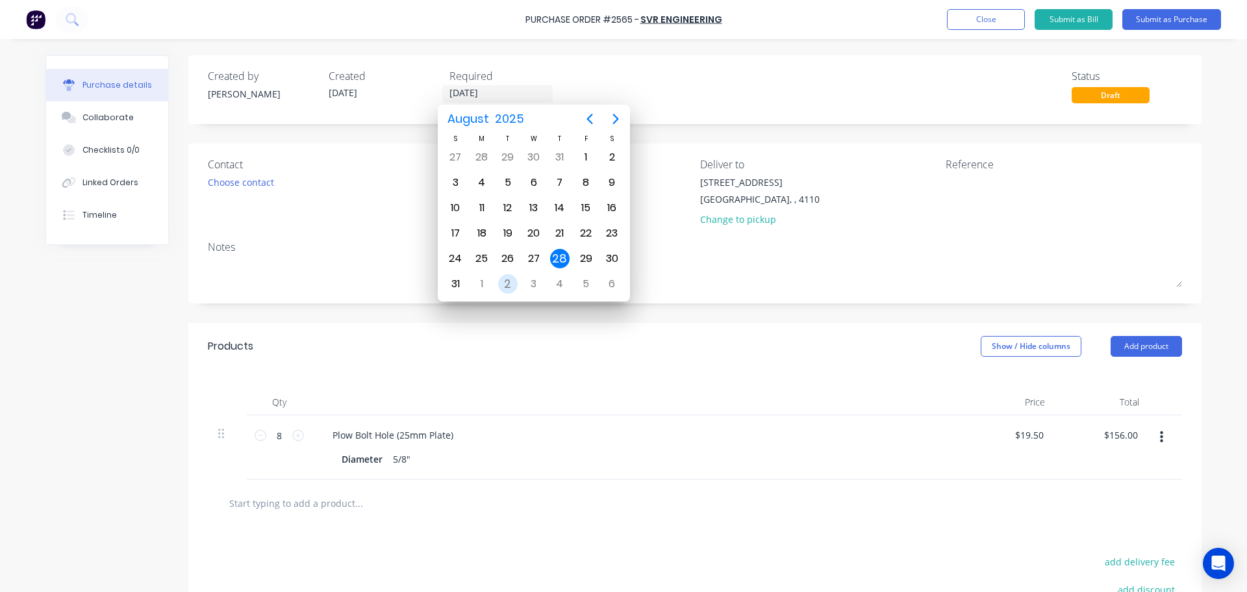
drag, startPoint x: 500, startPoint y: 285, endPoint x: 511, endPoint y: 279, distance: 12.5
click at [501, 284] on div "2" at bounding box center [507, 283] width 19 height 19
type input "[DATE]"
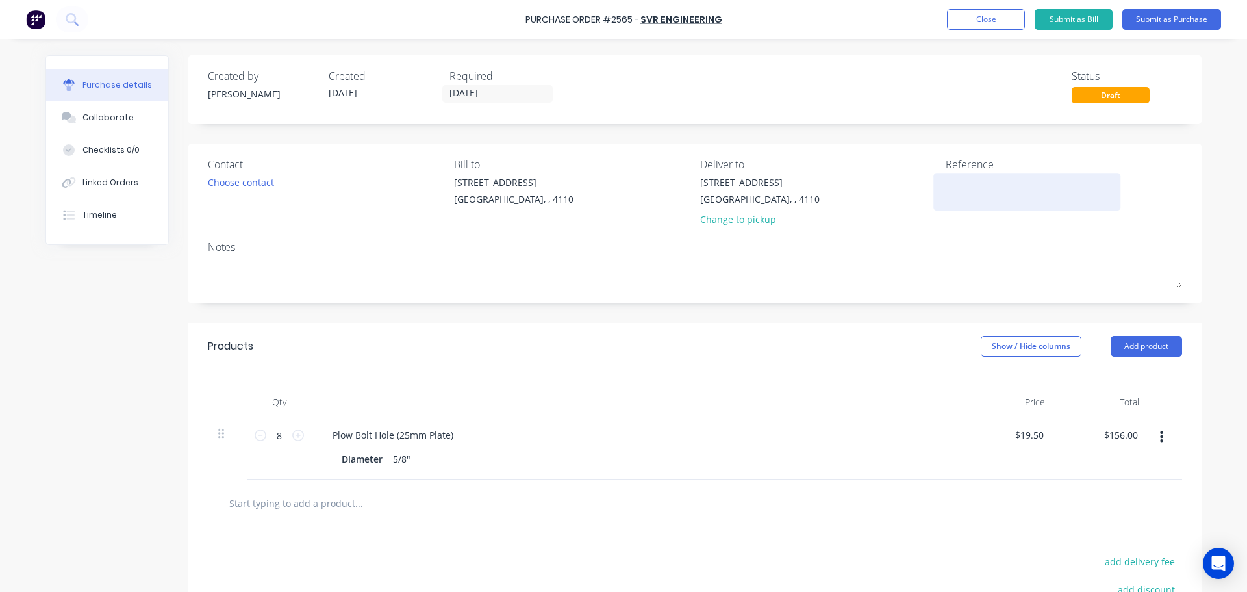
click at [1059, 184] on textarea at bounding box center [1027, 189] width 162 height 29
type textarea "x"
type textarea "G"
type textarea "x"
type textarea "GB"
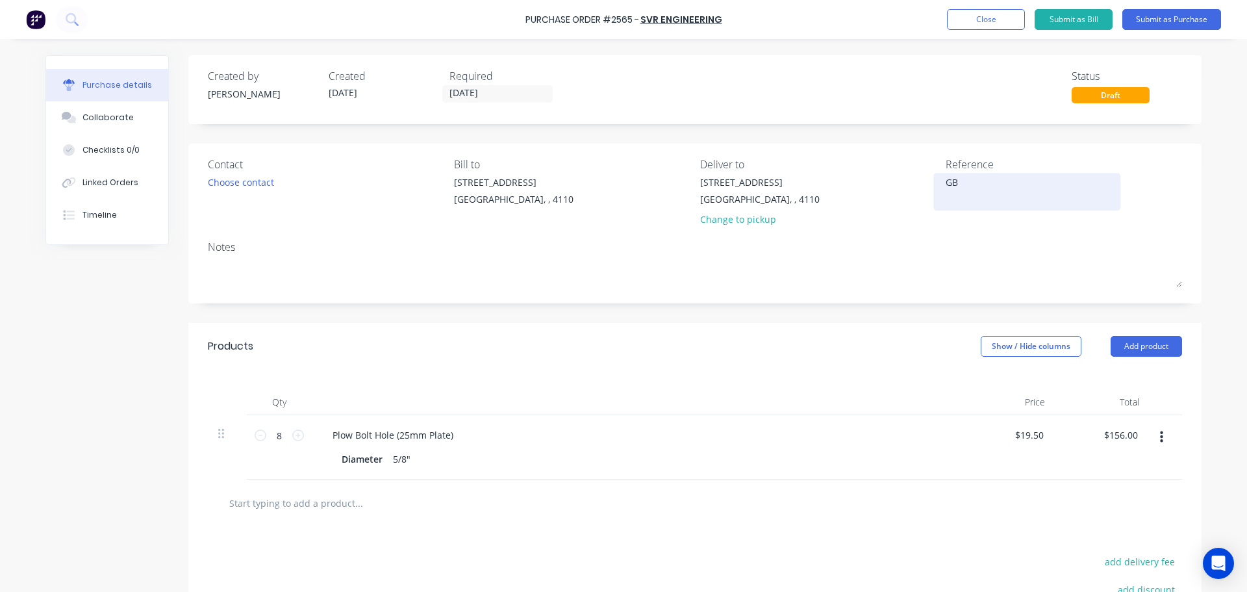
type textarea "x"
type textarea "GBS"
type textarea "x"
type textarea "GBSA"
type textarea "x"
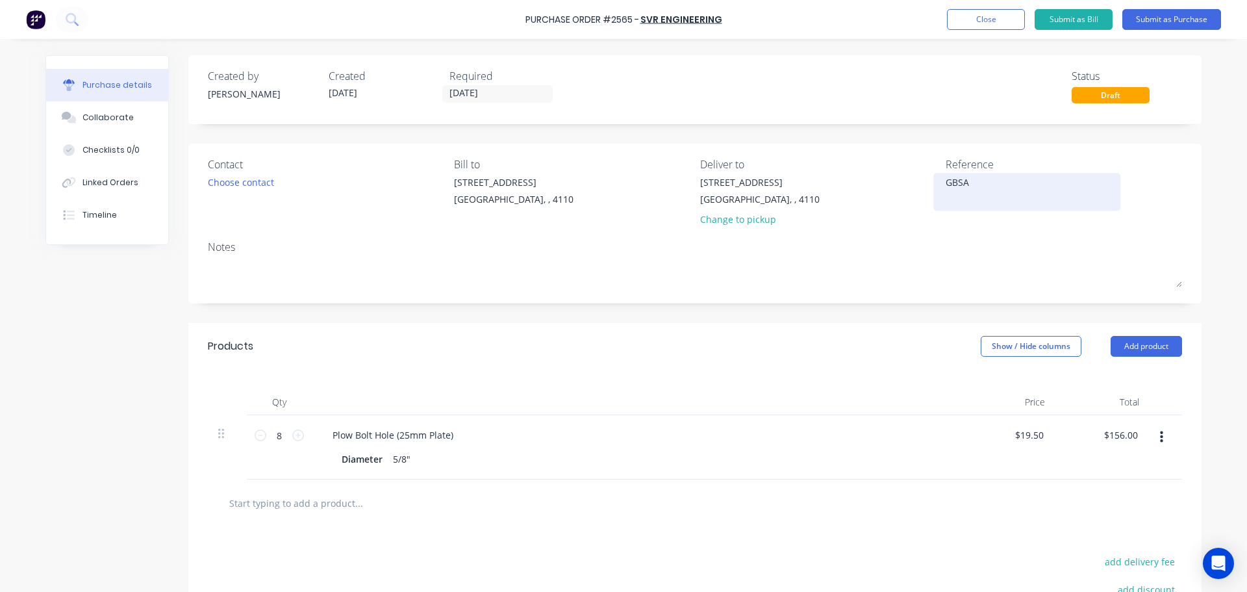
type textarea "GBSA"
type textarea "x"
type textarea "GBSA 2"
type textarea "x"
type textarea "GBSA 21"
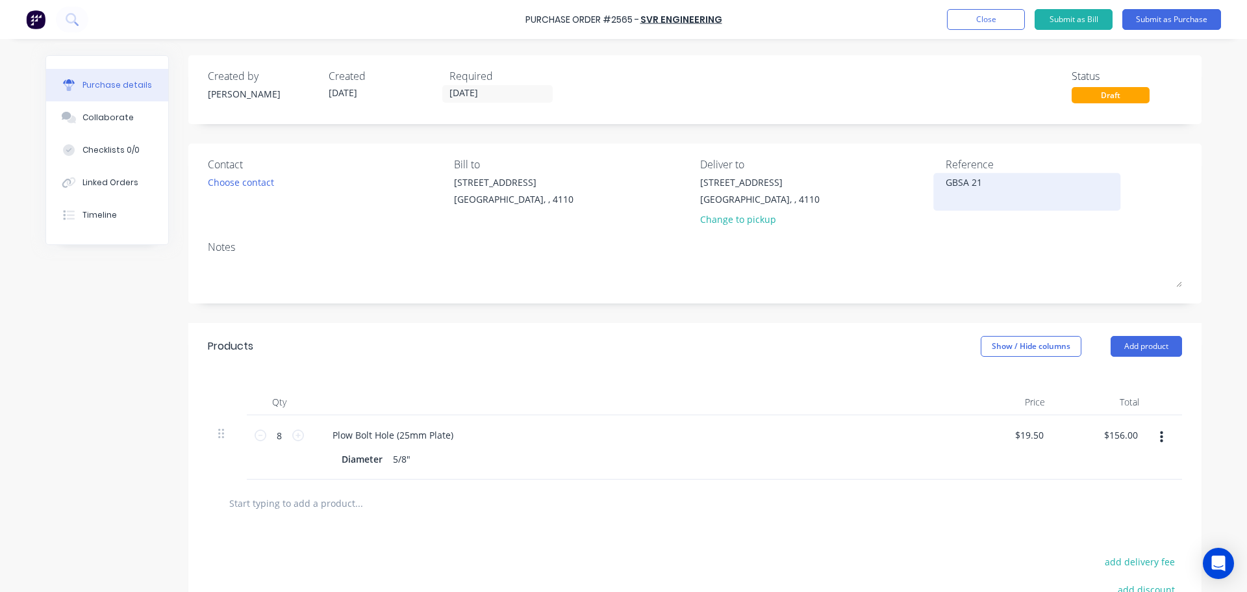
type textarea "x"
type textarea "GBSA 213"
type textarea "x"
type textarea "GBSA 2135"
type textarea "x"
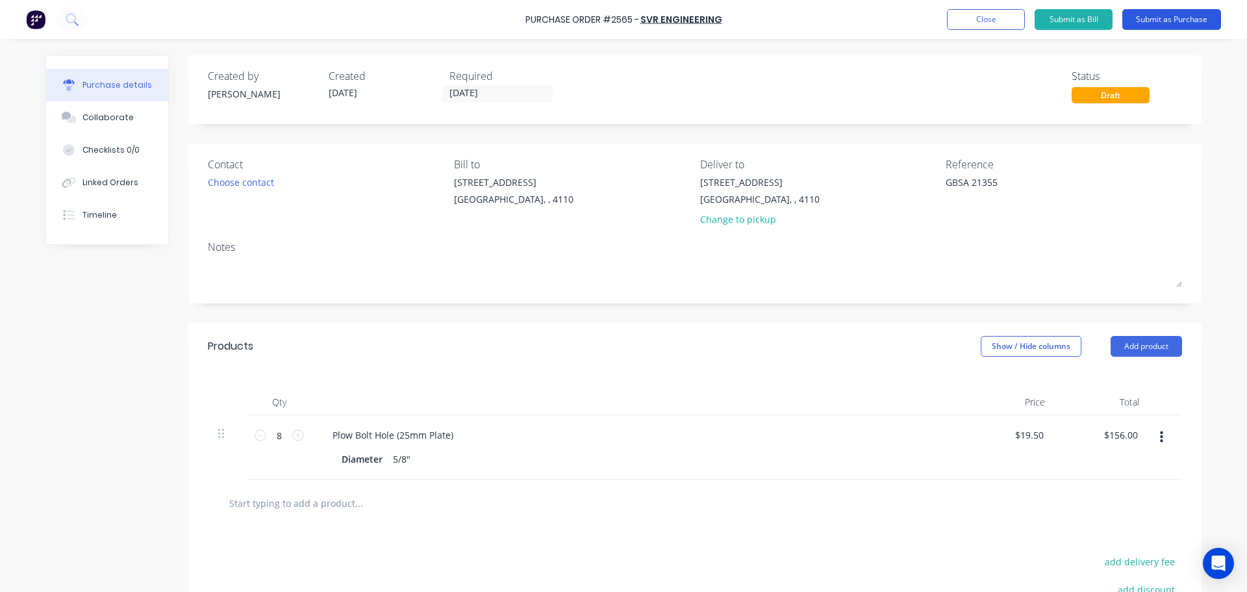
type textarea "GBSA 21355"
type textarea "x"
type textarea "GBSA 21355"
click at [1150, 19] on button "Submit as Purchase" at bounding box center [1171, 19] width 99 height 21
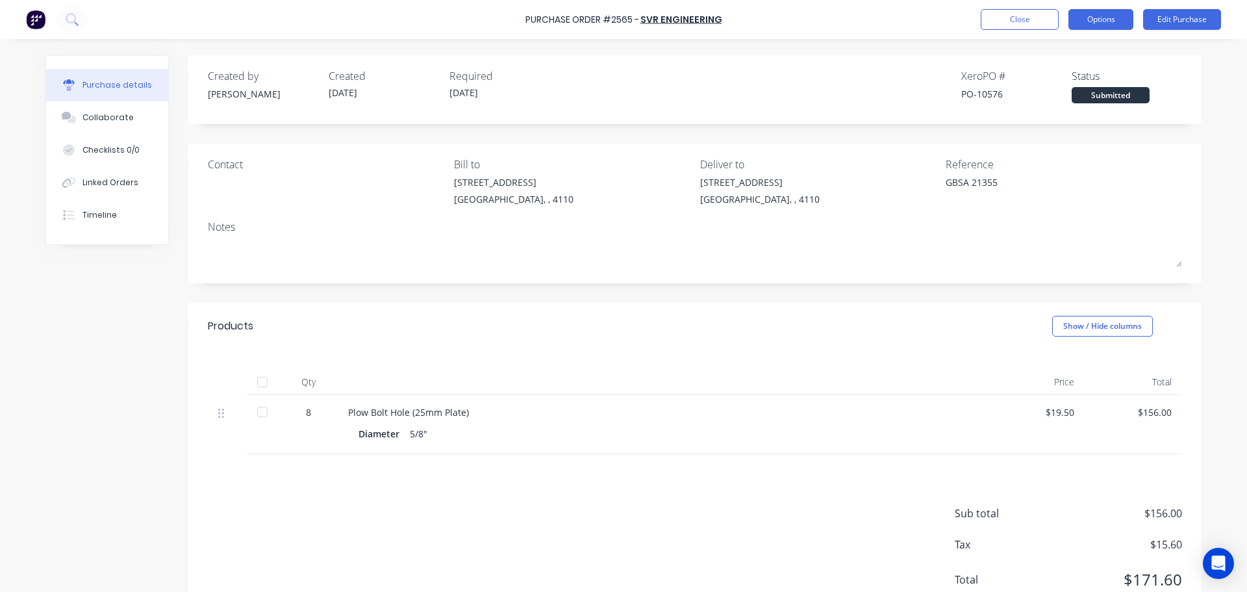
click at [1115, 23] on button "Options" at bounding box center [1101, 19] width 65 height 21
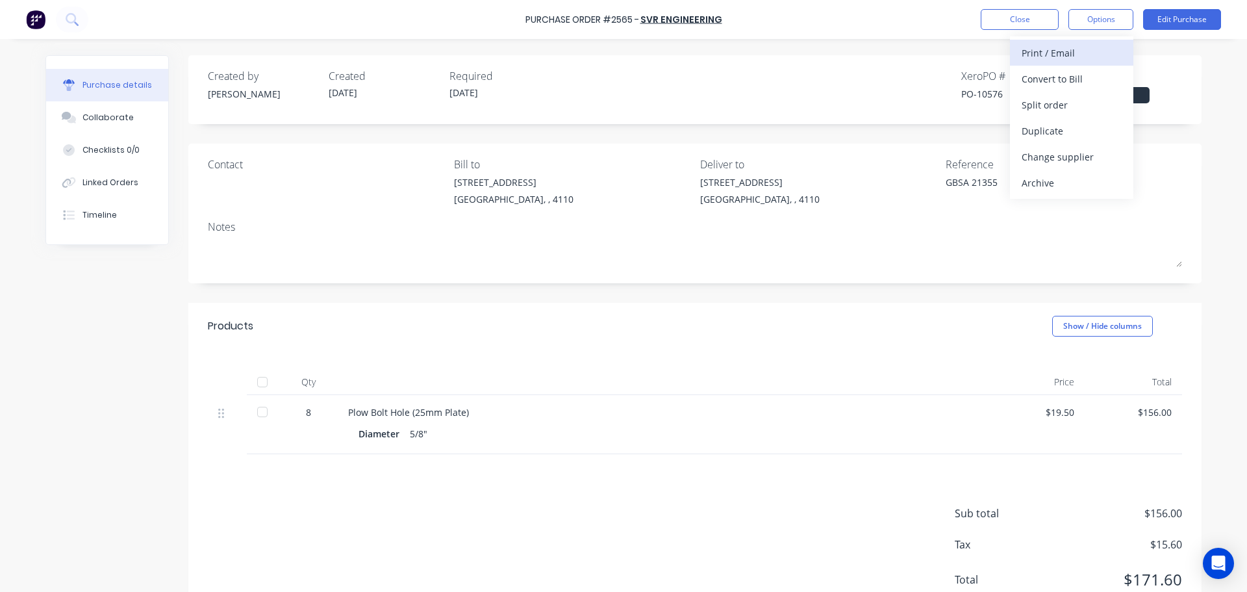
click at [1074, 61] on div "Print / Email" at bounding box center [1072, 53] width 100 height 19
click at [1069, 84] on div "With pricing" at bounding box center [1072, 79] width 100 height 19
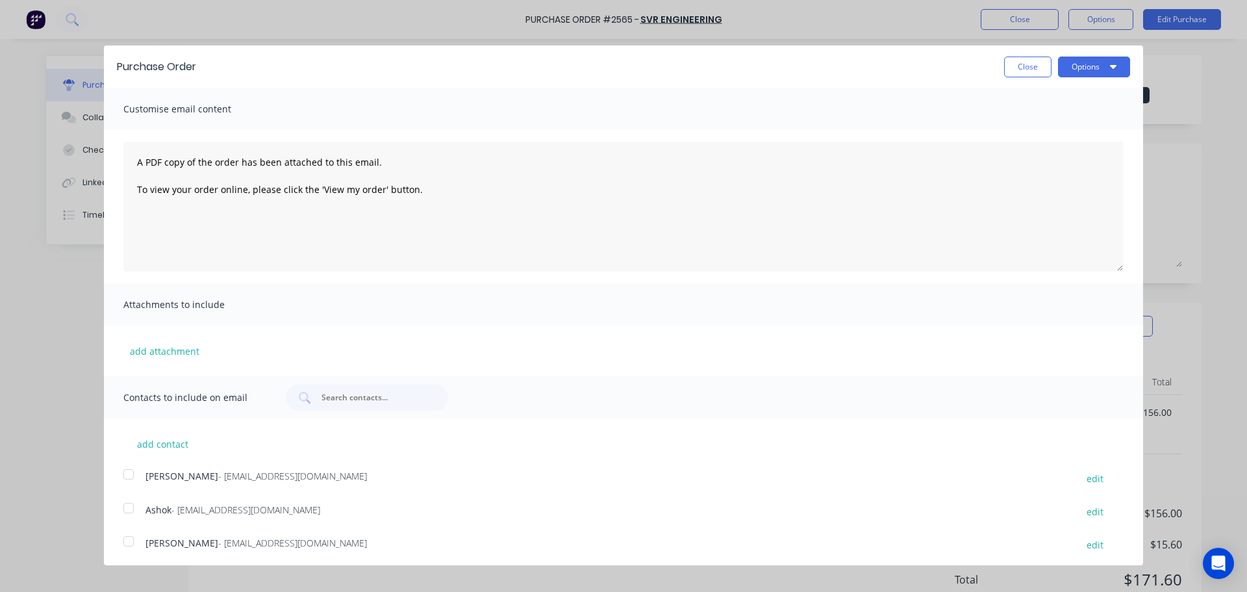
click at [140, 506] on div at bounding box center [129, 508] width 26 height 26
click at [1083, 64] on button "Options" at bounding box center [1094, 67] width 72 height 21
click at [1078, 94] on div "Print" at bounding box center [1069, 99] width 100 height 19
click at [1030, 129] on div "Email" at bounding box center [1069, 125] width 100 height 19
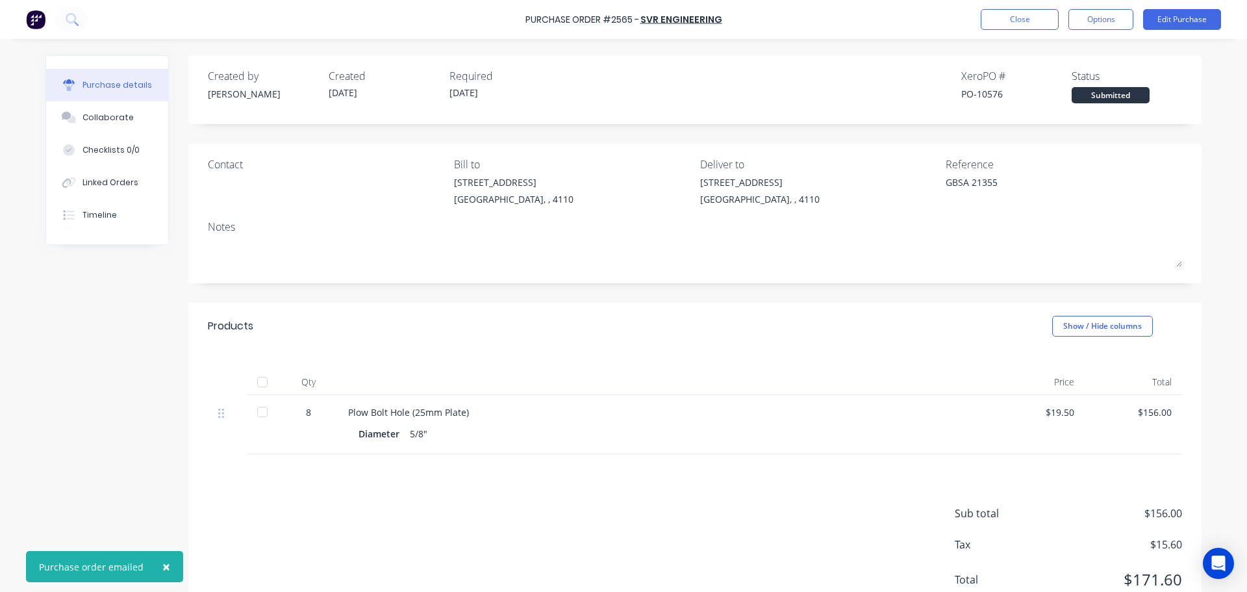
type textarea "x"
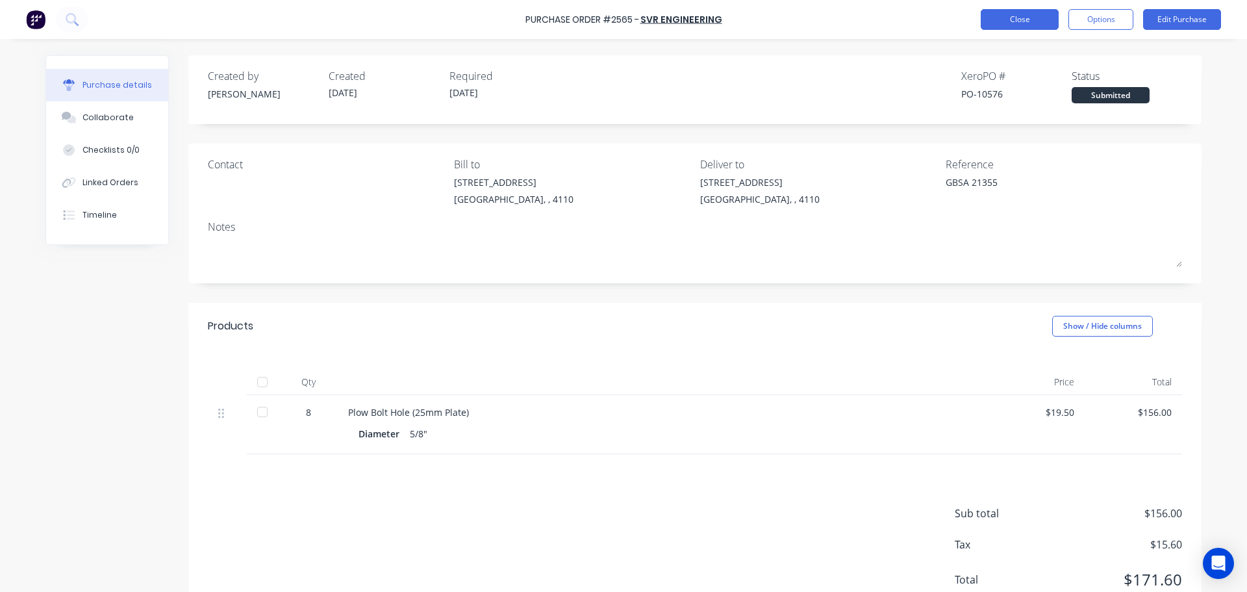
click at [1006, 22] on button "Close" at bounding box center [1020, 19] width 78 height 21
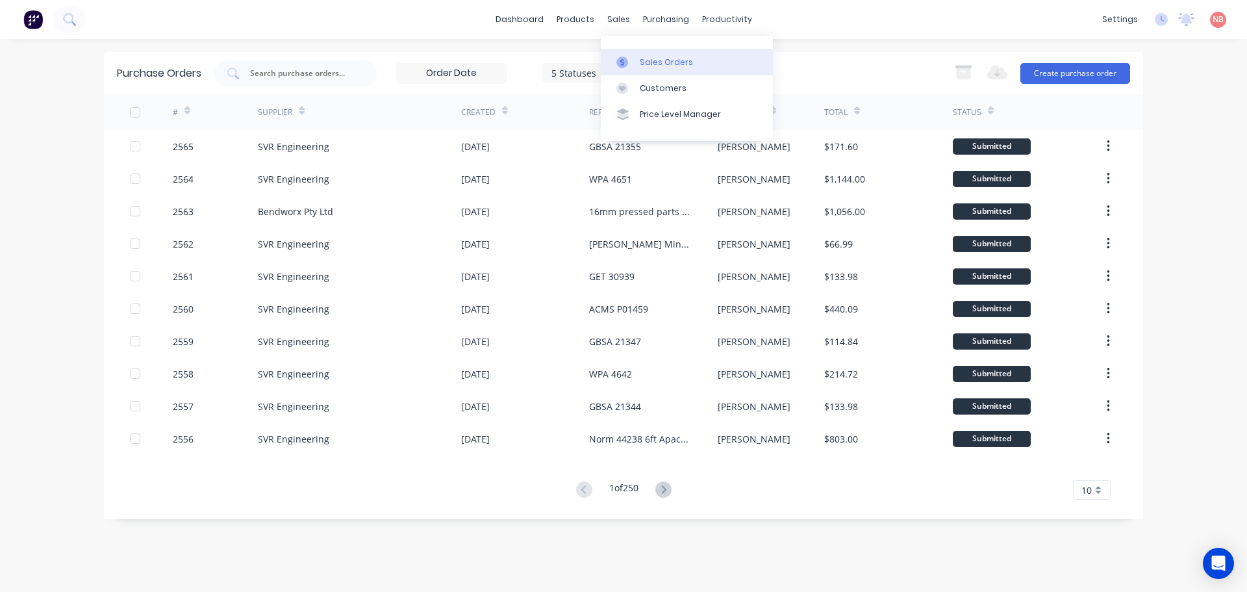
click at [645, 49] on link "Sales Orders" at bounding box center [687, 62] width 172 height 26
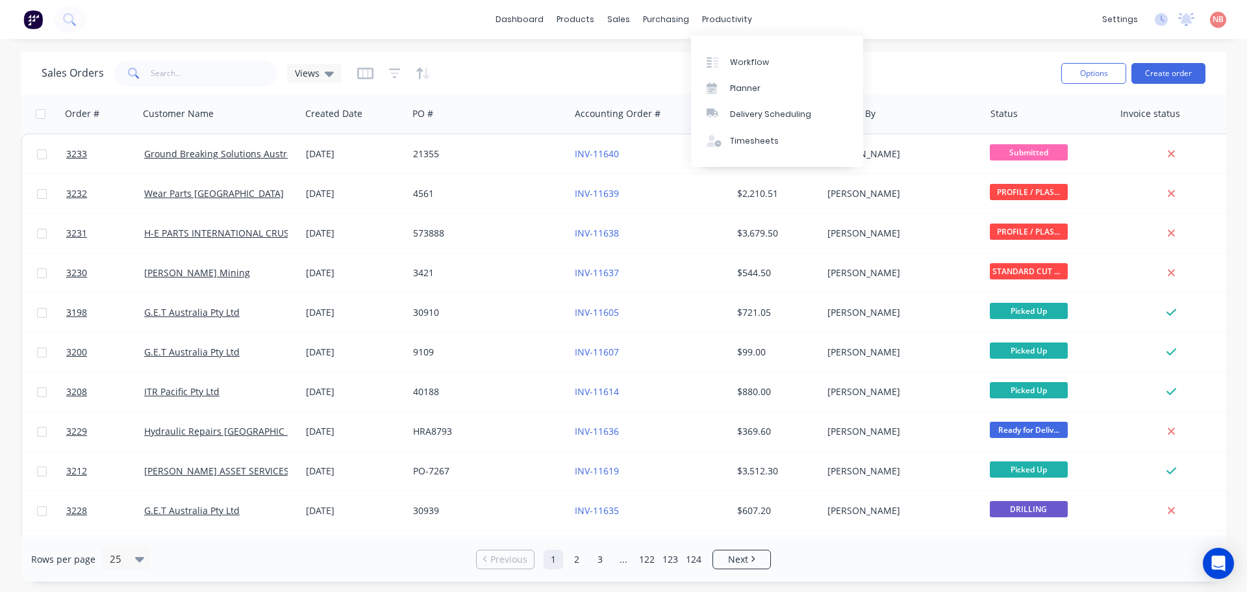
click at [732, 47] on div "Workflow Planner Delivery Scheduling Timesheets" at bounding box center [777, 101] width 172 height 131
click at [737, 51] on link "Workflow" at bounding box center [777, 62] width 172 height 26
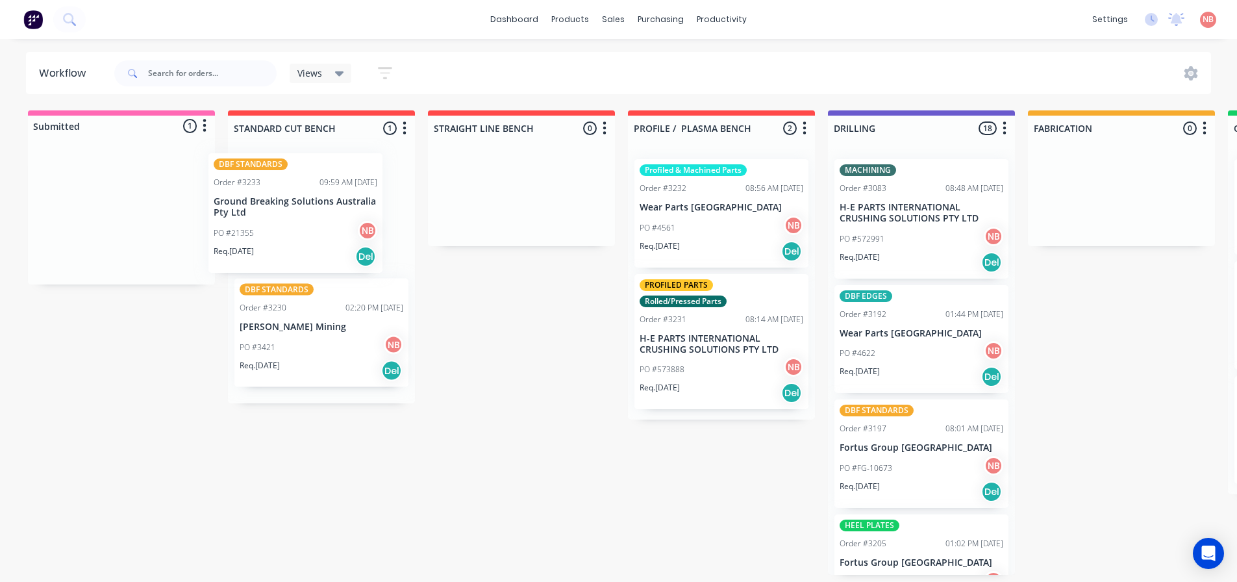
drag, startPoint x: 74, startPoint y: 204, endPoint x: 270, endPoint y: 201, distance: 196.2
click at [270, 201] on div "Submitted 1 Status colour #FF69B4 hex #FF69B4 Save Cancel Summaries Total order…" at bounding box center [1073, 342] width 2166 height 464
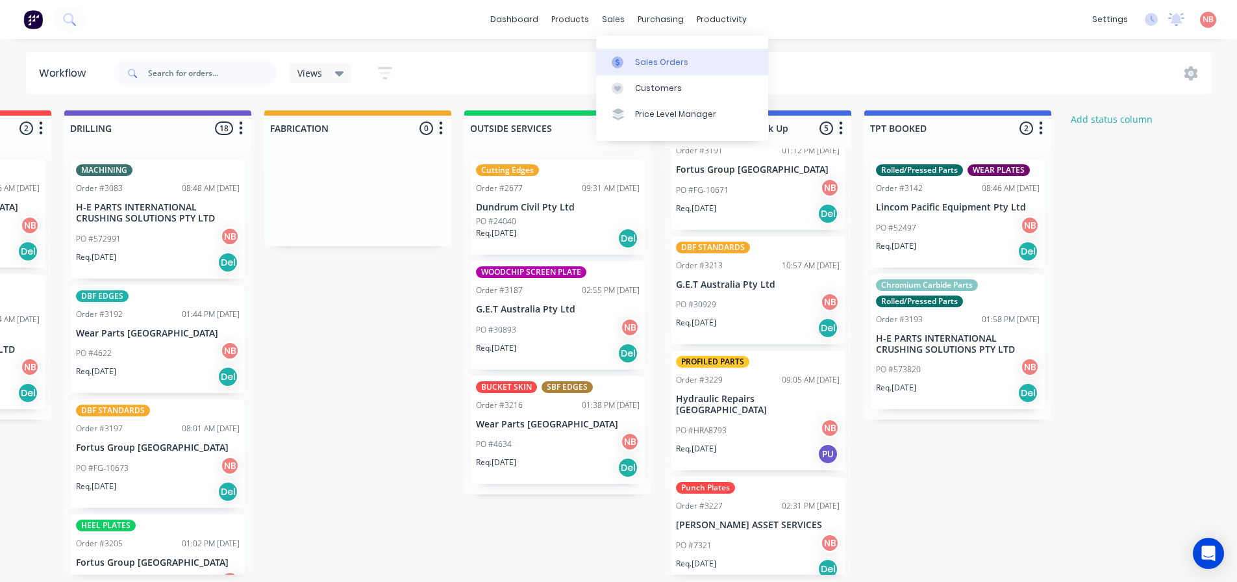
click at [638, 53] on link "Sales Orders" at bounding box center [682, 62] width 172 height 26
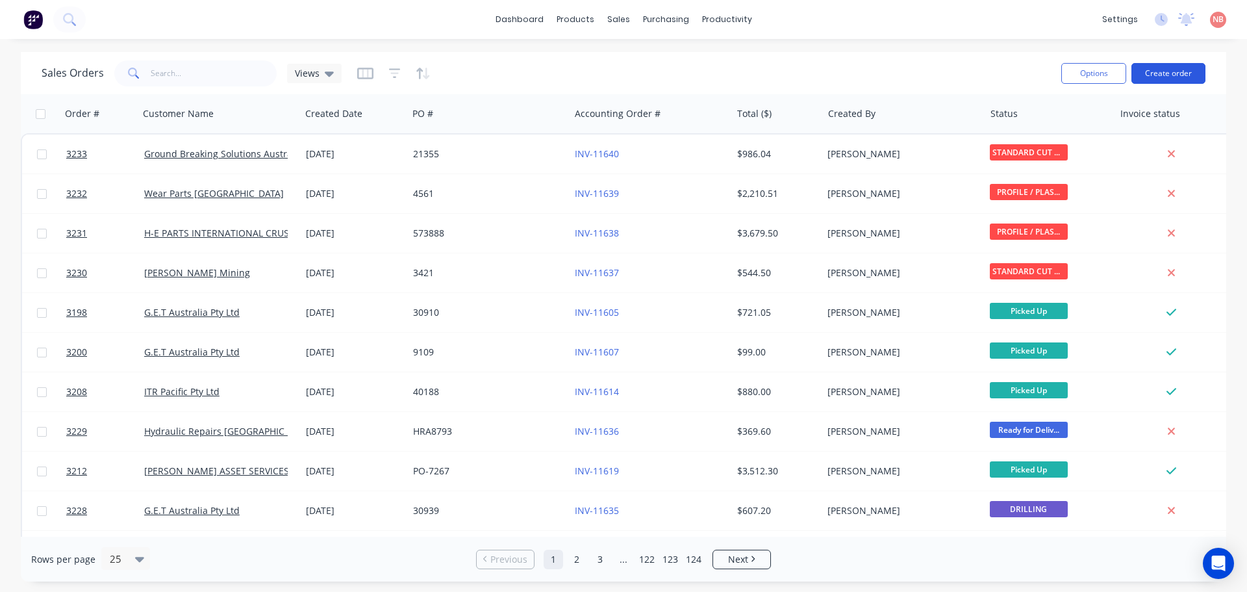
click at [1153, 67] on button "Create order" at bounding box center [1169, 73] width 74 height 21
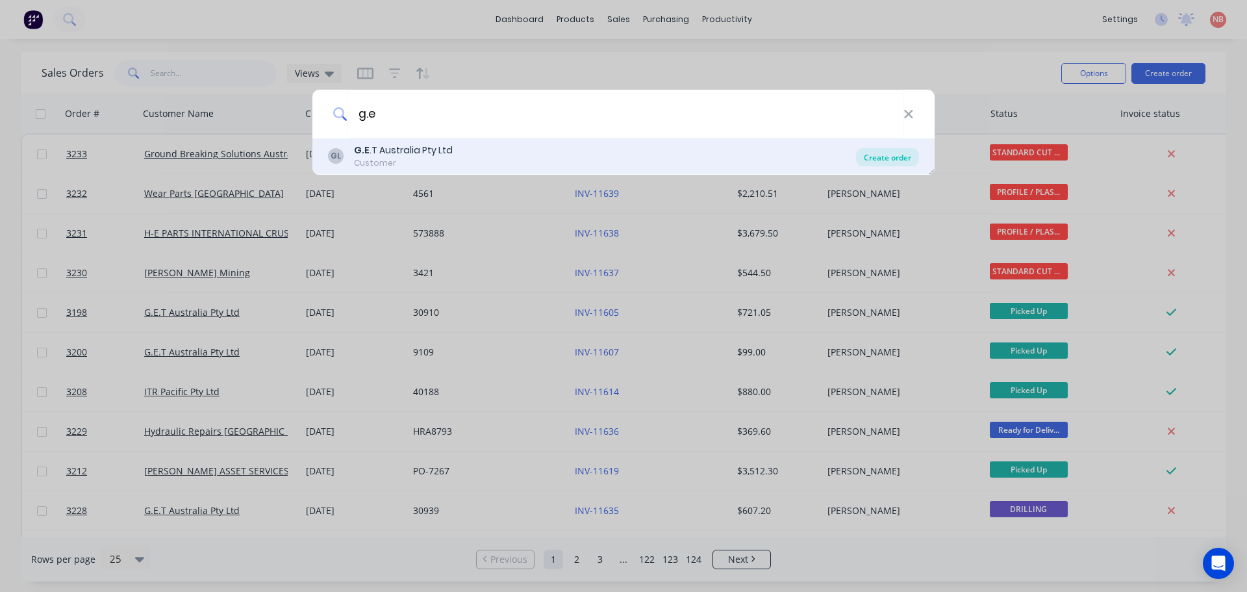
type input "g.e"
click at [878, 155] on div "Create order" at bounding box center [887, 157] width 63 height 18
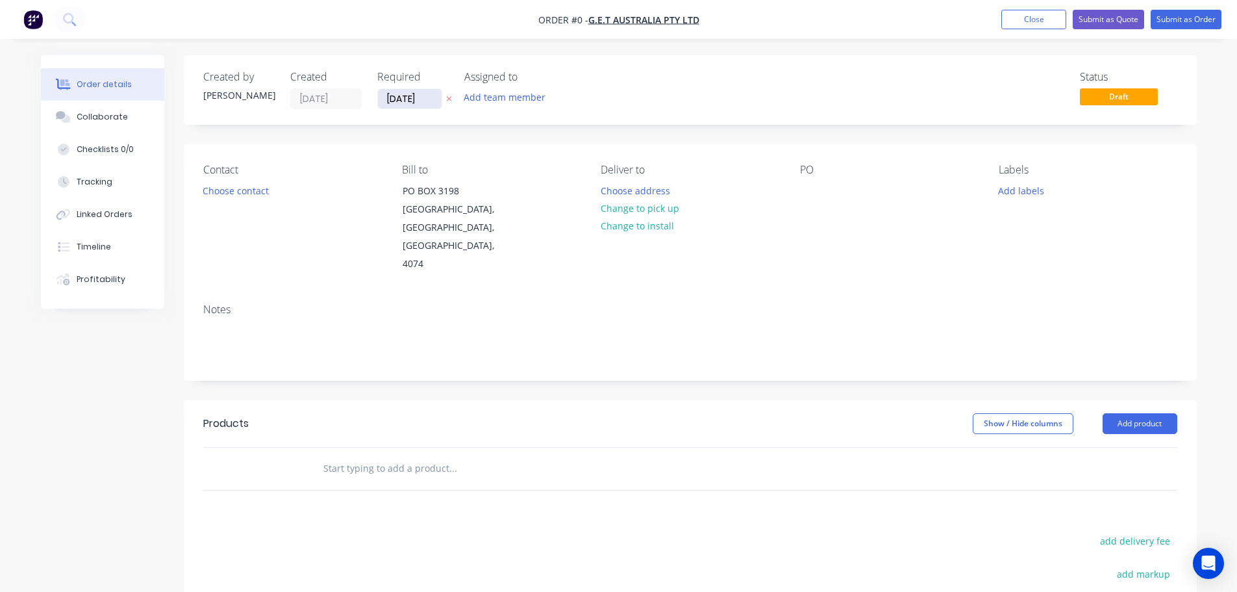
click at [408, 100] on input "[DATE]" at bounding box center [410, 98] width 64 height 19
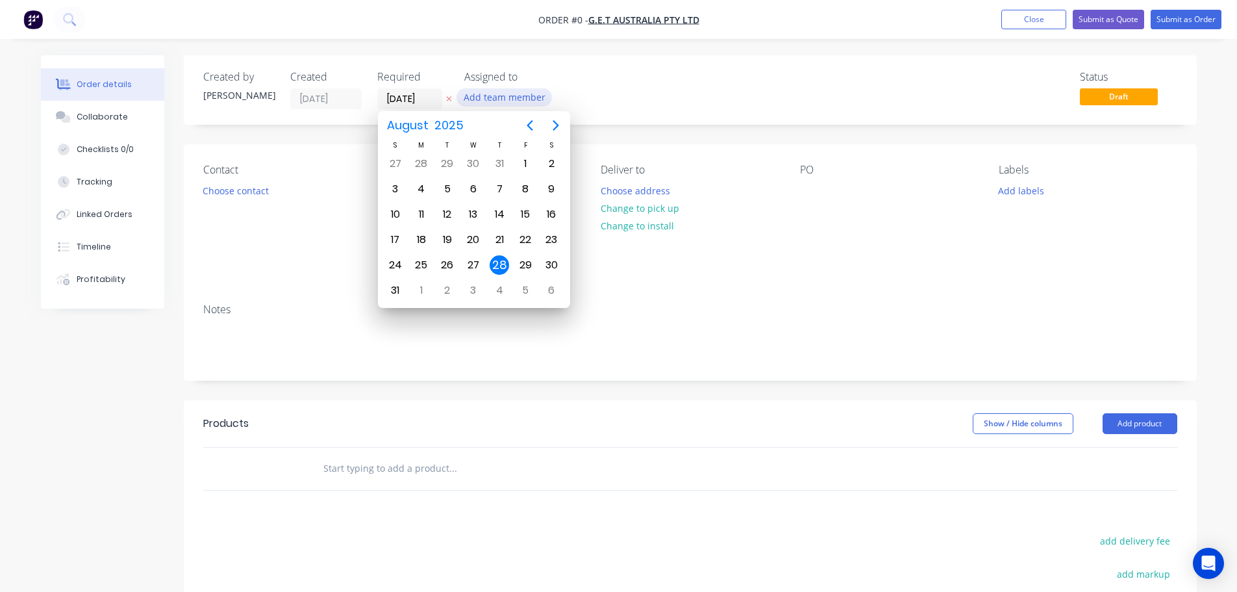
click at [496, 90] on button "Add team member" at bounding box center [504, 97] width 95 height 18
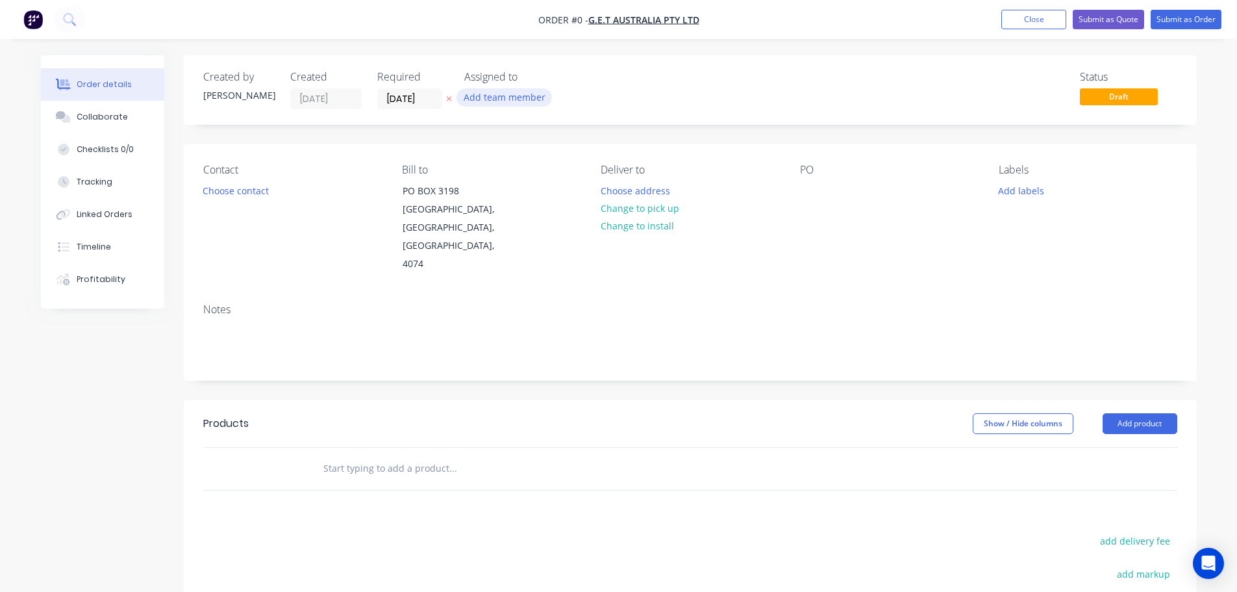
click at [514, 105] on button "Add team member" at bounding box center [504, 97] width 95 height 18
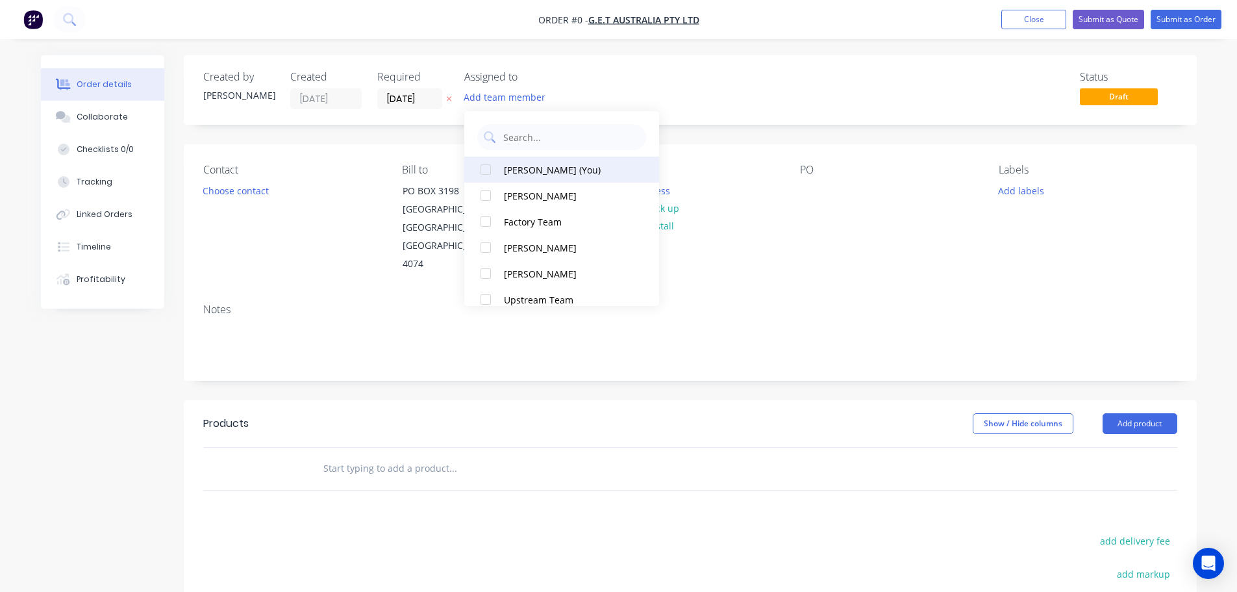
click at [533, 163] on div "[PERSON_NAME] (You)" at bounding box center [569, 170] width 130 height 14
click at [229, 197] on div "Order details Collaborate Checklists 0/0 Tracking Linked Orders Timeline Profit…" at bounding box center [619, 438] width 1182 height 766
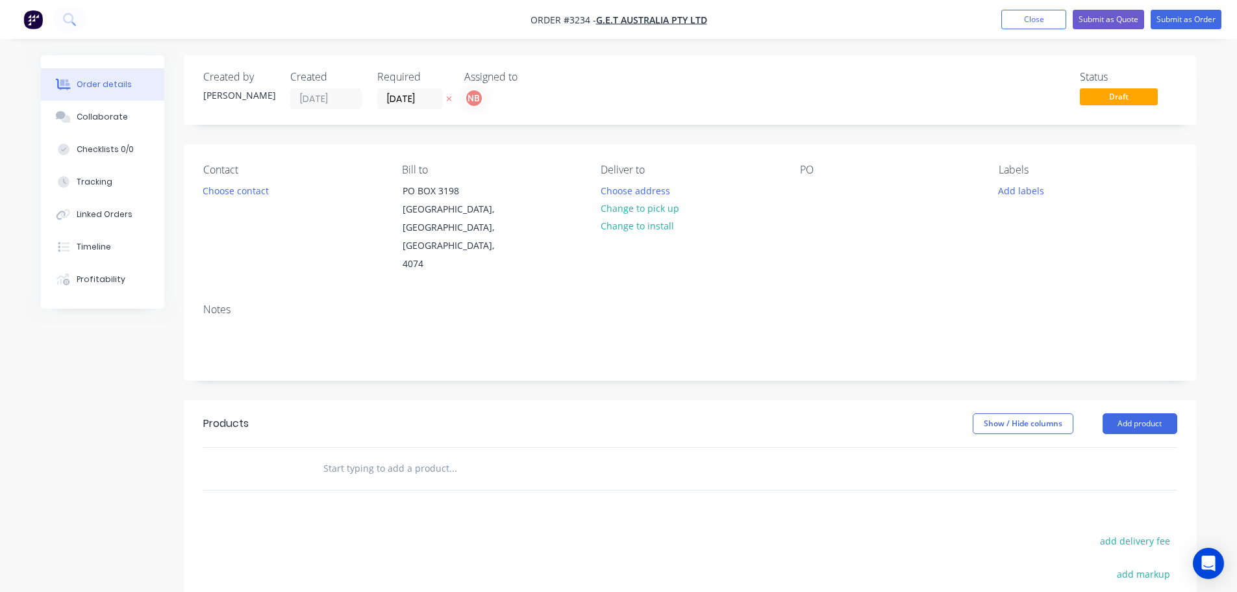
click at [229, 196] on button "Choose contact" at bounding box center [236, 190] width 80 height 18
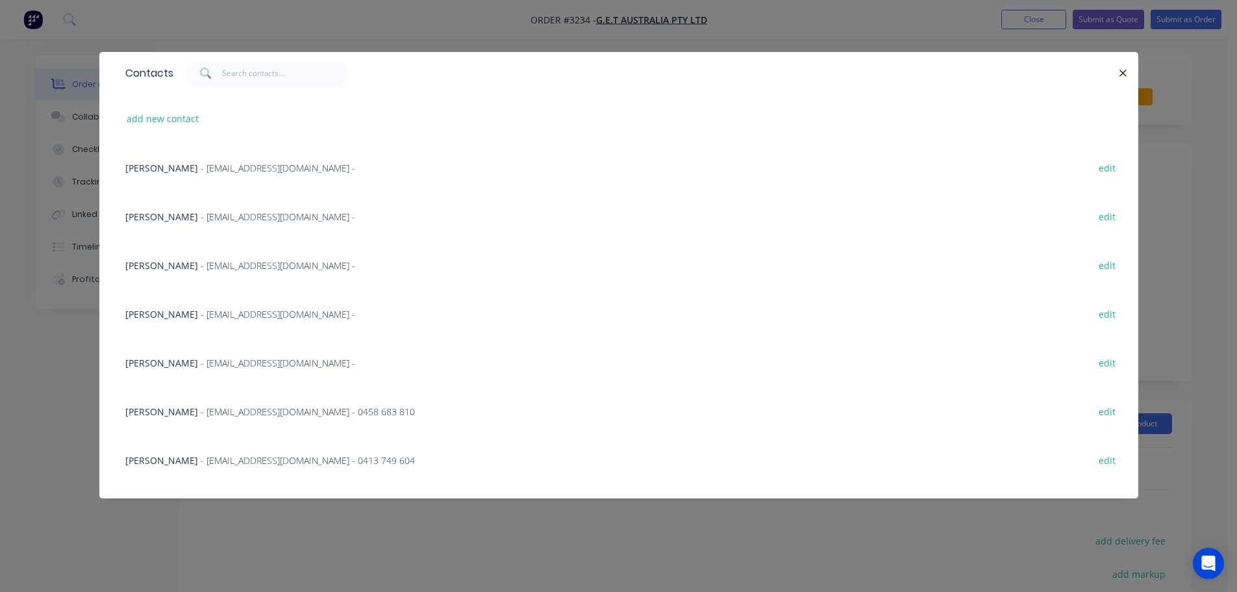
click at [224, 259] on span "- mfenn@get.com.au -" at bounding box center [278, 265] width 155 height 12
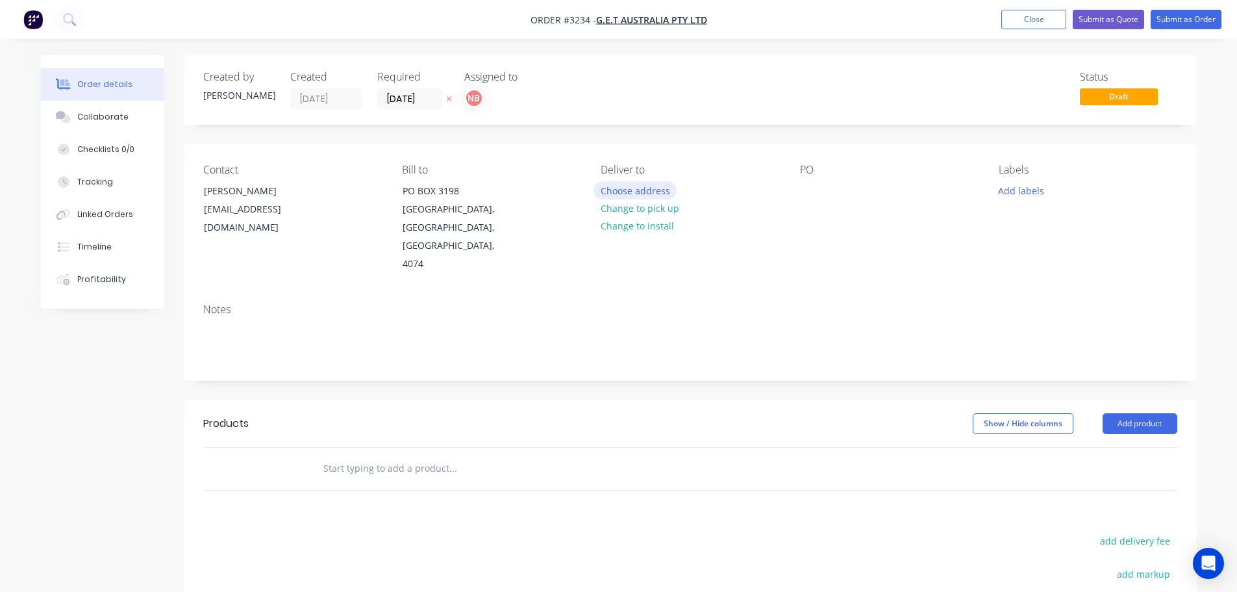
click at [609, 186] on button "Choose address" at bounding box center [635, 190] width 83 height 18
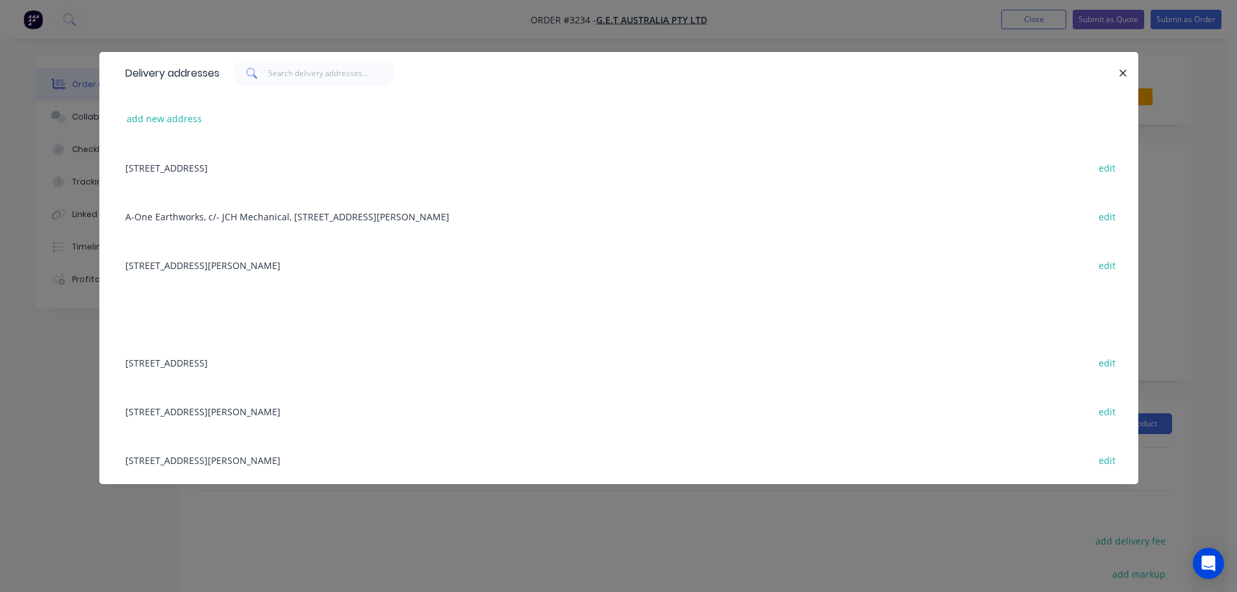
click at [296, 267] on div "6/16 Bernera Rd, Prestons, New South Wales, Australia, 2170 edit" at bounding box center [619, 264] width 1000 height 49
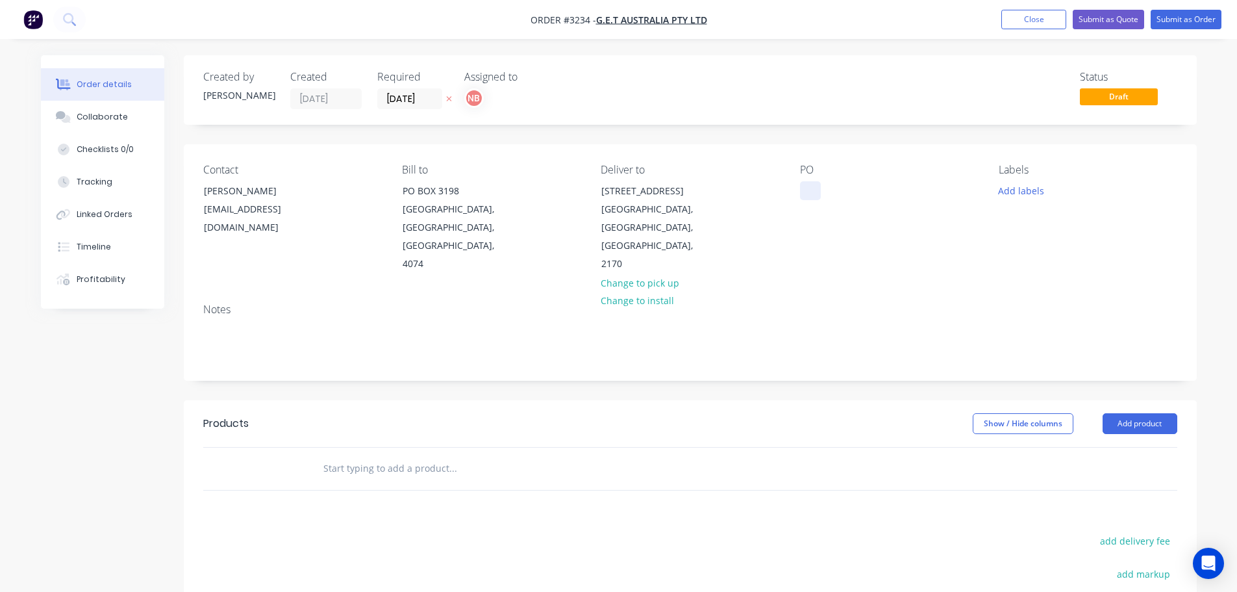
click at [816, 186] on div at bounding box center [810, 190] width 21 height 19
click at [1009, 193] on button "Add labels" at bounding box center [1022, 190] width 60 height 18
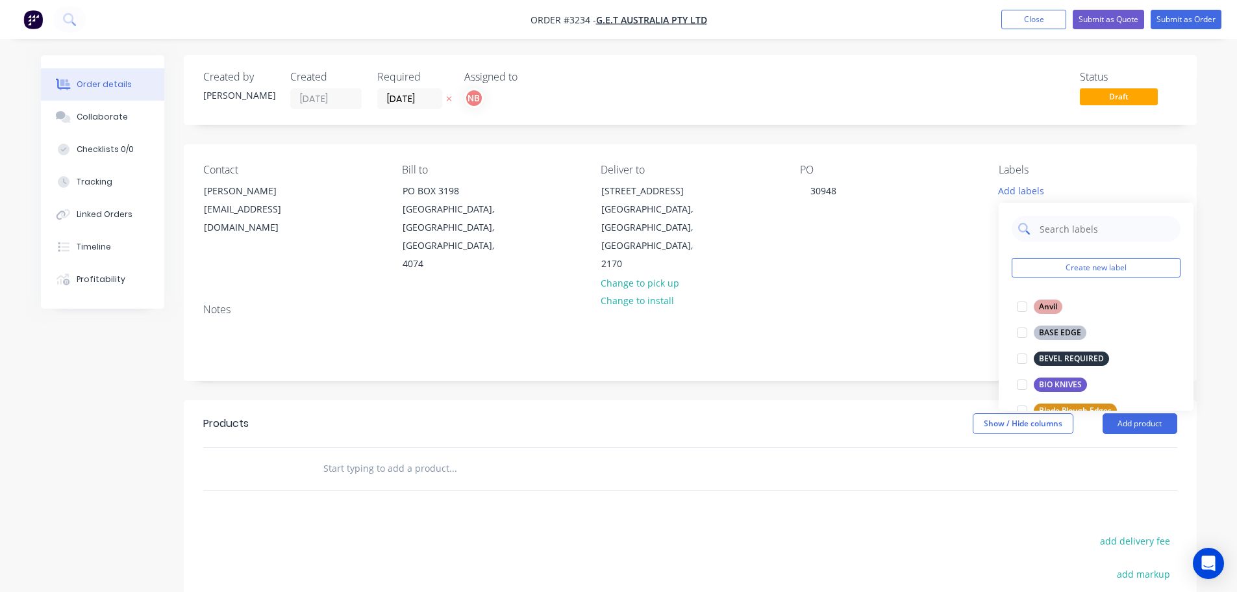
click at [1046, 227] on input "text" at bounding box center [1107, 229] width 136 height 26
type input "we"
click at [1059, 406] on div "WEAR STRIPS" at bounding box center [1064, 410] width 60 height 14
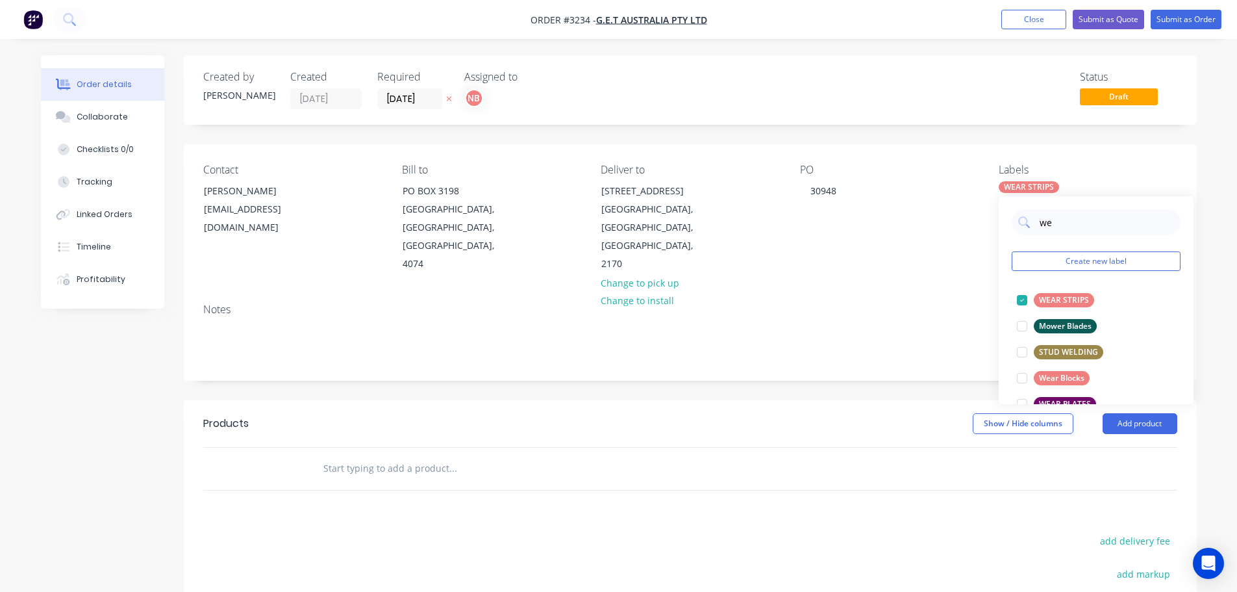
click at [794, 357] on div "Notes" at bounding box center [690, 336] width 1013 height 87
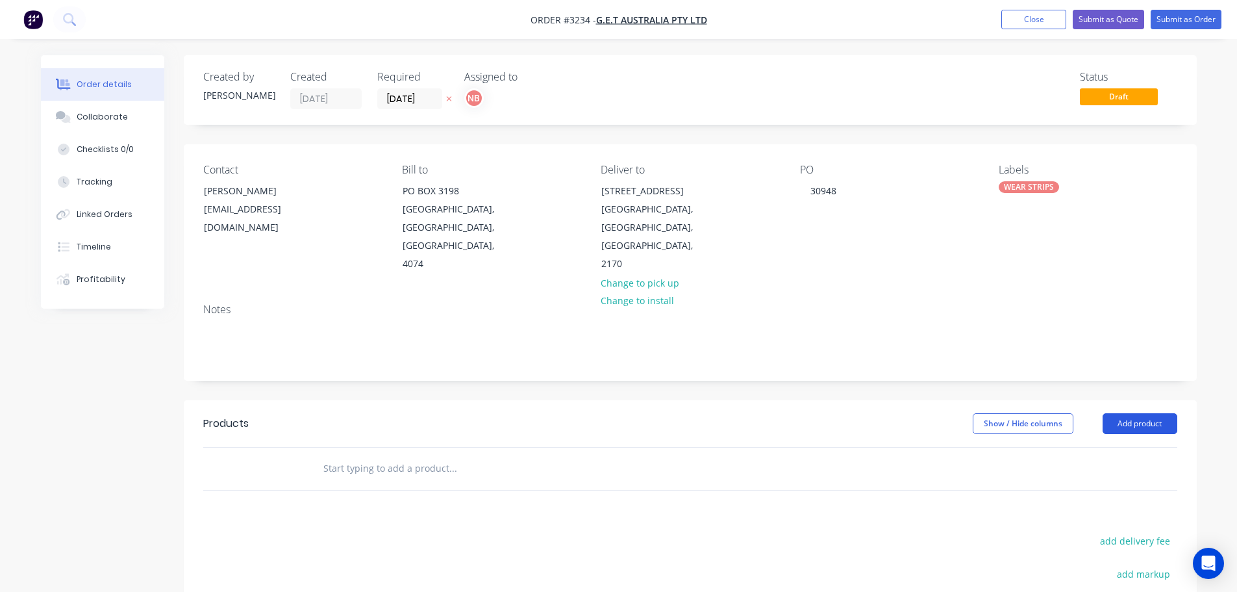
click at [1125, 413] on button "Add product" at bounding box center [1140, 423] width 75 height 21
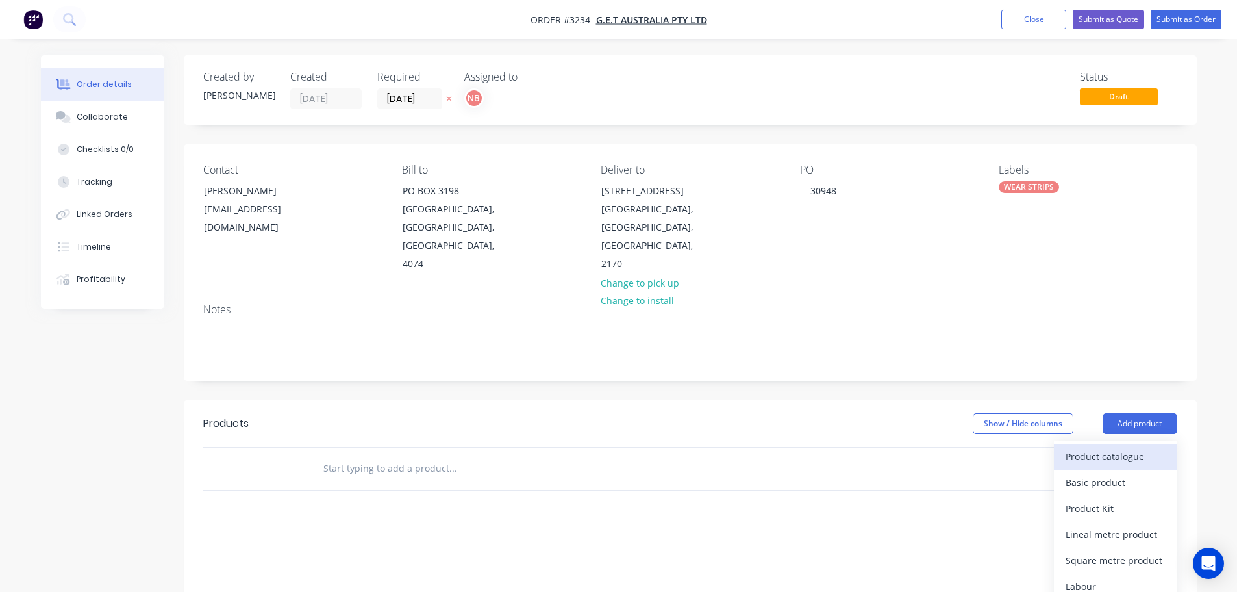
click at [1107, 447] on div "Product catalogue" at bounding box center [1116, 456] width 100 height 19
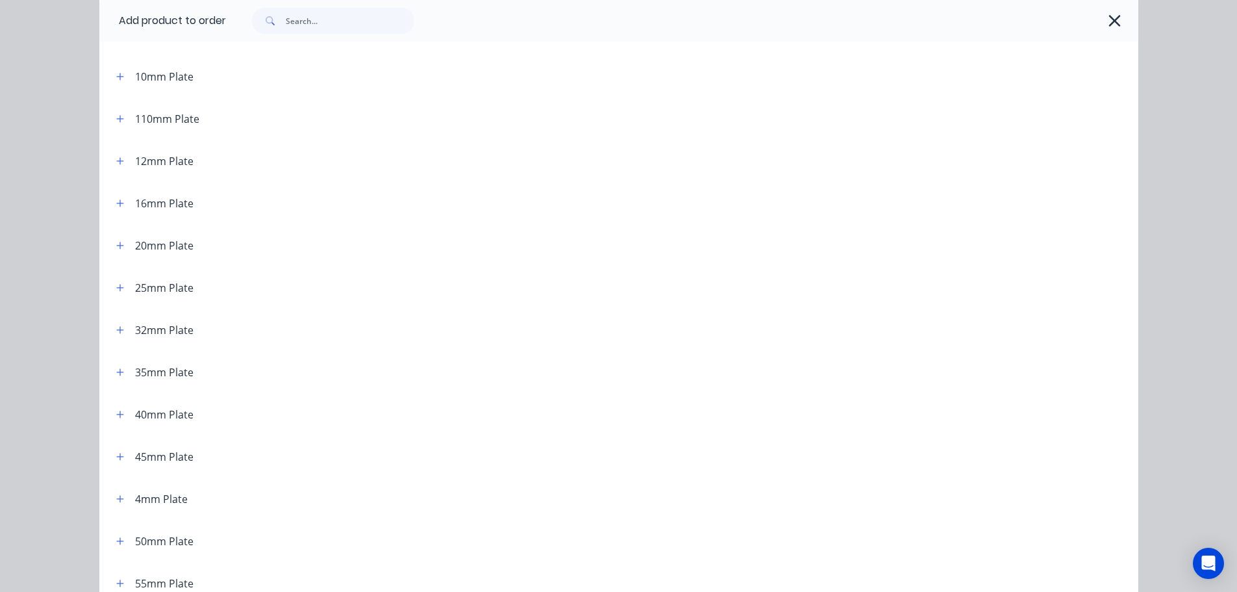
scroll to position [130, 0]
click at [116, 163] on icon "button" at bounding box center [120, 160] width 8 height 9
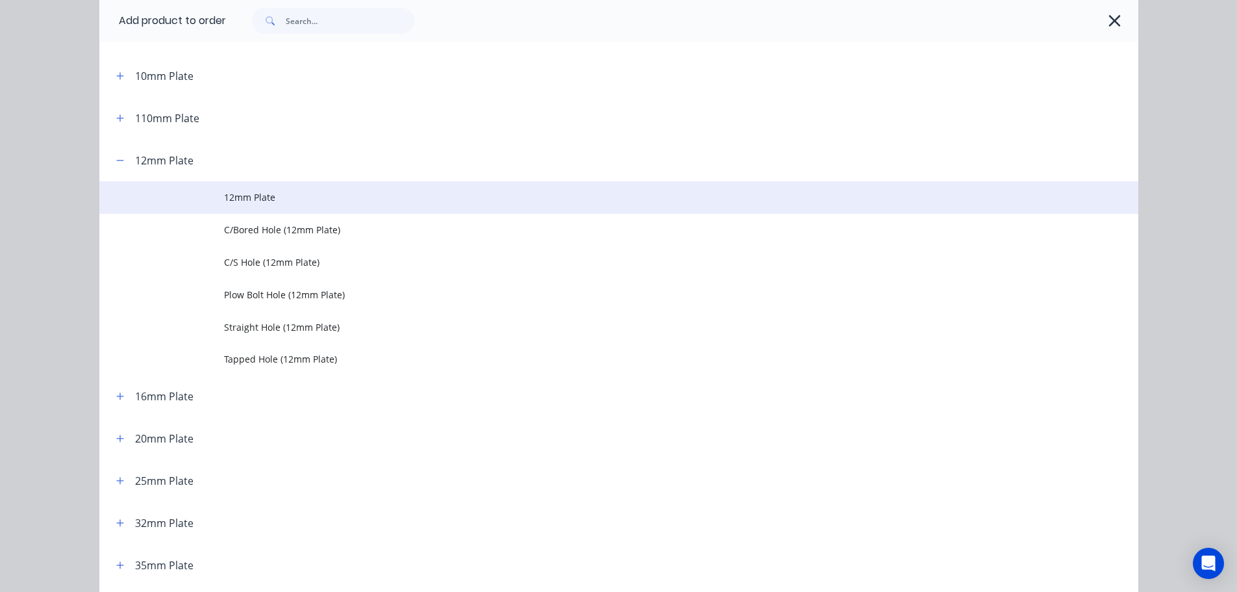
click at [232, 199] on span "12mm Plate" at bounding box center [589, 197] width 731 height 14
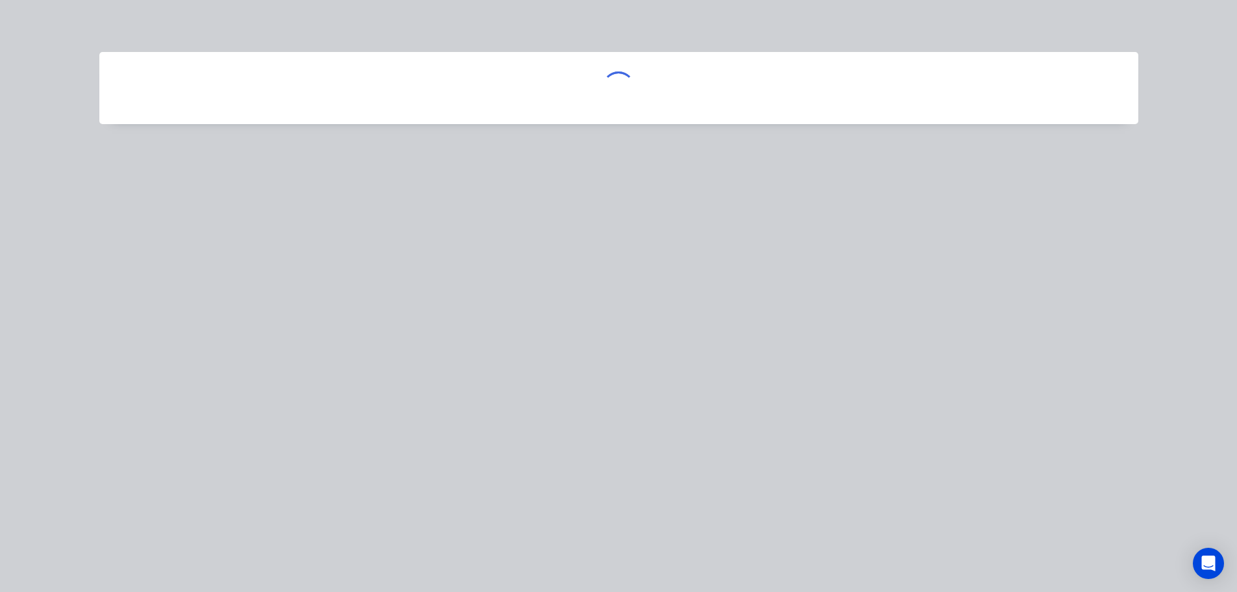
scroll to position [0, 0]
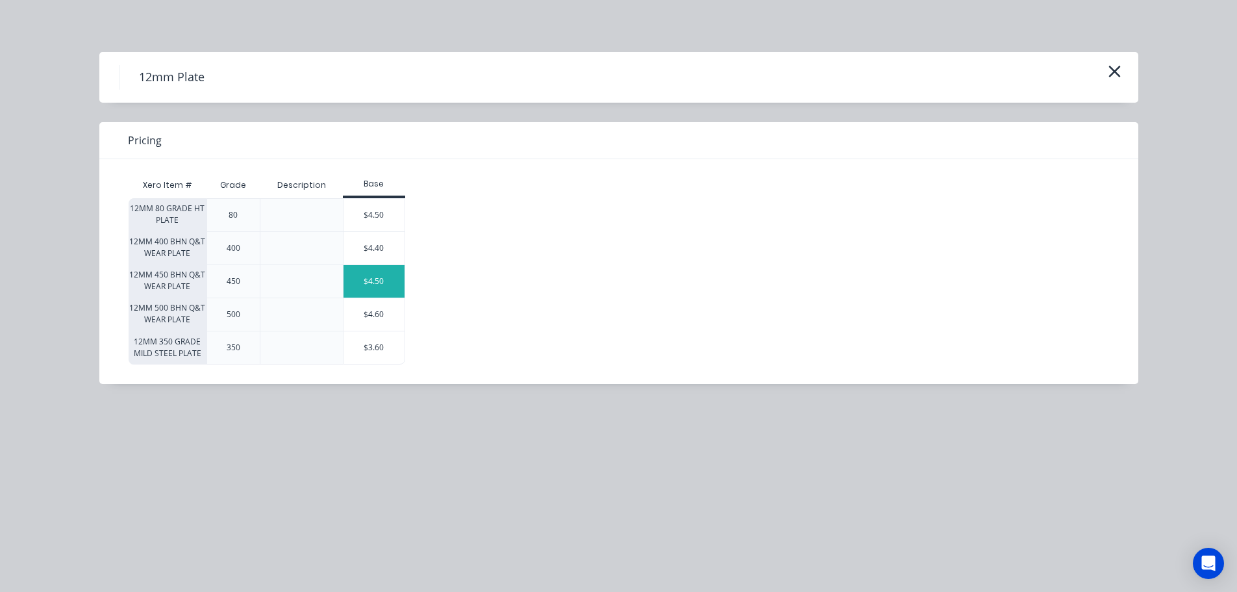
click at [356, 281] on div "$4.50" at bounding box center [374, 281] width 61 height 32
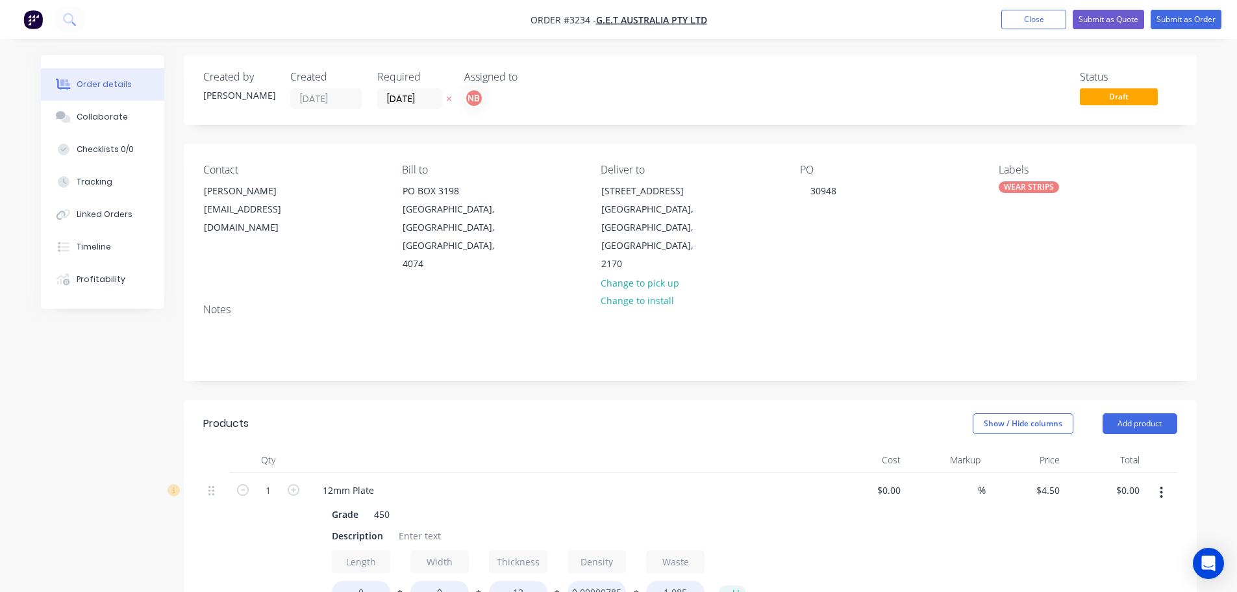
click at [1018, 186] on div "WEAR STRIPS" at bounding box center [1029, 187] width 60 height 12
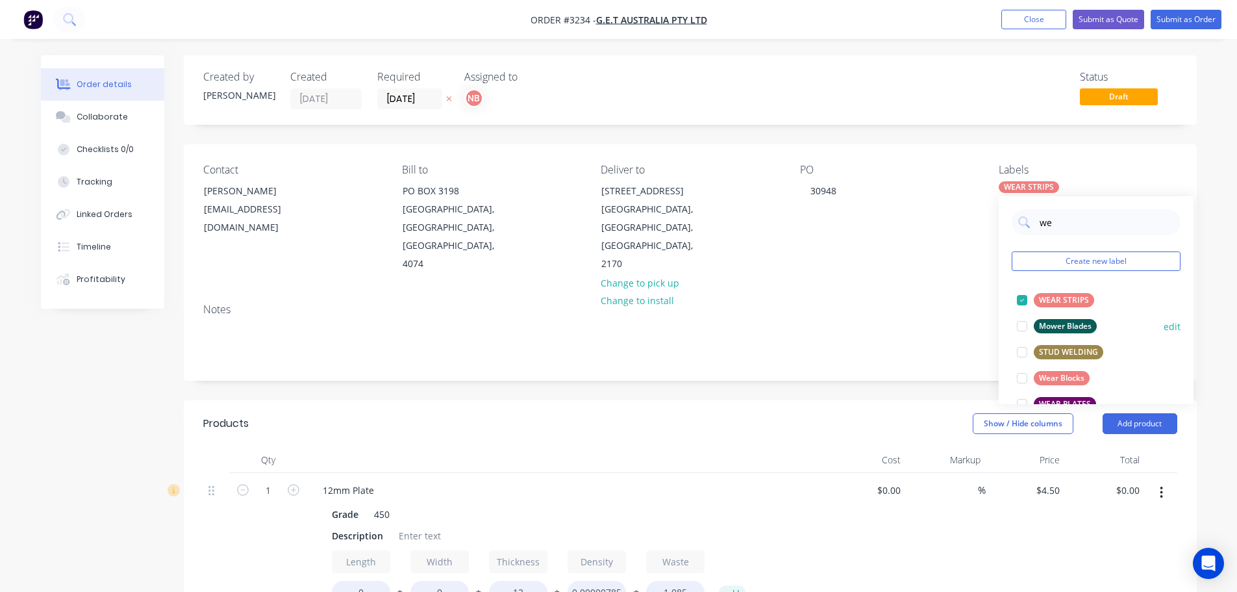
drag, startPoint x: 1030, startPoint y: 289, endPoint x: 1024, endPoint y: 297, distance: 9.9
click at [1029, 290] on div at bounding box center [1022, 300] width 26 height 26
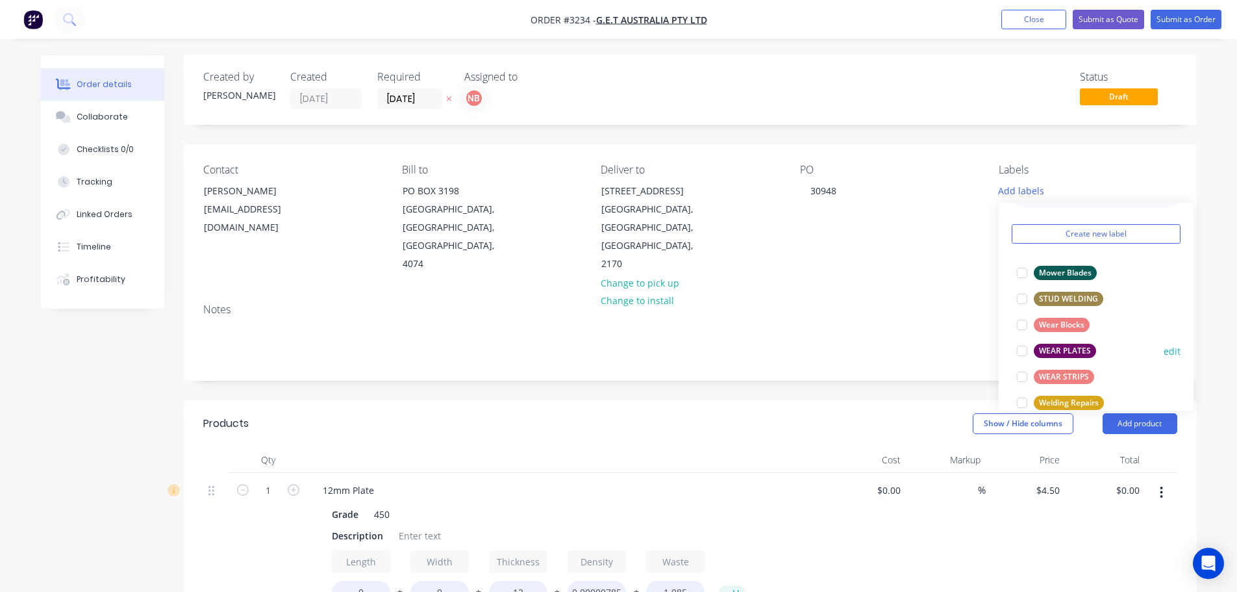
scroll to position [52, 0]
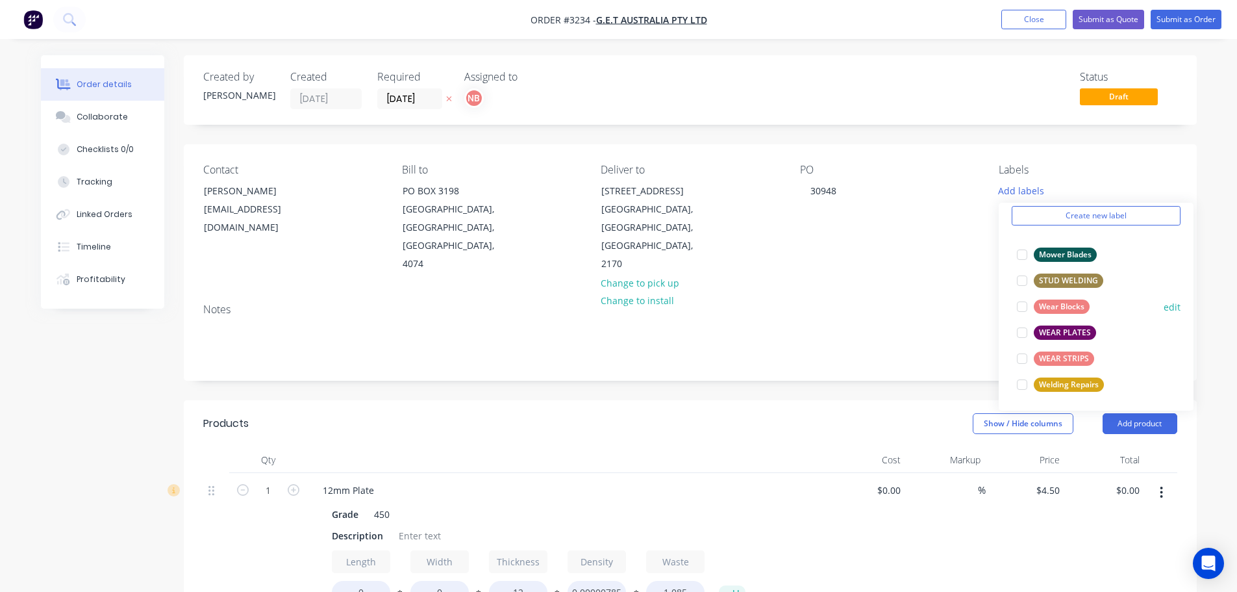
click at [1057, 307] on div "Wear Blocks" at bounding box center [1062, 306] width 56 height 14
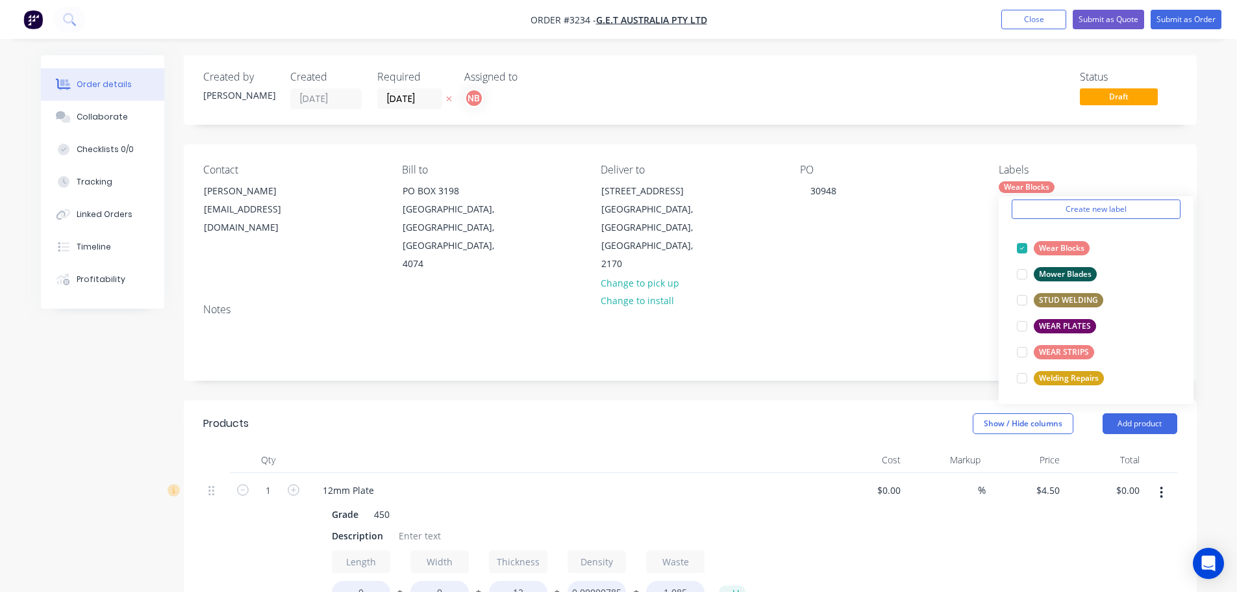
click at [894, 371] on div "Created by Naomi Created 28/08/25 Required 28/08/25 Assigned to NB Status Draft…" at bounding box center [690, 526] width 1013 height 943
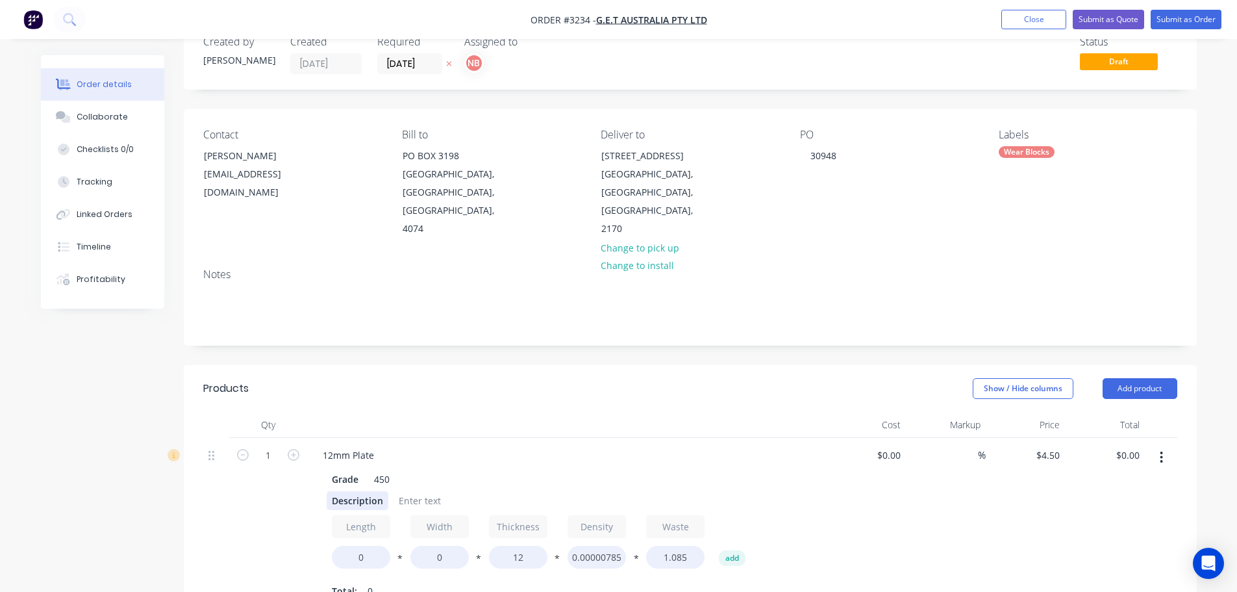
scroll to position [65, 0]
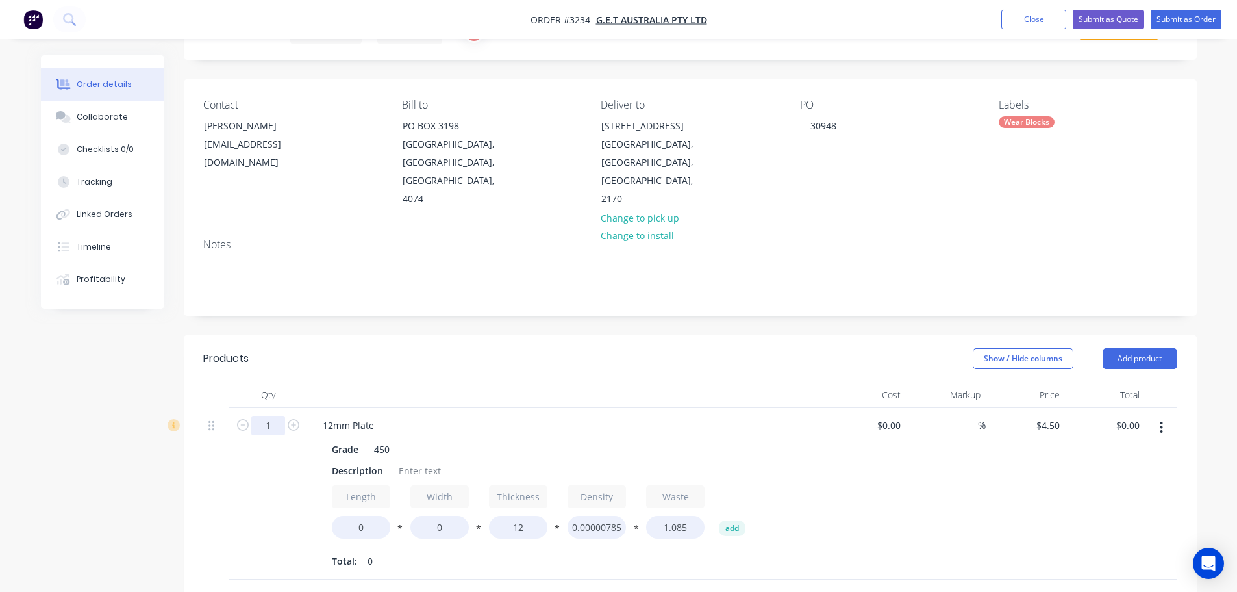
click at [266, 416] on input "1" at bounding box center [268, 425] width 34 height 19
type input "50"
click at [344, 354] on header "Products Show / Hide columns Add product" at bounding box center [690, 358] width 1013 height 47
click at [345, 461] on div "Description" at bounding box center [358, 470] width 62 height 19
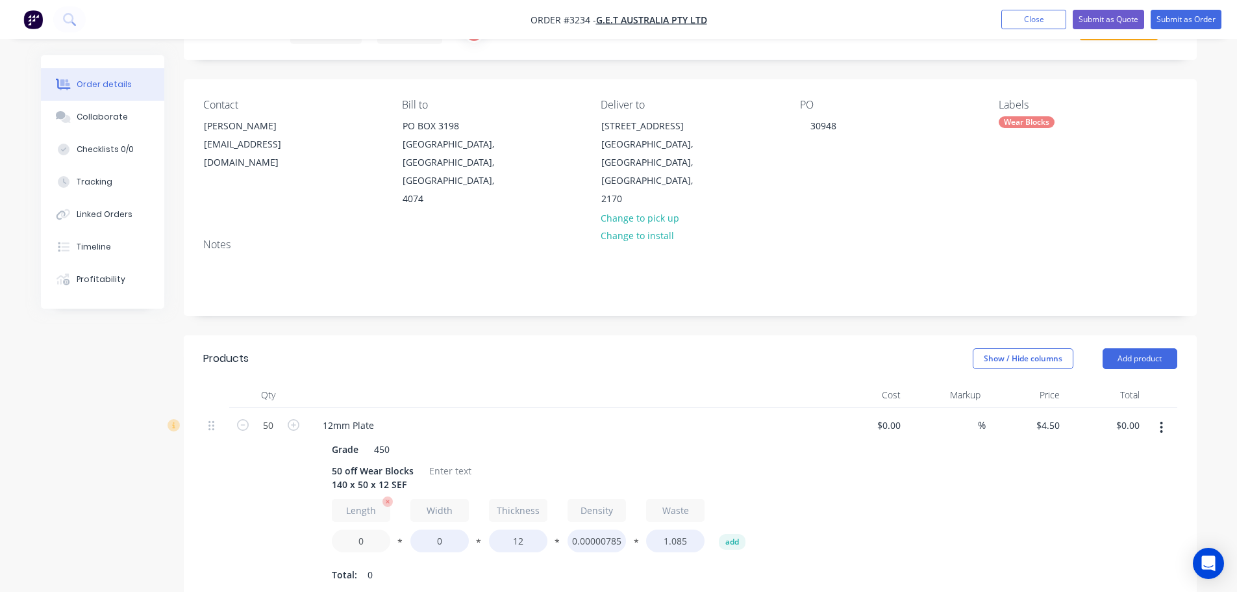
click at [349, 529] on input "0" at bounding box center [361, 540] width 58 height 23
type input "140"
click at [425, 529] on input "0" at bounding box center [440, 540] width 58 height 23
type input "50"
type input "$225.00"
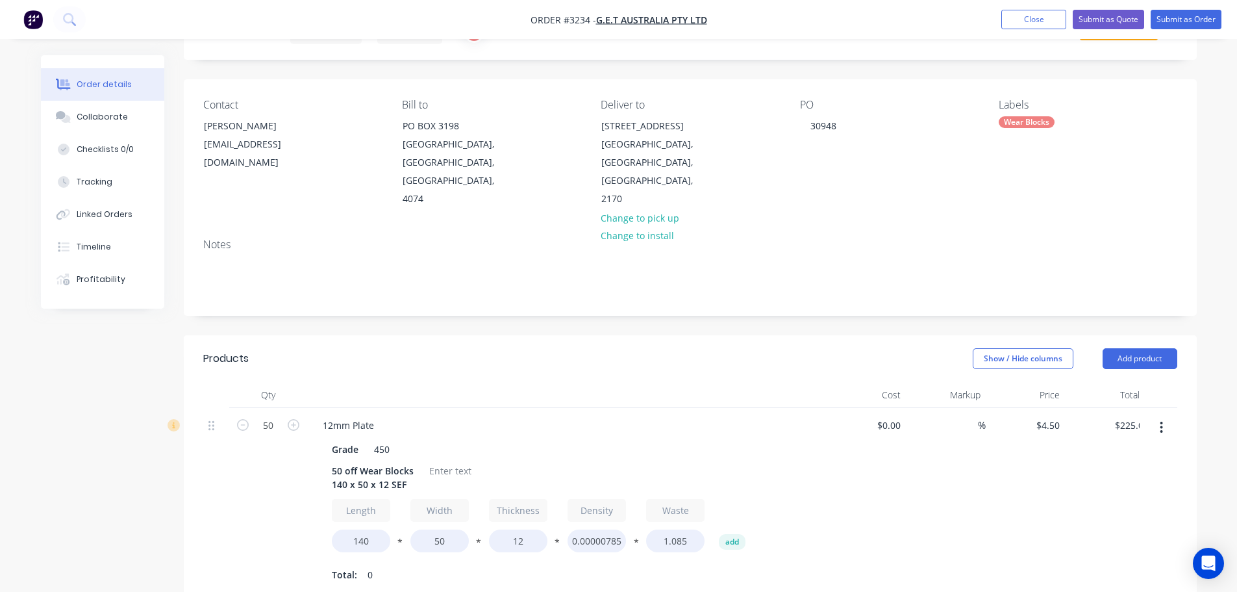
click at [530, 416] on div "12mm Plate" at bounding box center [566, 425] width 509 height 19
click at [445, 461] on div at bounding box center [450, 470] width 53 height 19
click at [1161, 422] on icon "button" at bounding box center [1162, 428] width 3 height 12
click at [1109, 478] on div "Duplicate" at bounding box center [1116, 487] width 100 height 19
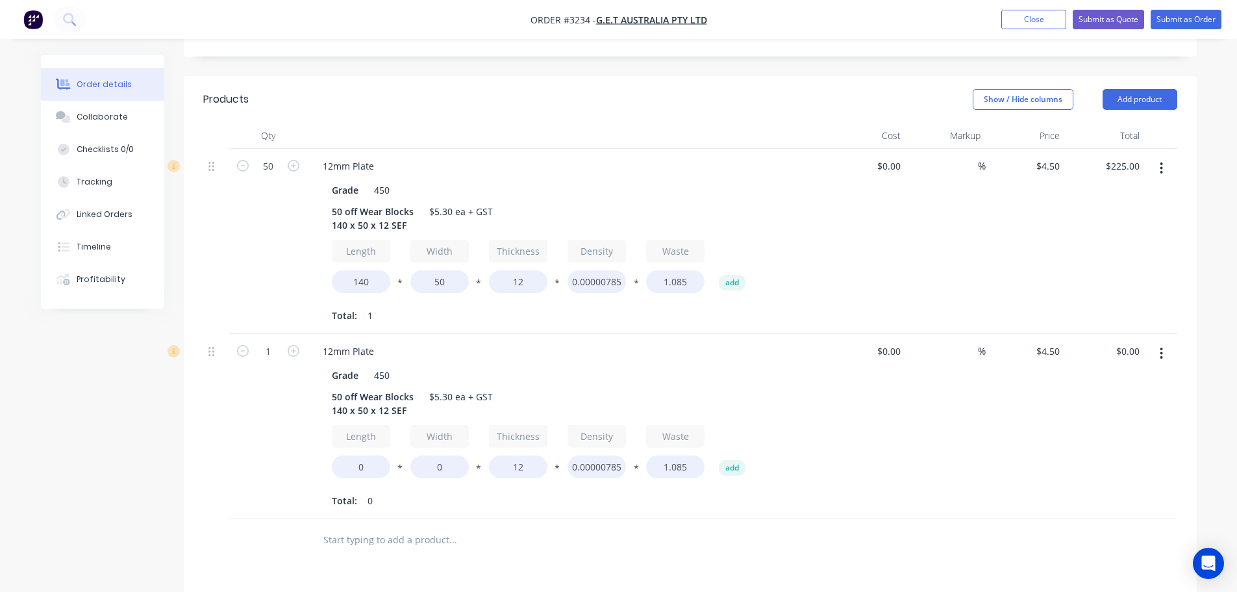
scroll to position [325, 0]
click at [272, 175] on input "1" at bounding box center [268, 165] width 34 height 19
type input "100"
click at [338, 386] on div "50 off Wear Blocks 140 x 50 x 12 SEF" at bounding box center [373, 402] width 92 height 32
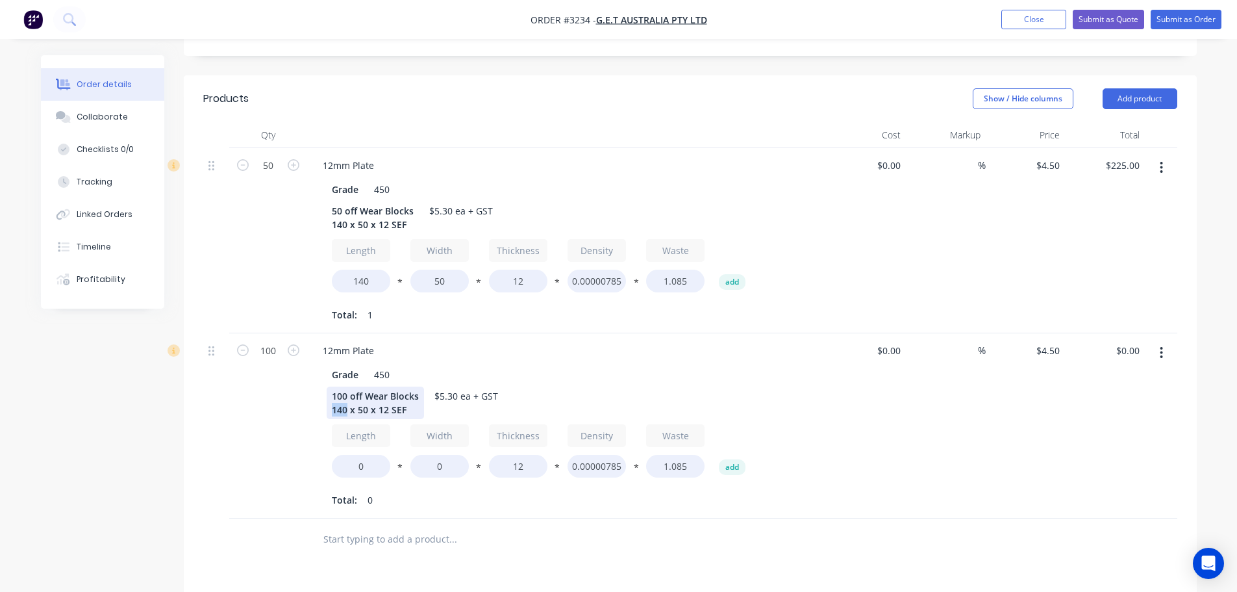
drag, startPoint x: 345, startPoint y: 392, endPoint x: 332, endPoint y: 390, distance: 13.1
click at [332, 390] on div "100 off Wear Blocks 140 x 50 x 12 SEF" at bounding box center [375, 402] width 97 height 32
click at [354, 455] on input "0" at bounding box center [361, 466] width 58 height 23
type input "230"
click at [427, 455] on input "0" at bounding box center [440, 466] width 58 height 23
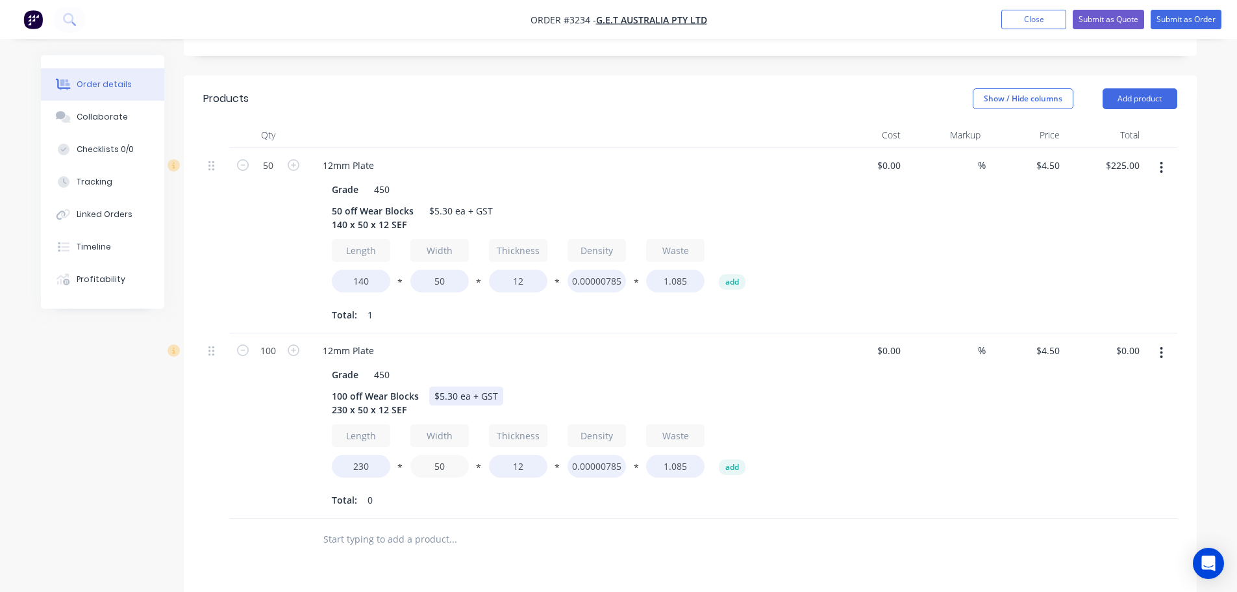
type input "50"
type input "$450.00"
click at [442, 386] on div "$5.30 ea + GST" at bounding box center [466, 395] width 74 height 19
click at [239, 434] on div "100" at bounding box center [268, 425] width 78 height 185
click at [447, 386] on div "$5.30 ea + GST" at bounding box center [466, 395] width 74 height 19
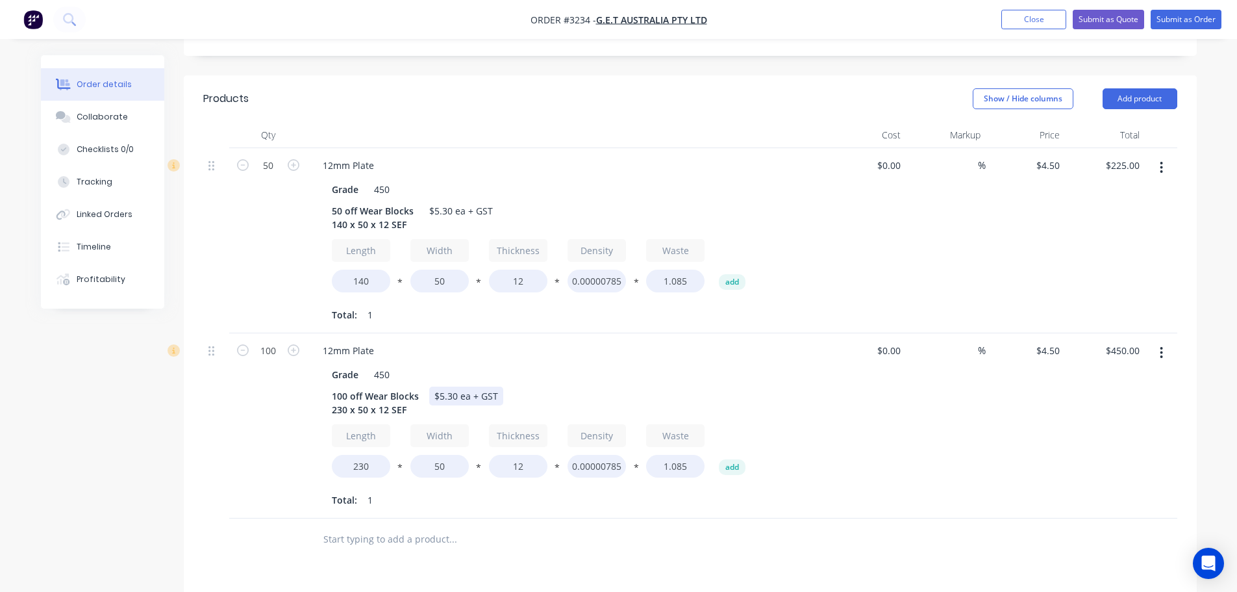
click at [444, 386] on div "$5.30 ea + GST" at bounding box center [466, 395] width 74 height 19
click at [264, 437] on div "100" at bounding box center [268, 425] width 78 height 185
click at [1162, 346] on icon "button" at bounding box center [1161, 353] width 3 height 14
click at [1092, 403] on div "Duplicate" at bounding box center [1116, 412] width 100 height 19
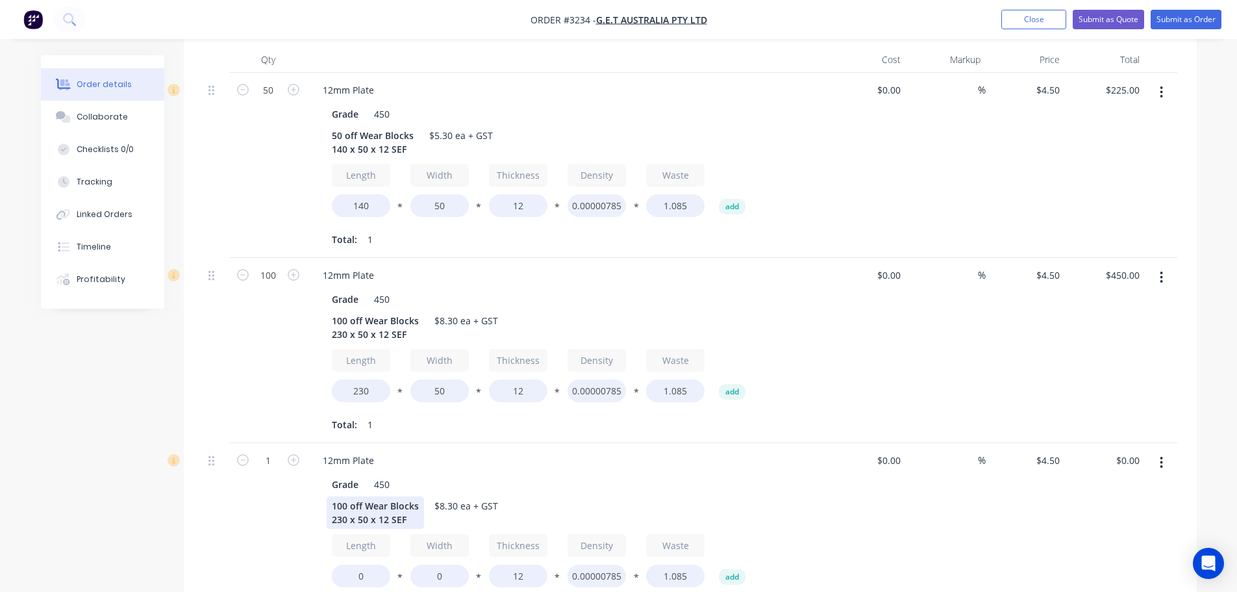
scroll to position [455, 0]
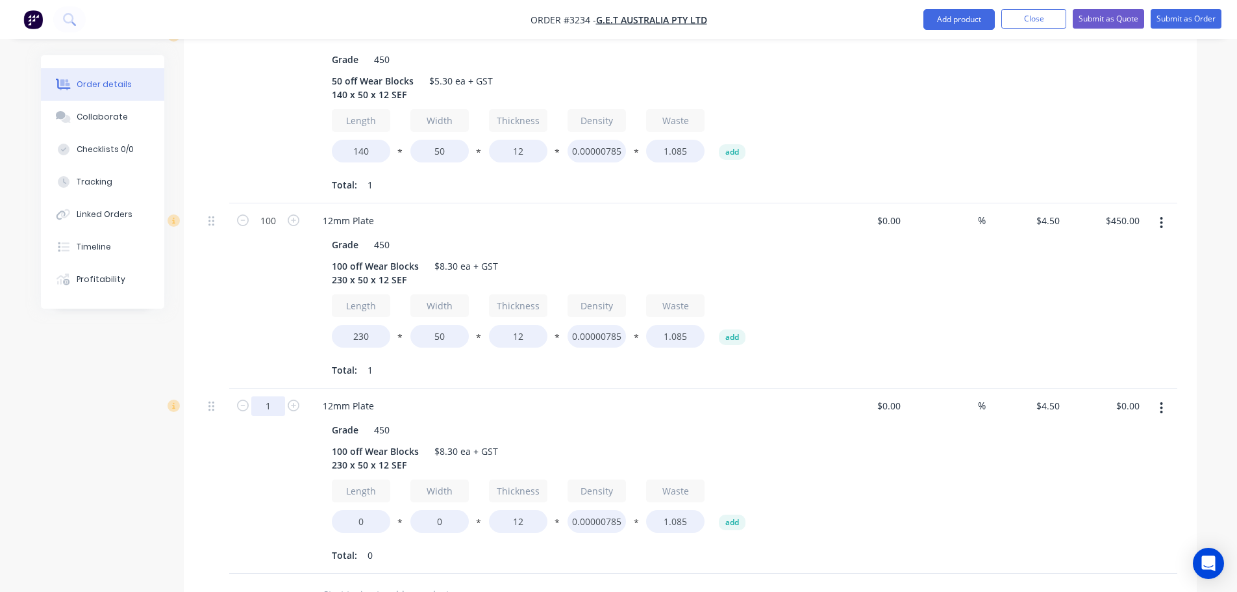
click at [266, 45] on input "1" at bounding box center [268, 35] width 34 height 19
type input "25"
click at [269, 355] on div "100" at bounding box center [268, 295] width 78 height 185
drag, startPoint x: 346, startPoint y: 437, endPoint x: 333, endPoint y: 435, distance: 13.1
click at [333, 442] on div "100 off Wear Blocks 230 x 50 x 12 SEF" at bounding box center [375, 458] width 97 height 32
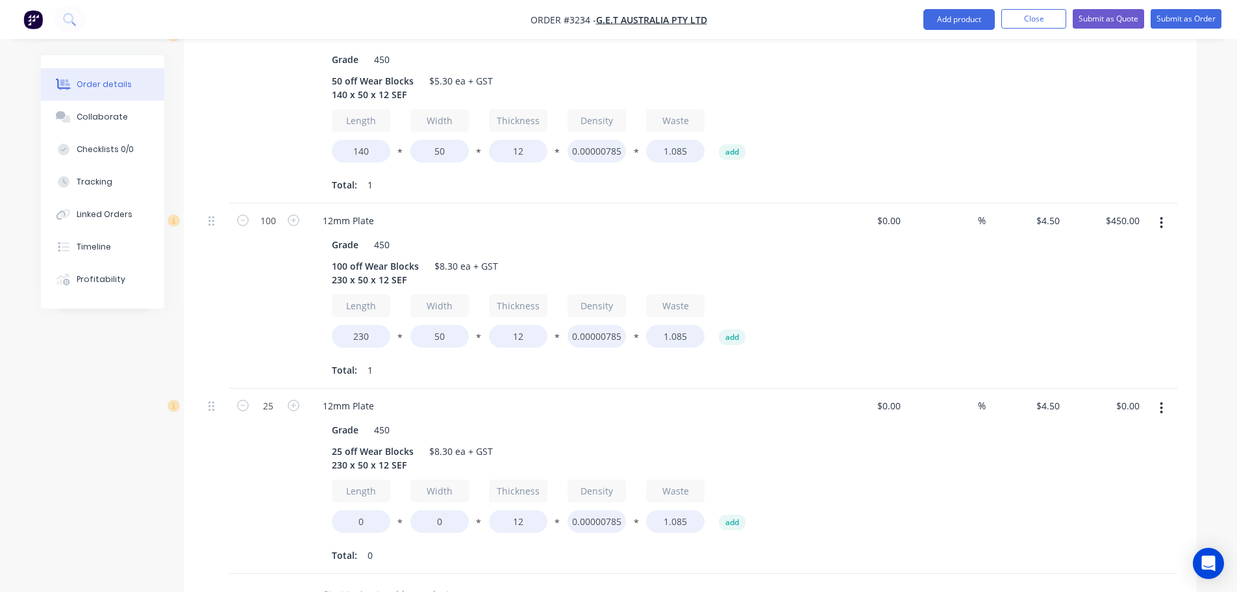
click at [257, 455] on div "25" at bounding box center [268, 480] width 78 height 185
click at [342, 446] on div "25 off Wear Blocks 230 x 50 x 12 SEF" at bounding box center [373, 458] width 92 height 32
click at [354, 510] on input "0" at bounding box center [361, 521] width 58 height 23
type input "300"
click at [438, 510] on input "0" at bounding box center [440, 521] width 58 height 23
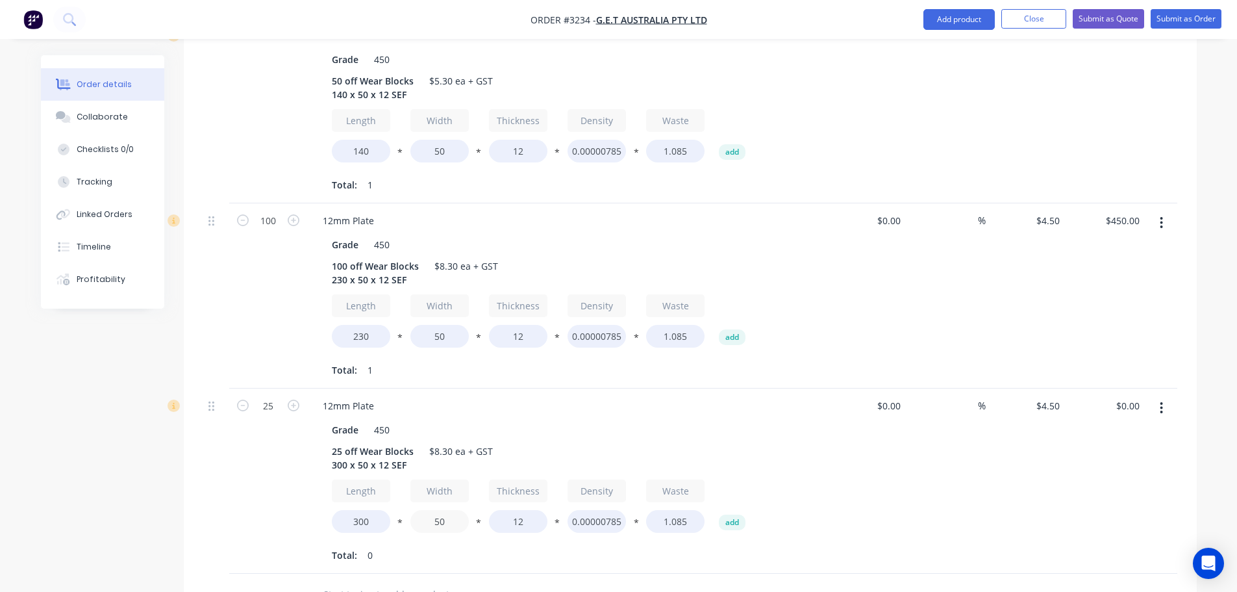
type input "50"
type input "$225.00"
click at [234, 488] on div "25" at bounding box center [268, 480] width 78 height 185
click at [438, 442] on div "$8.30 ea + GST" at bounding box center [461, 451] width 74 height 19
drag, startPoint x: 444, startPoint y: 433, endPoint x: 433, endPoint y: 433, distance: 11.0
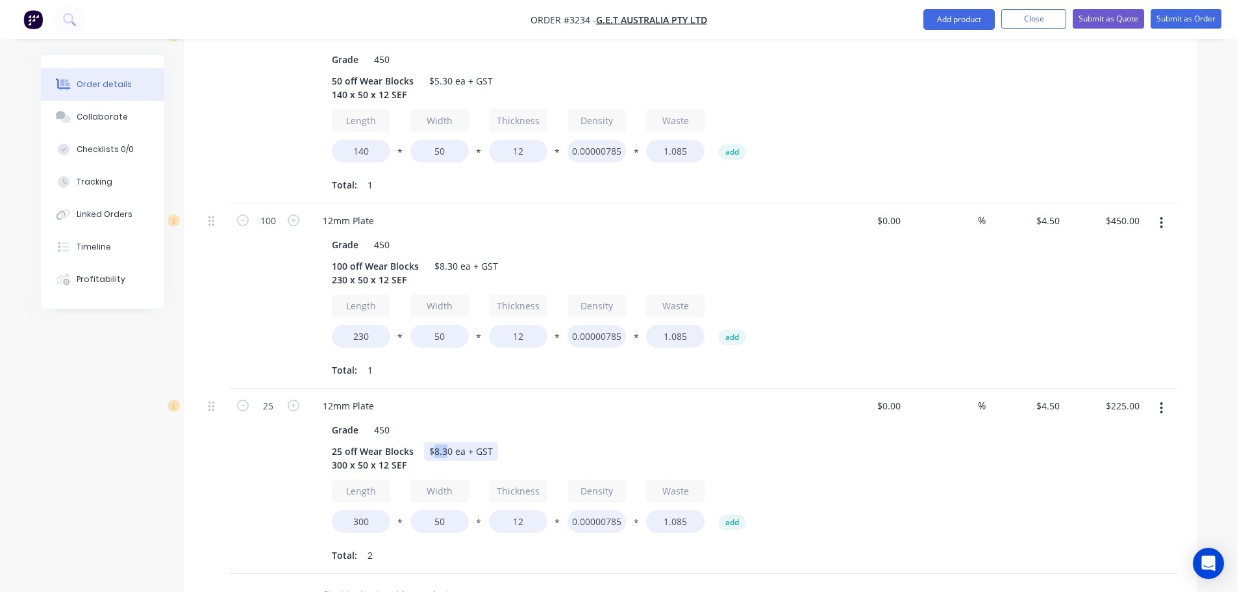
click at [433, 442] on div "$8.30 ea + GST" at bounding box center [461, 451] width 74 height 19
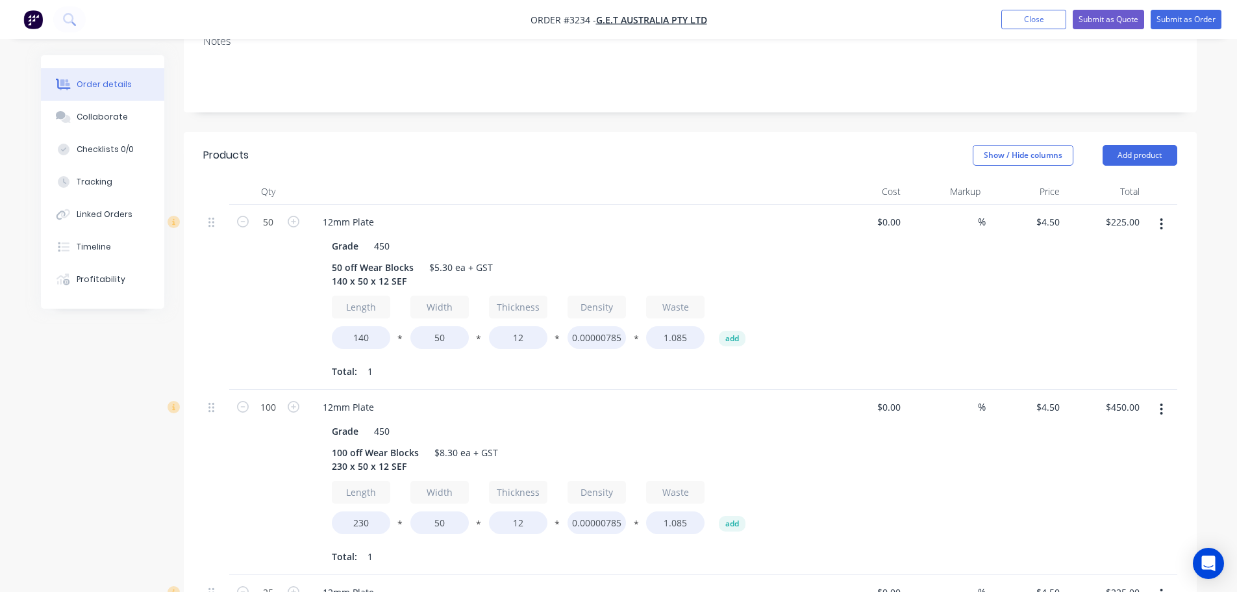
scroll to position [260, 0]
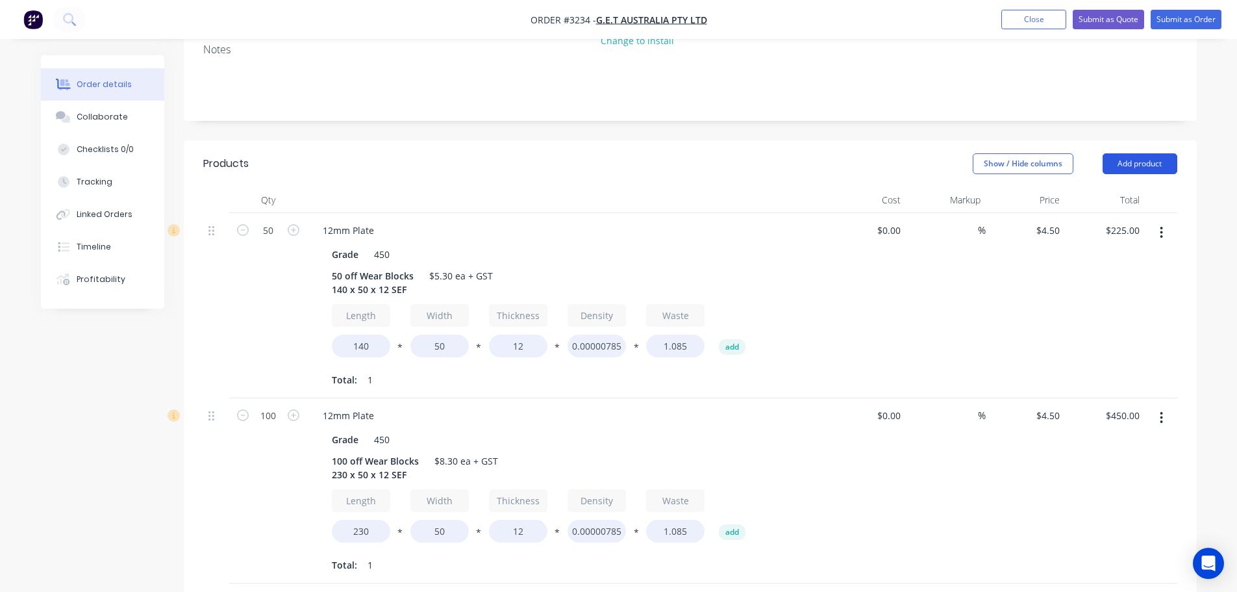
click at [1110, 153] on button "Add product" at bounding box center [1140, 163] width 75 height 21
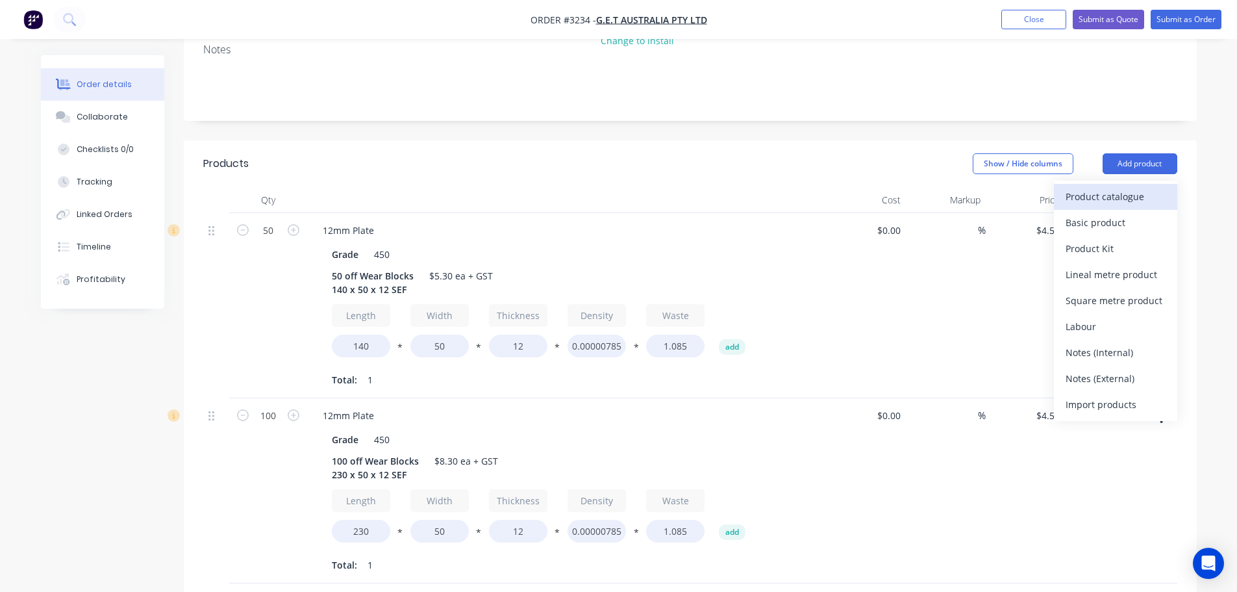
click at [1110, 187] on div "Product catalogue" at bounding box center [1116, 196] width 100 height 19
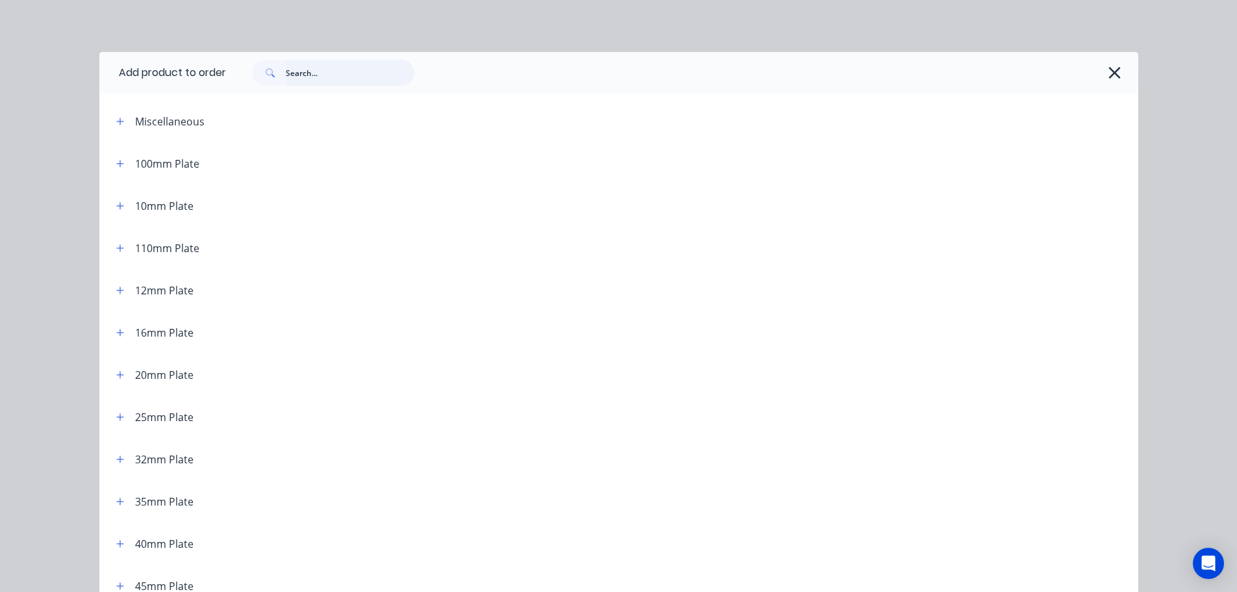
click at [297, 67] on input "text" at bounding box center [350, 73] width 129 height 26
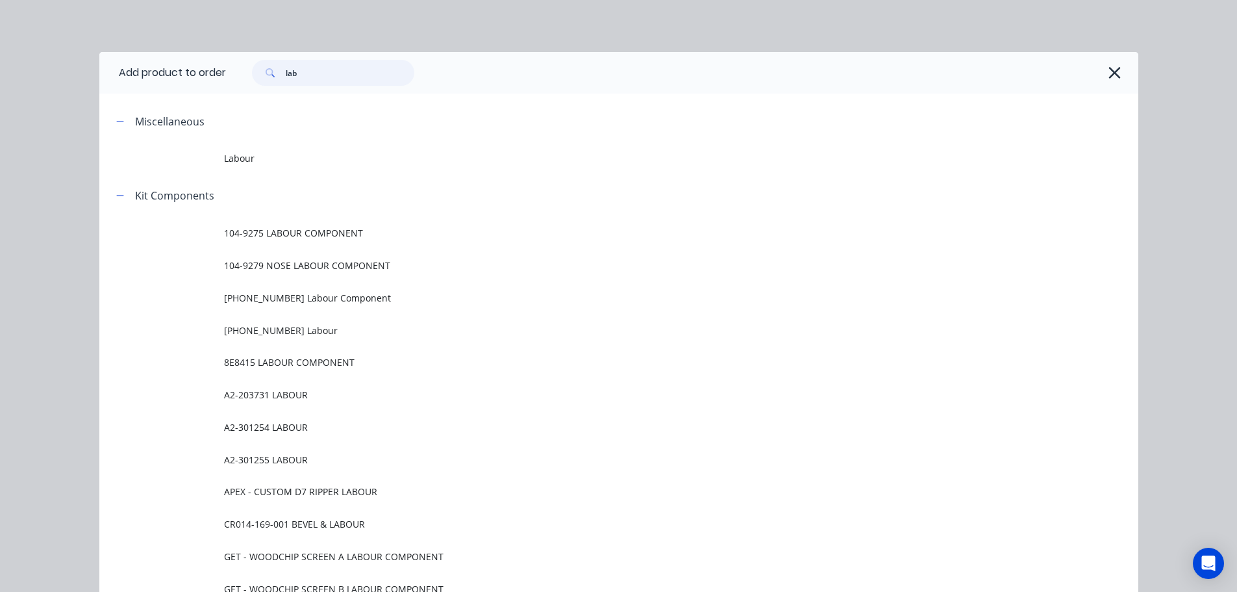
type input "lab"
click at [231, 160] on span "Labour" at bounding box center [589, 158] width 731 height 14
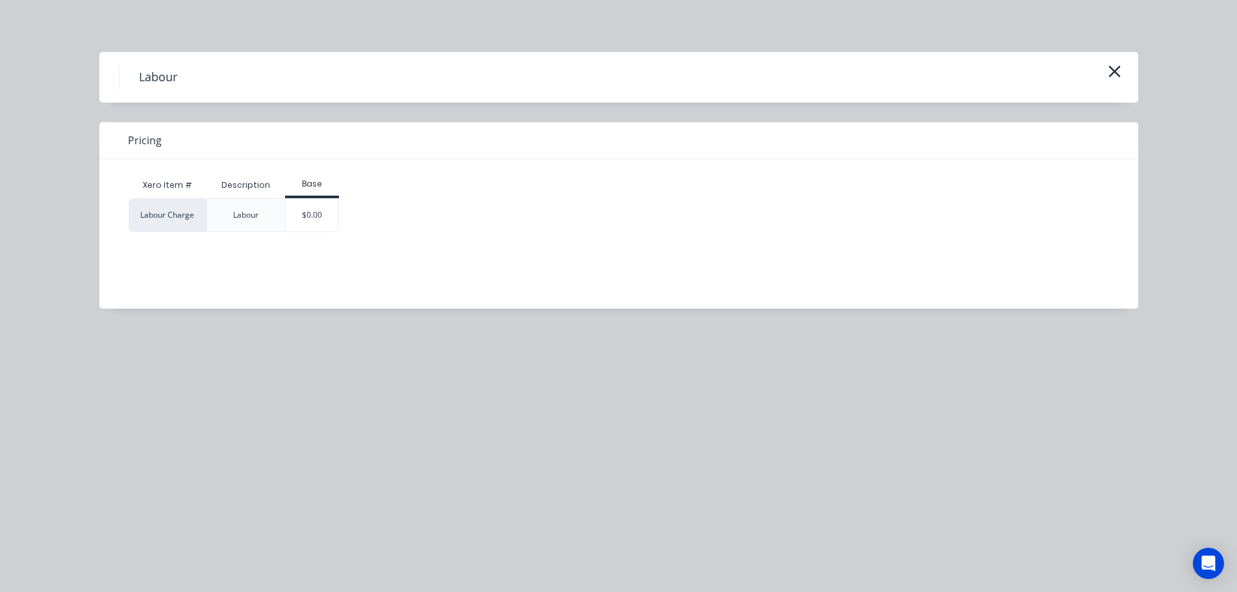
click at [320, 218] on div "$0.00" at bounding box center [312, 215] width 53 height 32
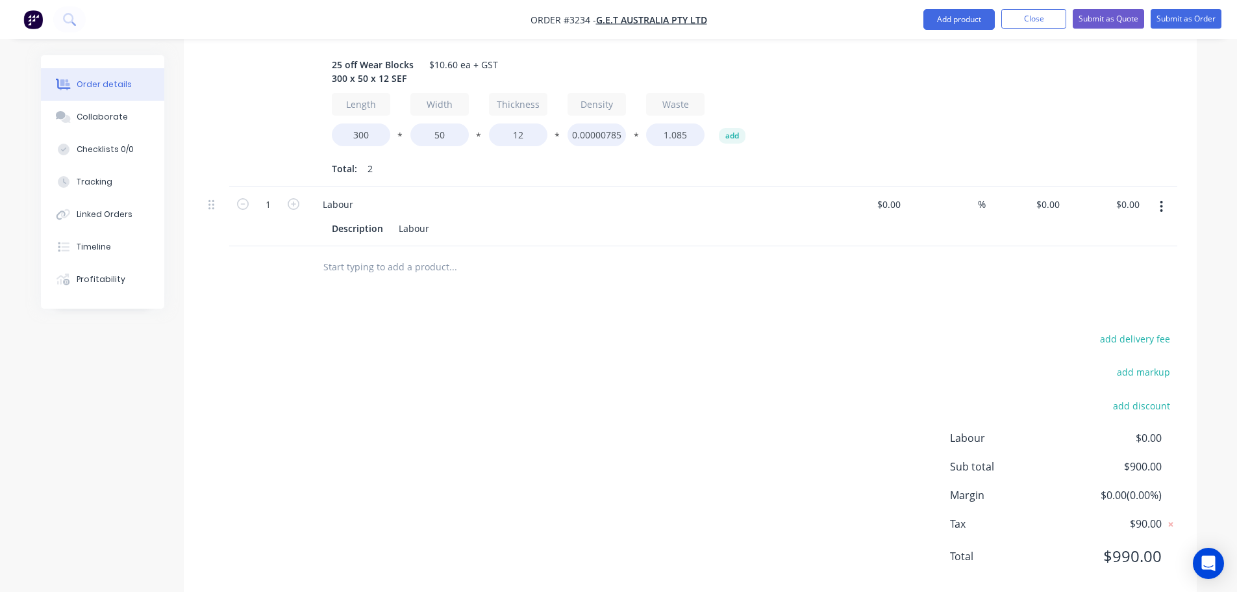
scroll to position [851, 0]
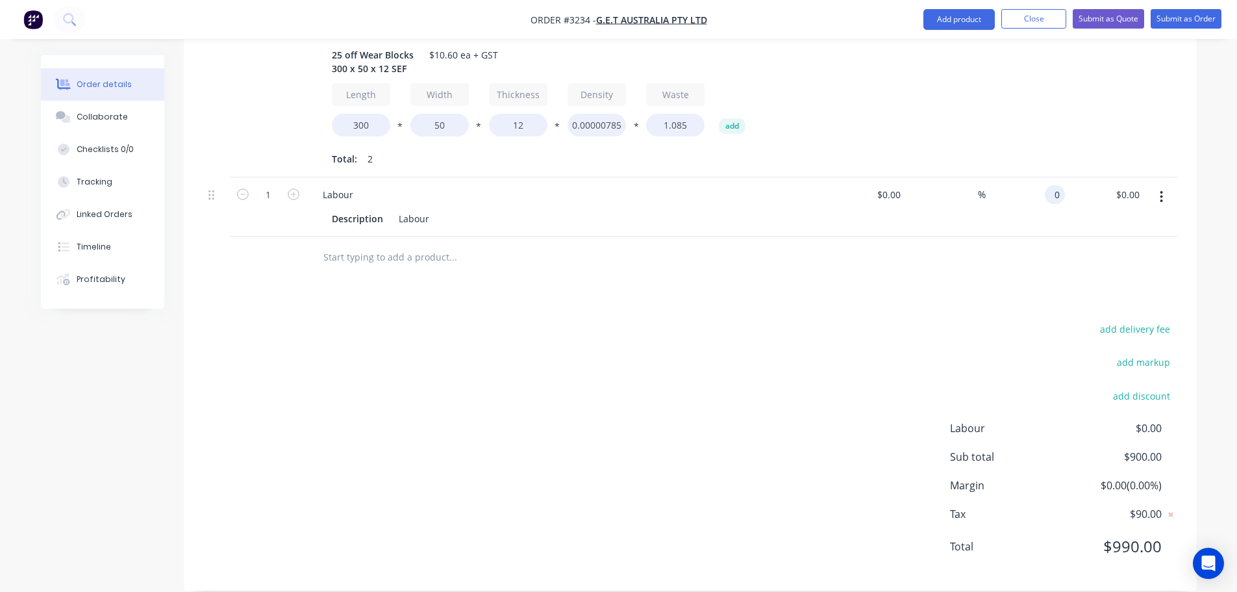
click at [1051, 185] on input "0" at bounding box center [1057, 194] width 15 height 19
type input "$460.00"
click at [893, 351] on div "add delivery fee add markup add discount Labour $0.00 Sub total $900.00 Margin …" at bounding box center [690, 445] width 974 height 251
click at [136, 115] on button "Collaborate" at bounding box center [102, 117] width 123 height 32
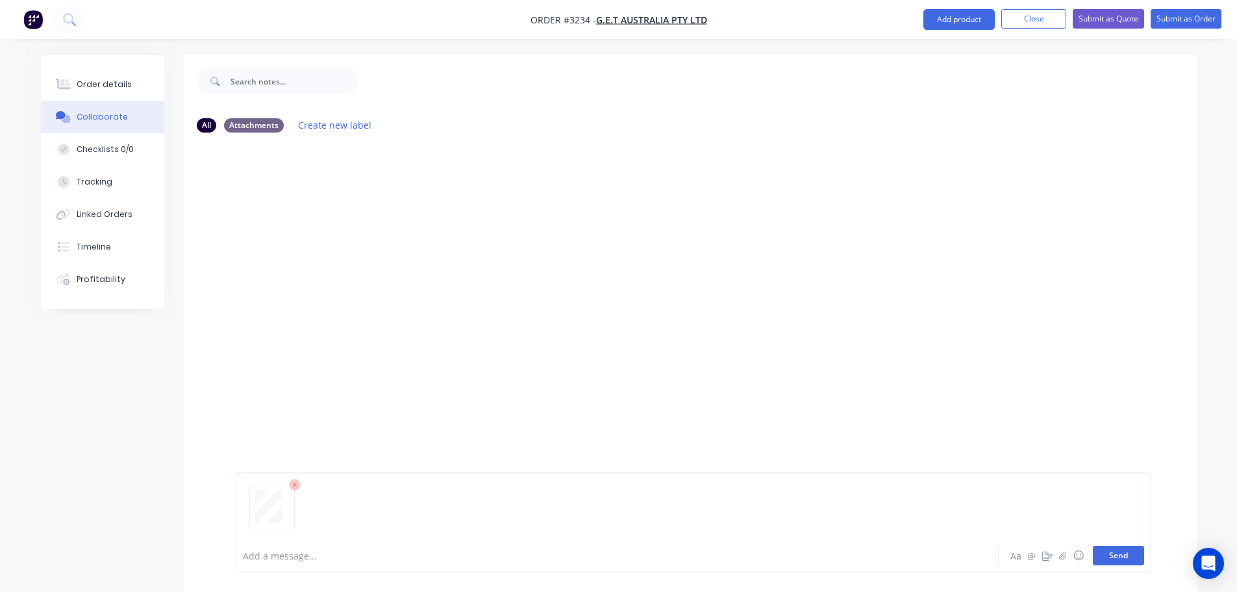
click at [1130, 557] on button "Send" at bounding box center [1118, 555] width 51 height 19
click at [135, 70] on button "Order details" at bounding box center [102, 84] width 123 height 32
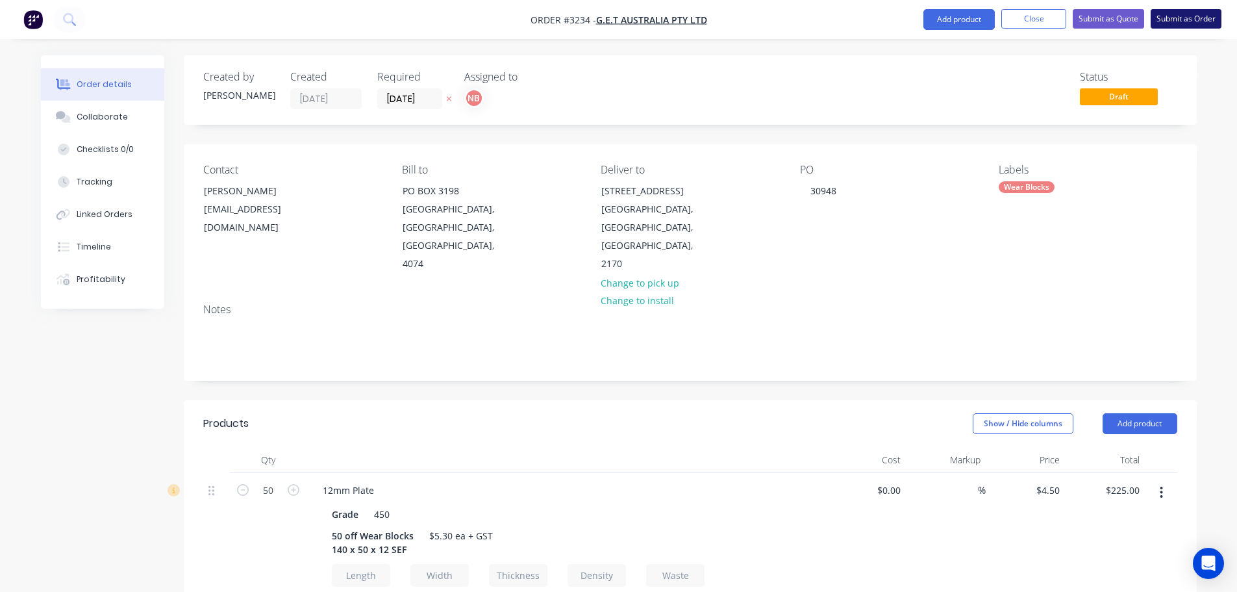
click at [1161, 13] on button "Submit as Order" at bounding box center [1186, 18] width 71 height 19
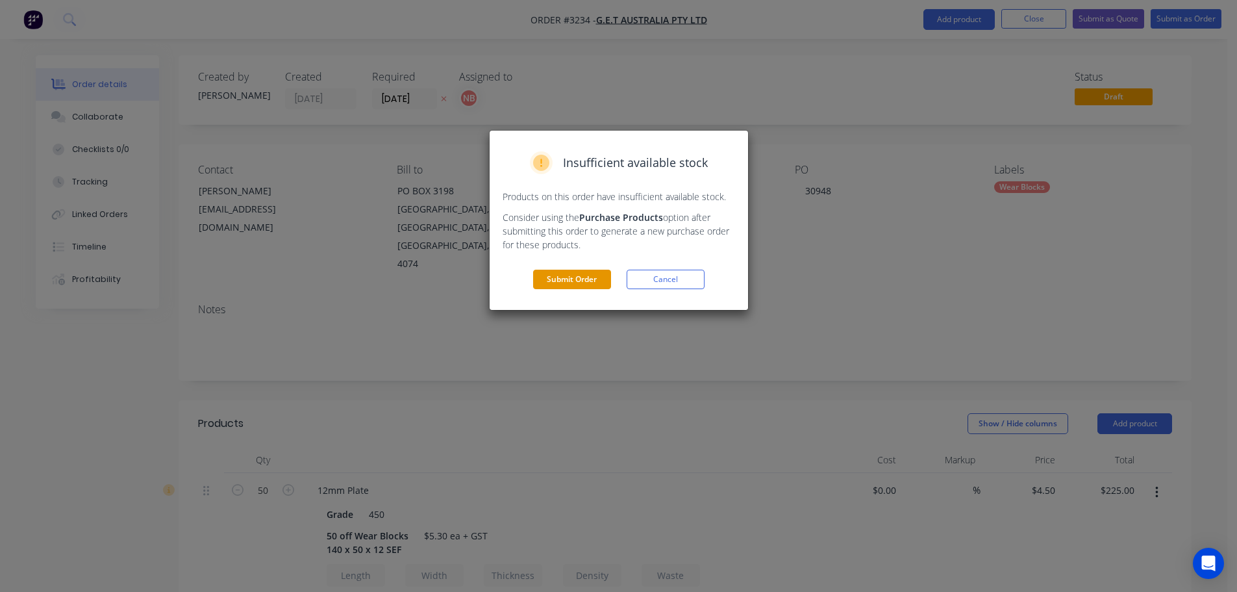
click at [570, 283] on button "Submit Order" at bounding box center [572, 279] width 78 height 19
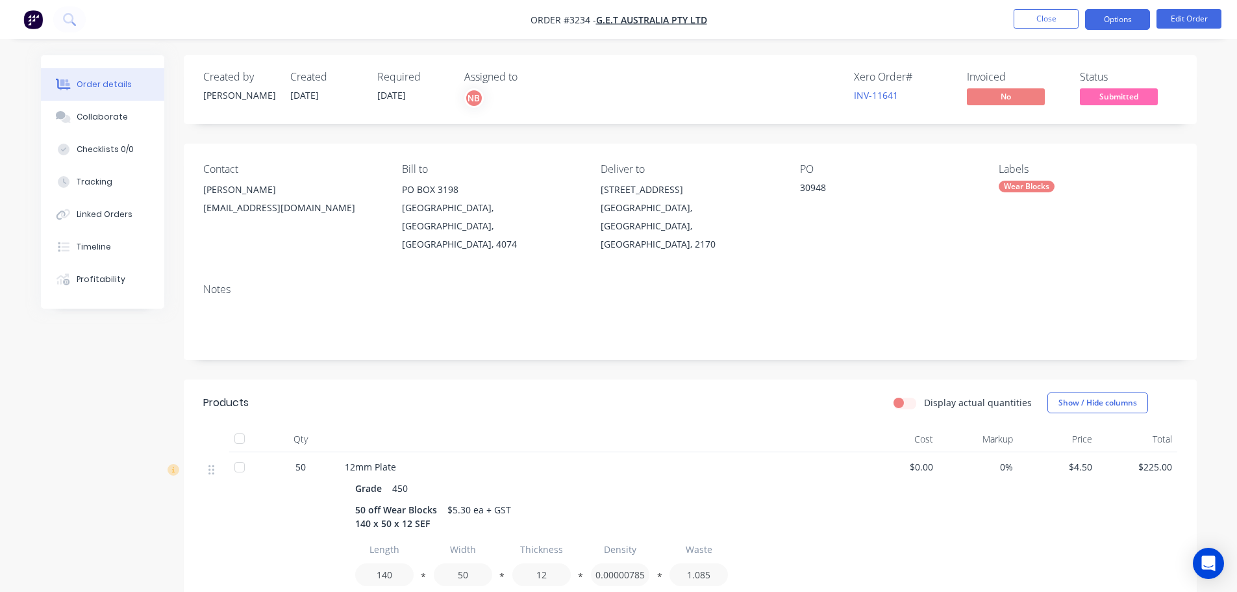
click at [1100, 23] on button "Options" at bounding box center [1117, 19] width 65 height 21
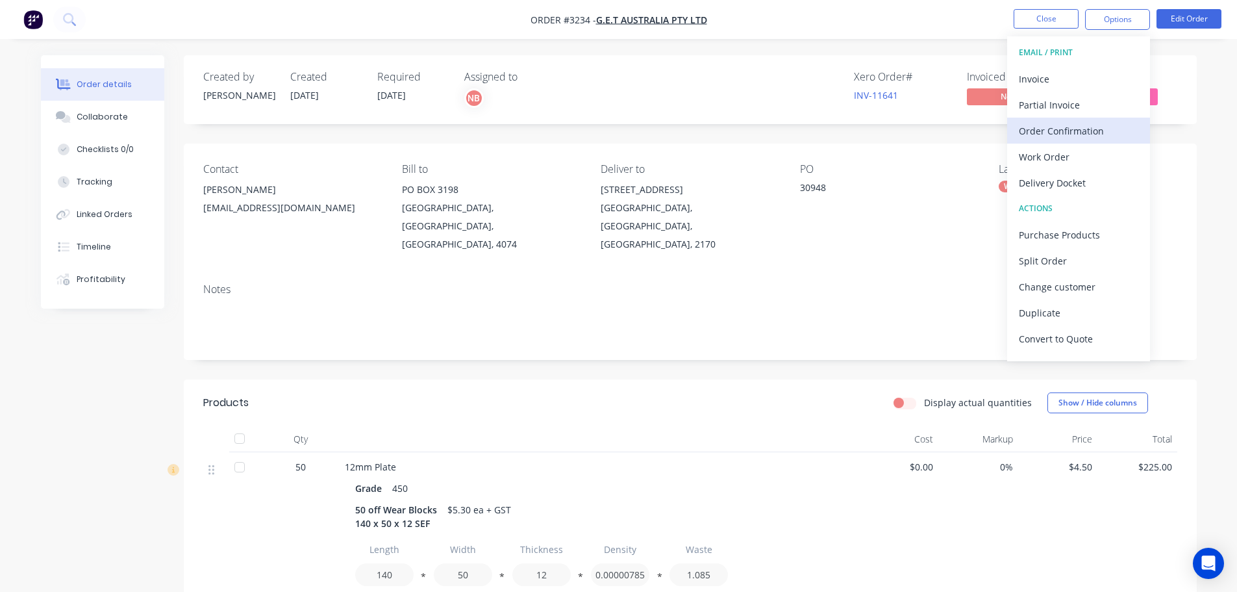
click at [1038, 125] on div "Order Confirmation" at bounding box center [1079, 130] width 120 height 19
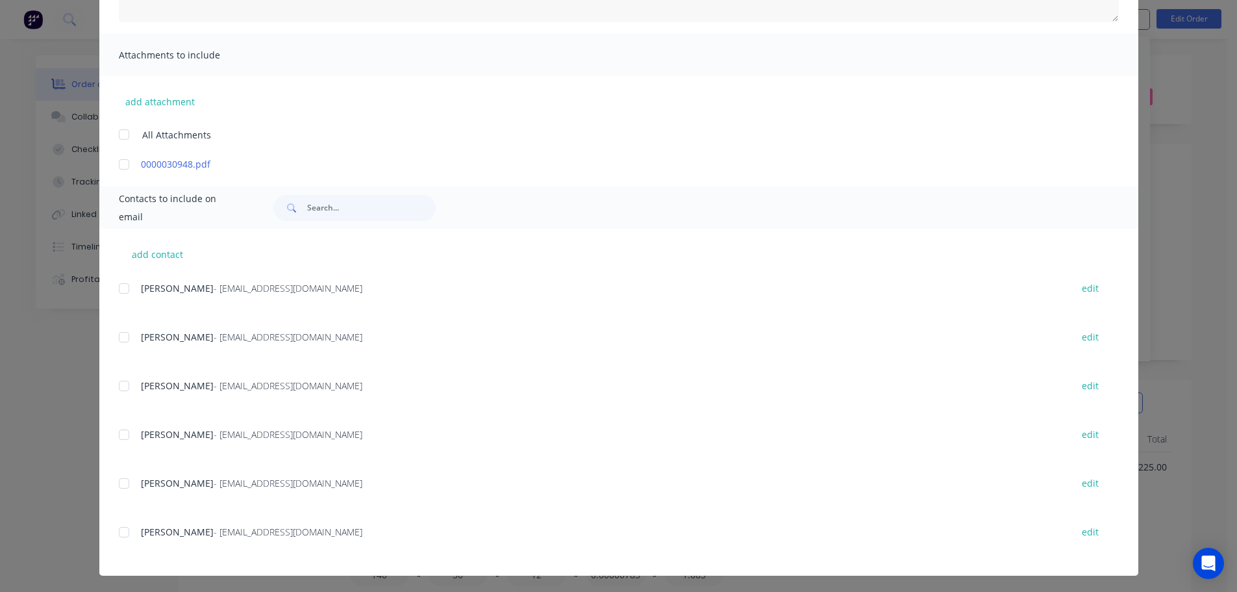
scroll to position [258, 0]
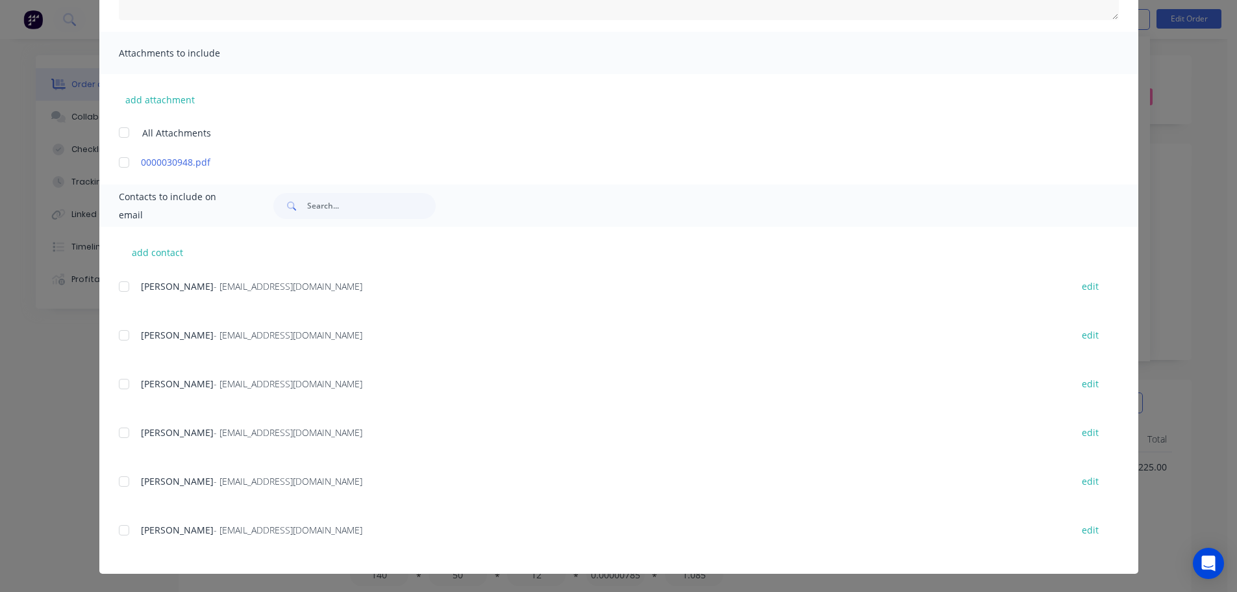
click at [120, 377] on div at bounding box center [124, 384] width 26 height 26
type textarea "Thank you for your order! Click 'view my order' to see your order confirmation.…"
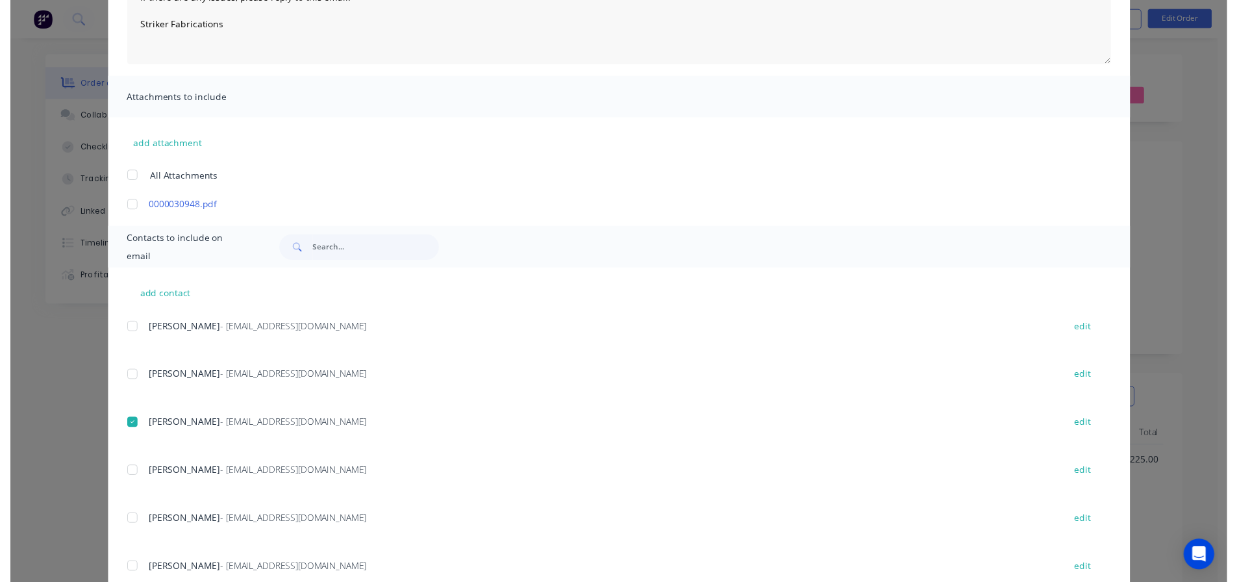
scroll to position [0, 0]
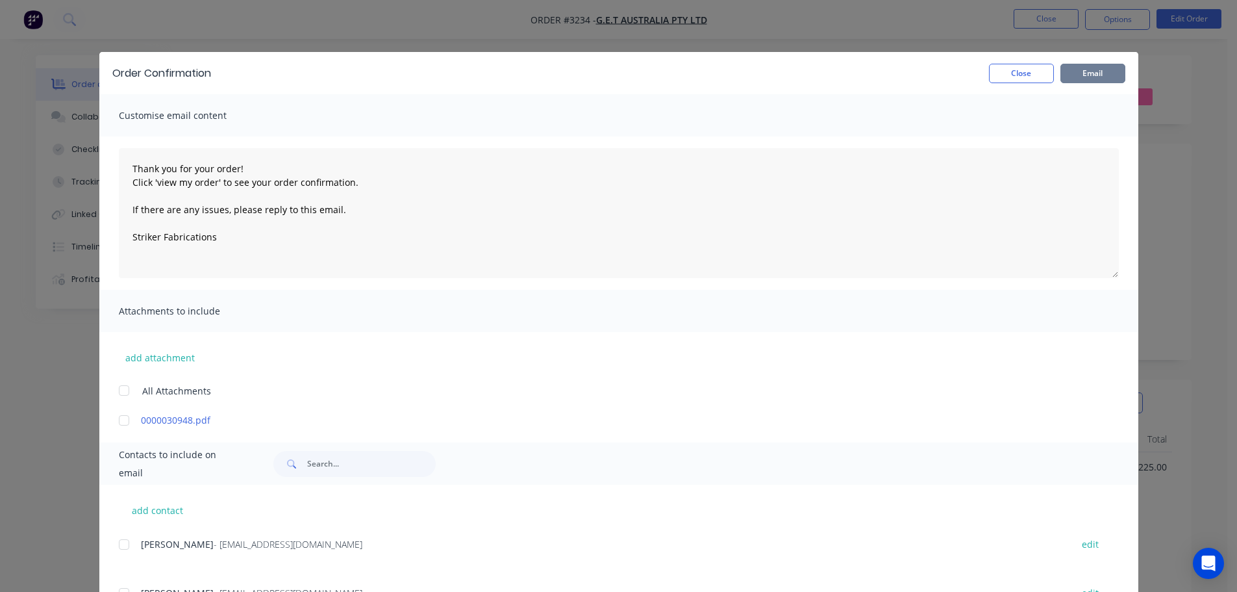
click at [1072, 73] on button "Email" at bounding box center [1093, 73] width 65 height 19
type textarea "Thank you for your order! Click 'view my order' to see your order confirmation.…"
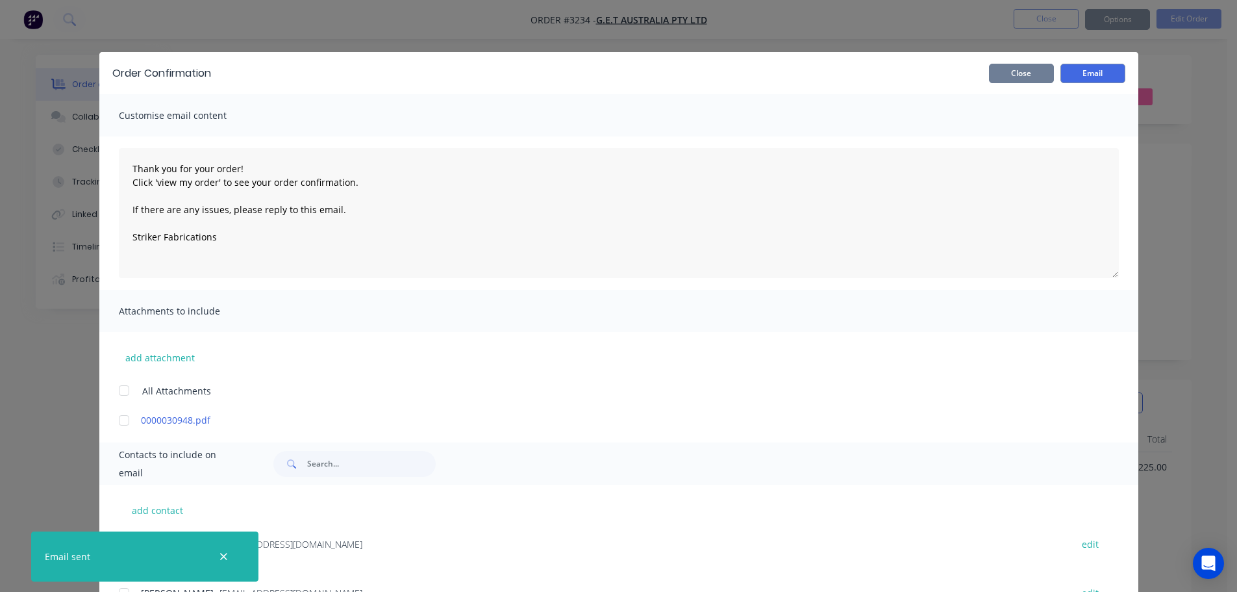
click at [1016, 70] on button "Close" at bounding box center [1021, 73] width 65 height 19
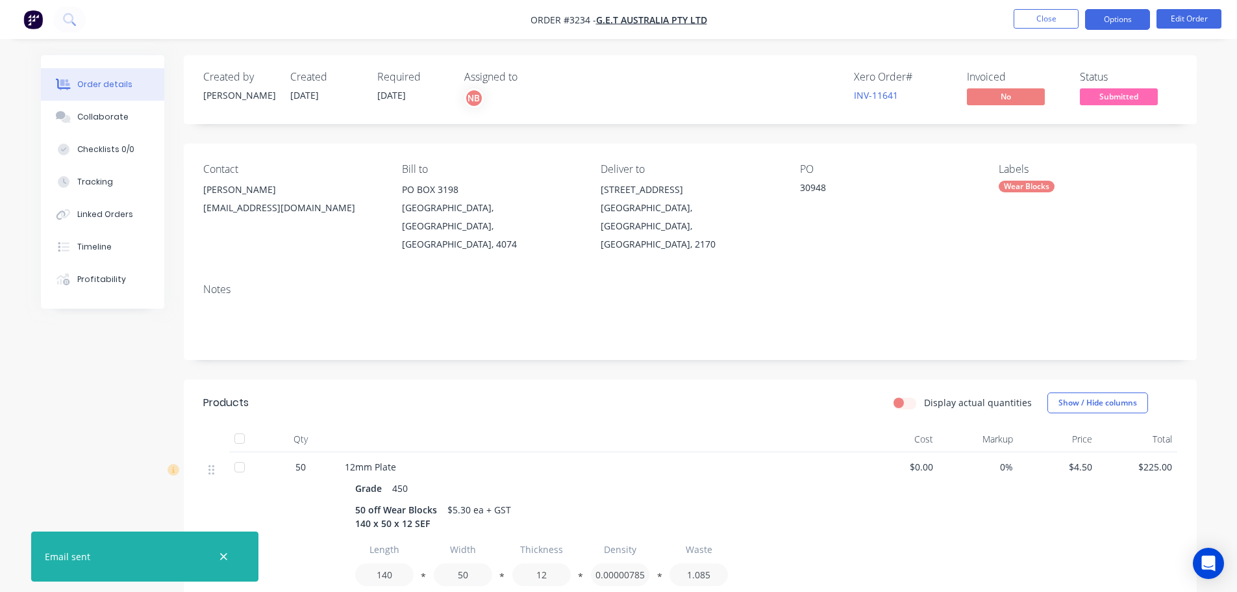
click at [1121, 14] on button "Options" at bounding box center [1117, 19] width 65 height 21
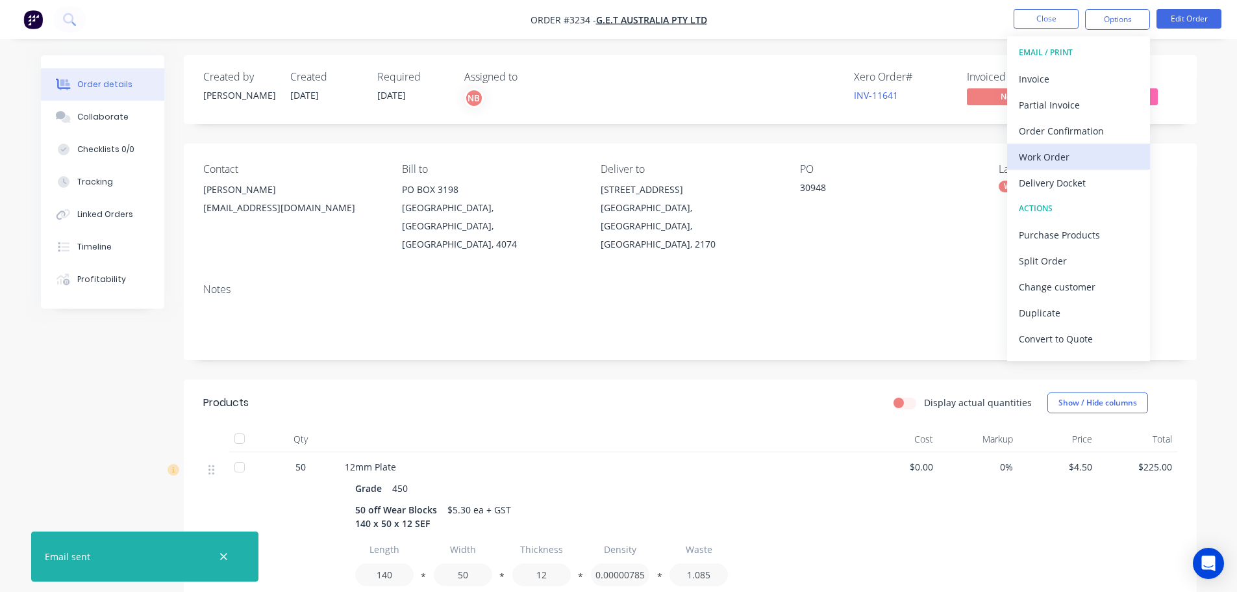
click at [1046, 157] on div "Work Order" at bounding box center [1079, 156] width 120 height 19
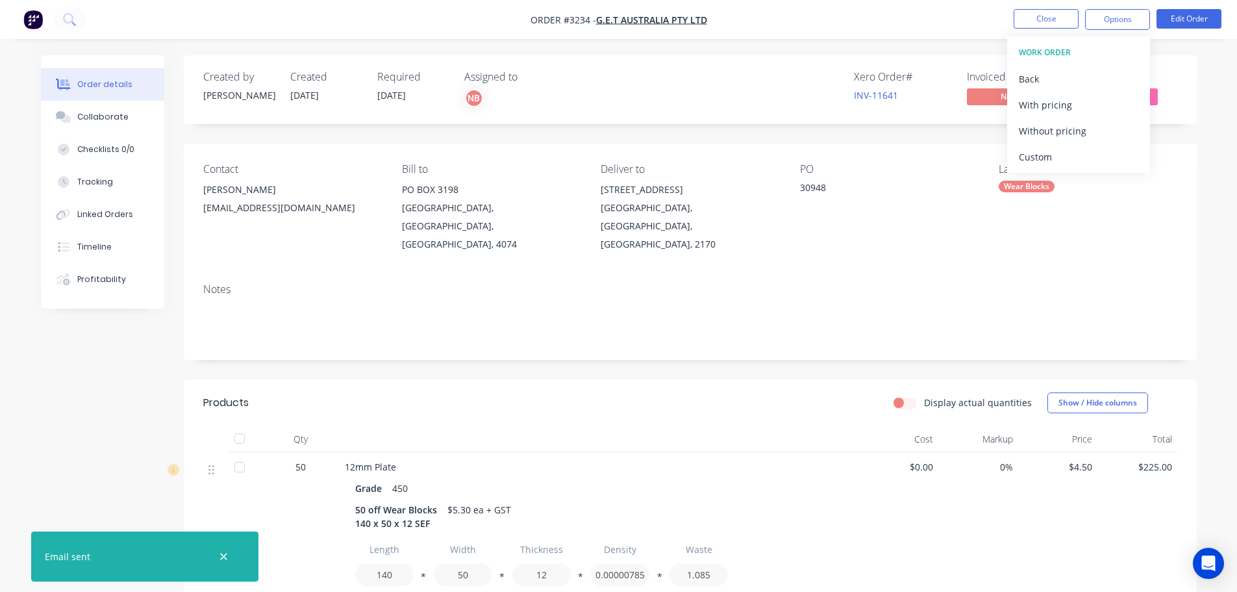
click at [1046, 157] on div "Custom" at bounding box center [1079, 156] width 120 height 19
click at [1045, 138] on div "Without pricing" at bounding box center [1079, 130] width 120 height 19
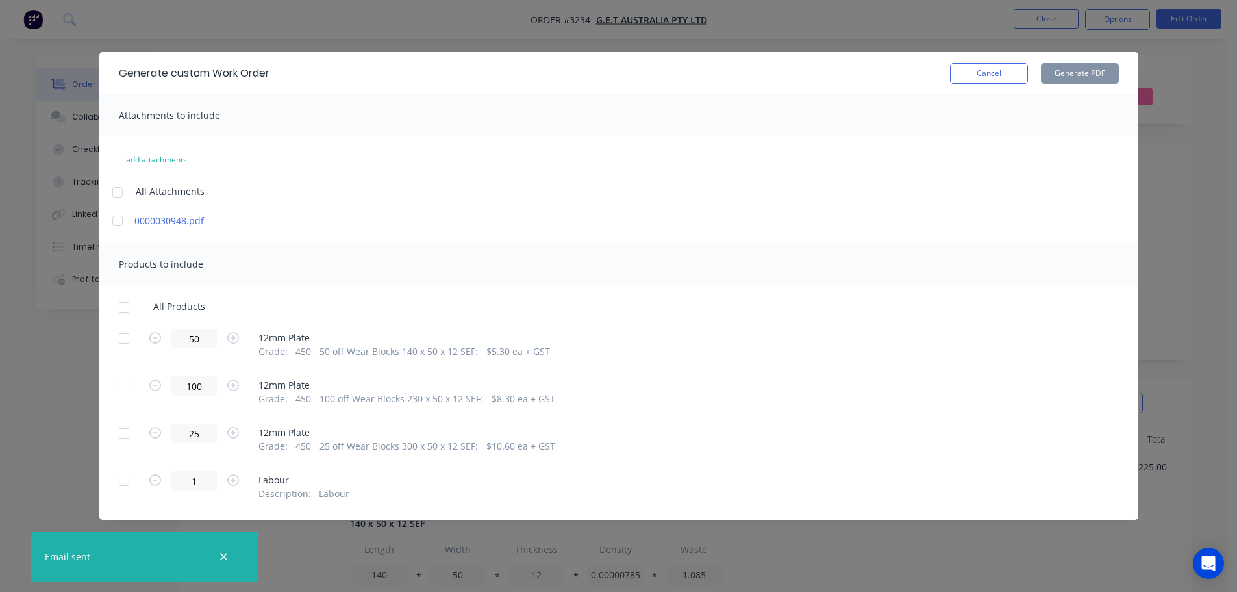
click at [125, 340] on div at bounding box center [124, 338] width 26 height 26
click at [122, 384] on div at bounding box center [124, 386] width 26 height 26
click at [122, 433] on div at bounding box center [124, 433] width 26 height 26
click at [1074, 75] on button "Generate PDF" at bounding box center [1080, 73] width 78 height 21
click at [1006, 69] on button "Cancel" at bounding box center [989, 73] width 78 height 21
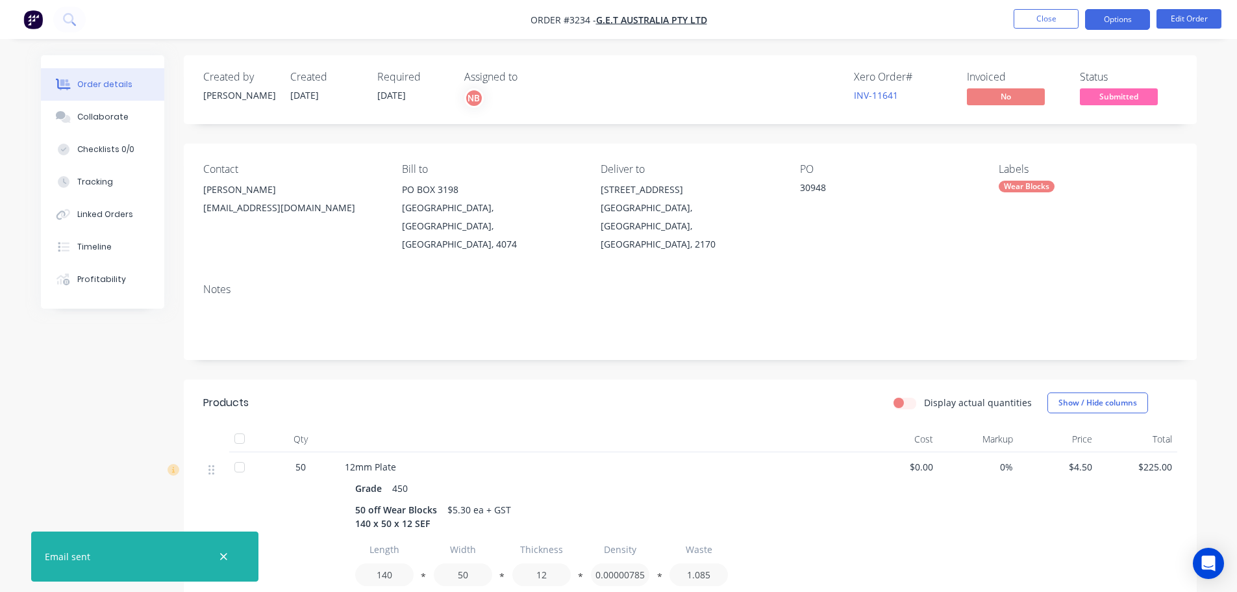
click at [1117, 18] on button "Options" at bounding box center [1117, 19] width 65 height 21
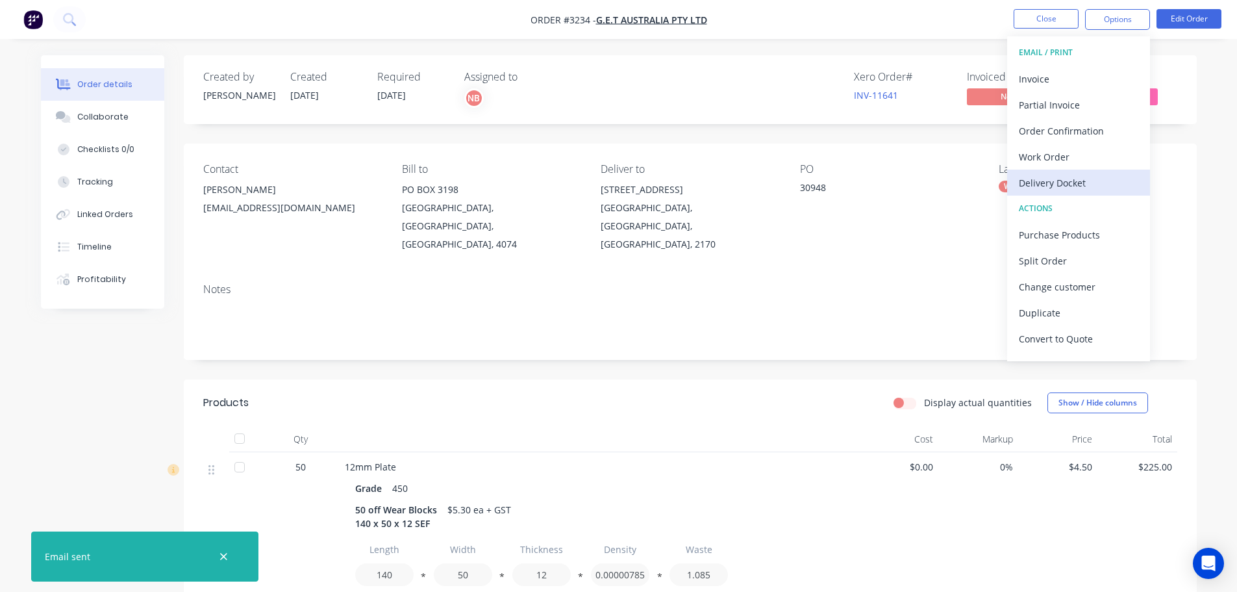
click at [1042, 173] on div "Delivery Docket" at bounding box center [1079, 182] width 120 height 19
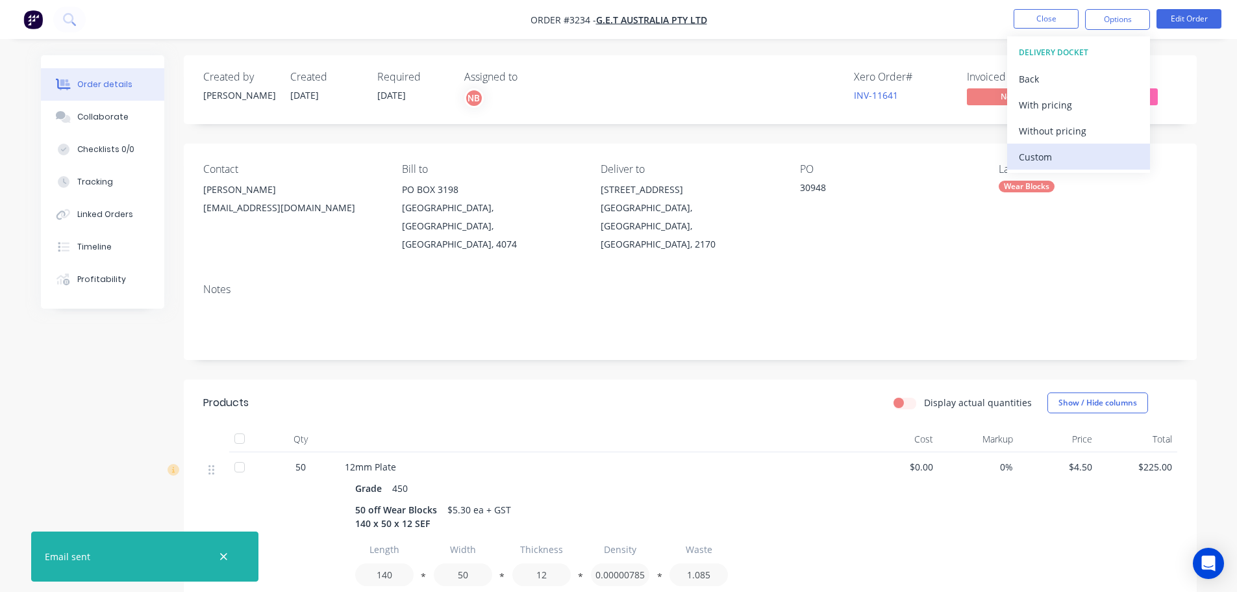
click at [1040, 145] on button "Custom" at bounding box center [1078, 157] width 143 height 26
click at [1043, 127] on div "Without pricing" at bounding box center [1079, 130] width 120 height 19
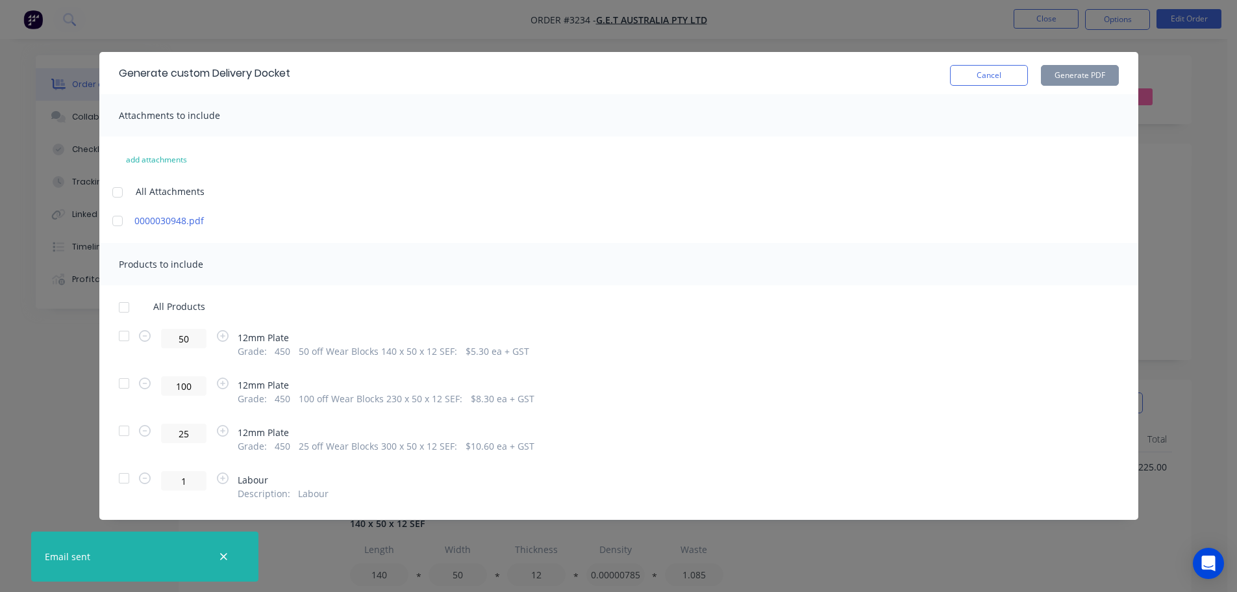
click at [125, 337] on div at bounding box center [124, 336] width 26 height 26
click at [122, 381] on div at bounding box center [124, 383] width 26 height 26
click at [121, 426] on div at bounding box center [124, 431] width 26 height 26
click at [1085, 74] on button "Generate PDF" at bounding box center [1080, 75] width 78 height 21
click at [983, 73] on button "Cancel" at bounding box center [989, 75] width 78 height 21
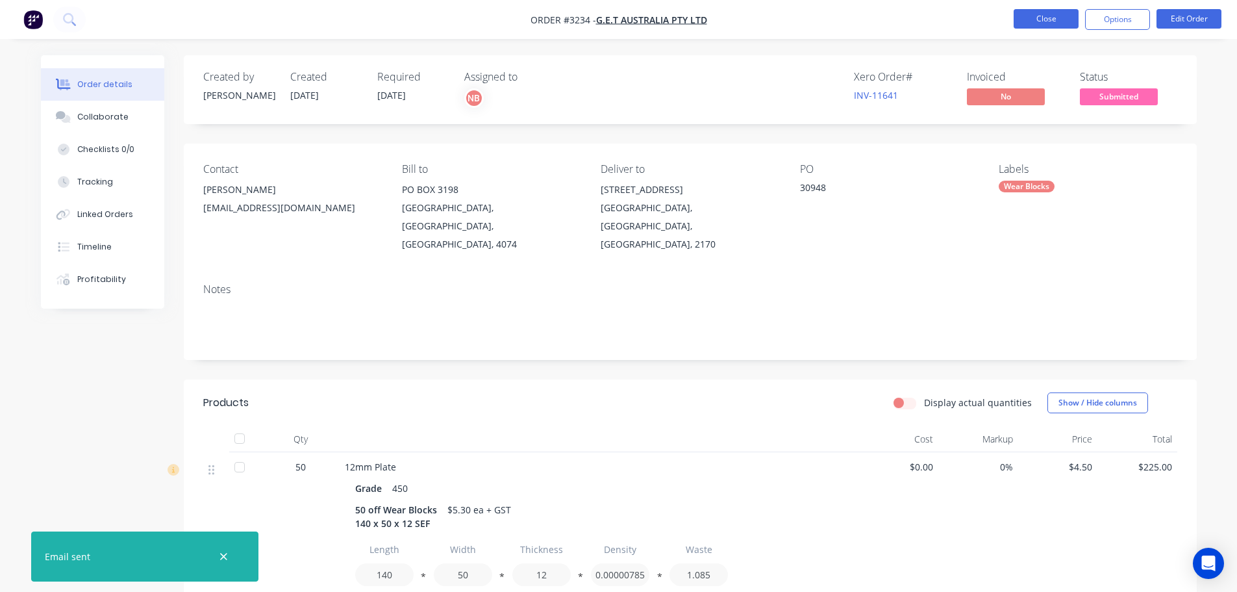
click at [1054, 23] on button "Close" at bounding box center [1046, 18] width 65 height 19
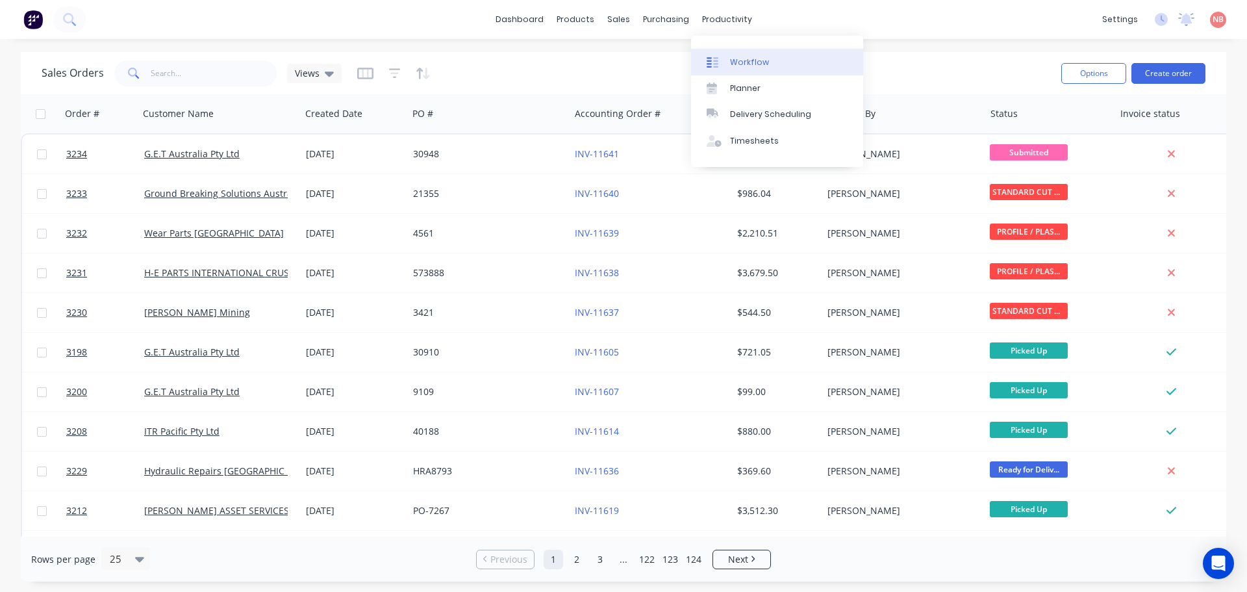
click at [756, 68] on link "Workflow" at bounding box center [777, 62] width 172 height 26
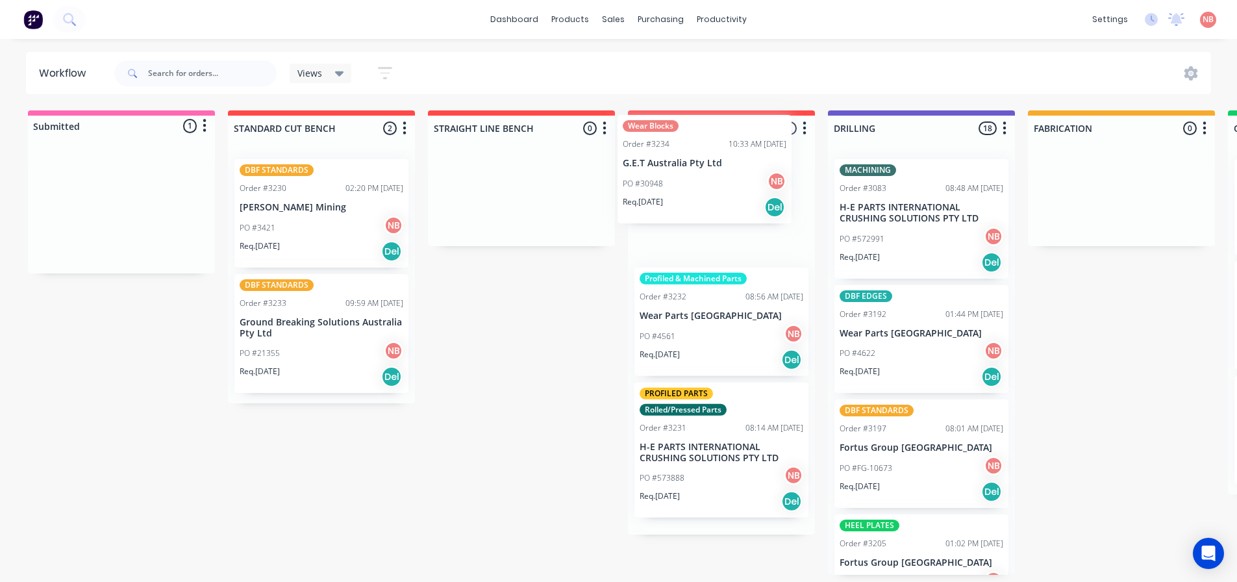
drag, startPoint x: 95, startPoint y: 181, endPoint x: 689, endPoint y: 143, distance: 594.9
click at [689, 143] on div "Submitted 1 Status colour #FF69B4 hex #FF69B4 Save Cancel Summaries Total order…" at bounding box center [1073, 342] width 2166 height 464
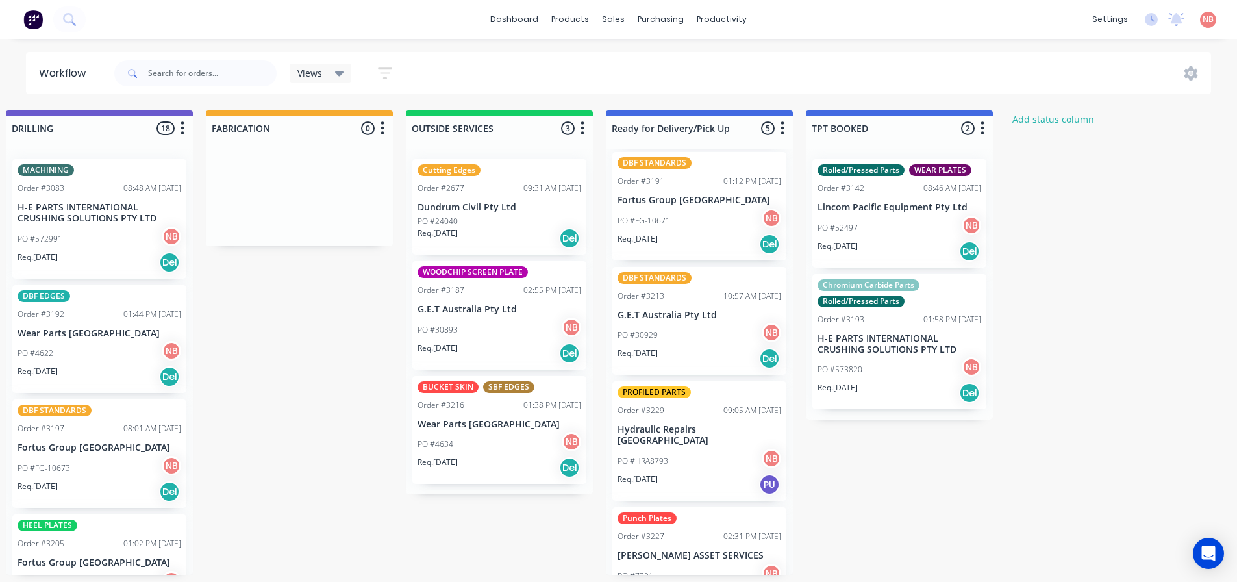
scroll to position [153, 0]
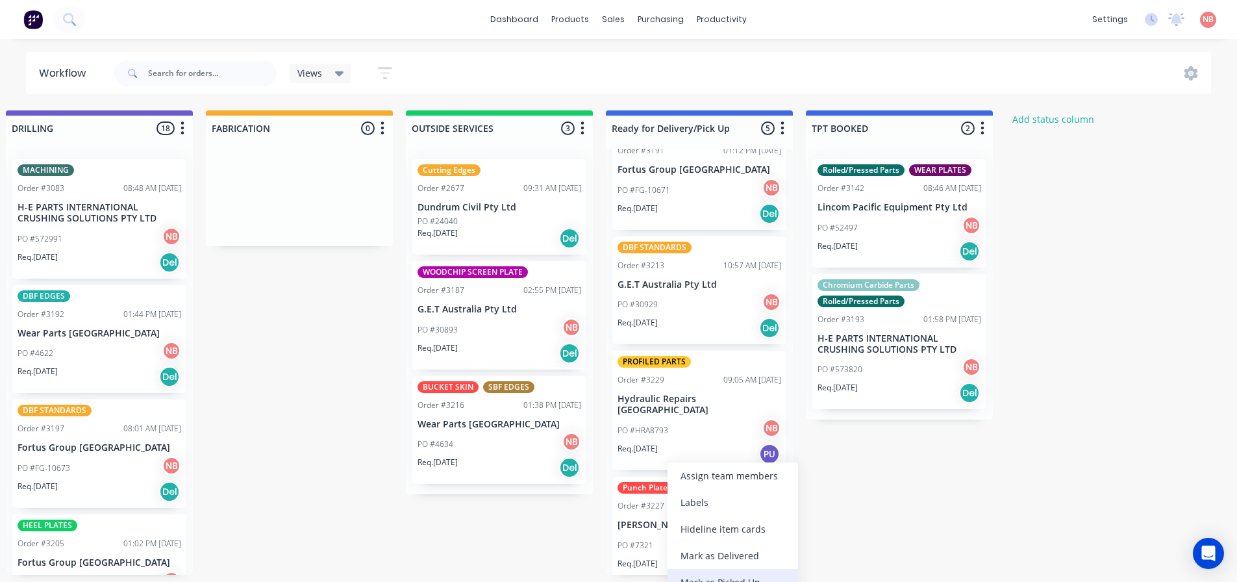
click at [700, 579] on div "Mark as Picked Up" at bounding box center [733, 582] width 131 height 27
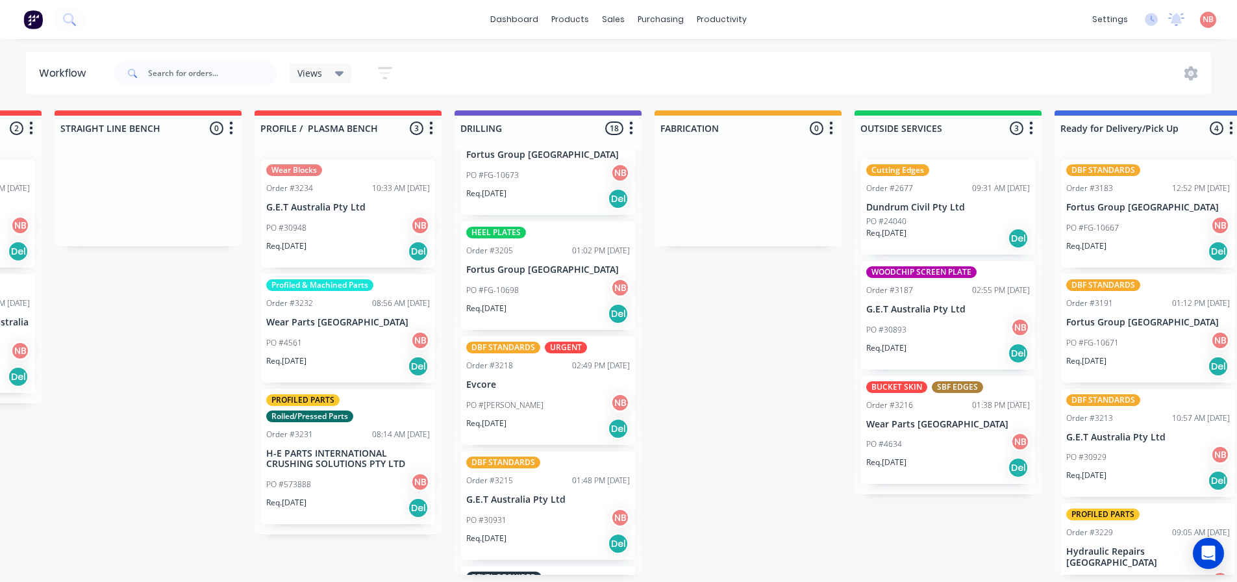
scroll to position [0, 0]
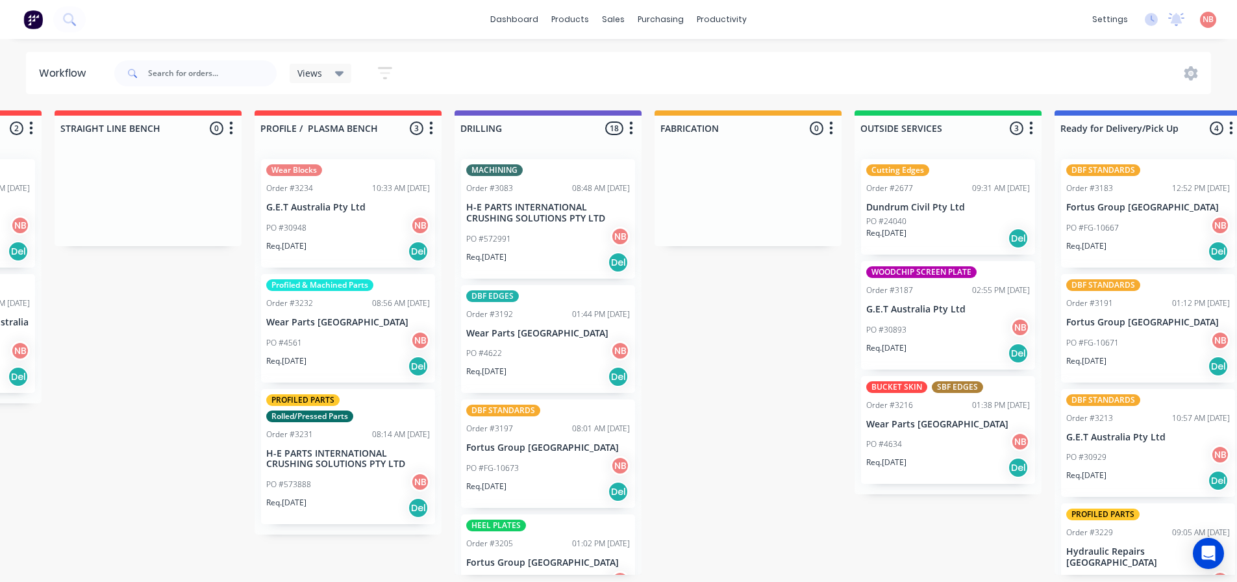
click at [500, 338] on p "Wear Parts [GEOGRAPHIC_DATA]" at bounding box center [548, 333] width 164 height 11
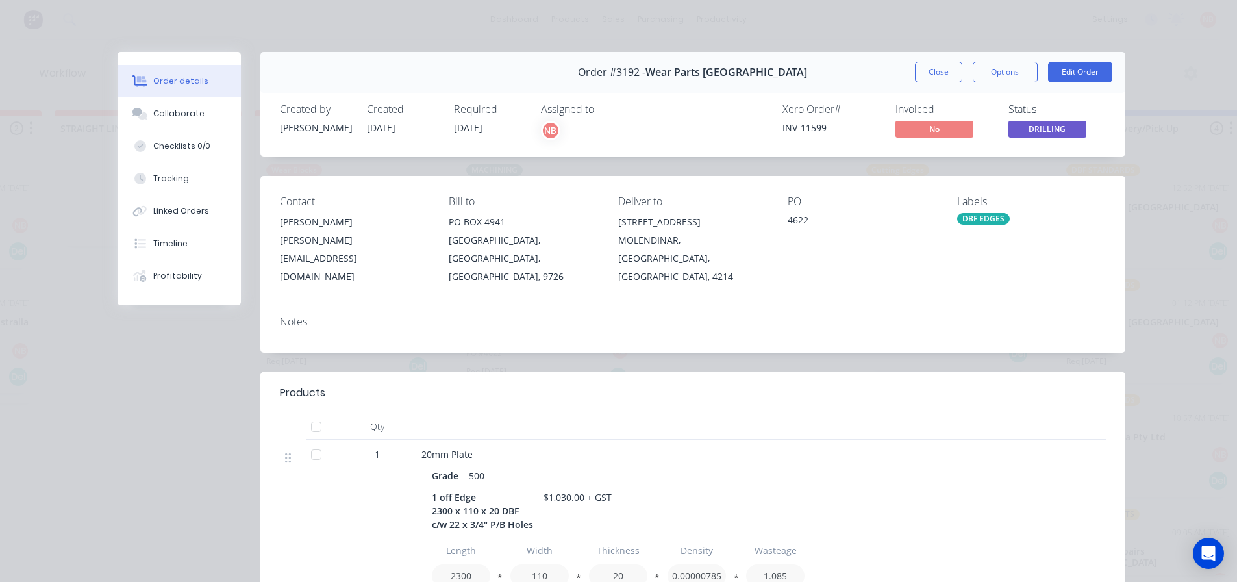
click at [941, 73] on button "Close" at bounding box center [938, 72] width 47 height 21
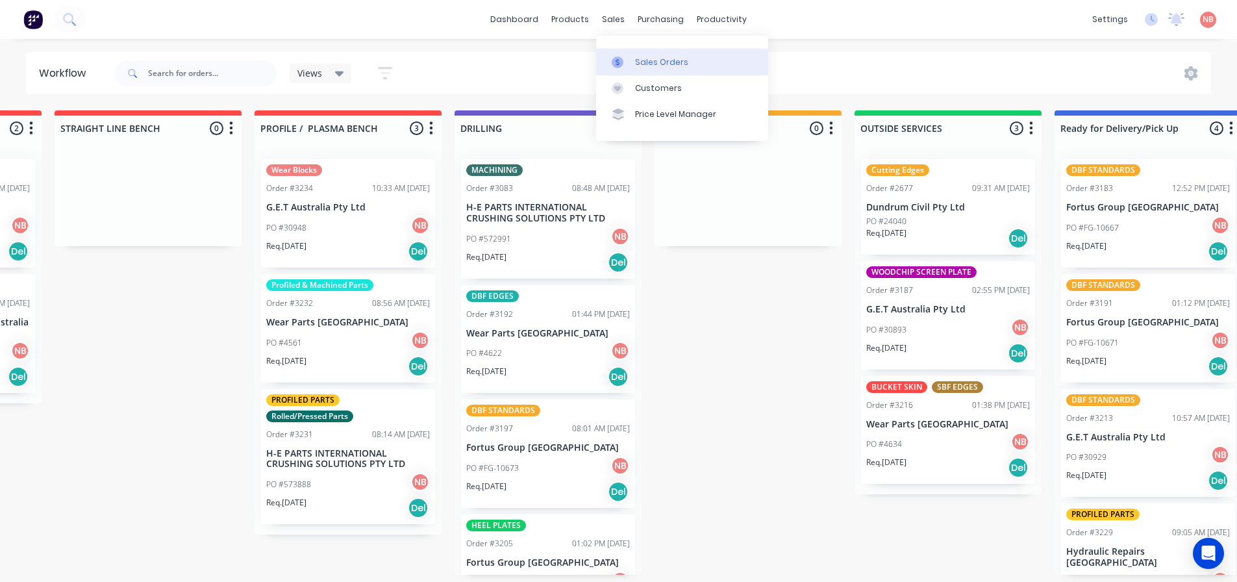
click at [626, 57] on div at bounding box center [621, 63] width 19 height 12
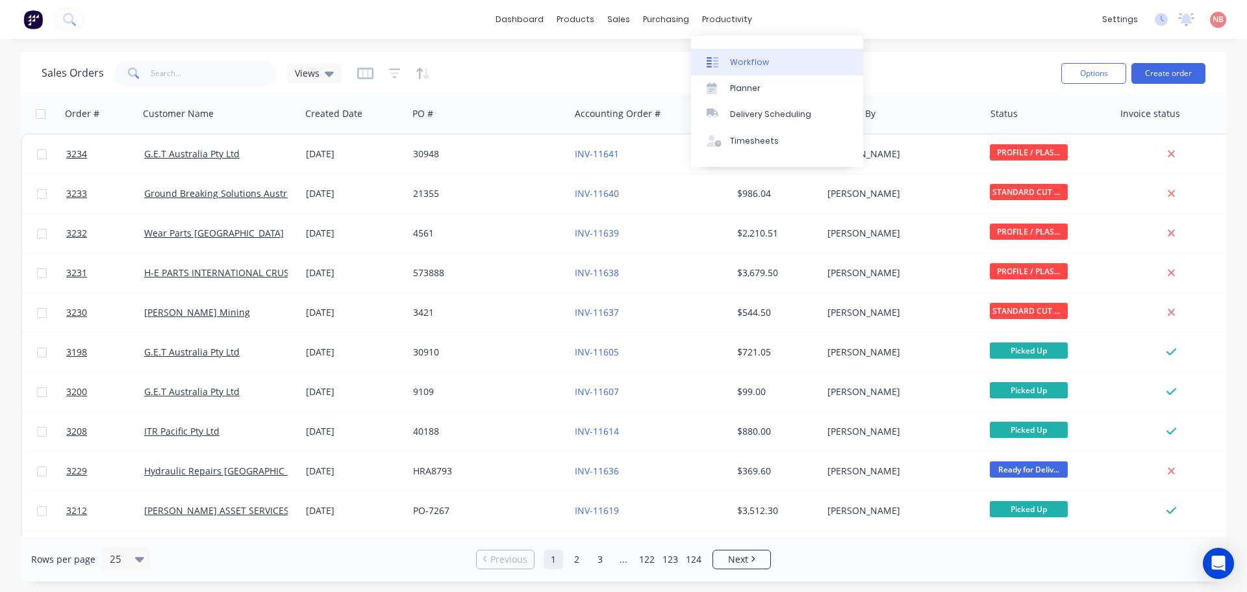
click at [735, 58] on div "Workflow" at bounding box center [749, 63] width 39 height 12
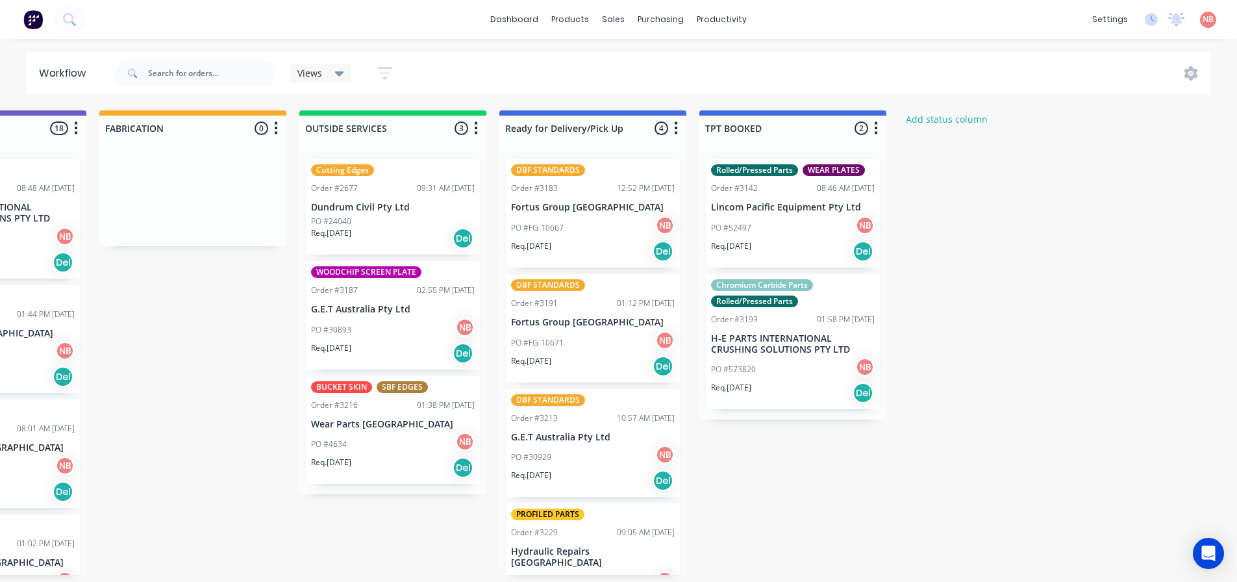
click at [411, 210] on p "Dundrum Civil Pty Ltd" at bounding box center [393, 207] width 164 height 11
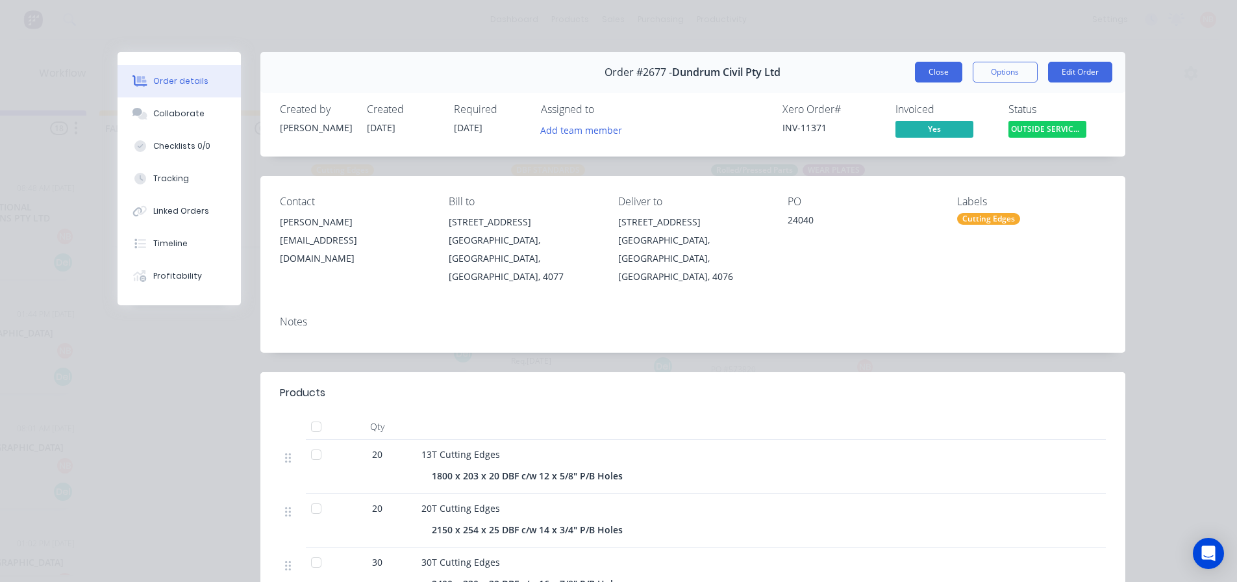
click at [932, 67] on button "Close" at bounding box center [938, 72] width 47 height 21
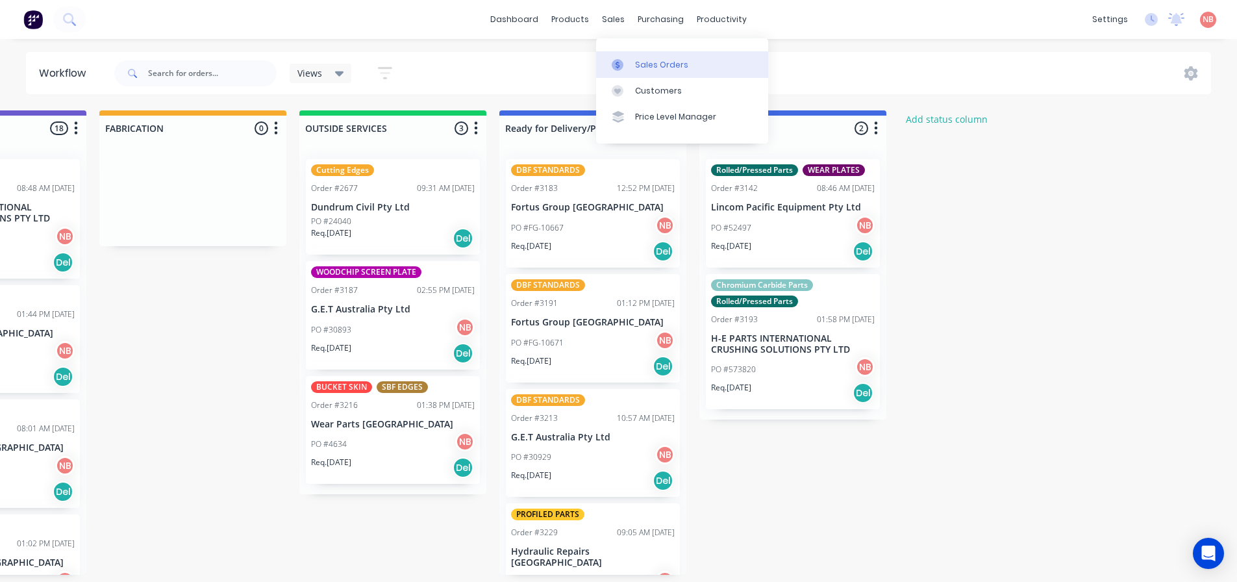
click at [630, 60] on div at bounding box center [621, 65] width 19 height 12
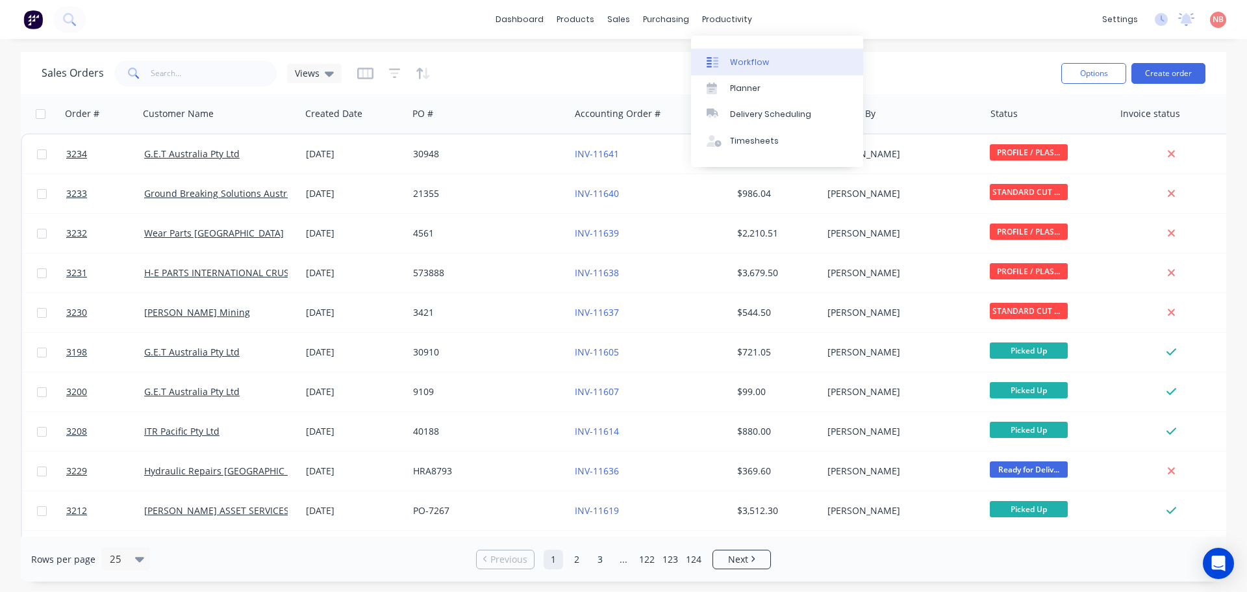
click at [716, 60] on icon at bounding box center [713, 63] width 12 height 12
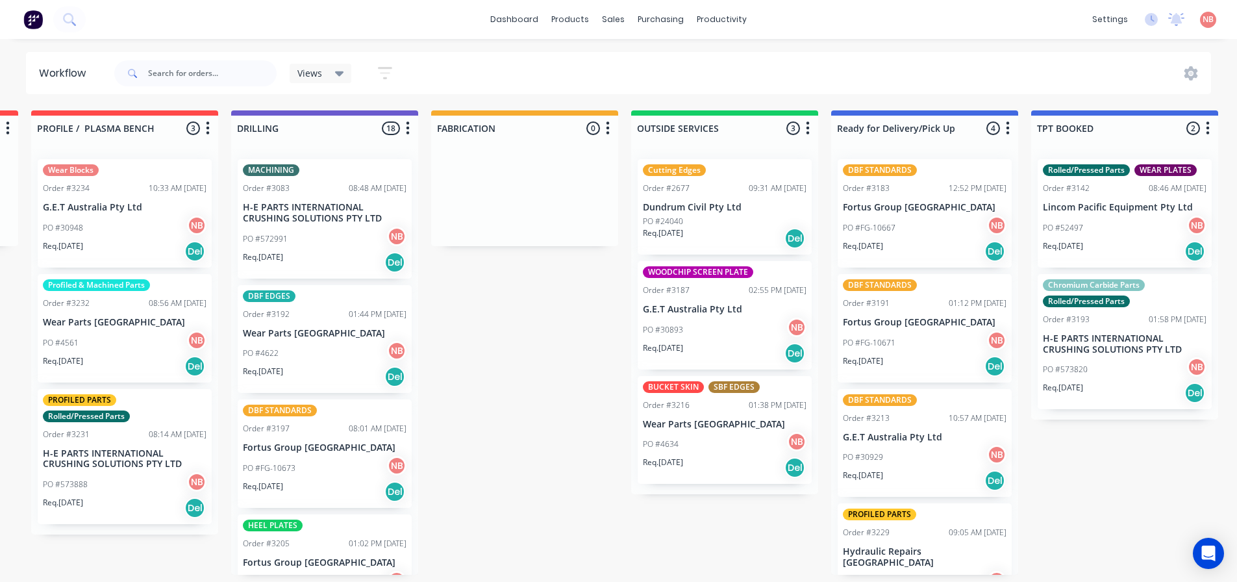
scroll to position [0, 604]
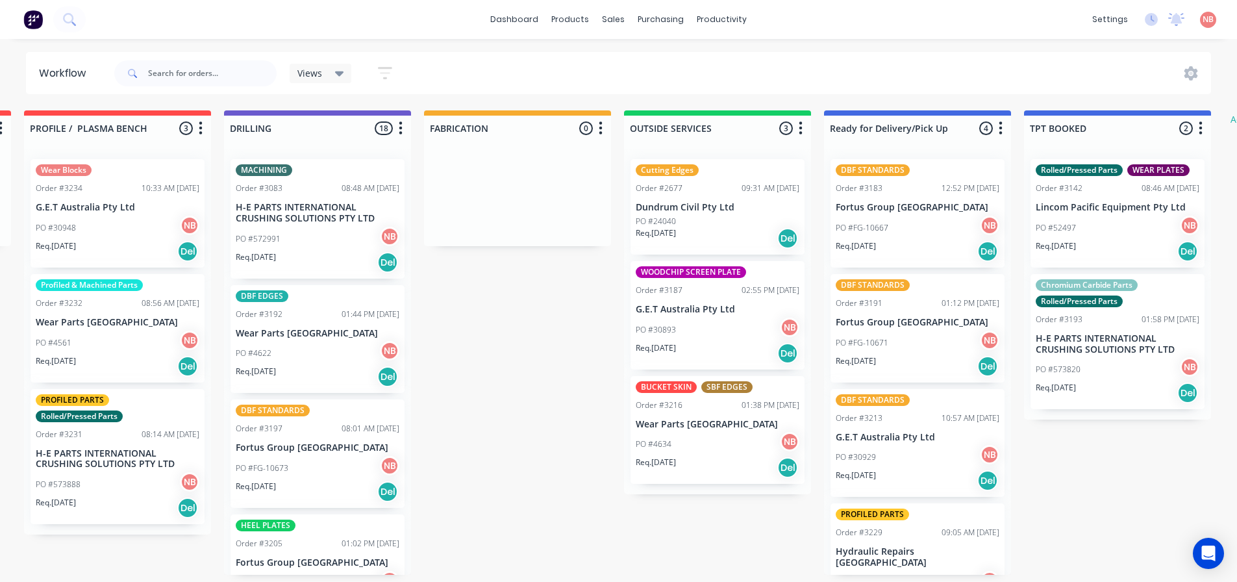
click at [706, 452] on div "PO #4634 NB" at bounding box center [718, 444] width 164 height 25
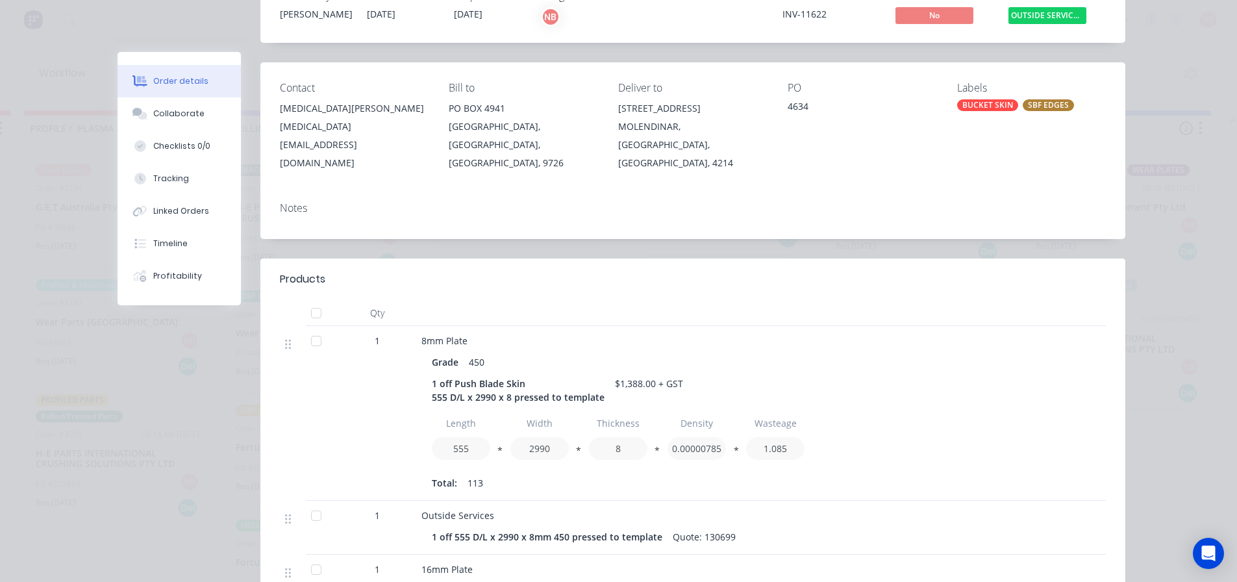
scroll to position [130, 0]
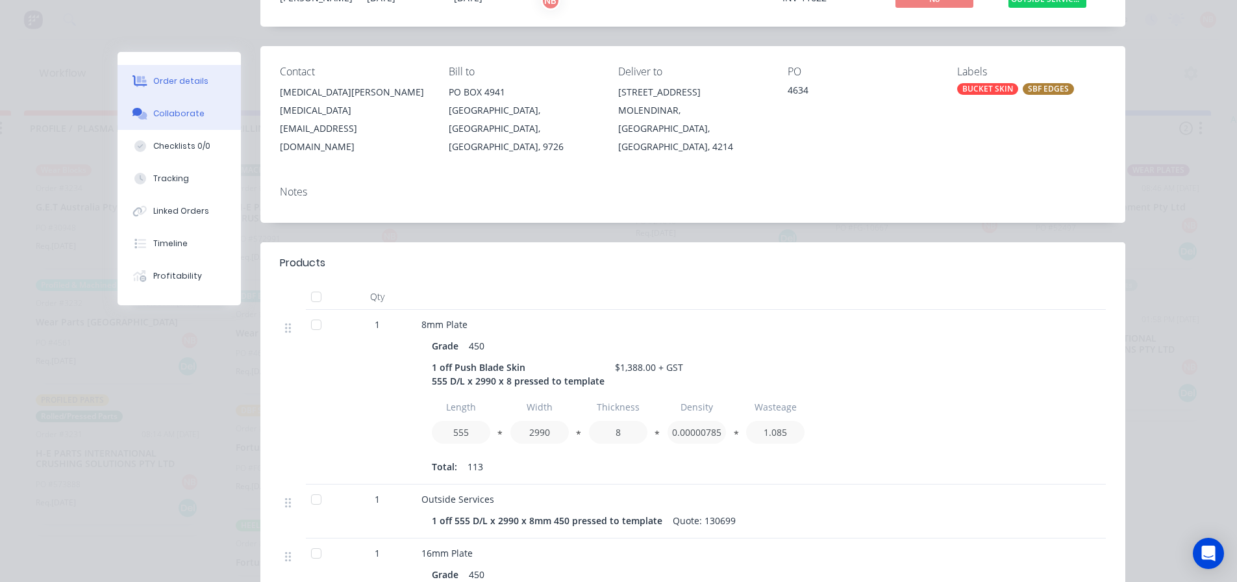
drag, startPoint x: 162, startPoint y: 122, endPoint x: 163, endPoint y: 100, distance: 22.1
click at [162, 119] on button "Collaborate" at bounding box center [179, 113] width 123 height 32
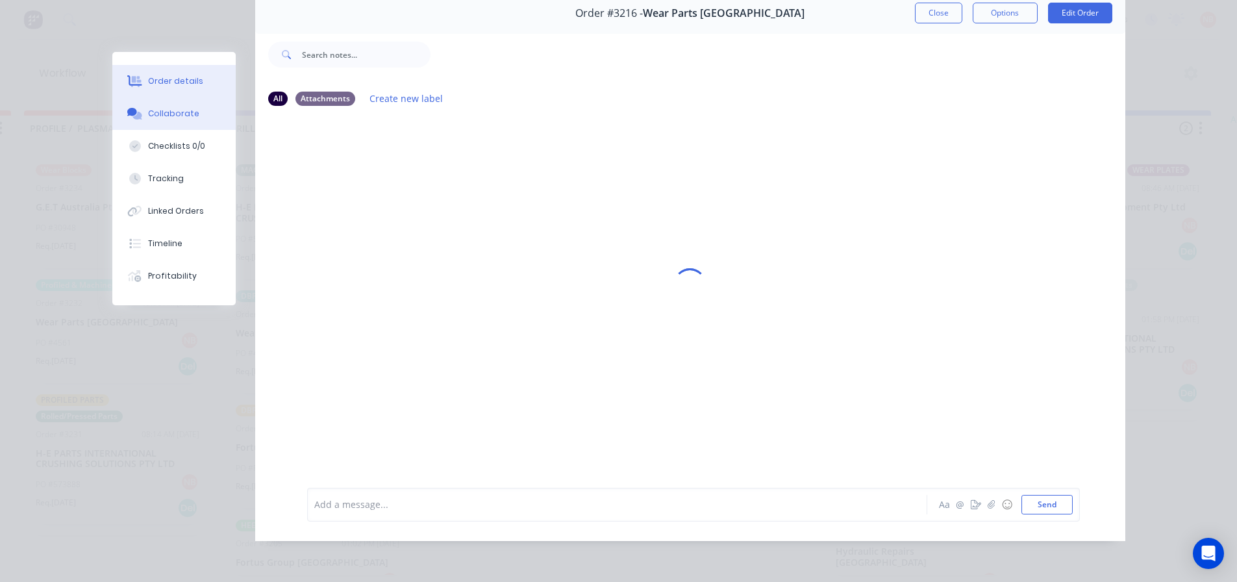
scroll to position [0, 0]
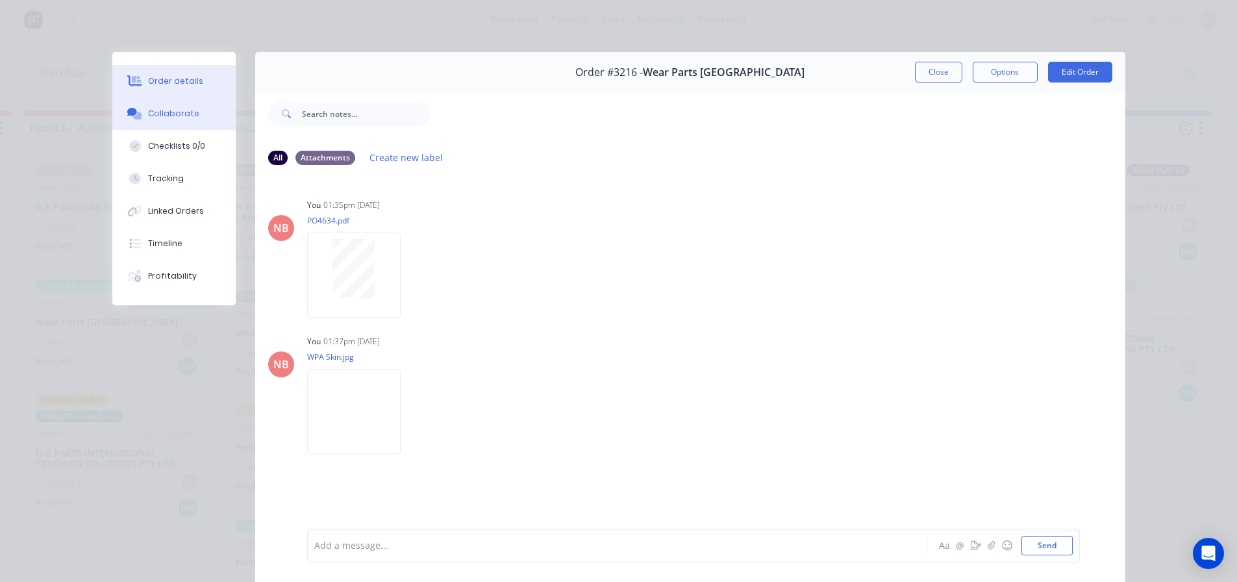
drag, startPoint x: 168, startPoint y: 84, endPoint x: 205, endPoint y: 92, distance: 38.6
click at [169, 84] on div "Order details" at bounding box center [175, 81] width 55 height 12
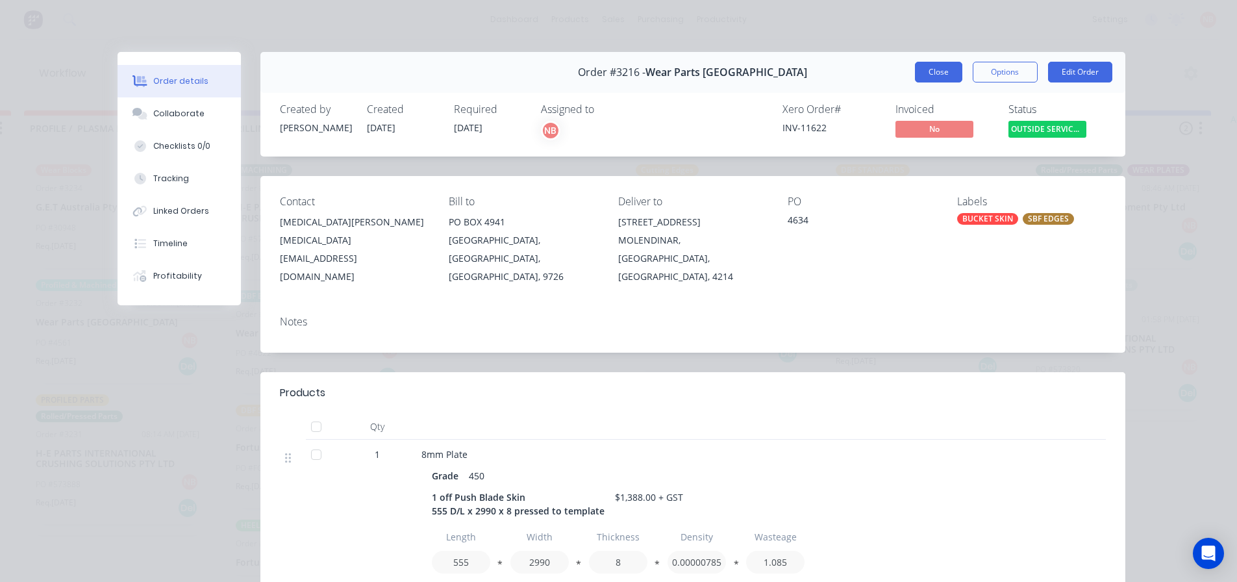
click at [933, 70] on button "Close" at bounding box center [938, 72] width 47 height 21
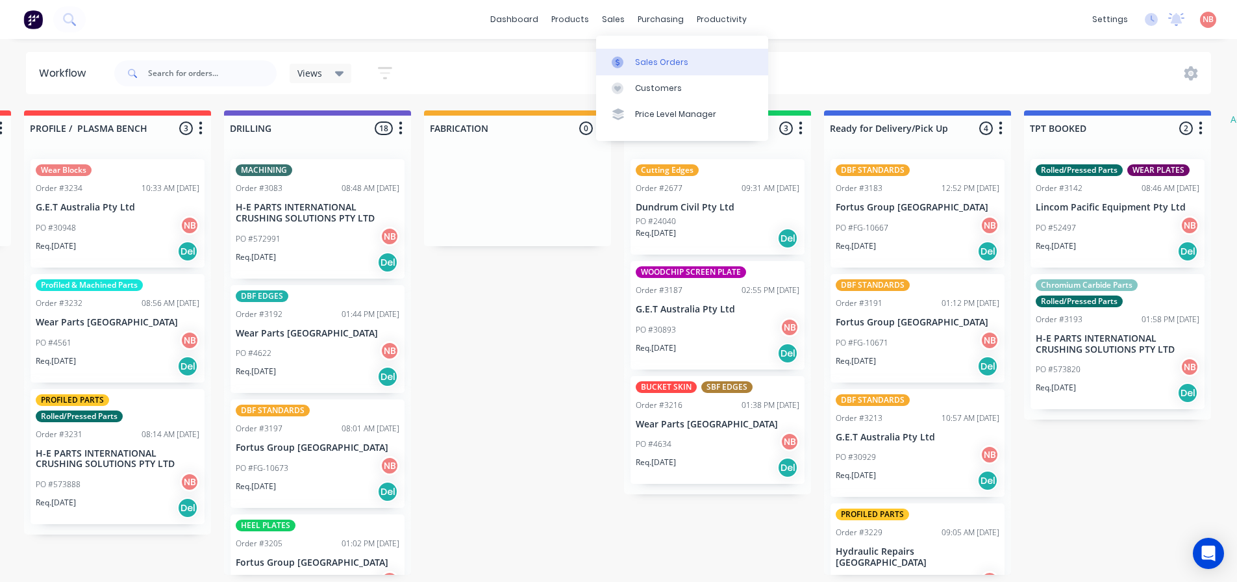
click at [635, 64] on div "Sales Orders" at bounding box center [661, 63] width 53 height 12
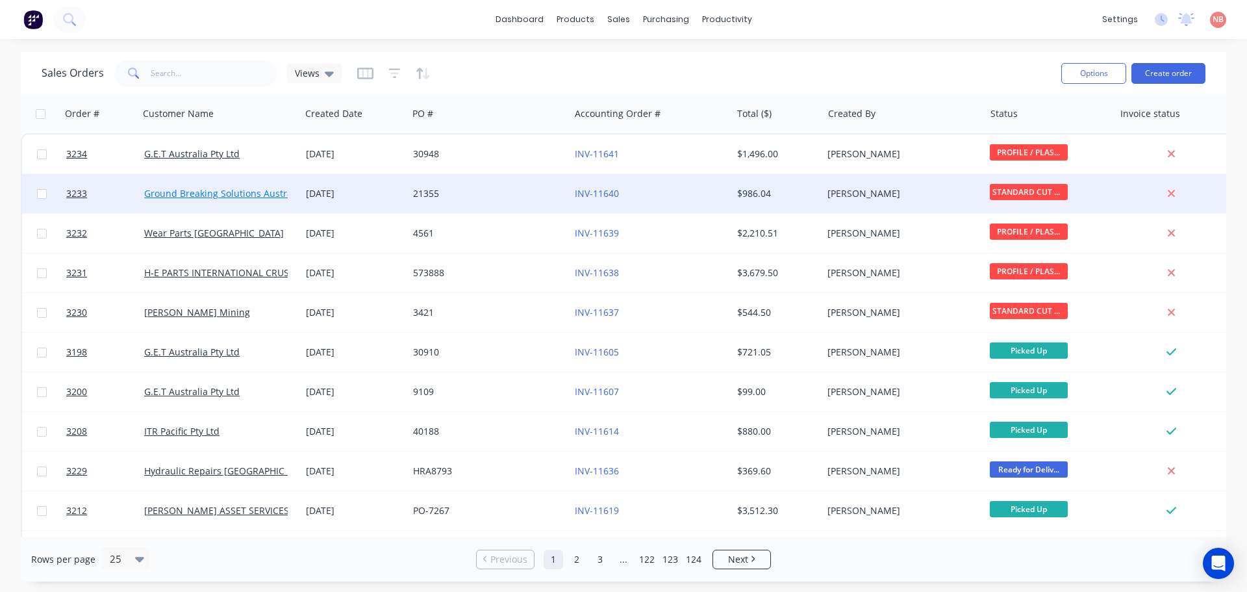
click at [218, 190] on link "Ground Breaking Solutions Australia Pty Ltd" at bounding box center [239, 193] width 190 height 12
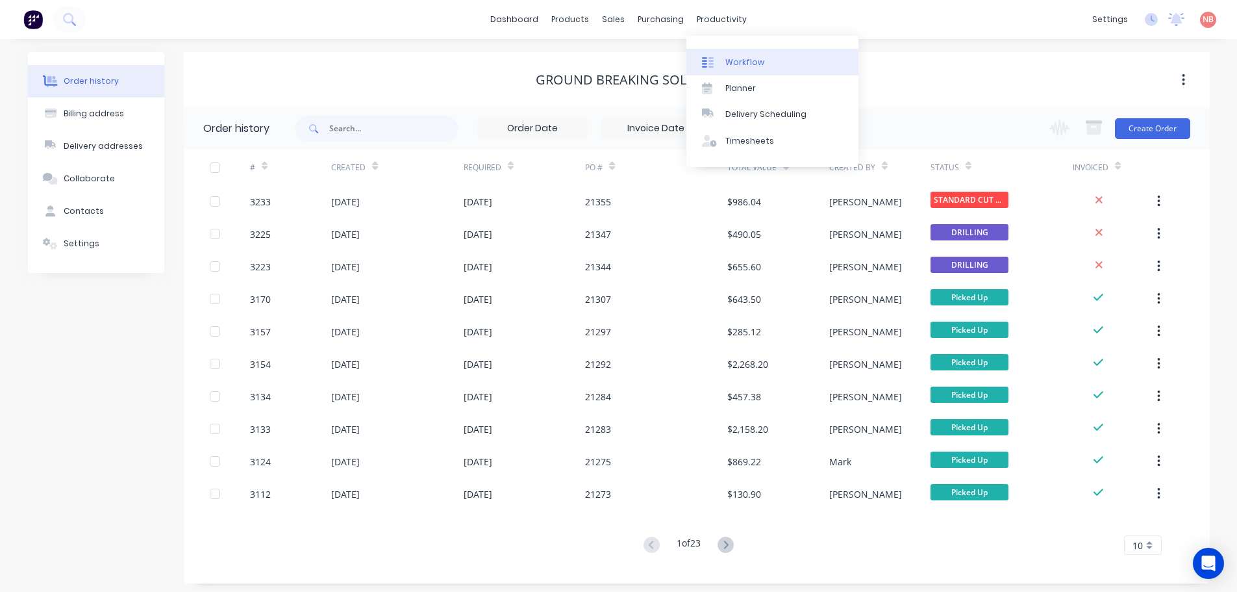
click at [726, 58] on div "Workflow" at bounding box center [745, 63] width 39 height 12
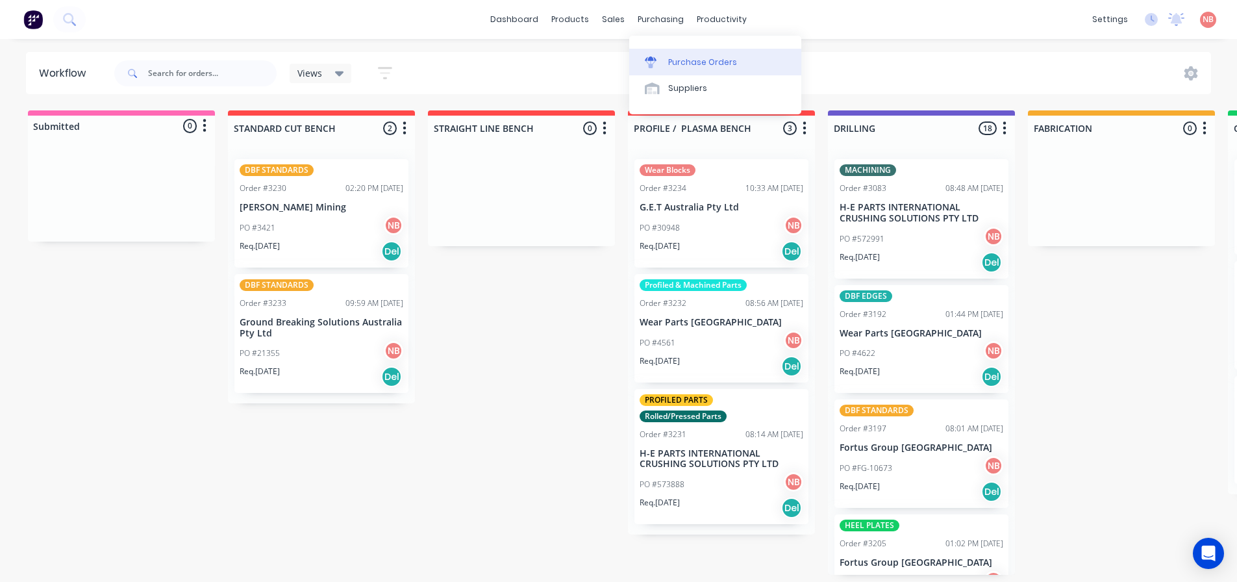
click at [664, 67] on link "Purchase Orders" at bounding box center [715, 62] width 172 height 26
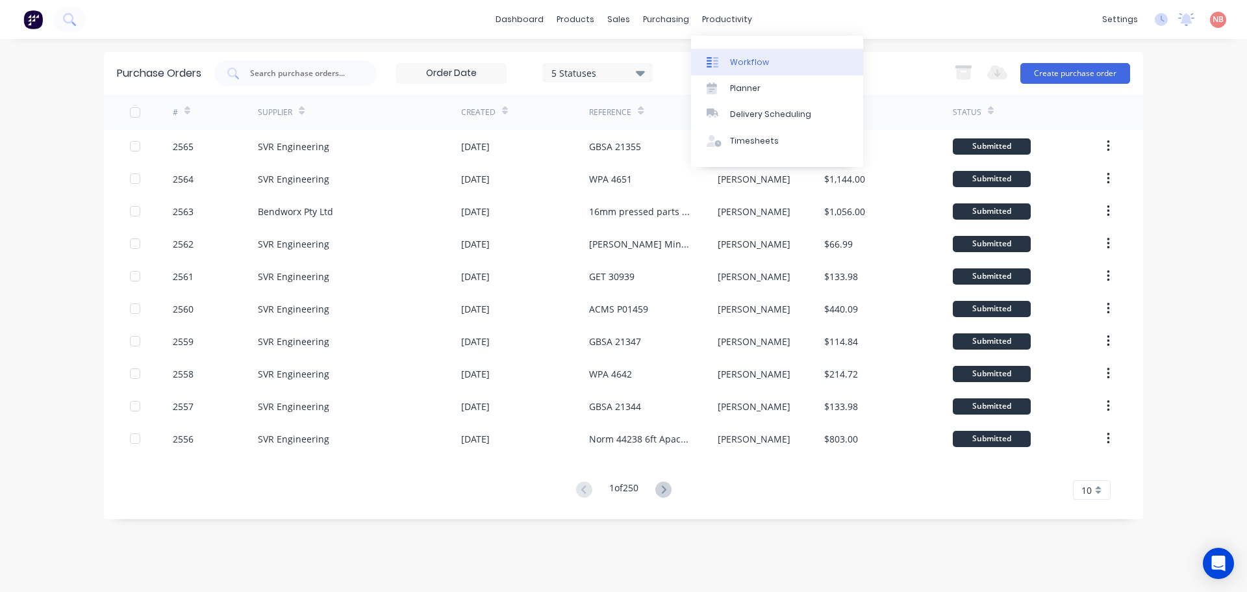
click at [740, 60] on div "Workflow" at bounding box center [749, 63] width 39 height 12
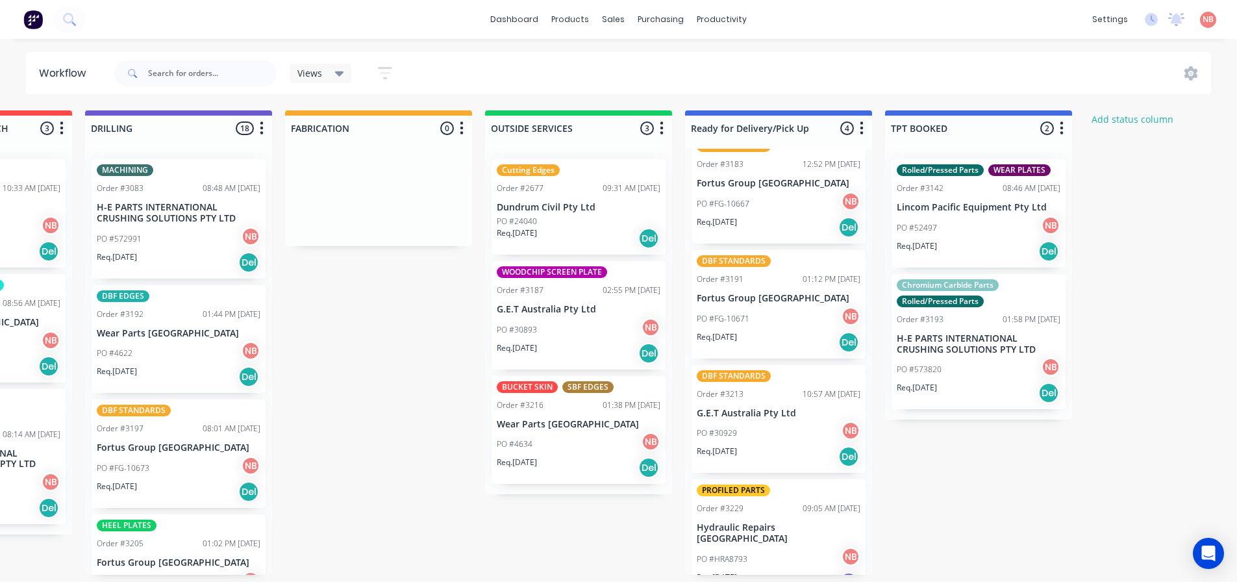
scroll to position [38, 0]
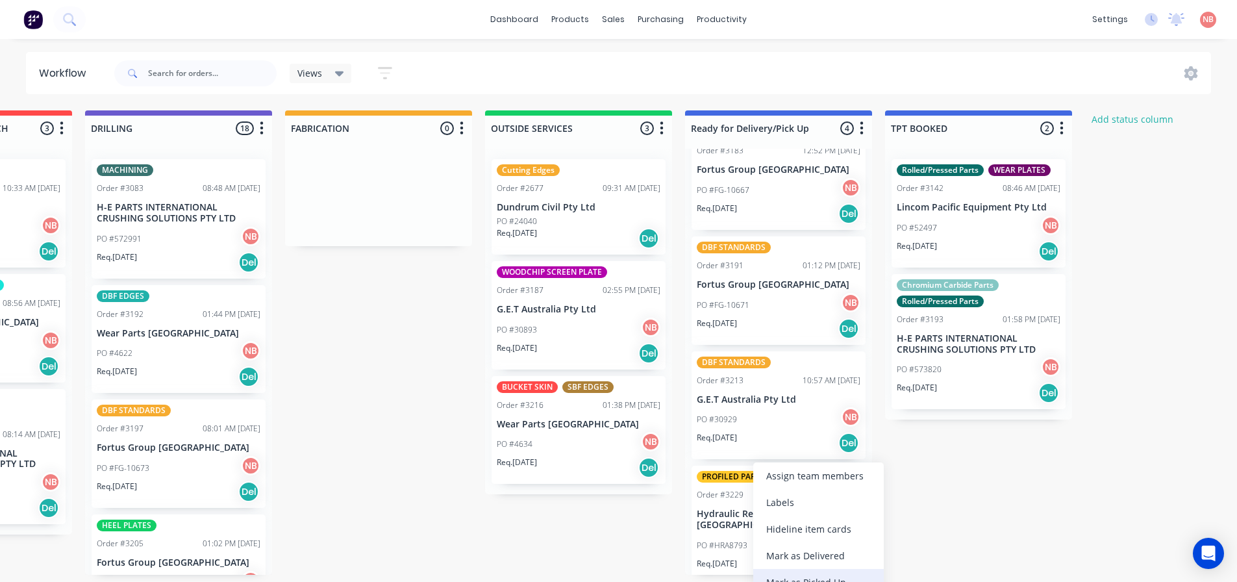
click at [794, 577] on div "Mark as Picked Up" at bounding box center [818, 582] width 131 height 27
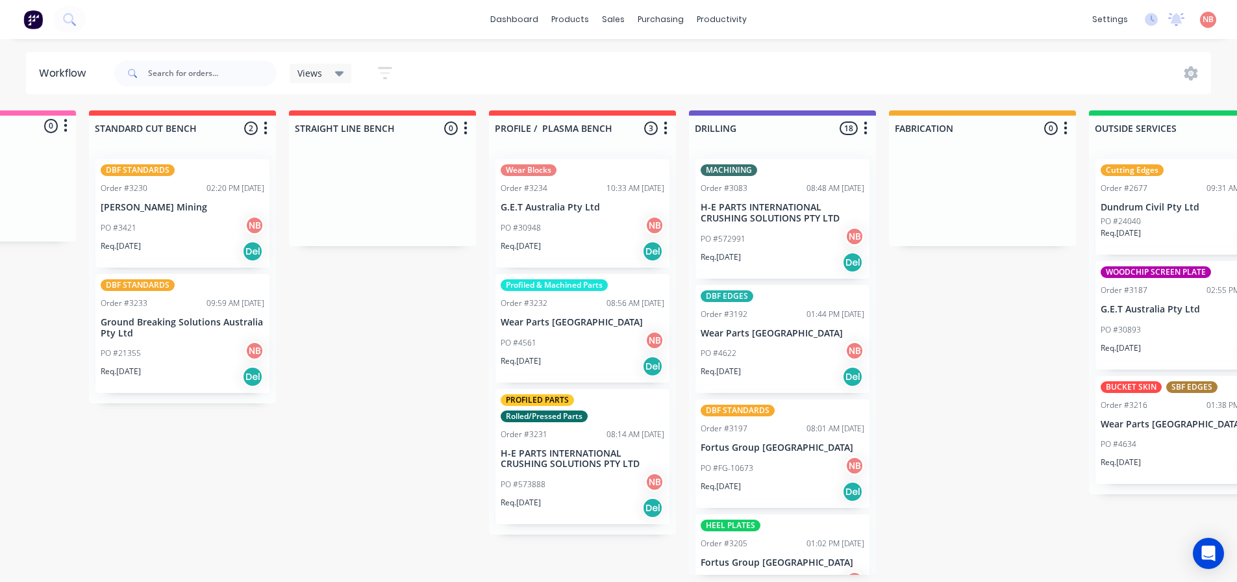
scroll to position [3, 0]
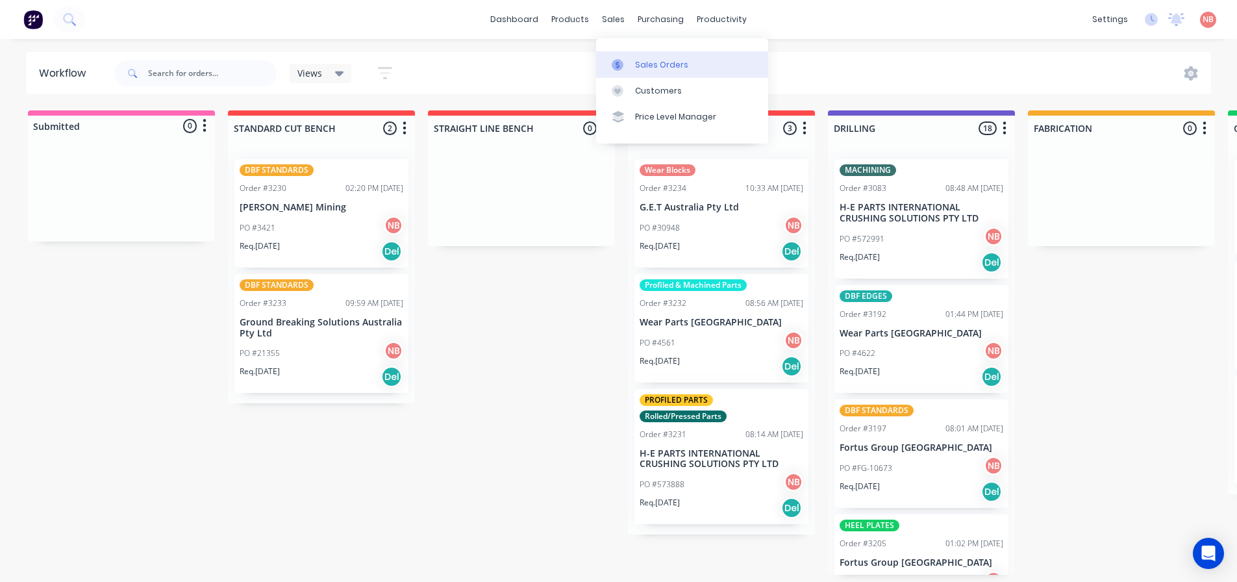
click at [642, 66] on div "Sales Orders" at bounding box center [661, 65] width 53 height 12
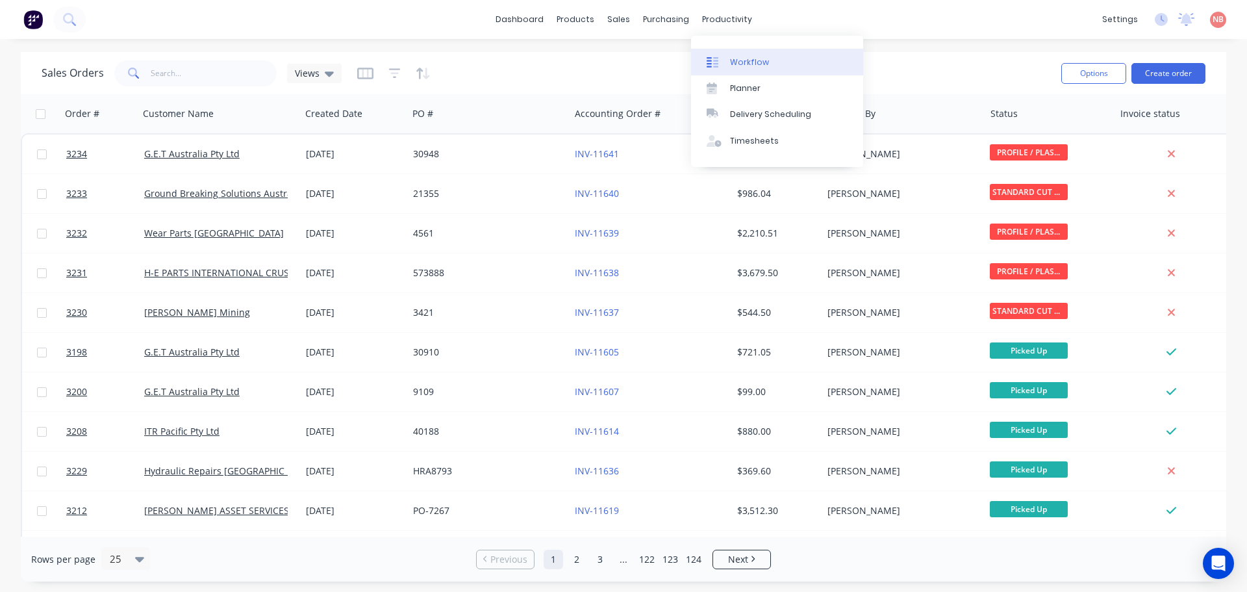
click at [747, 68] on link "Workflow" at bounding box center [777, 62] width 172 height 26
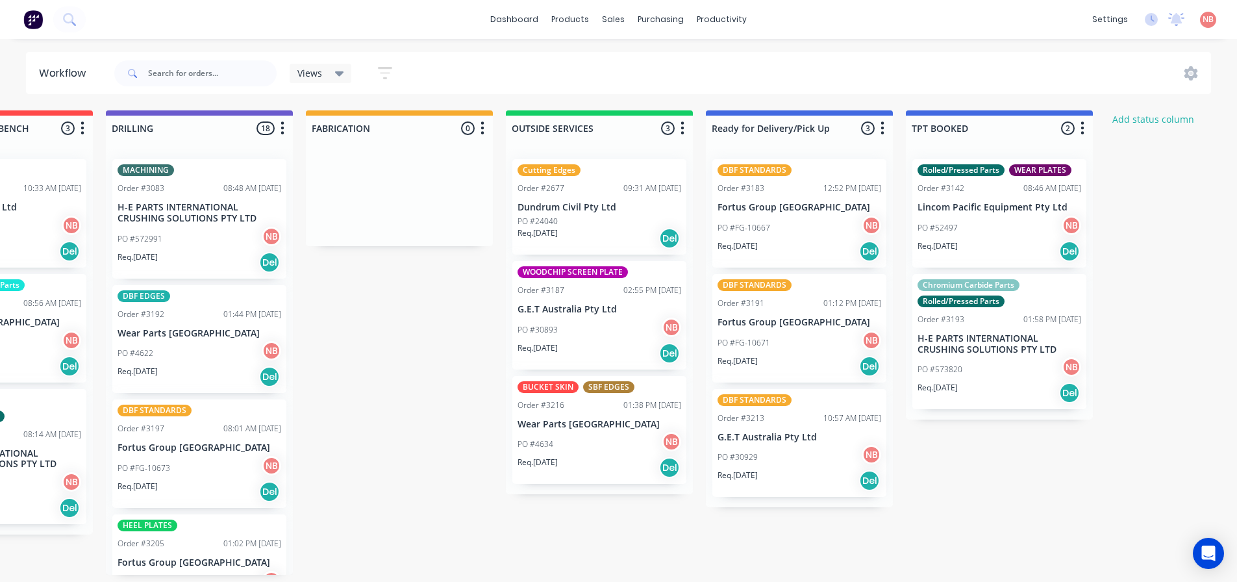
scroll to position [0, 929]
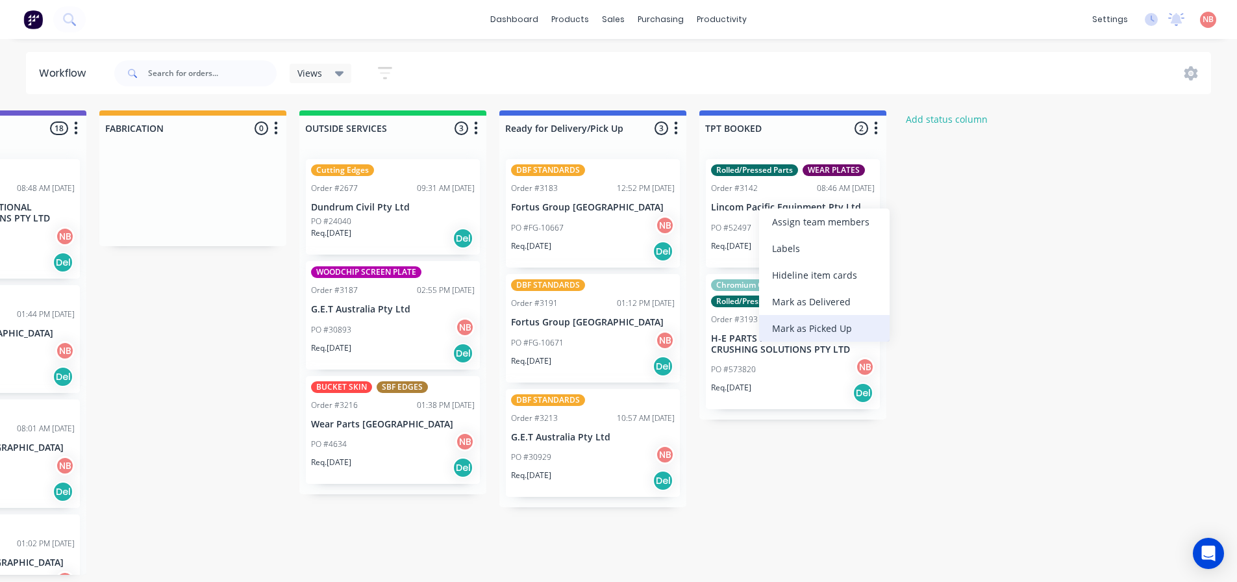
click at [814, 328] on div "Mark as Picked Up" at bounding box center [824, 328] width 131 height 27
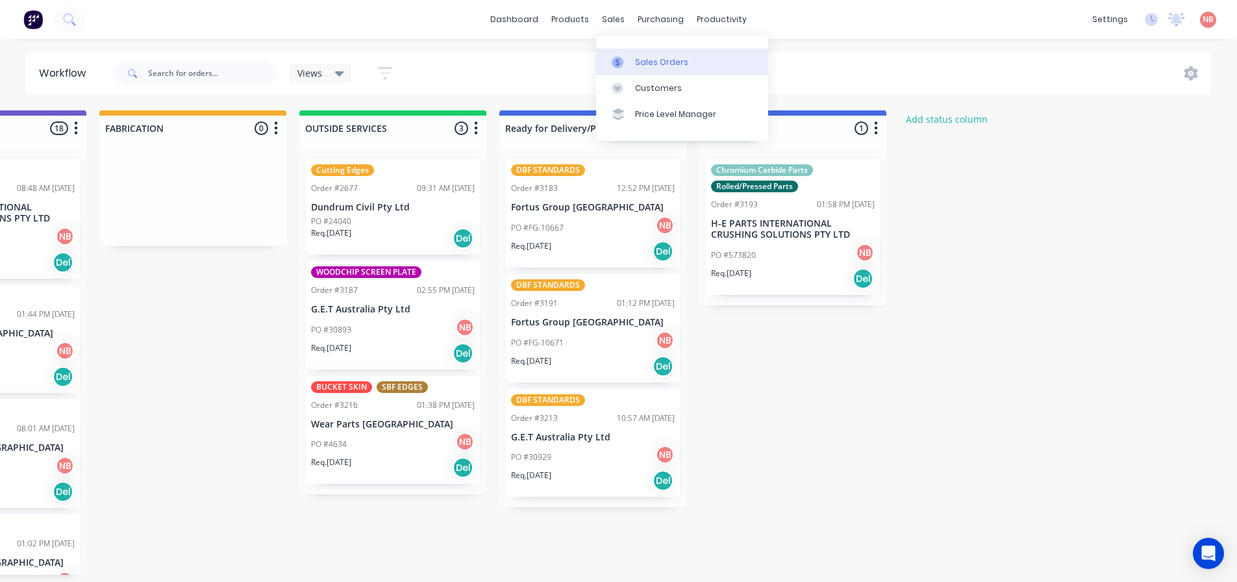
click at [625, 54] on link "Sales Orders" at bounding box center [682, 62] width 172 height 26
